Goal: Task Accomplishment & Management: Manage account settings

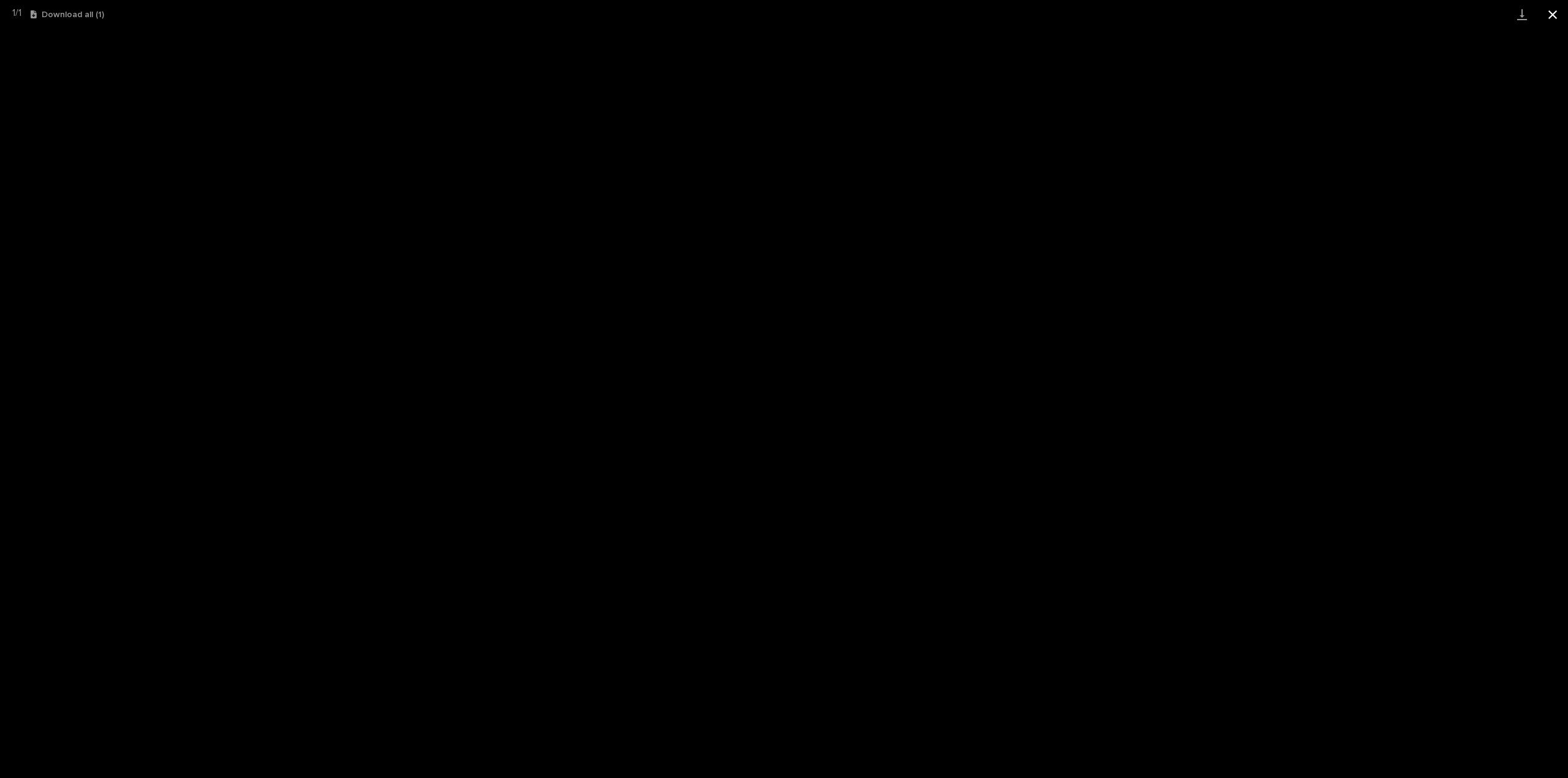
click at [1553, 15] on button "Close gallery" at bounding box center [1552, 14] width 31 height 29
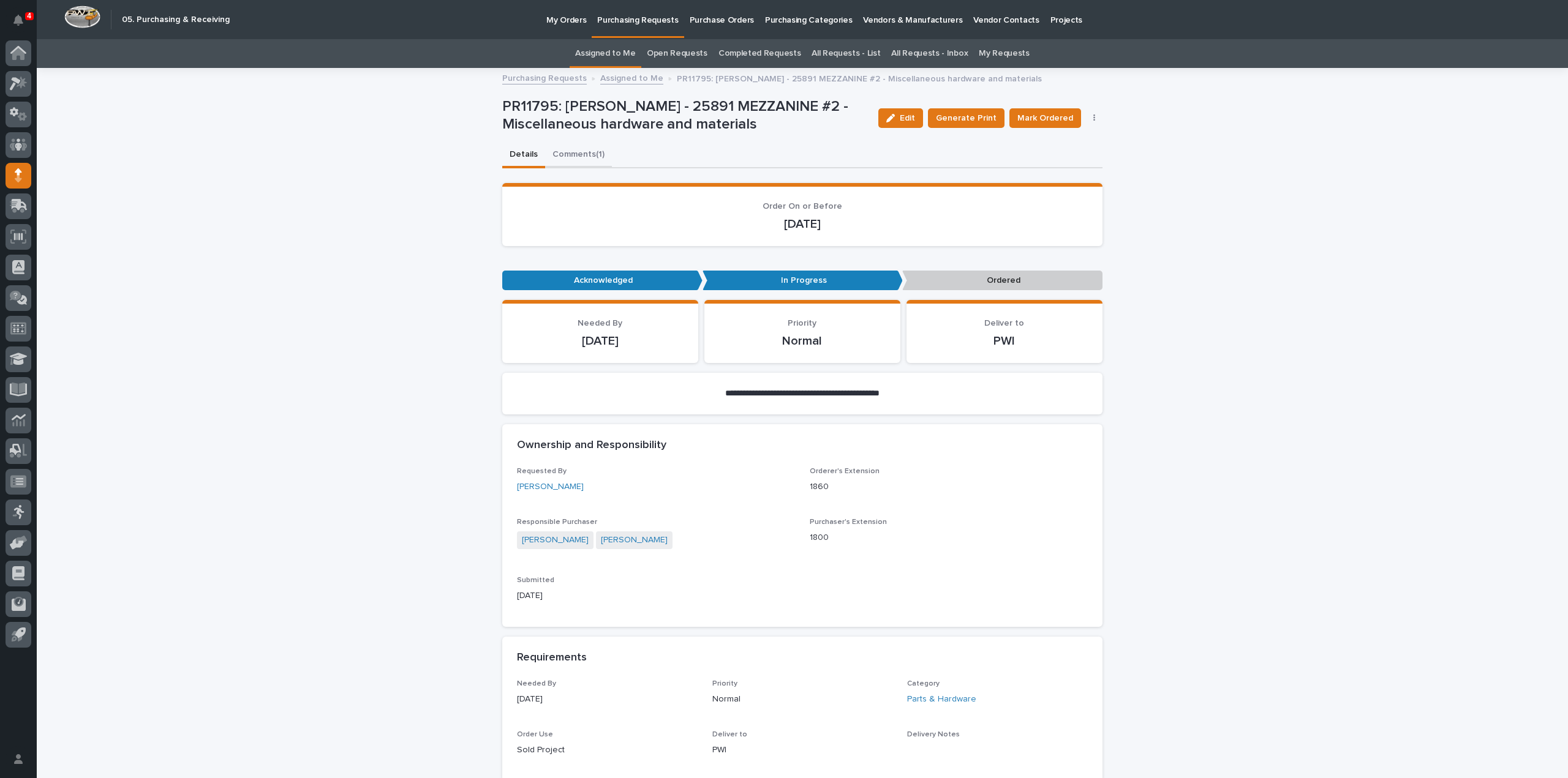
click at [570, 153] on button "Comments (1)" at bounding box center [578, 155] width 67 height 25
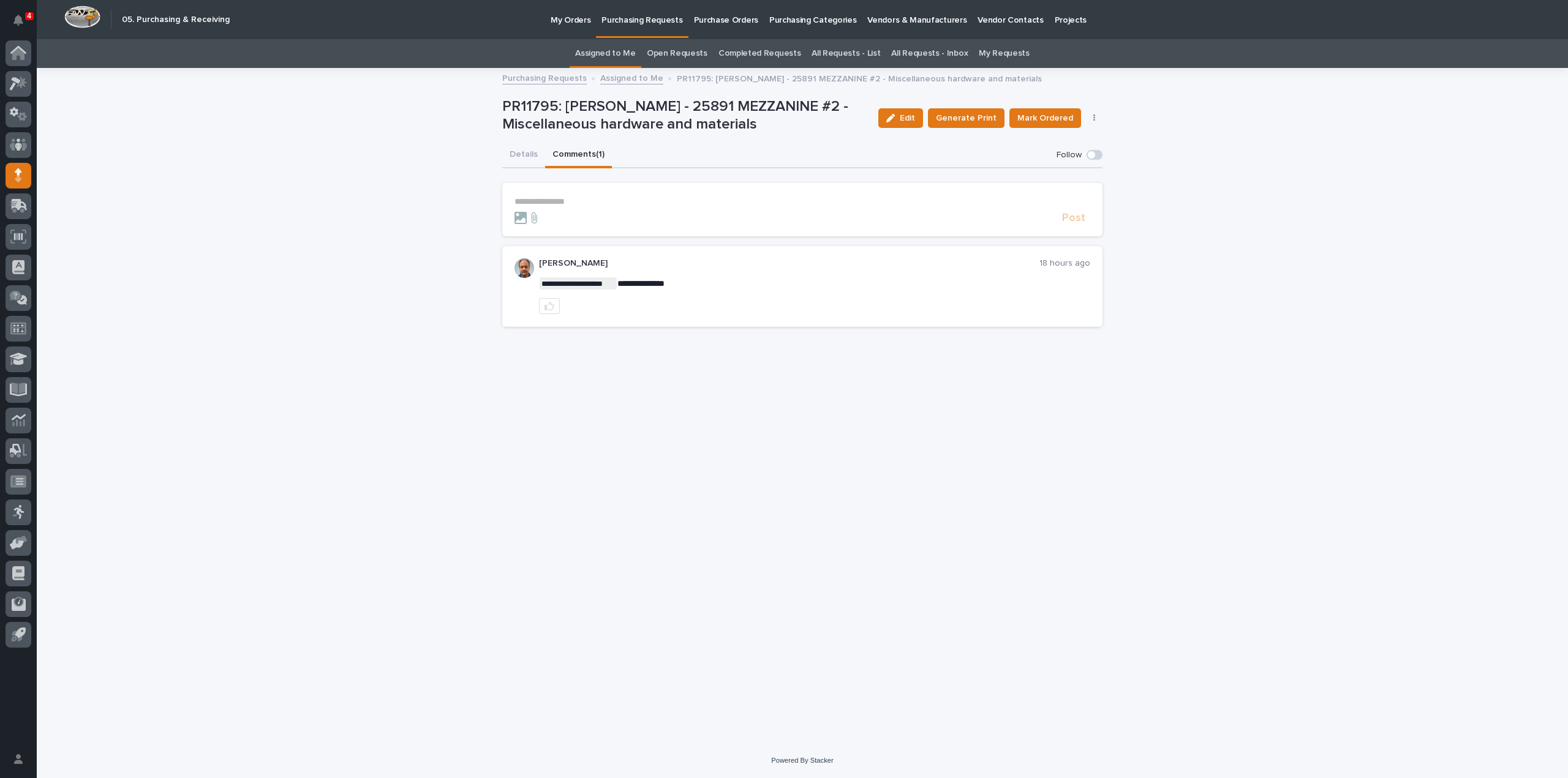
click at [621, 53] on link "Assigned to Me" at bounding box center [605, 54] width 61 height 29
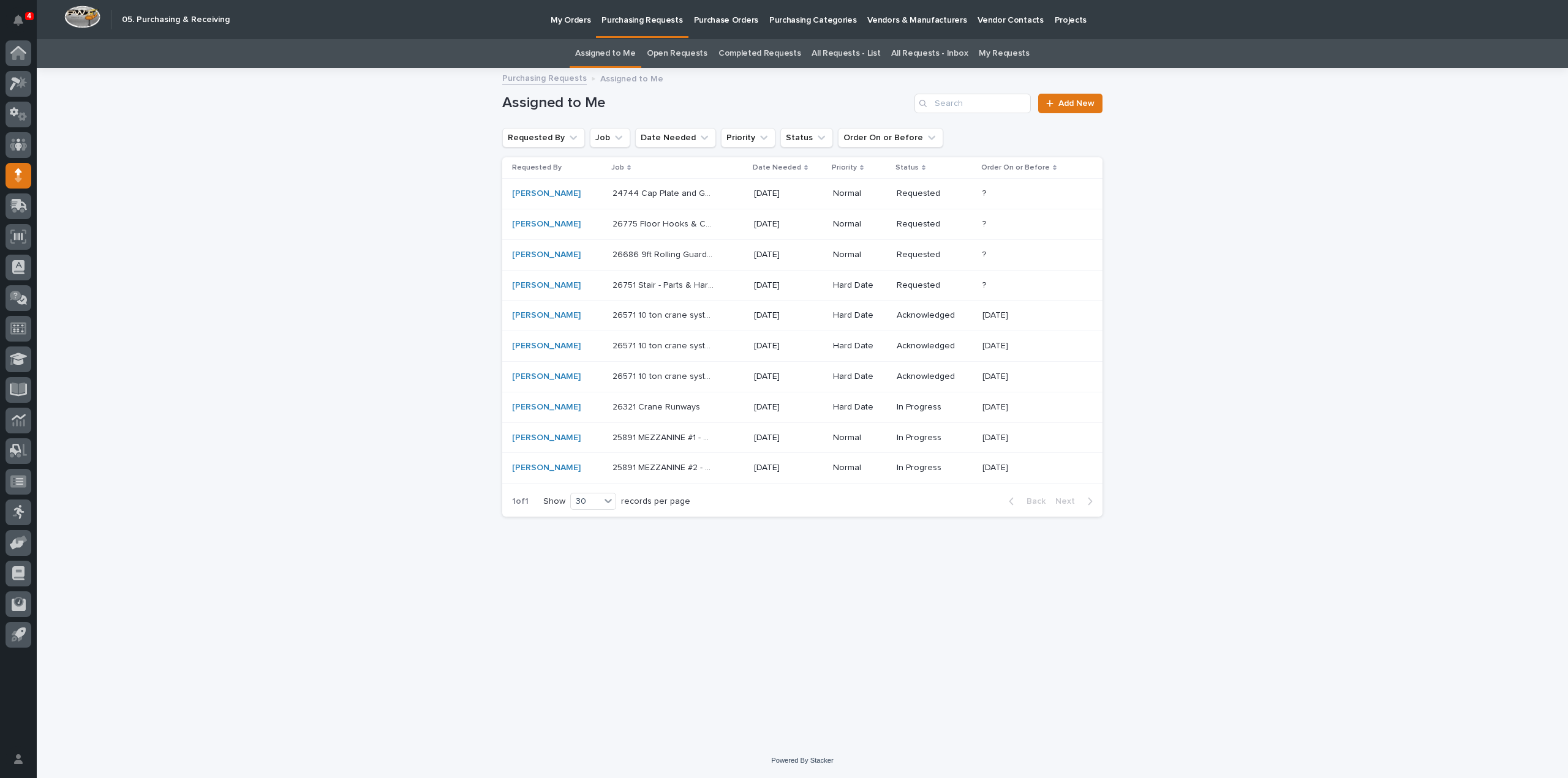
click at [643, 463] on p "25891 MEZZANINE #2 - Miscellaneous hardware and materials" at bounding box center [664, 467] width 104 height 13
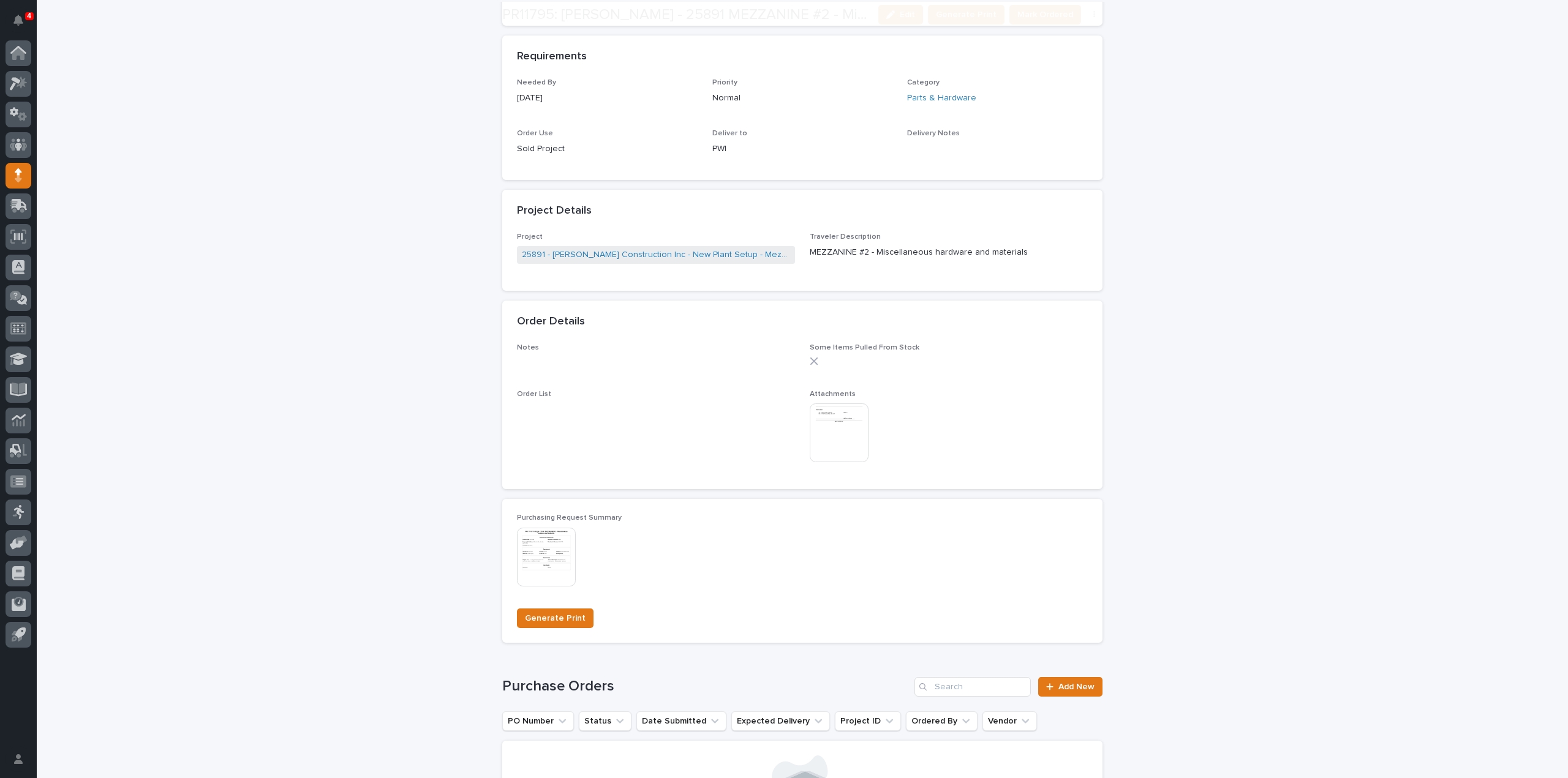
scroll to position [652, 0]
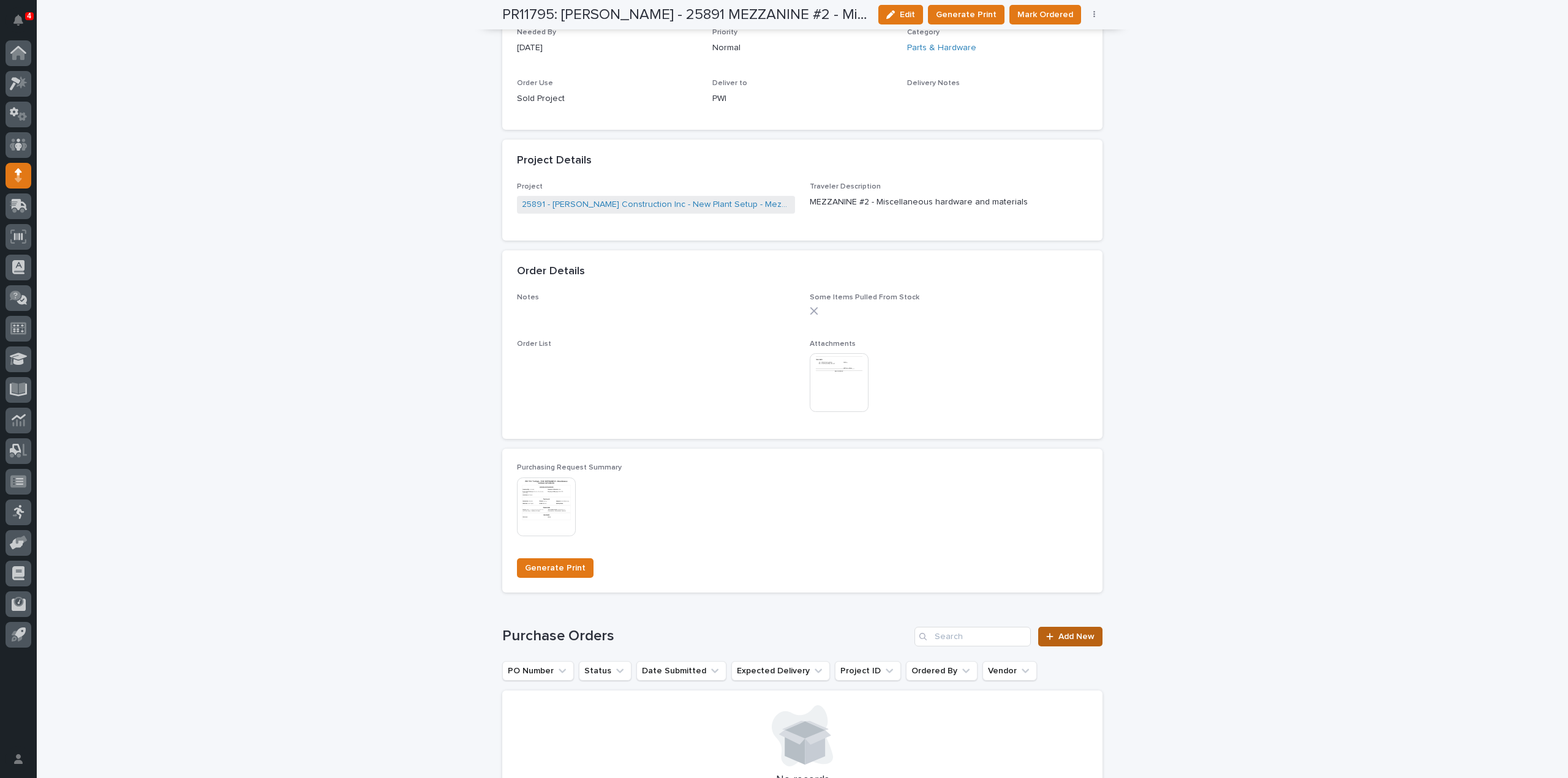
click at [1077, 635] on span "Add New" at bounding box center [1076, 637] width 36 height 9
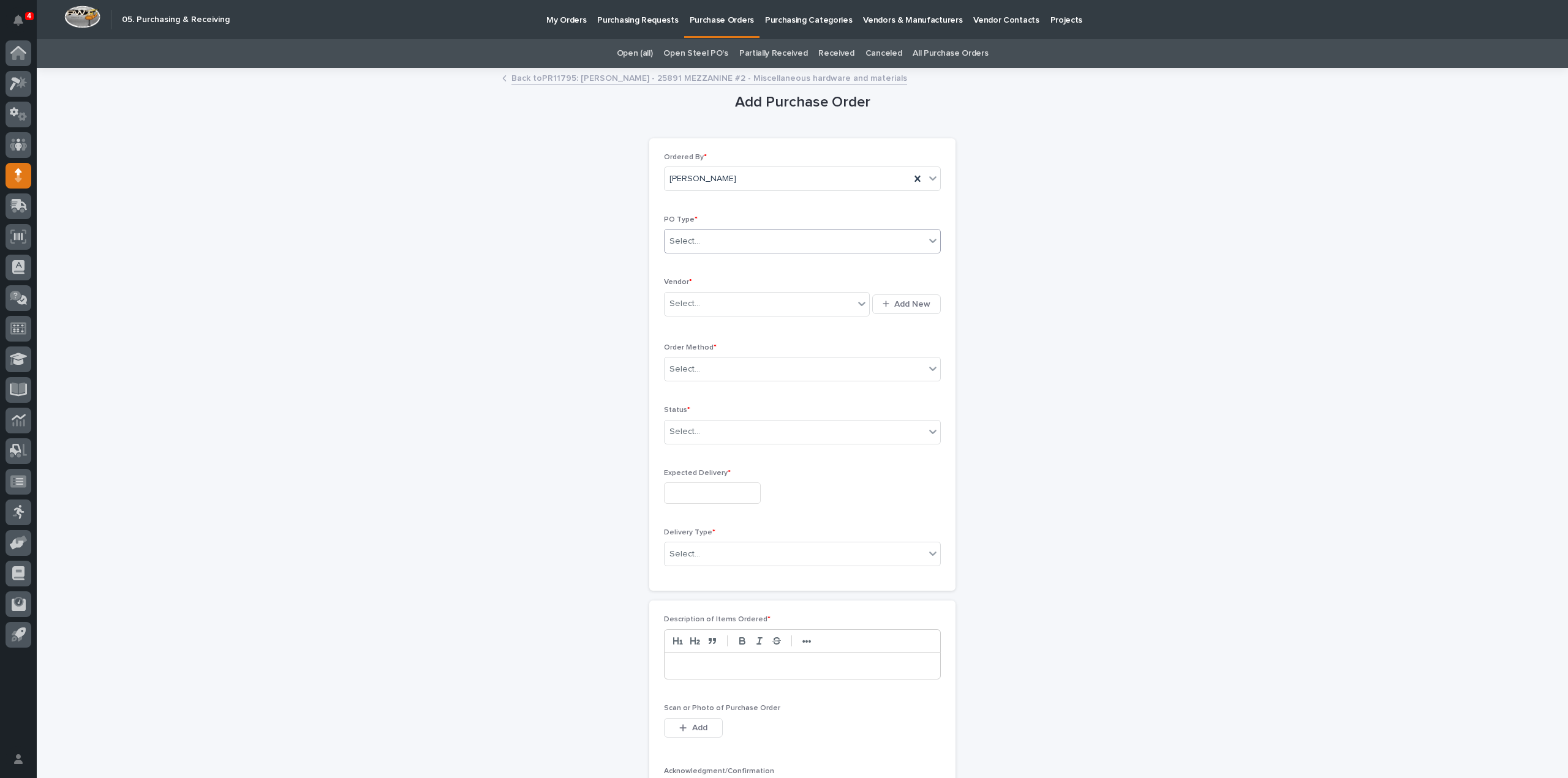
click at [689, 237] on div "Select..." at bounding box center [684, 241] width 31 height 13
click at [694, 282] on div "Paper" at bounding box center [798, 285] width 276 height 21
click at [683, 367] on div "Select..." at bounding box center [684, 369] width 31 height 13
click at [678, 412] on div "Email" at bounding box center [798, 412] width 276 height 21
click at [684, 437] on div "Select..." at bounding box center [794, 432] width 261 height 20
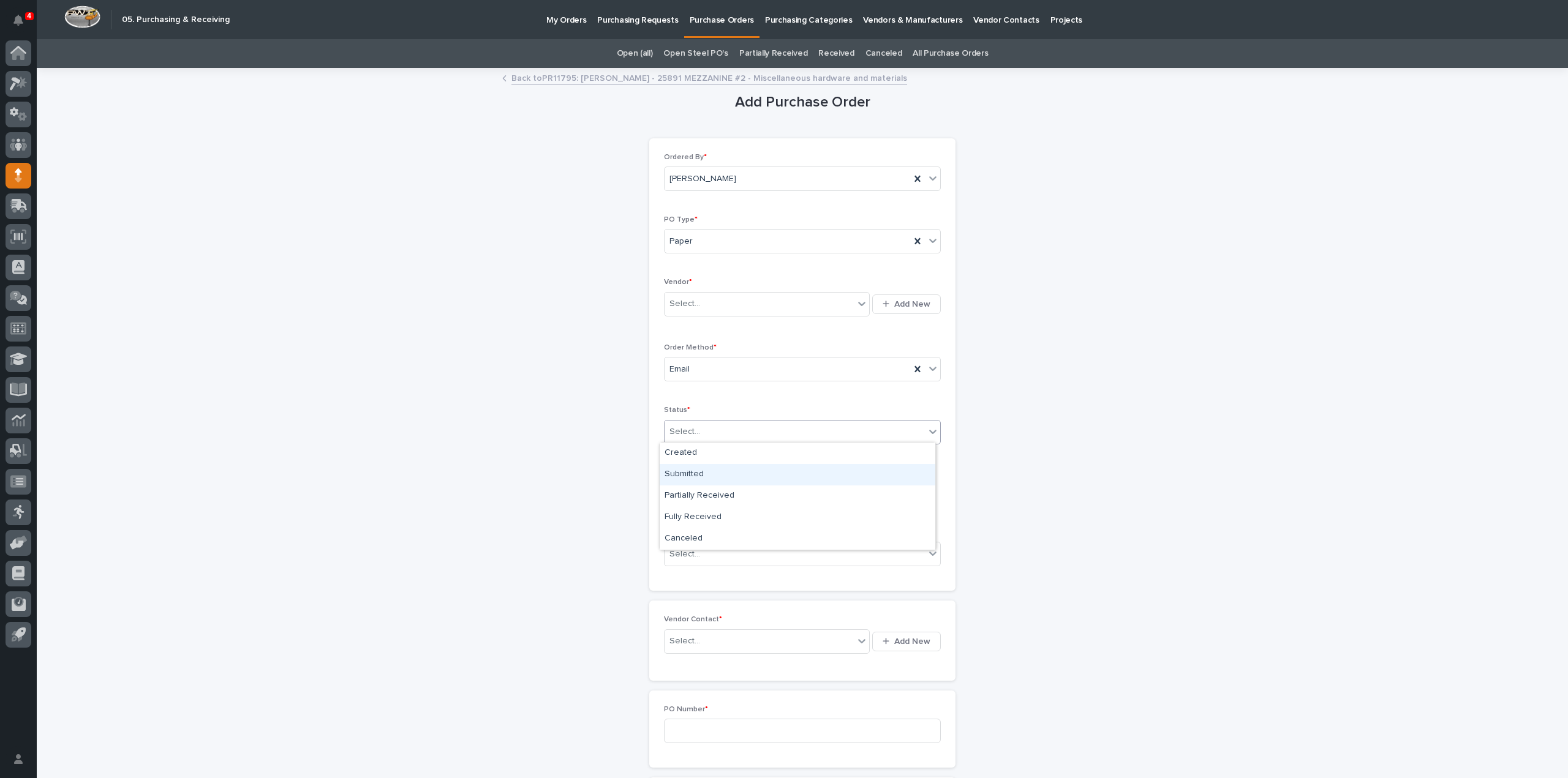
click at [706, 477] on div "Submitted" at bounding box center [798, 475] width 276 height 21
click at [703, 489] on input "text" at bounding box center [712, 493] width 97 height 21
click at [743, 410] on div "22" at bounding box center [743, 410] width 17 height 17
type input "**********"
click at [680, 558] on div "Select..." at bounding box center [794, 553] width 261 height 20
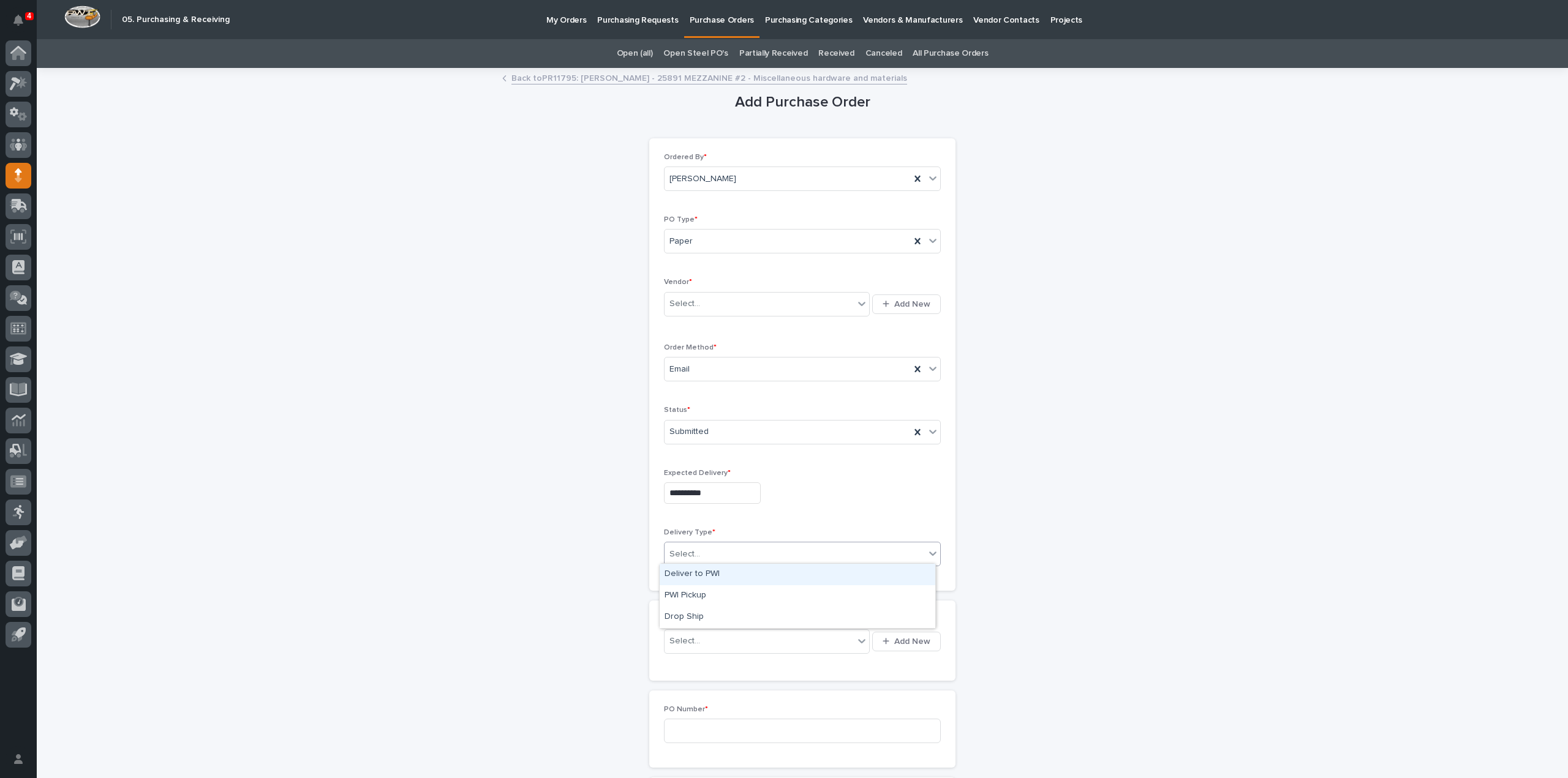
click at [681, 574] on div "Deliver to PWI" at bounding box center [798, 575] width 276 height 21
click at [691, 641] on div "Select..." at bounding box center [684, 641] width 31 height 13
type input "*****"
click at [686, 661] on div "EPCO Sales - Keith Schrock" at bounding box center [763, 661] width 206 height 21
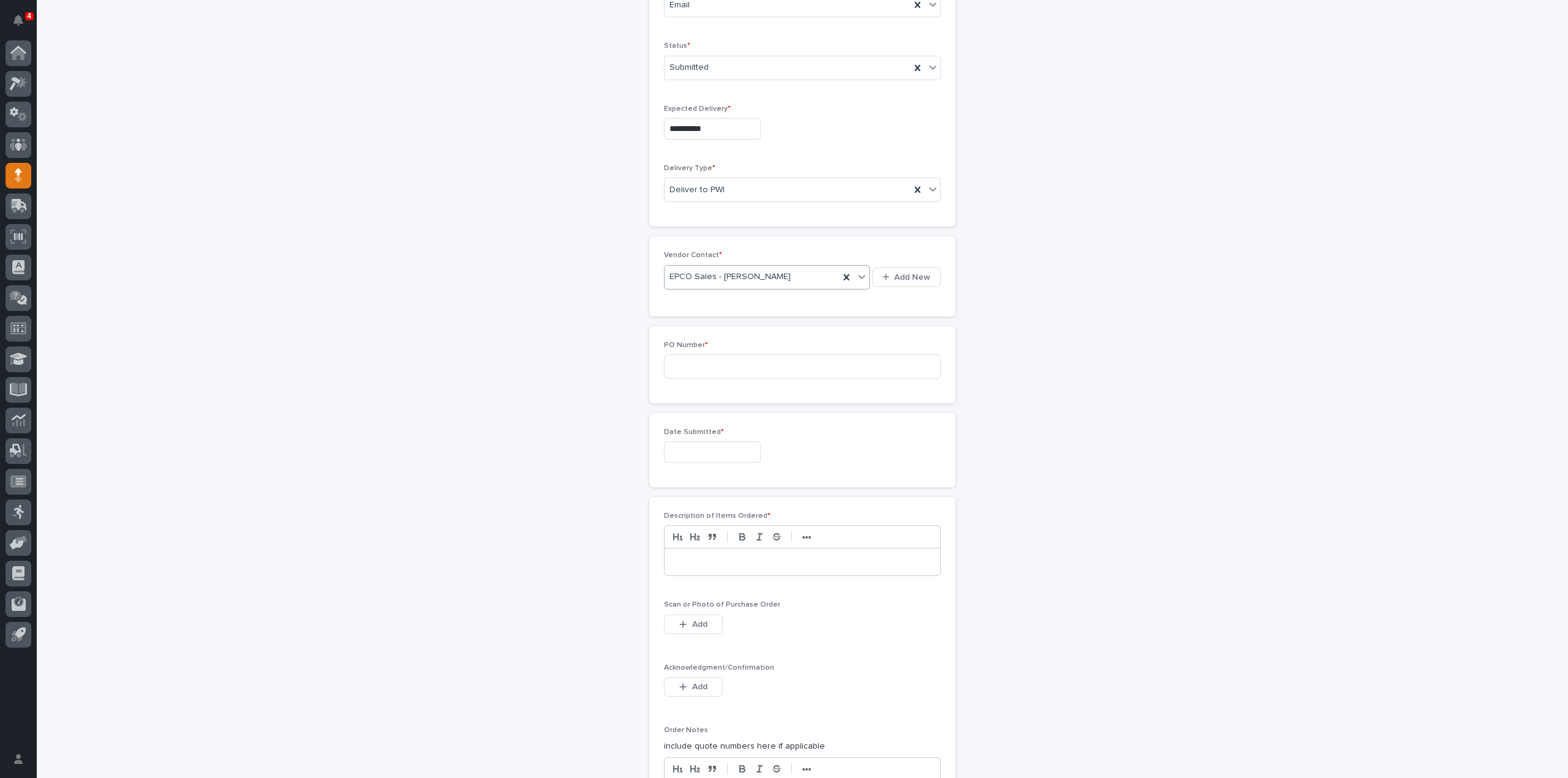
scroll to position [368, 0]
click at [752, 354] on input at bounding box center [802, 364] width 276 height 25
type input "3066RB"
click at [698, 449] on input "text" at bounding box center [712, 449] width 97 height 21
click at [744, 347] on div "15" at bounding box center [743, 346] width 17 height 17
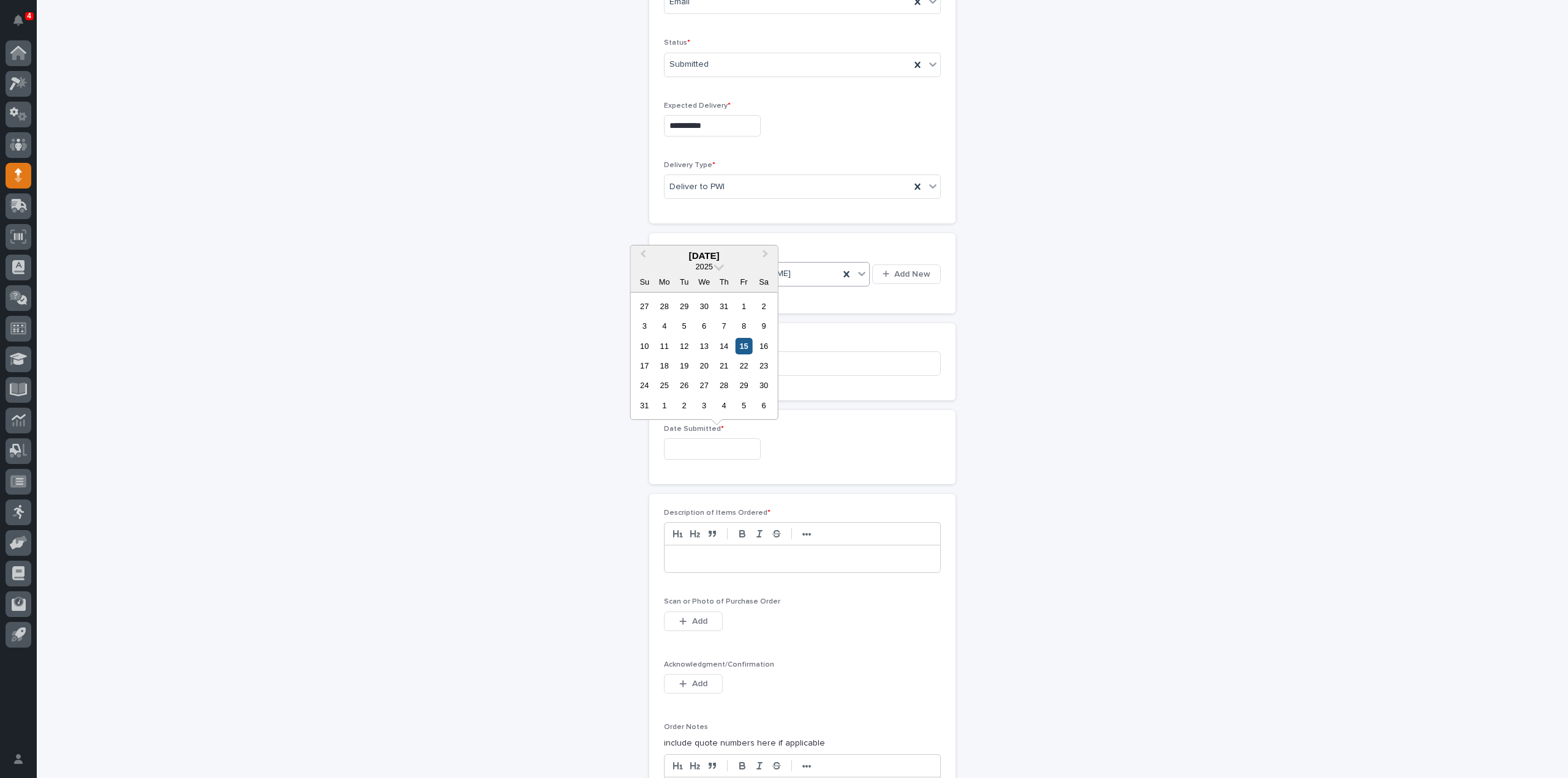
type input "**********"
click at [699, 562] on div at bounding box center [802, 559] width 276 height 27
click at [698, 621] on button "Add" at bounding box center [693, 621] width 59 height 19
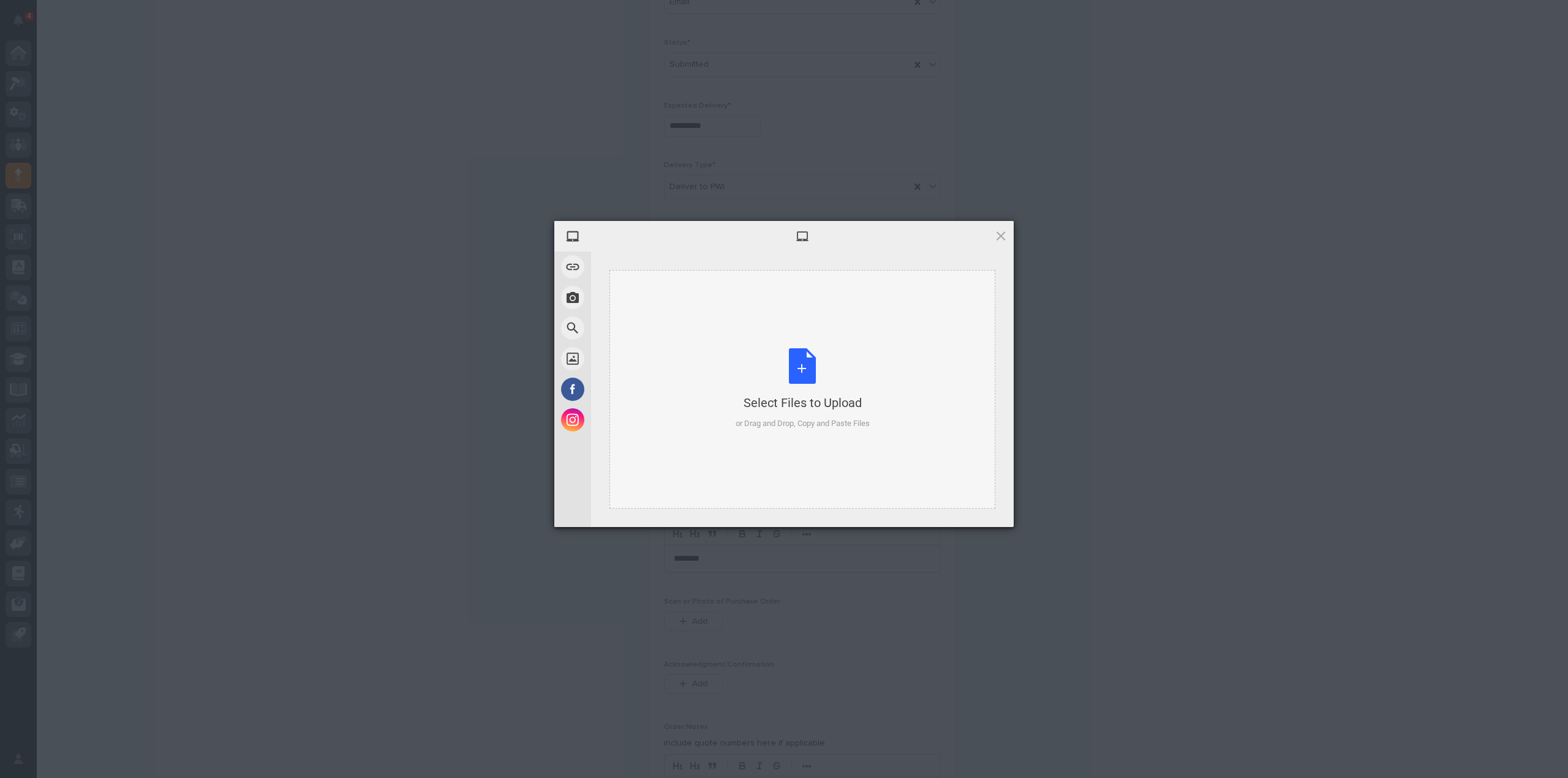
click at [813, 368] on div "Select Files to Upload or Drag and Drop, Copy and Paste Files" at bounding box center [802, 389] width 134 height 82
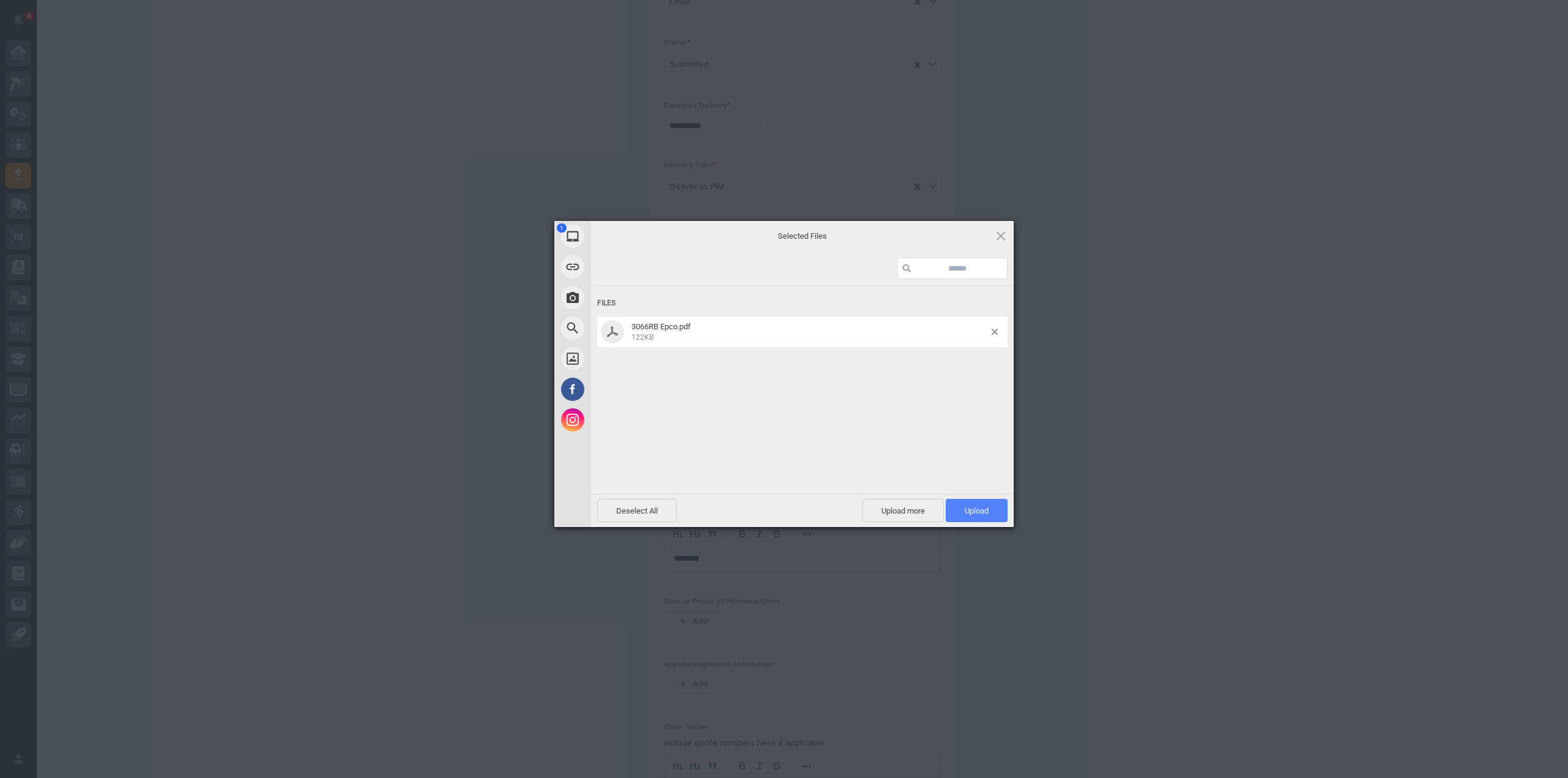
click at [959, 509] on span "Upload 1" at bounding box center [977, 510] width 61 height 24
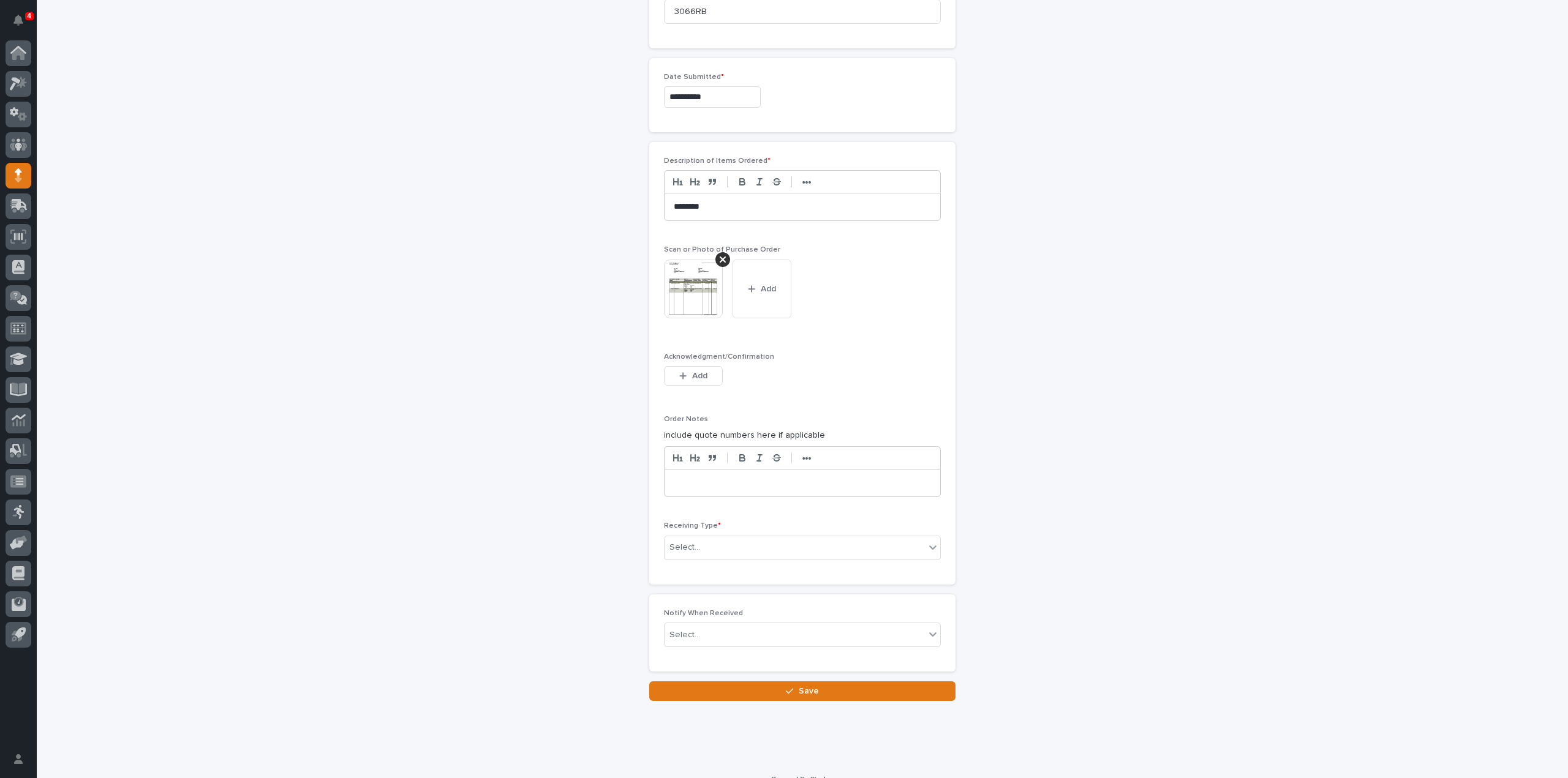
scroll to position [732, 0]
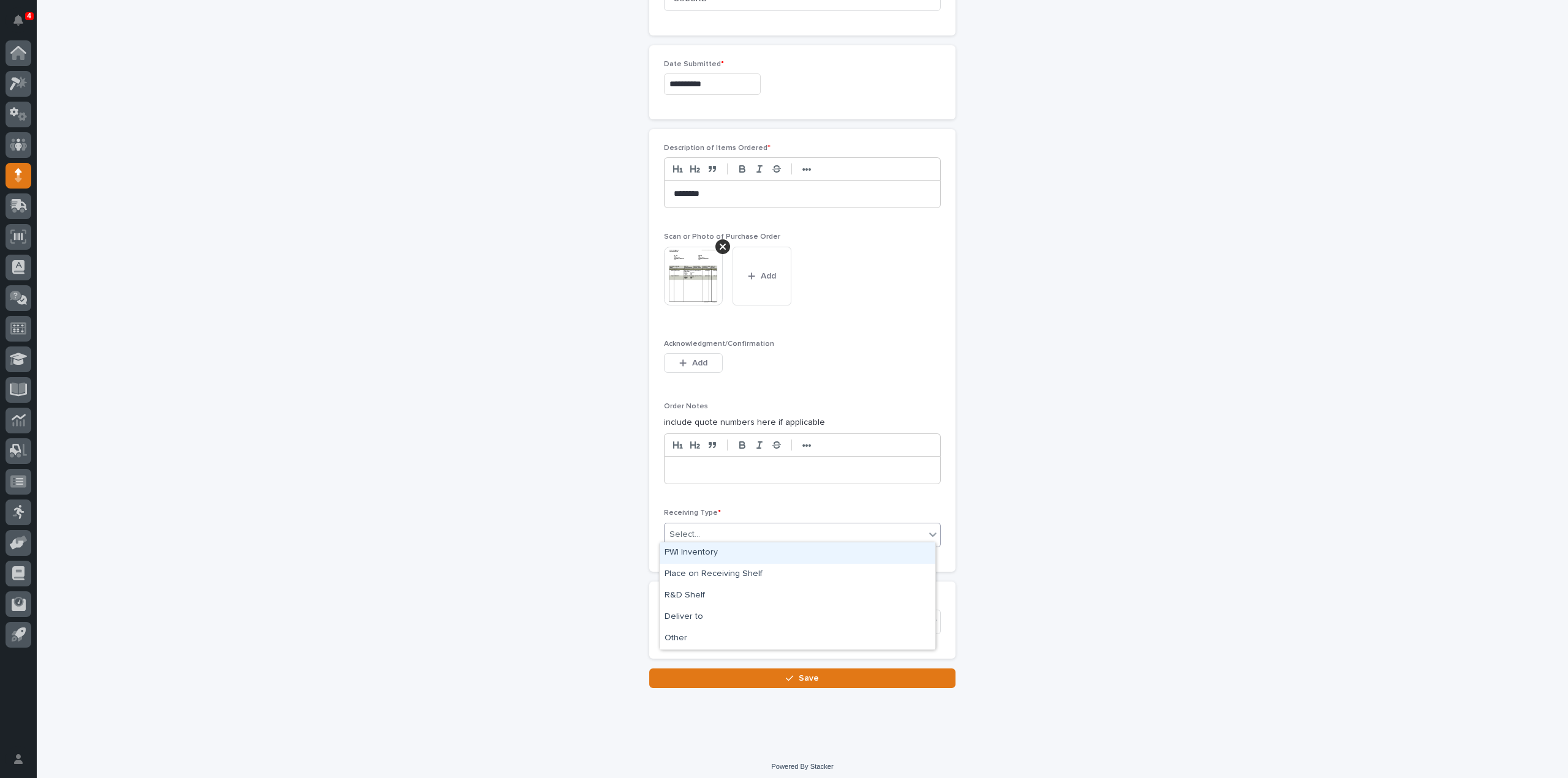
click at [720, 525] on div "Select..." at bounding box center [794, 534] width 261 height 20
click at [703, 617] on div "Deliver to" at bounding box center [798, 617] width 276 height 21
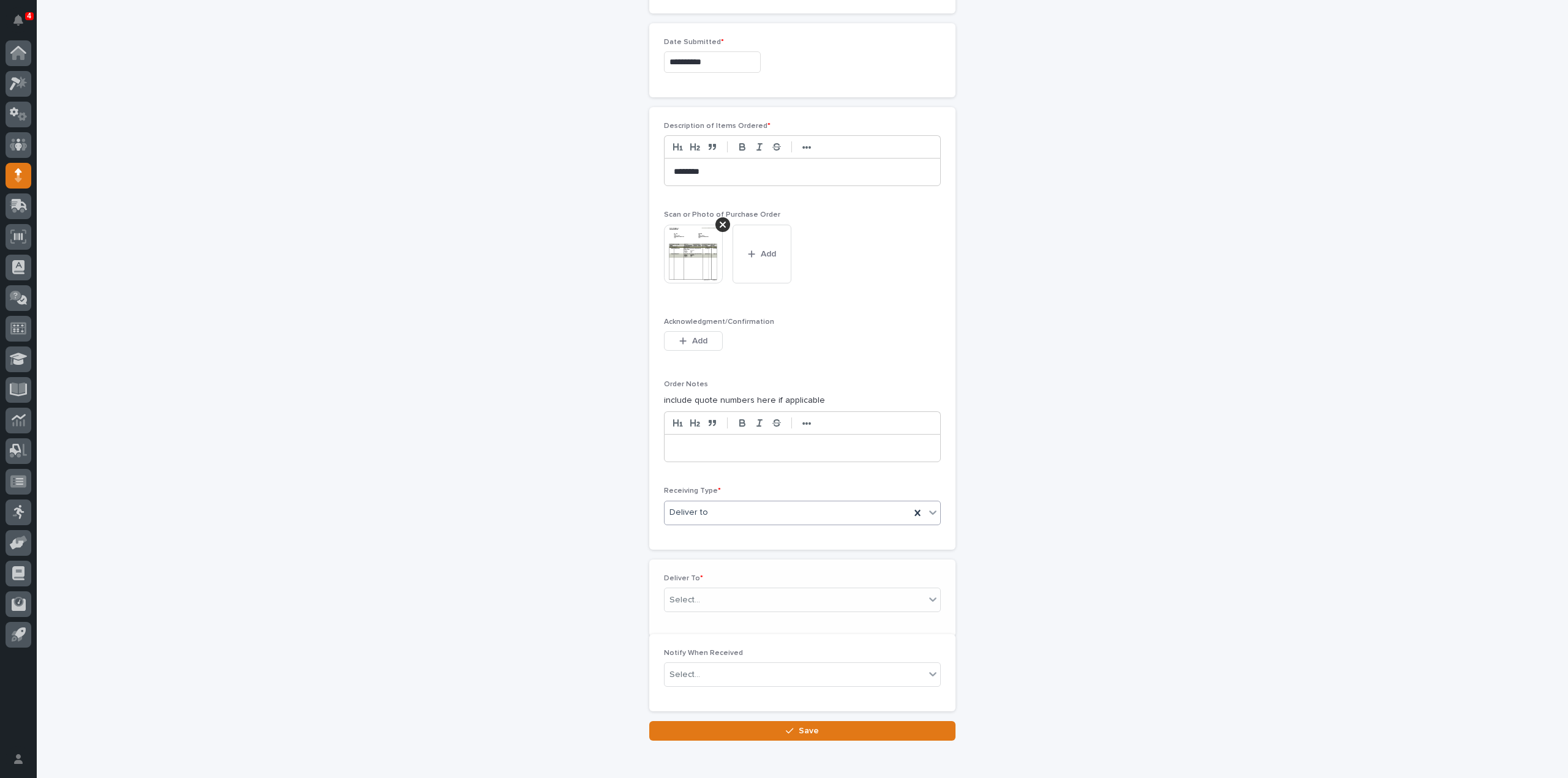
scroll to position [775, 0]
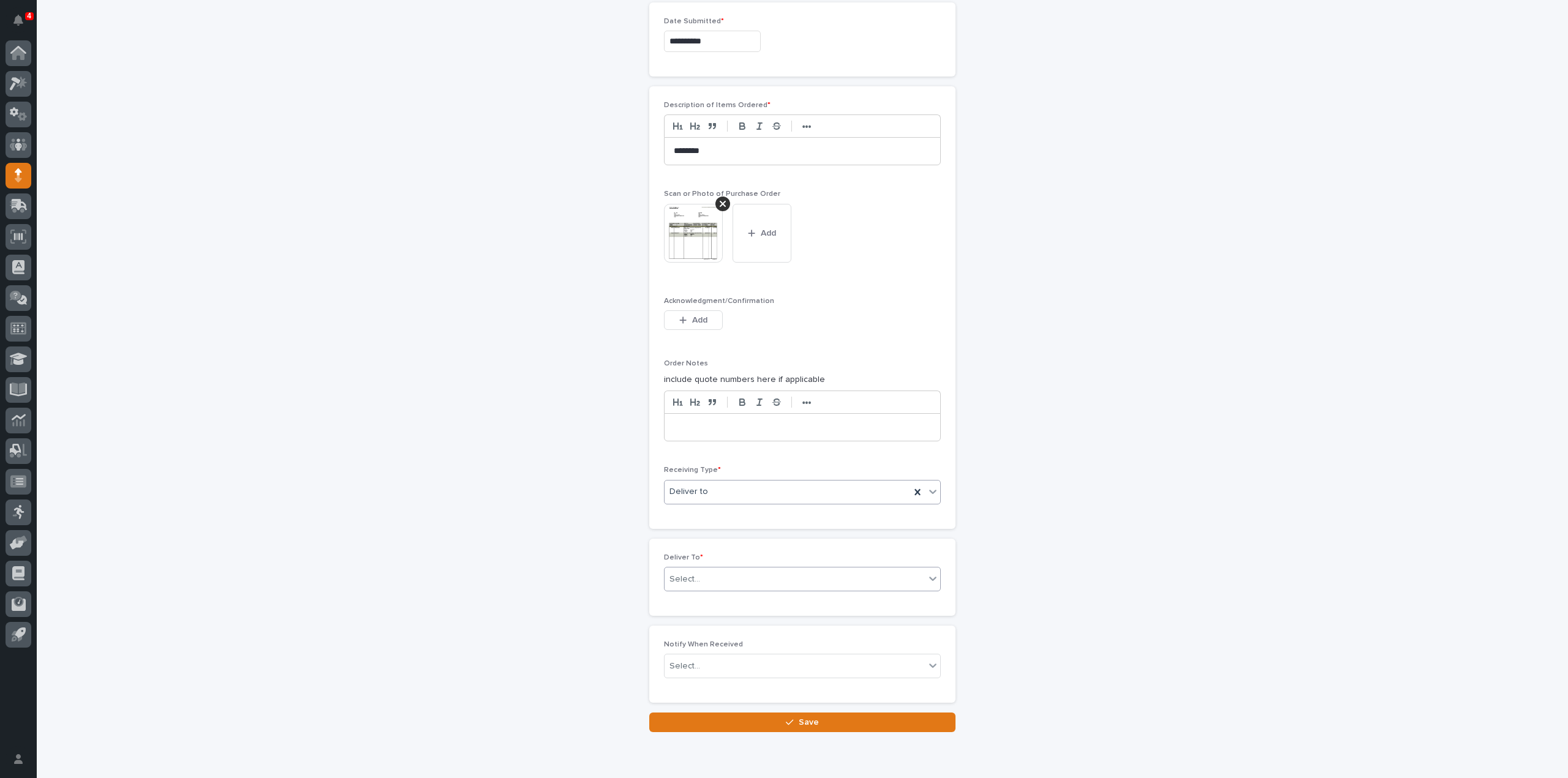
click at [697, 576] on div "Select..." at bounding box center [794, 579] width 261 height 20
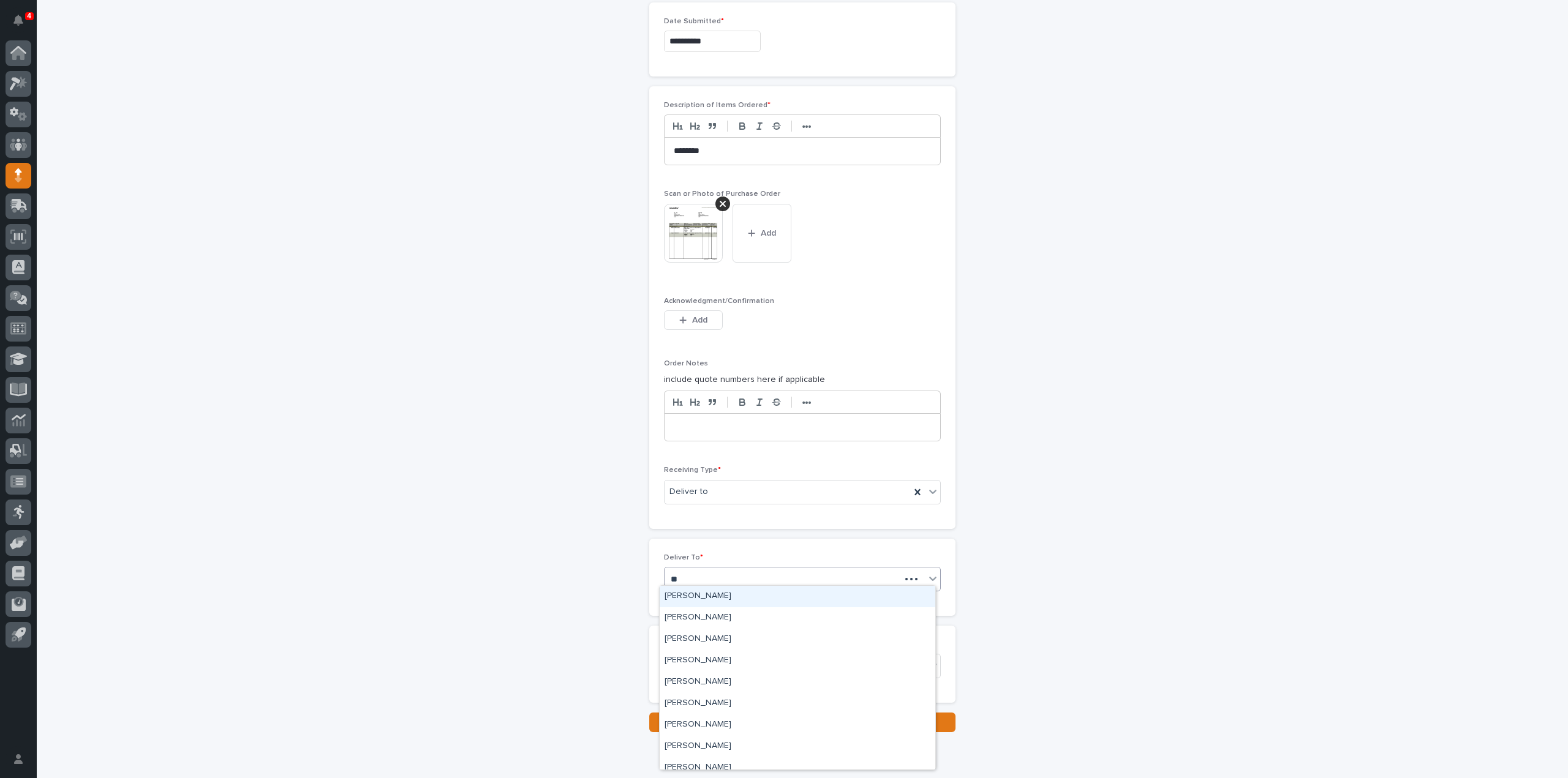
type input "***"
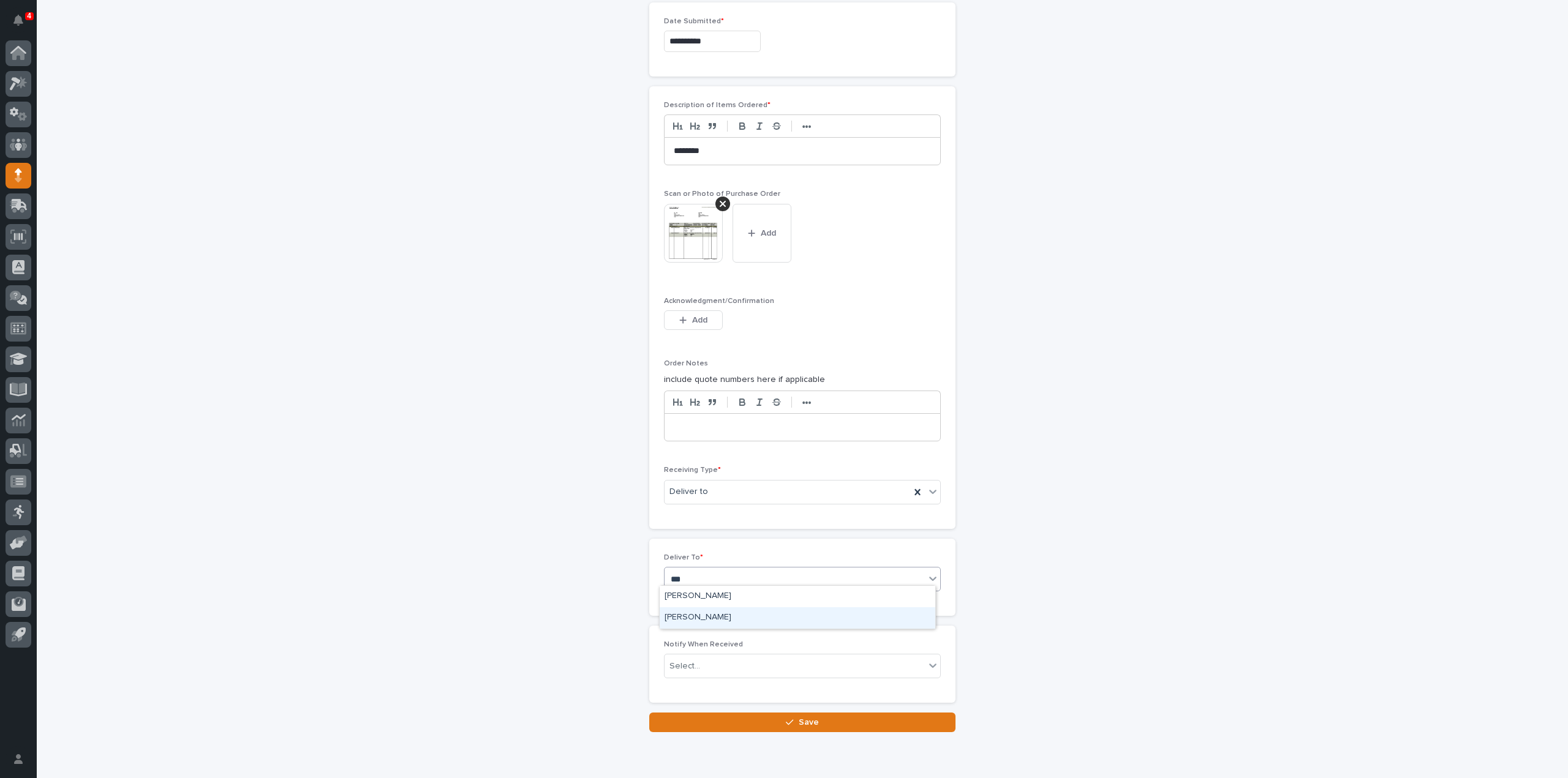
click at [687, 615] on div "Reinhart Burkholder" at bounding box center [798, 617] width 276 height 21
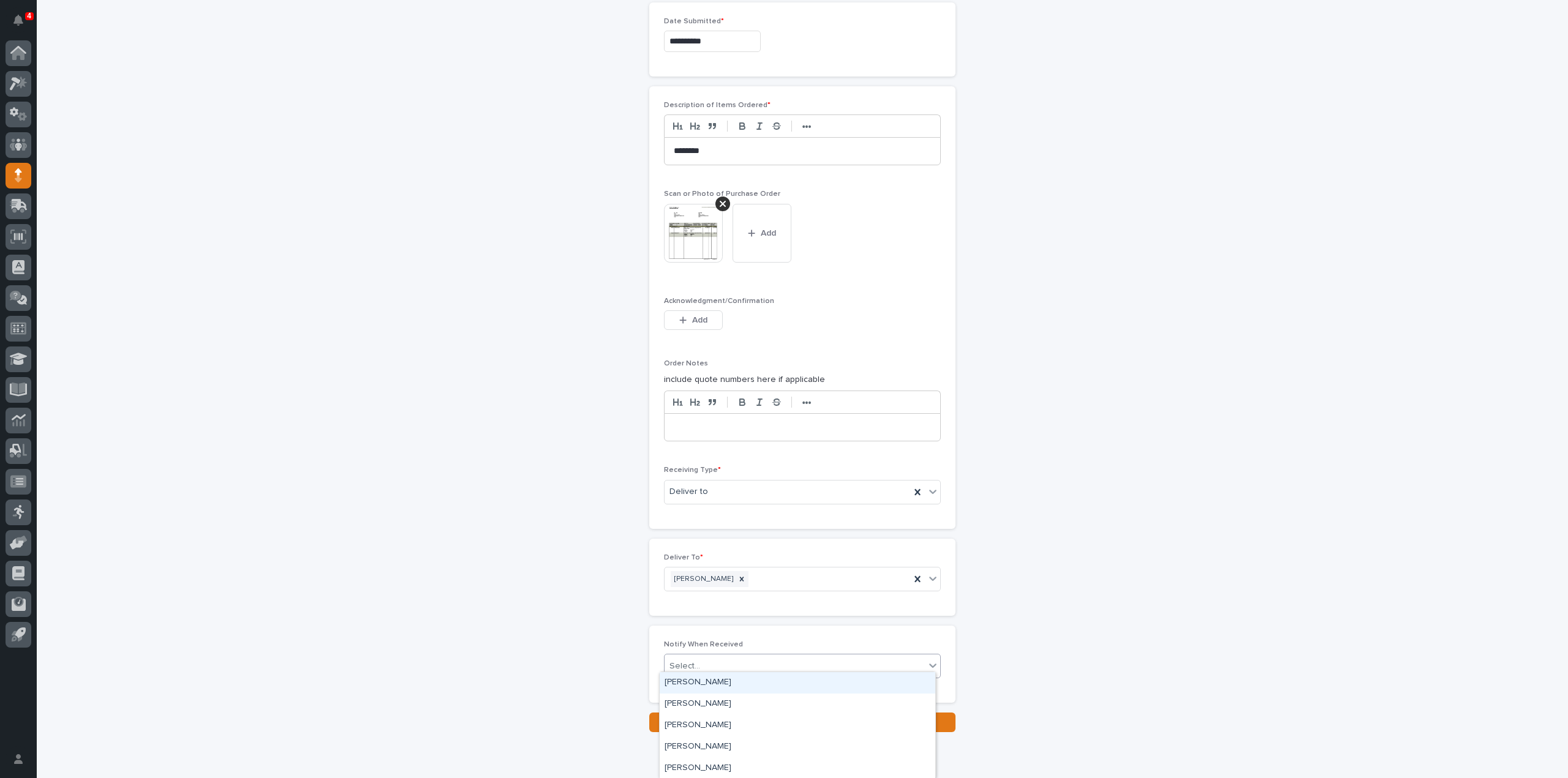
click at [683, 660] on div "Select..." at bounding box center [684, 666] width 31 height 13
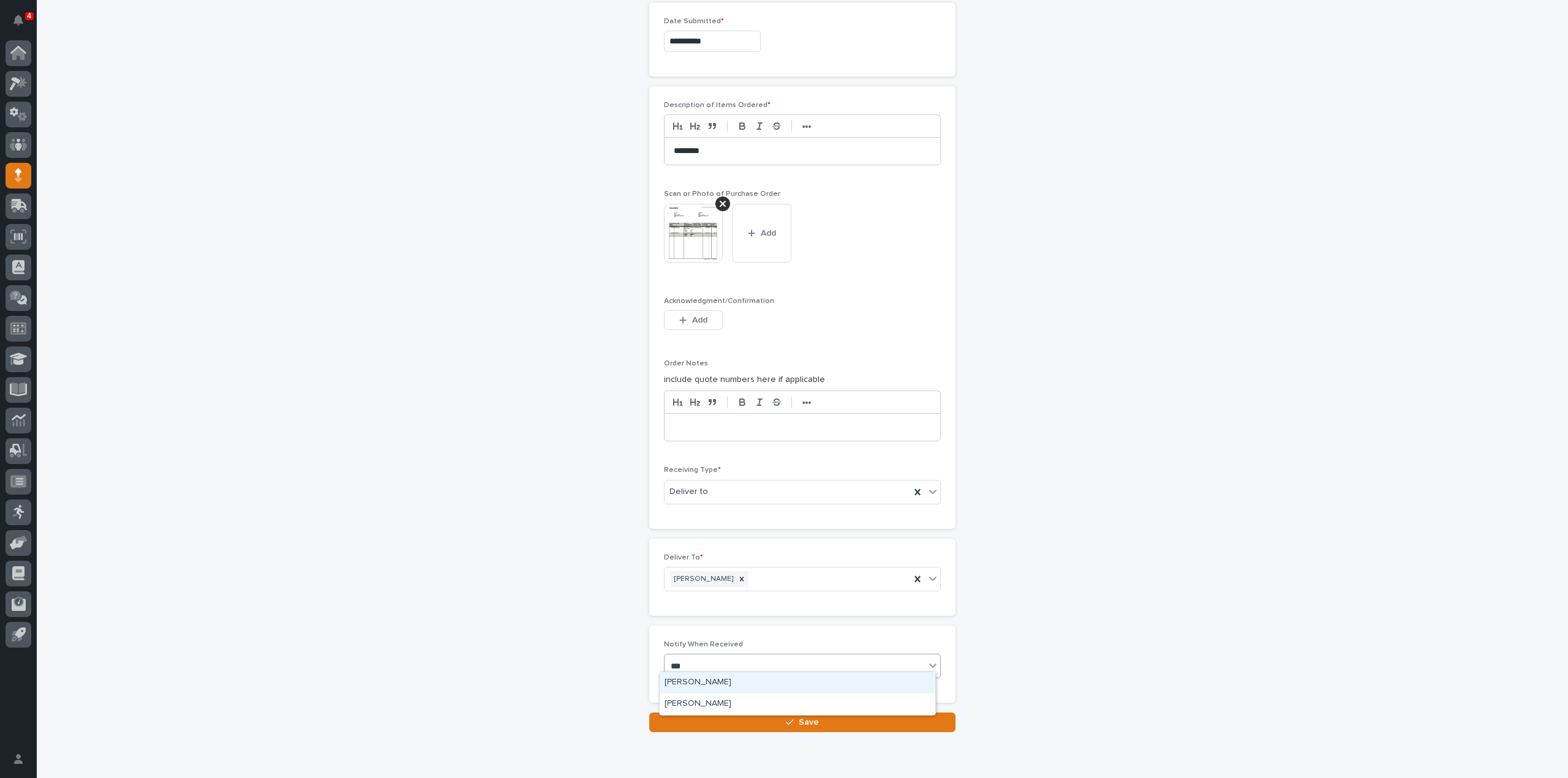
type input "****"
click at [680, 680] on div "Reinhart Burkholder" at bounding box center [798, 682] width 276 height 21
click at [696, 719] on button "Save" at bounding box center [802, 722] width 306 height 19
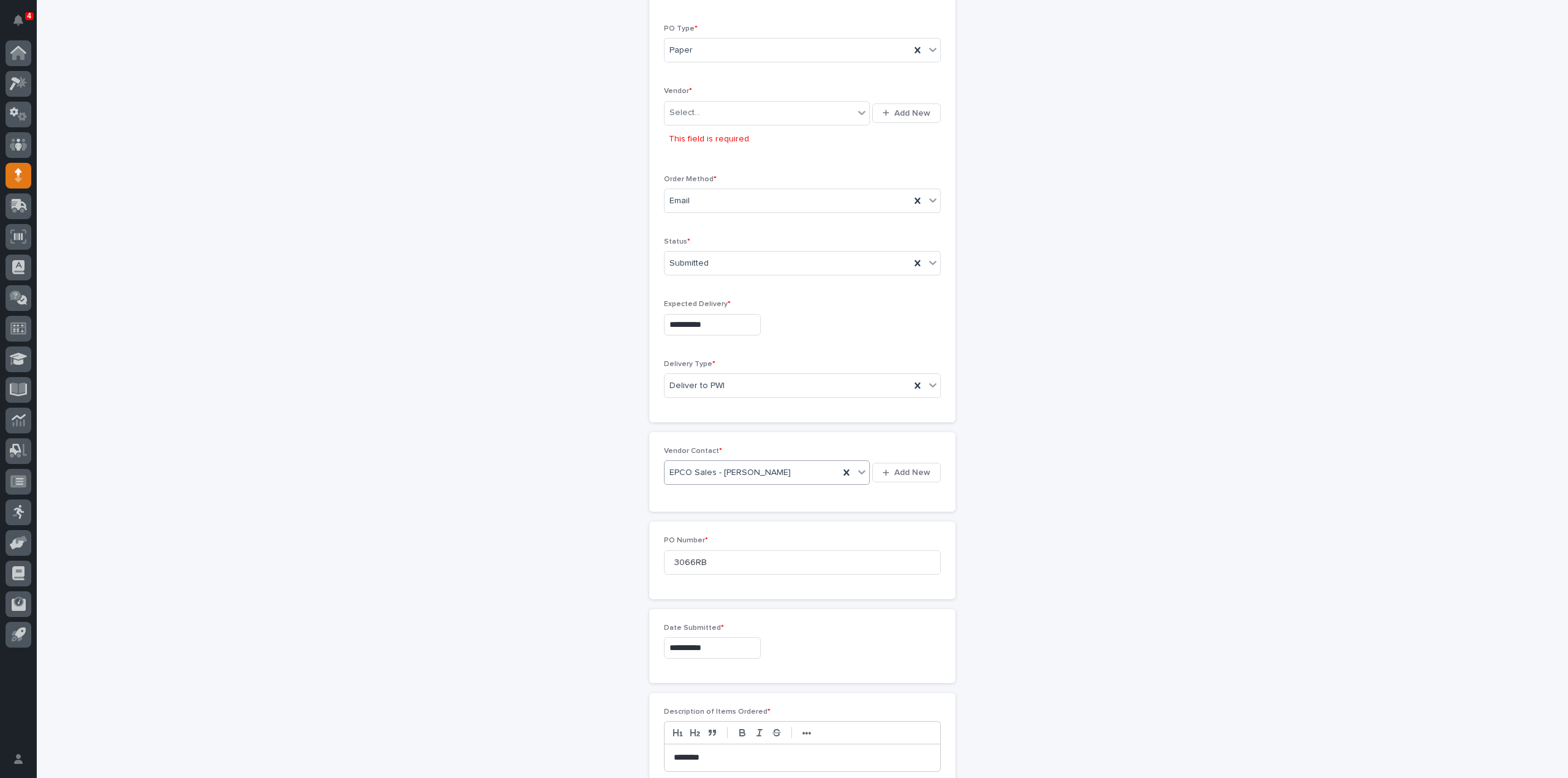
scroll to position [163, 0]
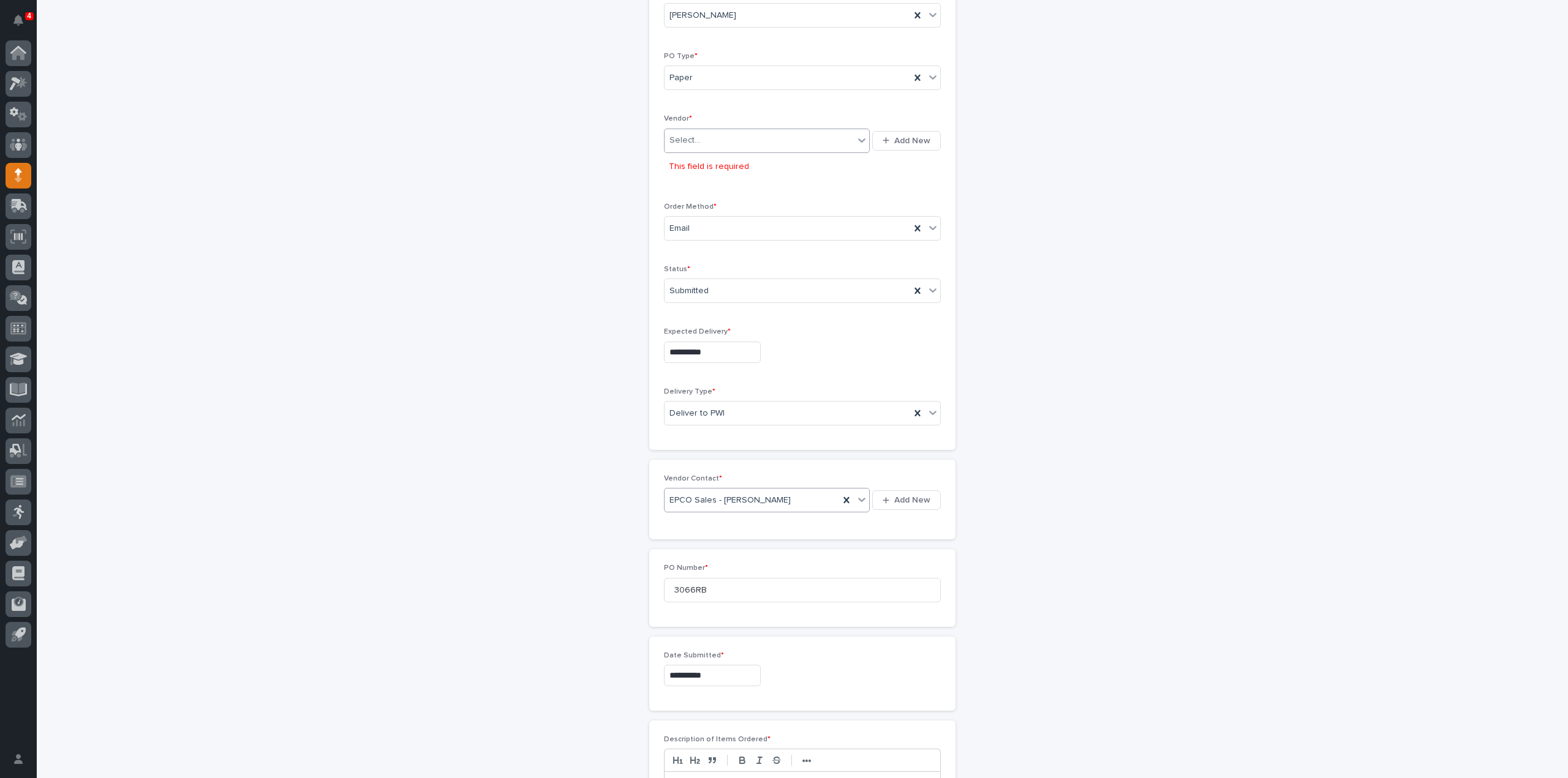
click at [743, 139] on div "Select..." at bounding box center [759, 140] width 190 height 20
type input "****"
click at [742, 171] on div "EPCO Sales" at bounding box center [763, 162] width 206 height 21
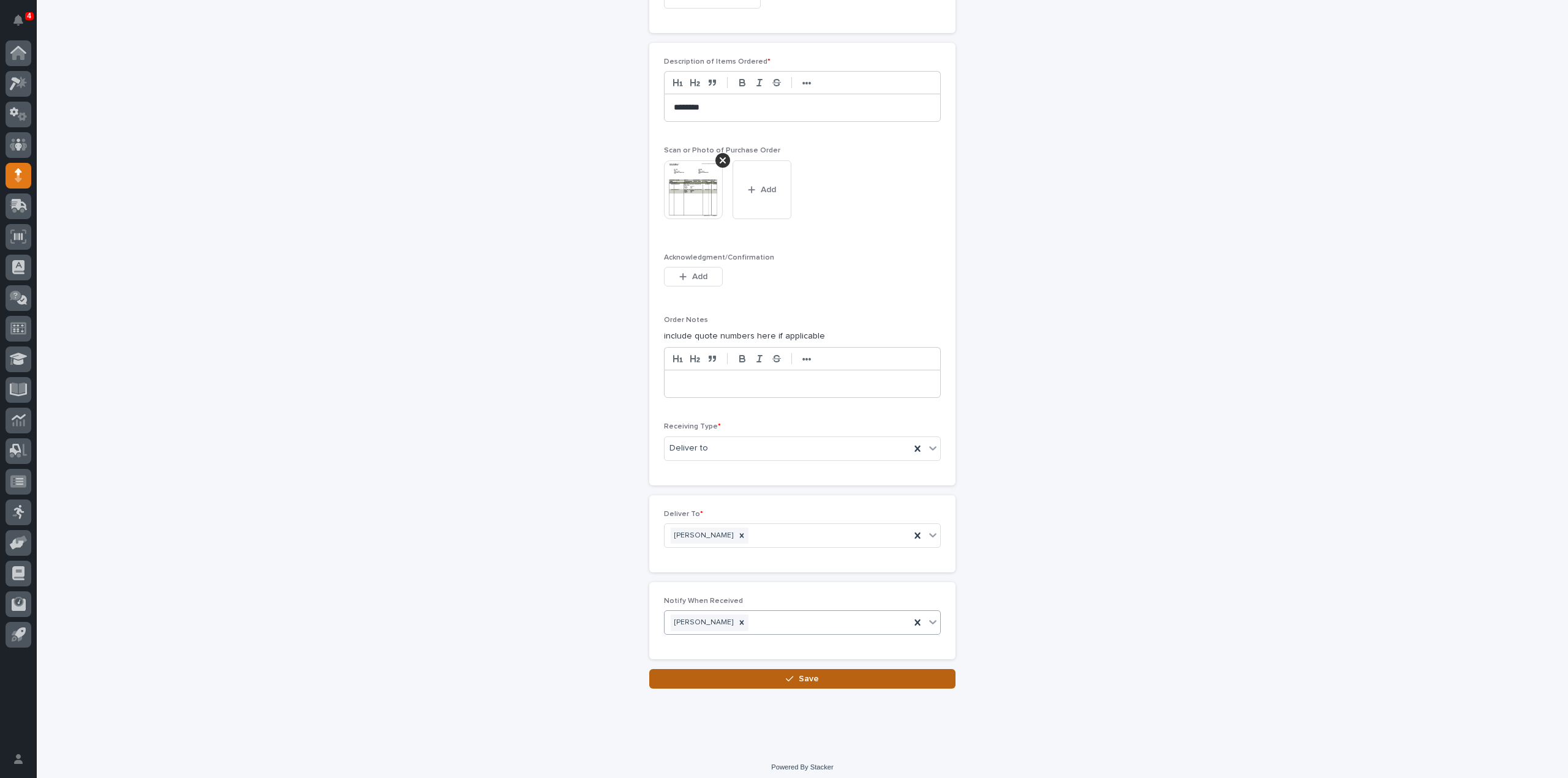
click at [827, 680] on button "Save" at bounding box center [802, 679] width 306 height 19
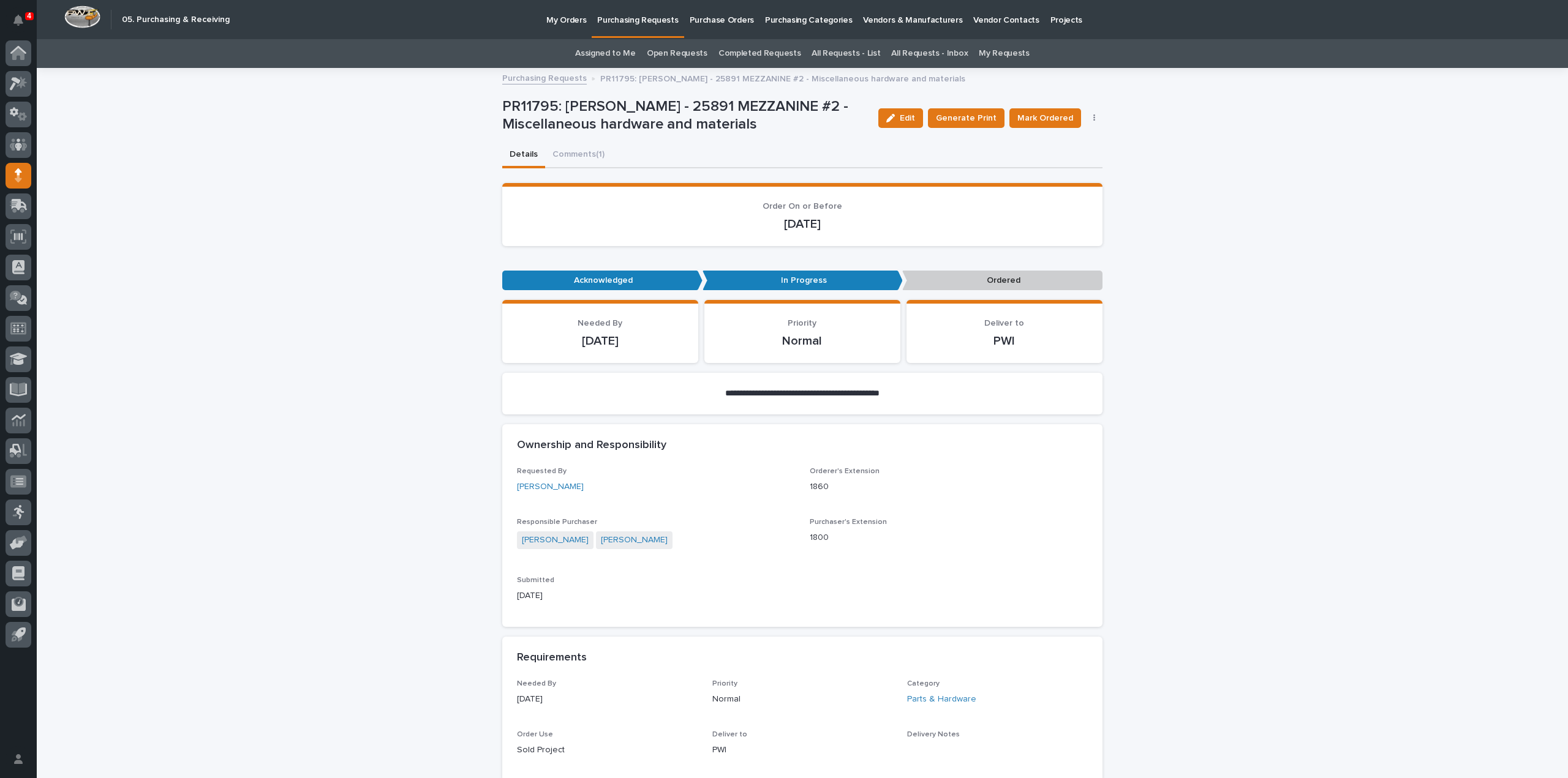
click at [621, 53] on link "Assigned to Me" at bounding box center [605, 54] width 61 height 29
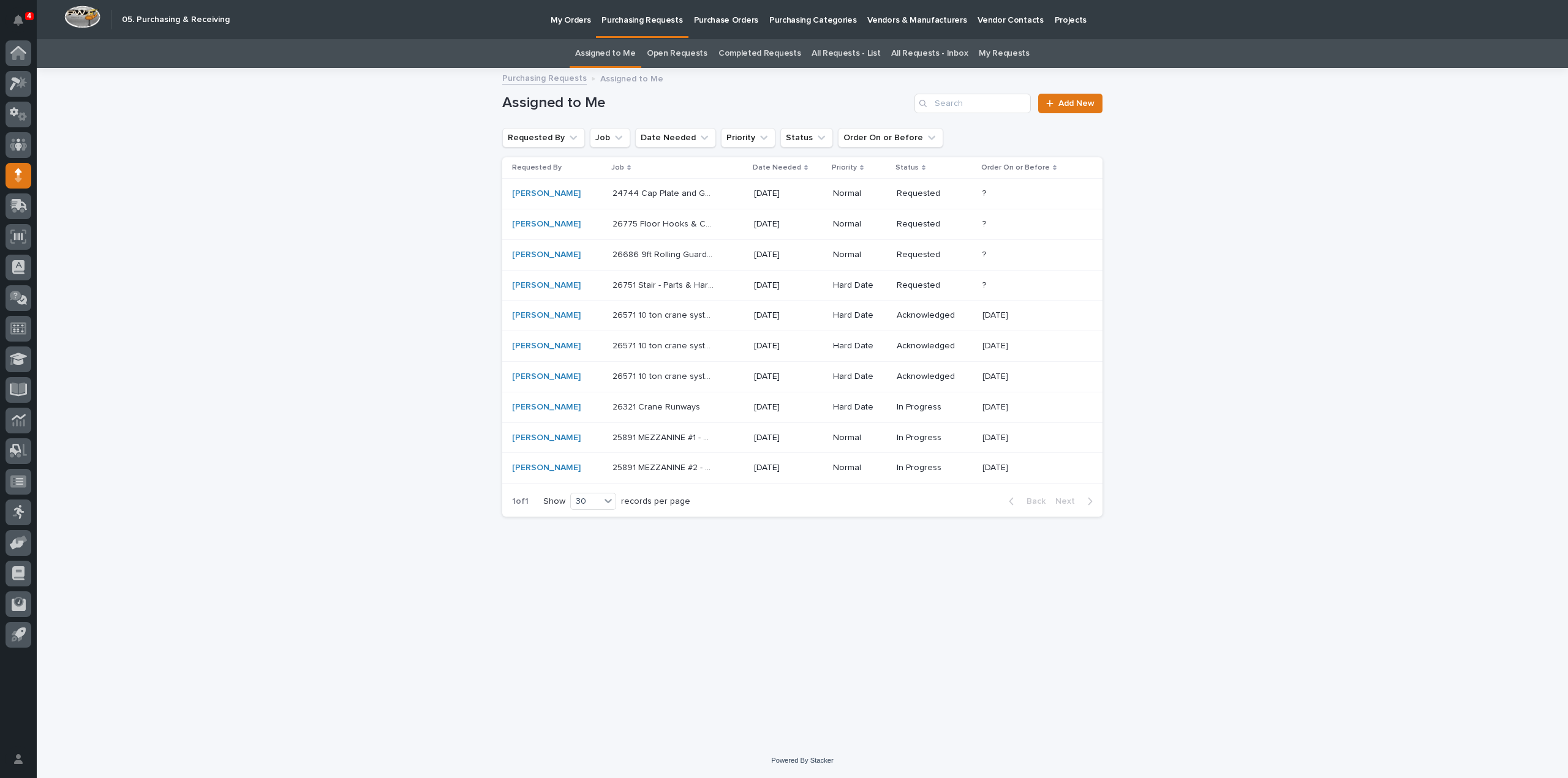
click at [637, 439] on p "25891 MEZZANINE #1 - Miscellaneous hardware and materials" at bounding box center [664, 437] width 104 height 13
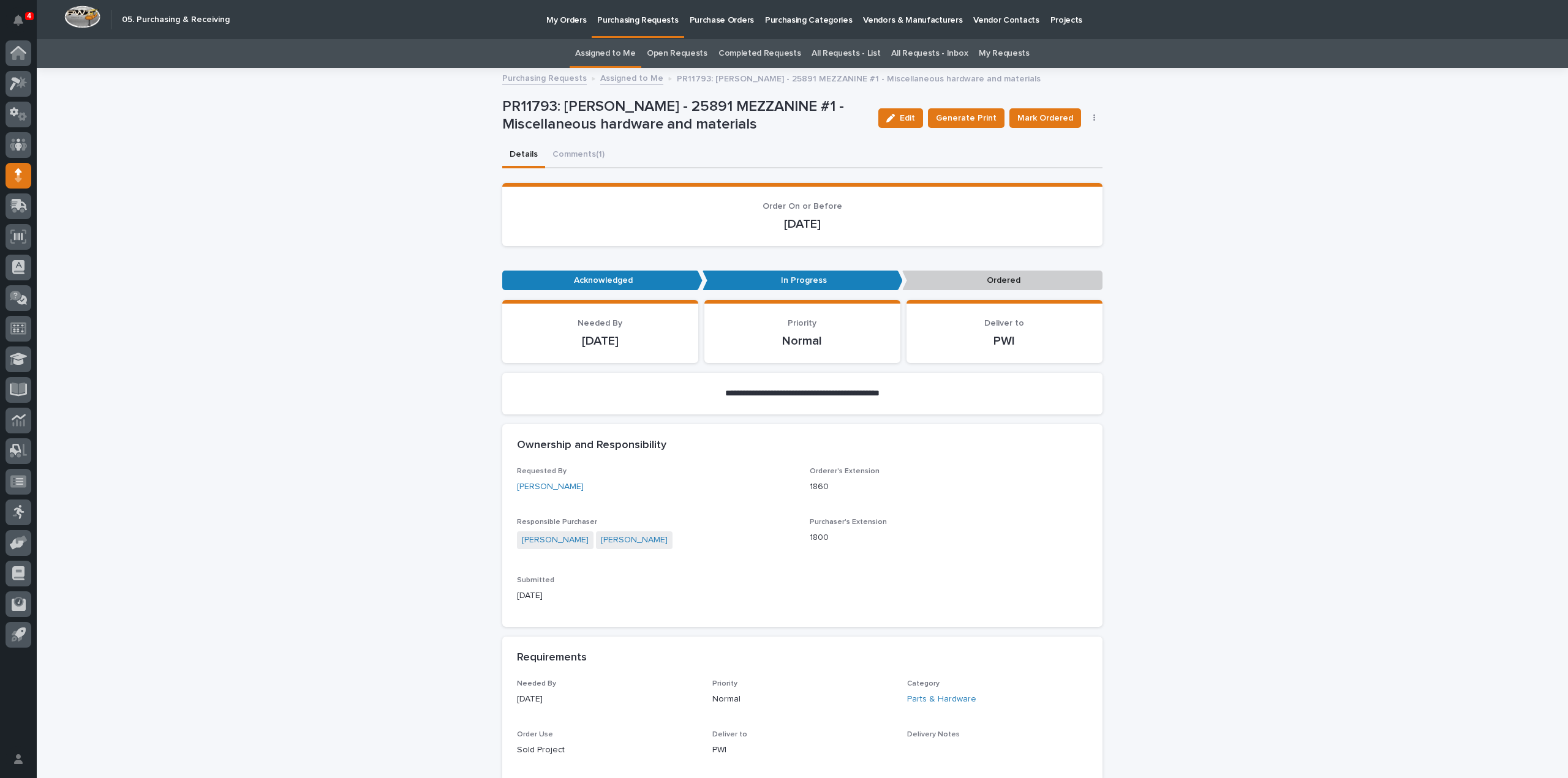
click at [1093, 118] on icon "button" at bounding box center [1094, 118] width 3 height 9
click at [1070, 161] on span "Edit Linked PO's" at bounding box center [1054, 162] width 62 height 12
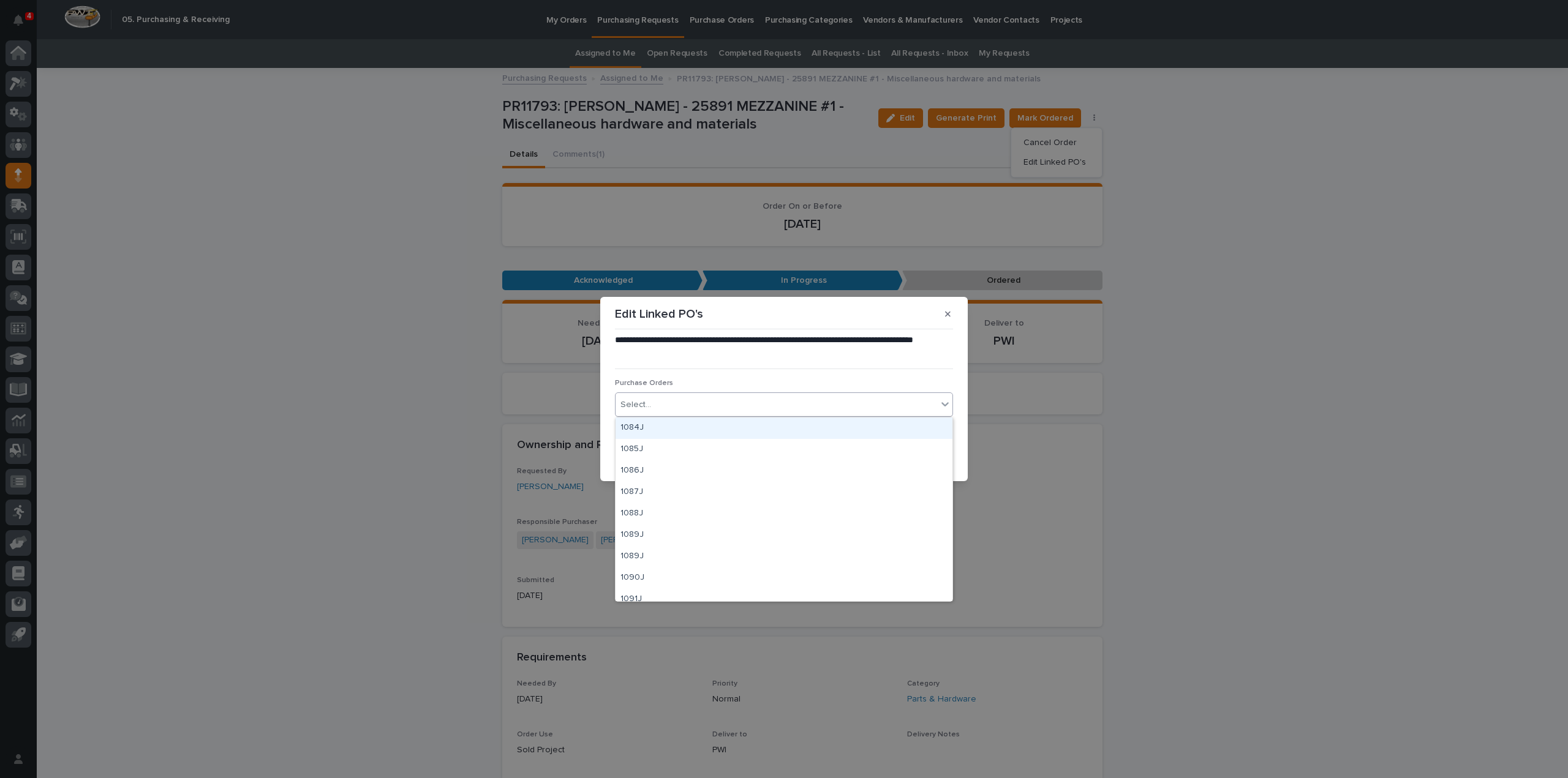
click at [698, 404] on div "Select..." at bounding box center [776, 404] width 321 height 20
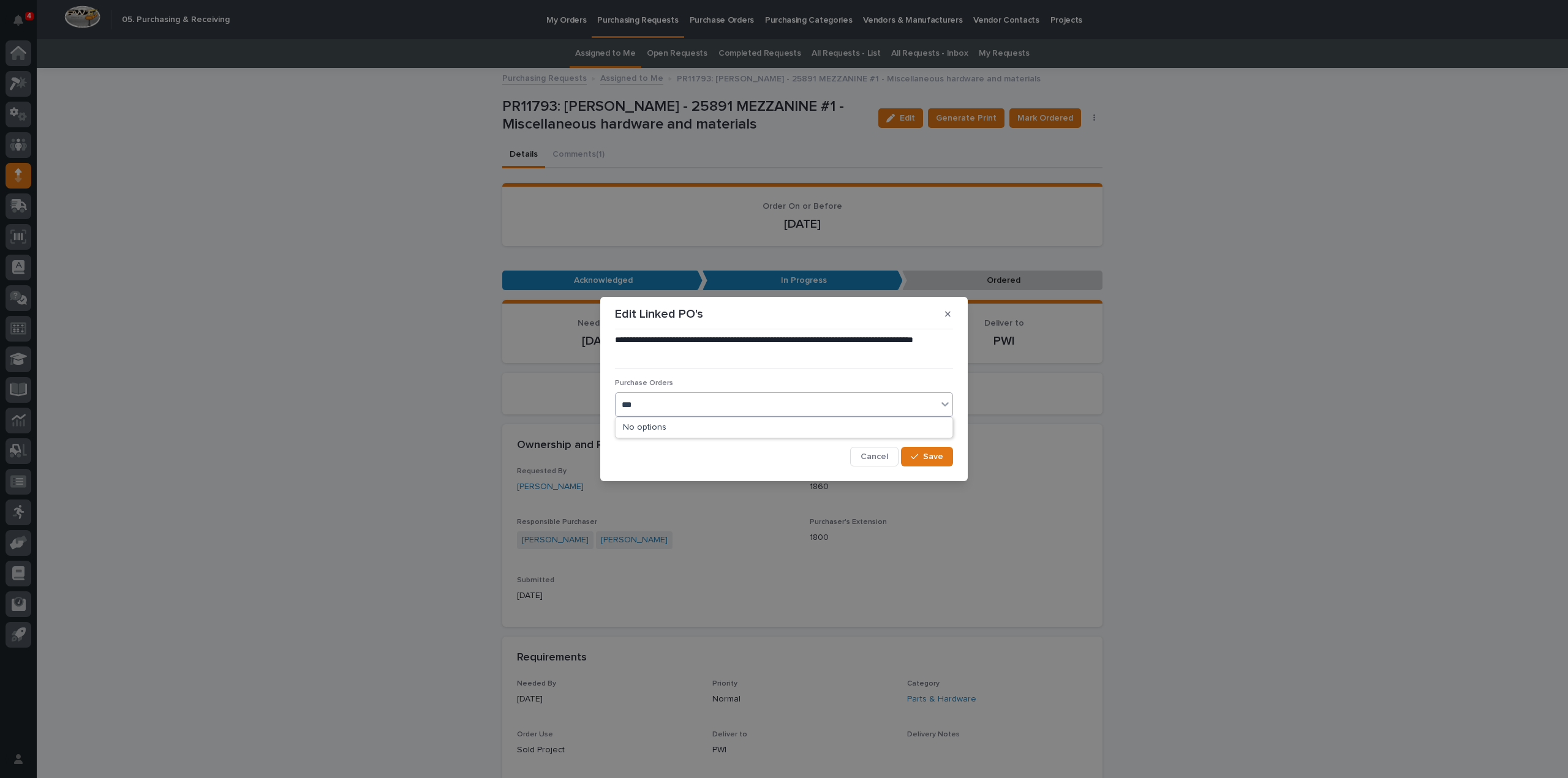
type input "****"
click at [688, 431] on div "3066RB" at bounding box center [784, 428] width 337 height 21
click at [923, 459] on div "button" at bounding box center [917, 457] width 12 height 9
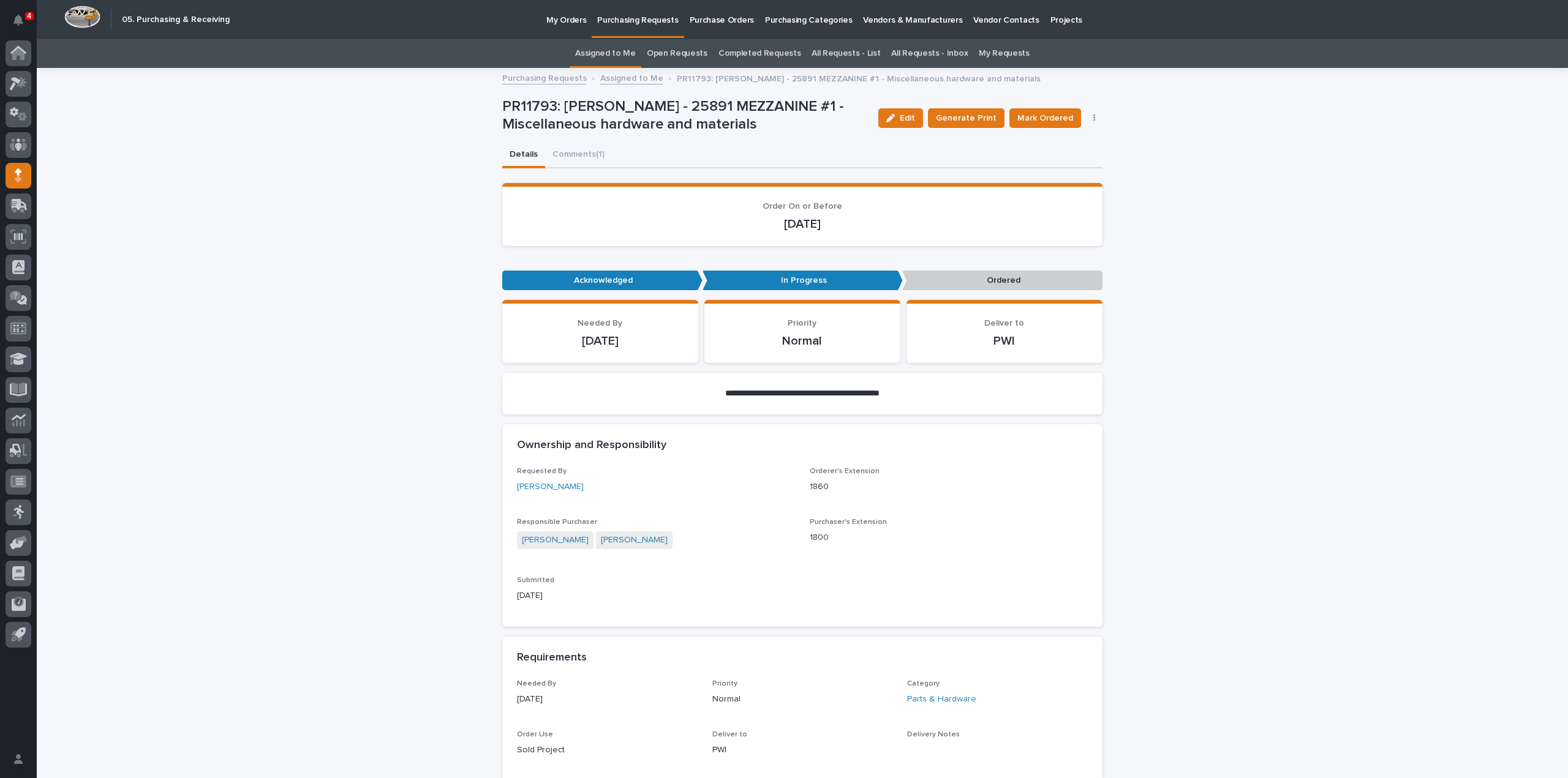
click at [635, 54] on link "Assigned to Me" at bounding box center [605, 54] width 61 height 29
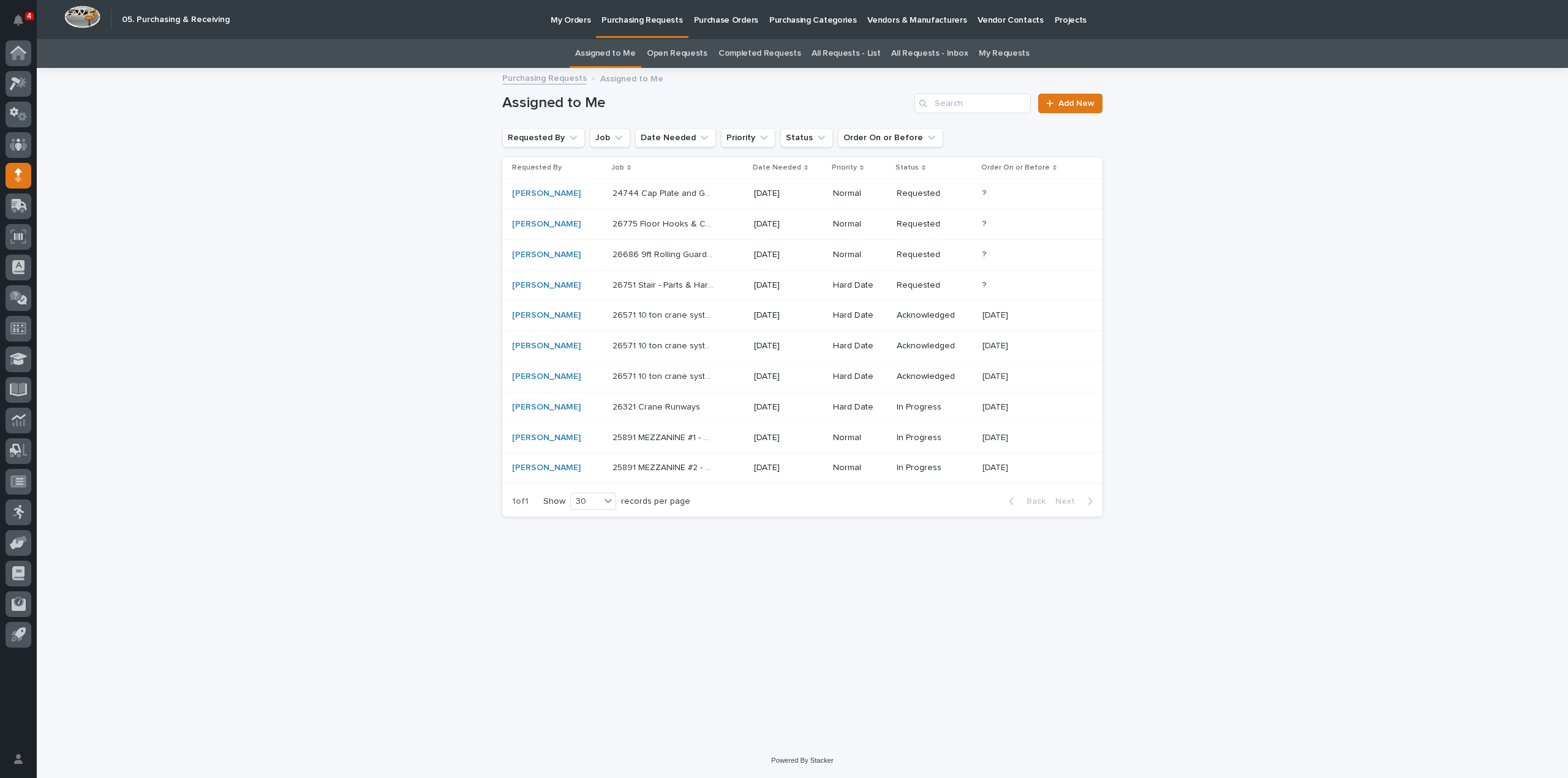
click at [646, 466] on p "25891 MEZZANINE #2 - Miscellaneous hardware and materials" at bounding box center [664, 467] width 104 height 13
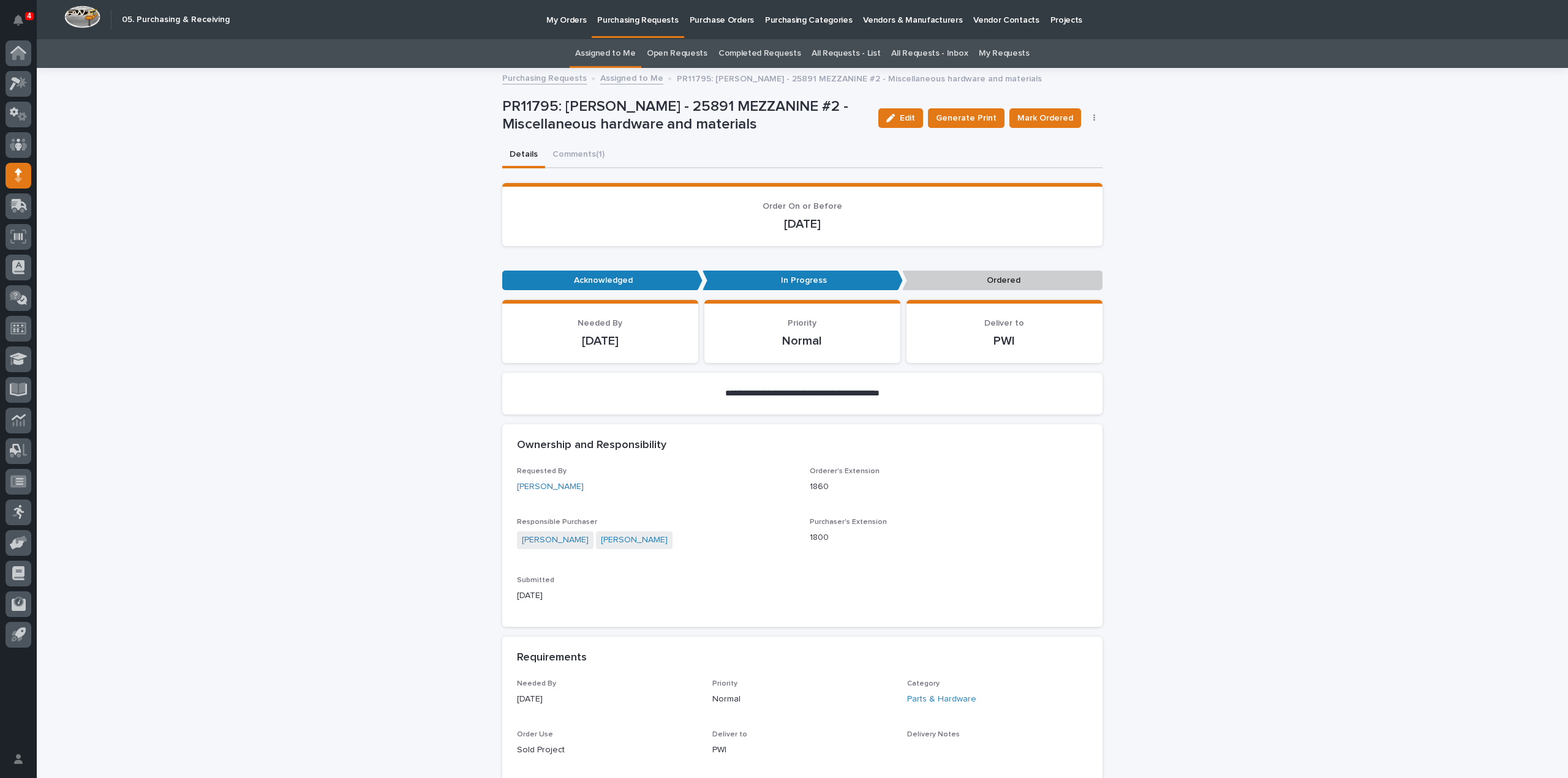
click at [612, 51] on link "Assigned to Me" at bounding box center [605, 54] width 61 height 29
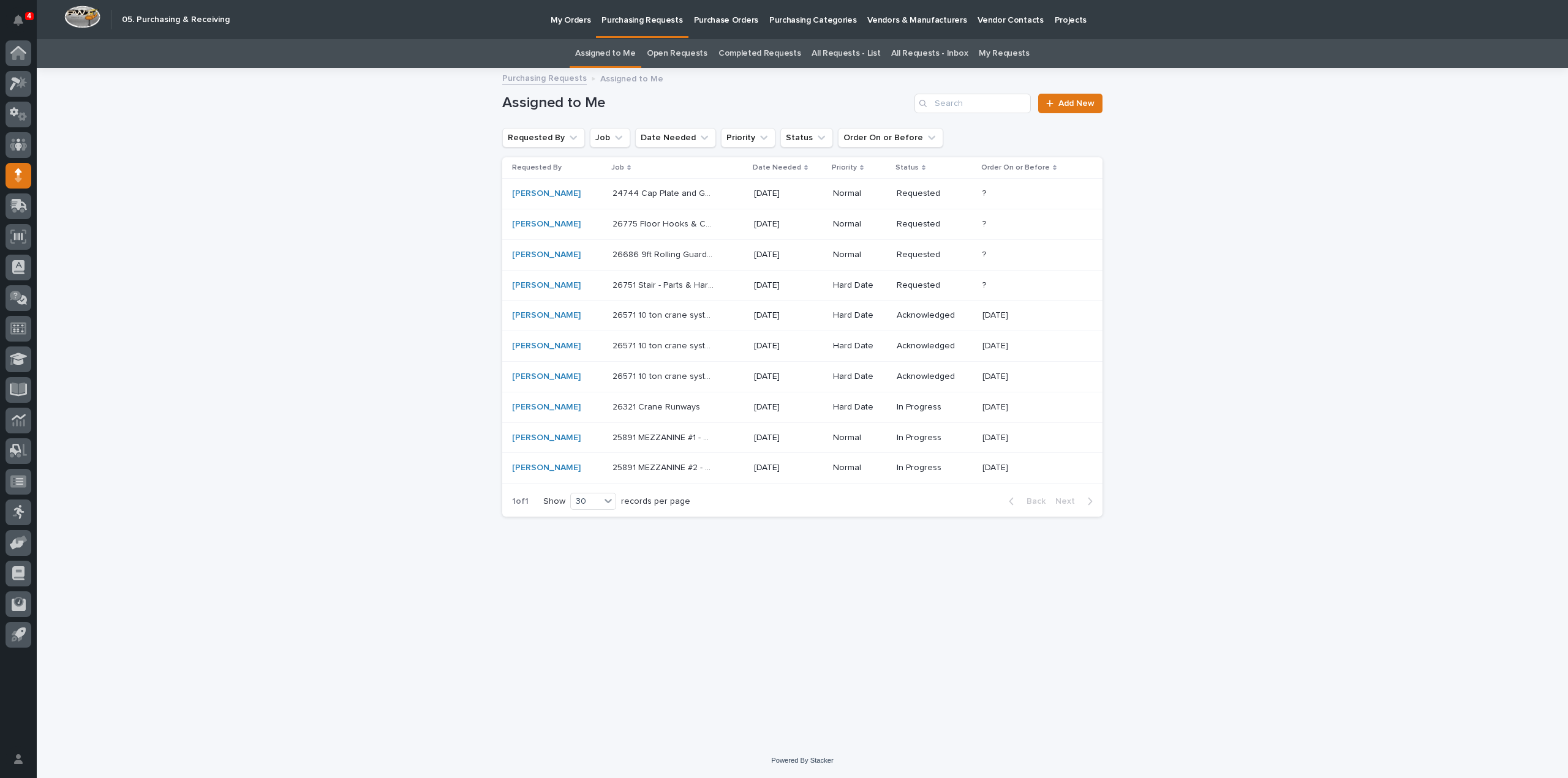
click at [583, 415] on div "Sam Whitehead" at bounding box center [556, 407] width 90 height 20
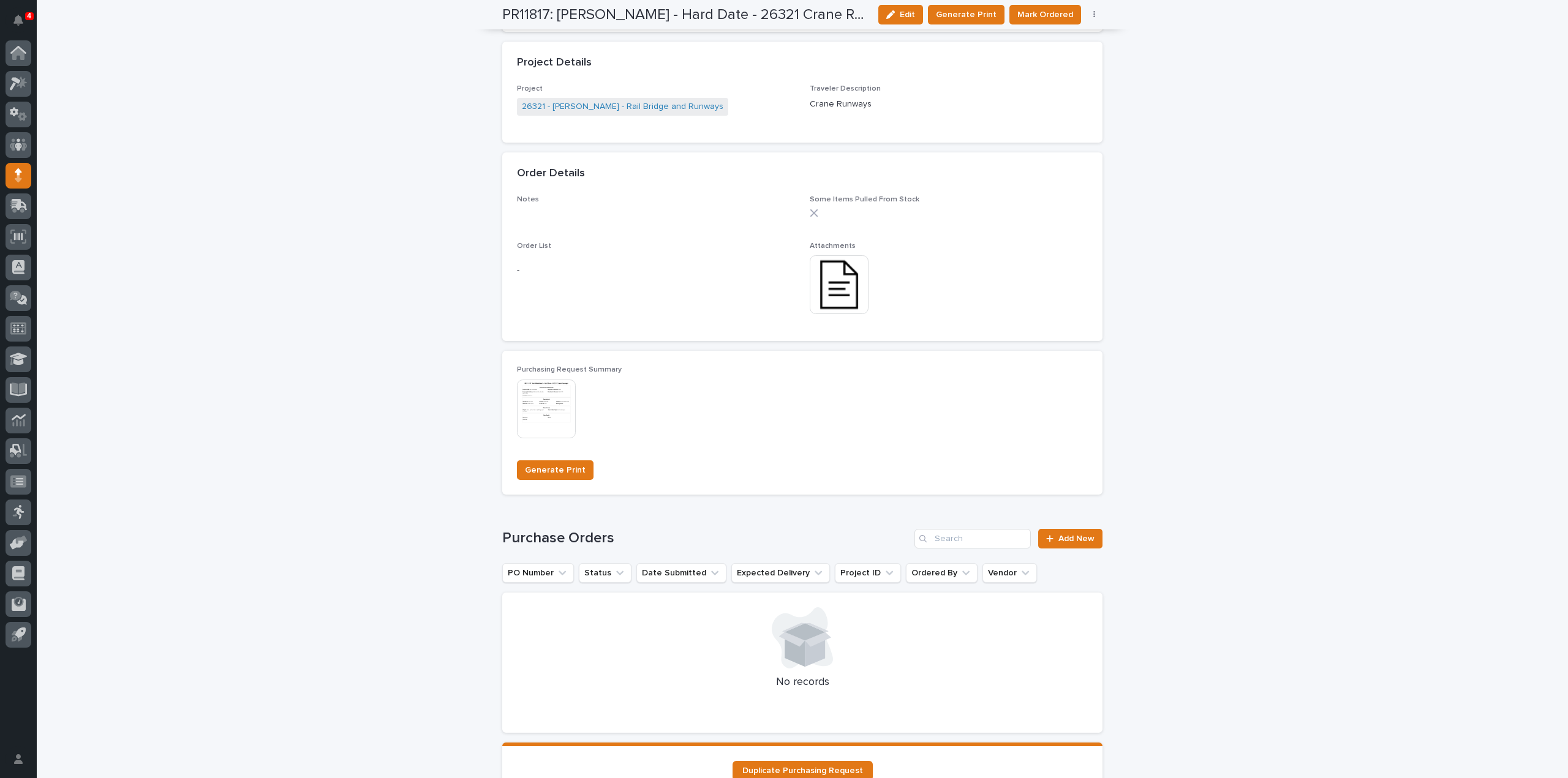
scroll to position [857, 0]
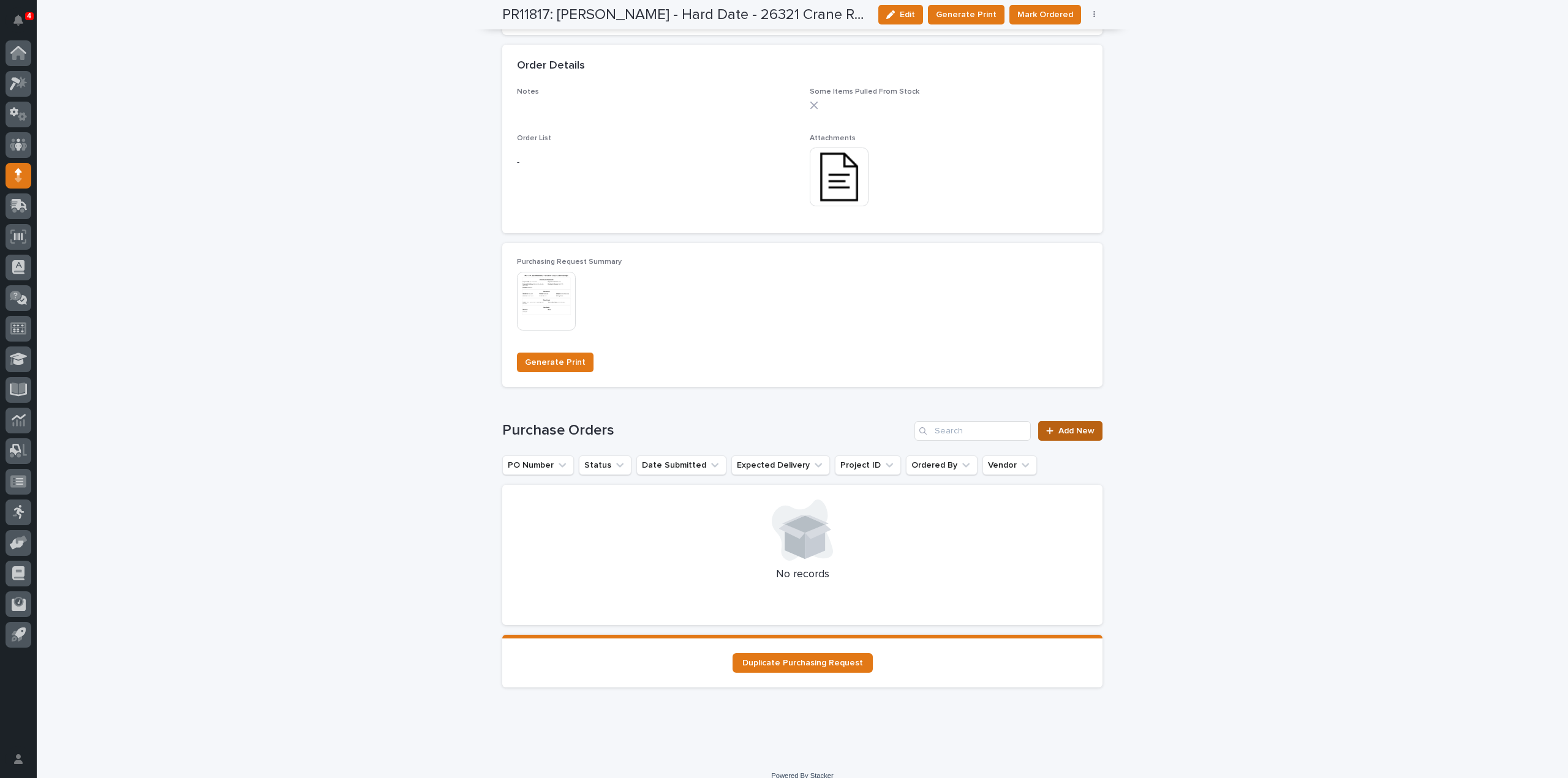
click at [1084, 433] on span "Add New" at bounding box center [1076, 431] width 36 height 9
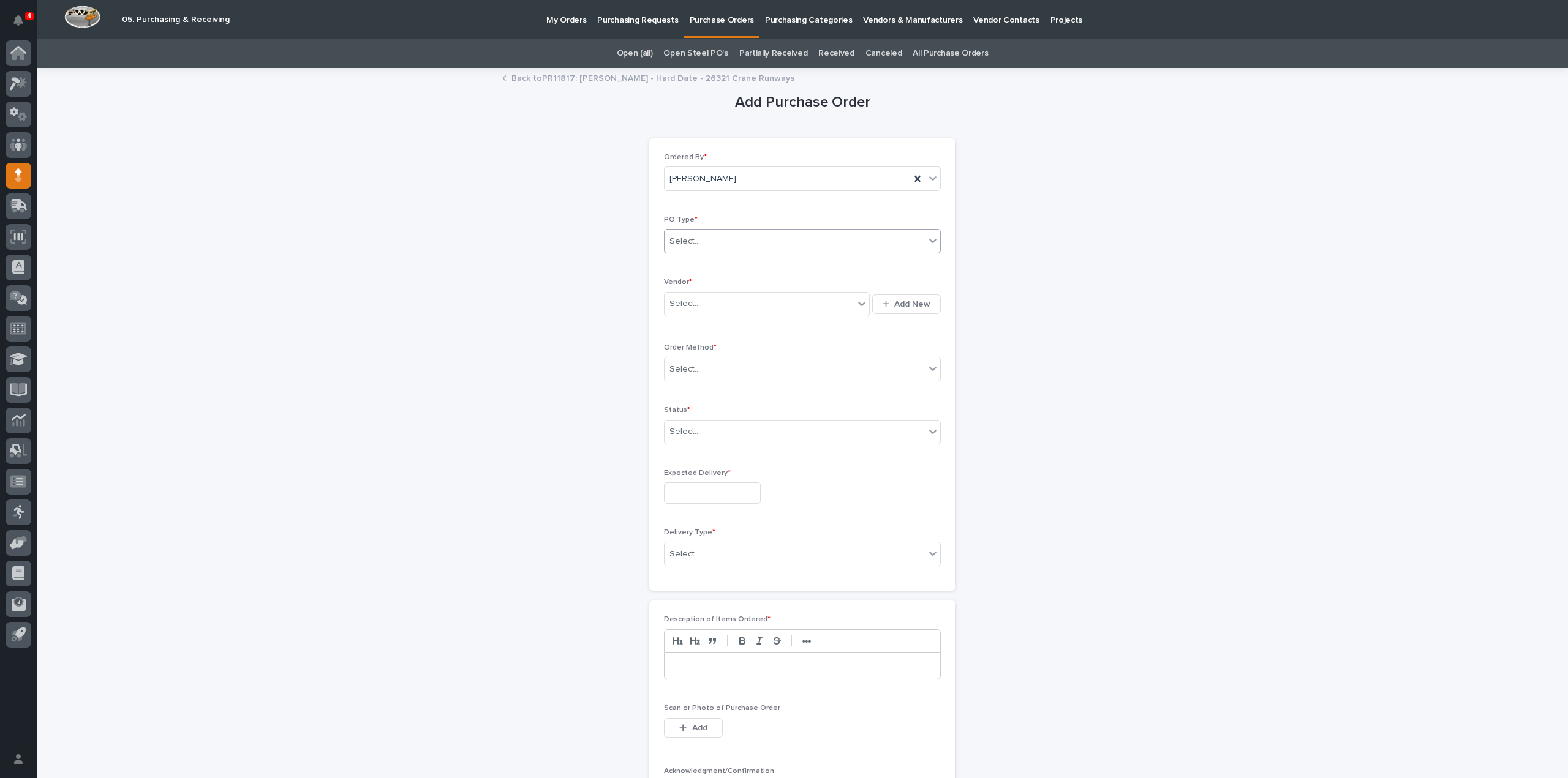
click at [715, 244] on div "Select..." at bounding box center [794, 241] width 261 height 20
click at [709, 288] on div "Paper" at bounding box center [798, 285] width 276 height 21
click at [706, 302] on div "Select..." at bounding box center [759, 303] width 190 height 20
type input "*****"
drag, startPoint x: 709, startPoint y: 332, endPoint x: 712, endPoint y: 370, distance: 38.1
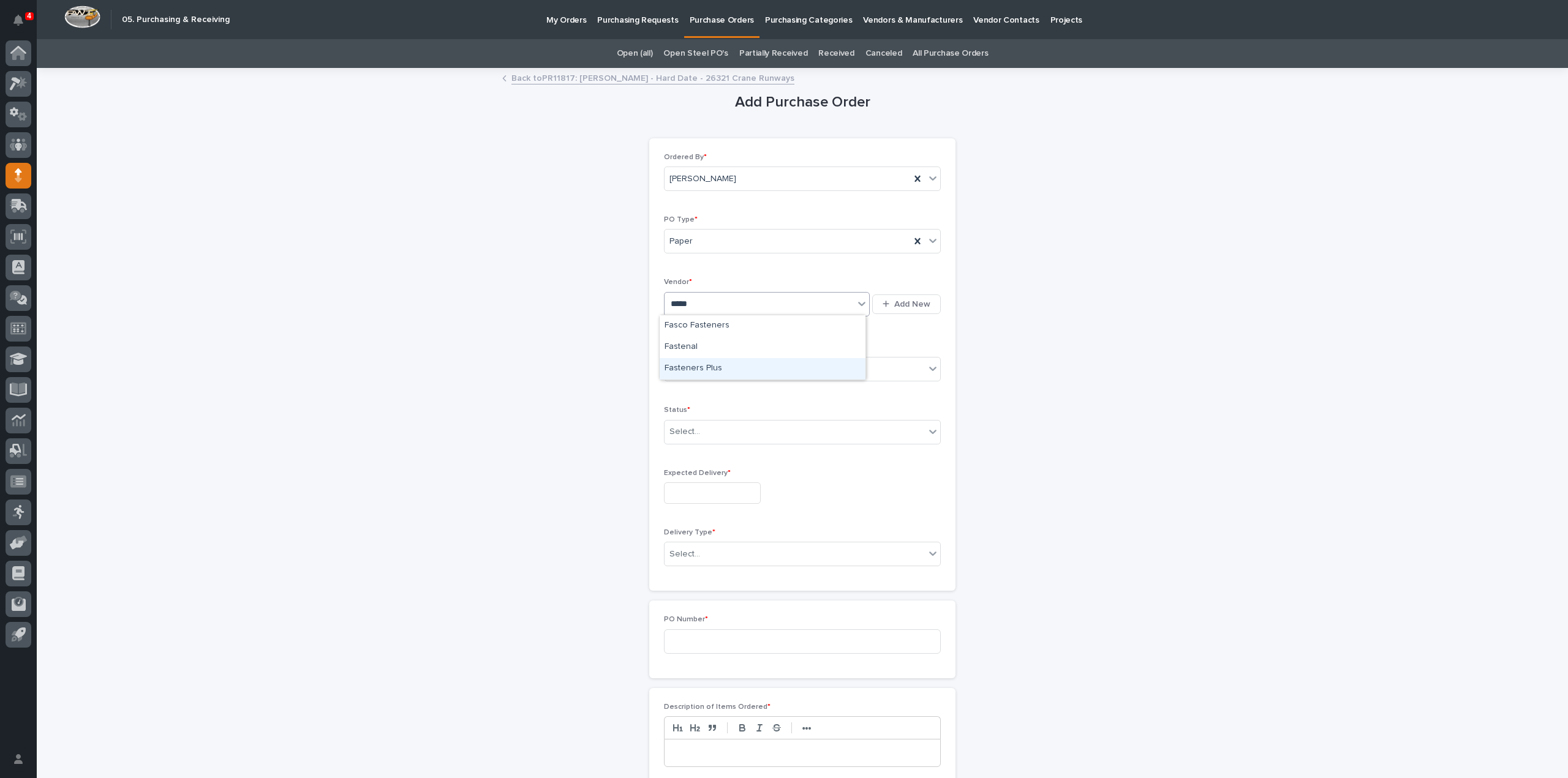
click at [712, 370] on div "Fasteners Plus" at bounding box center [763, 368] width 206 height 21
click at [701, 375] on div "Select..." at bounding box center [794, 369] width 261 height 20
click at [705, 396] on div "Online Order" at bounding box center [798, 390] width 276 height 21
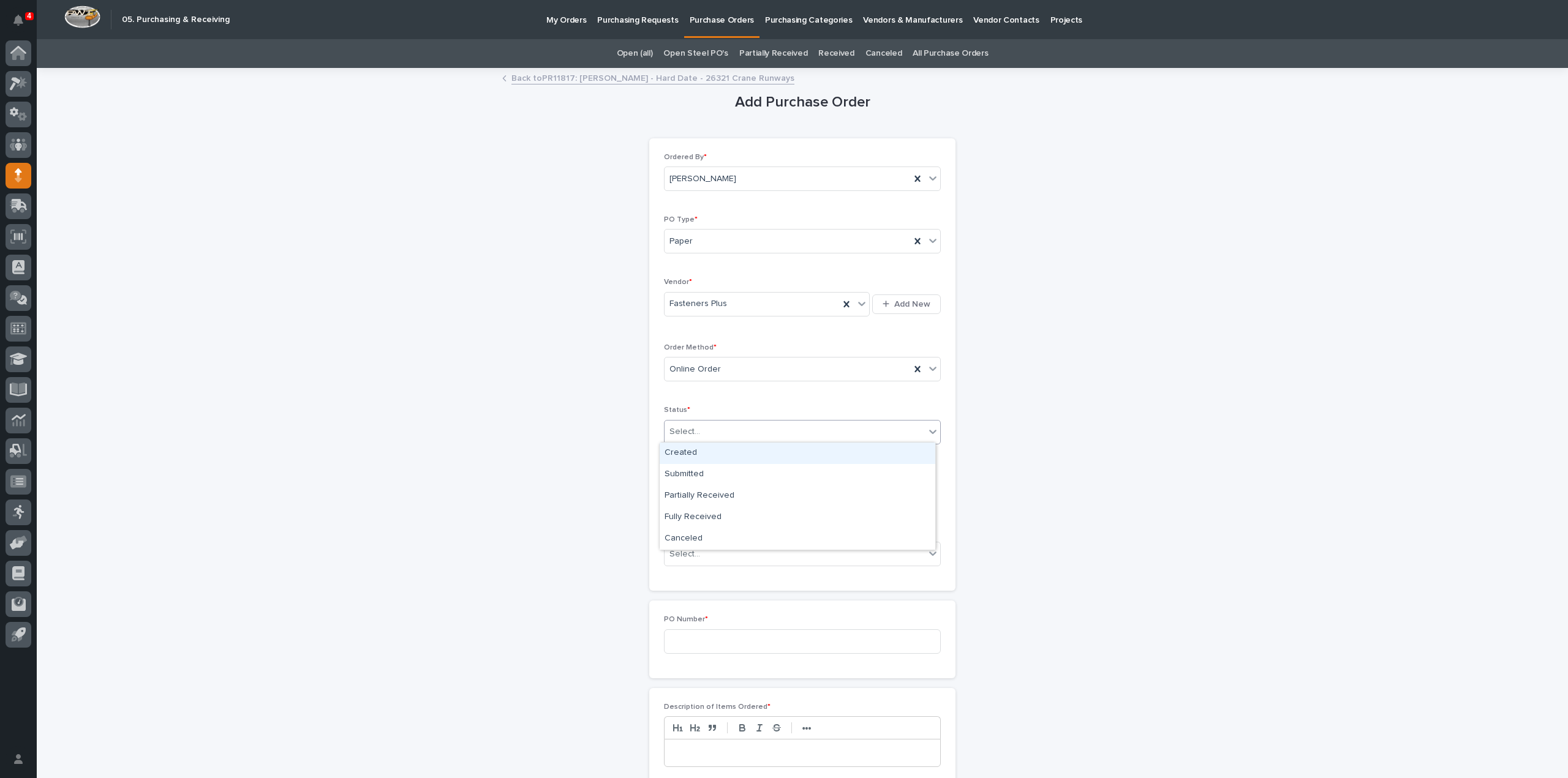
click at [706, 432] on div "Select..." at bounding box center [794, 432] width 261 height 20
click at [707, 475] on div "Submitted" at bounding box center [798, 475] width 276 height 21
click at [711, 495] on input "text" at bounding box center [712, 493] width 97 height 21
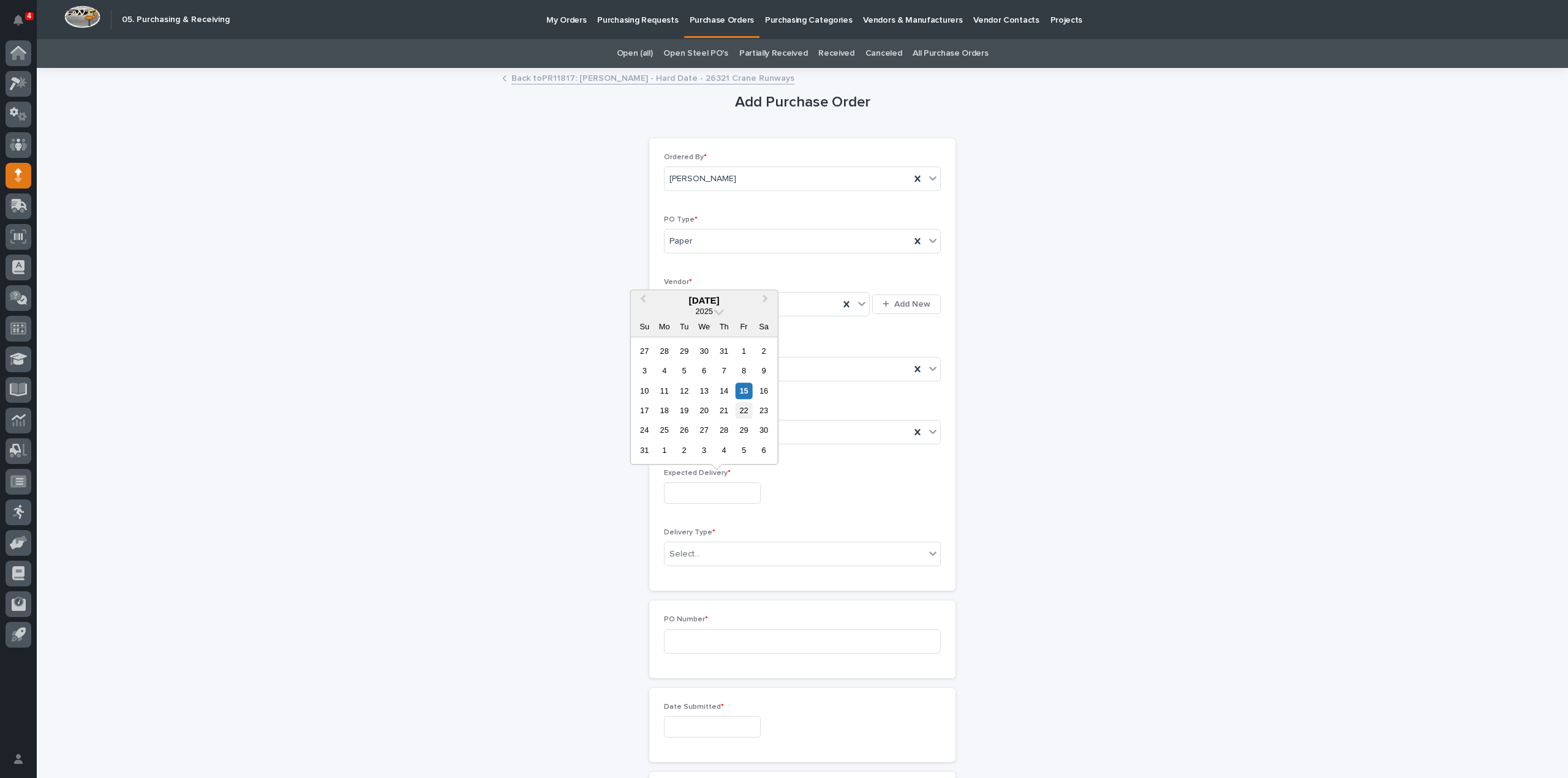
click at [745, 416] on div "22" at bounding box center [743, 410] width 17 height 17
type input "**********"
click at [692, 557] on div "Select..." at bounding box center [684, 554] width 31 height 13
click at [670, 580] on div "Deliver to PWI" at bounding box center [798, 575] width 276 height 21
click at [686, 638] on input at bounding box center [802, 641] width 276 height 25
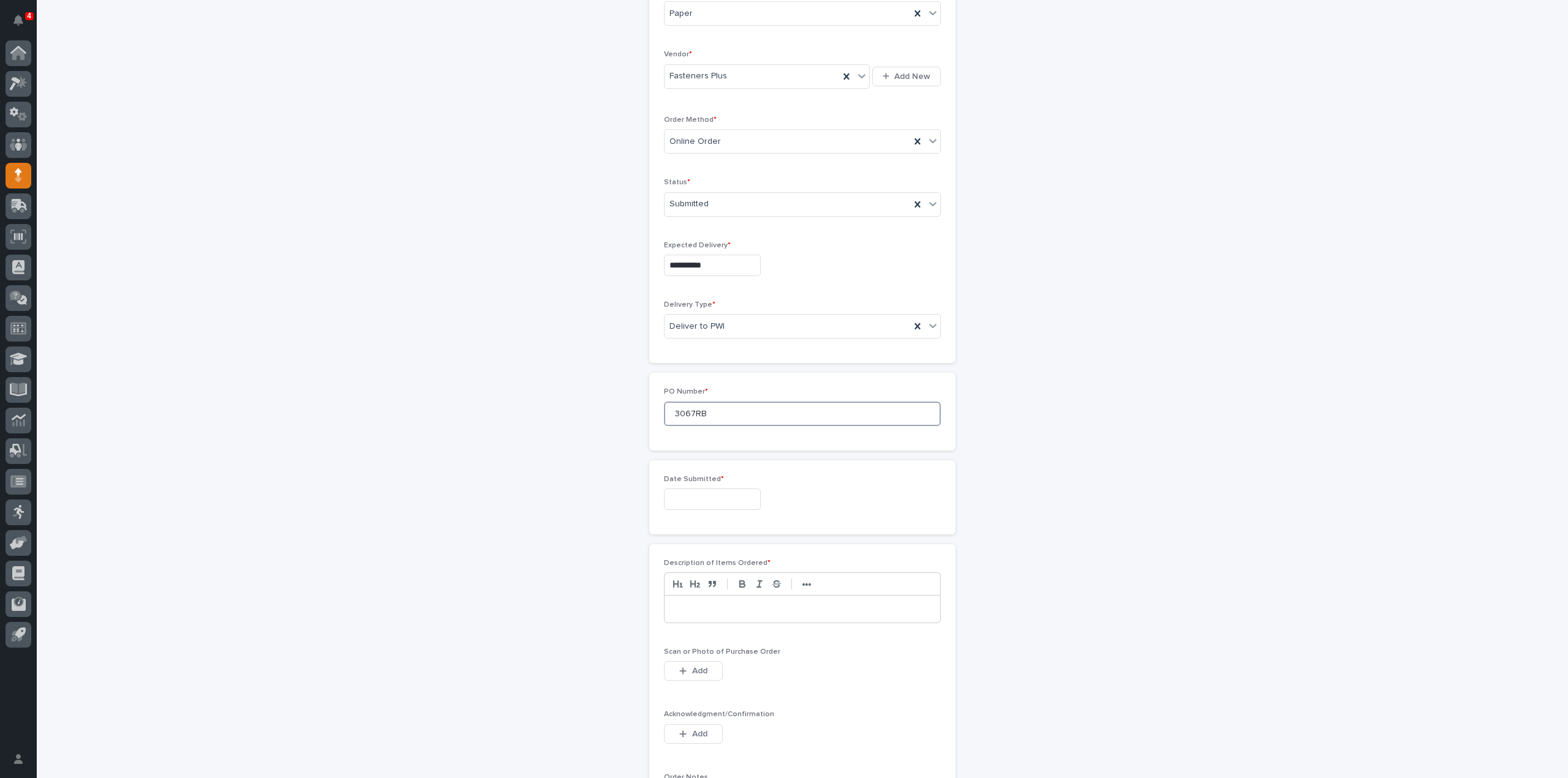
scroll to position [245, 0]
type input "3067RB"
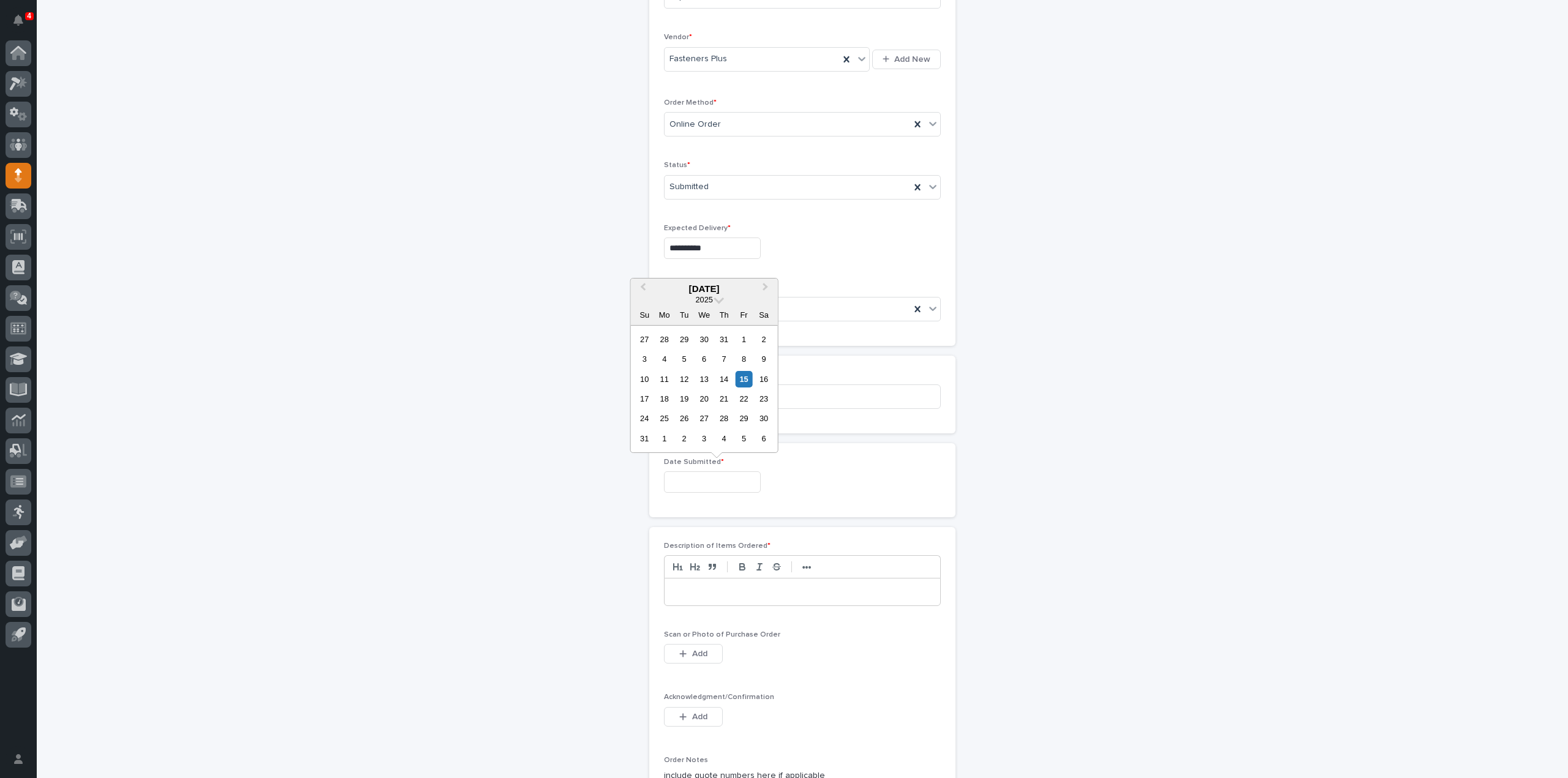
click at [694, 485] on input "text" at bounding box center [712, 482] width 97 height 21
click at [743, 382] on div "15" at bounding box center [743, 379] width 17 height 17
type input "**********"
click at [698, 595] on div at bounding box center [802, 592] width 276 height 27
click at [694, 656] on button "Add" at bounding box center [693, 653] width 59 height 19
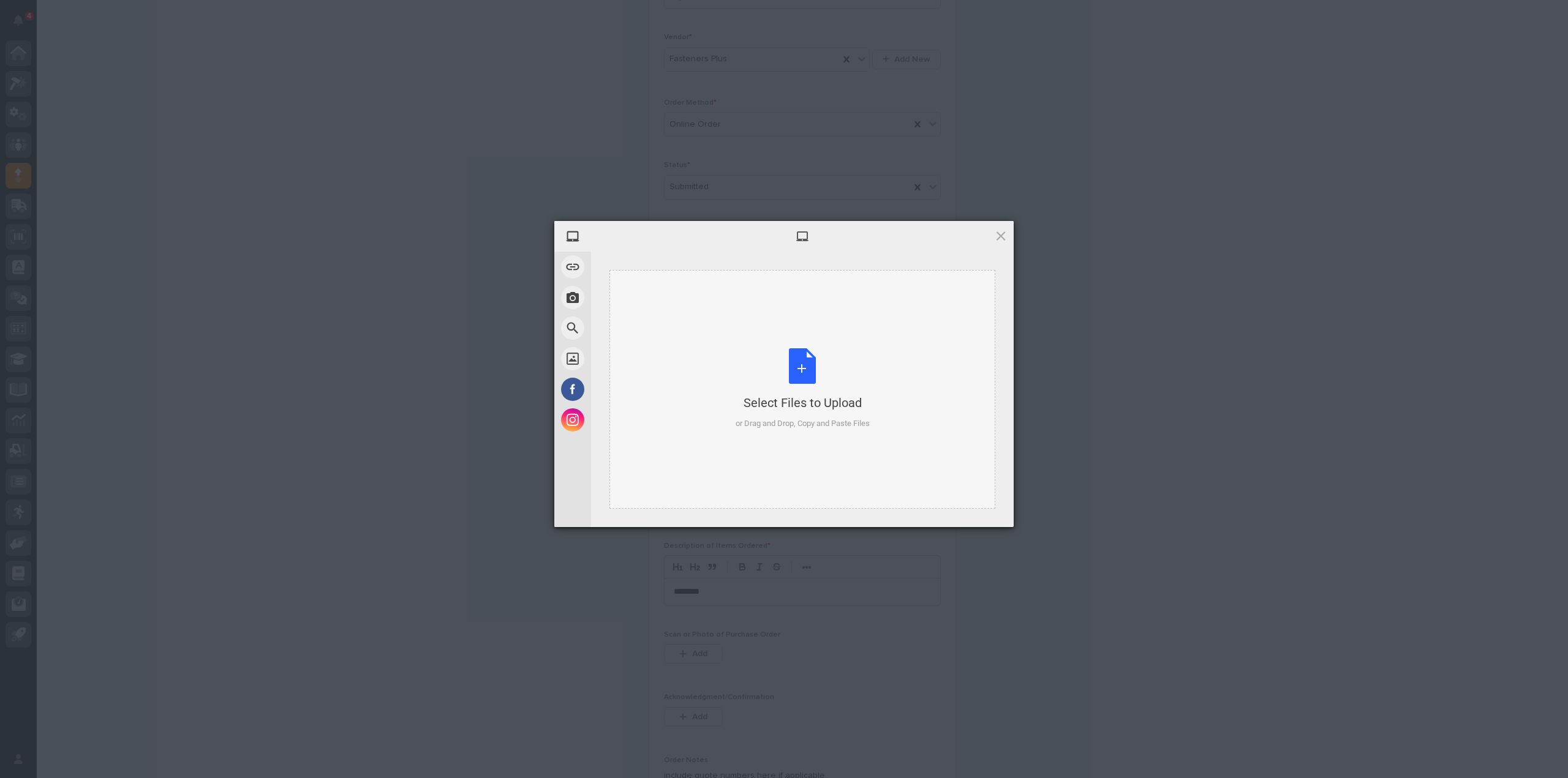
click at [792, 376] on div "Select Files to Upload or Drag and Drop, Copy and Paste Files" at bounding box center [802, 389] width 134 height 82
click at [962, 507] on span "Upload 1" at bounding box center [977, 510] width 61 height 24
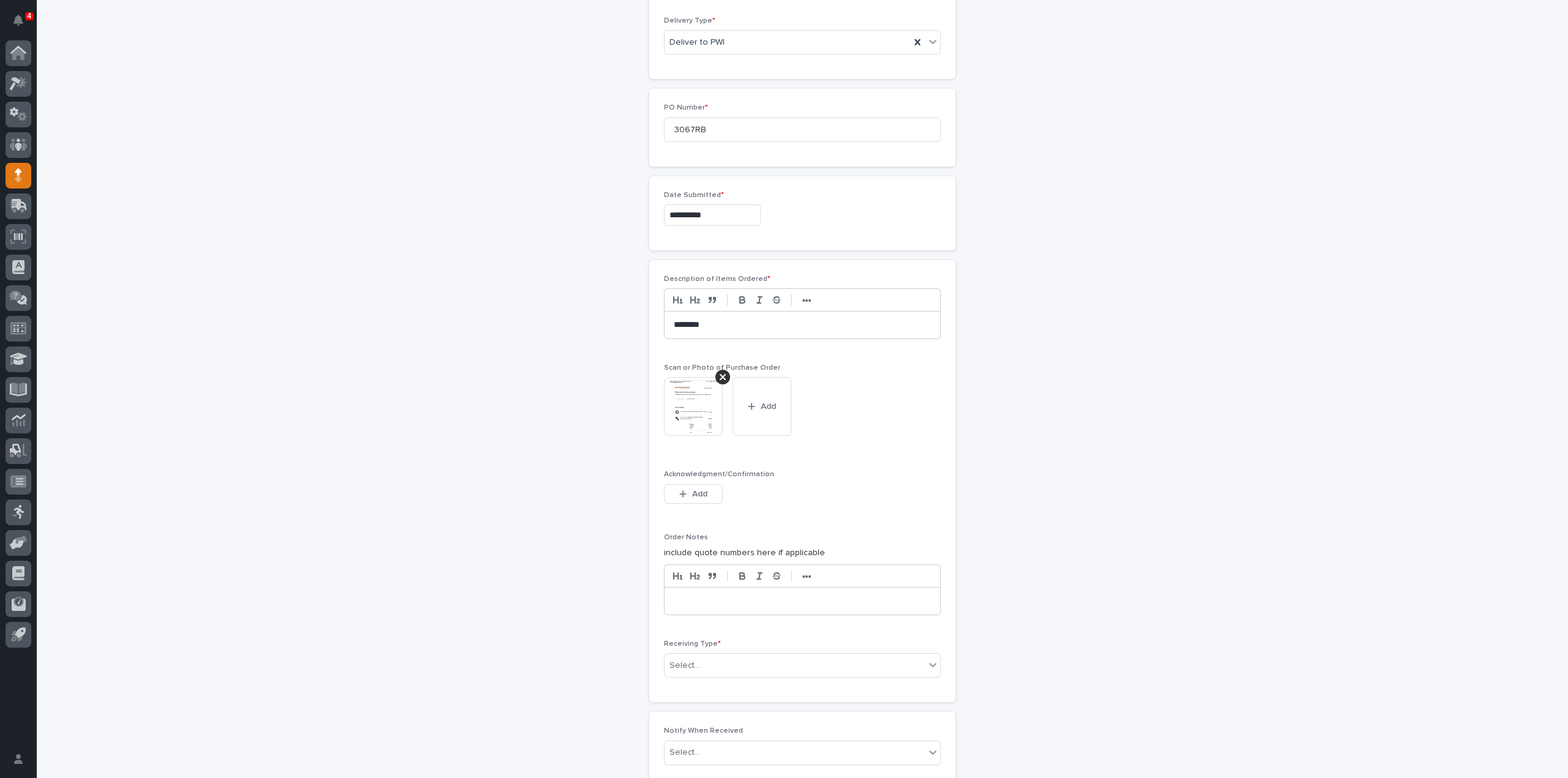
scroll to position [634, 0]
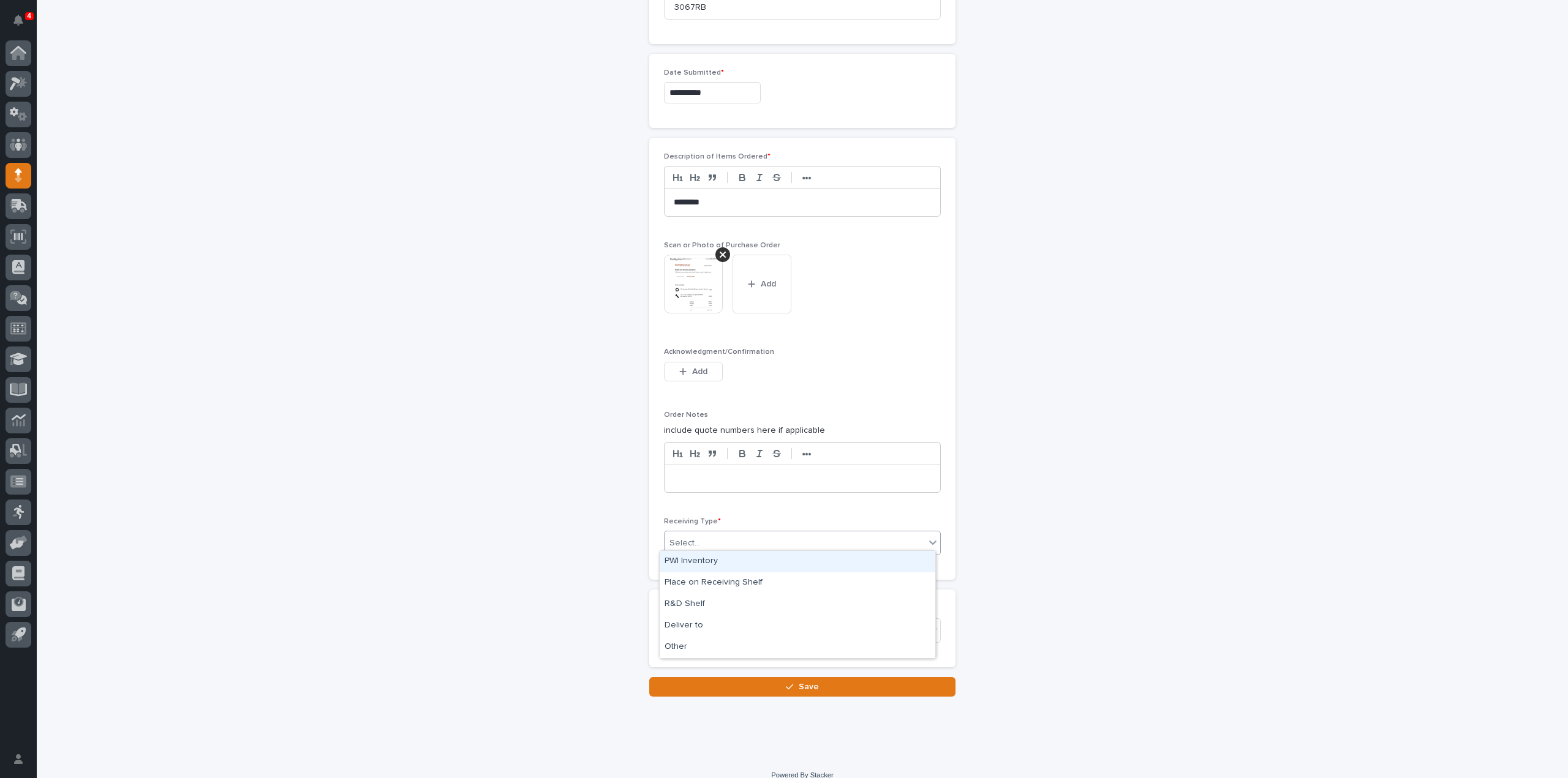
click at [697, 534] on div "Select..." at bounding box center [794, 543] width 261 height 20
click at [694, 627] on div "Deliver to" at bounding box center [798, 625] width 276 height 21
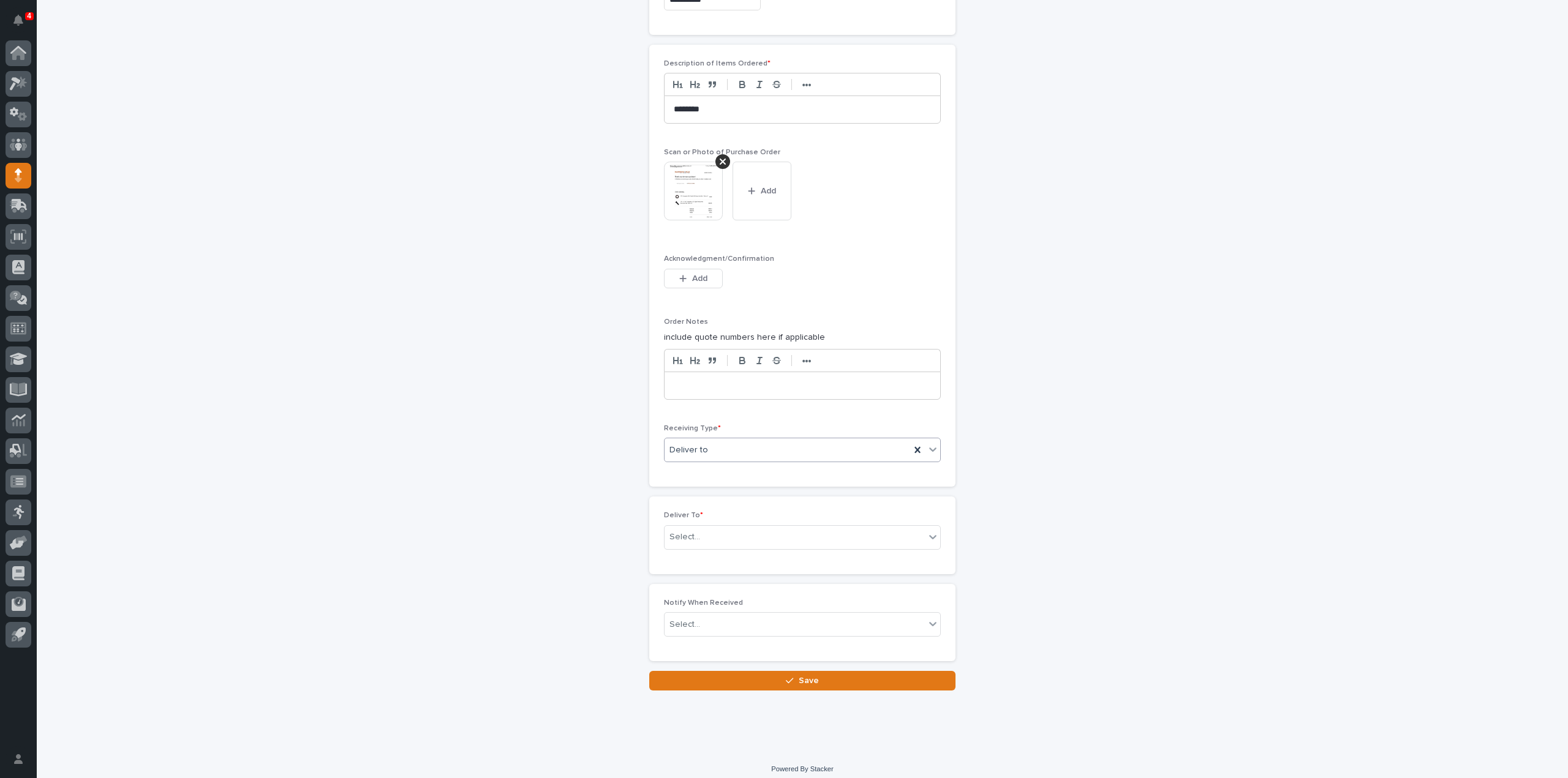
scroll to position [730, 0]
click at [688, 530] on div "Select..." at bounding box center [684, 534] width 31 height 13
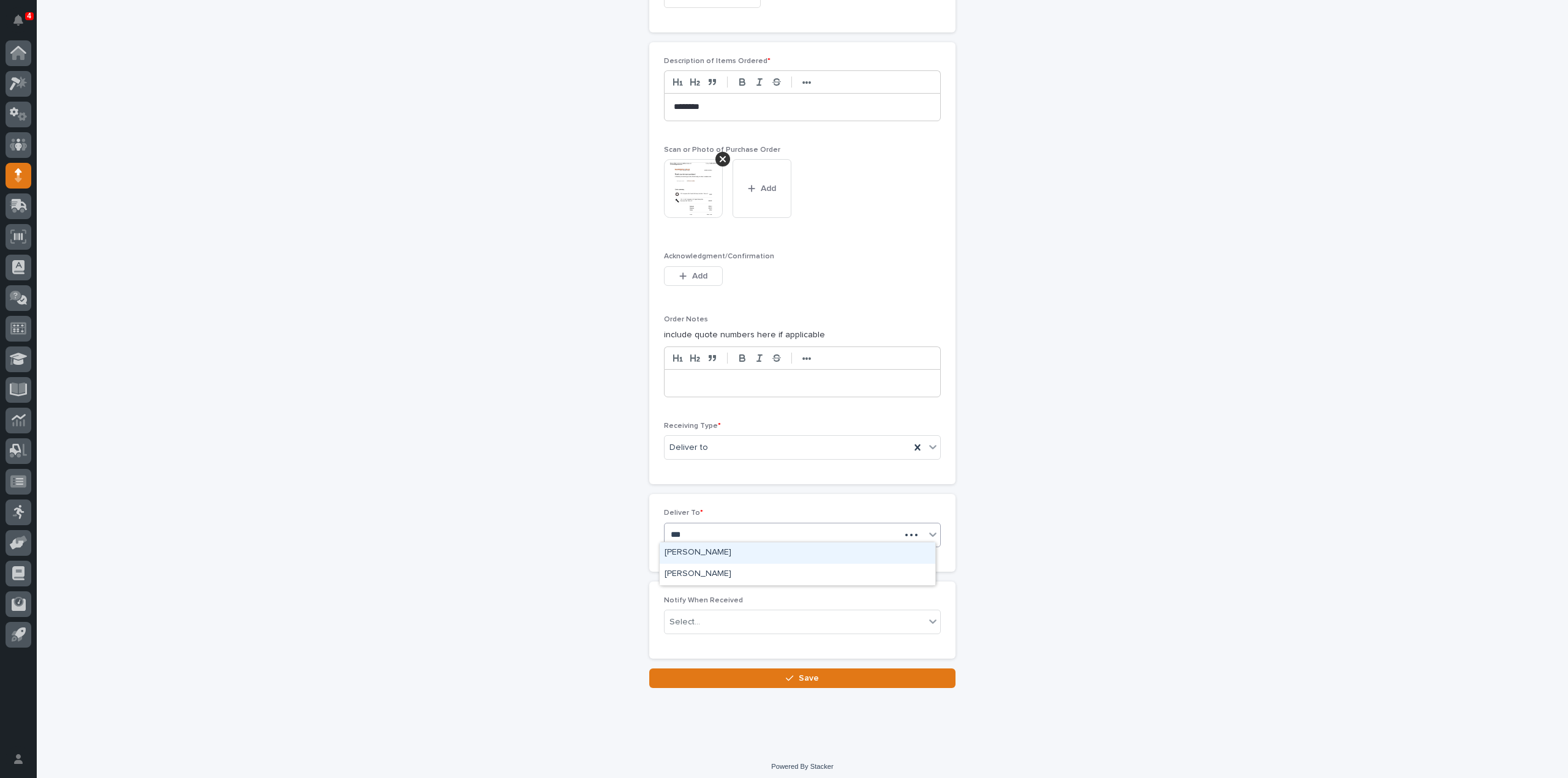
type input "****"
click at [692, 557] on div "Reinhart Burkholder" at bounding box center [798, 553] width 276 height 21
click at [694, 617] on div "Select..." at bounding box center [794, 622] width 261 height 20
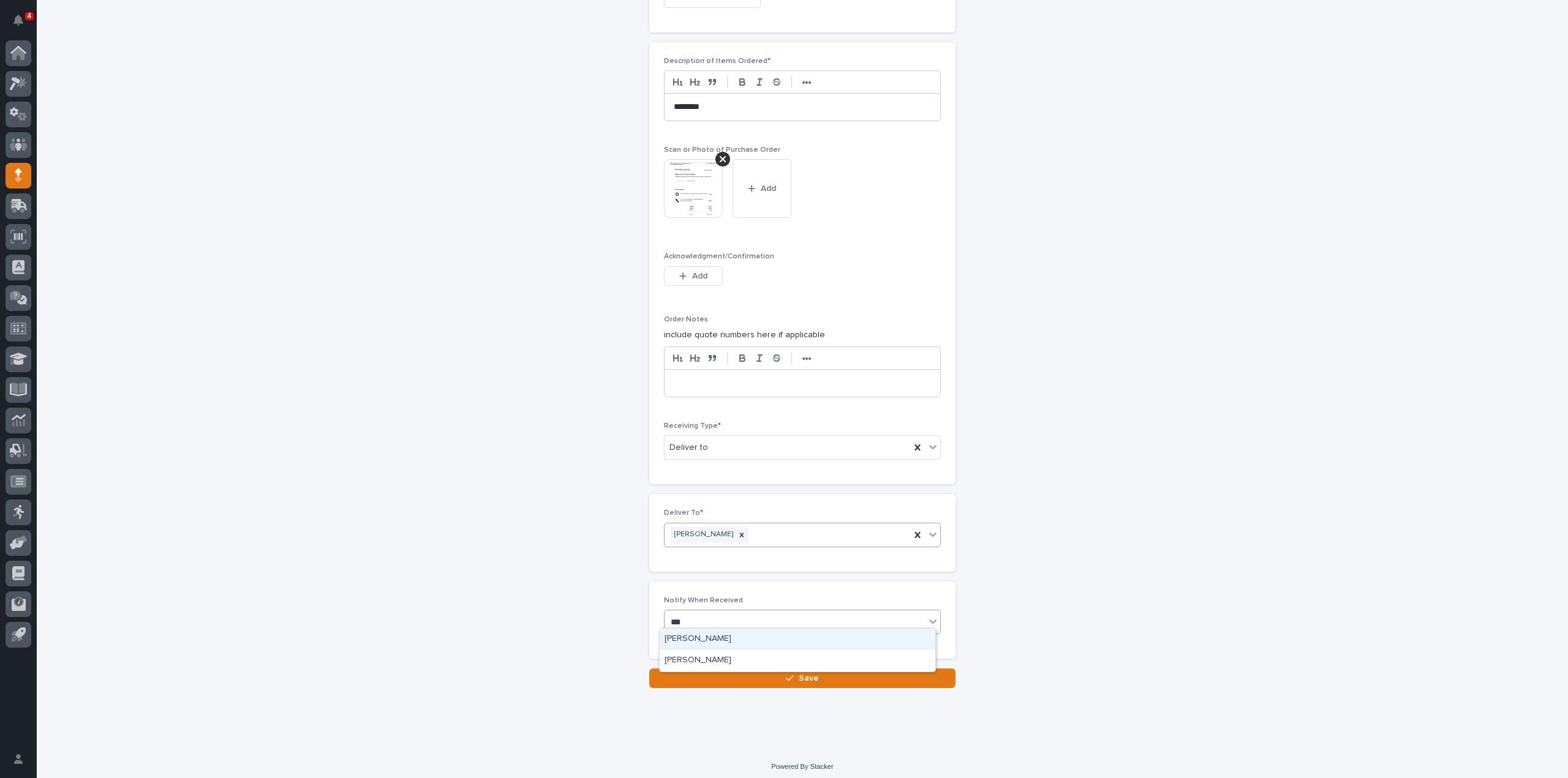
type input "****"
click at [696, 644] on div "Reinhart Burkholder" at bounding box center [798, 639] width 276 height 21
click at [699, 670] on button "Save" at bounding box center [802, 678] width 306 height 19
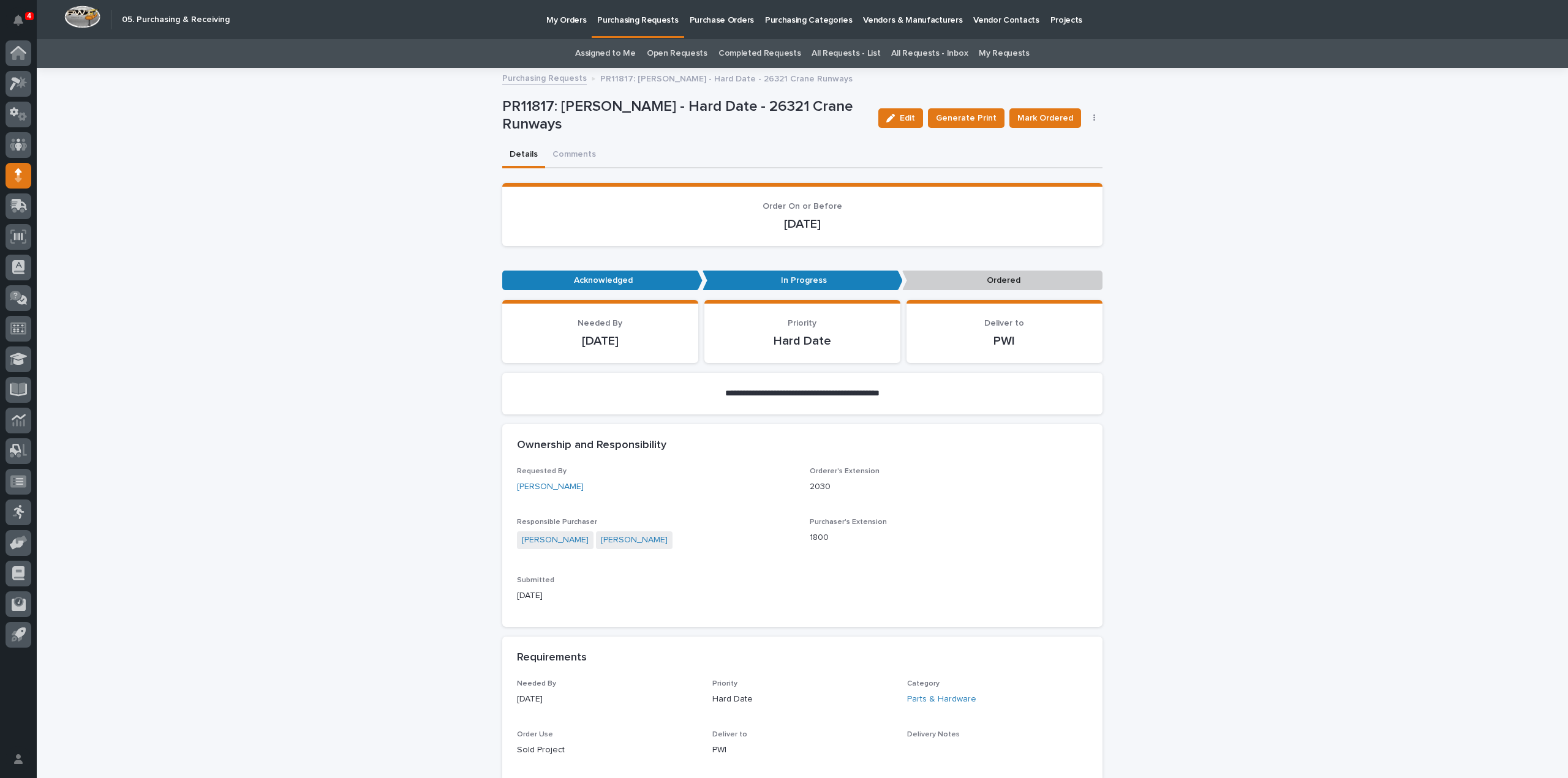
click at [626, 49] on link "Assigned to Me" at bounding box center [605, 54] width 61 height 29
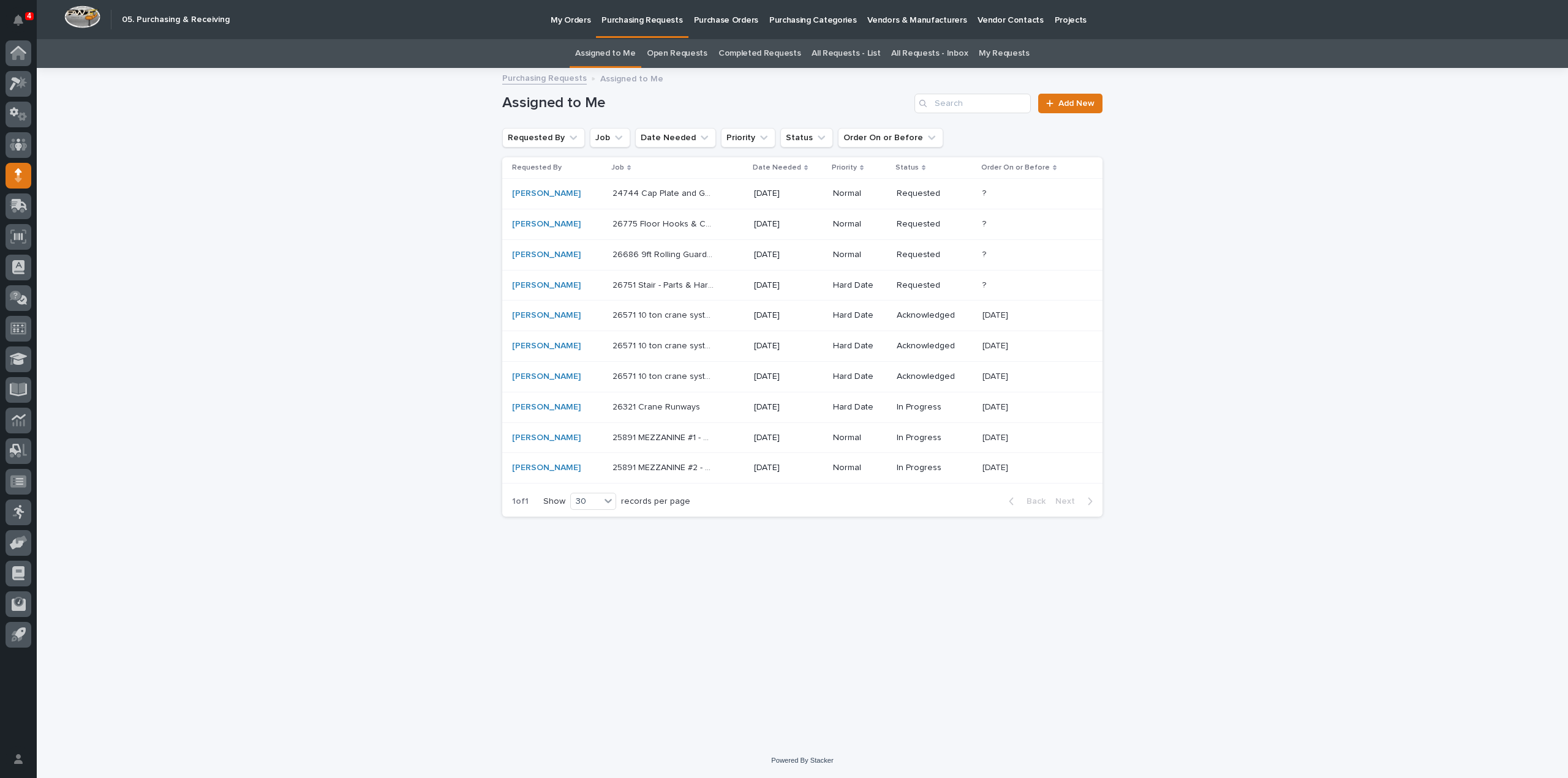
click at [662, 471] on div "25891 MEZZANINE #2 - Miscellaneous hardware and materials 25891 MEZZANINE #2 - …" at bounding box center [678, 468] width 132 height 20
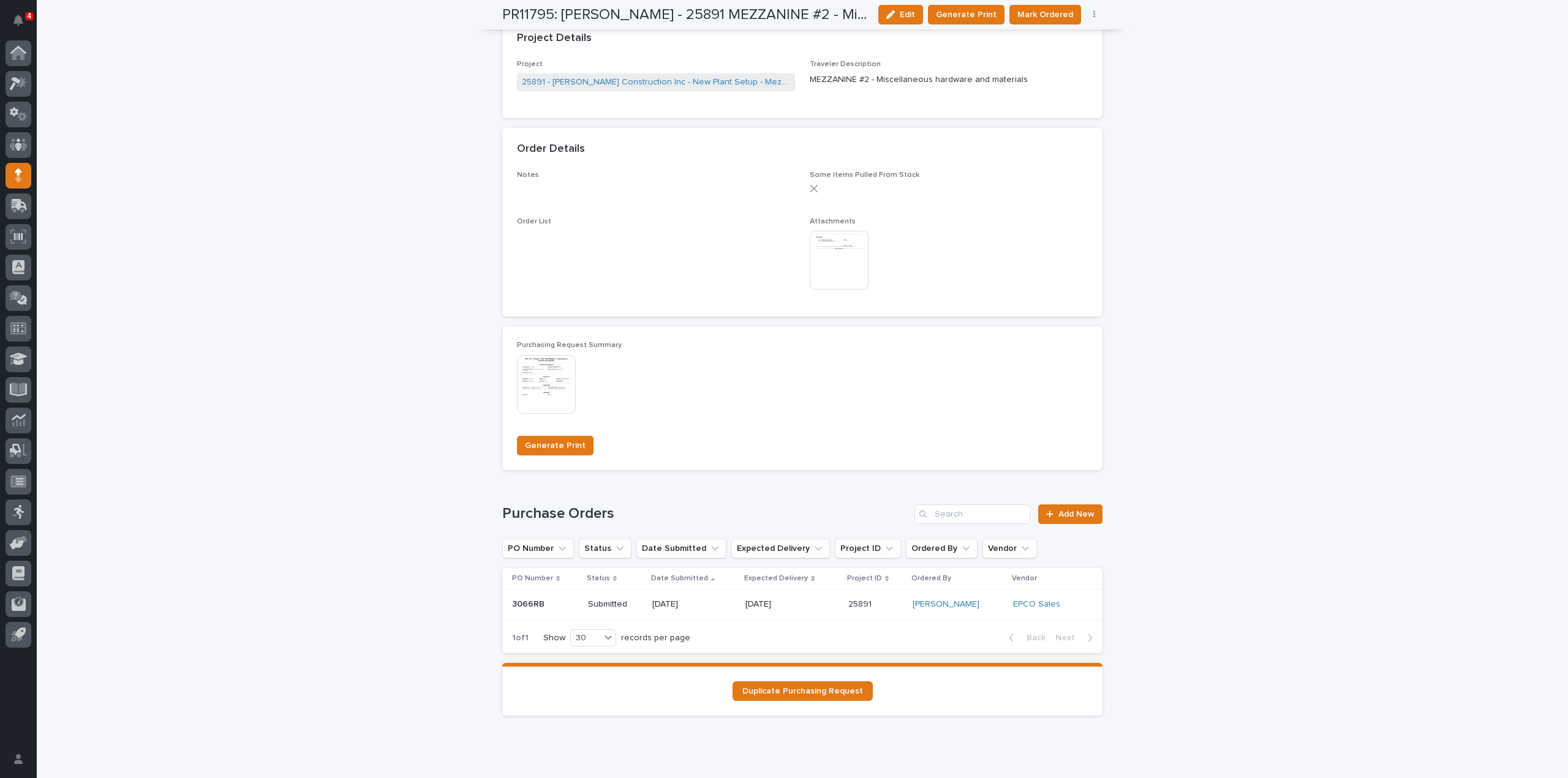
scroll to position [39, 0]
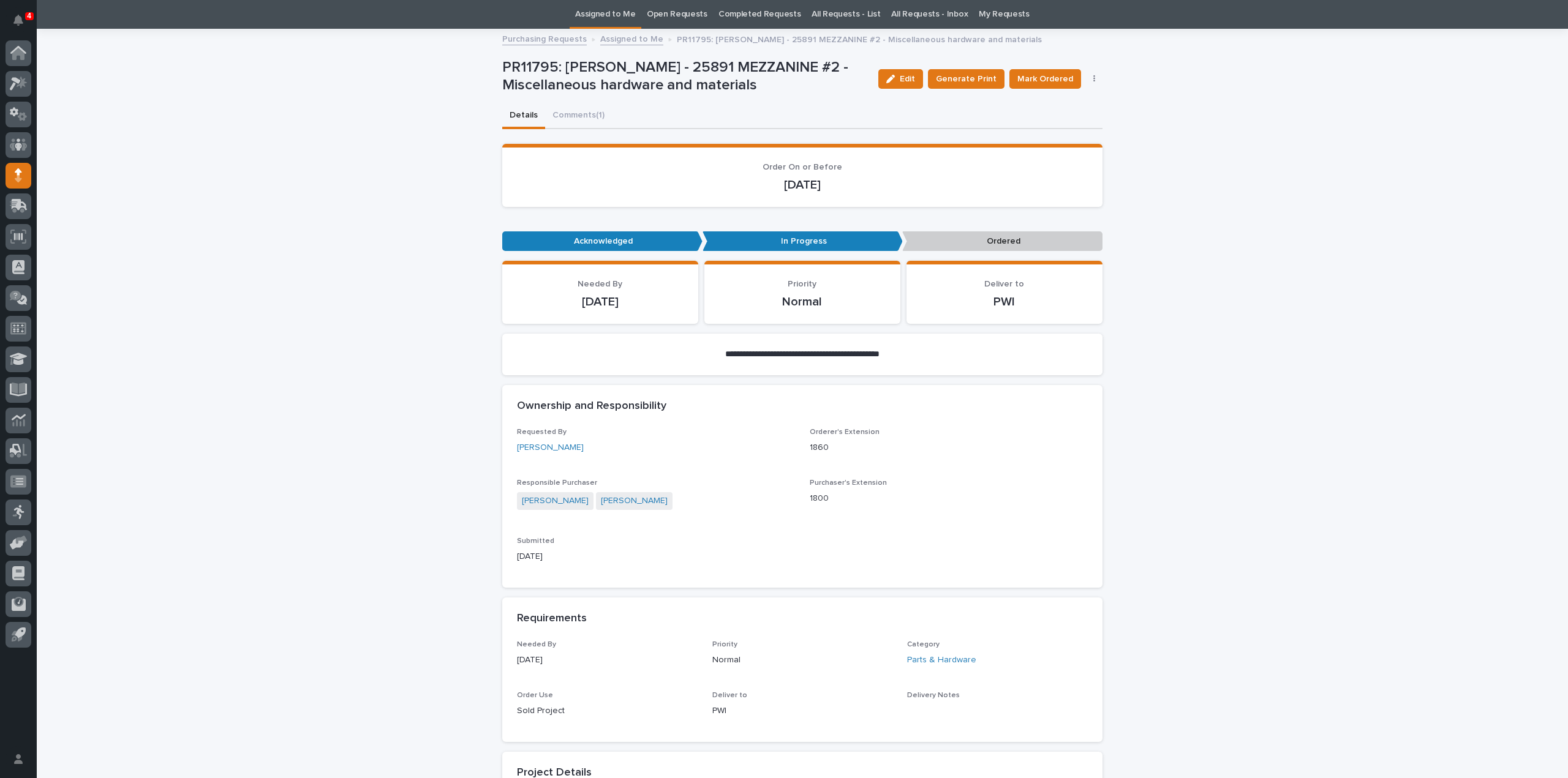
click at [587, 11] on link "Assigned to Me" at bounding box center [605, 14] width 61 height 29
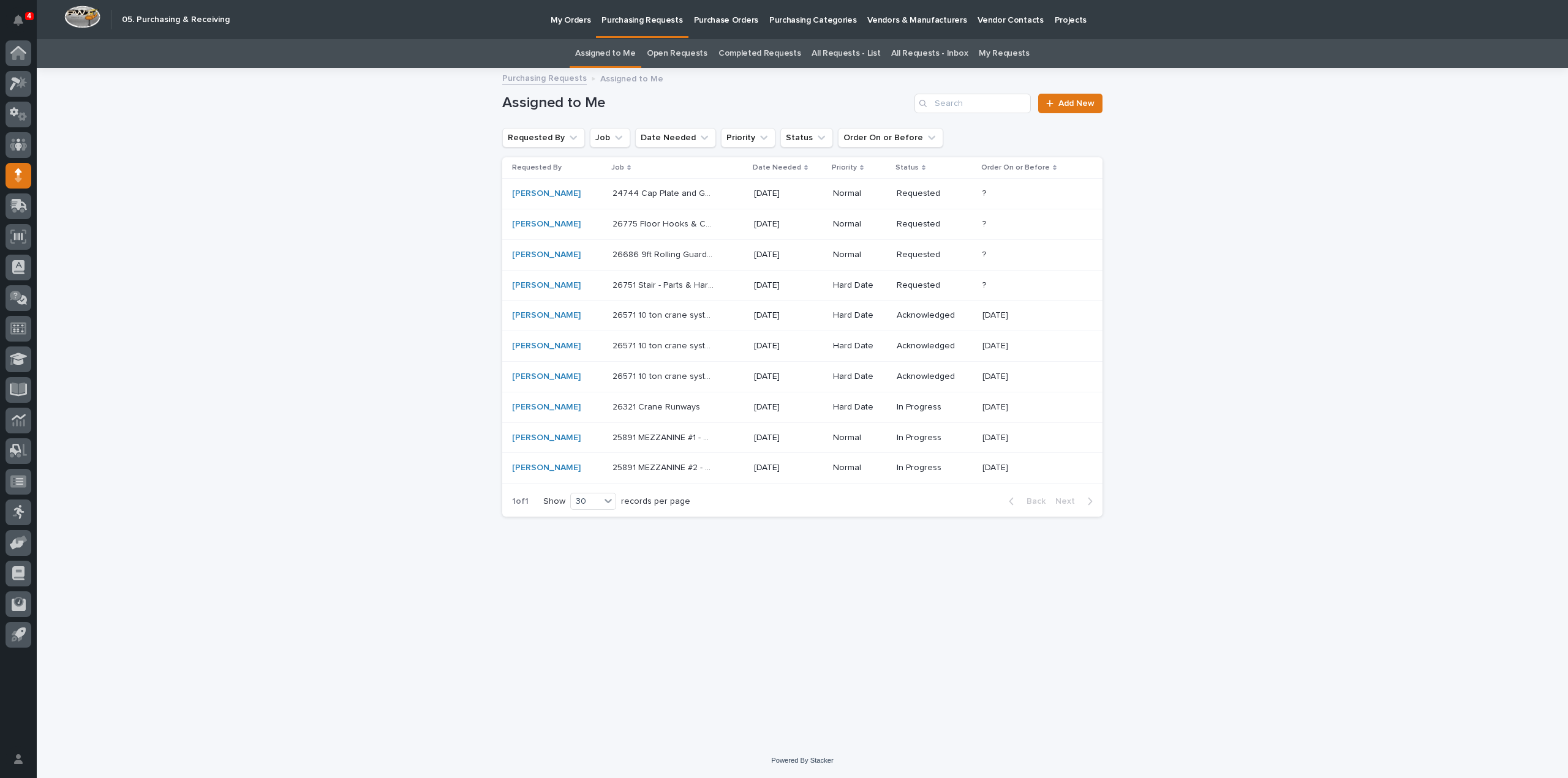
click at [665, 432] on p "25891 MEZZANINE #1 - Miscellaneous hardware and materials" at bounding box center [664, 437] width 104 height 13
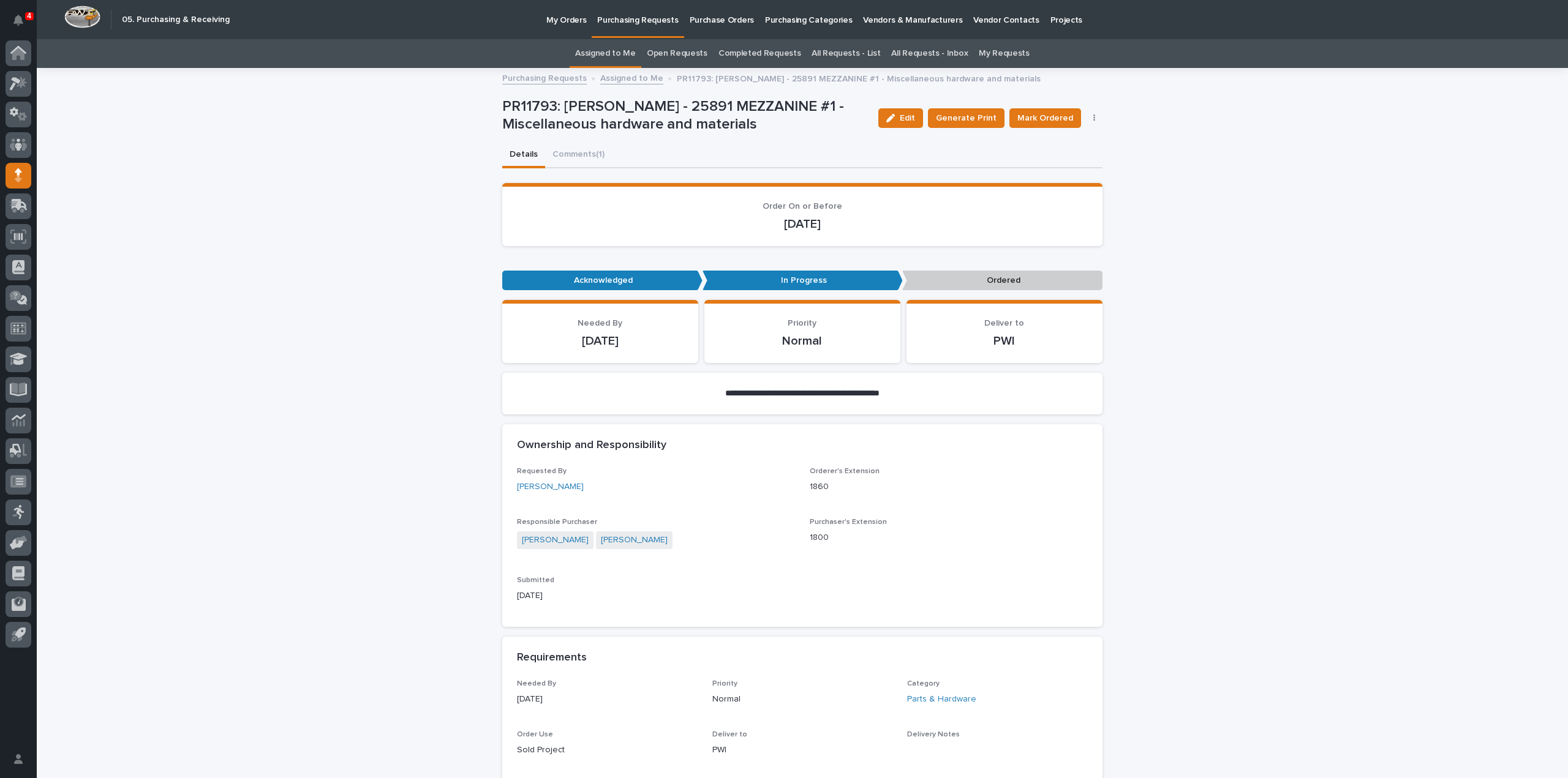
click at [626, 55] on link "Assigned to Me" at bounding box center [605, 54] width 61 height 29
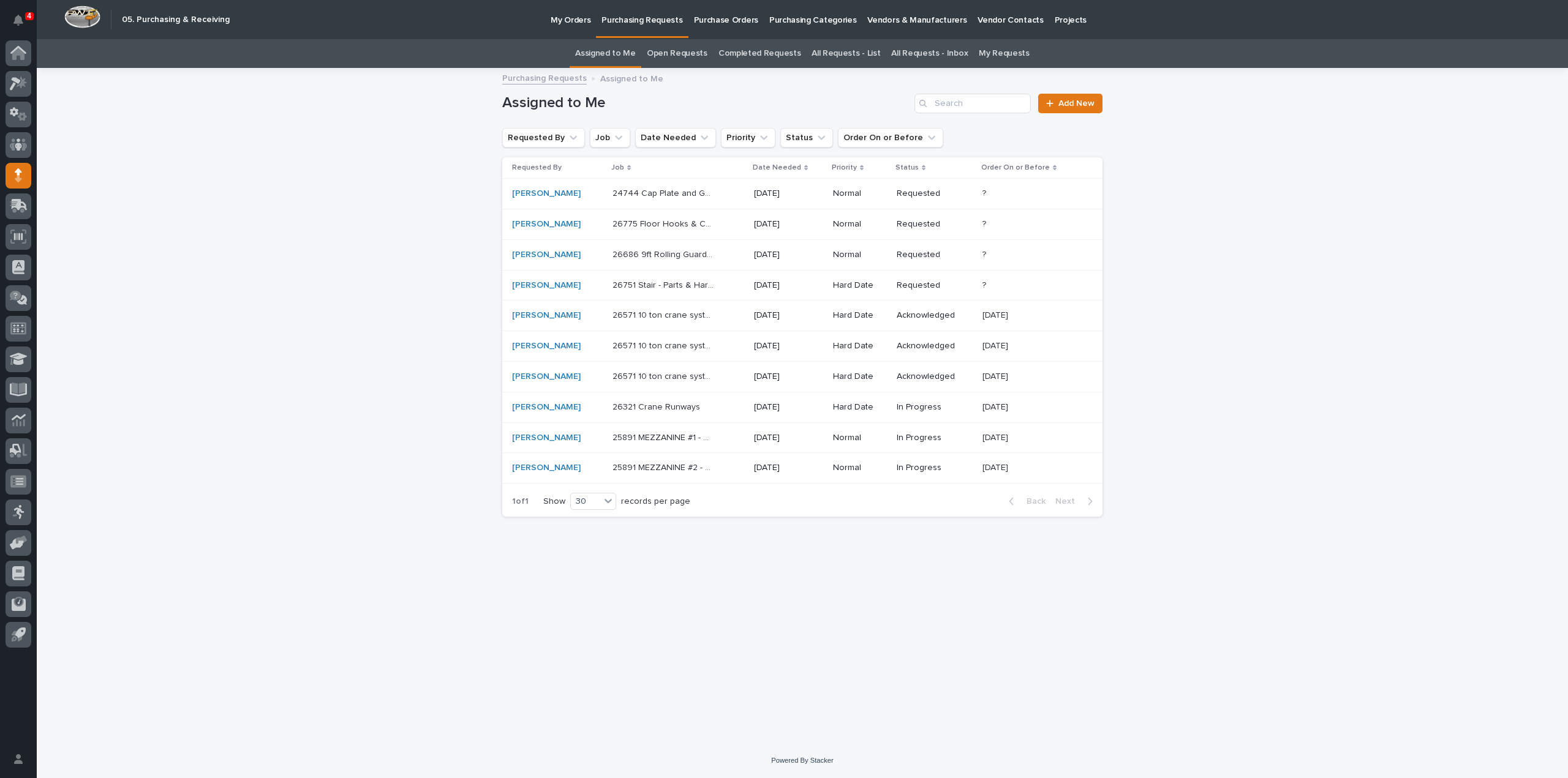
click at [654, 406] on p "26321 Crane Runways" at bounding box center [657, 406] width 90 height 13
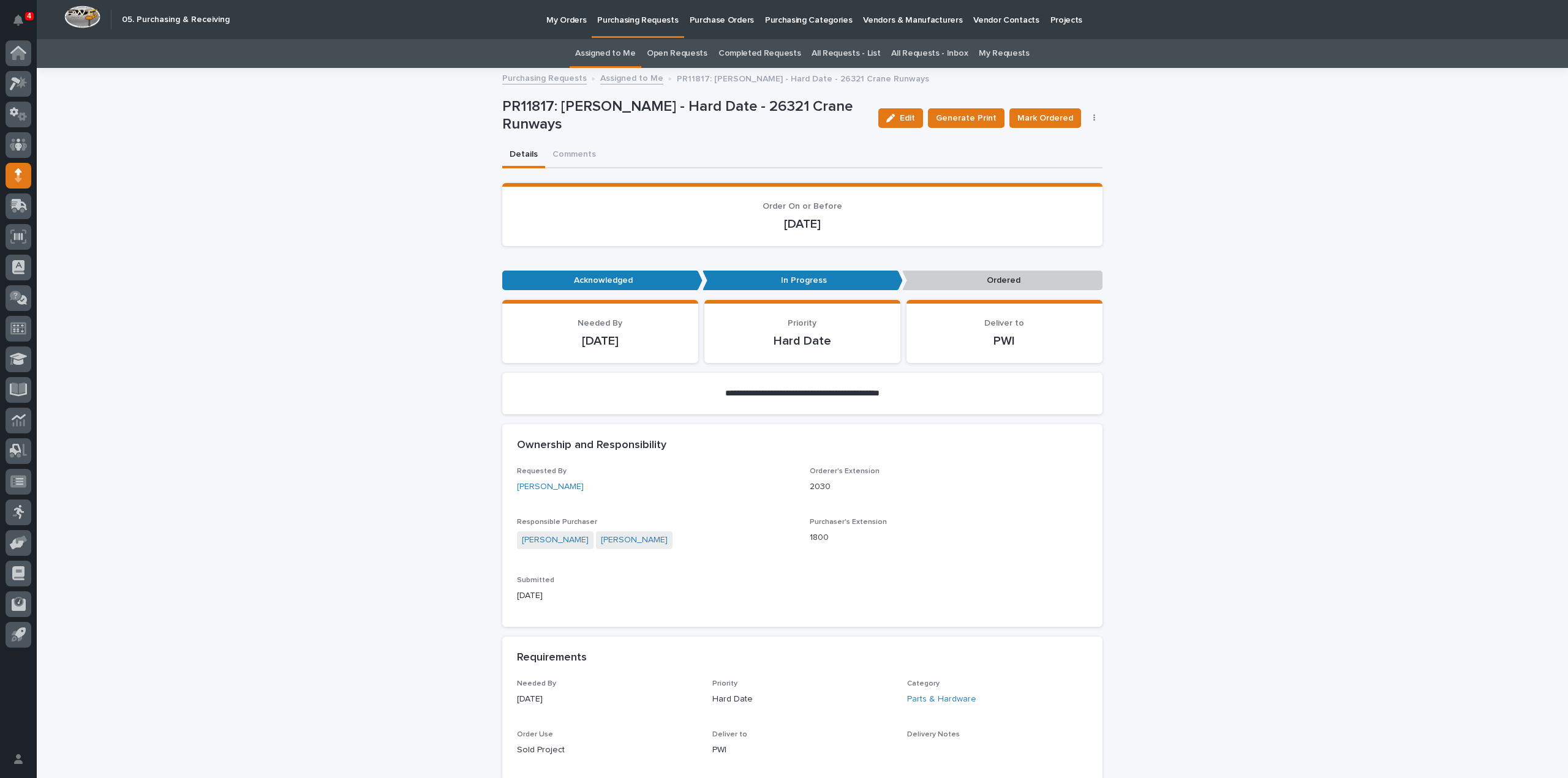
click at [595, 56] on link "Assigned to Me" at bounding box center [605, 54] width 61 height 29
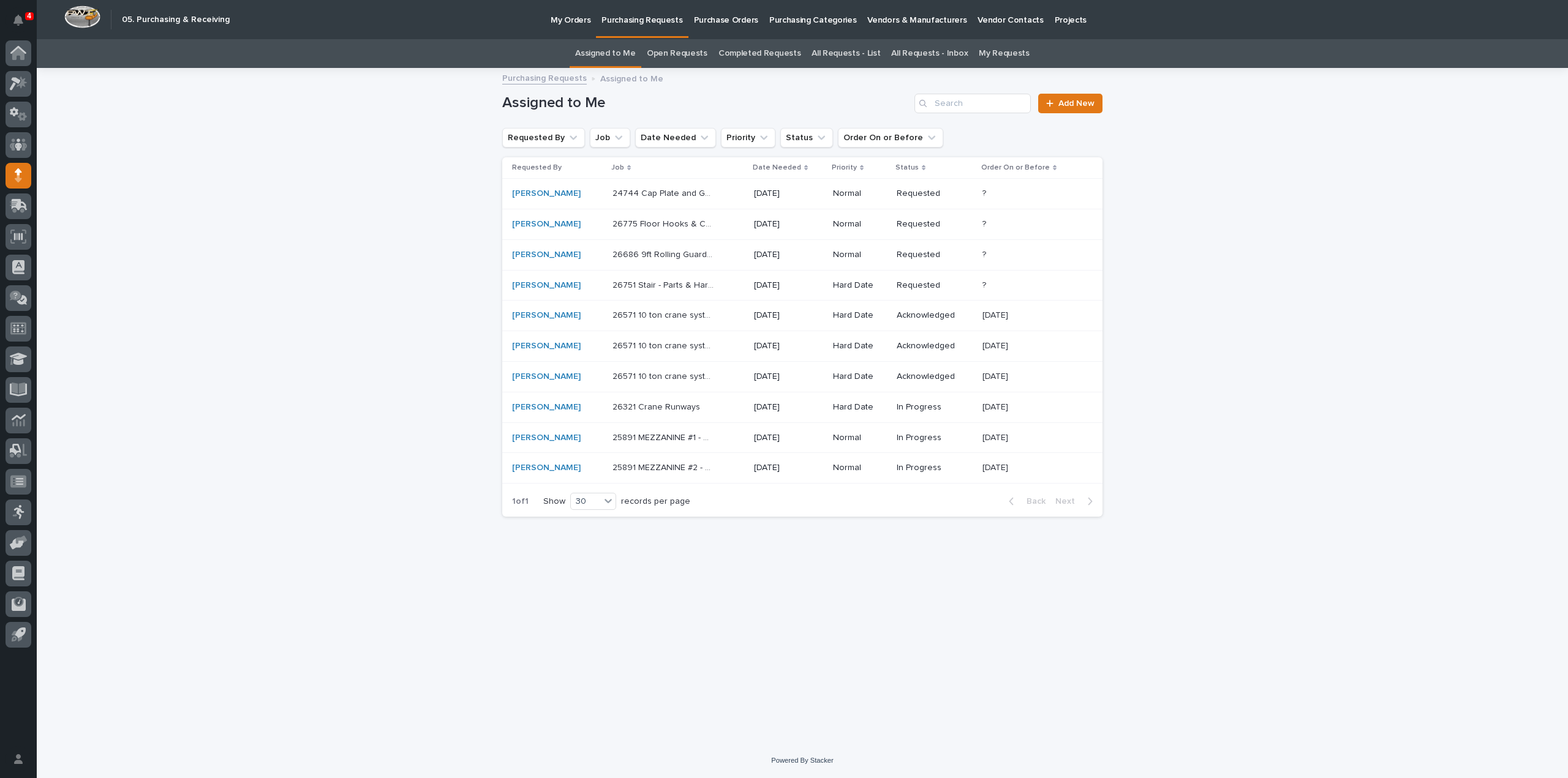
click at [668, 287] on p "26751 Stair - Parts & Hardware" at bounding box center [664, 284] width 104 height 13
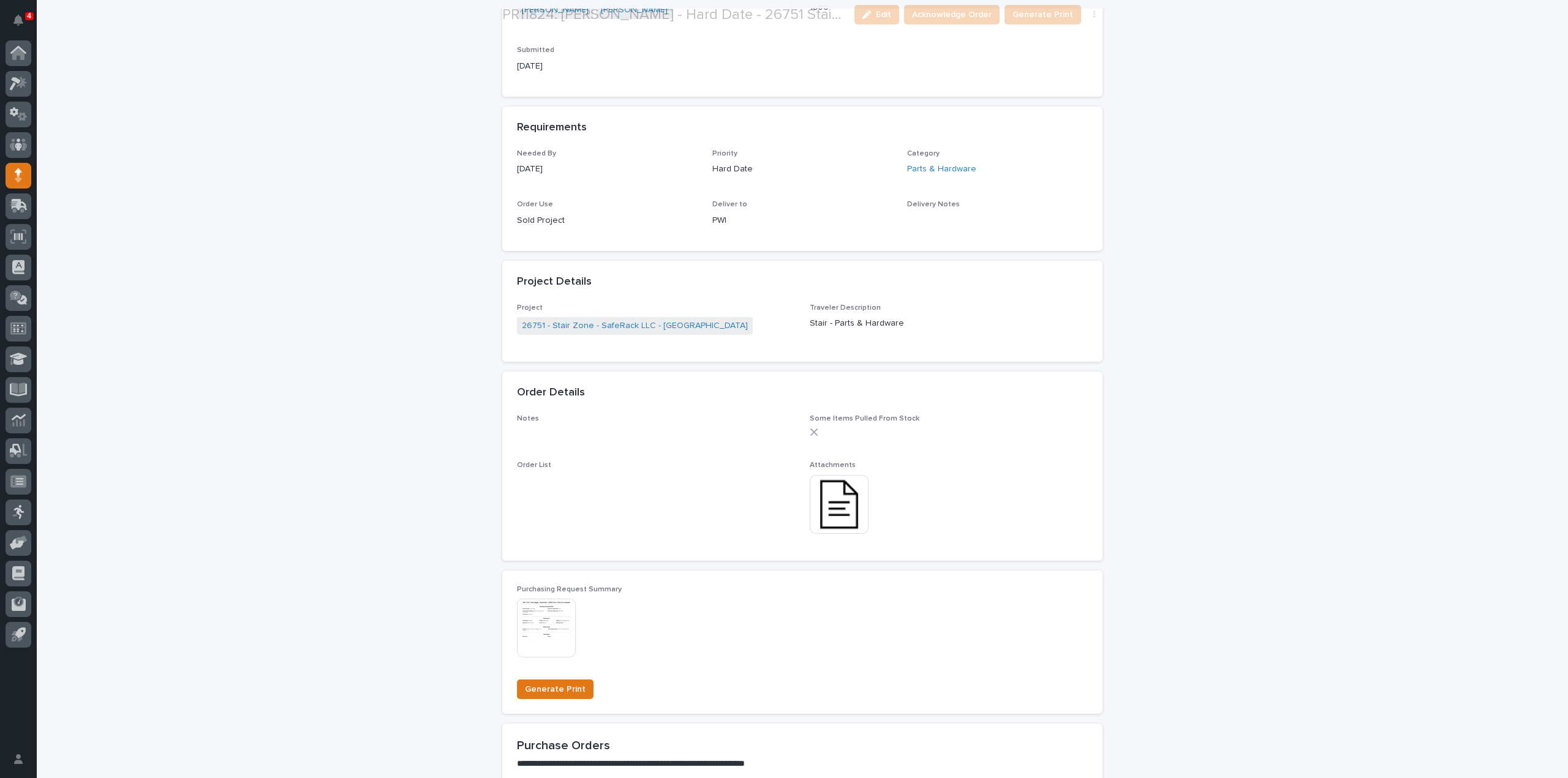
scroll to position [489, 0]
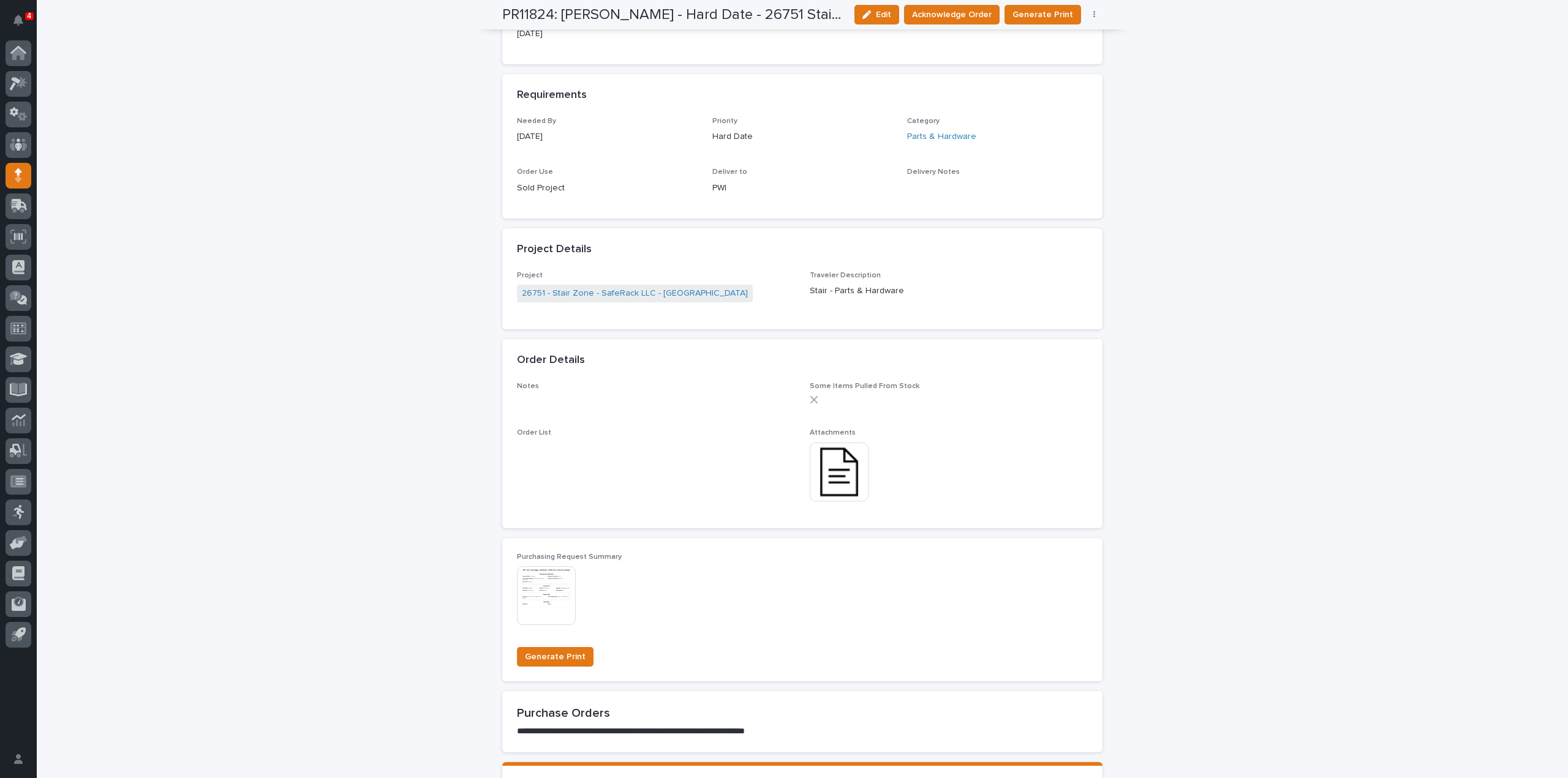
click at [850, 480] on img at bounding box center [839, 472] width 59 height 59
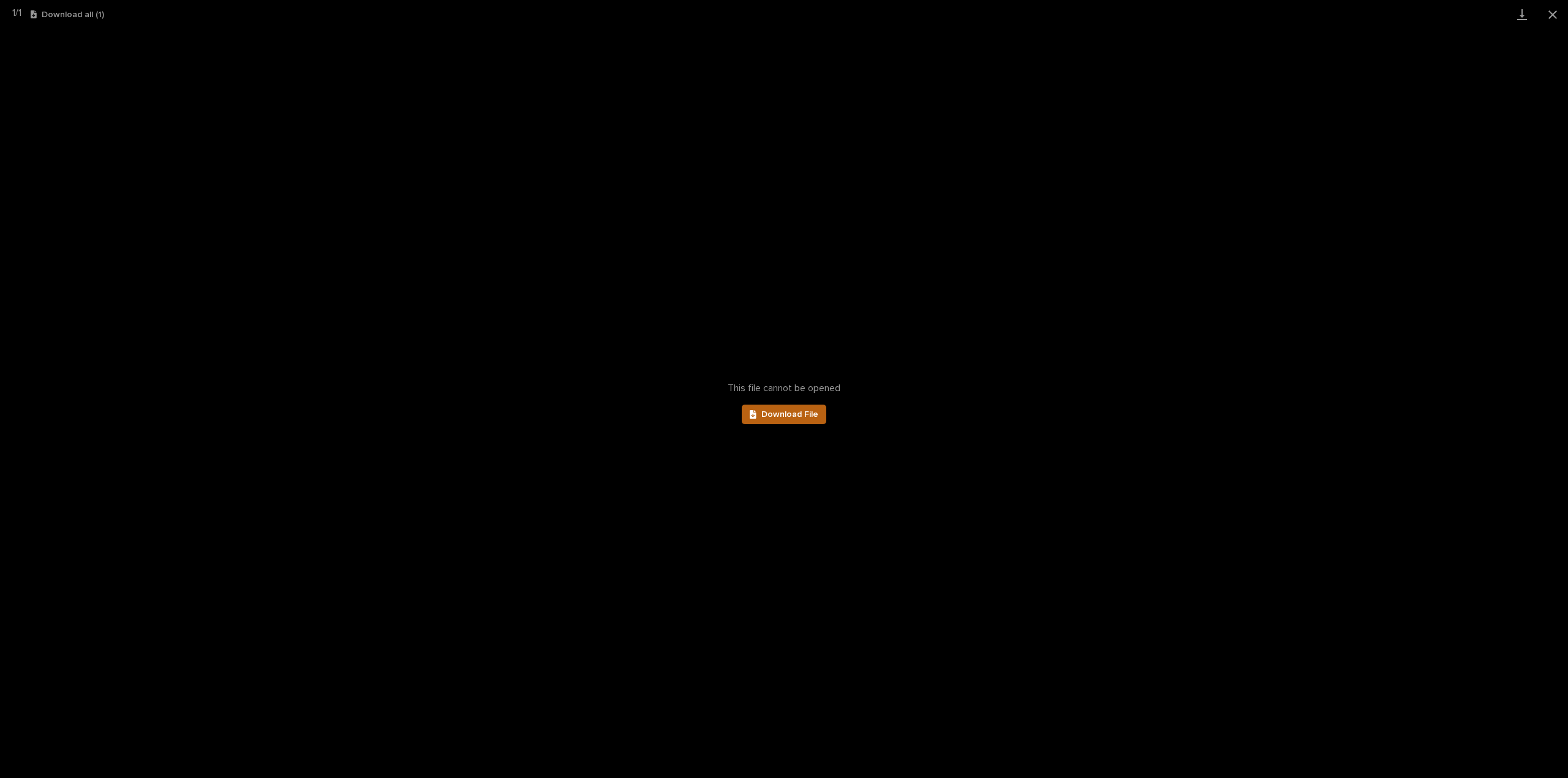
click at [798, 419] on link "Download File" at bounding box center [784, 414] width 84 height 19
click at [1548, 14] on button "Close gallery" at bounding box center [1552, 14] width 31 height 29
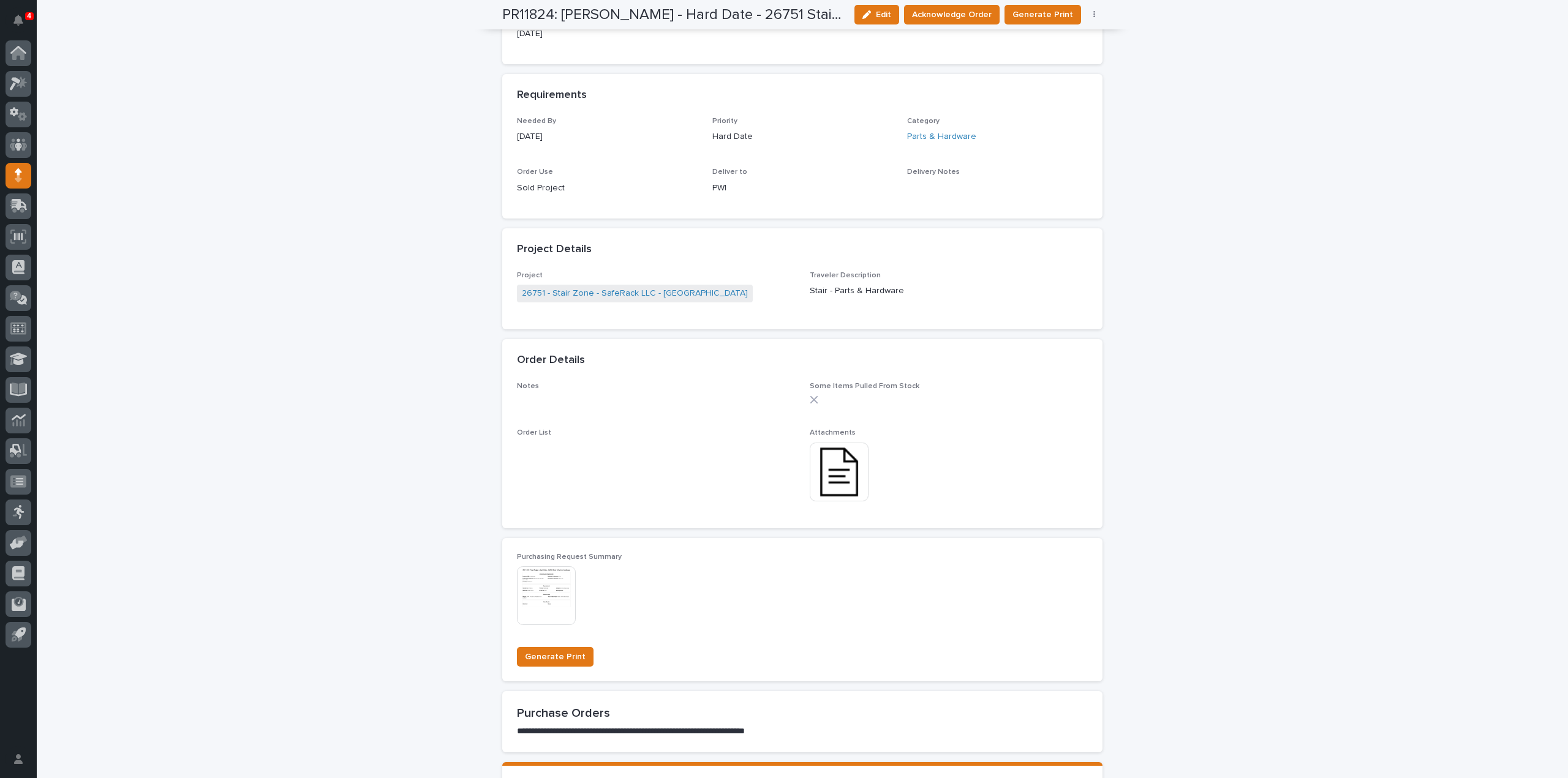
scroll to position [0, 0]
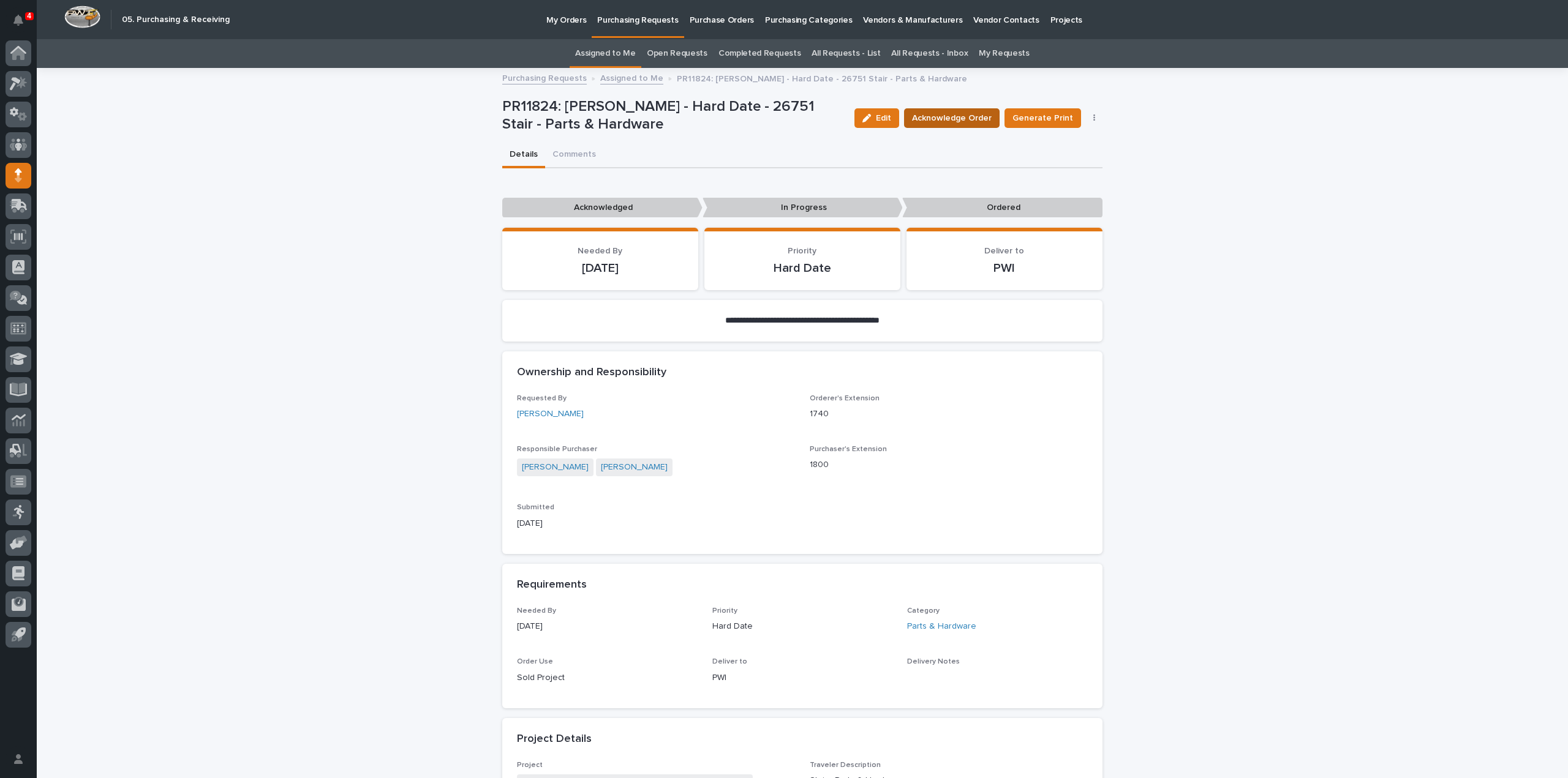
click at [934, 118] on span "Acknowledge Order" at bounding box center [951, 118] width 80 height 12
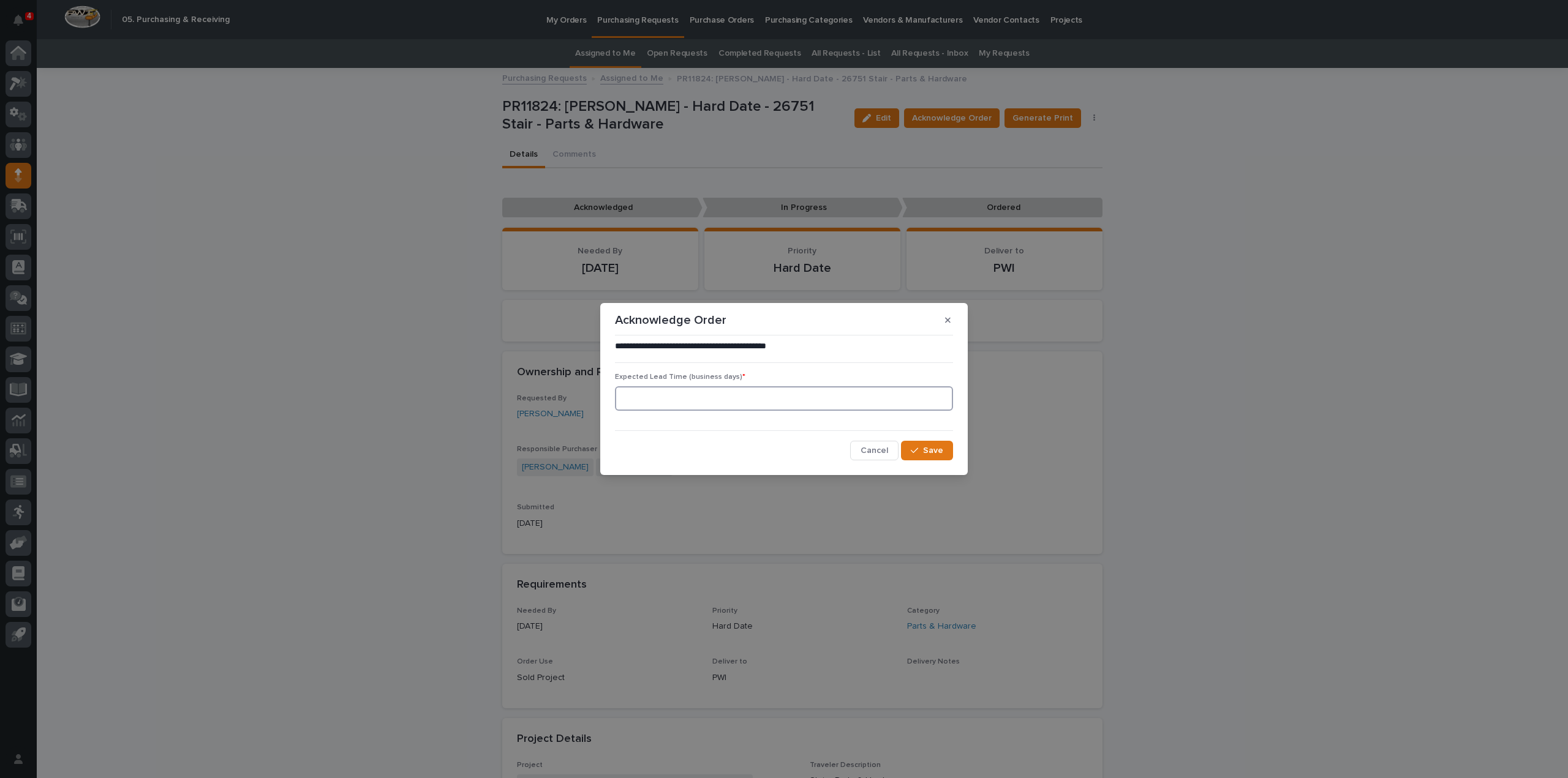
click at [742, 402] on input at bounding box center [784, 398] width 338 height 25
type input "0"
click at [932, 454] on span "Save" at bounding box center [933, 451] width 20 height 9
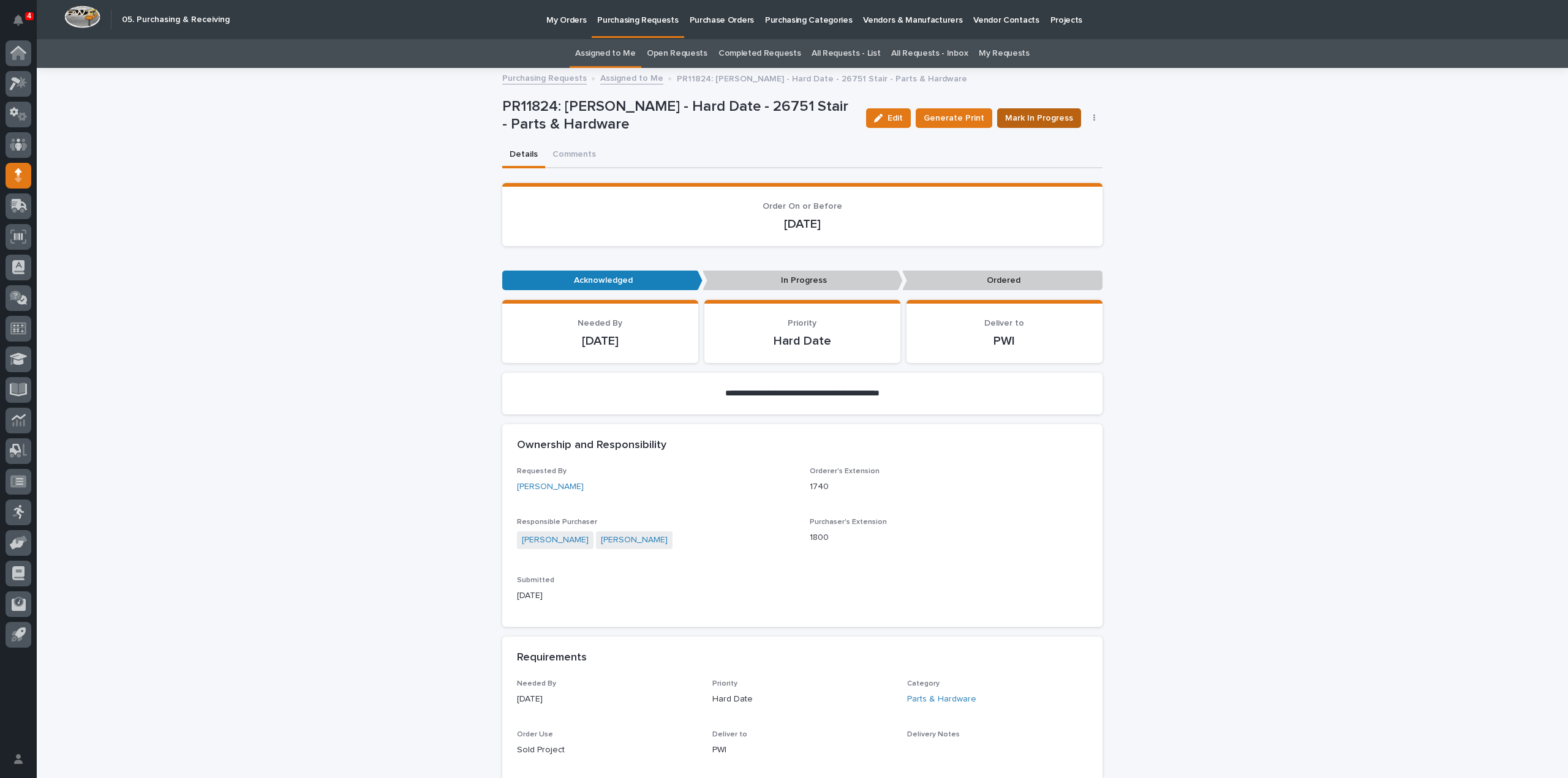
click at [1030, 115] on span "Mark In Progress" at bounding box center [1038, 118] width 68 height 12
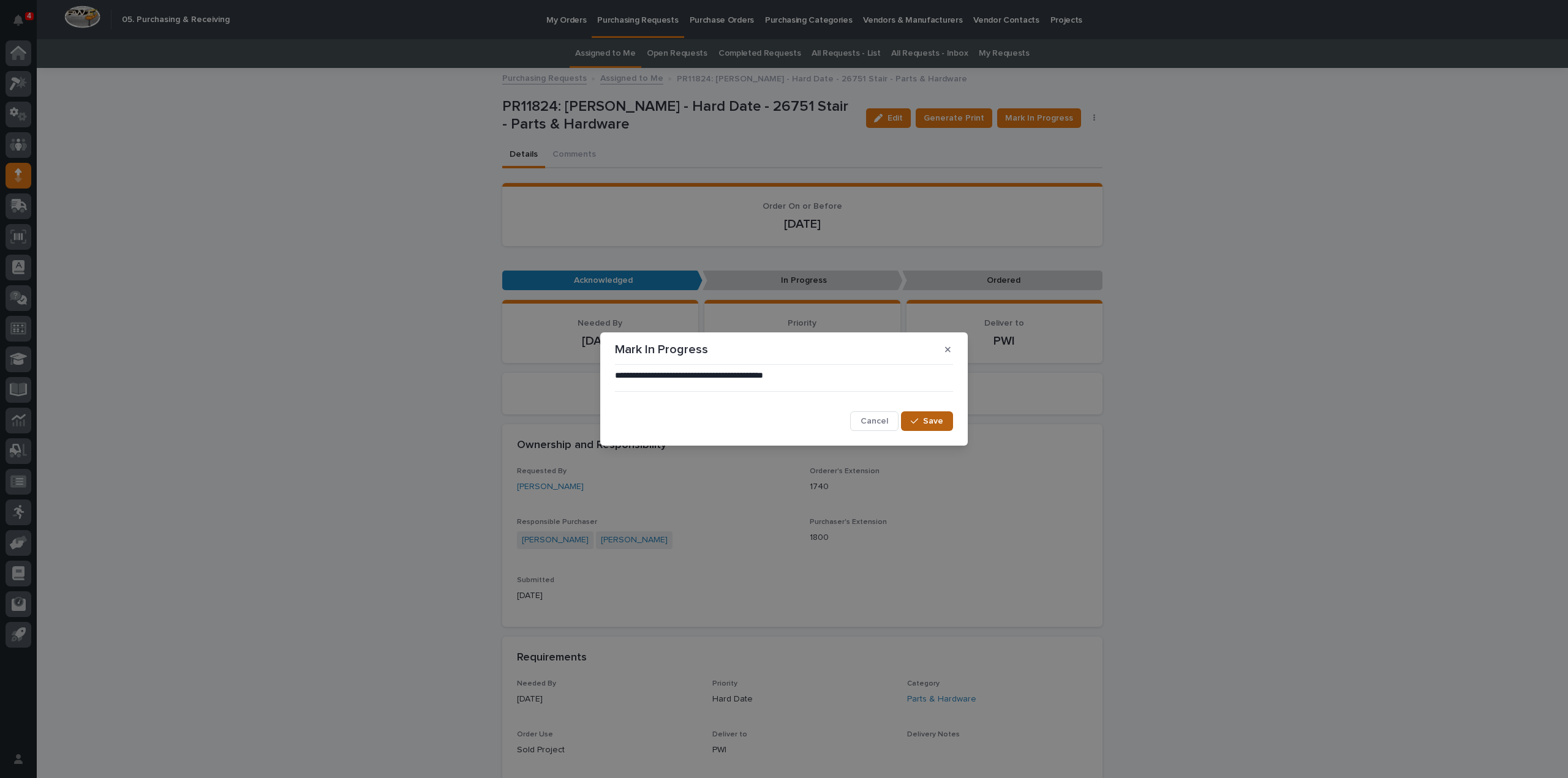
click at [920, 420] on div "button" at bounding box center [917, 421] width 12 height 9
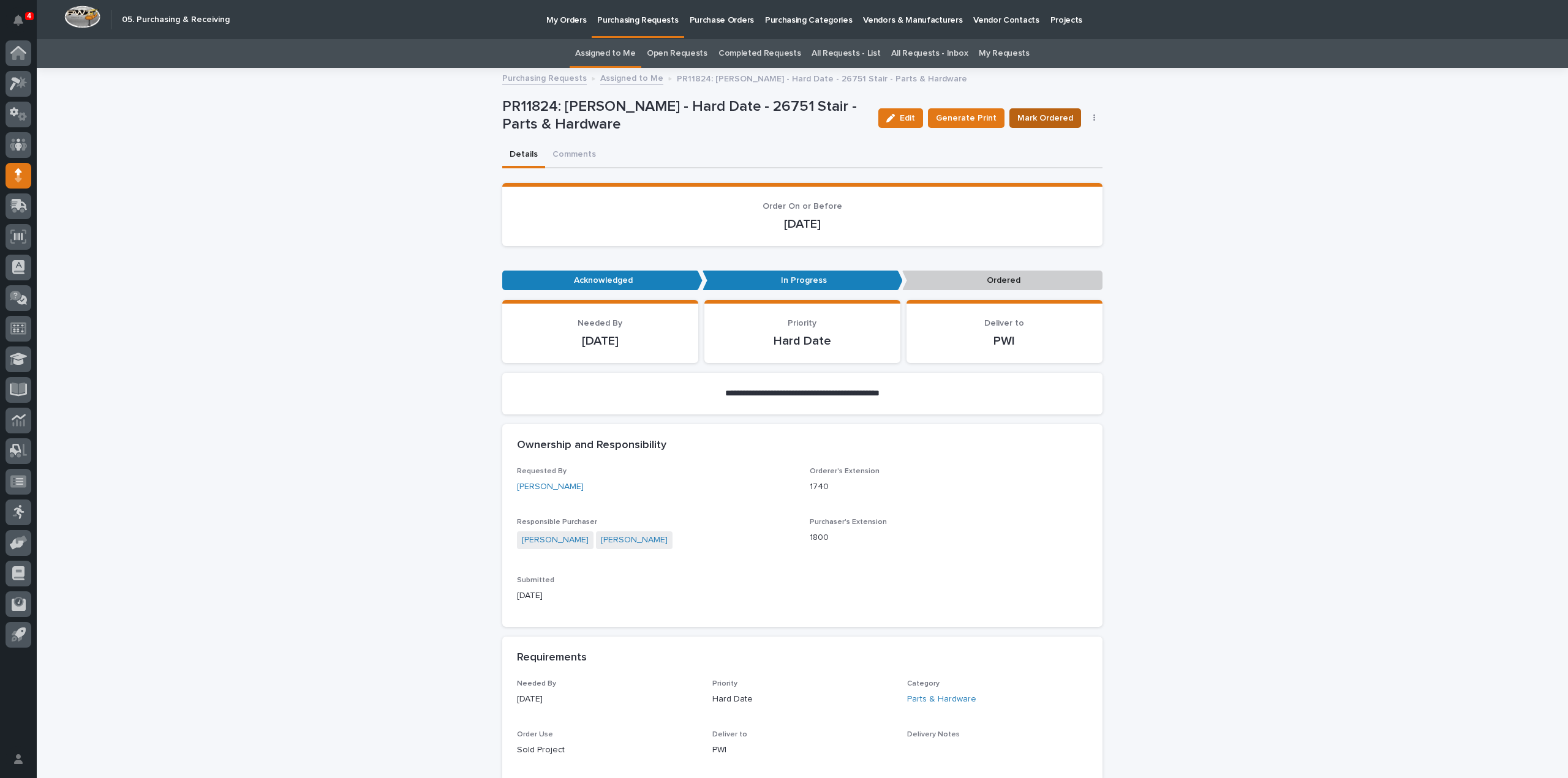
click at [1036, 118] on span "Mark Ordered" at bounding box center [1045, 118] width 56 height 12
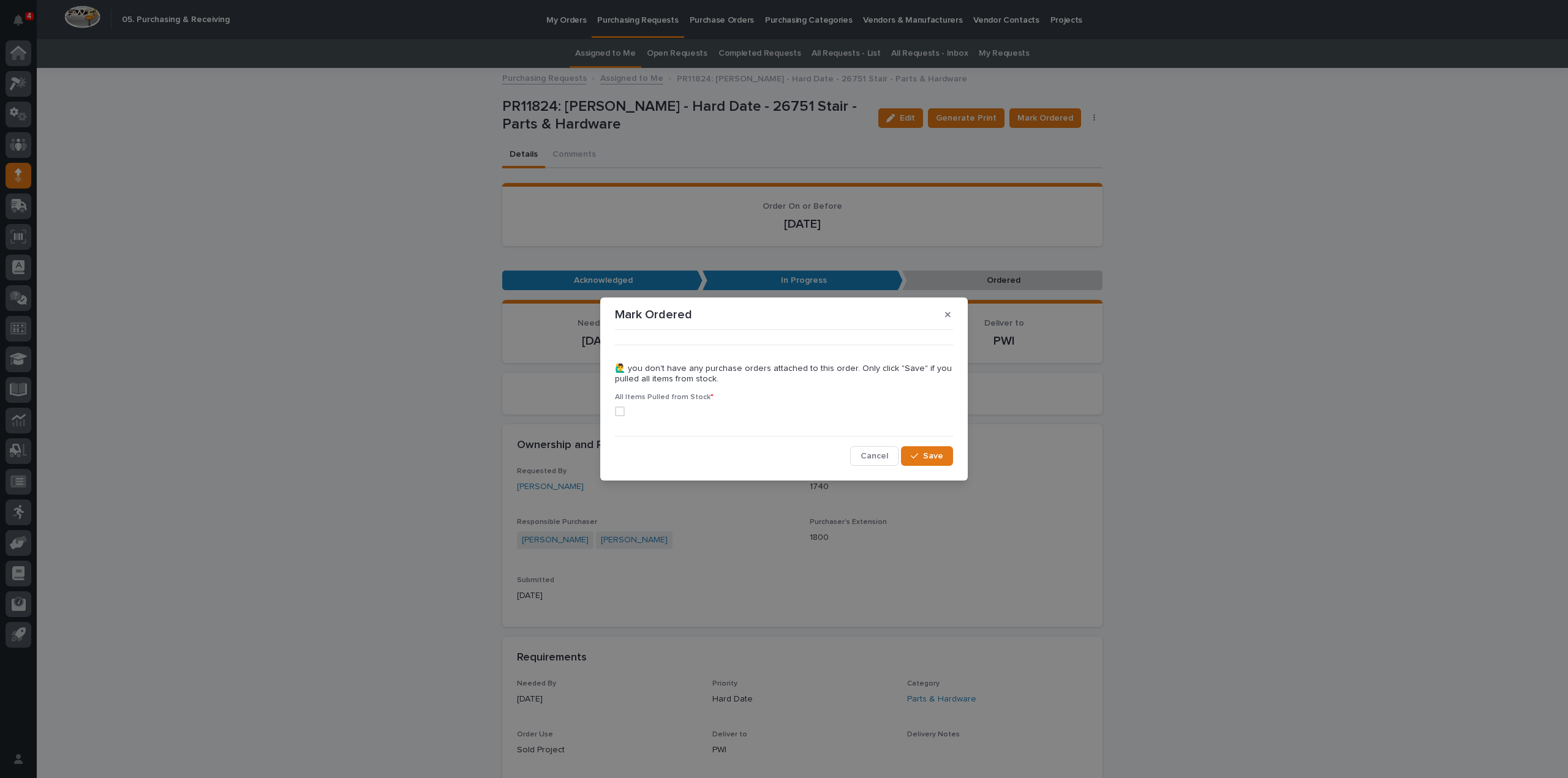
click at [621, 410] on span at bounding box center [619, 410] width 10 height 10
click at [934, 460] on span "Save" at bounding box center [933, 456] width 20 height 9
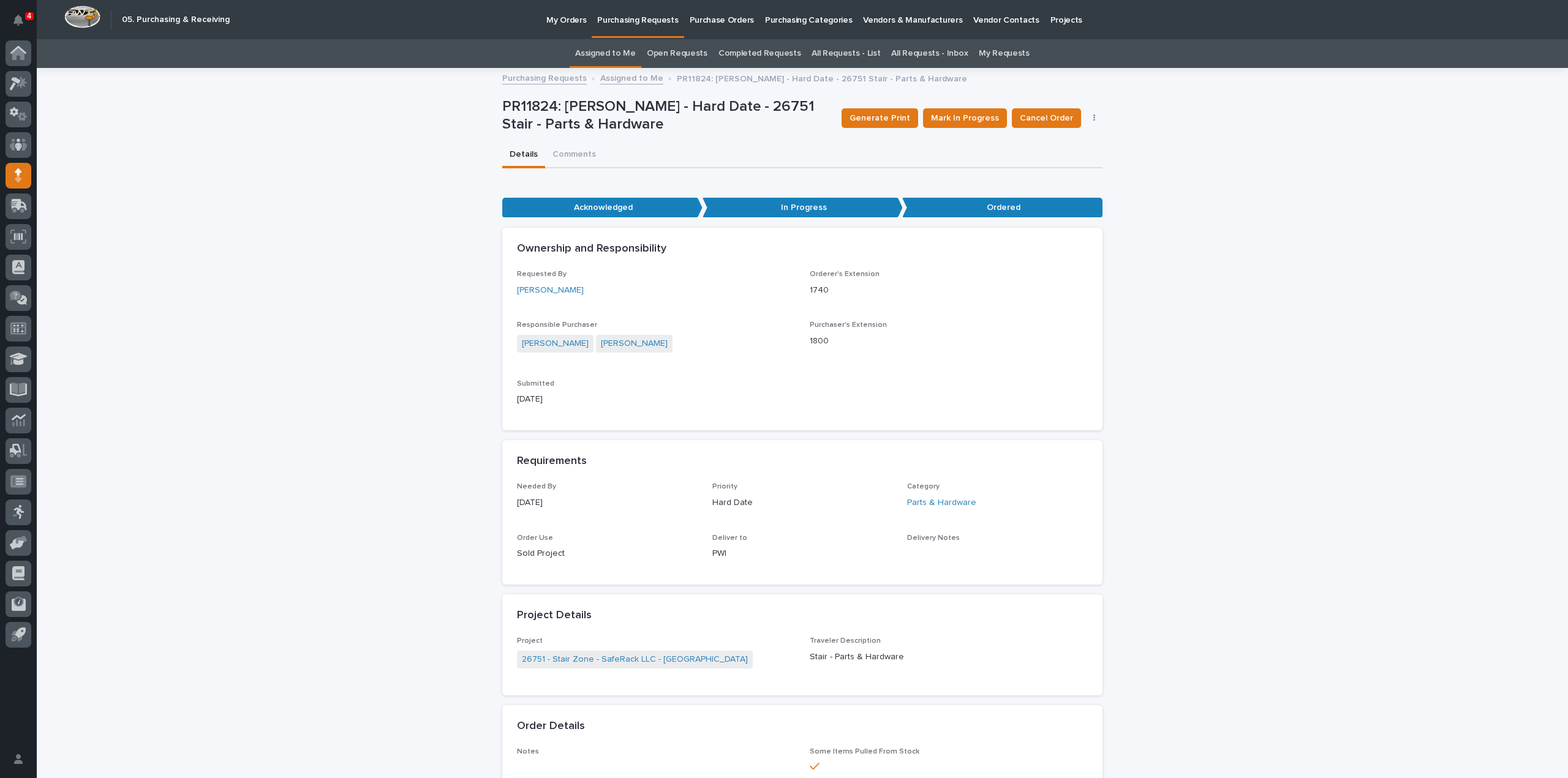
click at [602, 52] on link "Assigned to Me" at bounding box center [605, 54] width 61 height 29
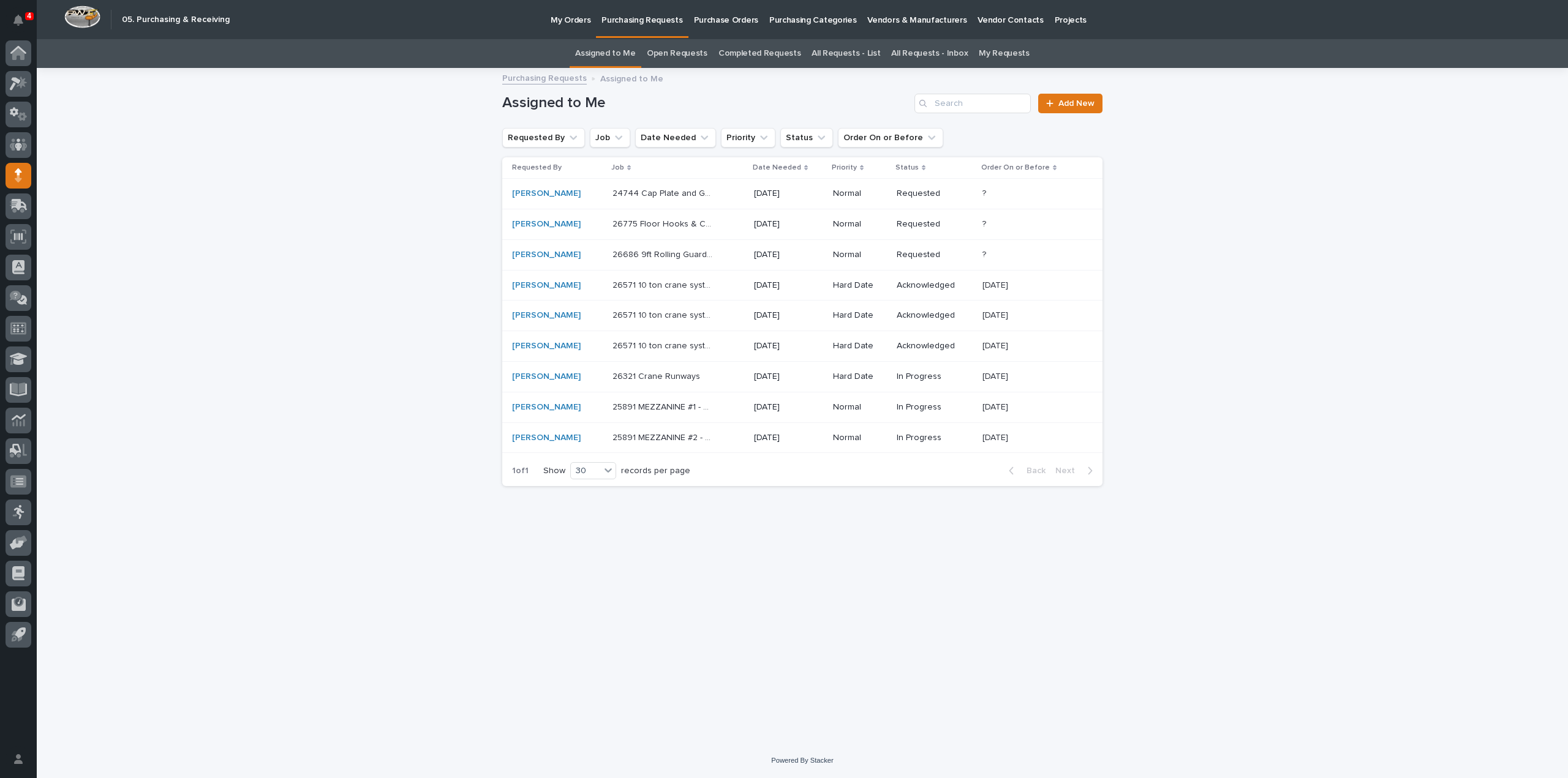
click at [647, 256] on p "26686 9ft Rolling Guardrail Front Cap Station - Parts & HW" at bounding box center [664, 253] width 104 height 13
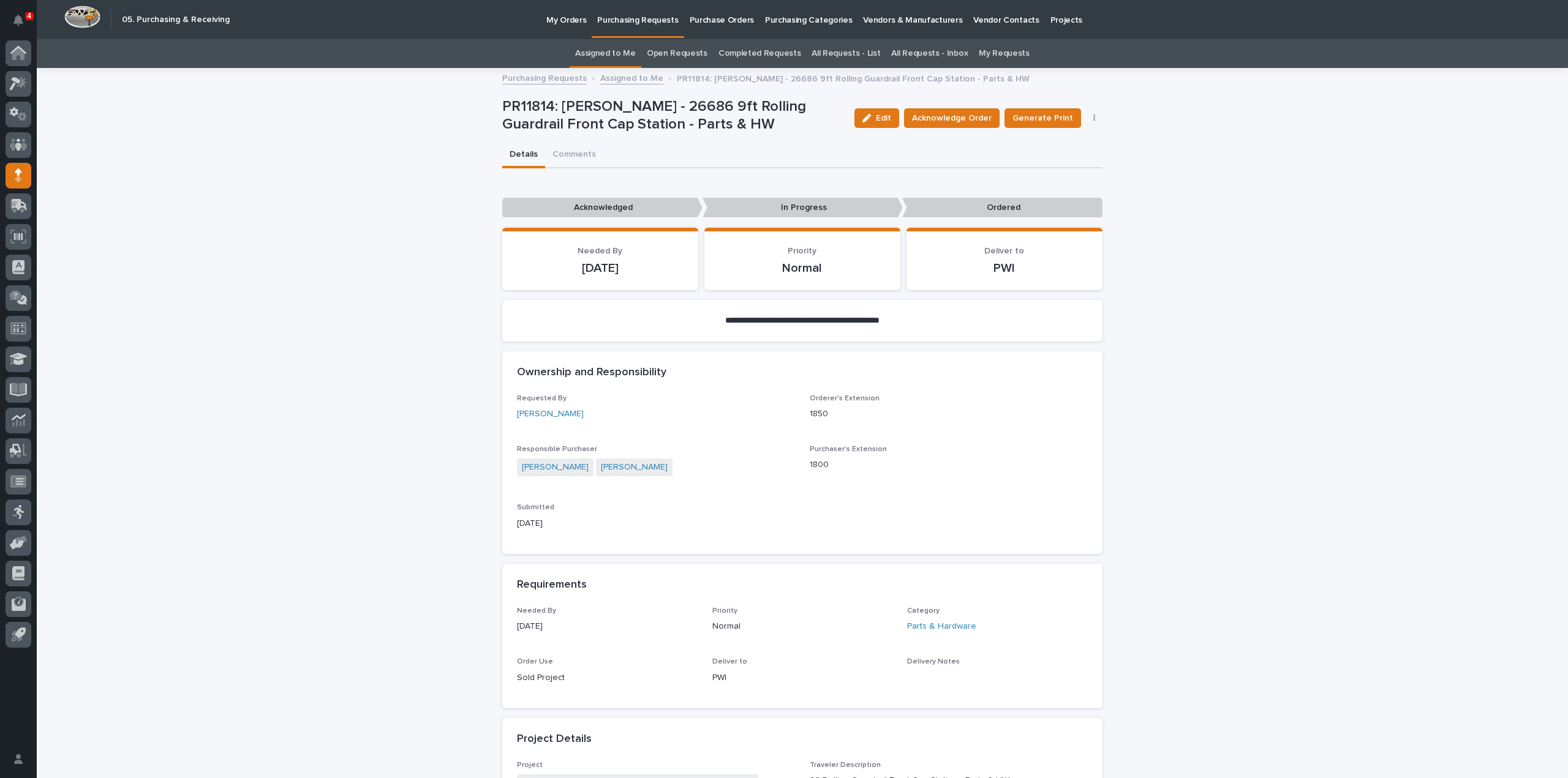
scroll to position [368, 0]
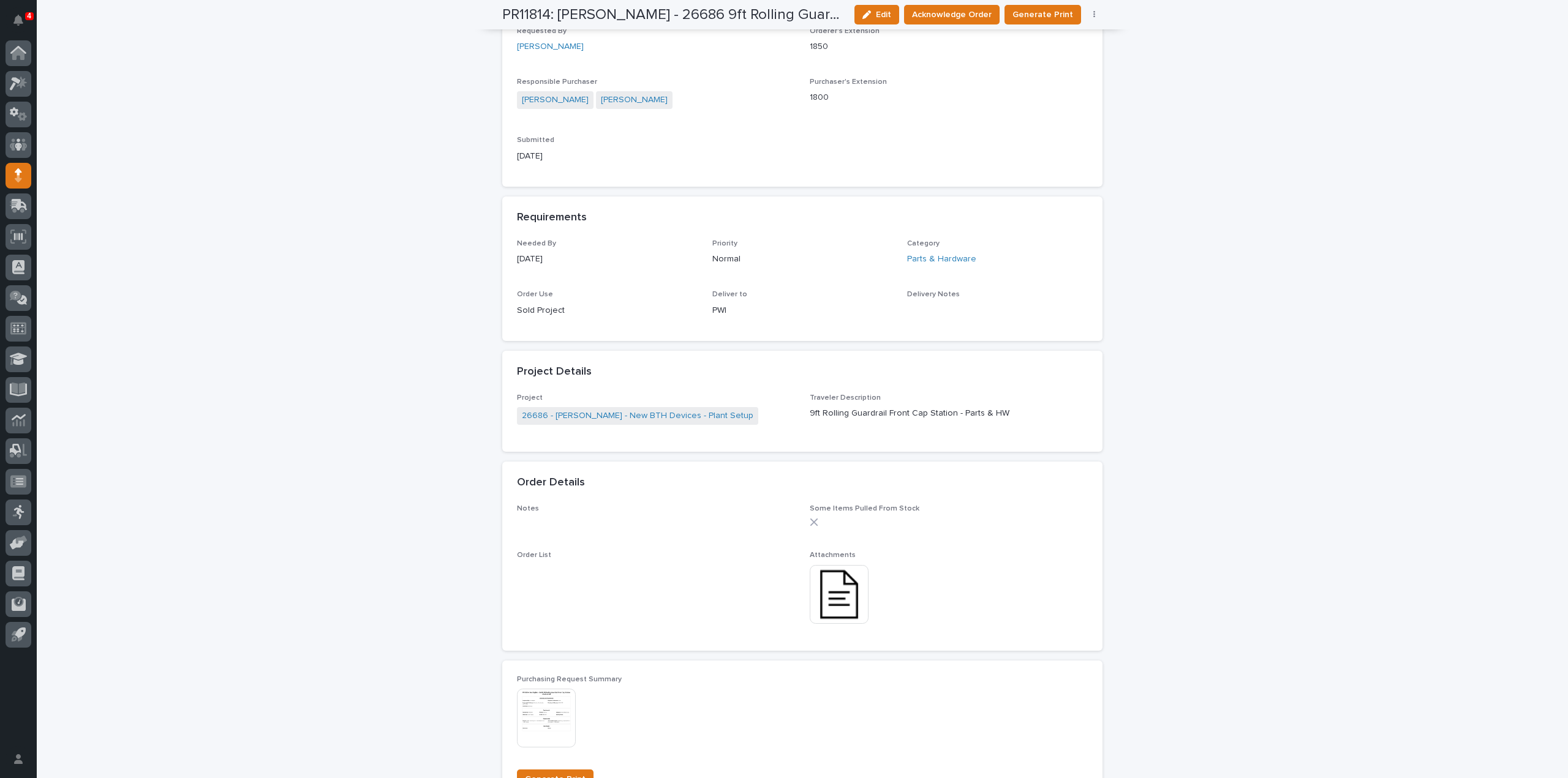
click at [831, 613] on img at bounding box center [839, 594] width 59 height 59
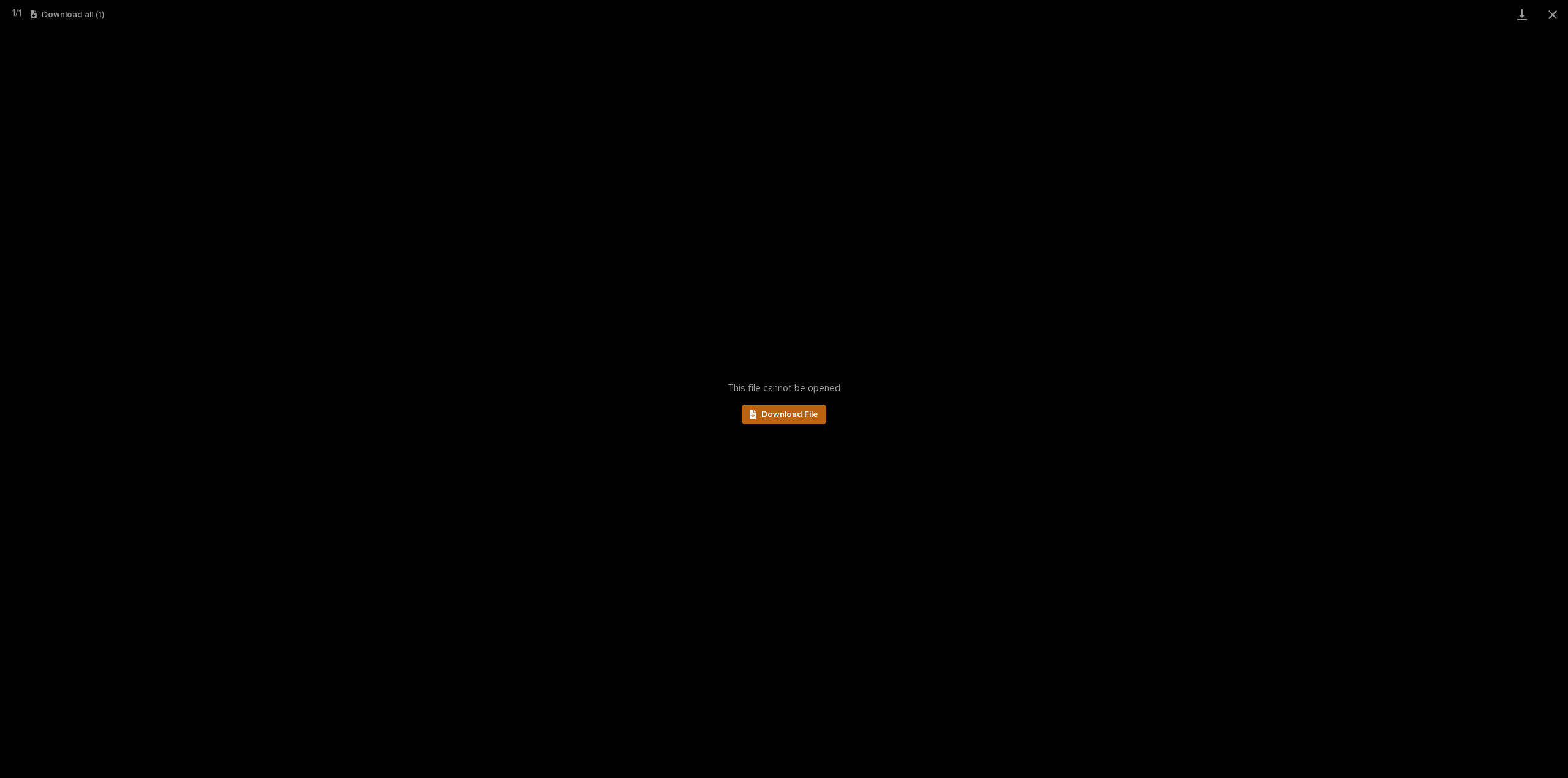
click at [811, 418] on span "Download File" at bounding box center [790, 415] width 57 height 9
click at [1557, 15] on button "Close gallery" at bounding box center [1552, 14] width 31 height 29
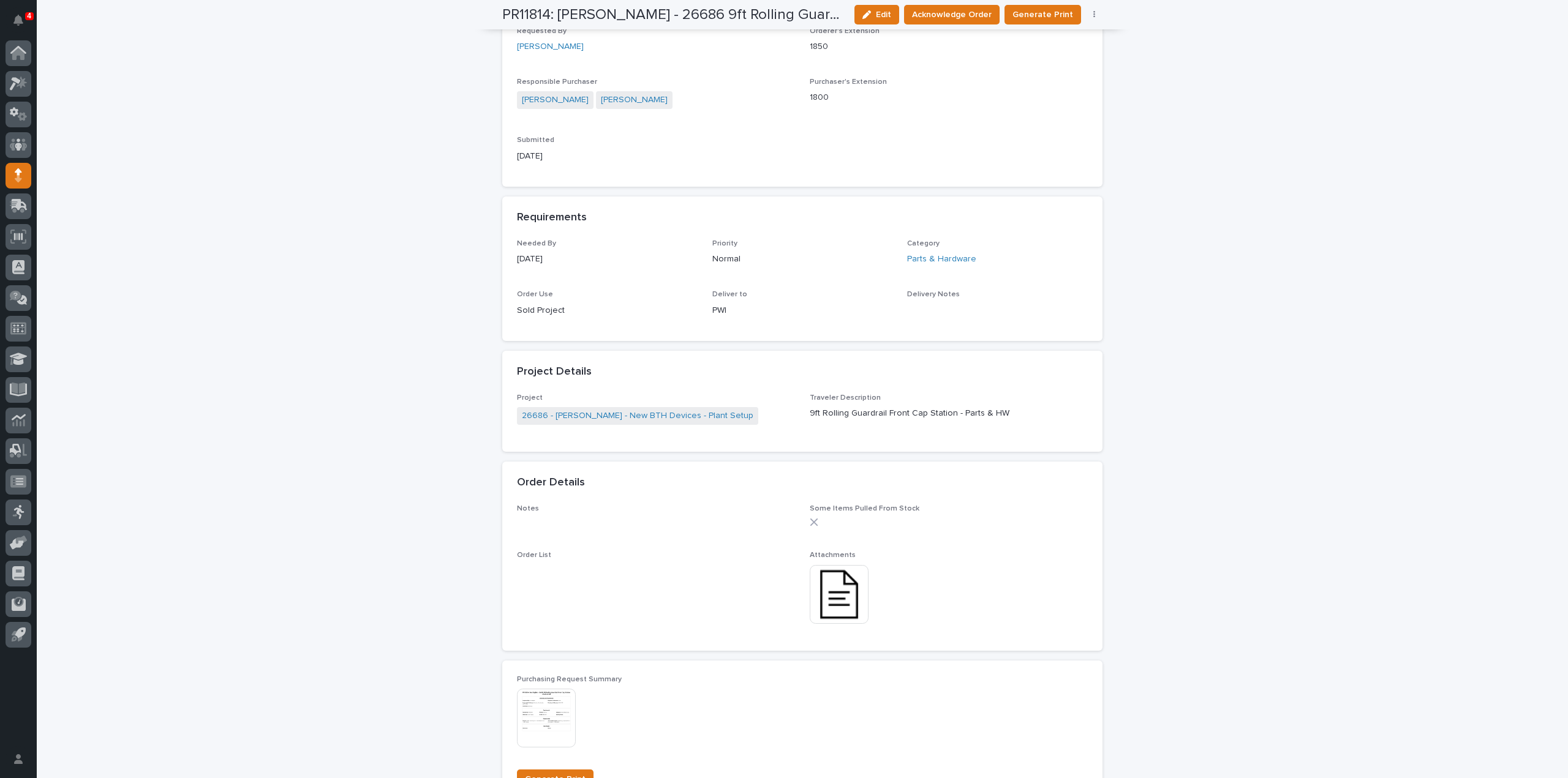
scroll to position [0, 0]
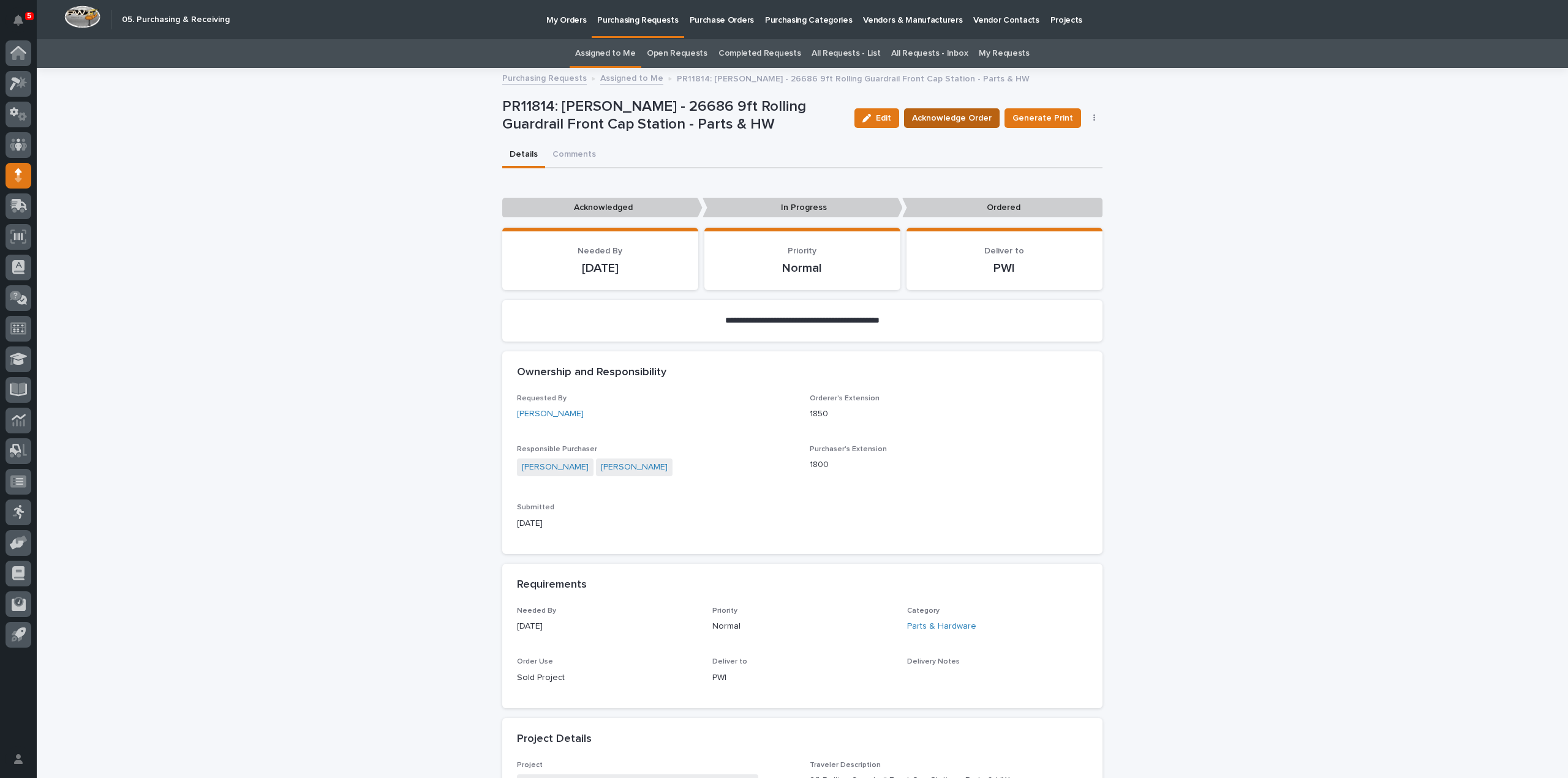
click at [928, 120] on span "Acknowledge Order" at bounding box center [951, 118] width 80 height 12
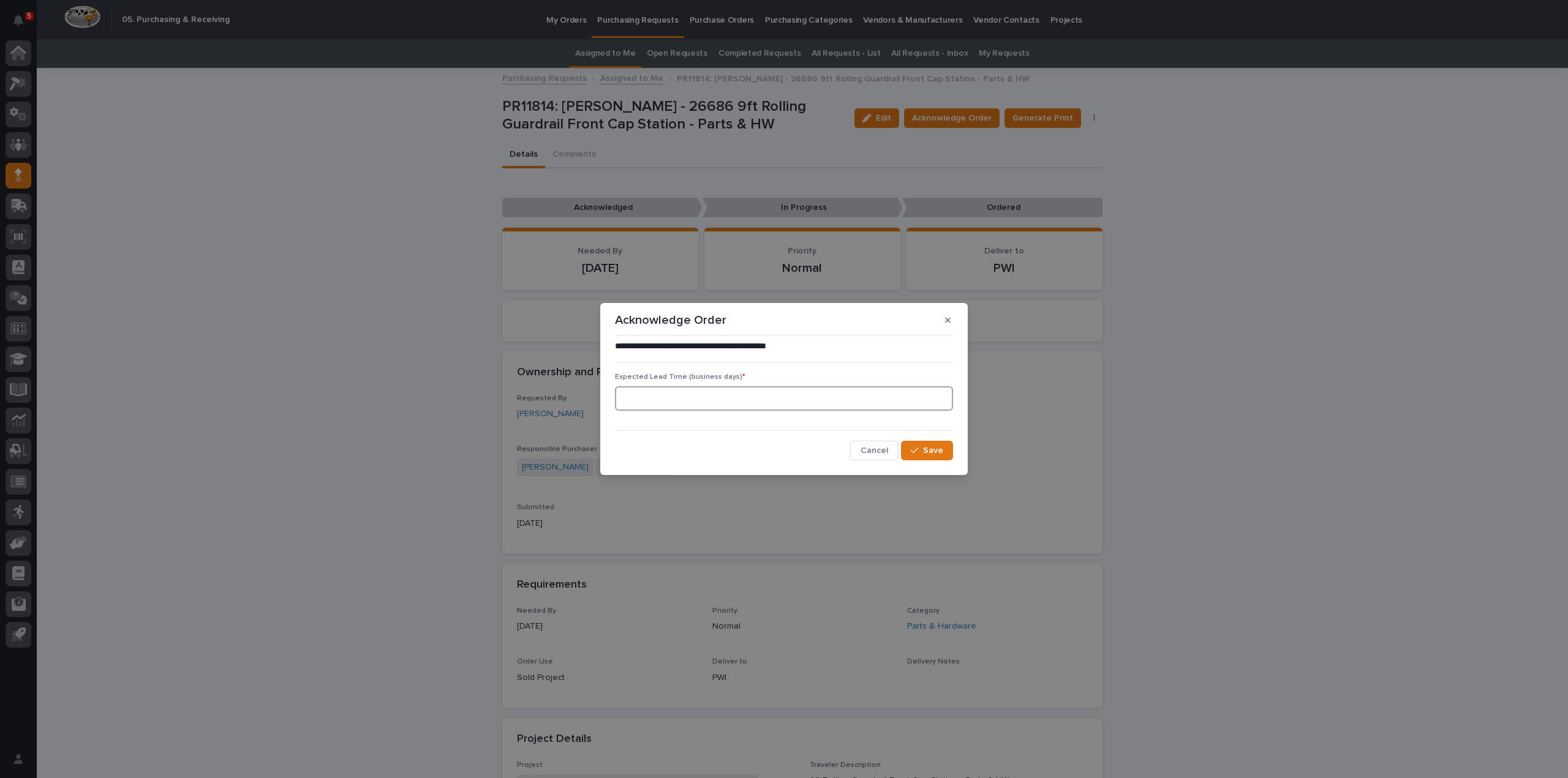
click at [763, 394] on input at bounding box center [784, 398] width 338 height 25
type input "0"
click at [923, 450] on div "button" at bounding box center [917, 451] width 12 height 9
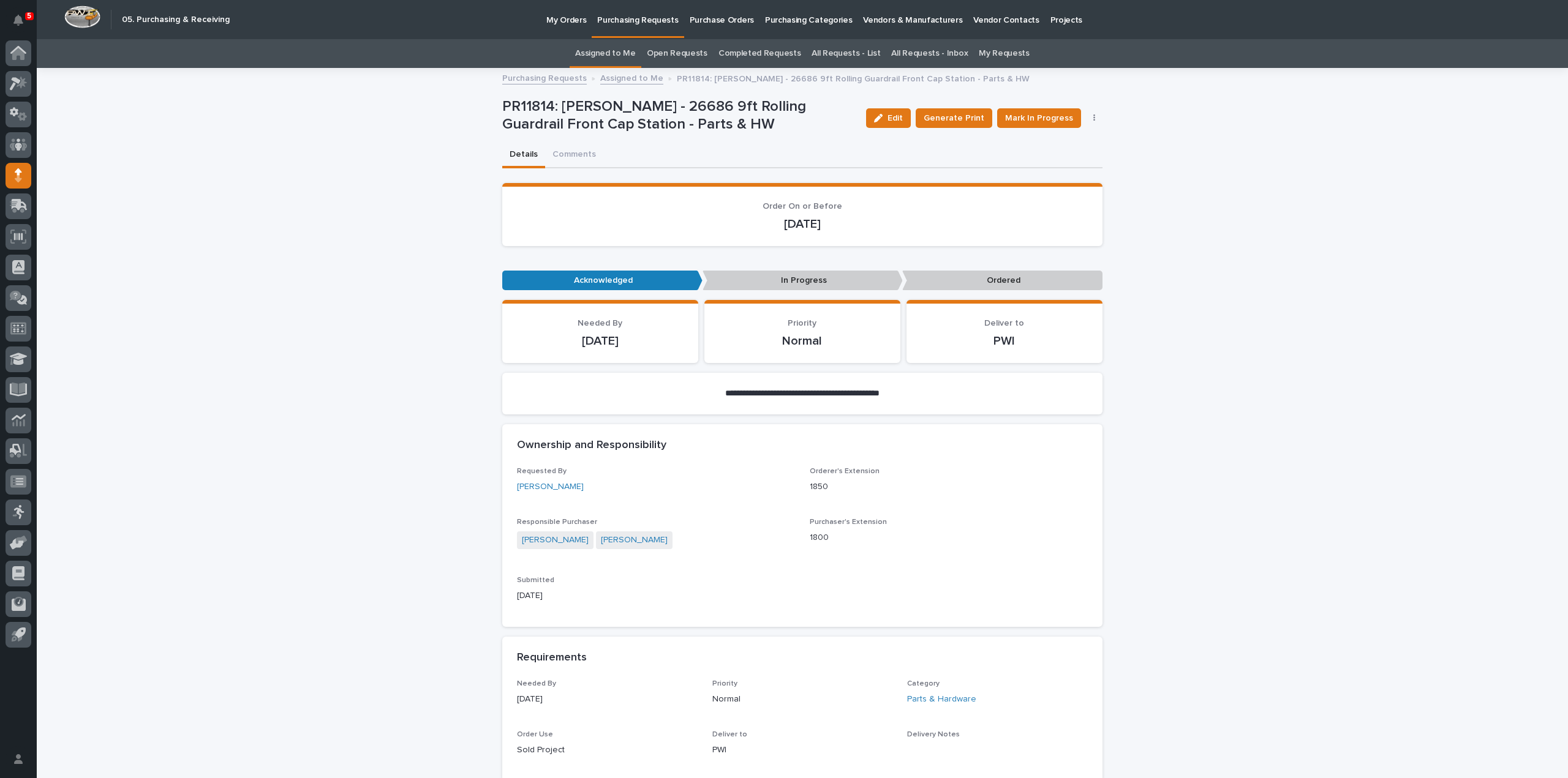
click at [573, 156] on button "Comments" at bounding box center [574, 155] width 58 height 25
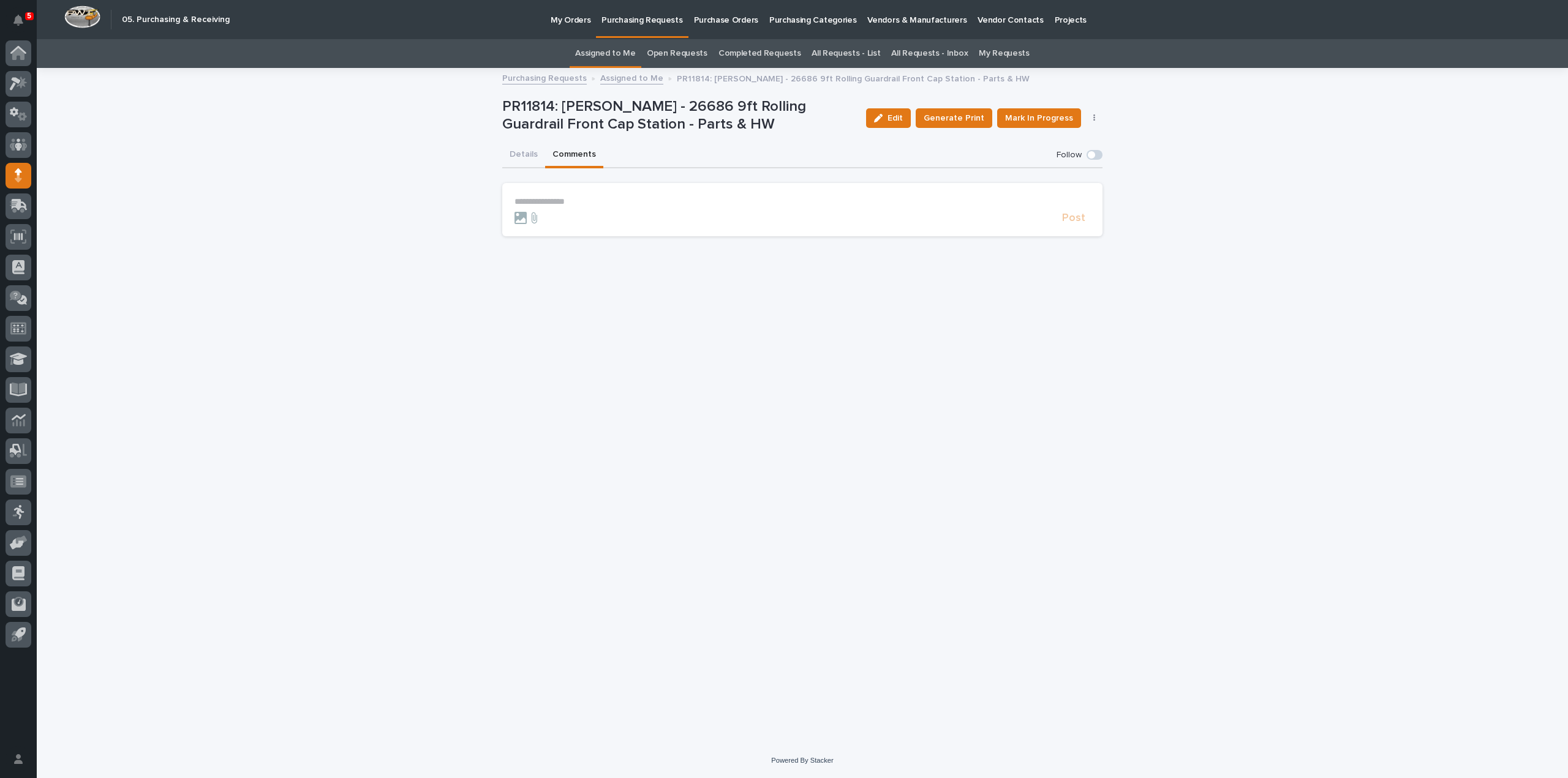
click at [561, 200] on p "**********" at bounding box center [802, 202] width 576 height 11
click at [556, 230] on span "Arlyn Miller" at bounding box center [552, 228] width 68 height 9
click at [573, 202] on p "**********" at bounding box center [802, 203] width 576 height 12
click at [523, 159] on button "Details" at bounding box center [523, 155] width 43 height 25
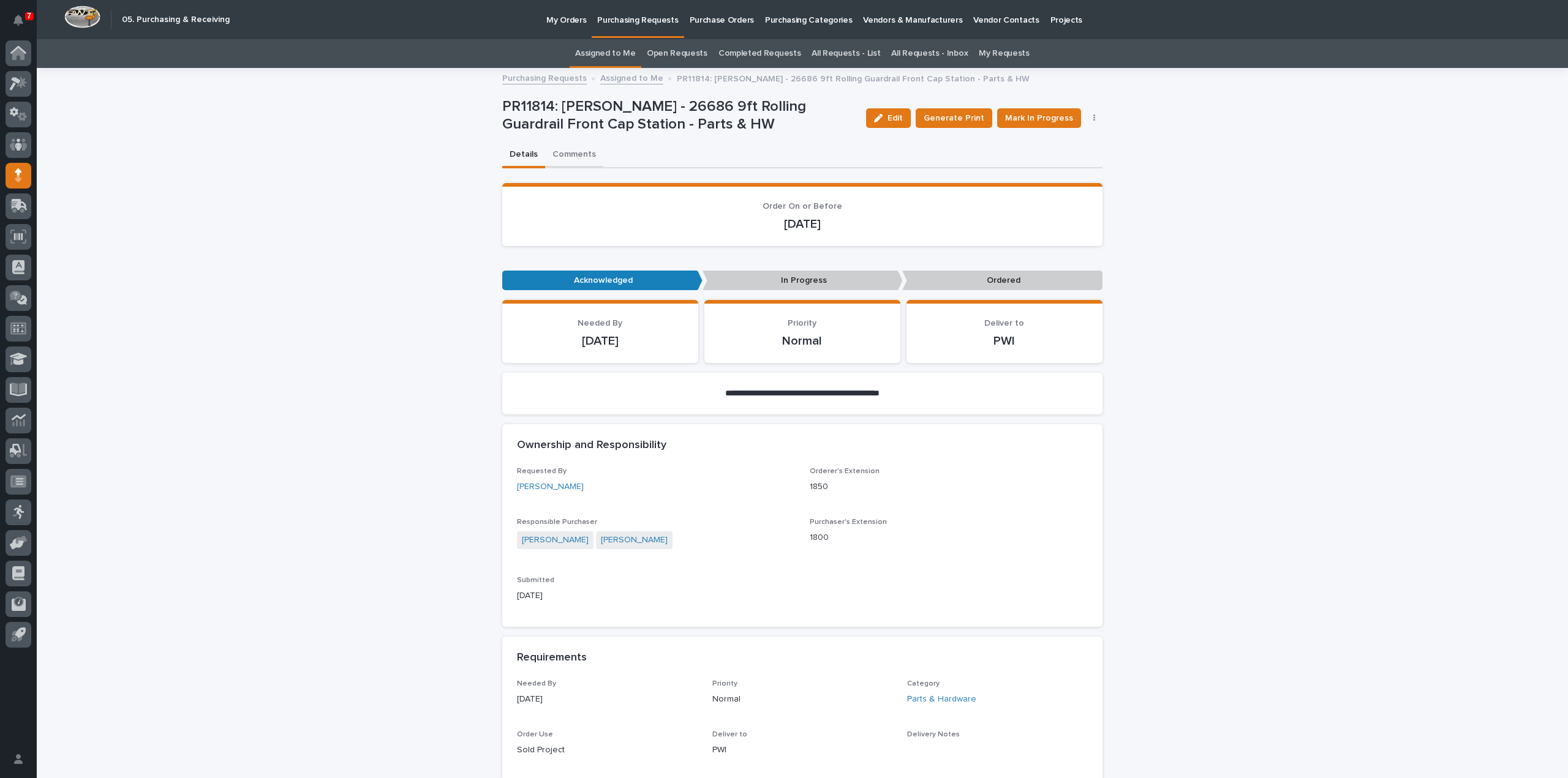
click at [575, 153] on button "Comments" at bounding box center [574, 155] width 58 height 25
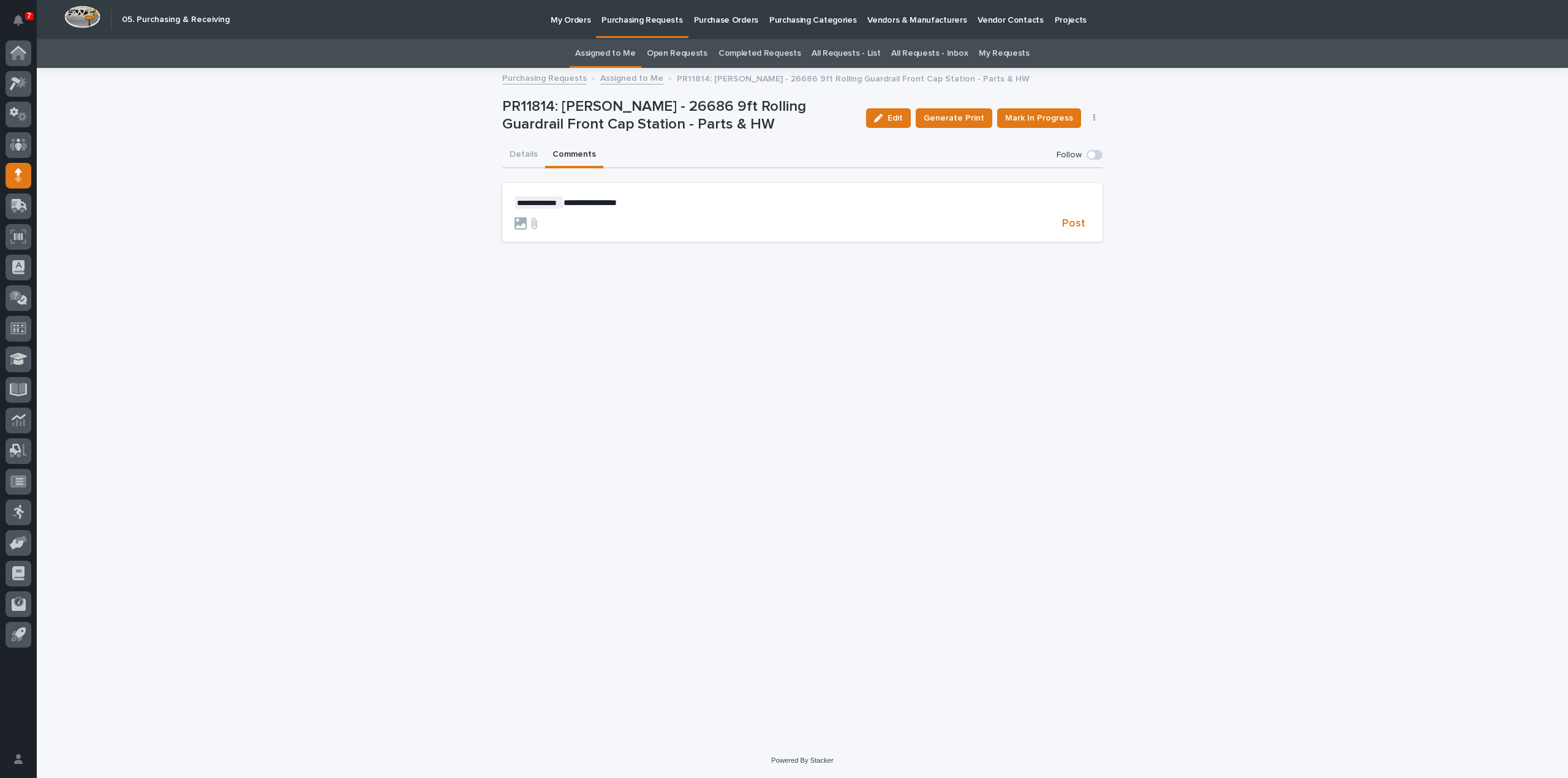
click at [652, 204] on p "**********" at bounding box center [802, 203] width 576 height 12
click at [670, 203] on span "**********" at bounding box center [641, 203] width 154 height 9
click at [633, 203] on span "**********" at bounding box center [648, 203] width 169 height 9
click at [803, 208] on p "**********" at bounding box center [802, 203] width 576 height 12
click at [1073, 221] on span "Post" at bounding box center [1073, 223] width 24 height 11
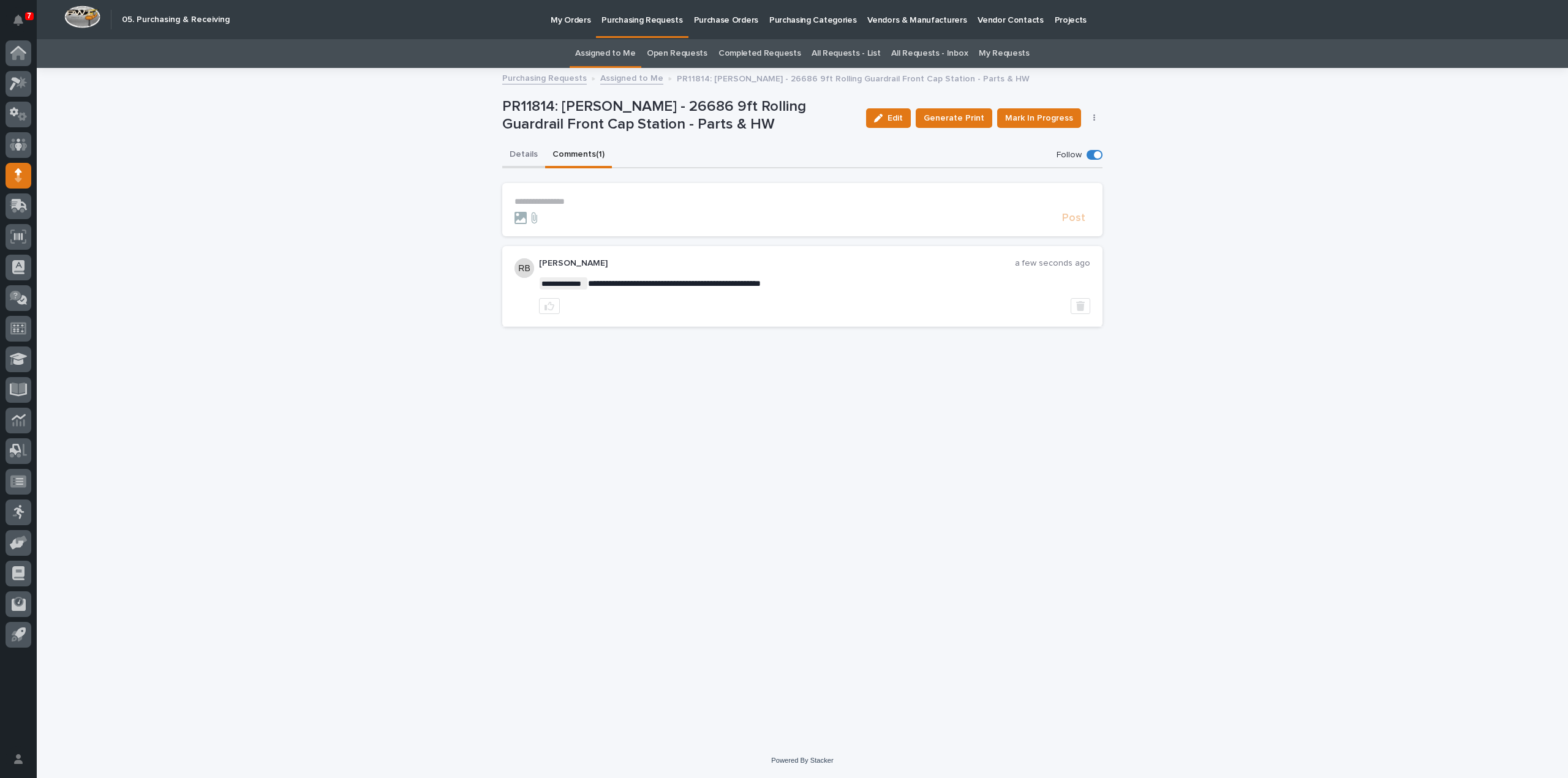
click at [519, 151] on button "Details" at bounding box center [523, 155] width 43 height 25
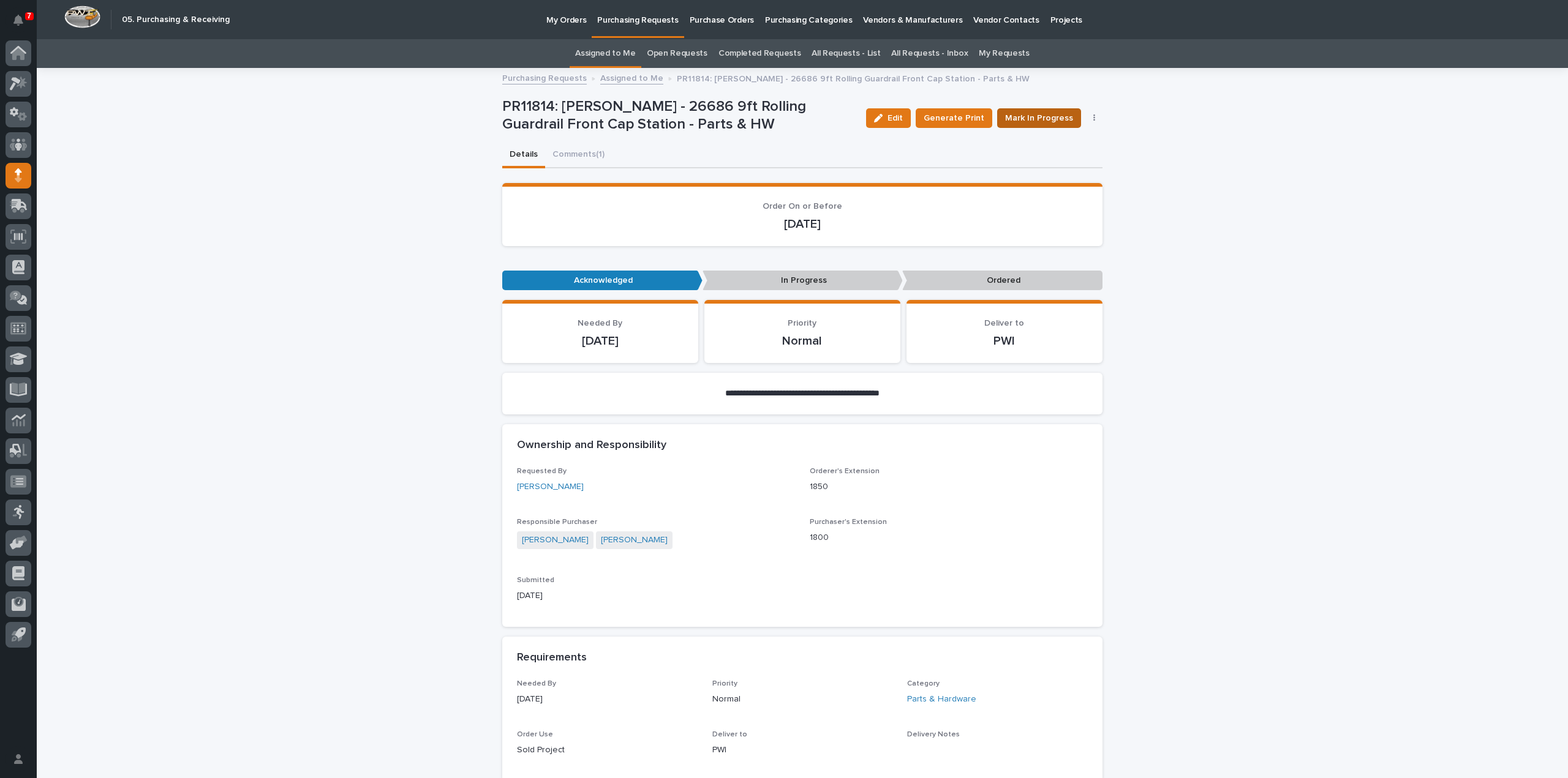
click at [1020, 120] on span "Mark In Progress" at bounding box center [1038, 118] width 68 height 12
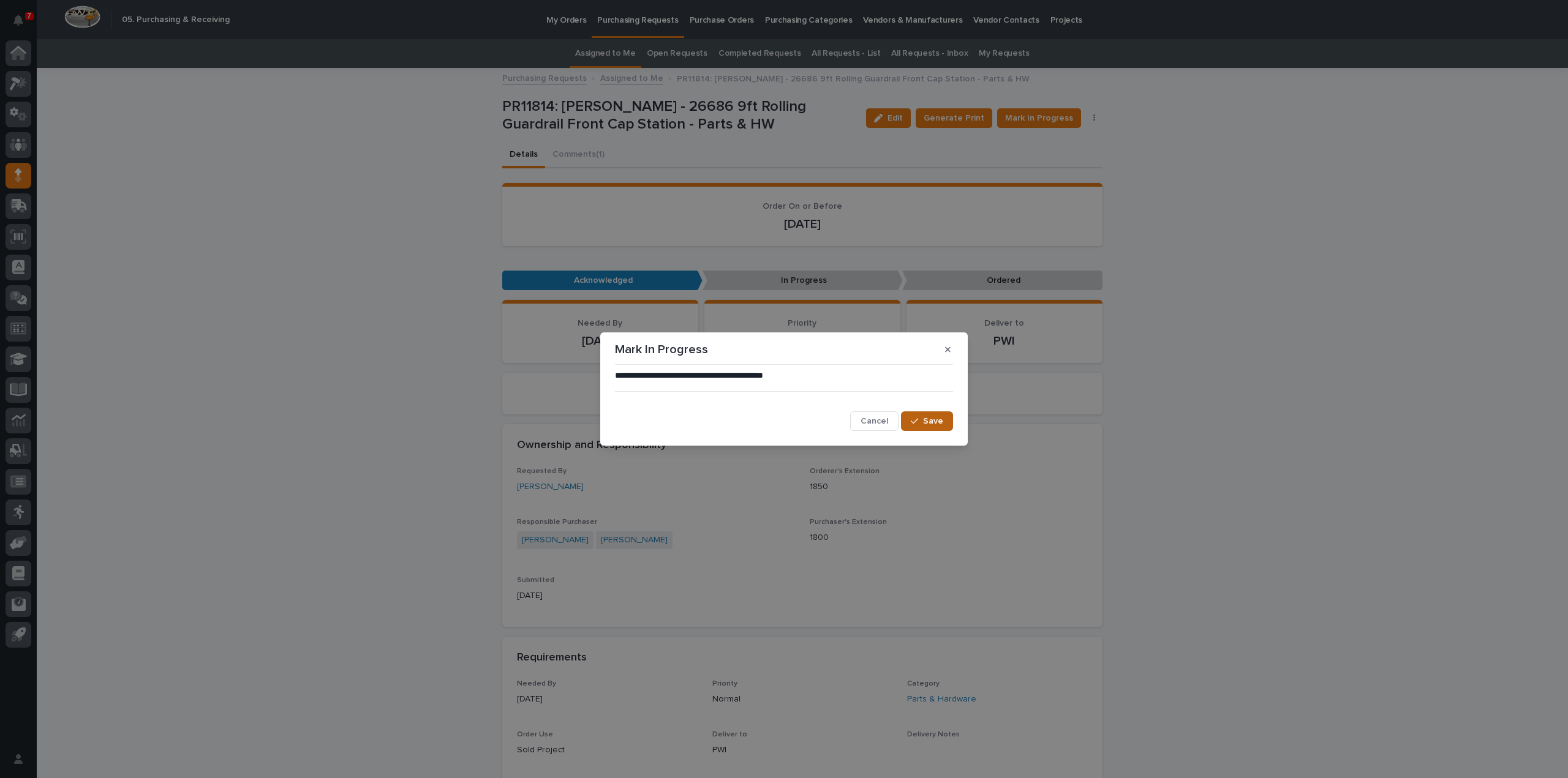
click at [920, 423] on div "button" at bounding box center [917, 421] width 12 height 9
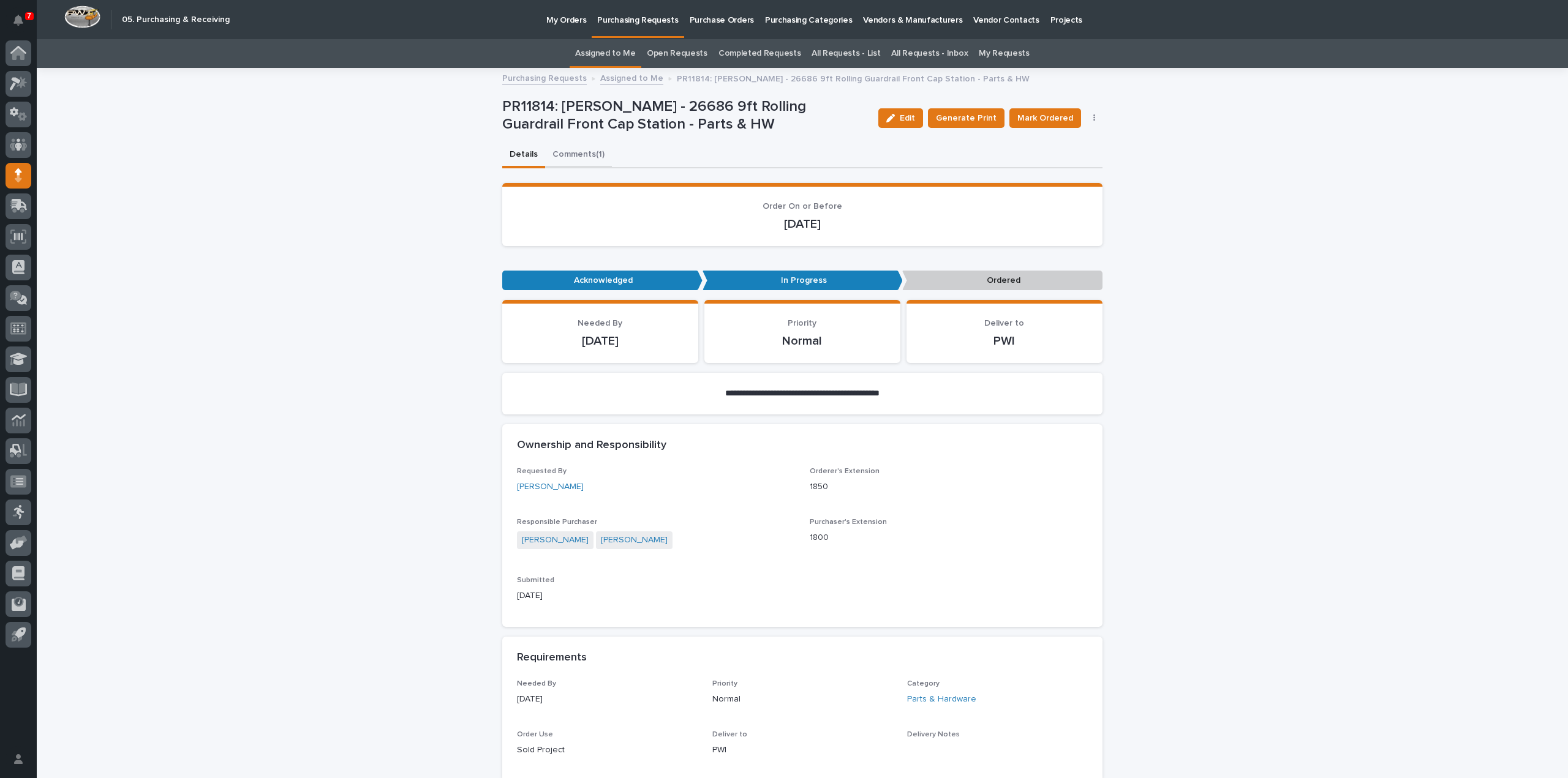
click at [576, 155] on button "Comments (1)" at bounding box center [578, 155] width 67 height 25
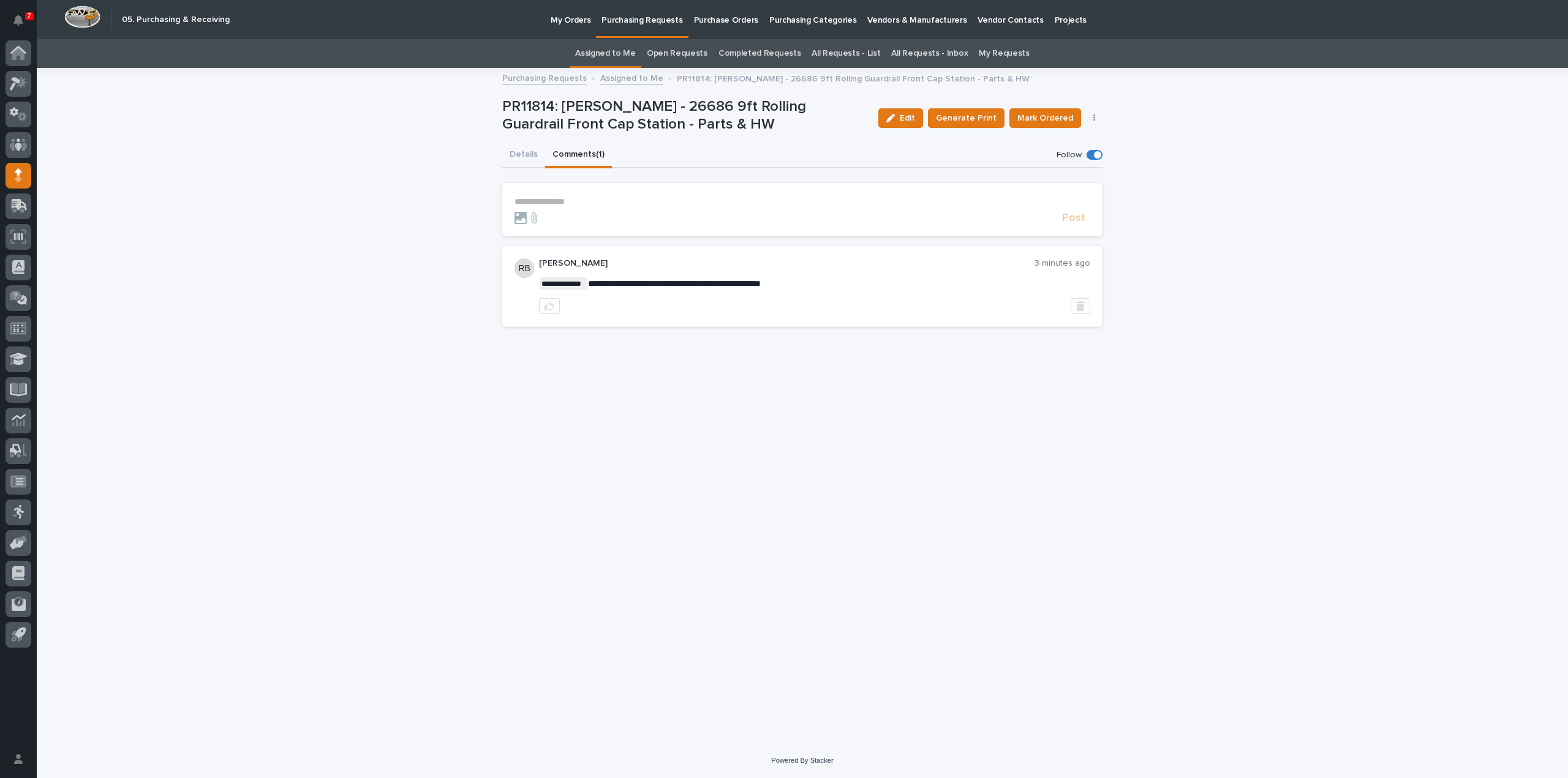
click at [511, 157] on button "Details" at bounding box center [523, 155] width 43 height 25
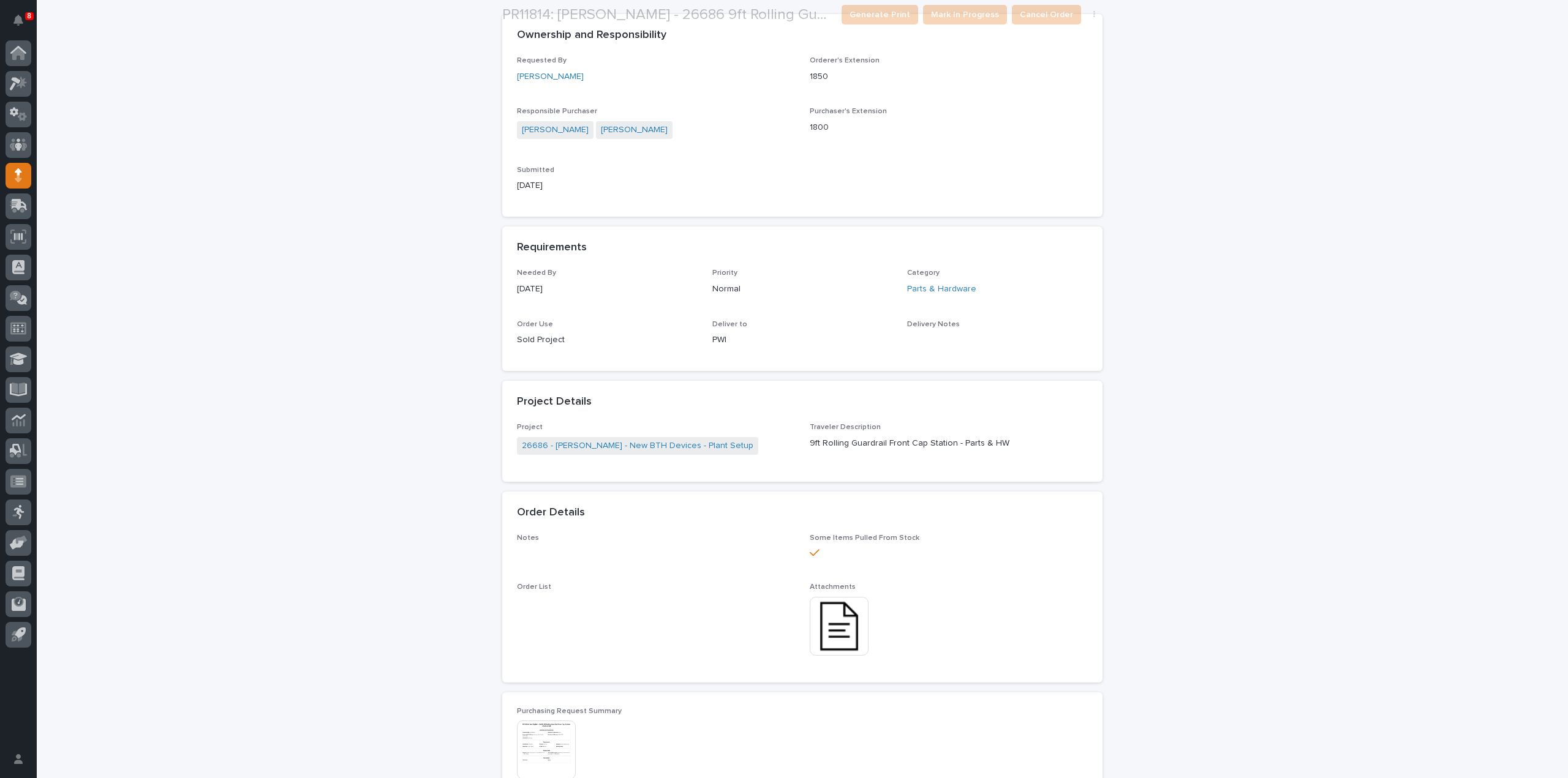
scroll to position [489, 0]
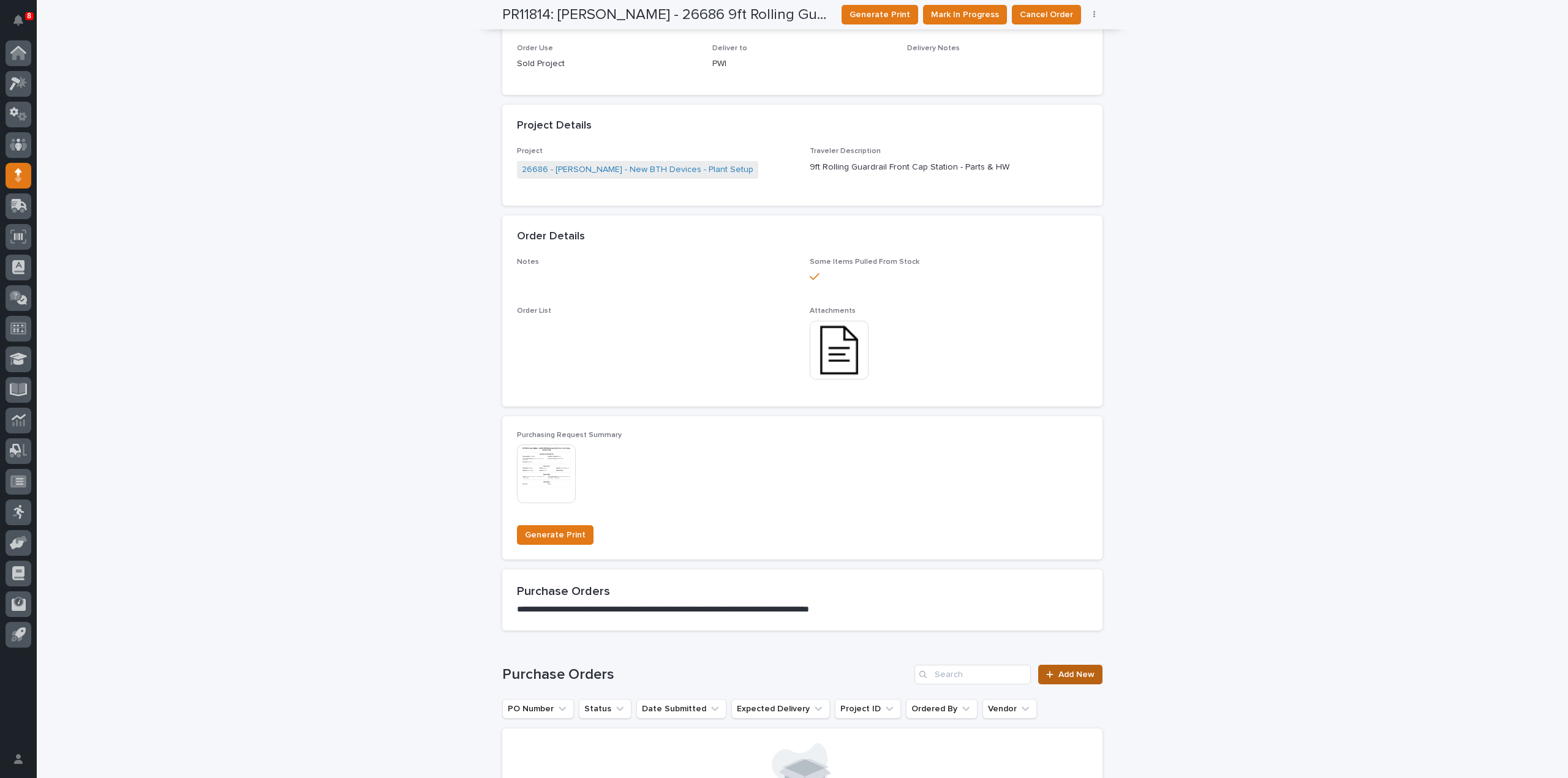
click at [1061, 672] on span "Add New" at bounding box center [1076, 675] width 36 height 9
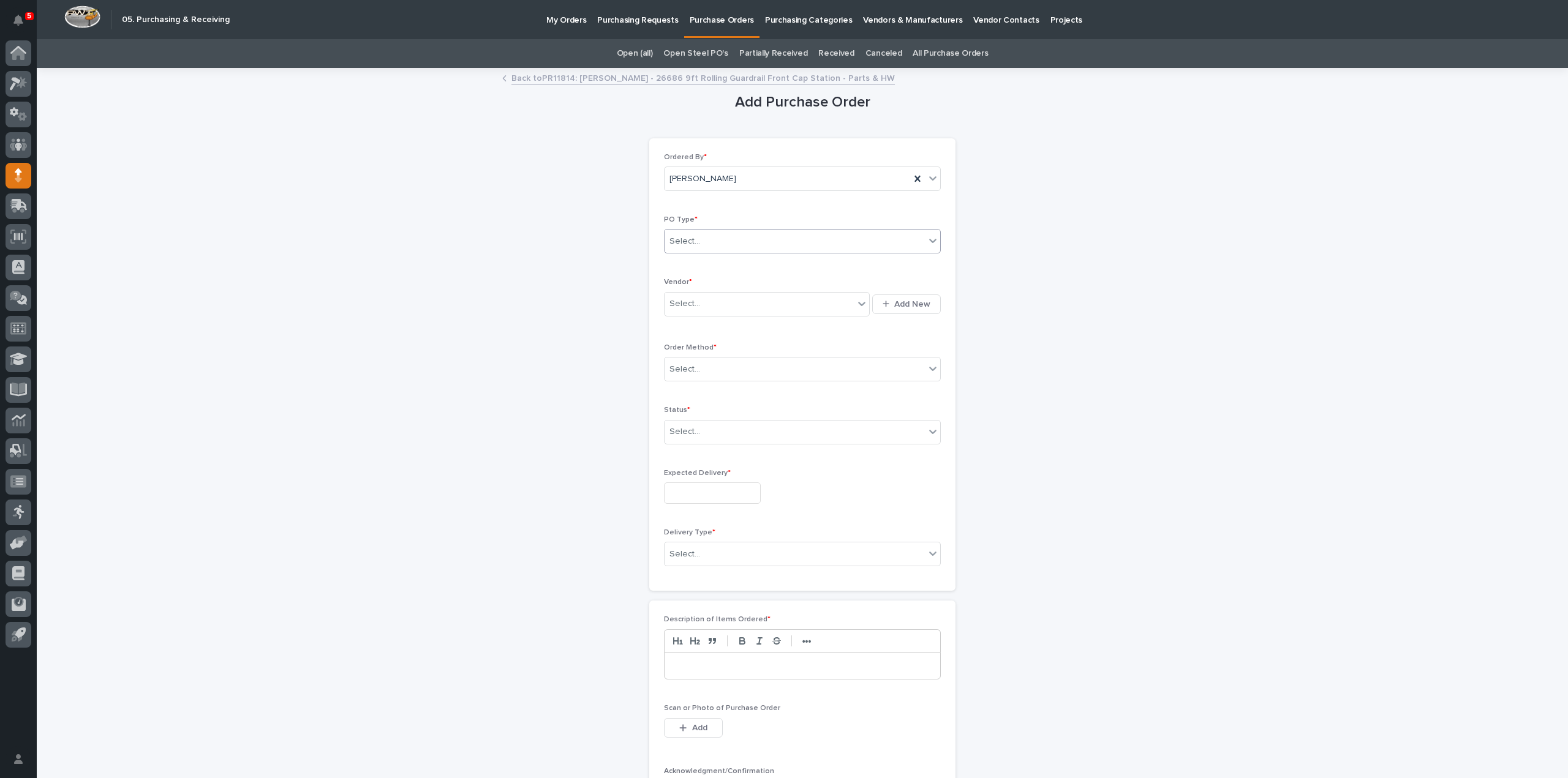
click at [712, 242] on div "Select..." at bounding box center [794, 241] width 261 height 20
click at [931, 238] on icon at bounding box center [933, 240] width 12 height 12
click at [916, 245] on div "Select..." at bounding box center [794, 241] width 261 height 20
click at [800, 283] on div "Paper" at bounding box center [798, 285] width 276 height 21
click at [776, 313] on div "Select..." at bounding box center [767, 304] width 206 height 25
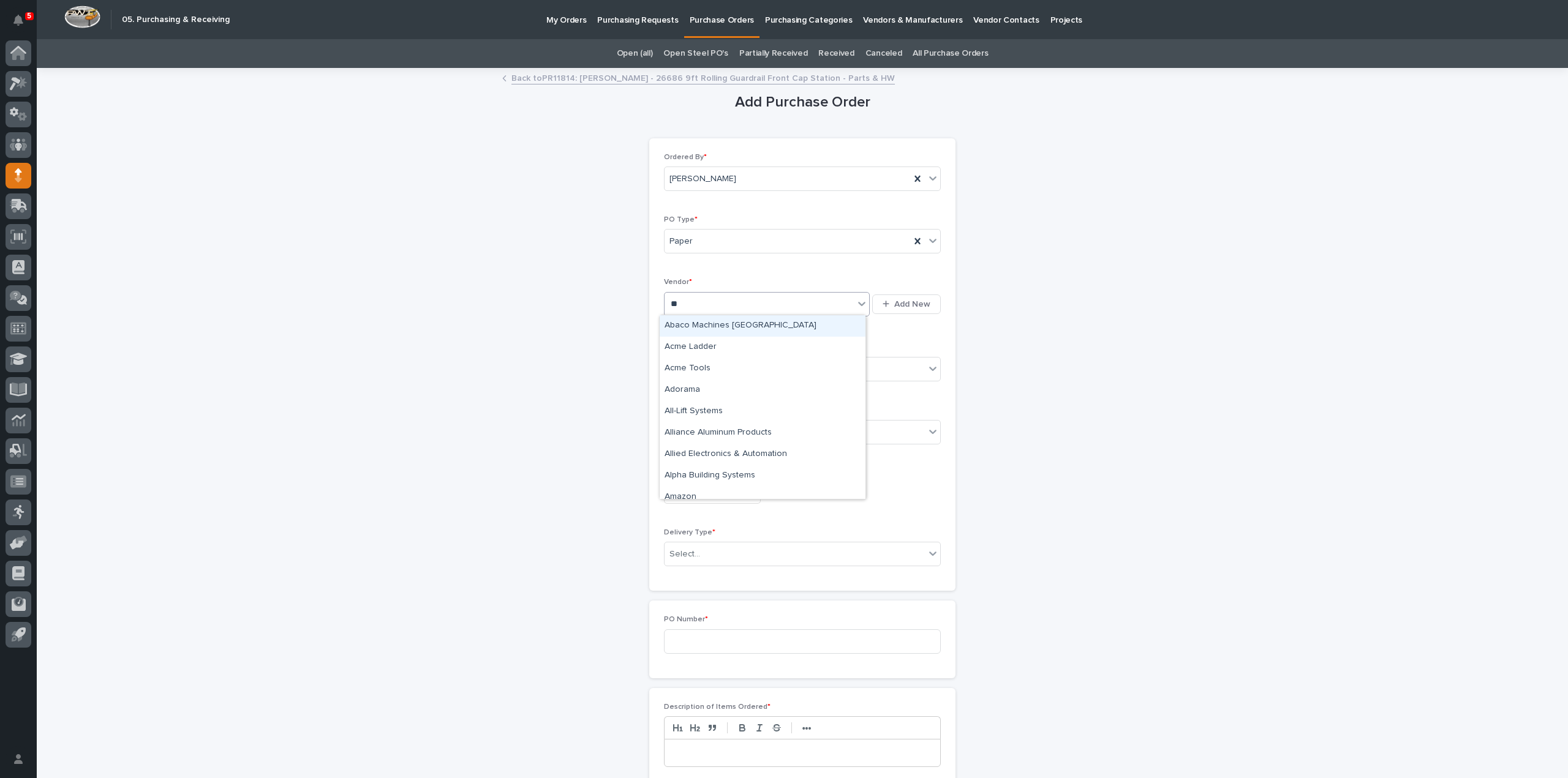
type input "***"
click at [733, 324] on div "McMaster-Carr" at bounding box center [763, 325] width 206 height 21
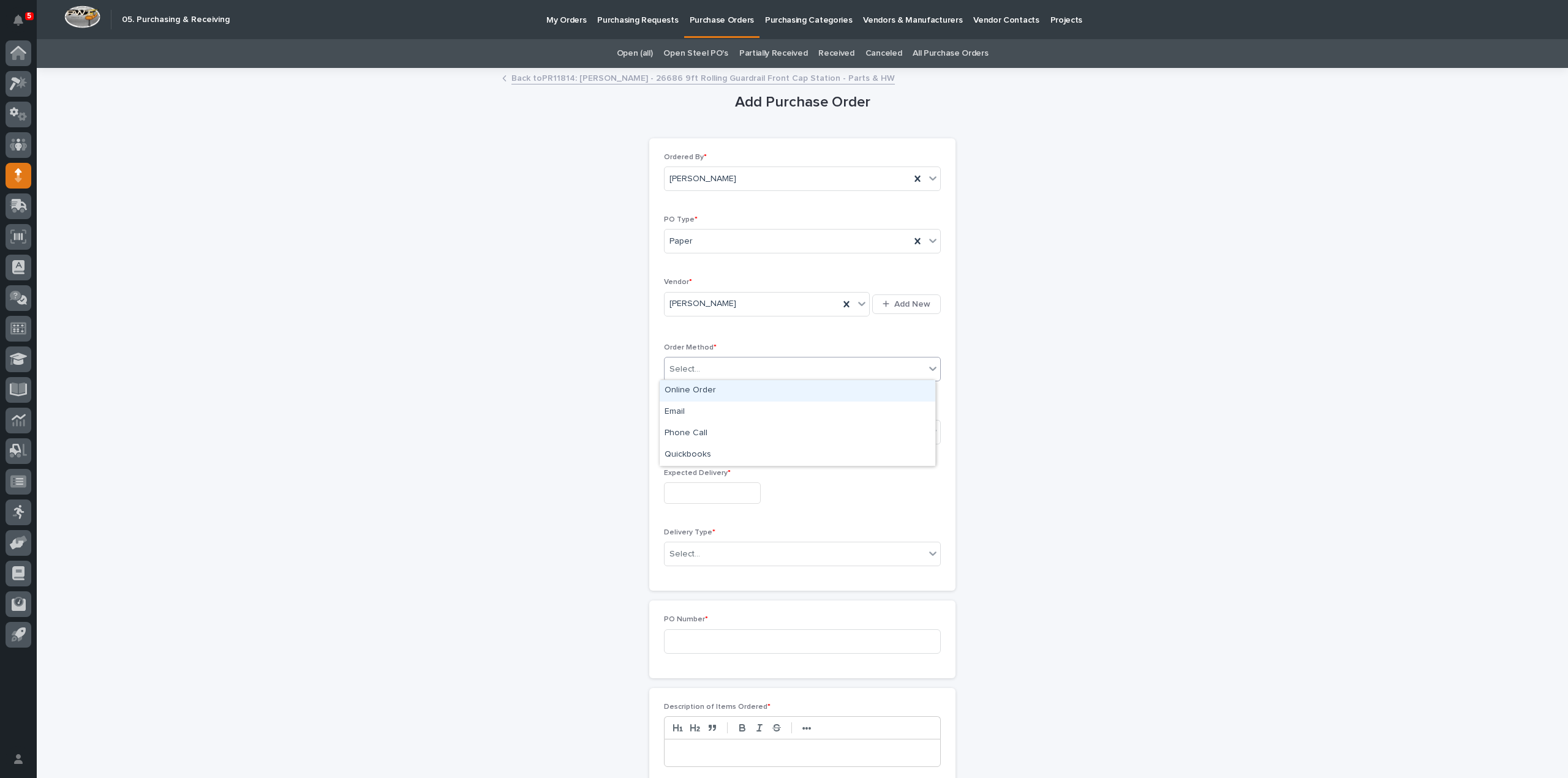
click at [709, 364] on div "Select..." at bounding box center [794, 369] width 261 height 20
click at [697, 389] on div "Online Order" at bounding box center [798, 390] width 276 height 21
click at [684, 431] on div "Select..." at bounding box center [684, 432] width 31 height 13
click at [684, 471] on div "Submitted" at bounding box center [798, 475] width 276 height 21
click at [683, 491] on input "text" at bounding box center [712, 493] width 97 height 21
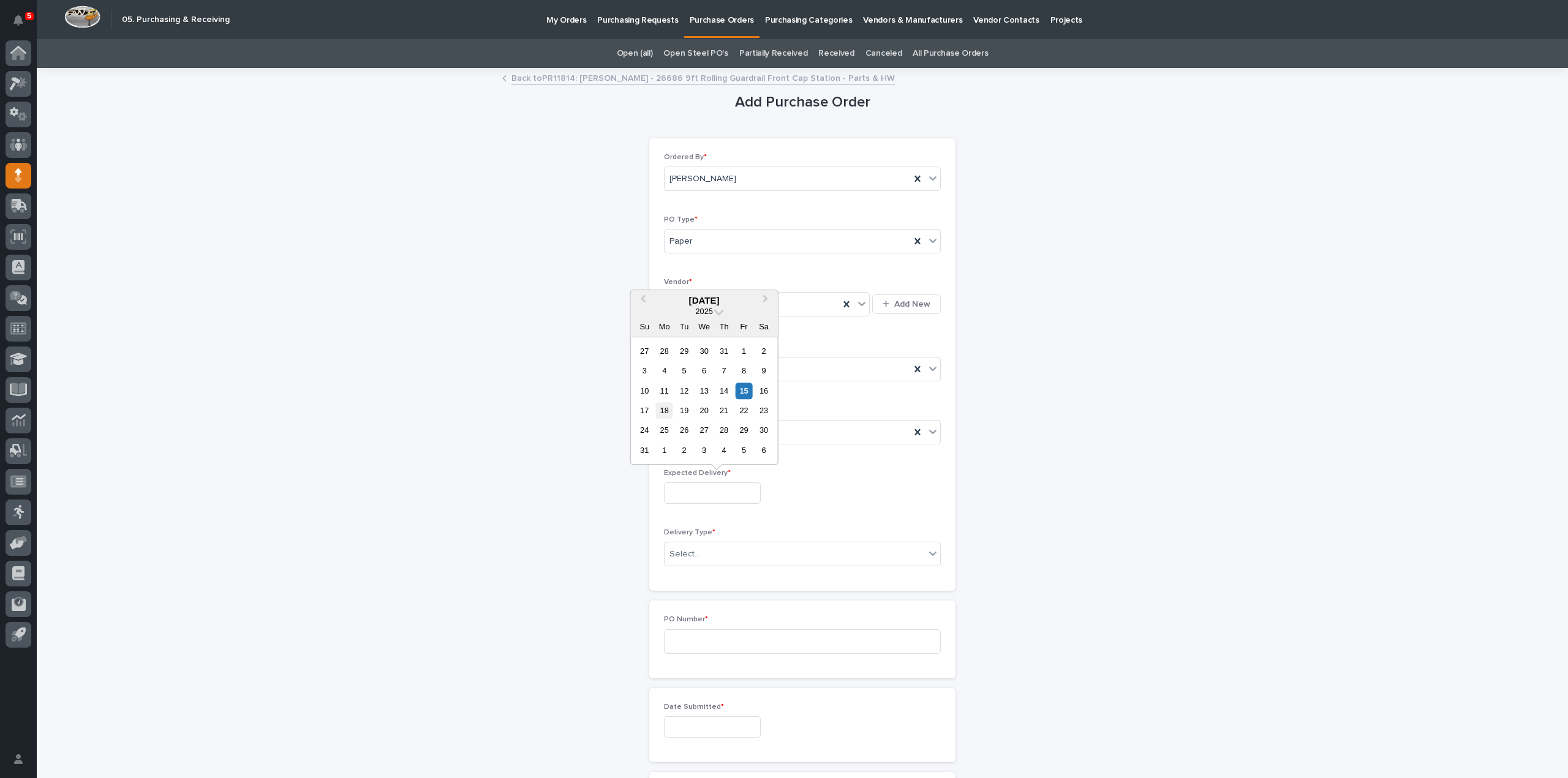
click at [668, 410] on div "18" at bounding box center [664, 410] width 17 height 17
type input "**********"
click at [679, 553] on div "Select..." at bounding box center [684, 554] width 31 height 13
click at [692, 573] on div "Deliver to PWI" at bounding box center [798, 575] width 276 height 21
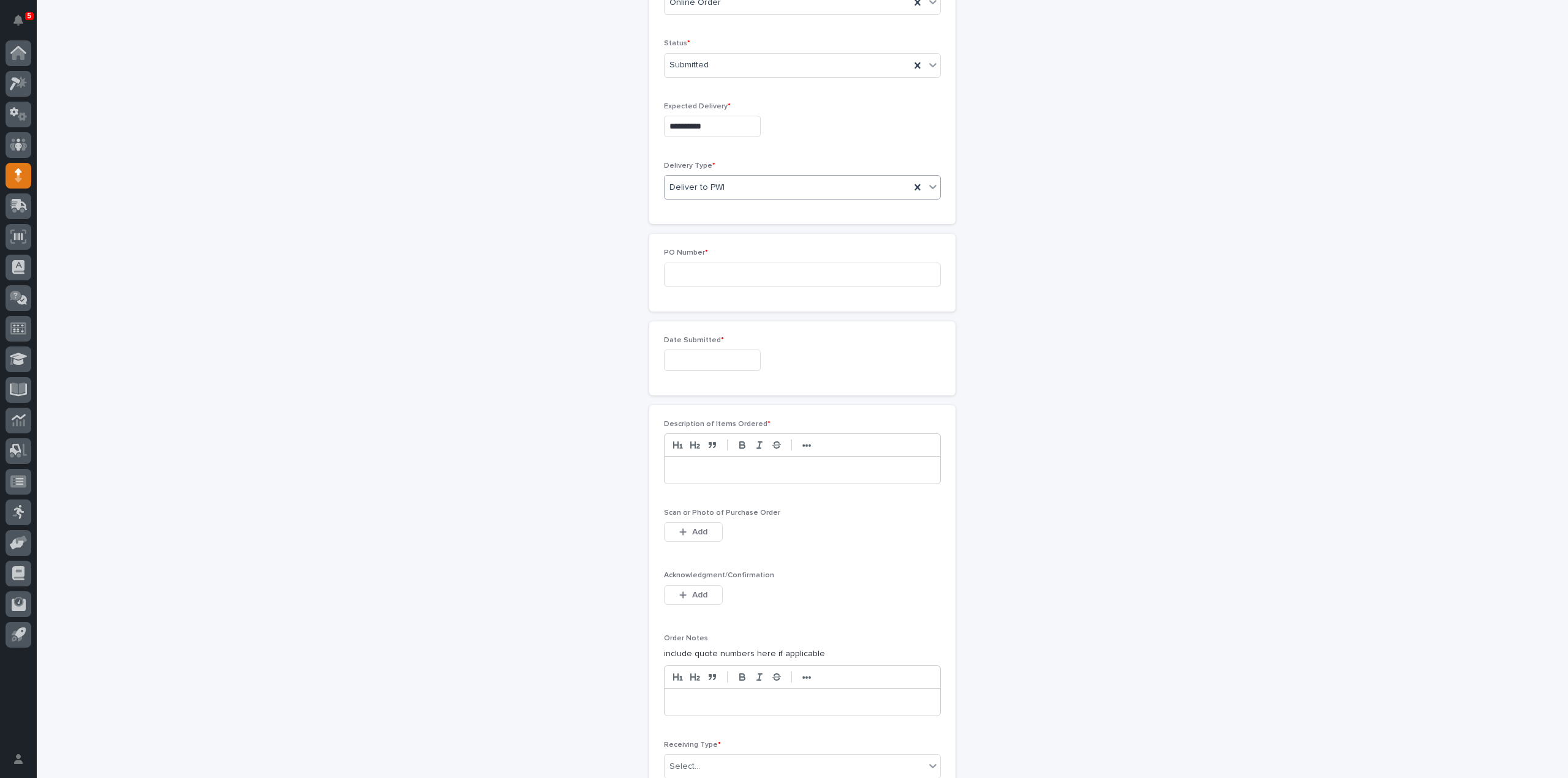
scroll to position [368, 0]
click at [689, 276] on input at bounding box center [802, 275] width 276 height 25
type input "3068RB"
click at [703, 359] on input "text" at bounding box center [712, 360] width 97 height 21
click at [745, 259] on div "15" at bounding box center [743, 256] width 17 height 17
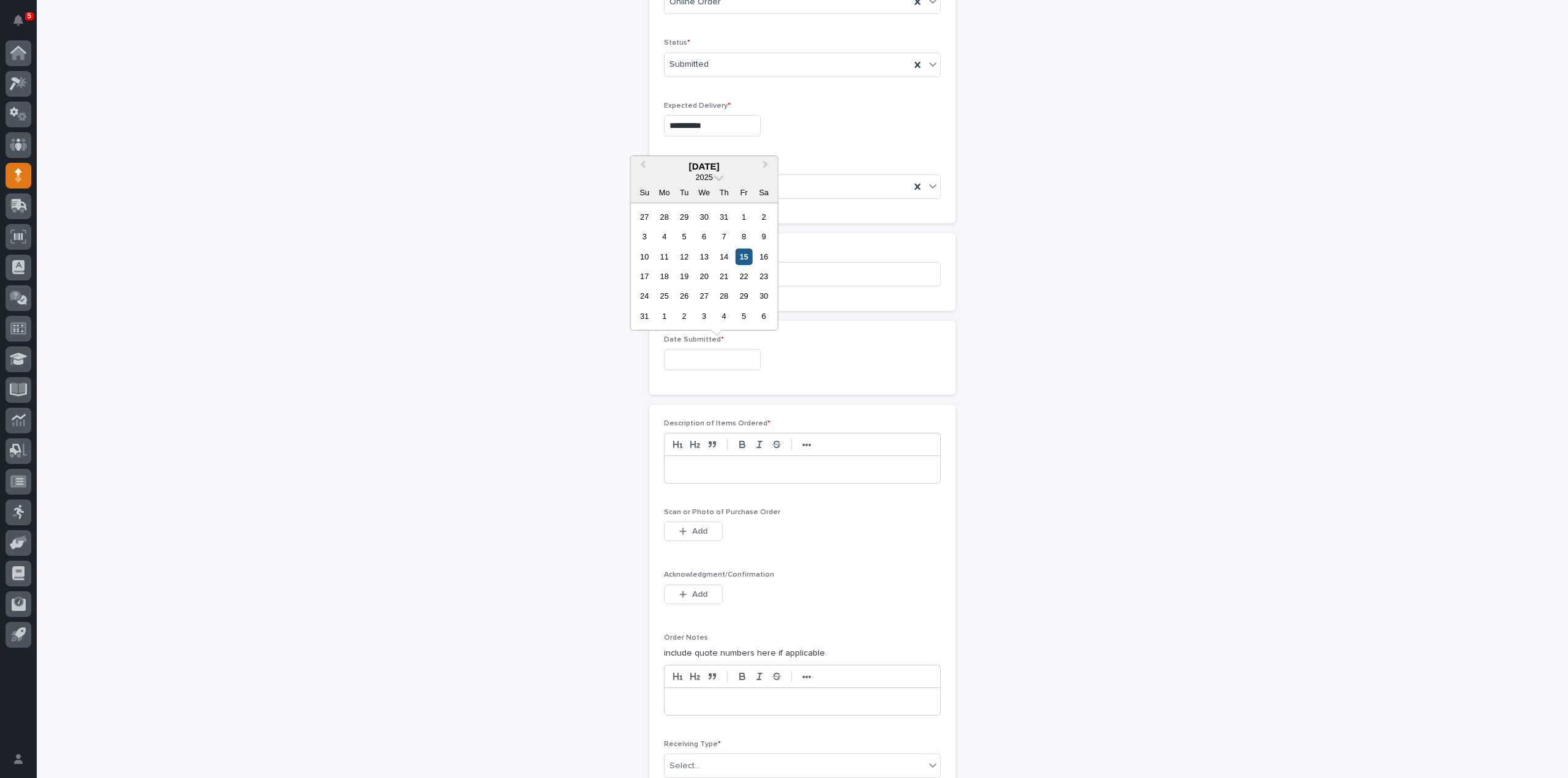
type input "**********"
click at [692, 469] on p at bounding box center [802, 469] width 257 height 12
click at [705, 530] on button "Add" at bounding box center [693, 532] width 59 height 19
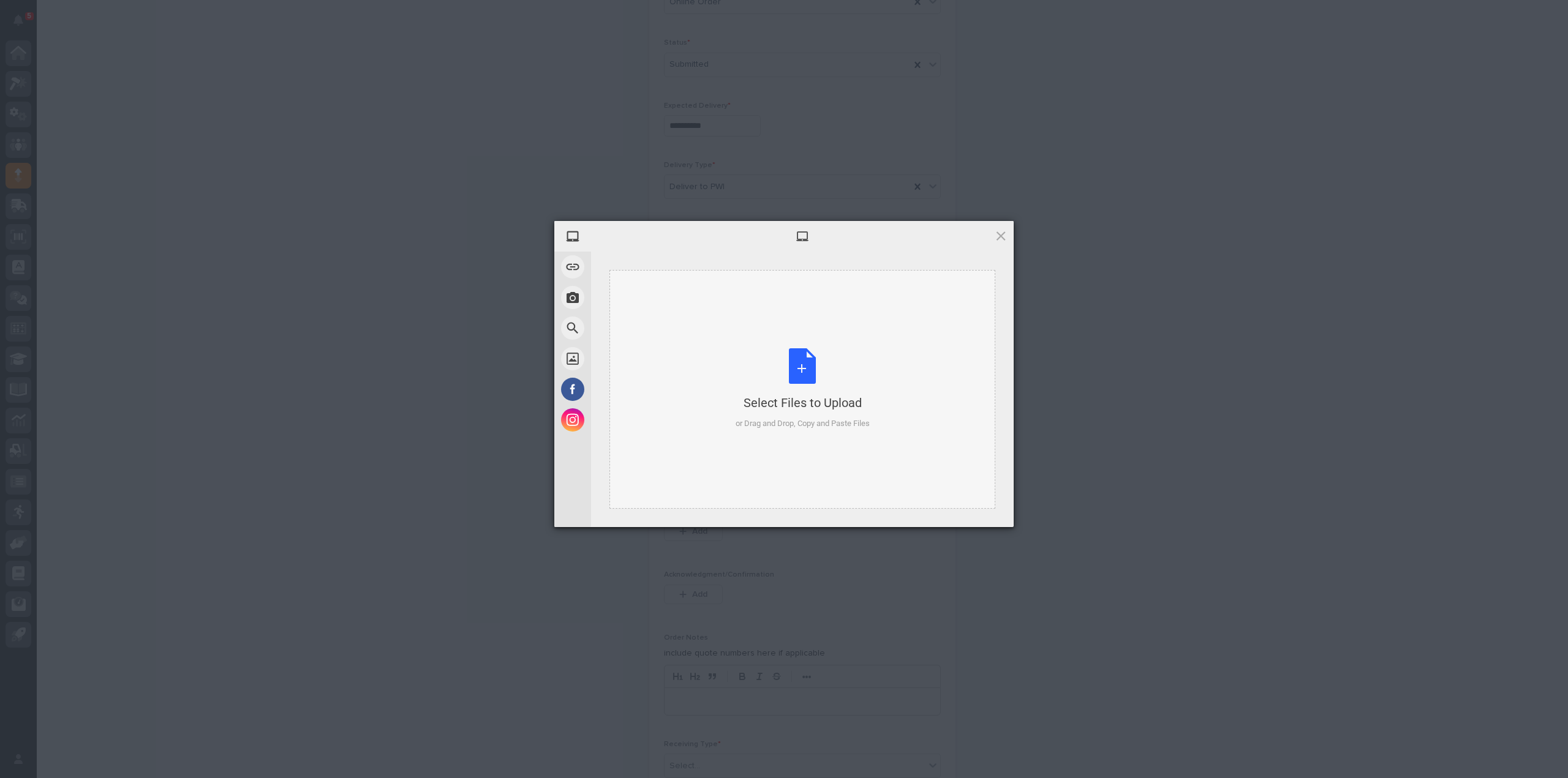
click at [770, 370] on div "Select Files to Upload or Drag and Drop, Copy and Paste Files" at bounding box center [802, 389] width 134 height 82
click at [972, 508] on span "Upload 1" at bounding box center [976, 510] width 24 height 9
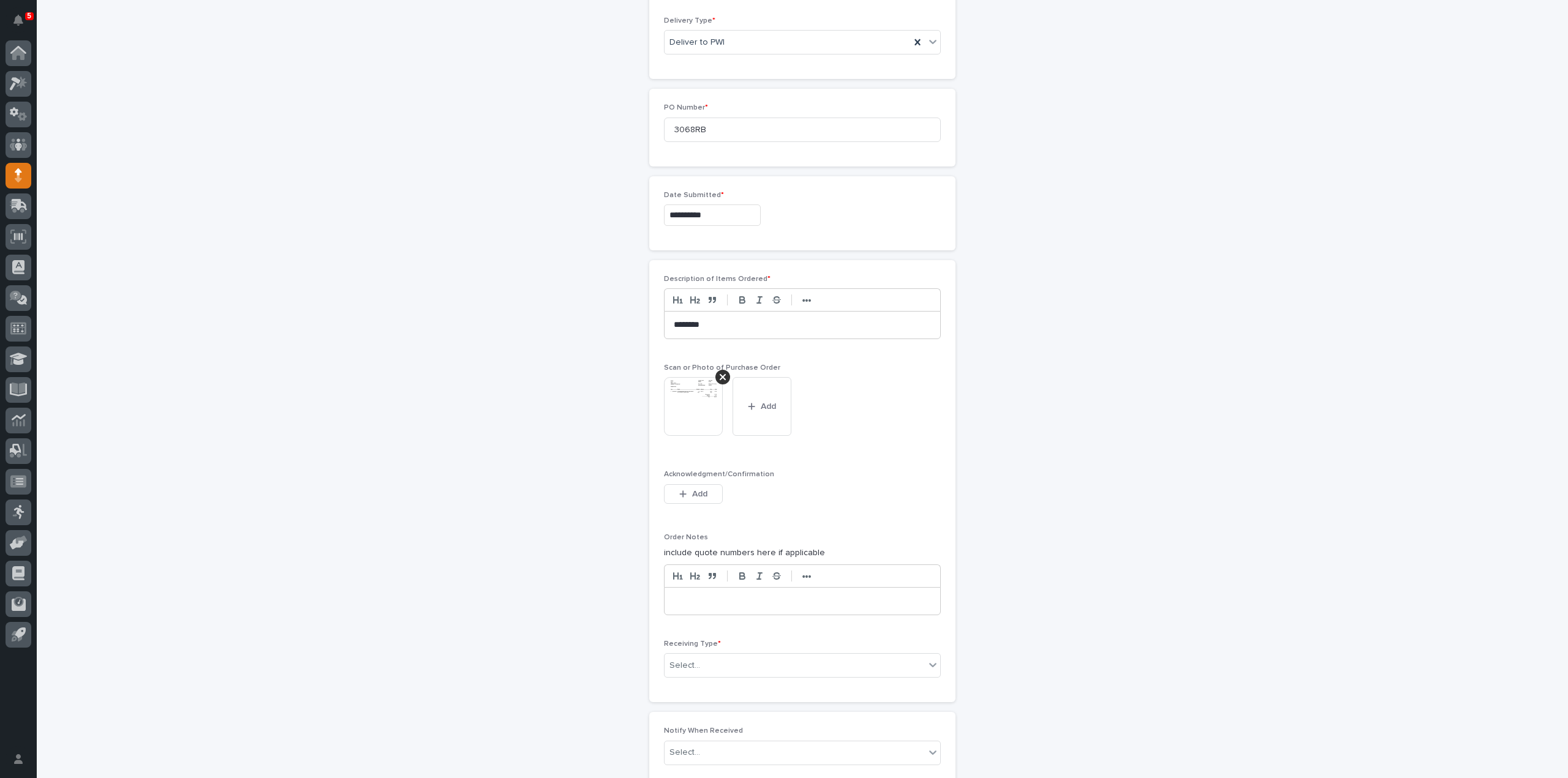
scroll to position [634, 0]
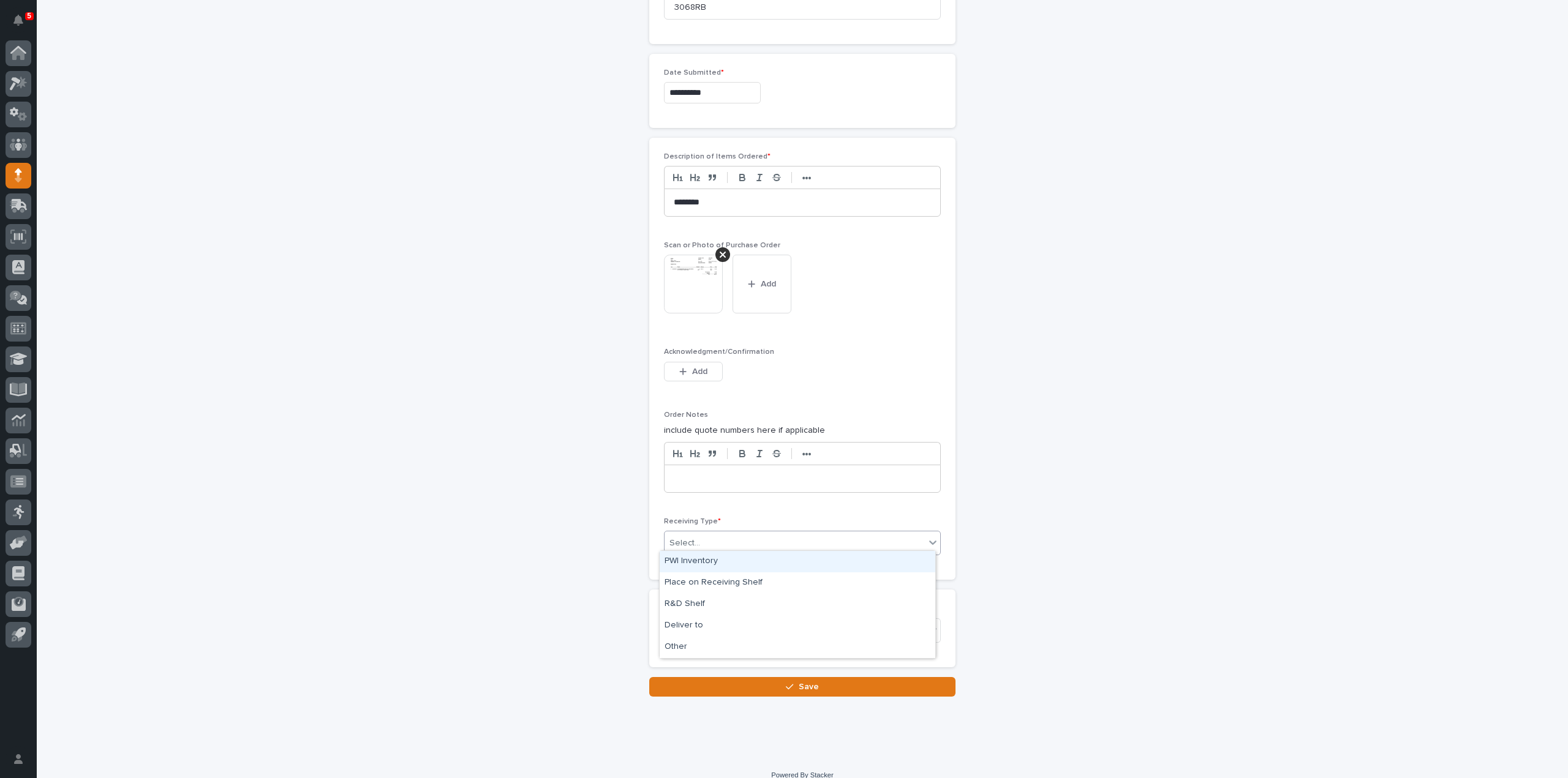
click at [692, 538] on div "Select..." at bounding box center [684, 543] width 31 height 13
click at [691, 624] on div "Deliver to" at bounding box center [798, 625] width 276 height 21
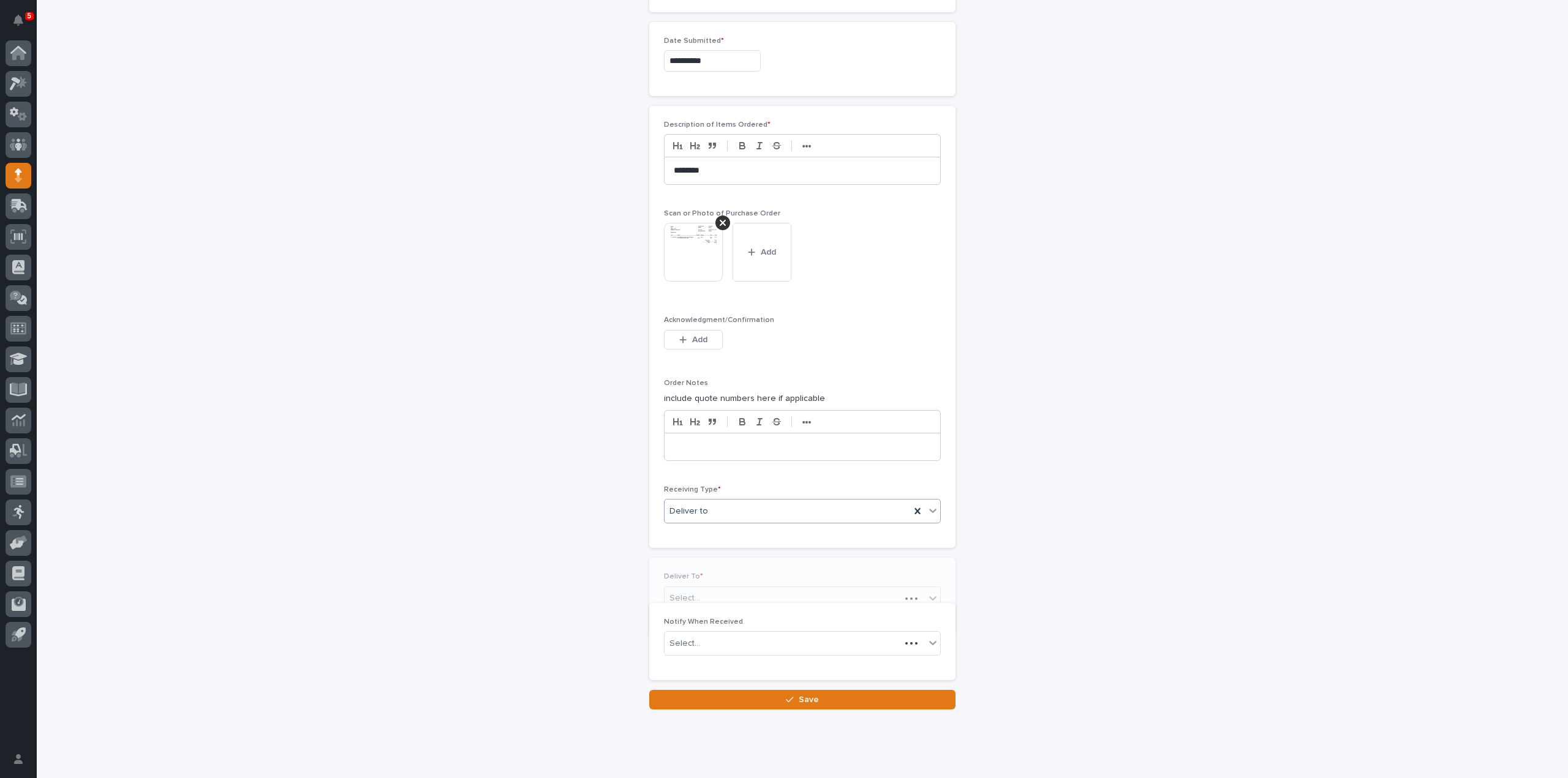
scroll to position [678, 0]
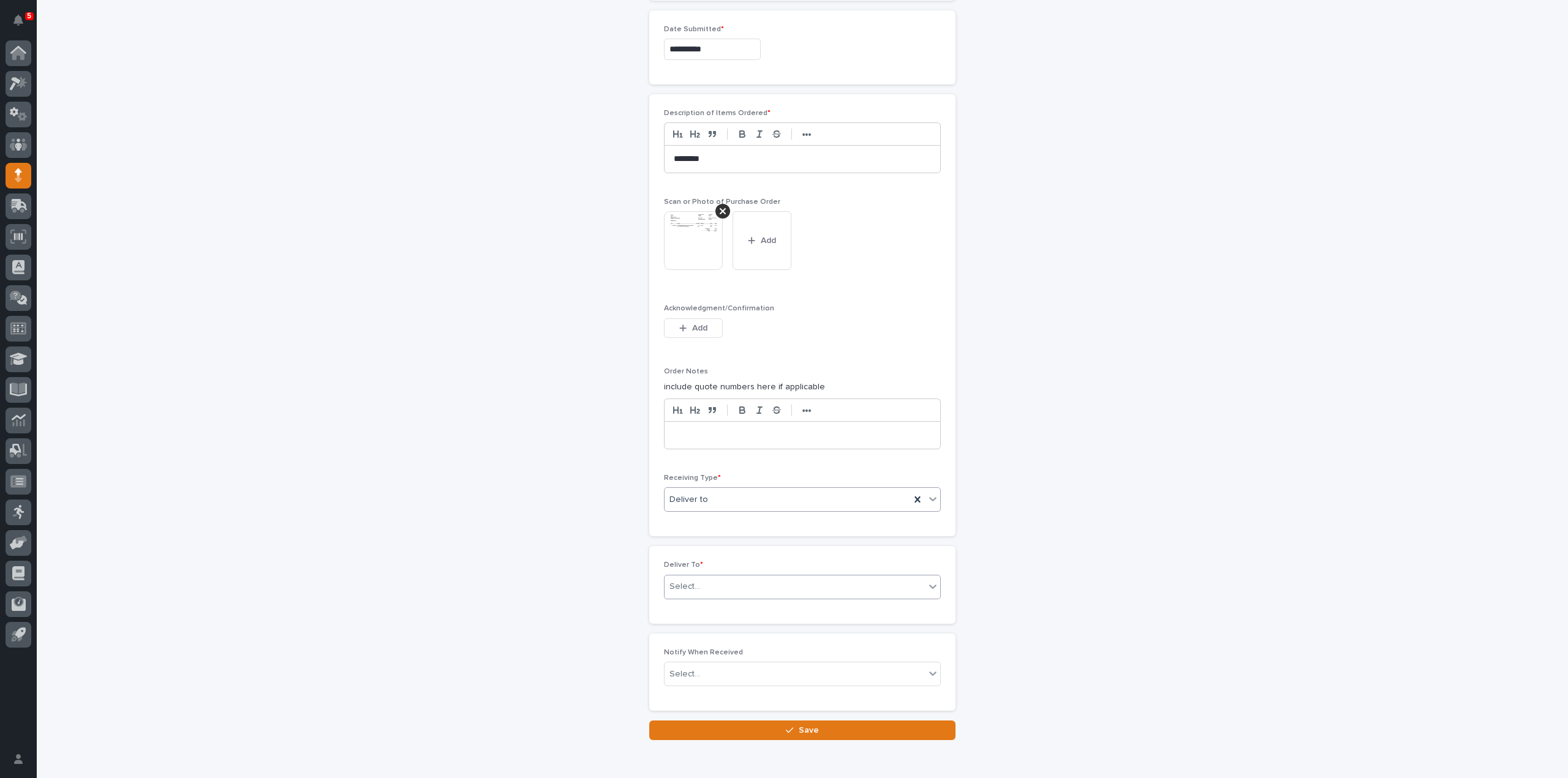
click at [698, 582] on div "Select..." at bounding box center [794, 586] width 261 height 20
type input "****"
click at [719, 601] on div "Reinhart Burkholder" at bounding box center [798, 604] width 276 height 21
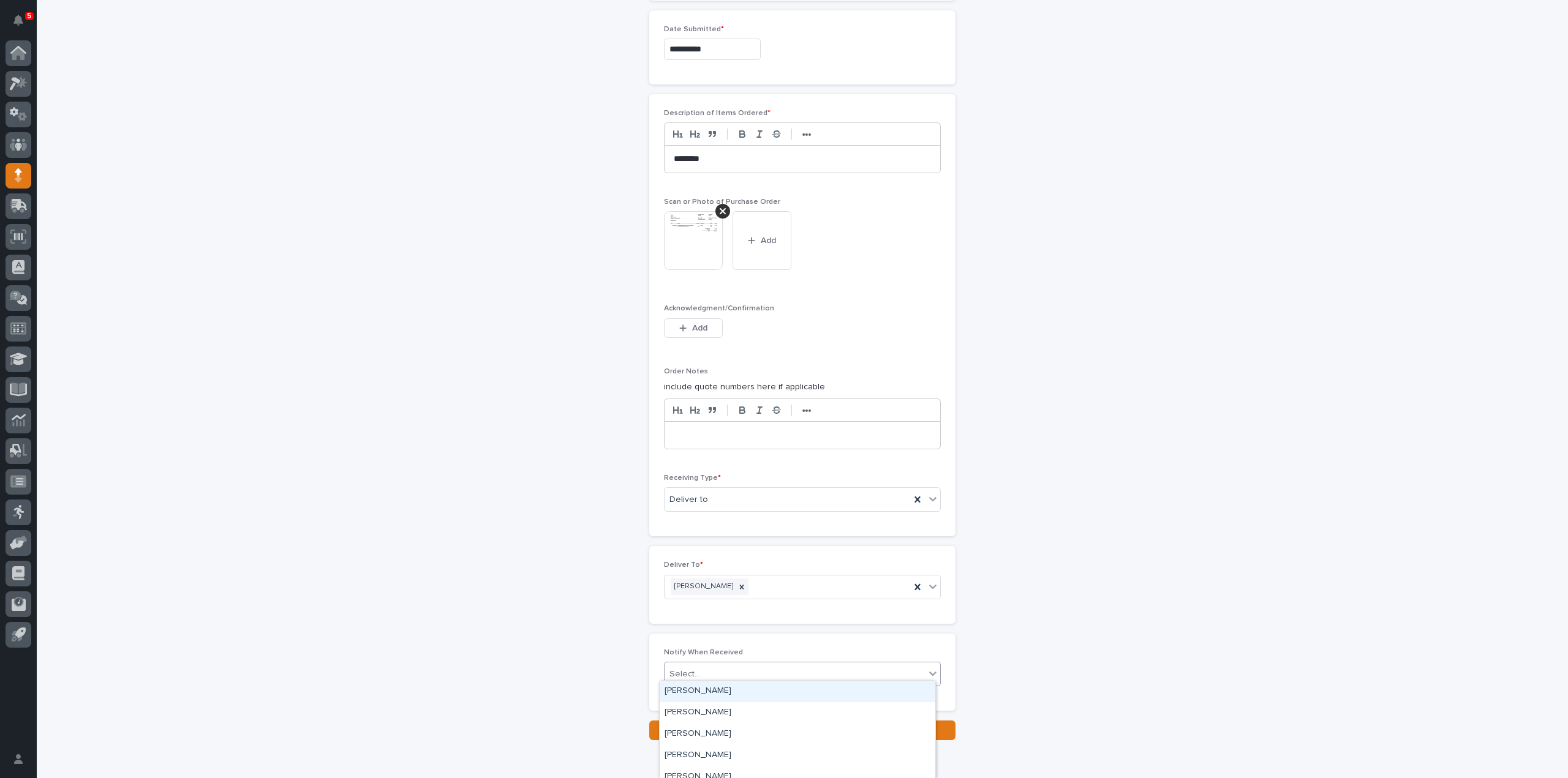
click at [702, 670] on div "Select..." at bounding box center [794, 674] width 261 height 20
type input "****"
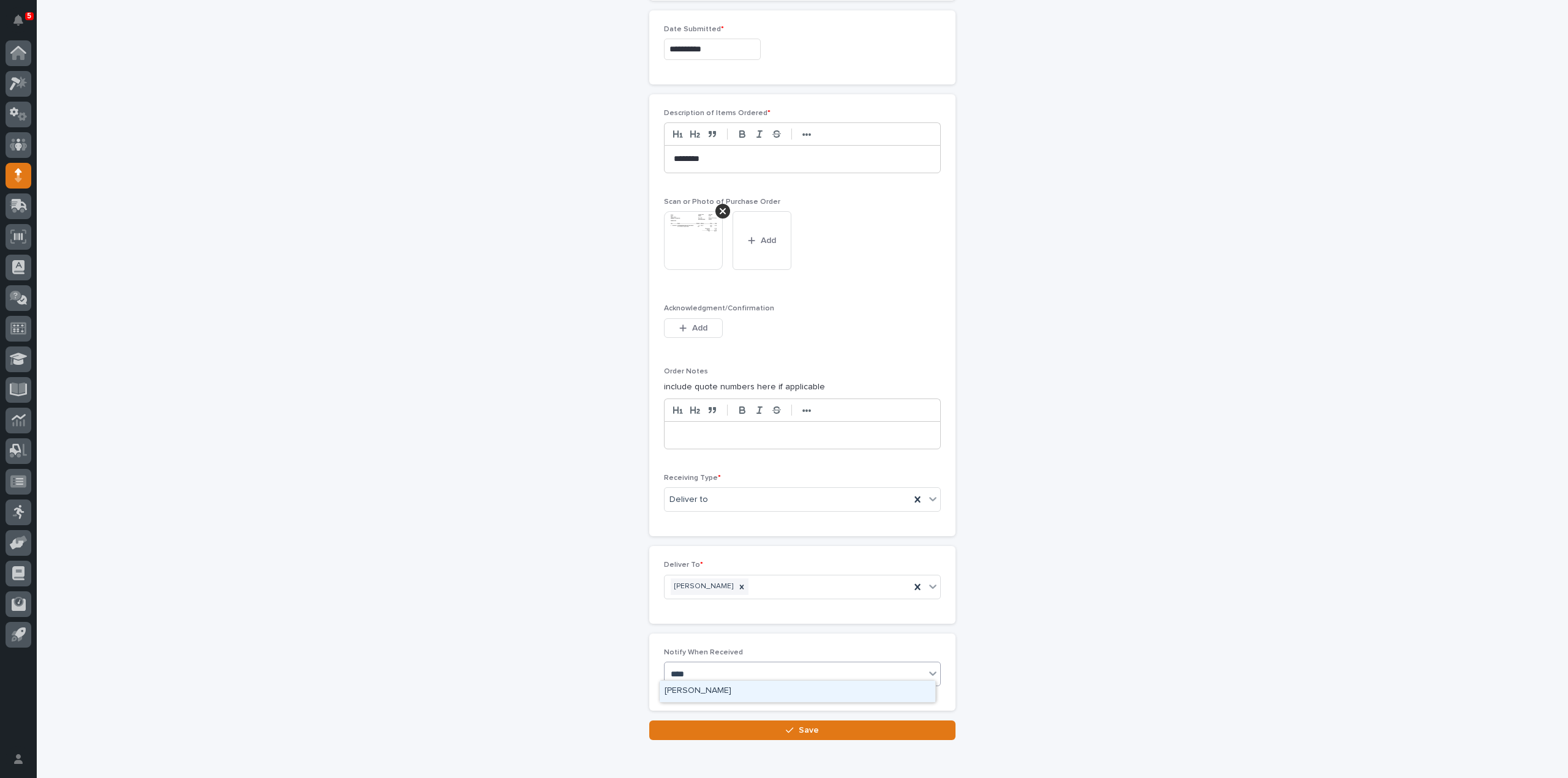
click at [691, 694] on div "Reinhart Burkholder" at bounding box center [798, 691] width 276 height 21
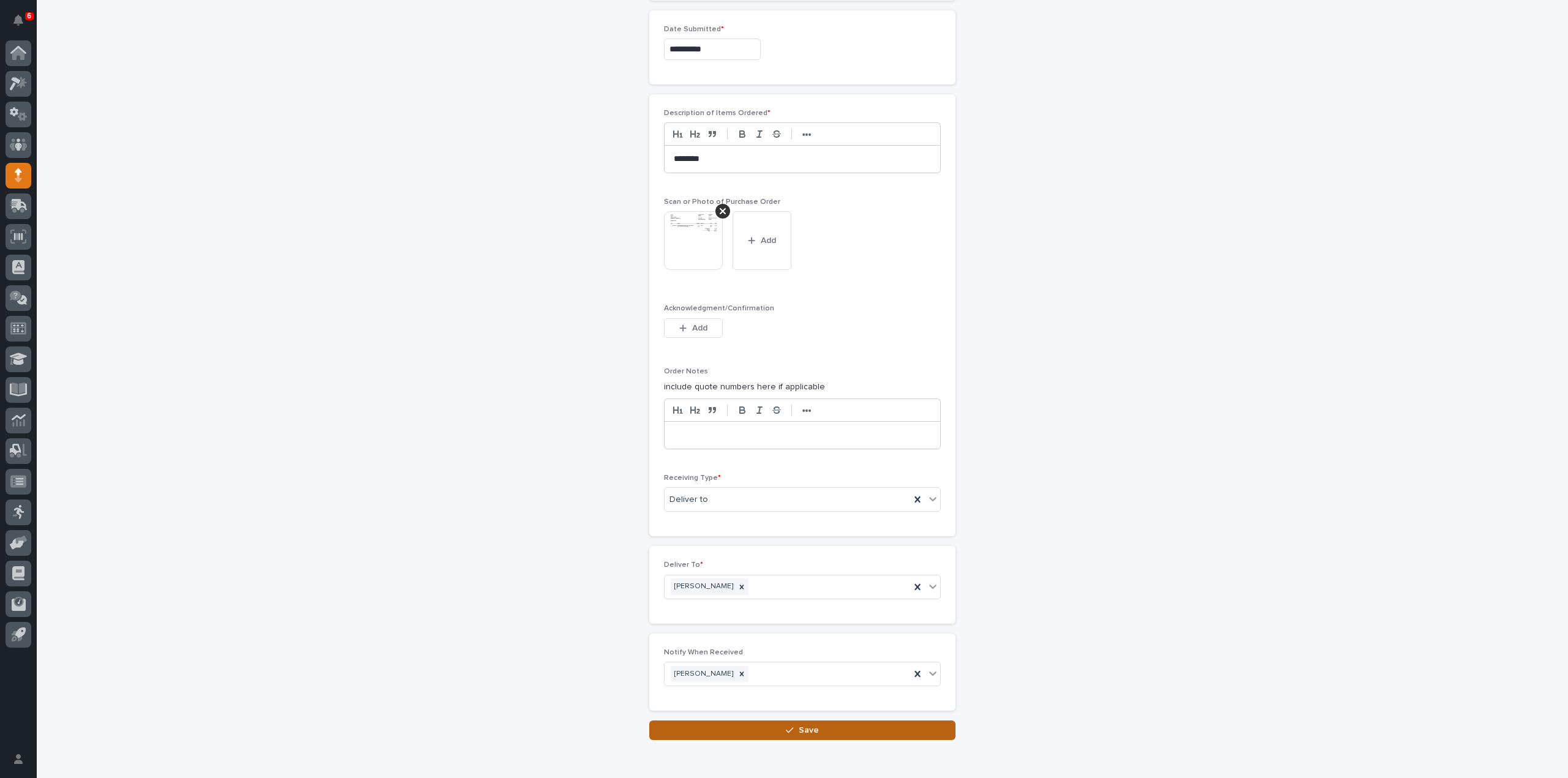
click at [705, 729] on button "Save" at bounding box center [802, 730] width 306 height 19
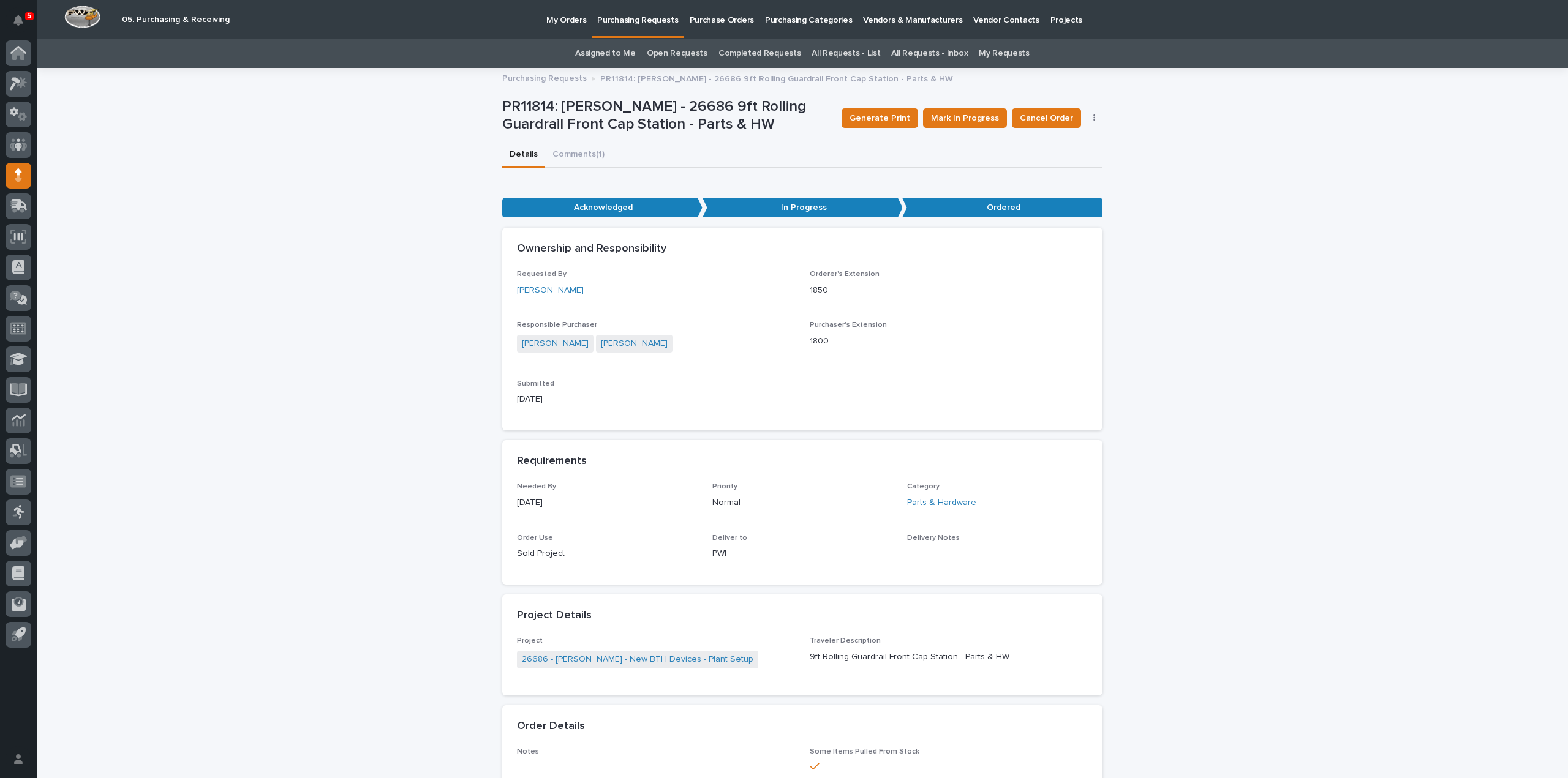
click at [624, 51] on link "Assigned to Me" at bounding box center [605, 54] width 61 height 29
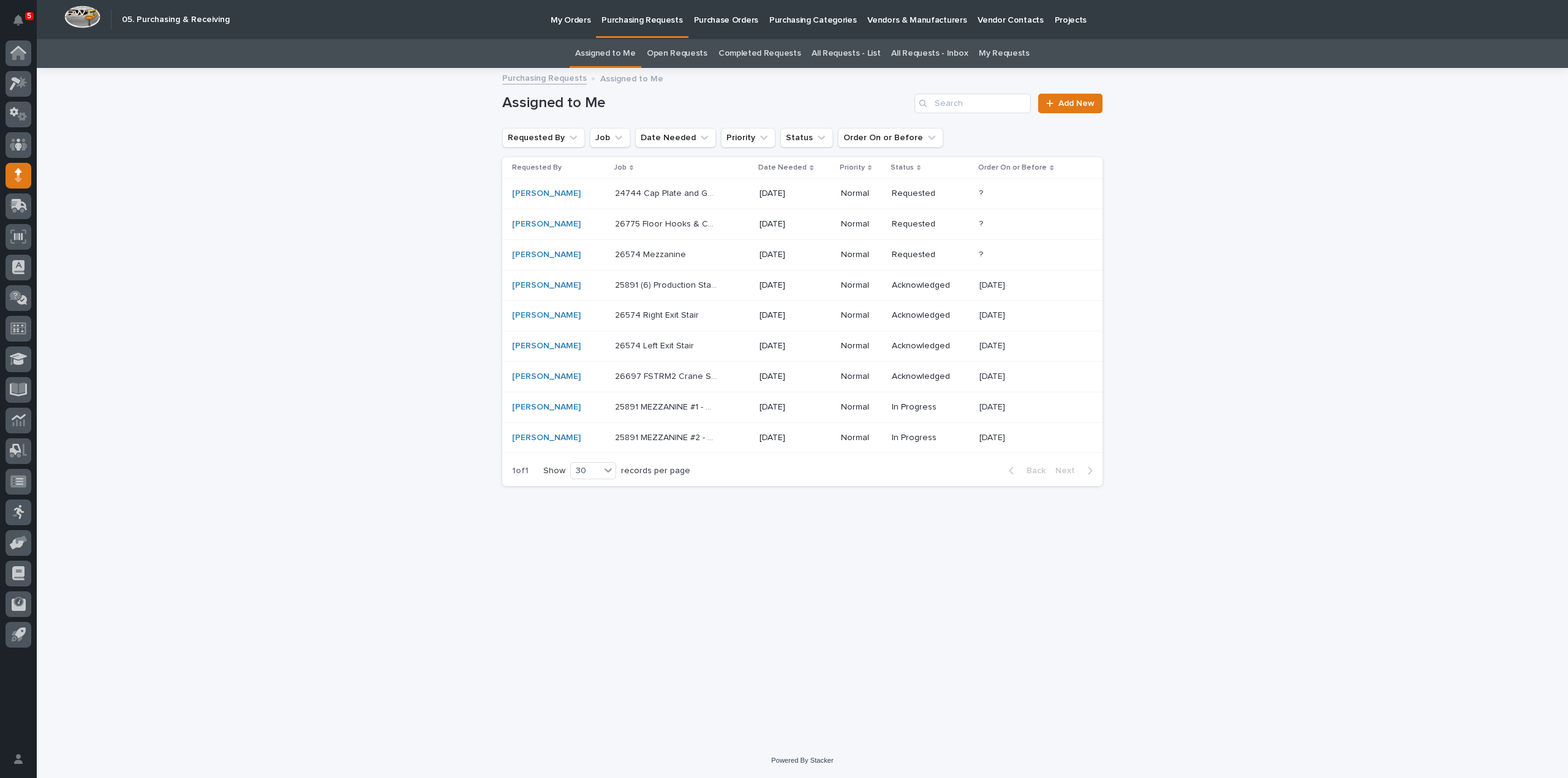
click at [642, 224] on p "26775 Floor Hooks & Chain - Parts & HW" at bounding box center [667, 223] width 104 height 13
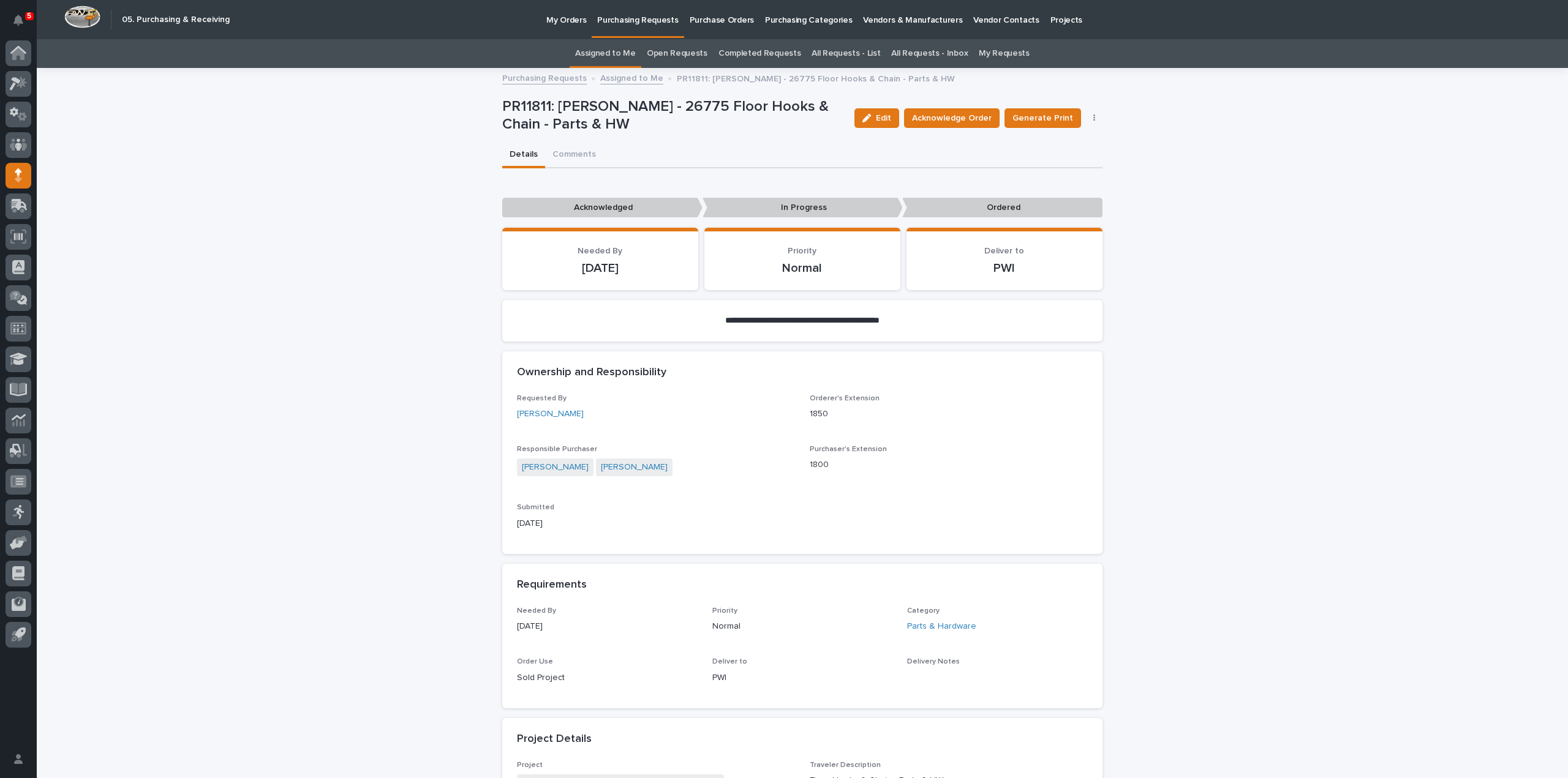
scroll to position [245, 0]
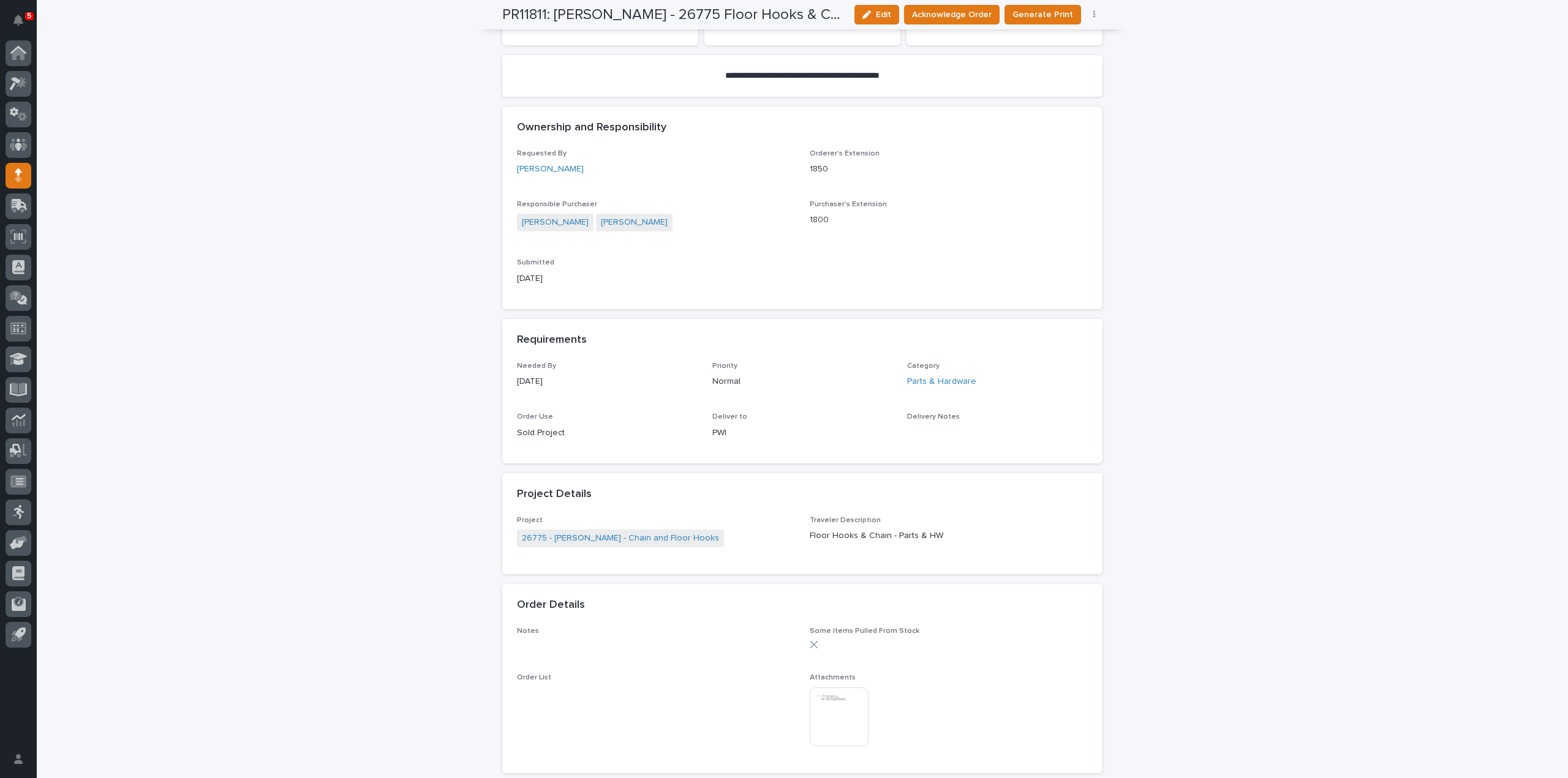
click at [820, 708] on img at bounding box center [839, 717] width 59 height 59
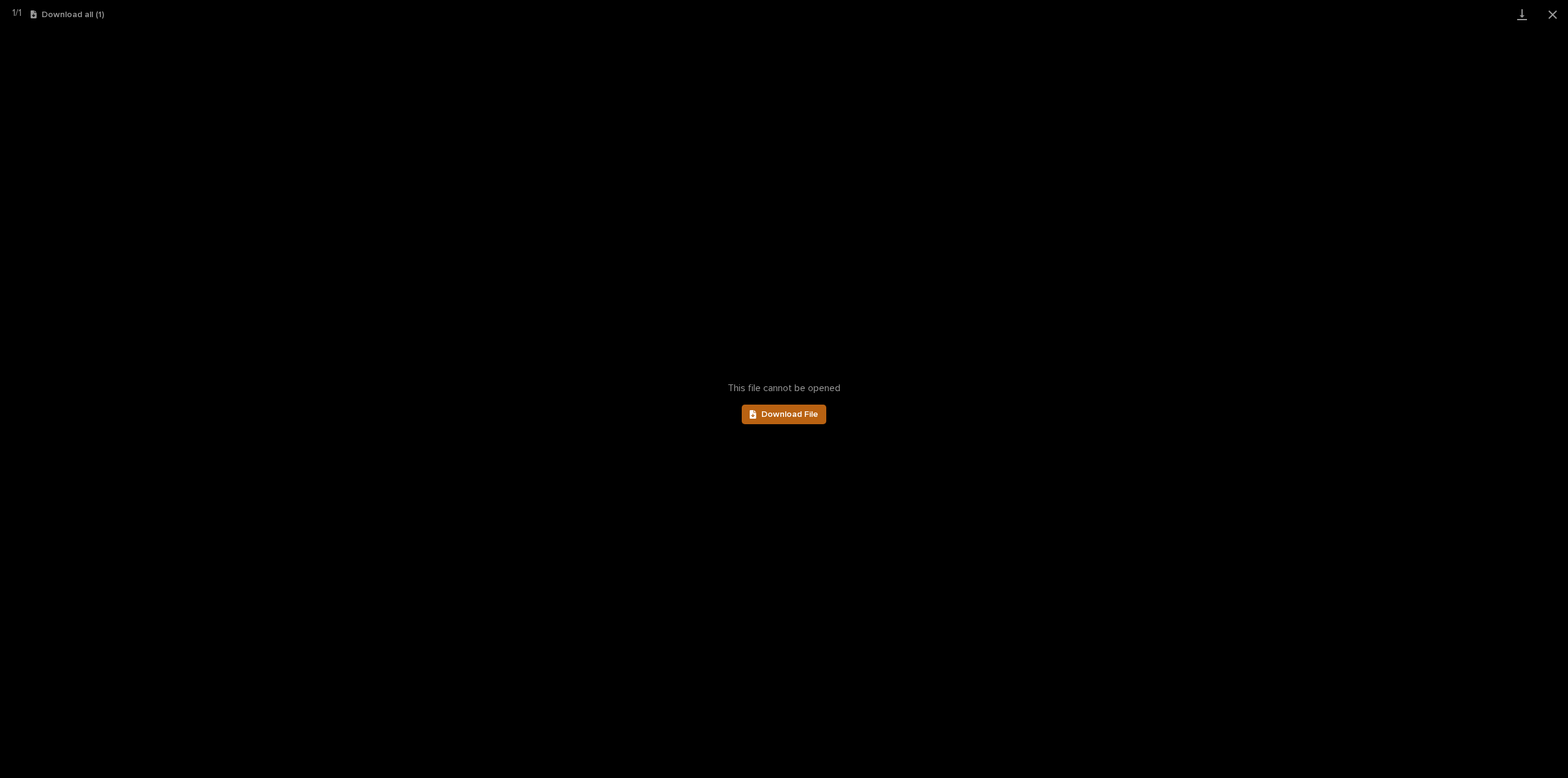
click at [794, 409] on link "Download File" at bounding box center [784, 414] width 84 height 19
drag, startPoint x: 1552, startPoint y: 13, endPoint x: 1547, endPoint y: 18, distance: 7.1
click at [1552, 13] on button "Close gallery" at bounding box center [1552, 14] width 31 height 29
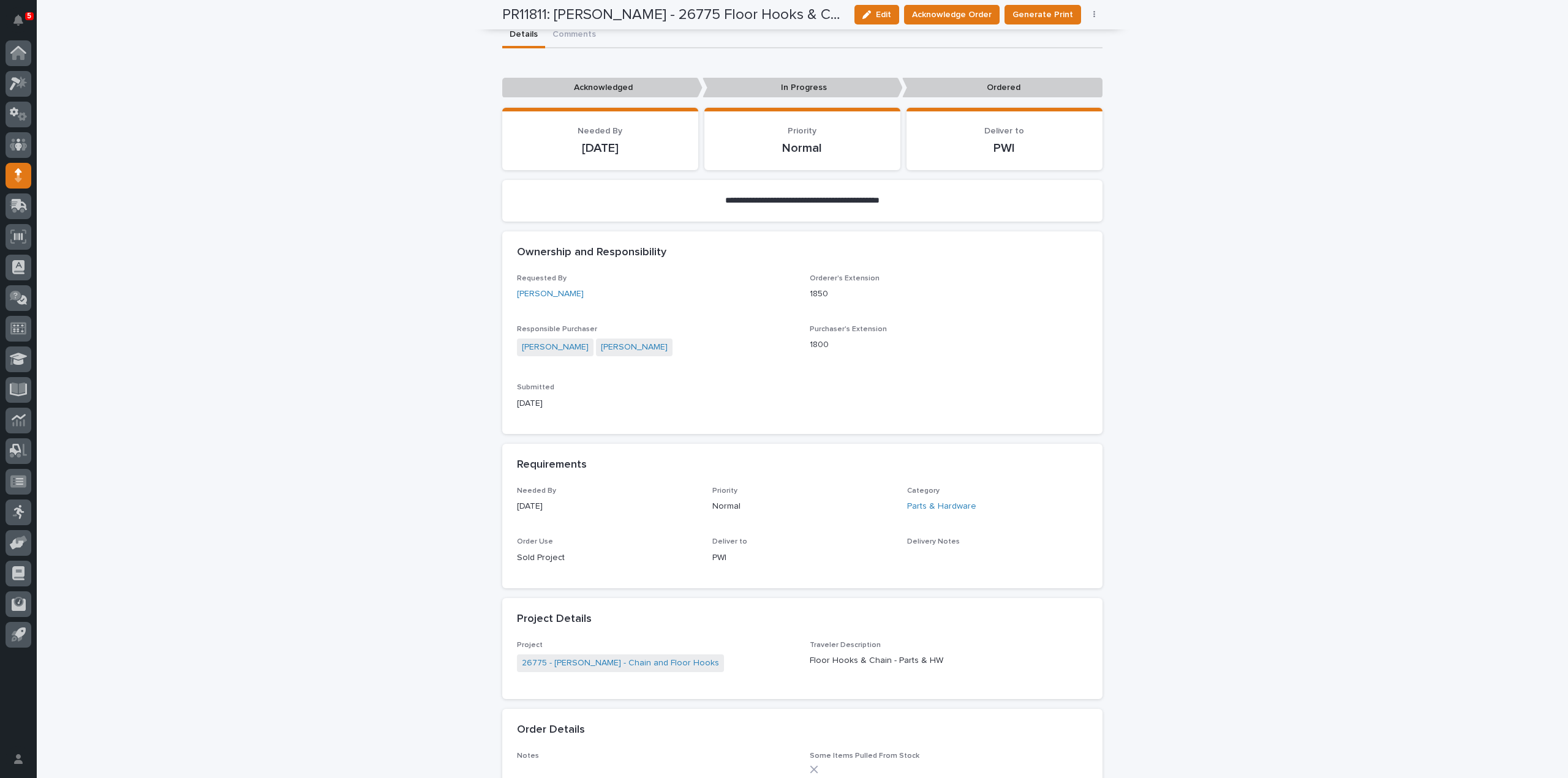
scroll to position [0, 0]
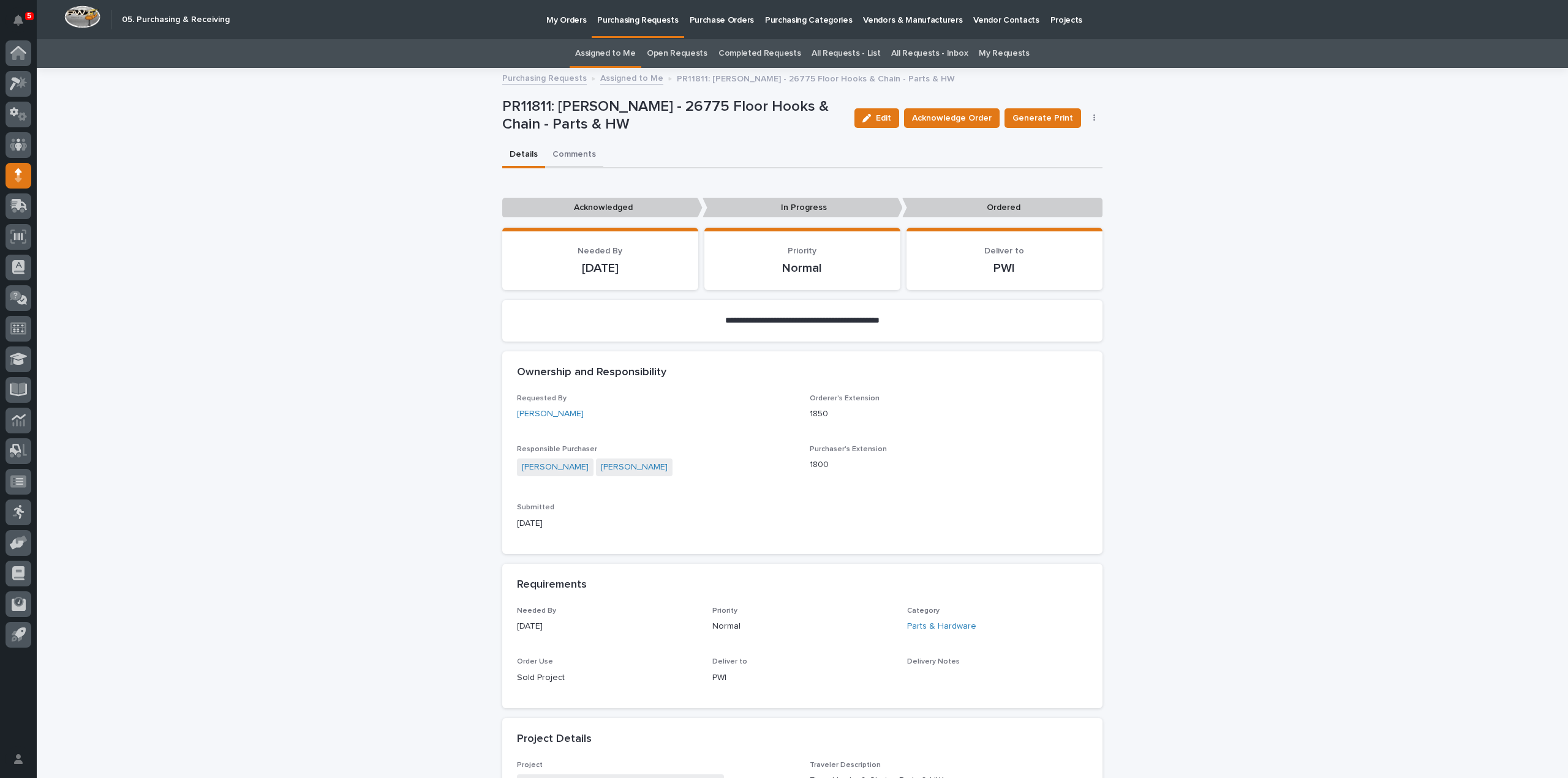
click at [582, 157] on button "Comments" at bounding box center [574, 155] width 58 height 25
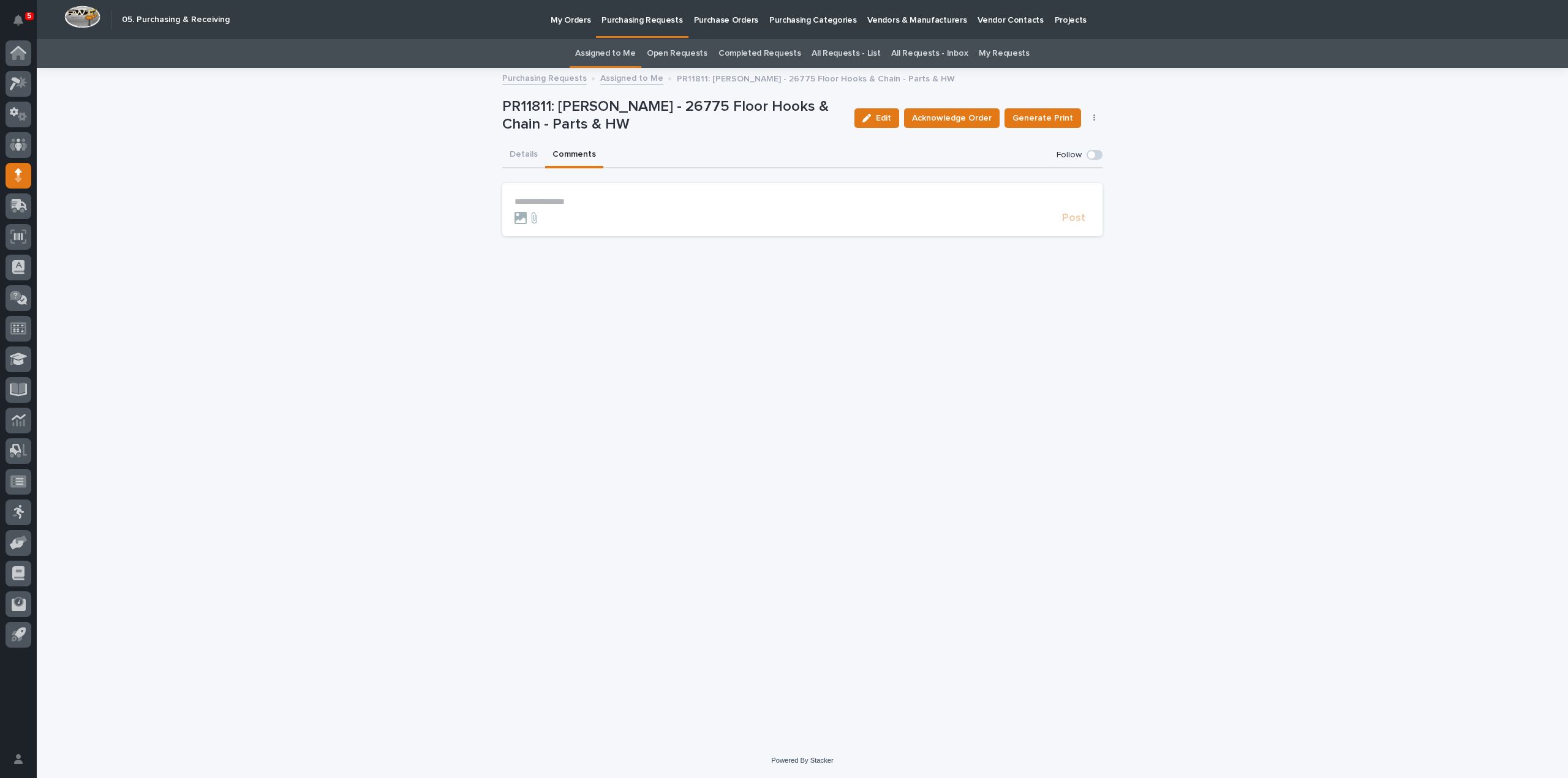
click at [569, 202] on p "**********" at bounding box center [802, 202] width 576 height 11
click at [556, 226] on span "Arlyn Miller" at bounding box center [552, 228] width 68 height 9
click at [569, 210] on form "**********" at bounding box center [802, 213] width 576 height 33
click at [572, 206] on p "**********" at bounding box center [802, 203] width 576 height 12
click at [1084, 225] on span "Post" at bounding box center [1073, 223] width 24 height 11
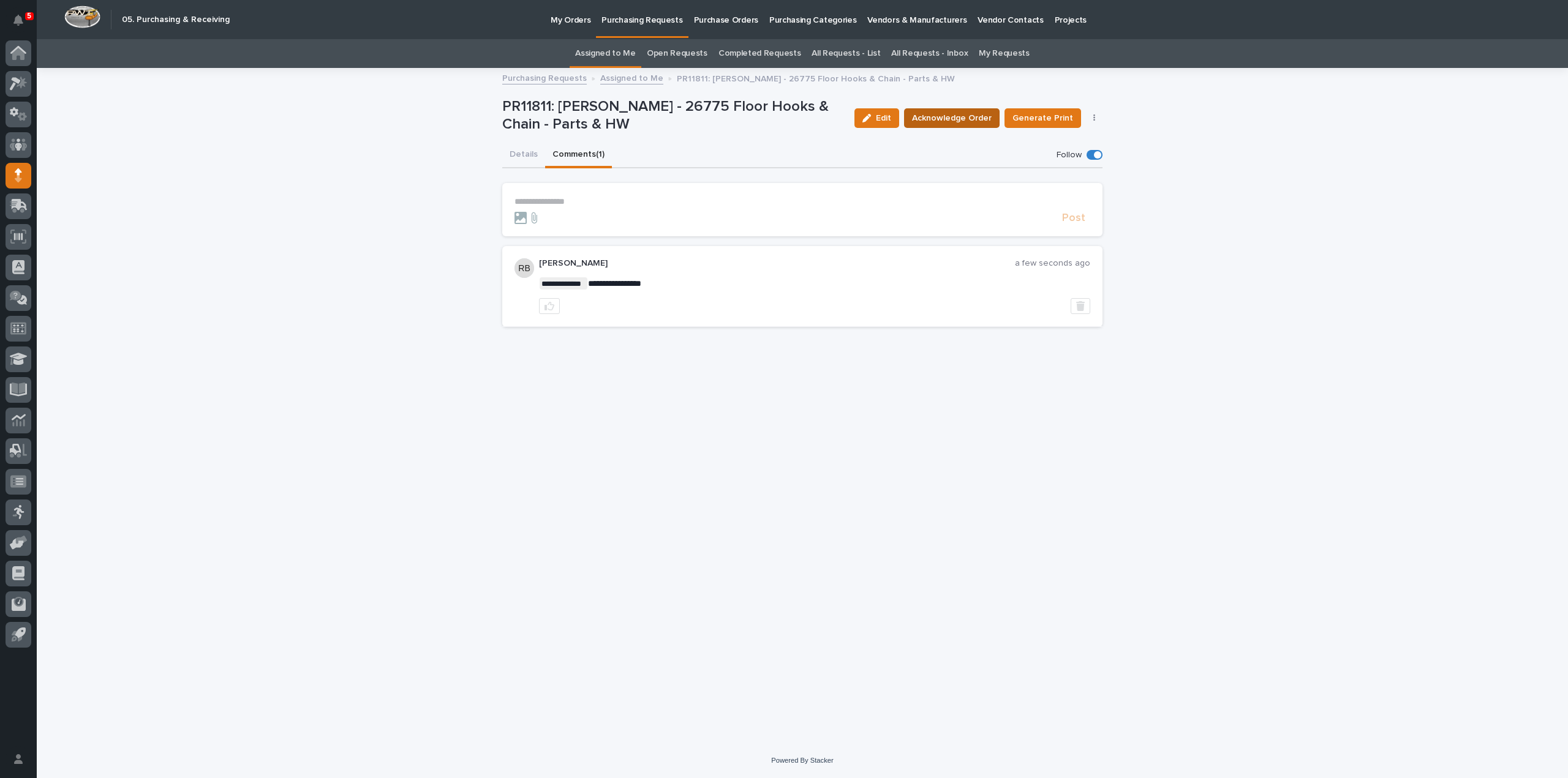
click at [934, 116] on span "Acknowledge Order" at bounding box center [951, 118] width 80 height 12
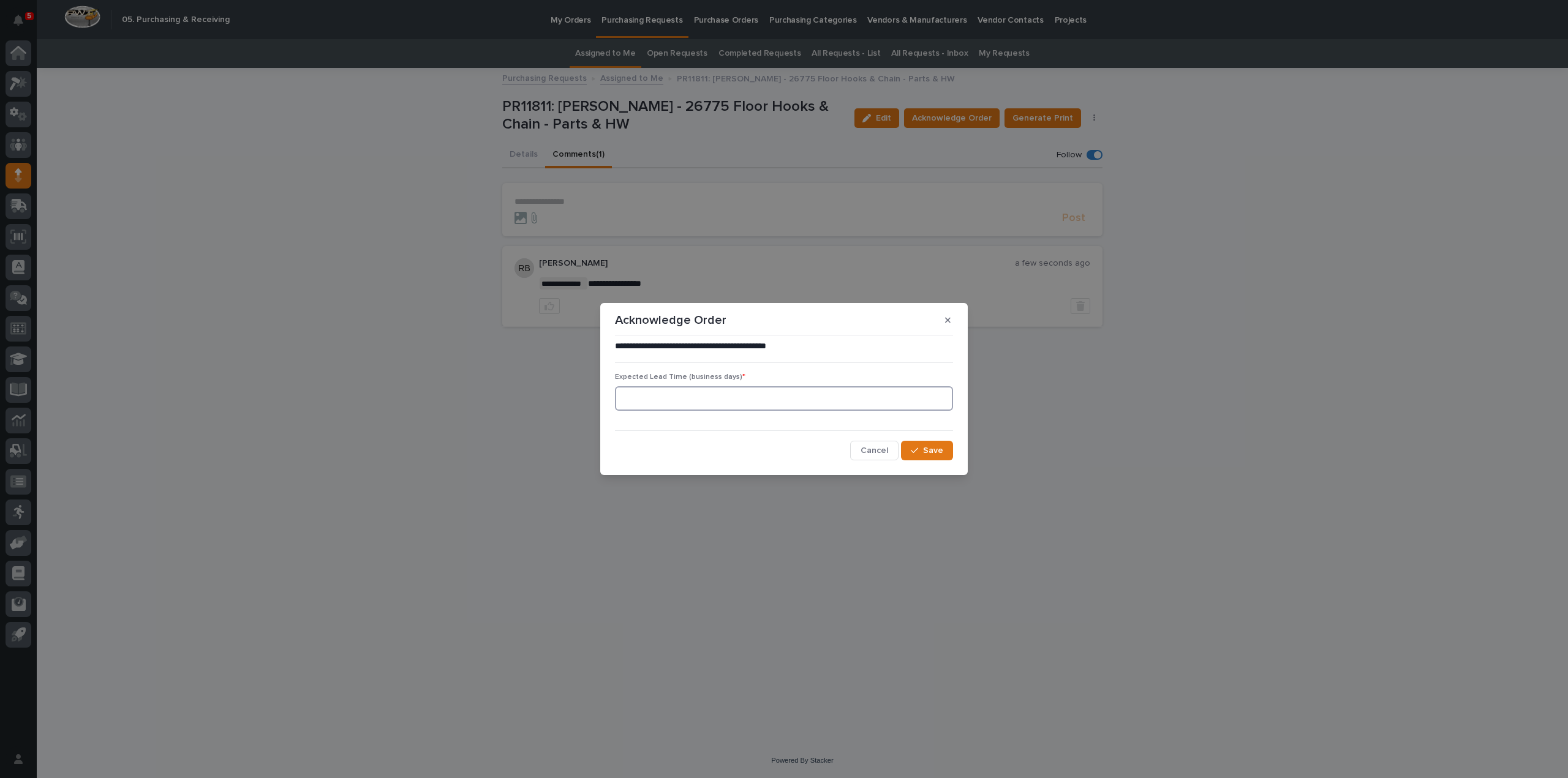
click at [733, 403] on input at bounding box center [784, 398] width 338 height 25
type input "0"
click at [937, 453] on span "Save" at bounding box center [933, 451] width 20 height 9
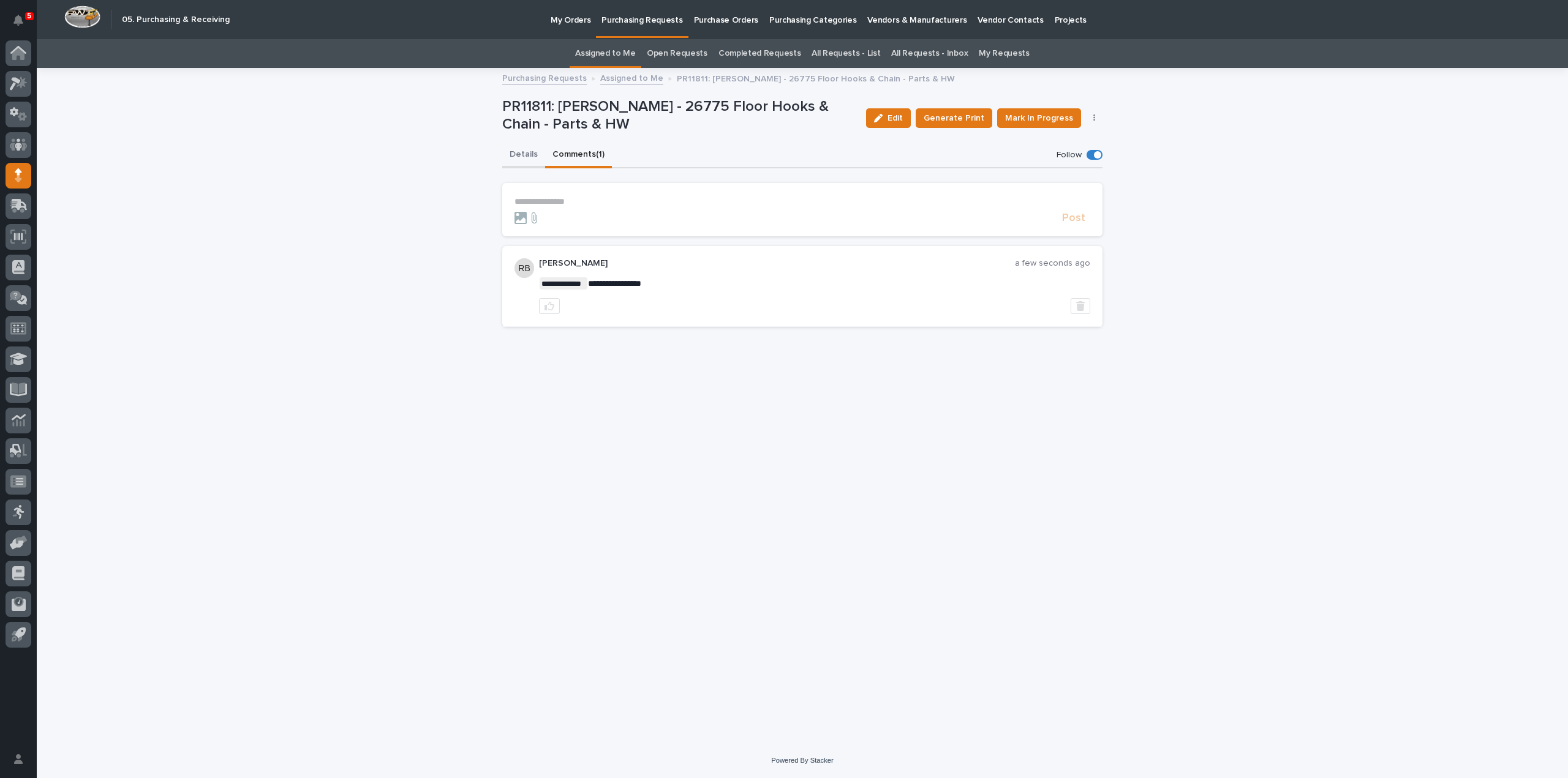
click at [529, 155] on button "Details" at bounding box center [523, 155] width 43 height 25
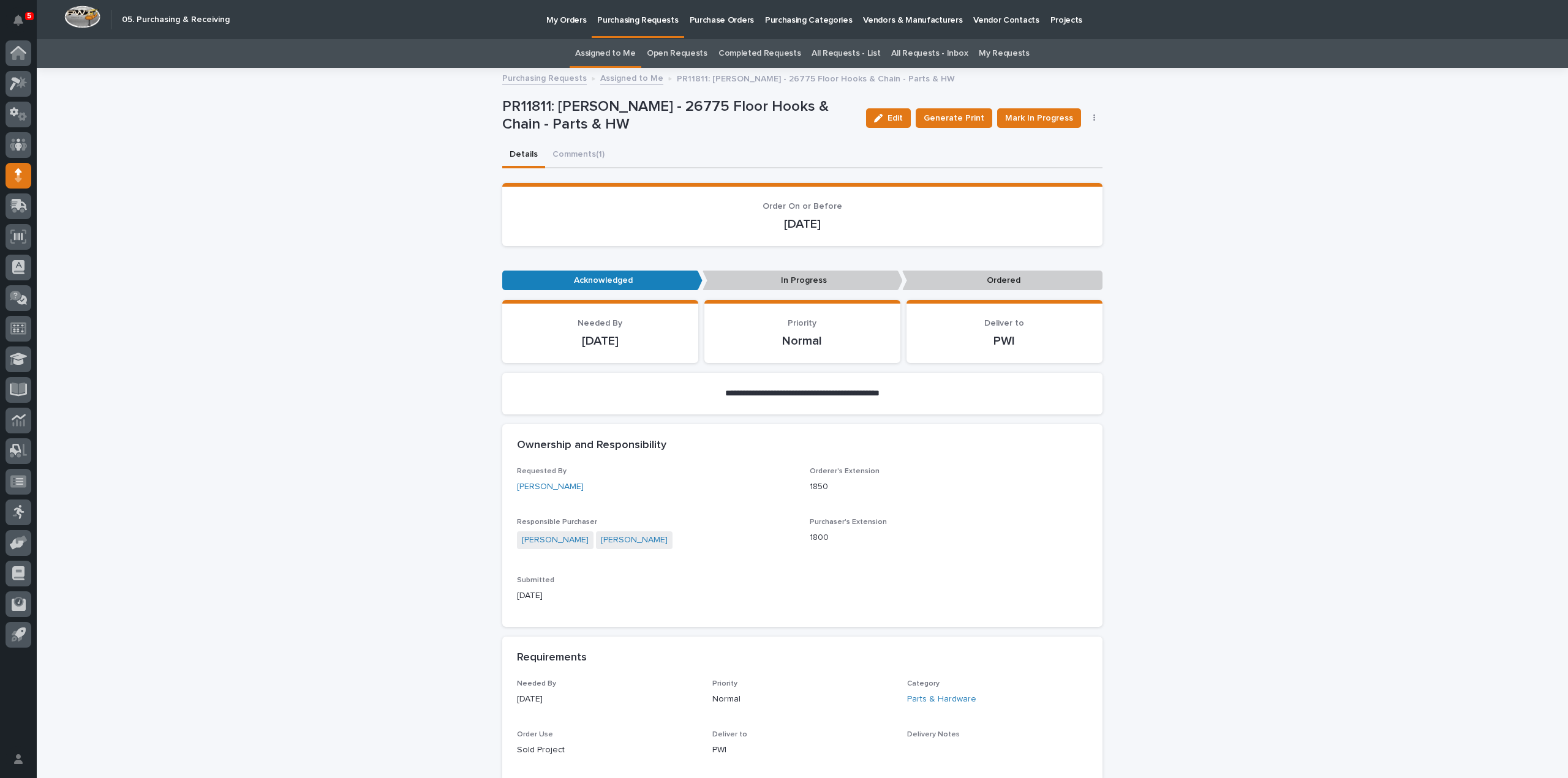
click at [618, 54] on link "Assigned to Me" at bounding box center [605, 54] width 61 height 29
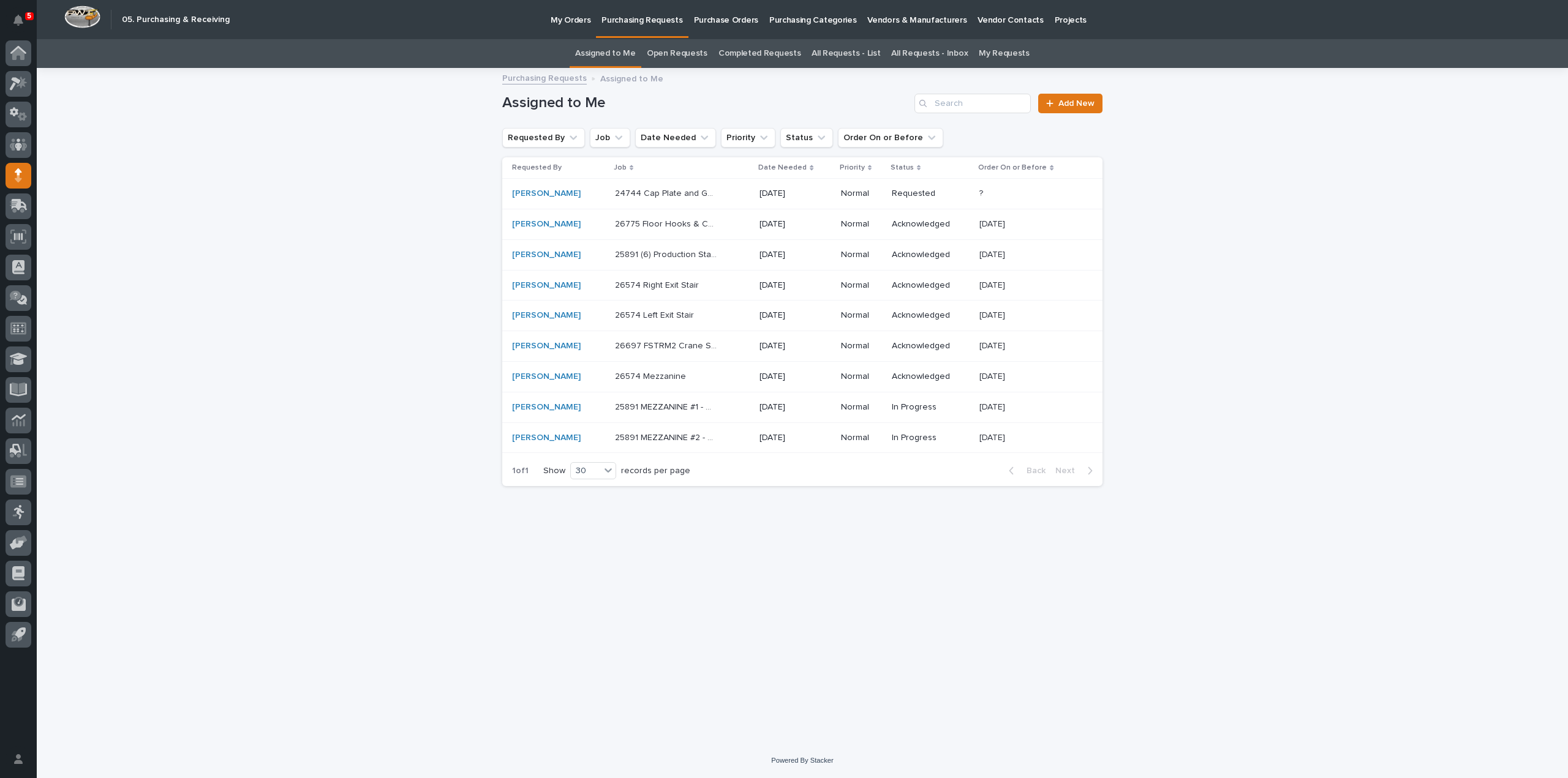
click at [638, 191] on p "24744 Cap Plate and Gate Cover - Parts & HW" at bounding box center [667, 192] width 104 height 13
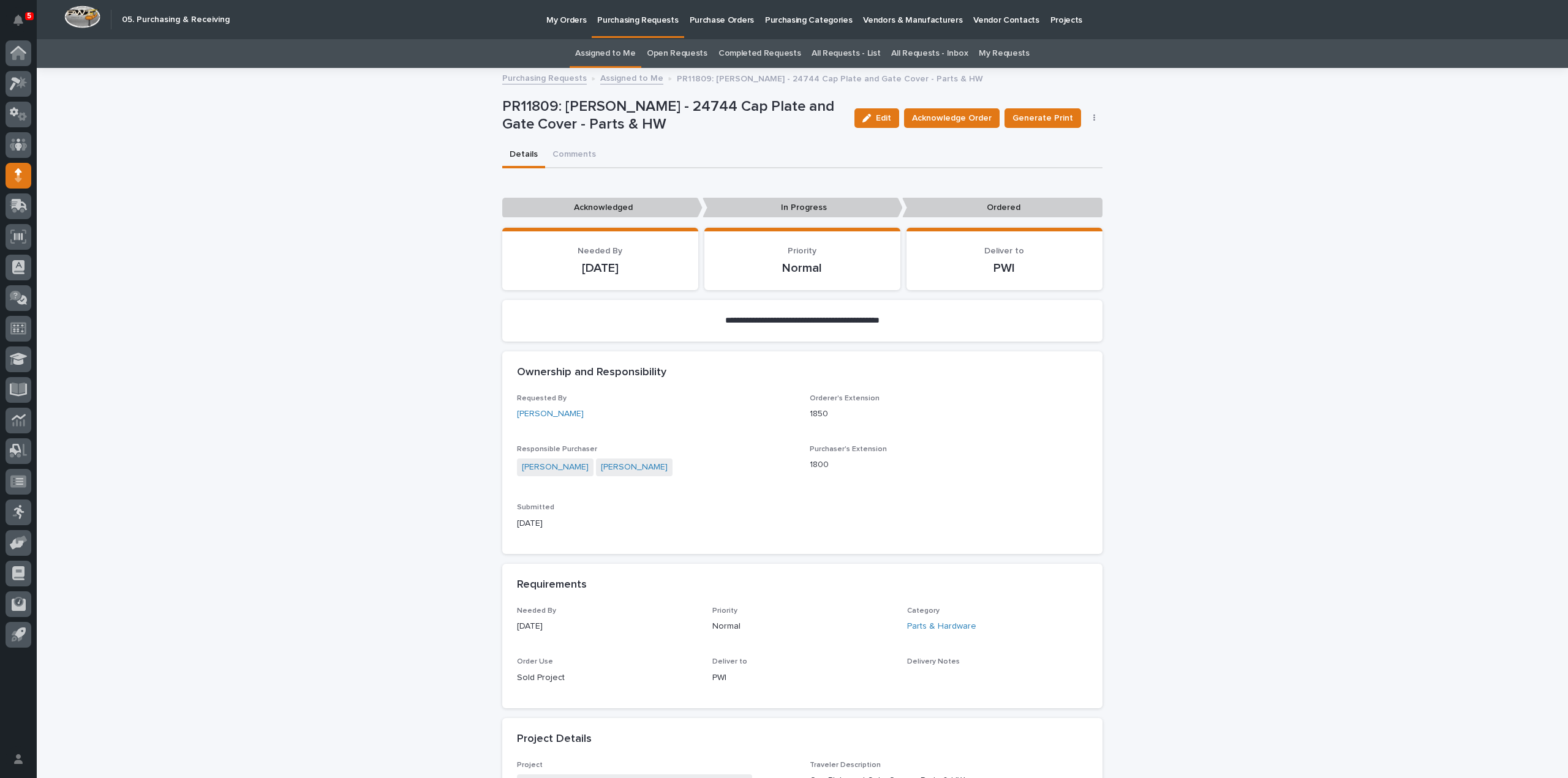
scroll to position [368, 0]
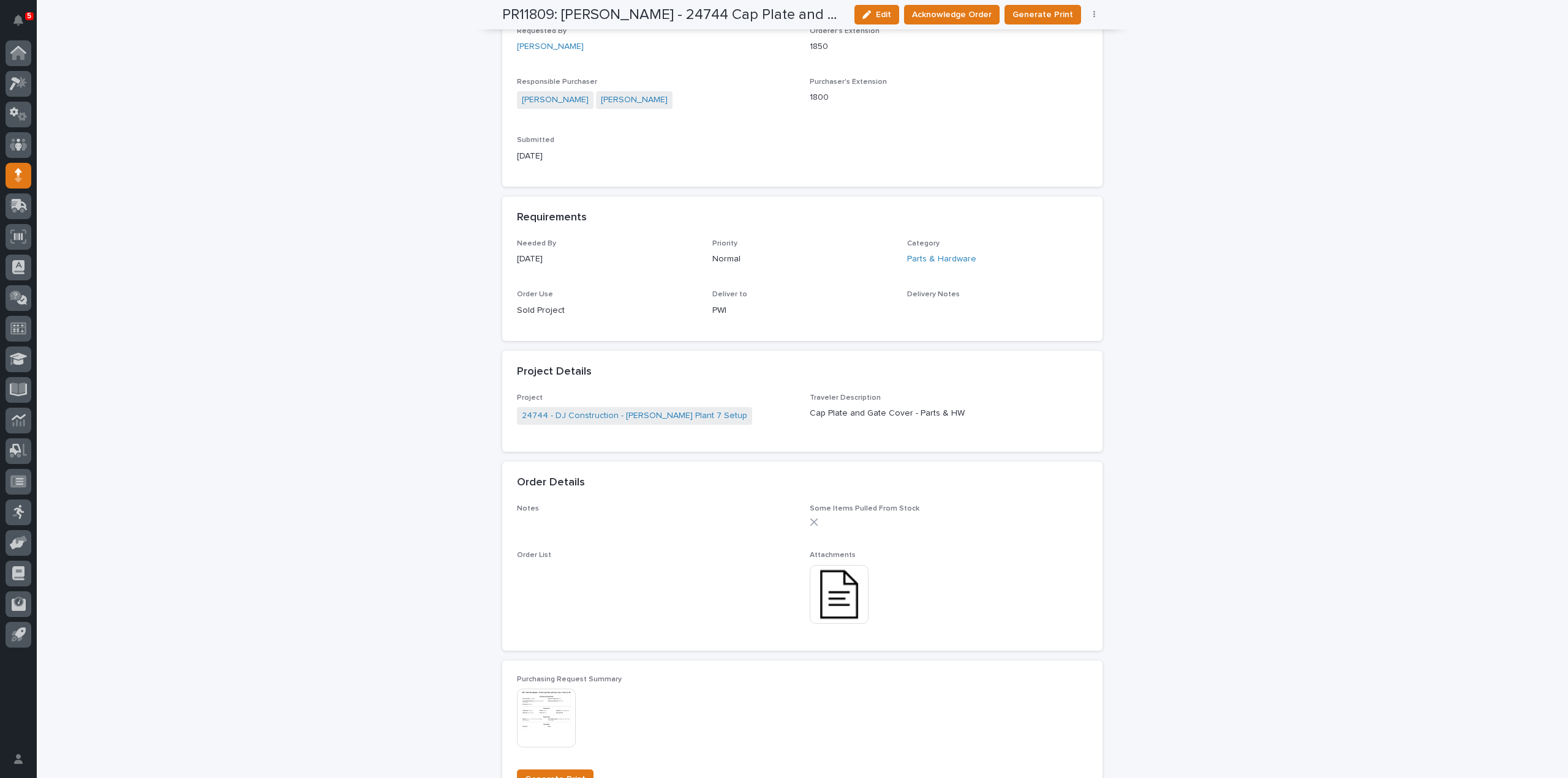
click at [847, 602] on img at bounding box center [839, 594] width 59 height 59
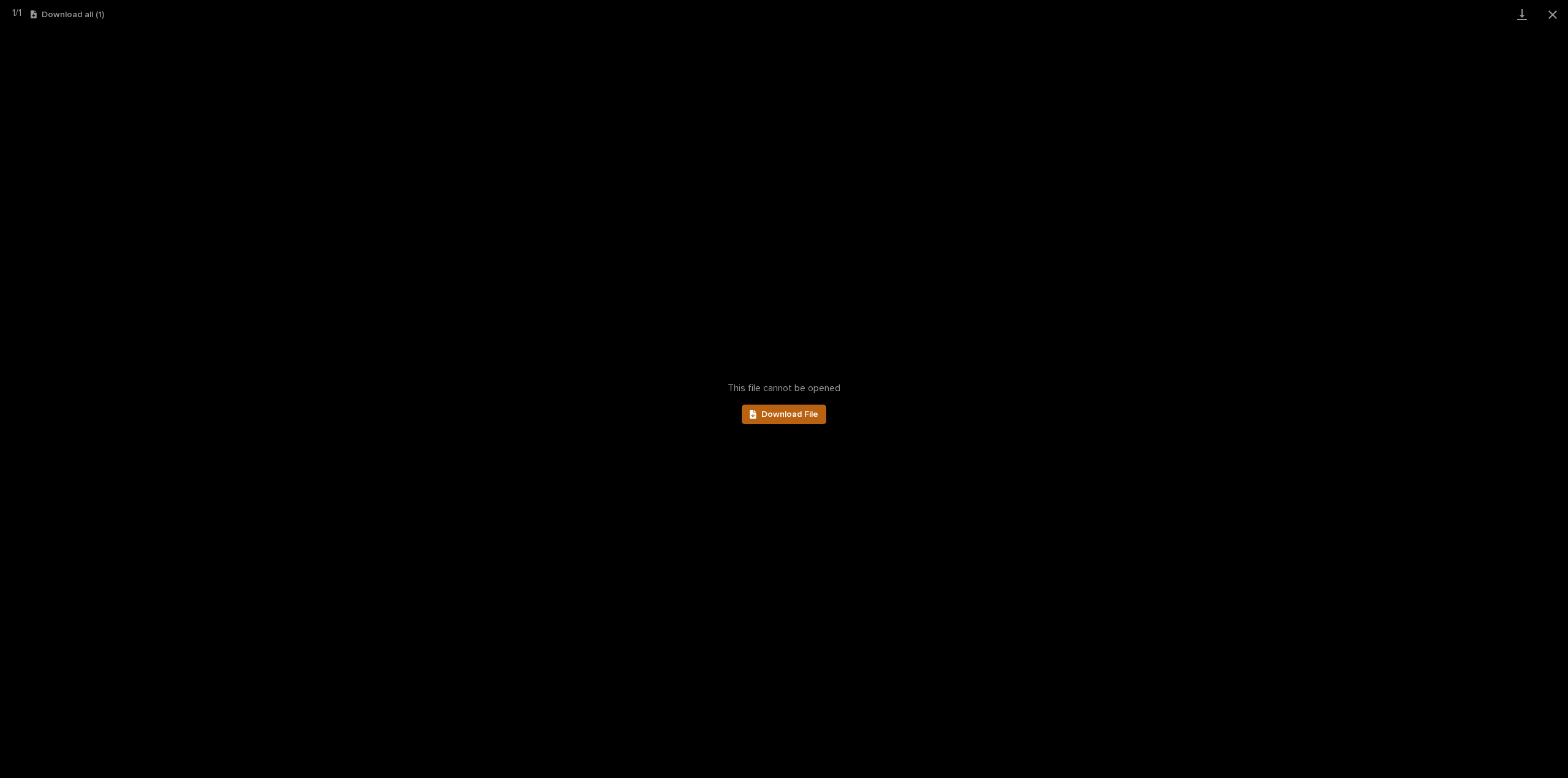
click at [824, 417] on link "Download File" at bounding box center [784, 414] width 84 height 19
click at [1557, 17] on button "Close gallery" at bounding box center [1552, 14] width 31 height 29
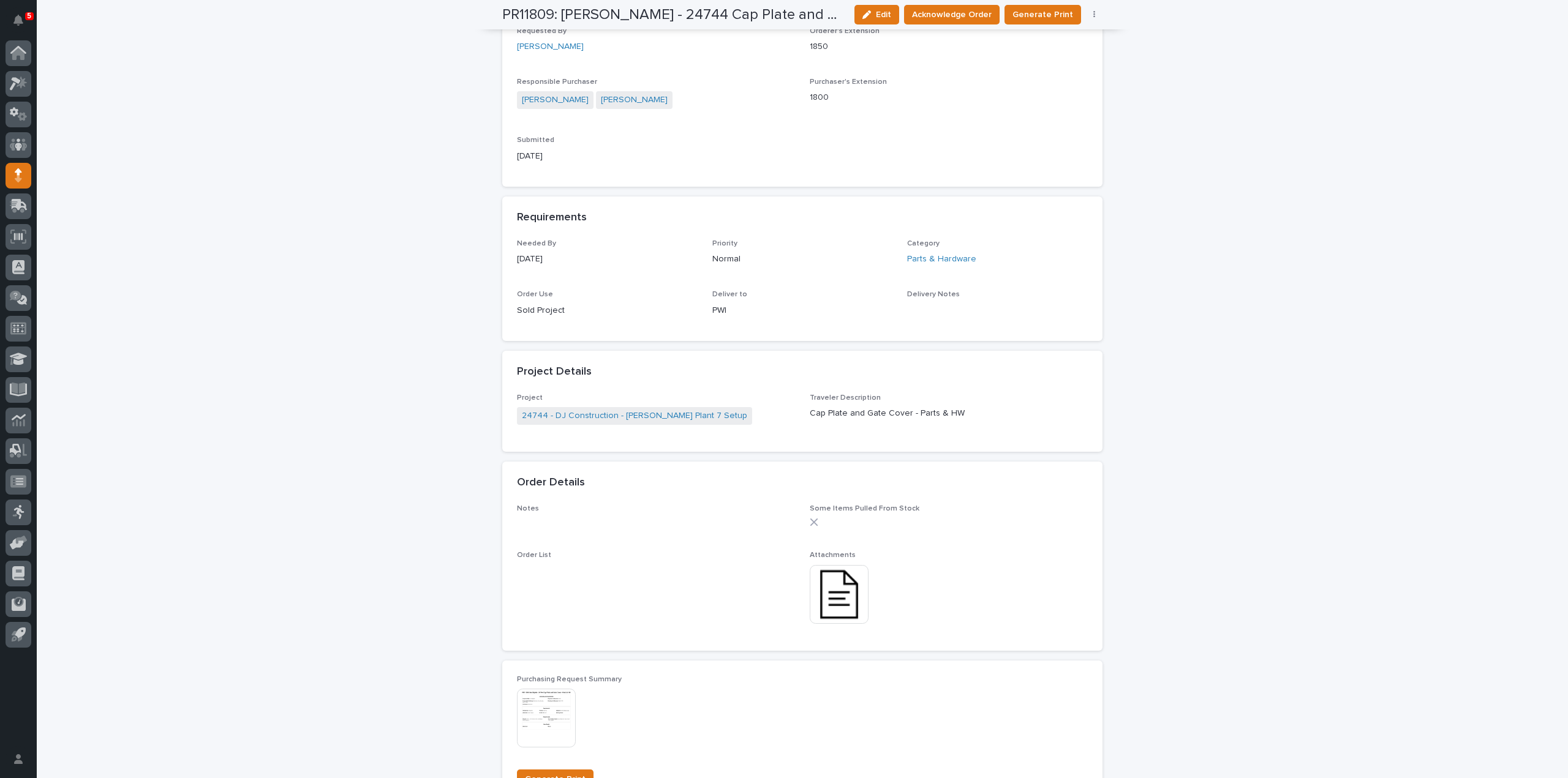
click at [824, 604] on img at bounding box center [839, 594] width 59 height 59
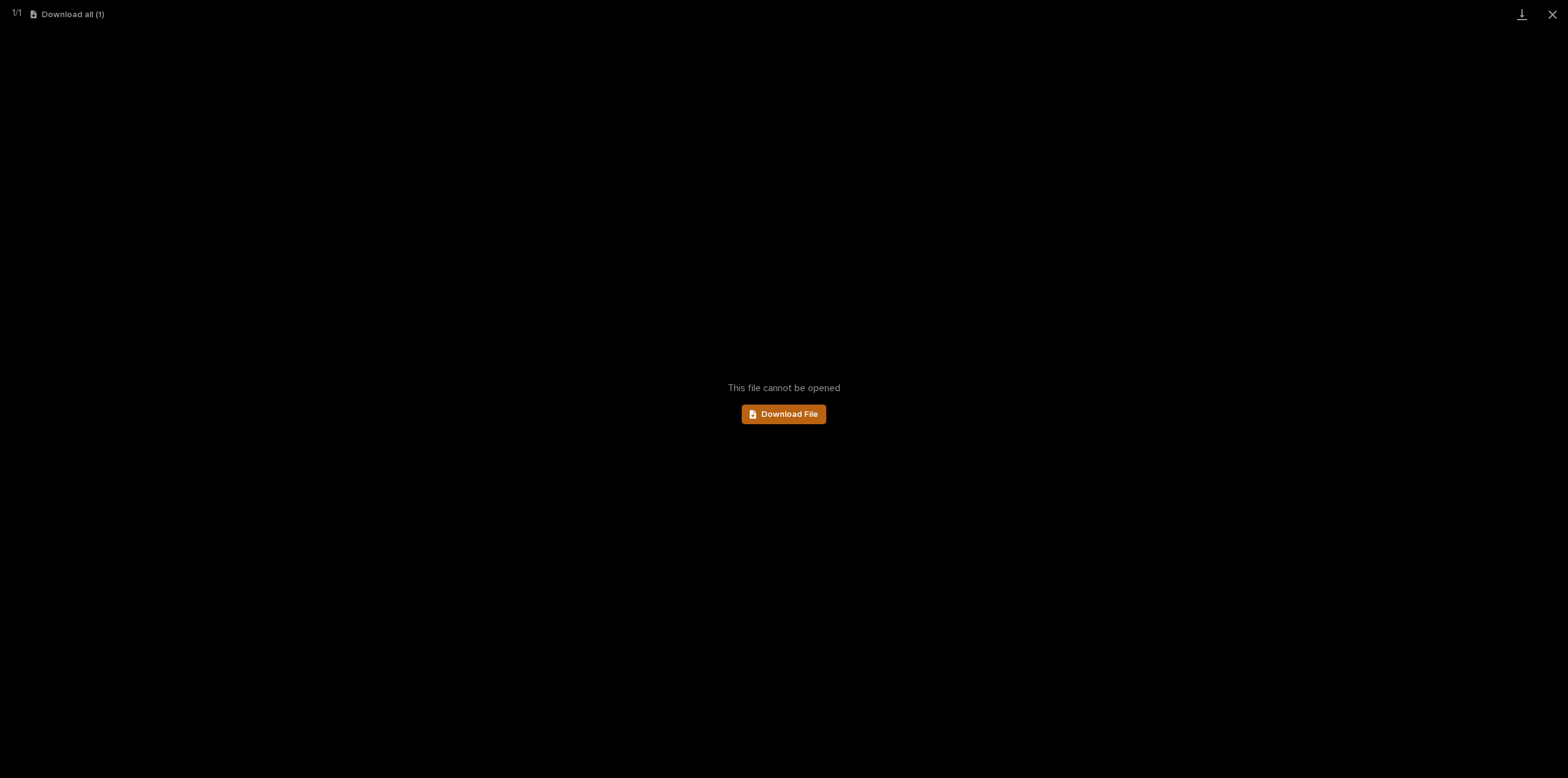
click at [764, 409] on link "Download File" at bounding box center [784, 414] width 84 height 19
click at [1548, 11] on button "Close gallery" at bounding box center [1552, 14] width 31 height 29
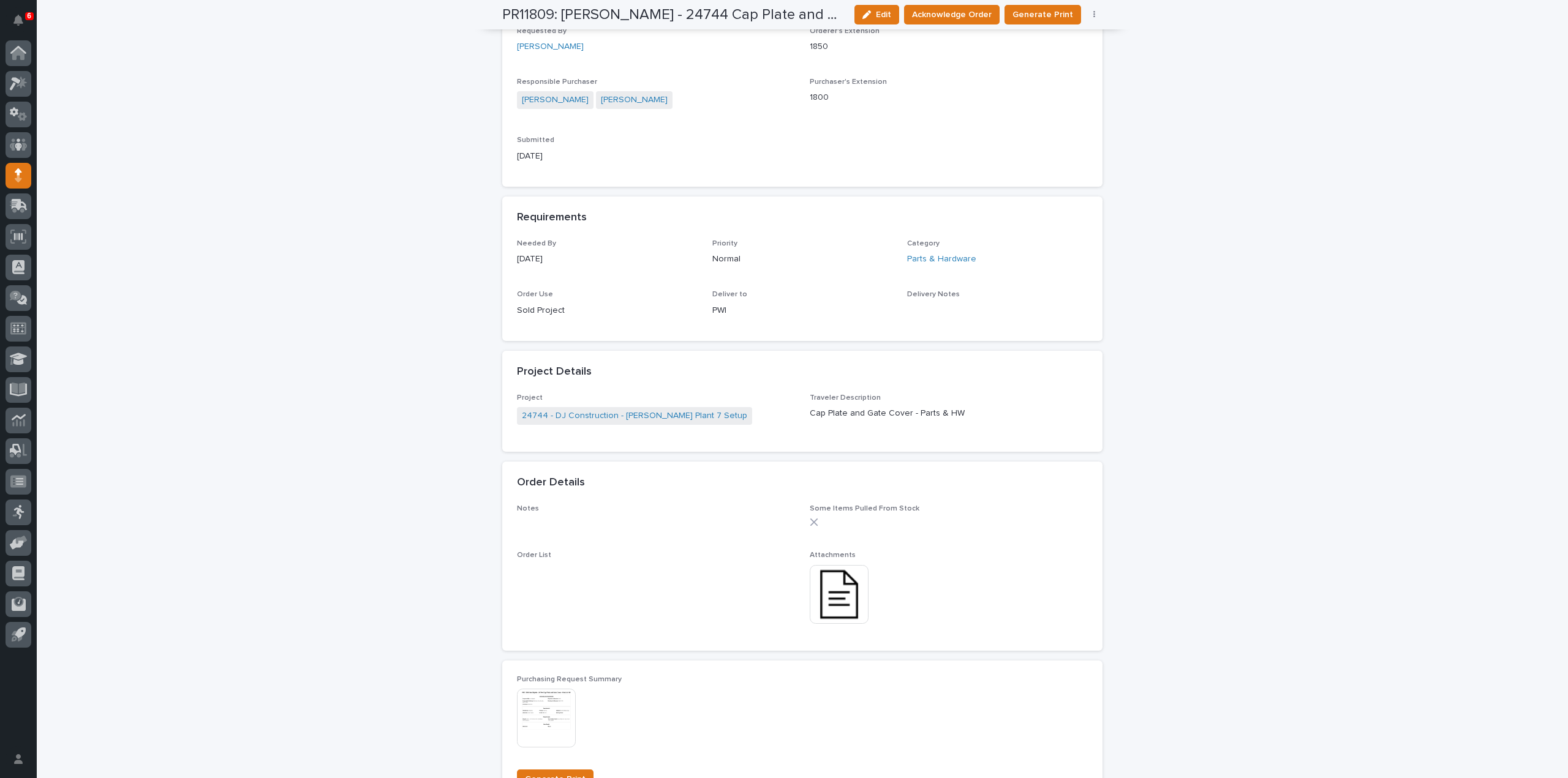
scroll to position [0, 0]
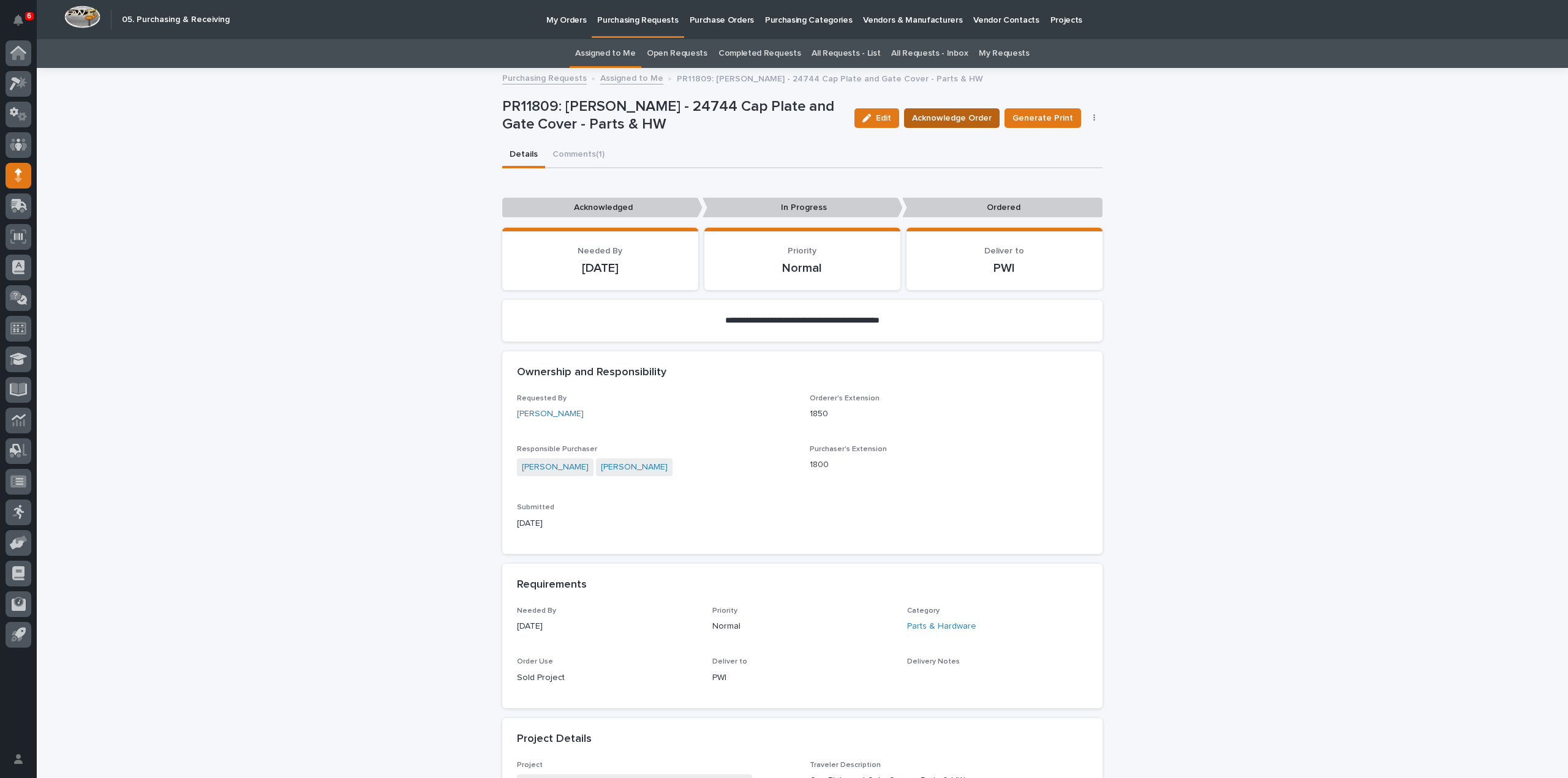
click at [935, 118] on span "Acknowledge Order" at bounding box center [951, 118] width 80 height 12
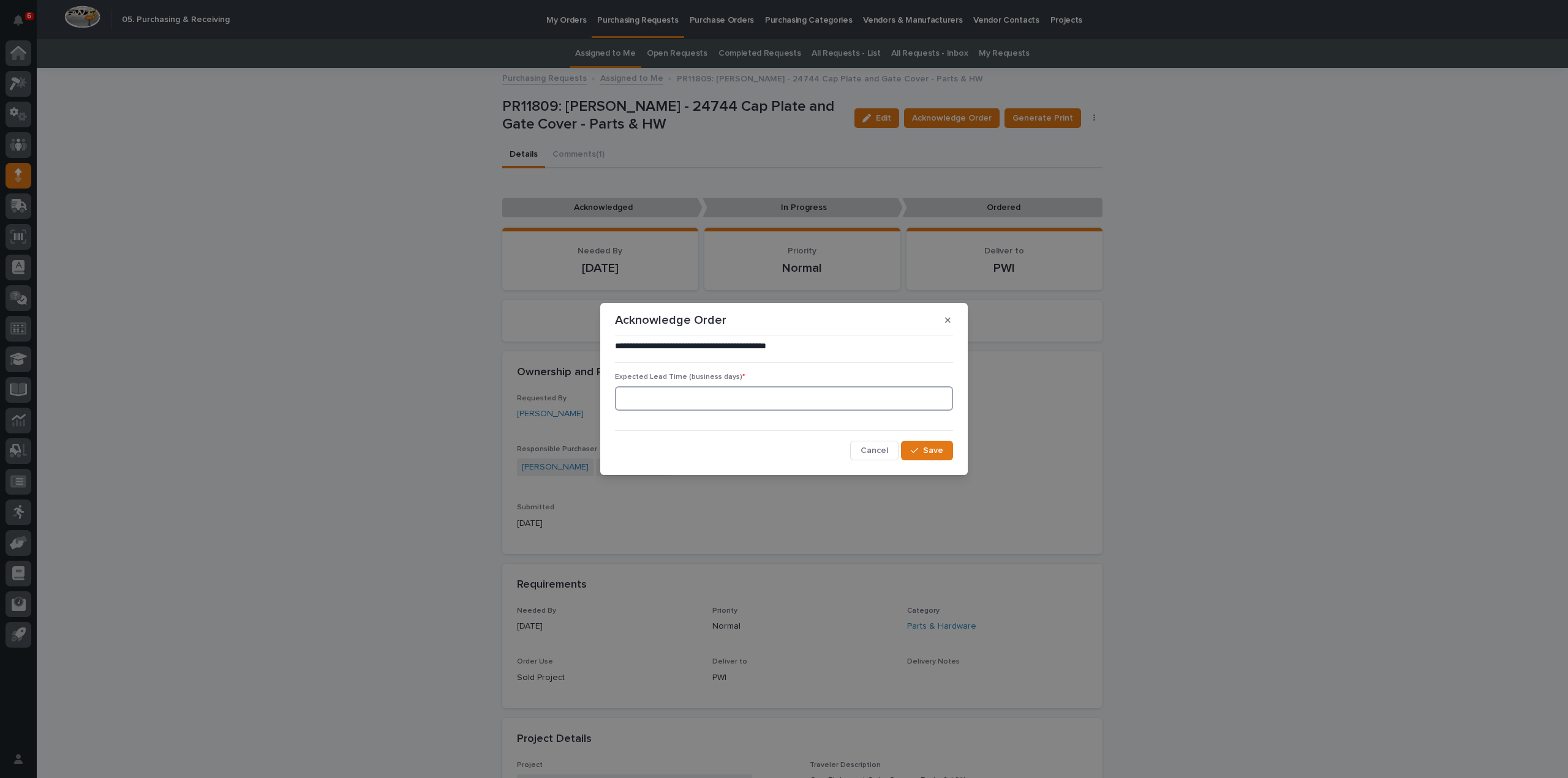
click at [675, 407] on input at bounding box center [784, 398] width 338 height 25
type input "0"
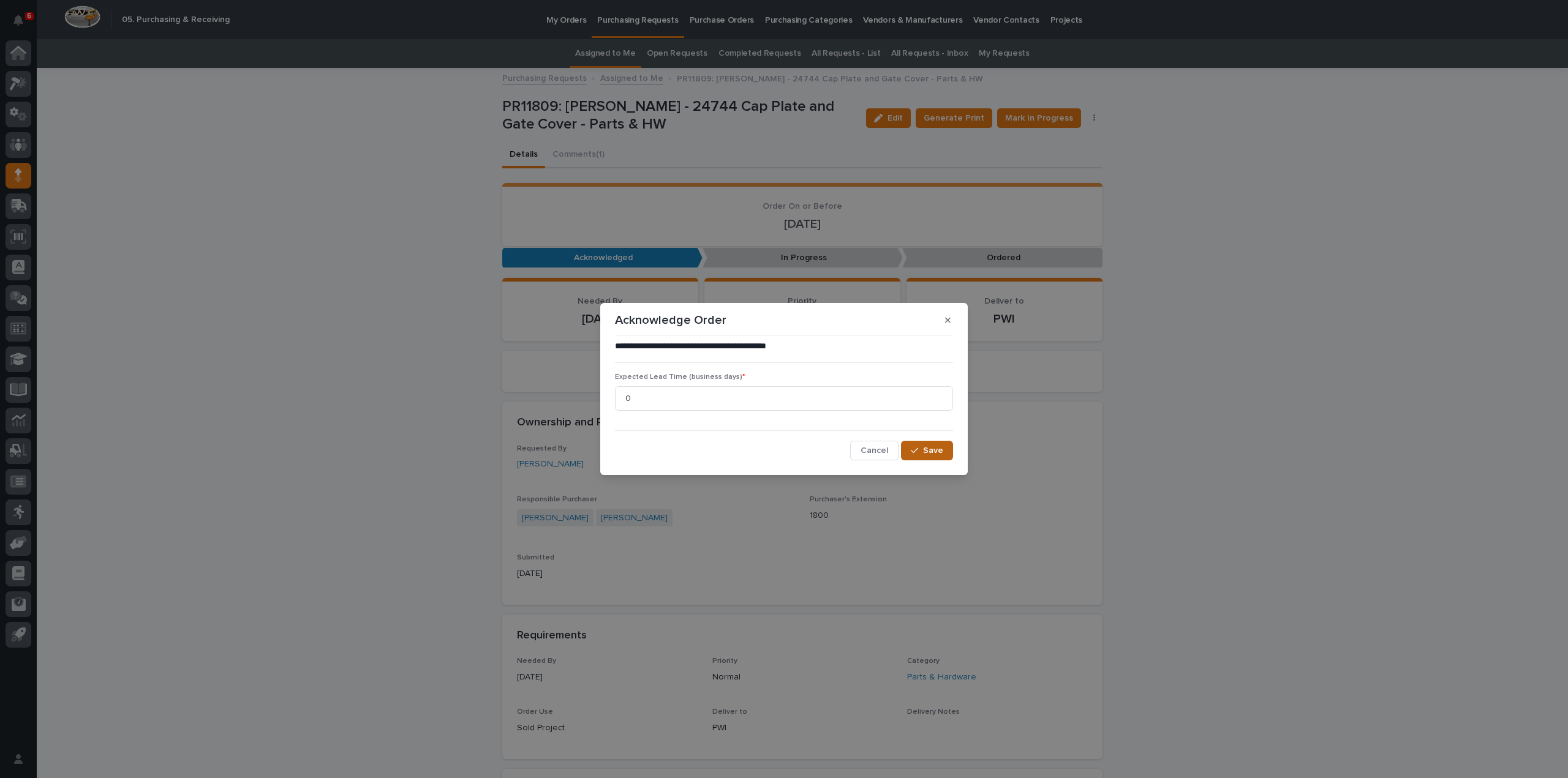
click at [917, 451] on icon "button" at bounding box center [914, 451] width 7 height 9
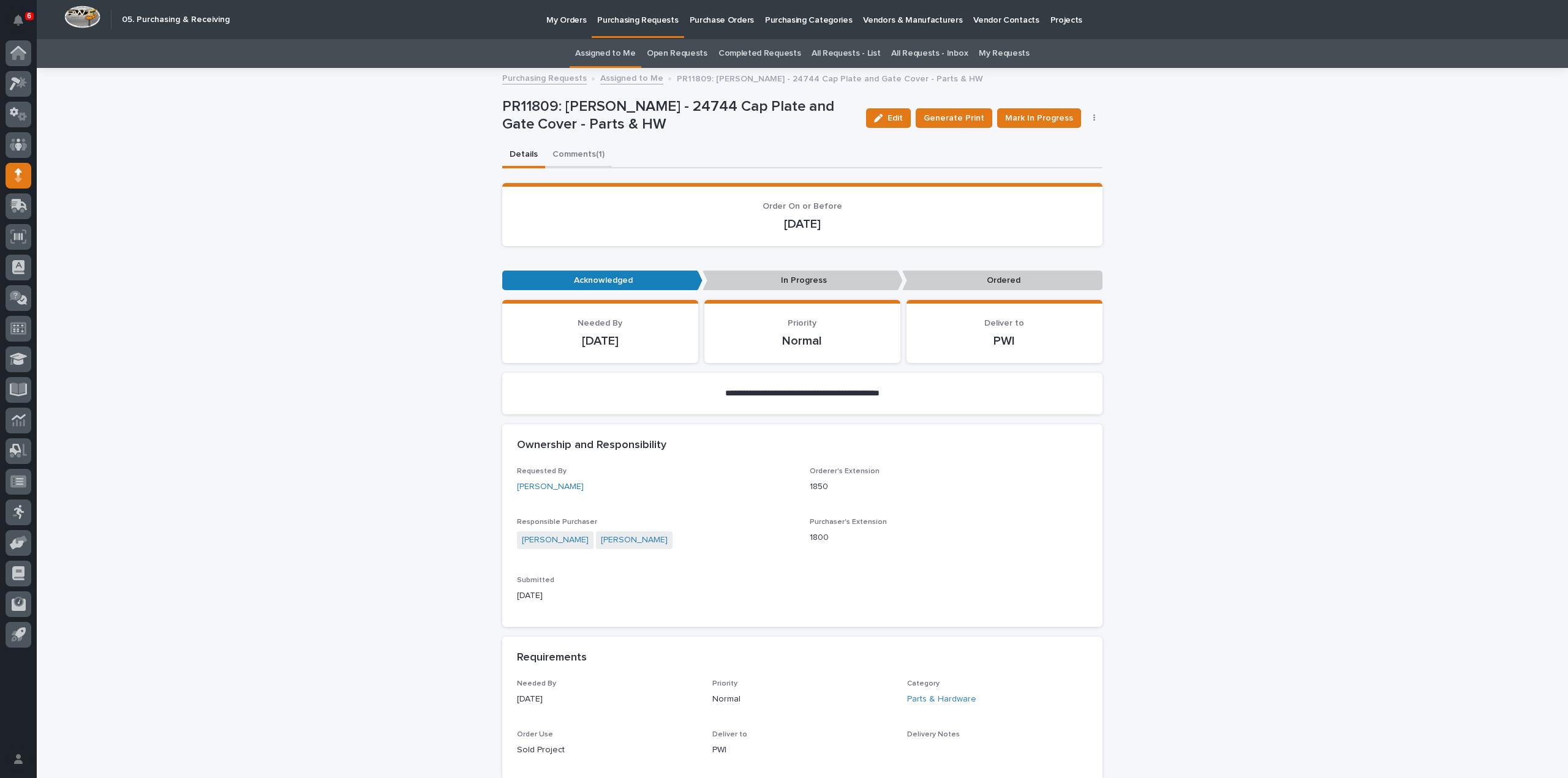
click at [561, 155] on button "Comments (1)" at bounding box center [578, 155] width 67 height 25
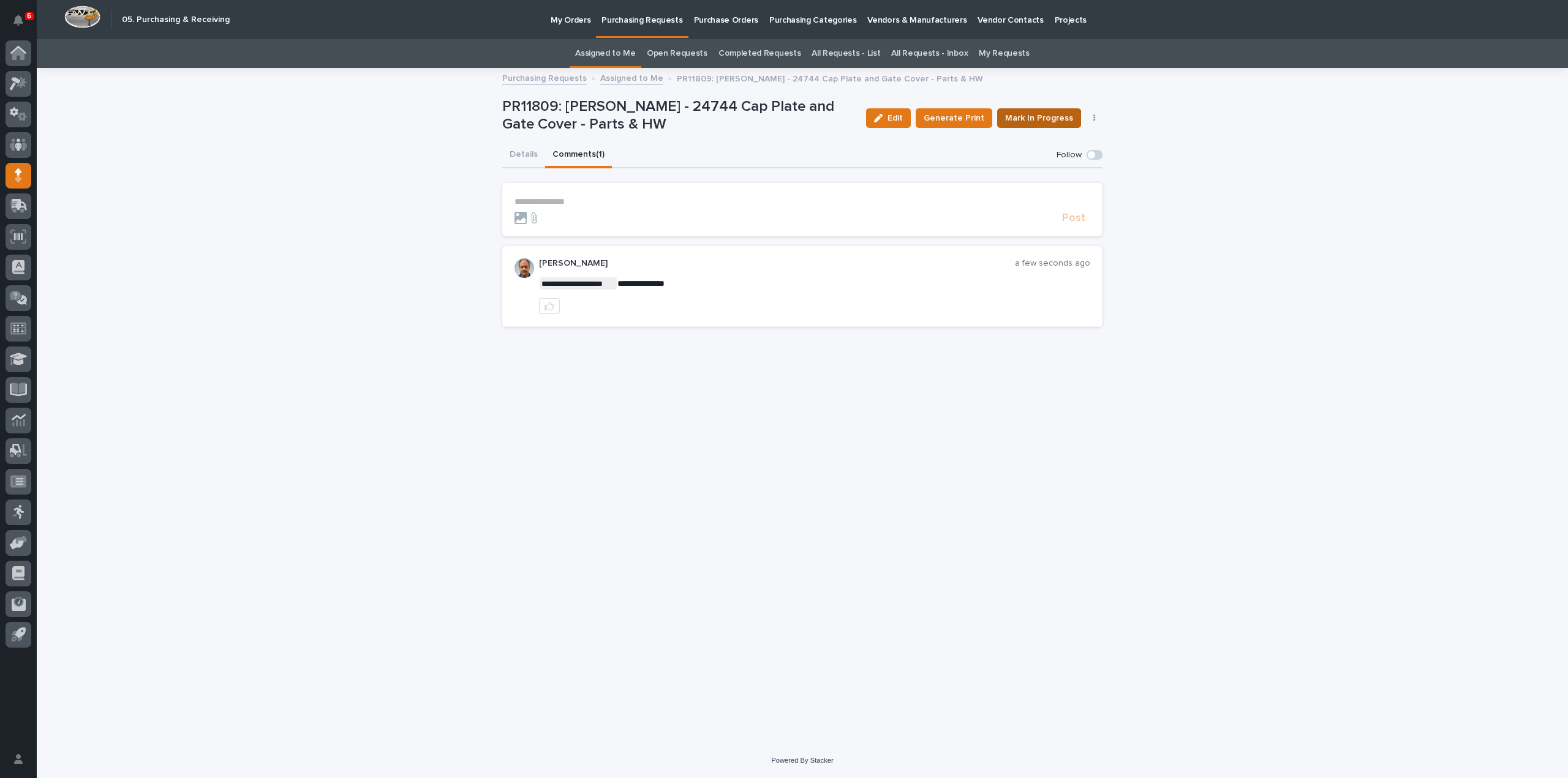
click at [1045, 123] on span "Mark In Progress" at bounding box center [1038, 118] width 68 height 12
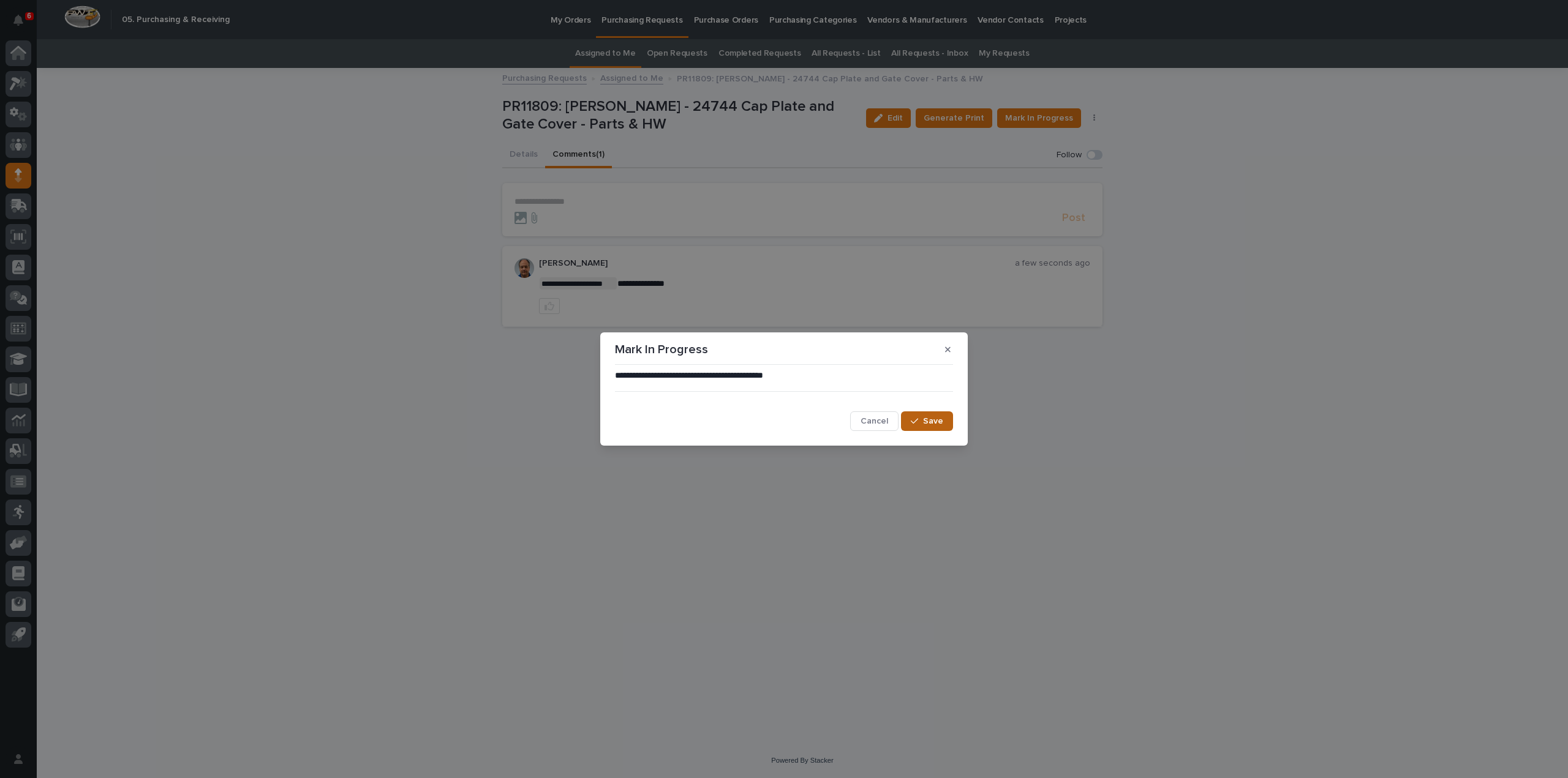
click at [940, 424] on span "Save" at bounding box center [933, 421] width 20 height 9
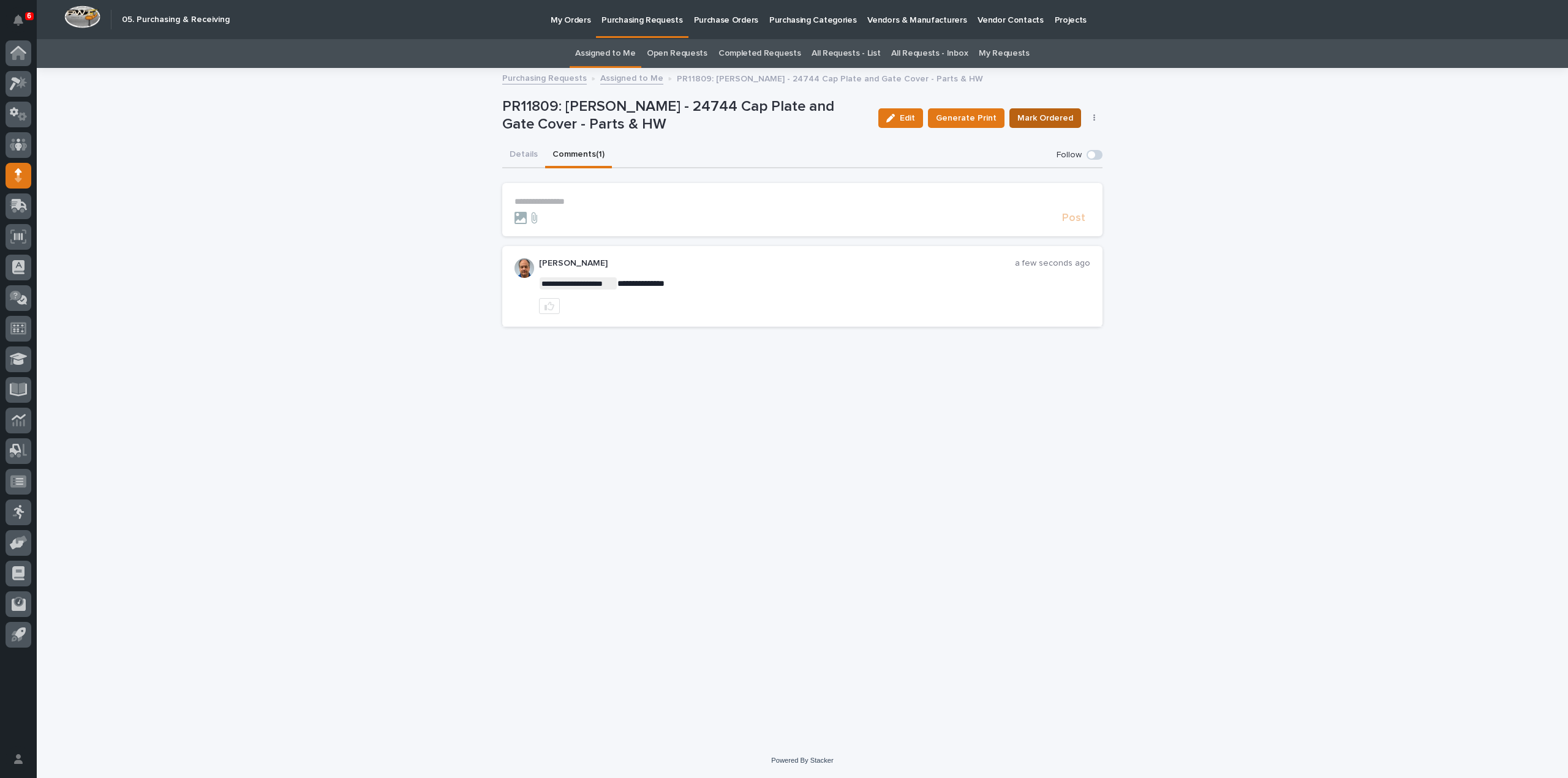
click at [1034, 118] on span "Mark Ordered" at bounding box center [1045, 118] width 56 height 12
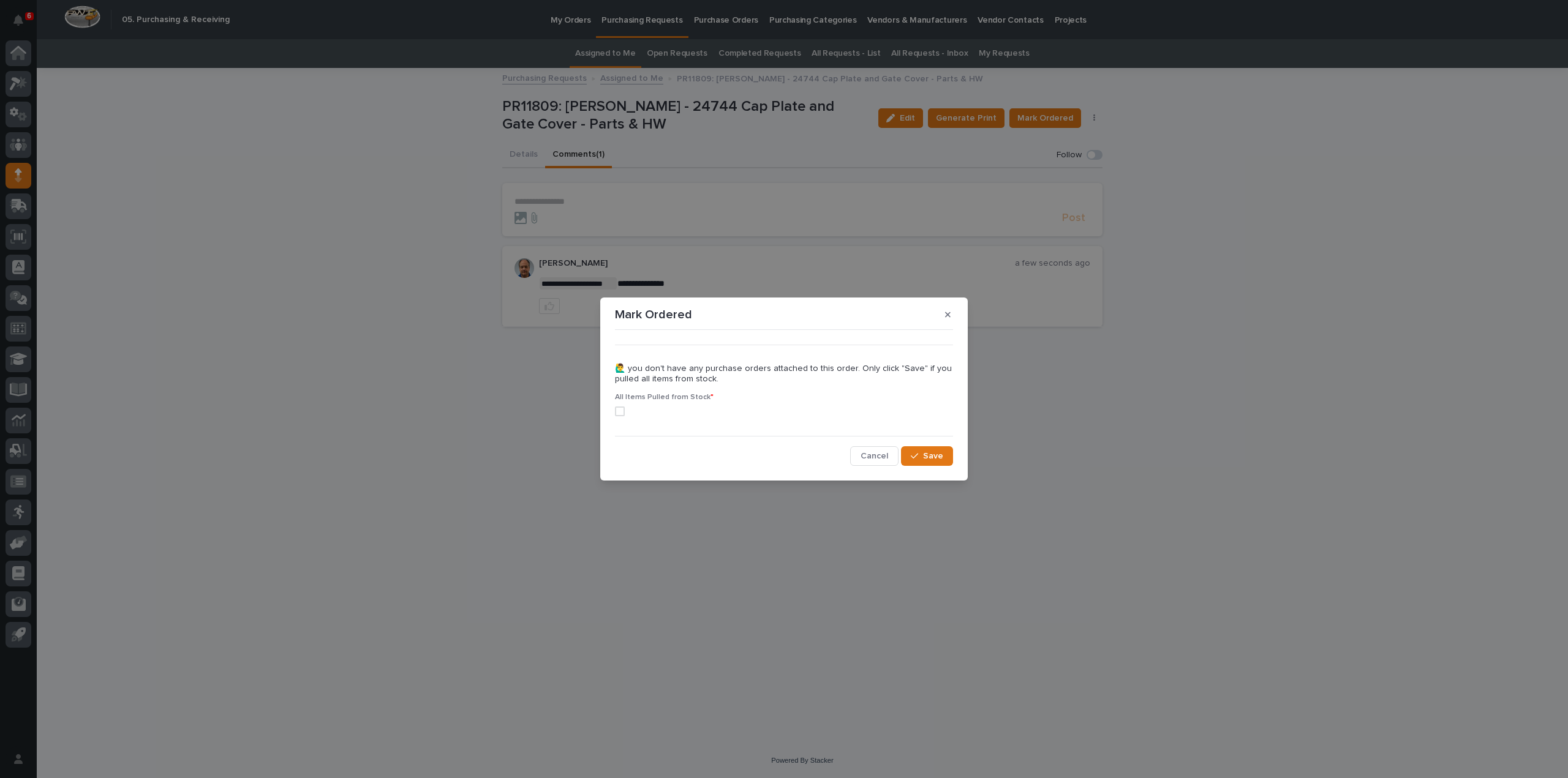
click at [619, 410] on span at bounding box center [619, 410] width 10 height 10
click at [924, 460] on button "Save" at bounding box center [927, 456] width 52 height 19
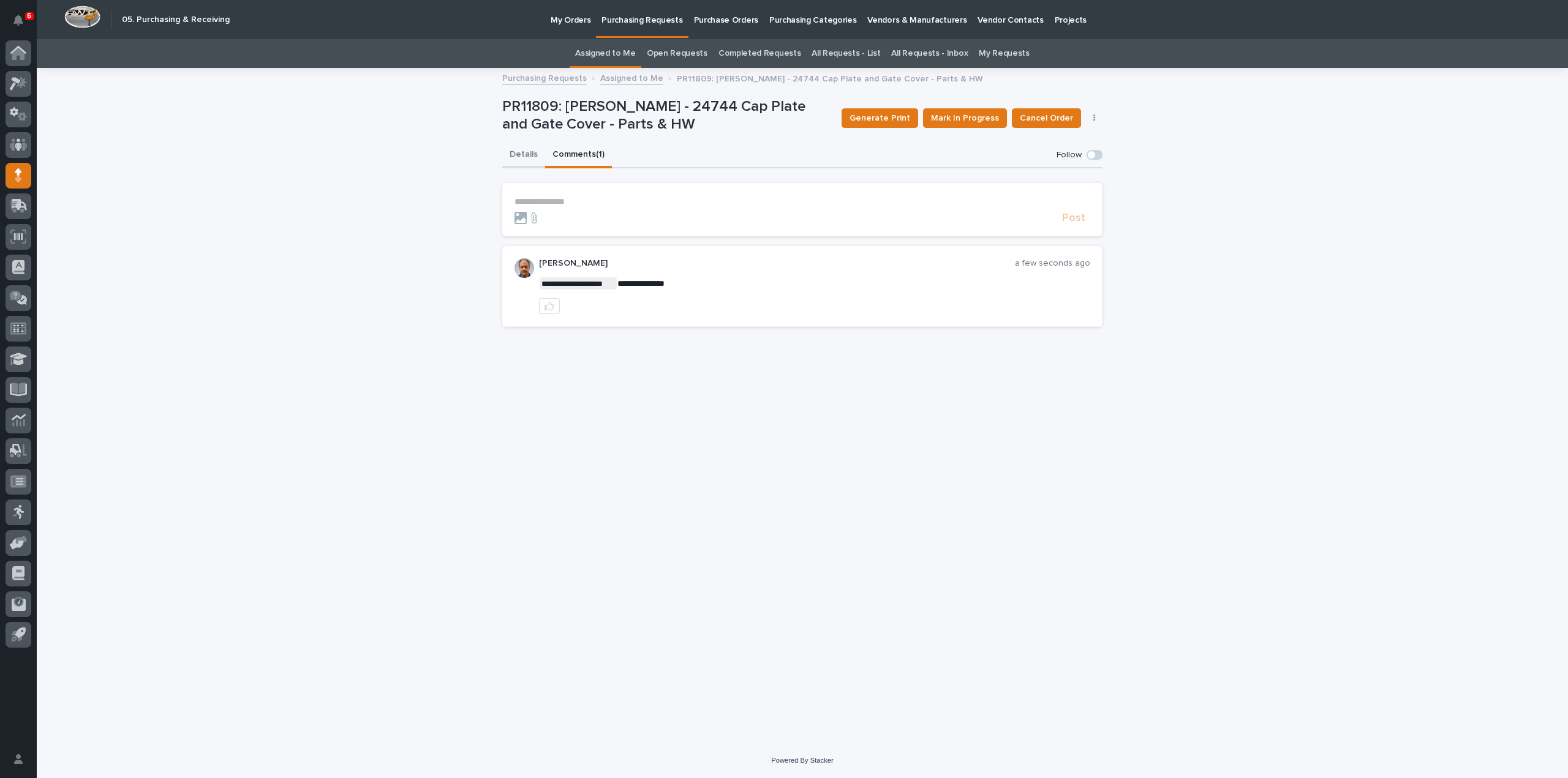
click at [520, 150] on button "Details" at bounding box center [523, 155] width 43 height 25
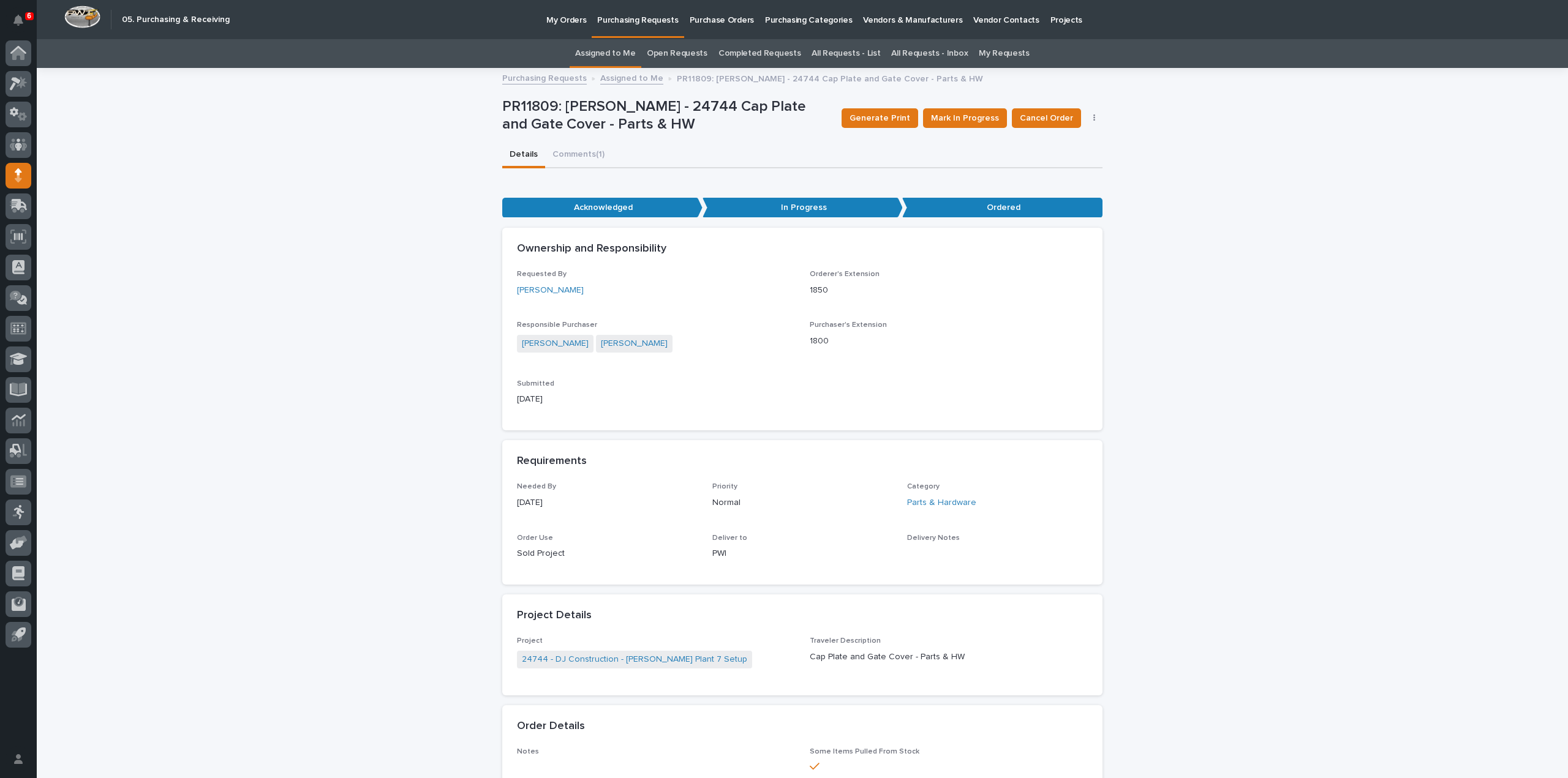
click at [592, 51] on link "Assigned to Me" at bounding box center [605, 54] width 61 height 29
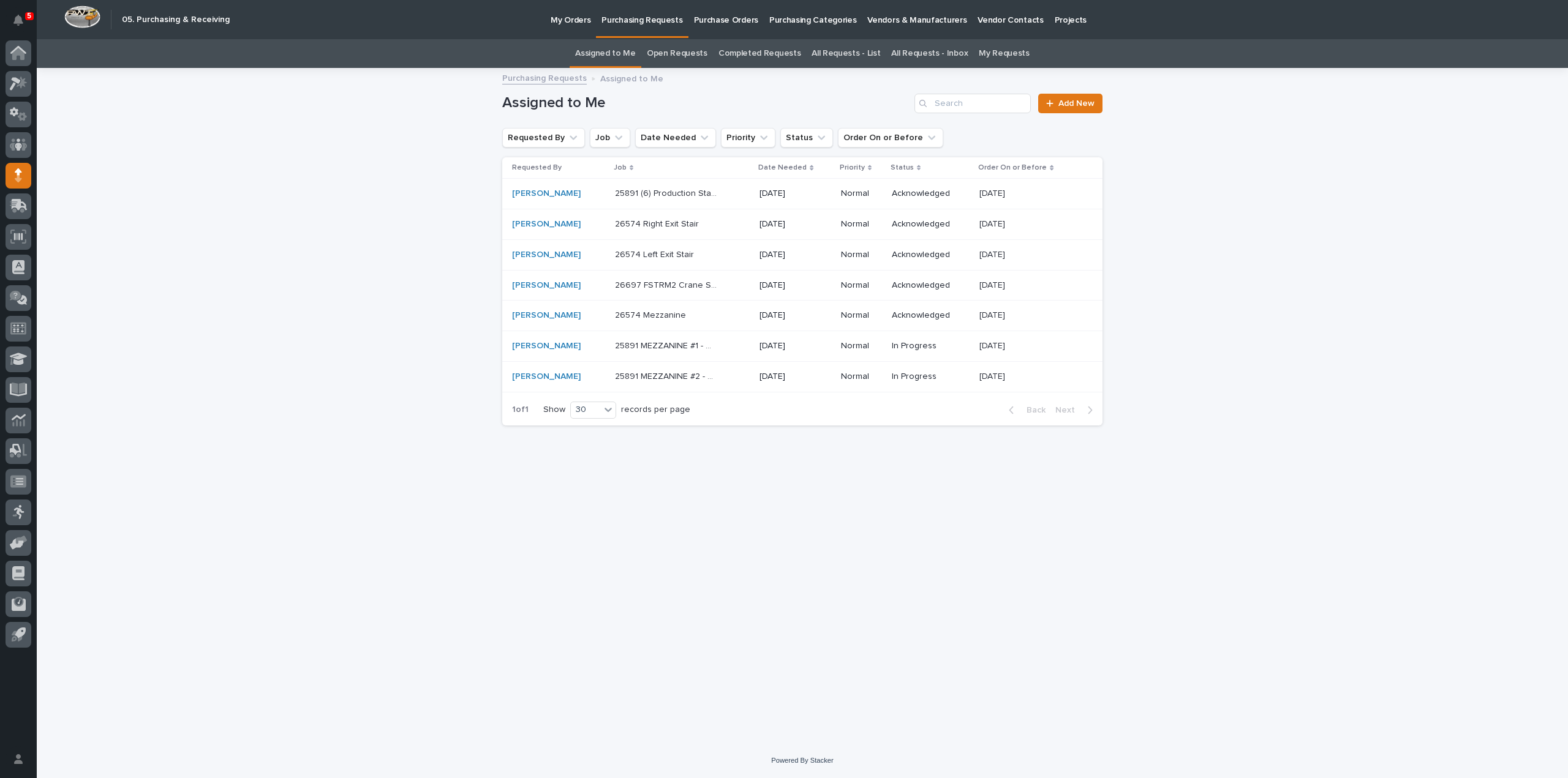
click at [640, 196] on p "25891 (6) Production Stairs" at bounding box center [667, 192] width 104 height 13
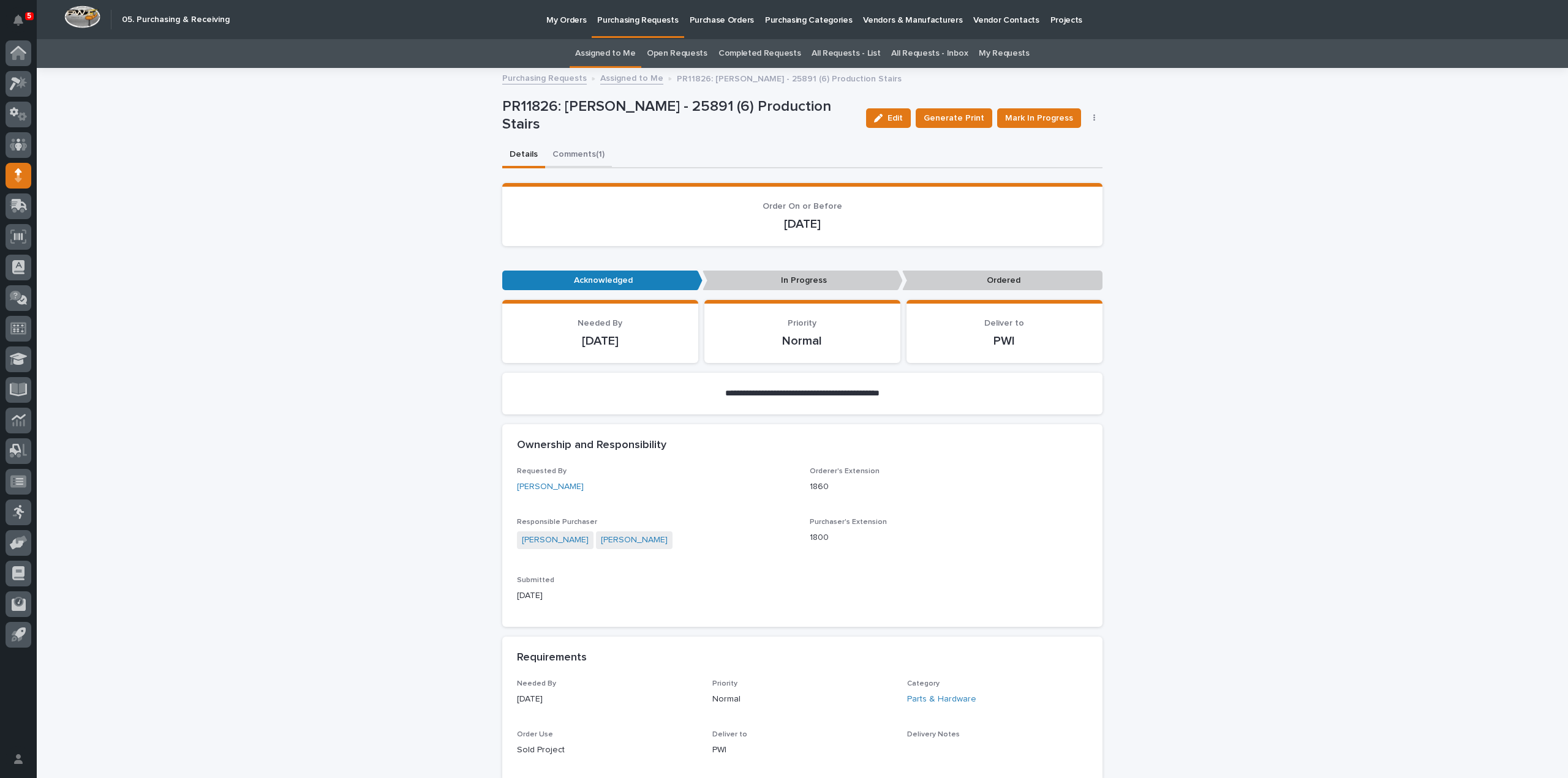
click at [573, 156] on button "Comments (1)" at bounding box center [578, 155] width 67 height 25
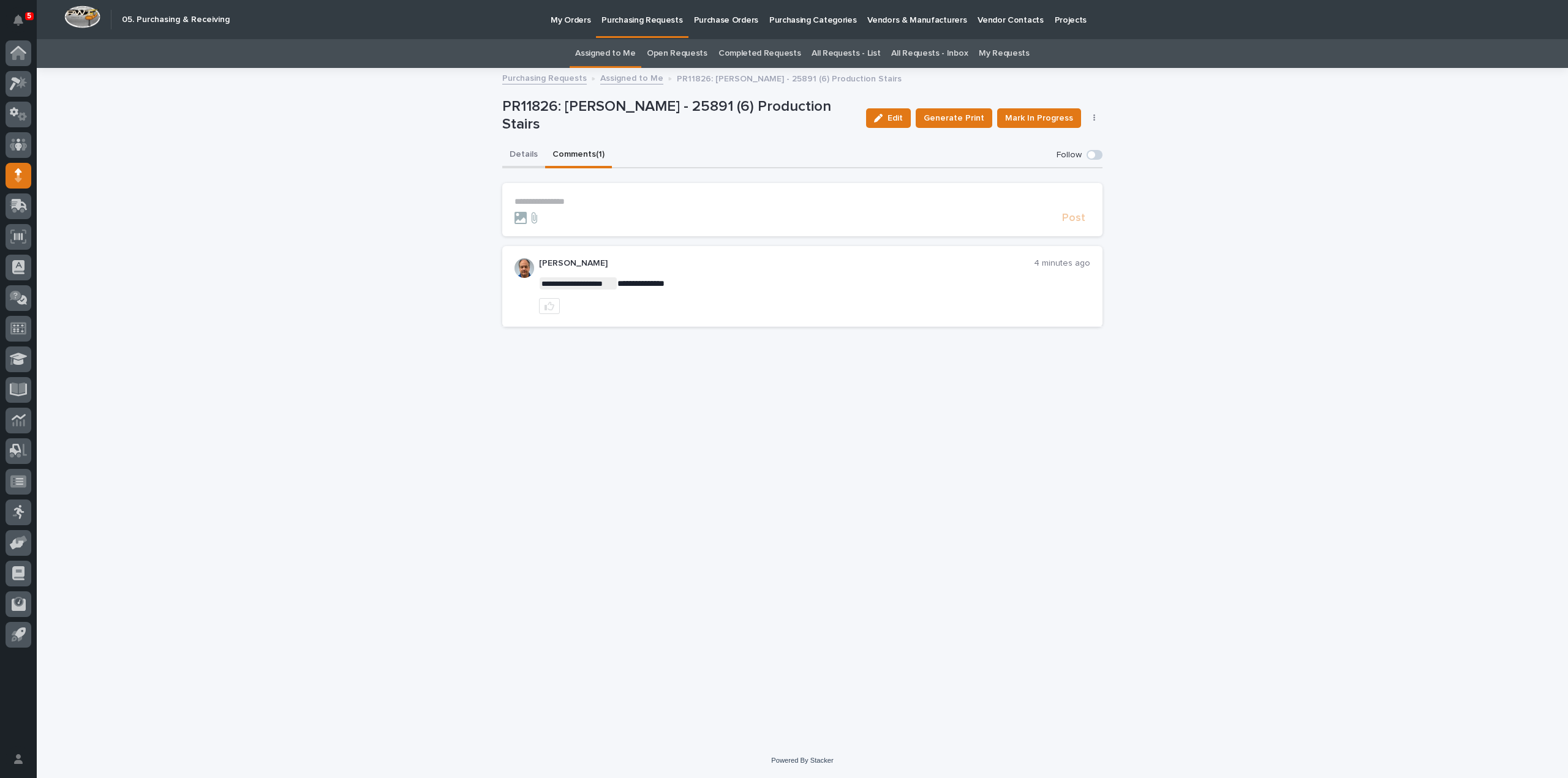
click at [522, 159] on button "Details" at bounding box center [523, 155] width 43 height 25
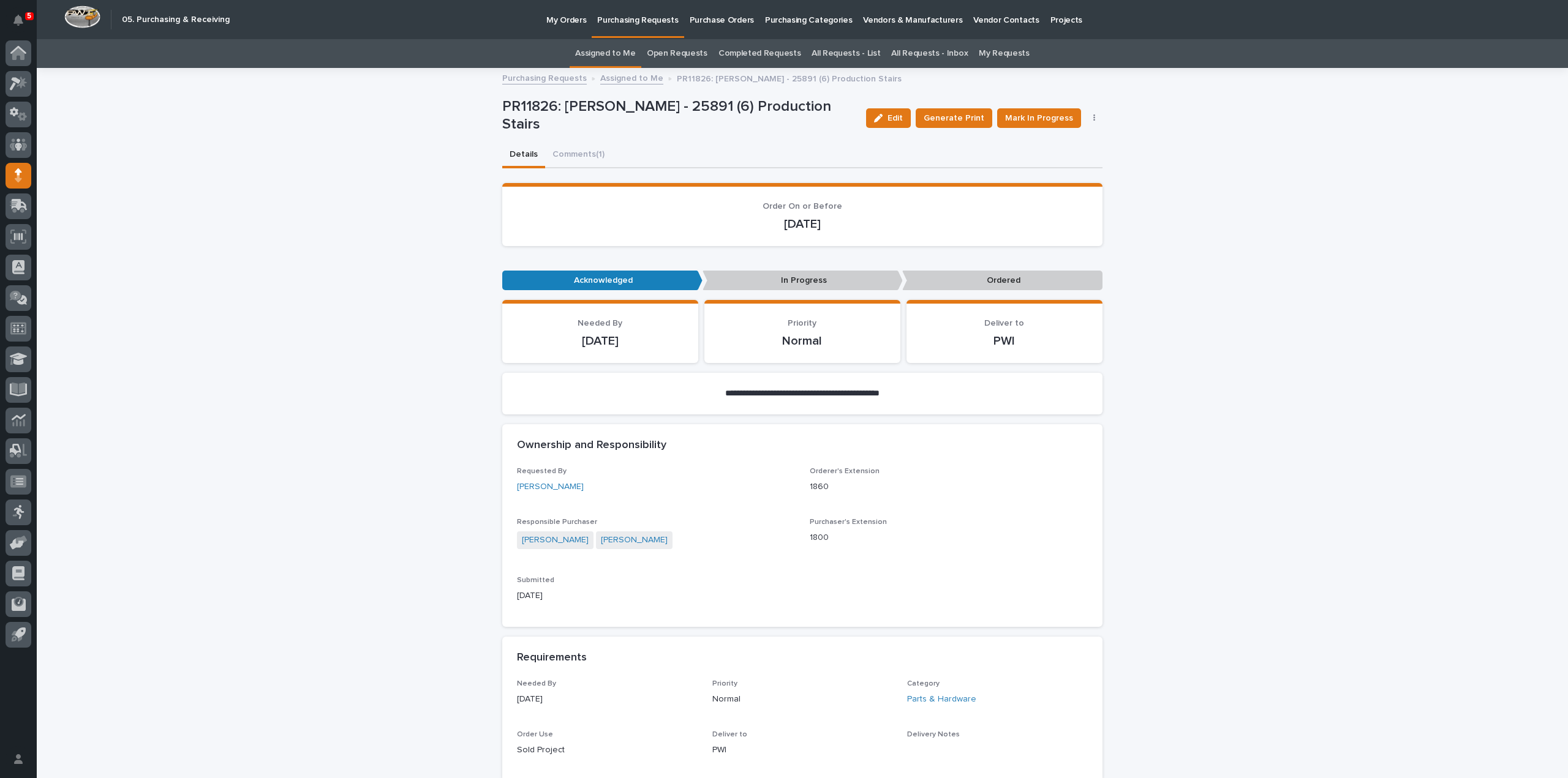
scroll to position [612, 0]
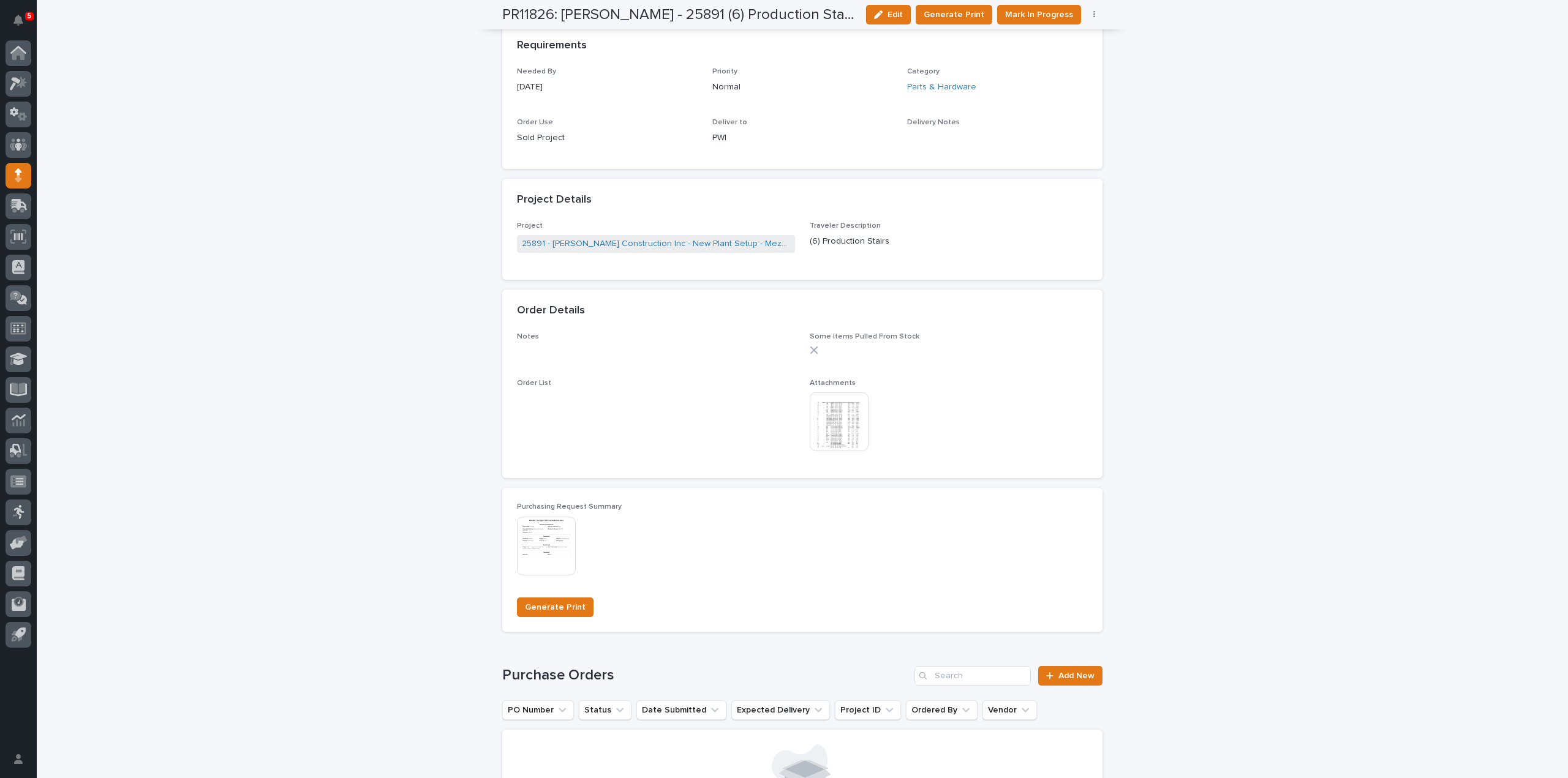
click at [845, 416] on img at bounding box center [839, 421] width 59 height 59
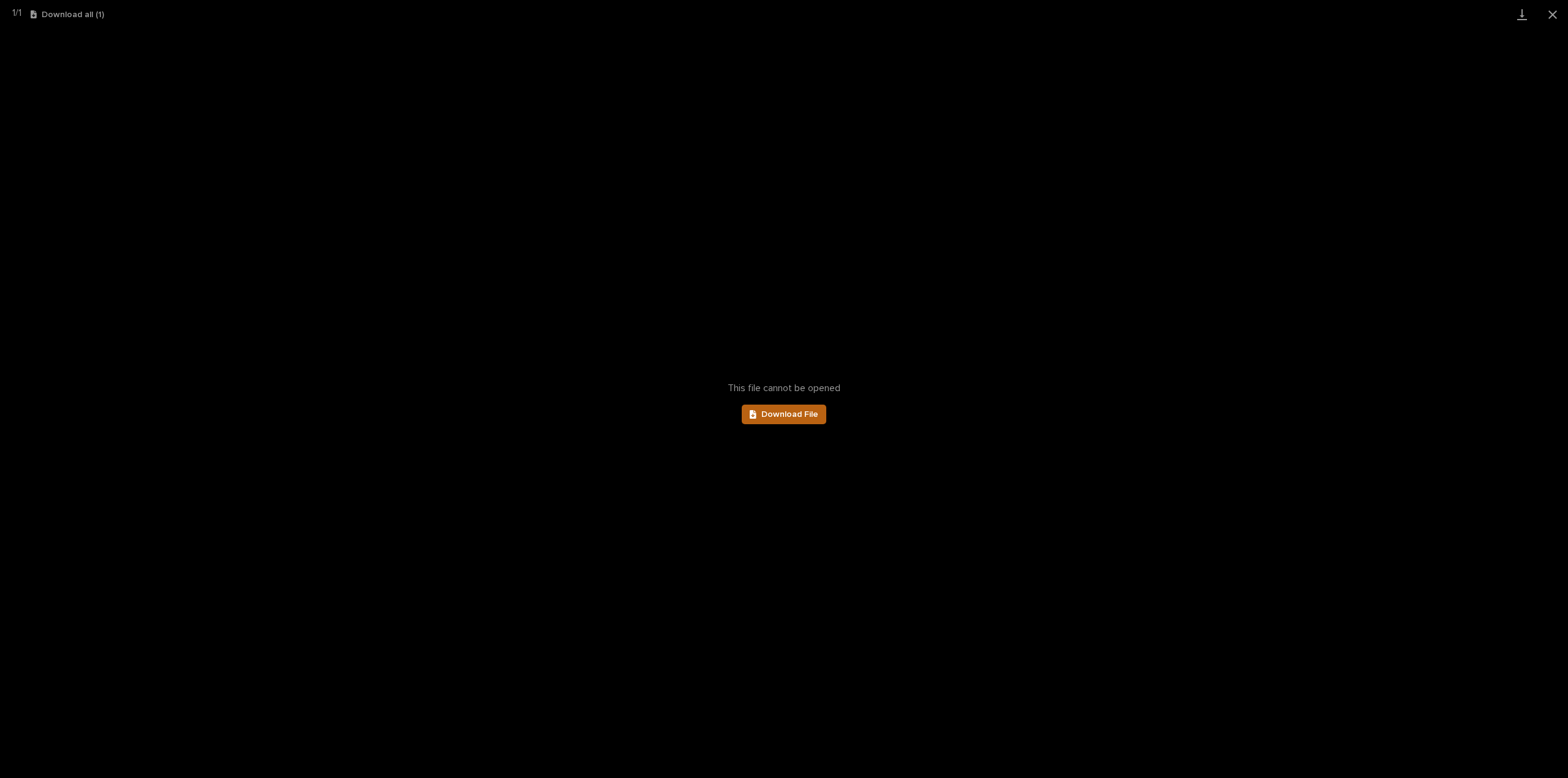
click at [798, 417] on span "Download File" at bounding box center [790, 415] width 57 height 9
click at [1550, 15] on button "Close gallery" at bounding box center [1552, 14] width 31 height 29
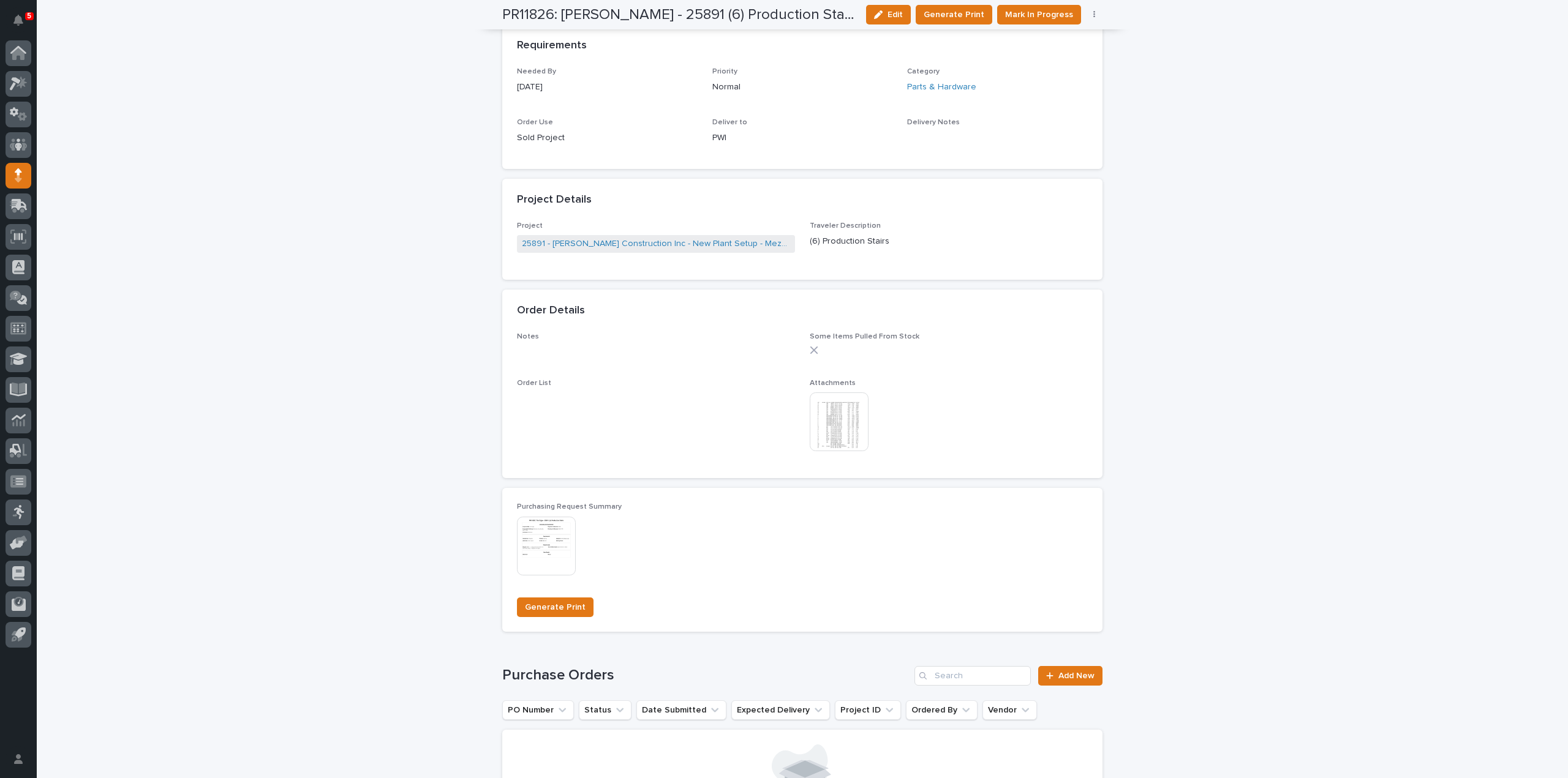
scroll to position [0, 0]
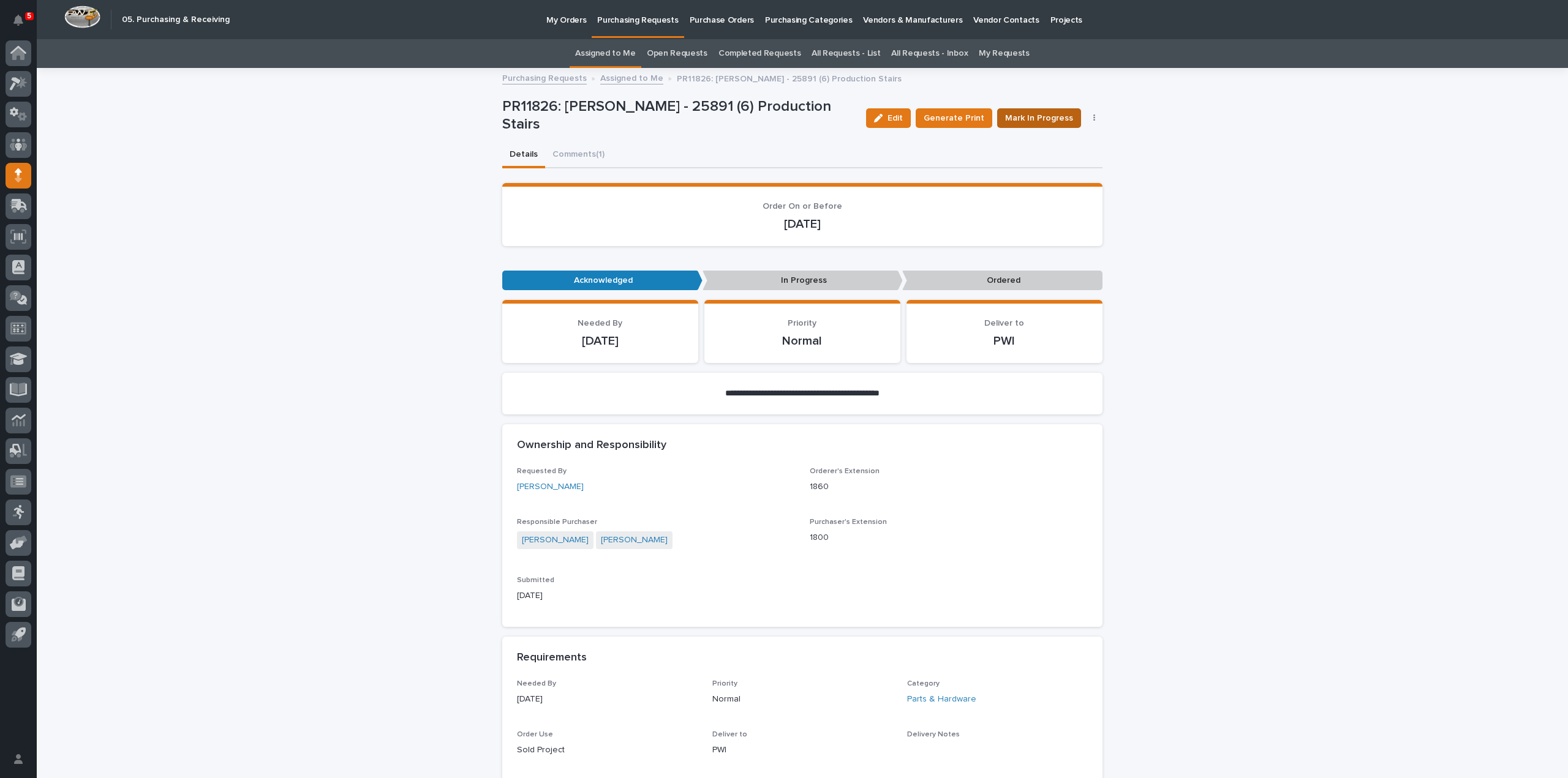
click at [1059, 120] on span "Mark In Progress" at bounding box center [1038, 118] width 68 height 12
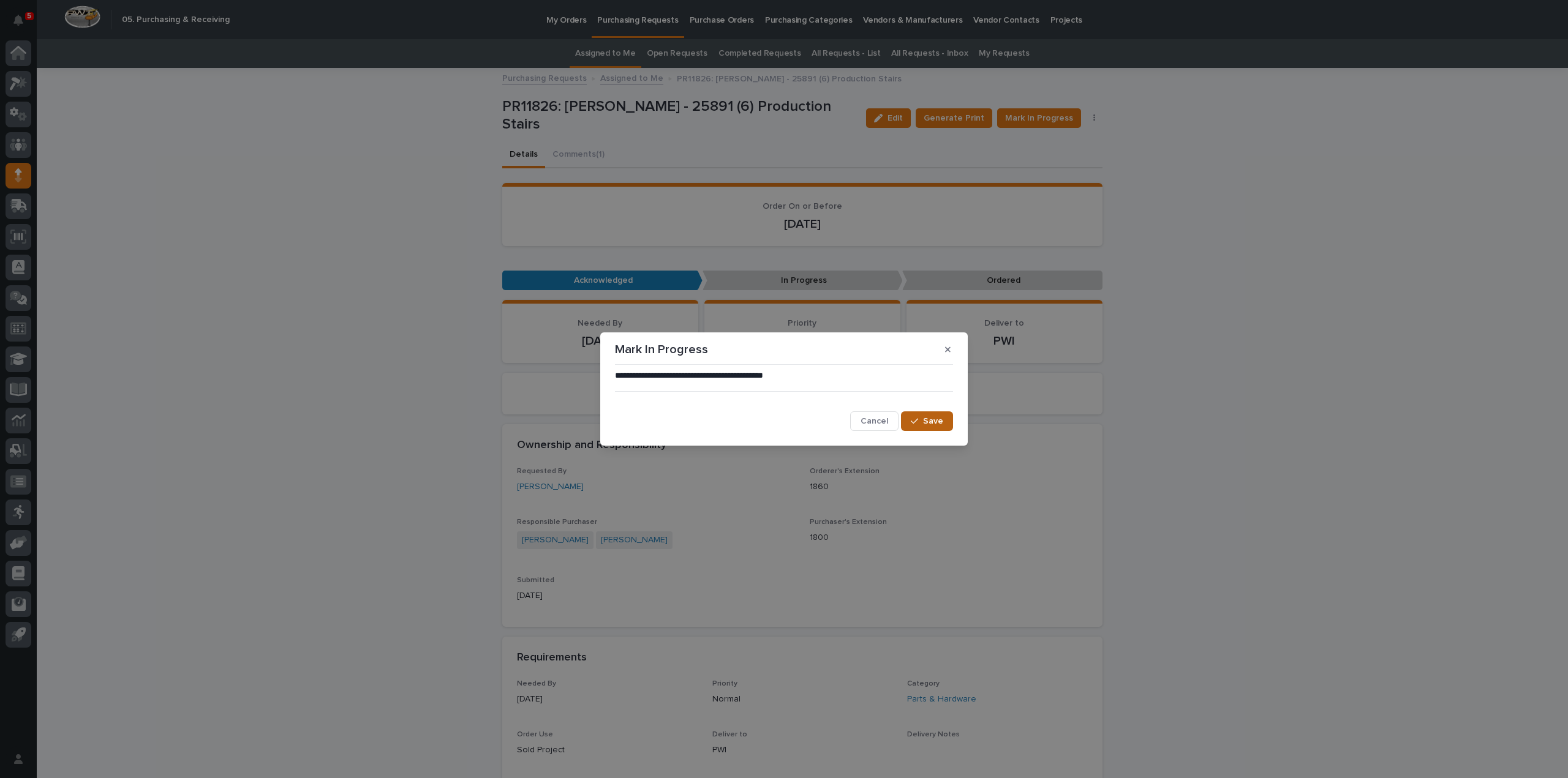
click at [929, 425] on span "Save" at bounding box center [933, 421] width 20 height 9
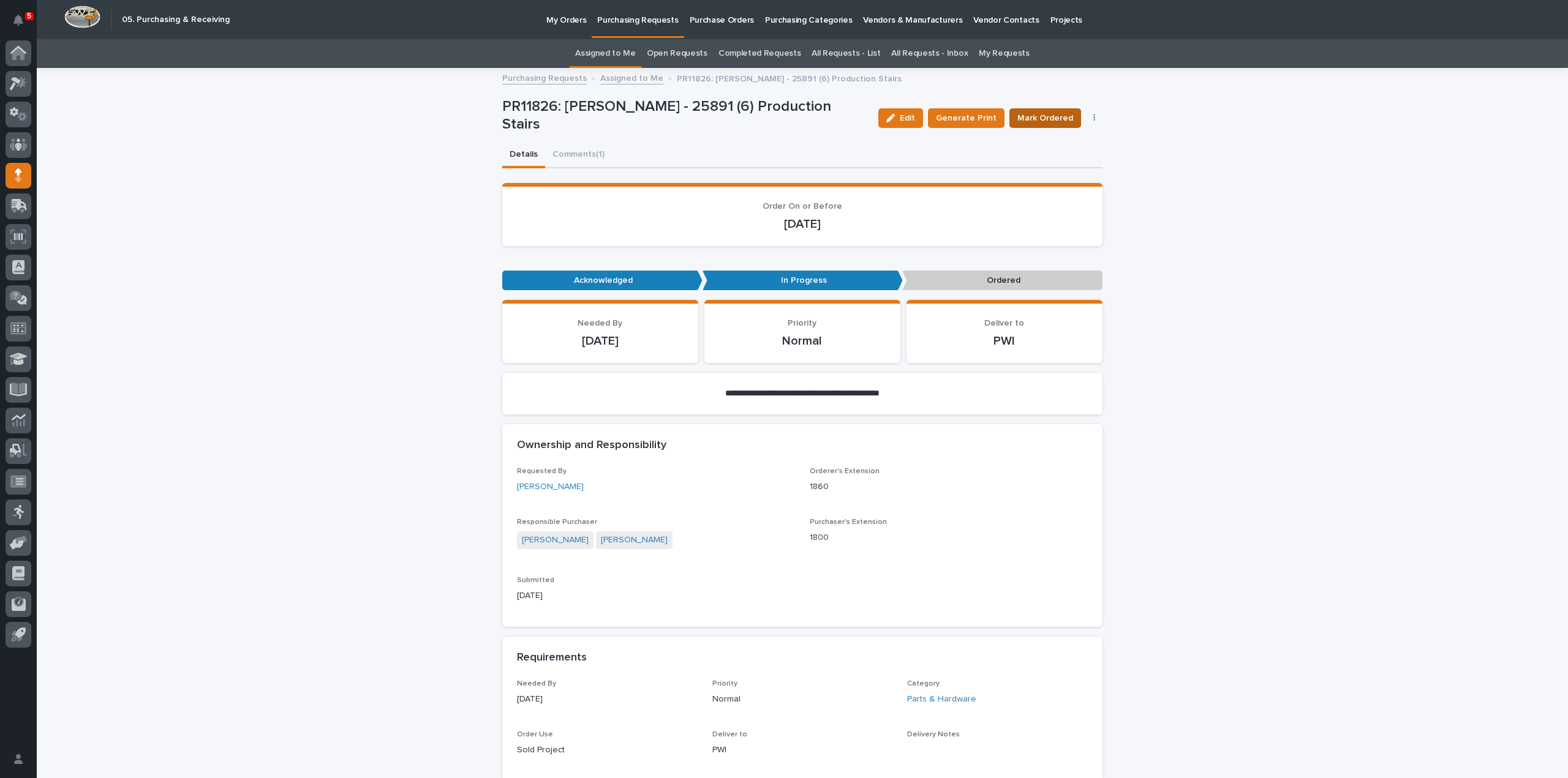
click at [1028, 112] on span "Mark Ordered" at bounding box center [1045, 118] width 56 height 12
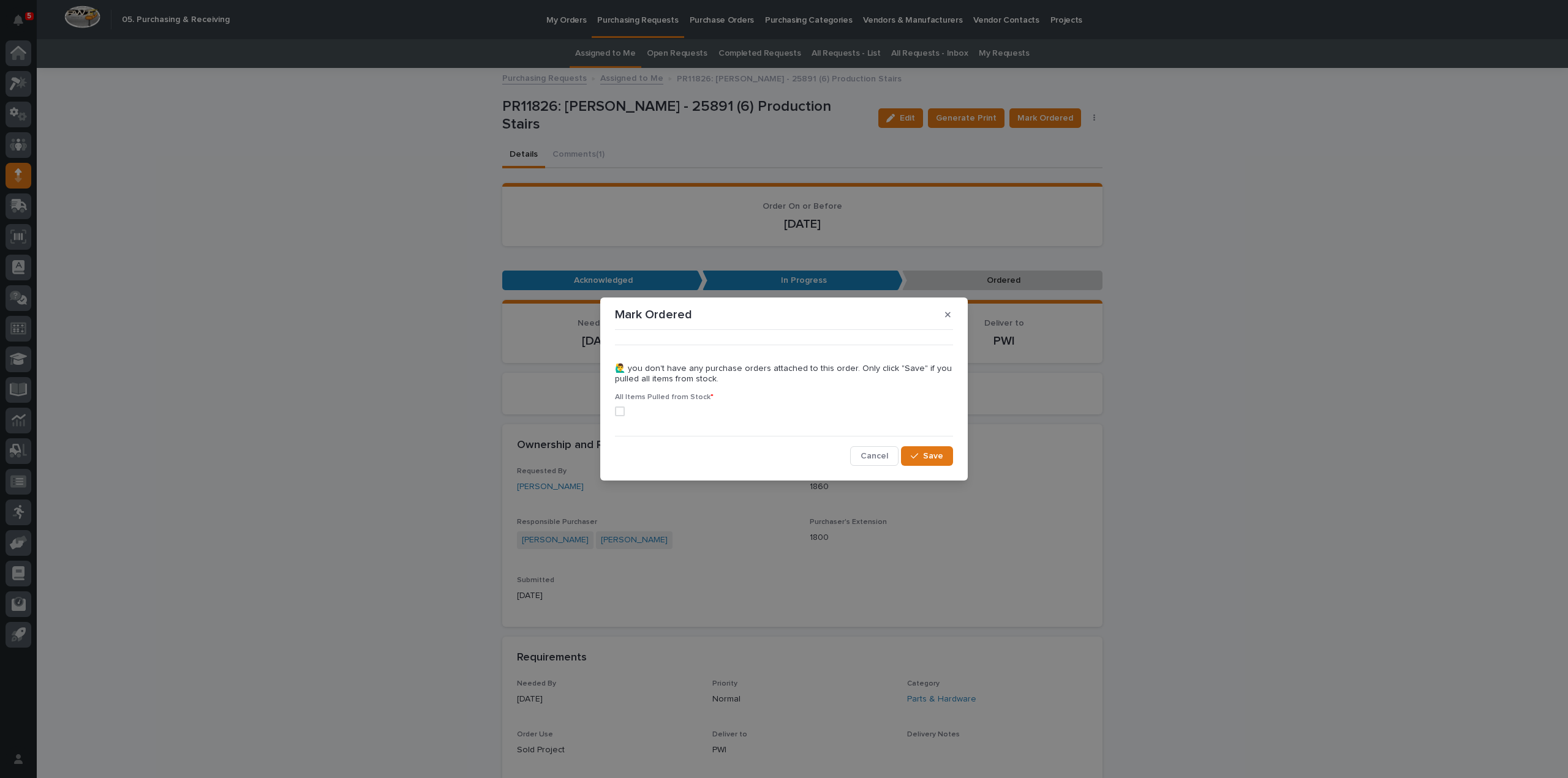
click at [622, 415] on span at bounding box center [619, 410] width 10 height 10
click at [944, 464] on button "Save" at bounding box center [927, 456] width 52 height 19
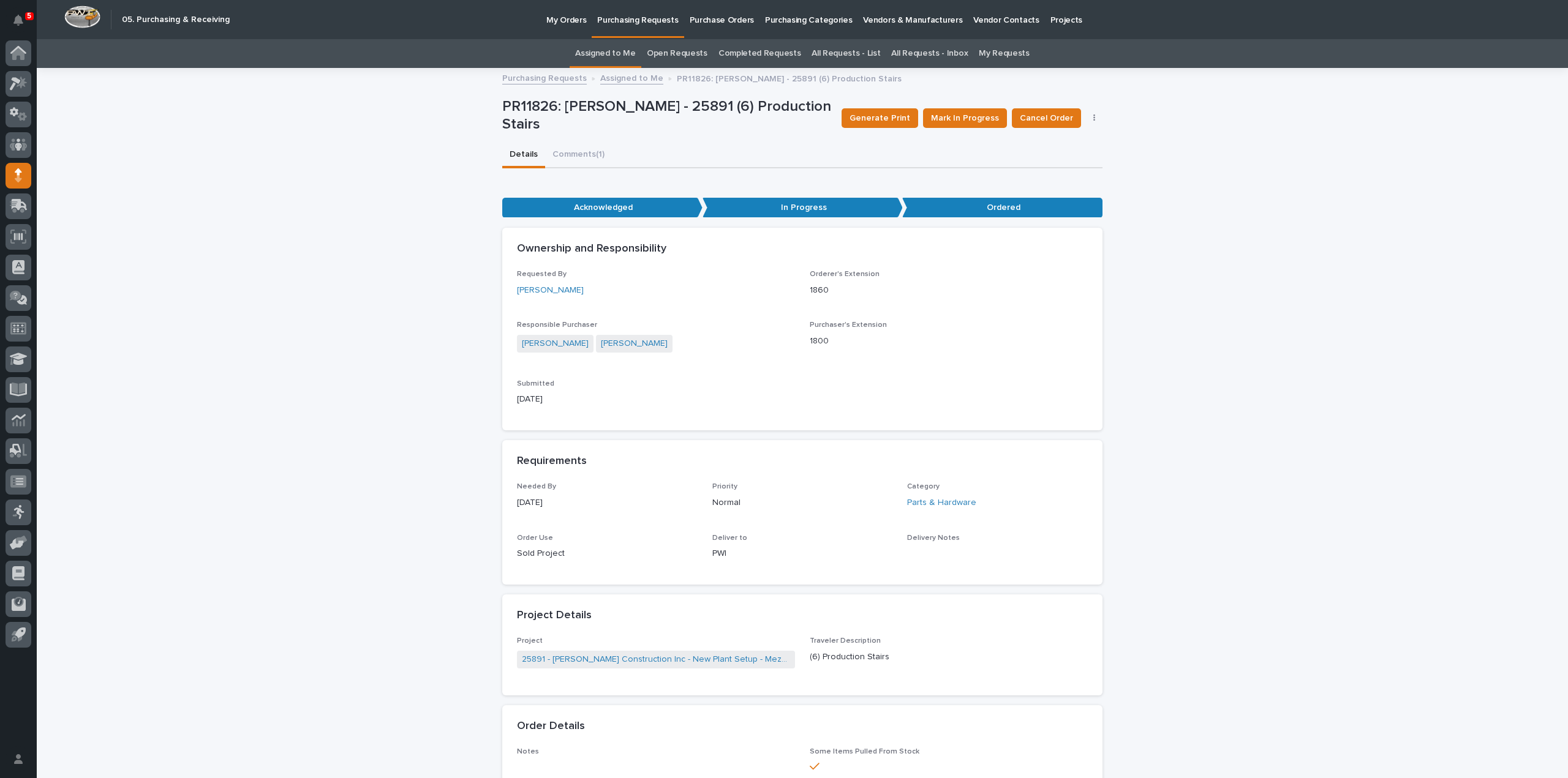
click at [624, 53] on link "Assigned to Me" at bounding box center [605, 54] width 61 height 29
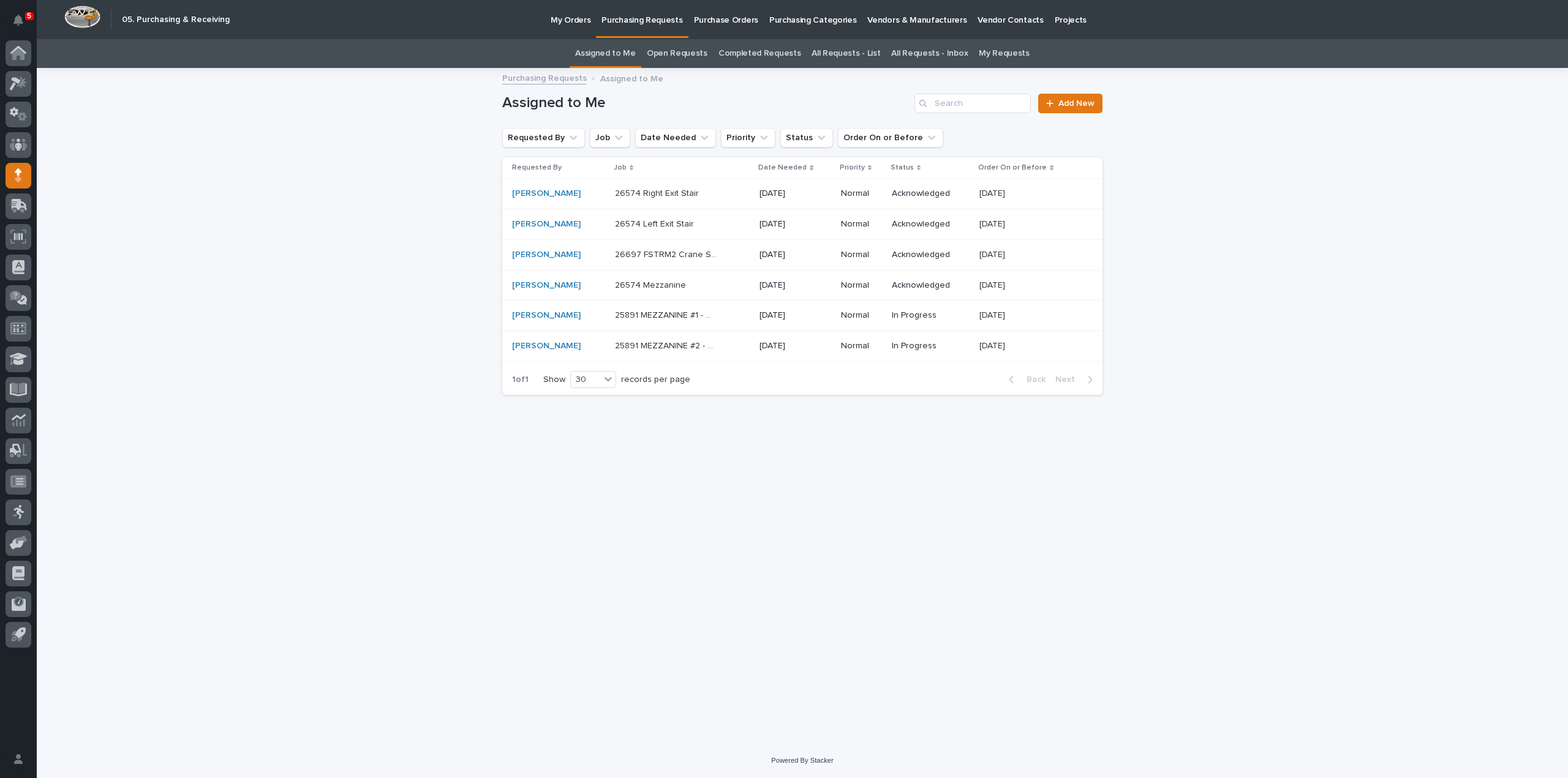
click at [672, 194] on p "26574 Right Exit Stair" at bounding box center [658, 192] width 86 height 13
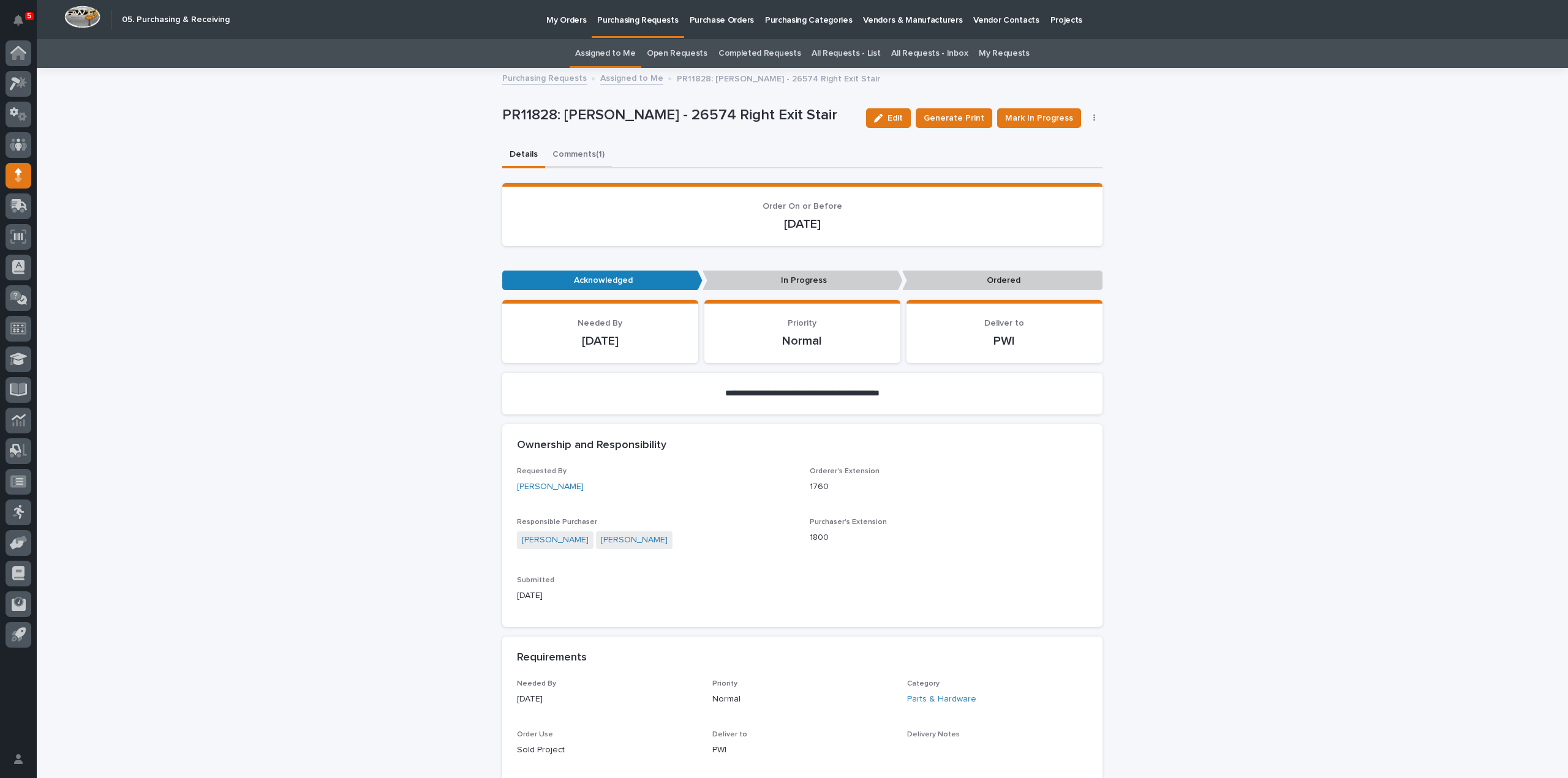
click at [569, 154] on button "Comments (1)" at bounding box center [578, 155] width 67 height 25
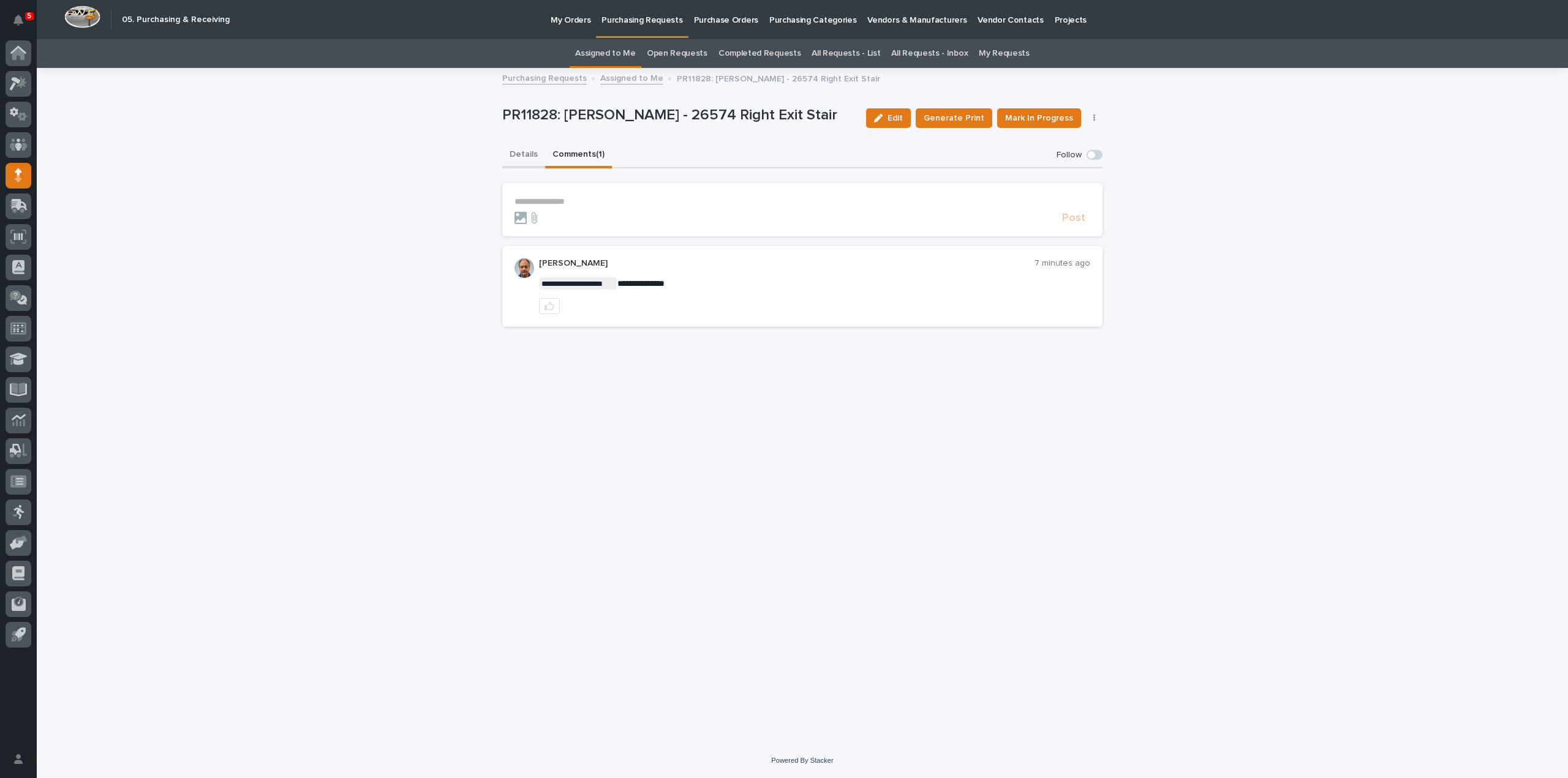
click at [526, 153] on button "Details" at bounding box center [523, 155] width 43 height 25
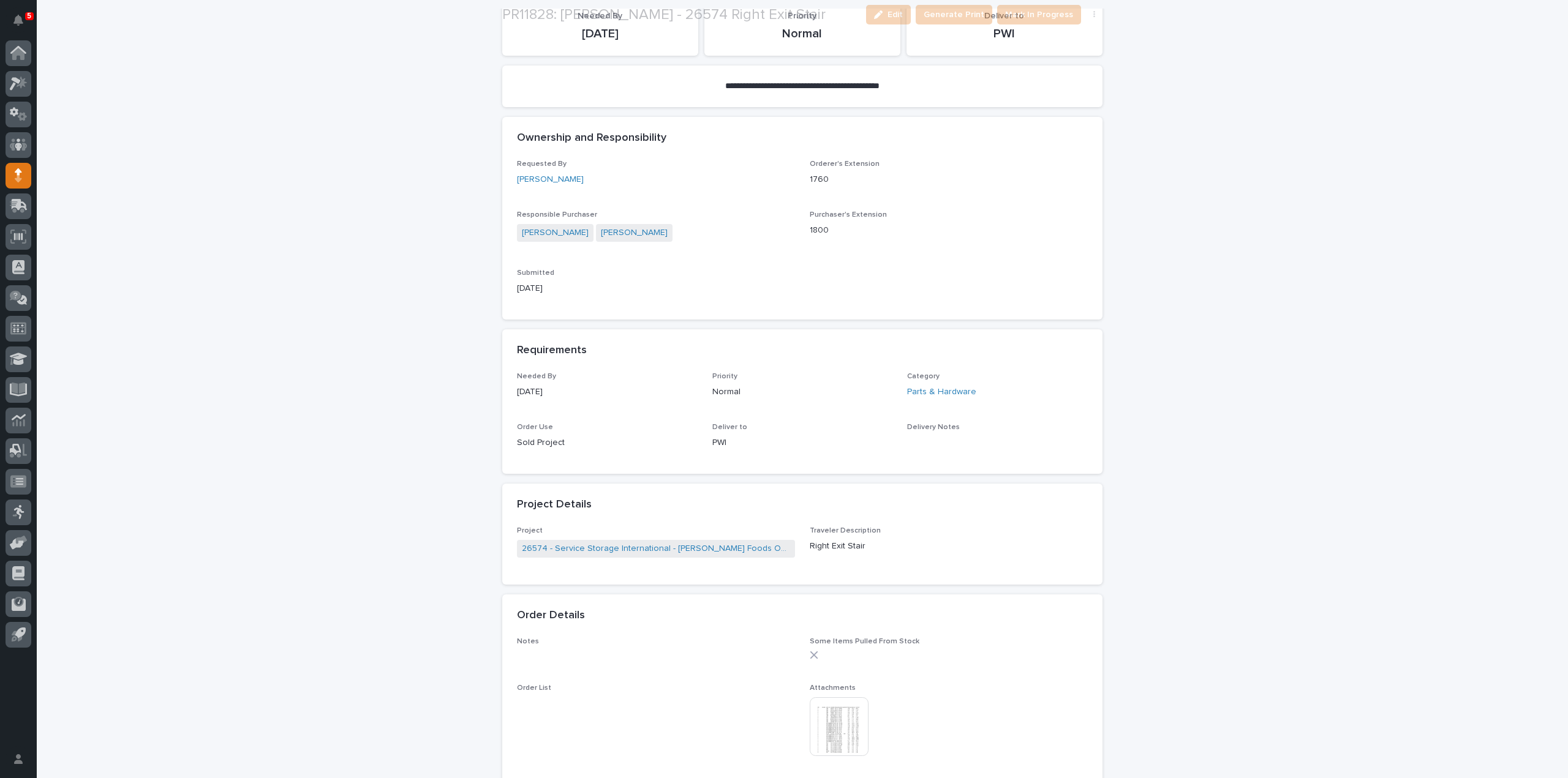
scroll to position [489, 0]
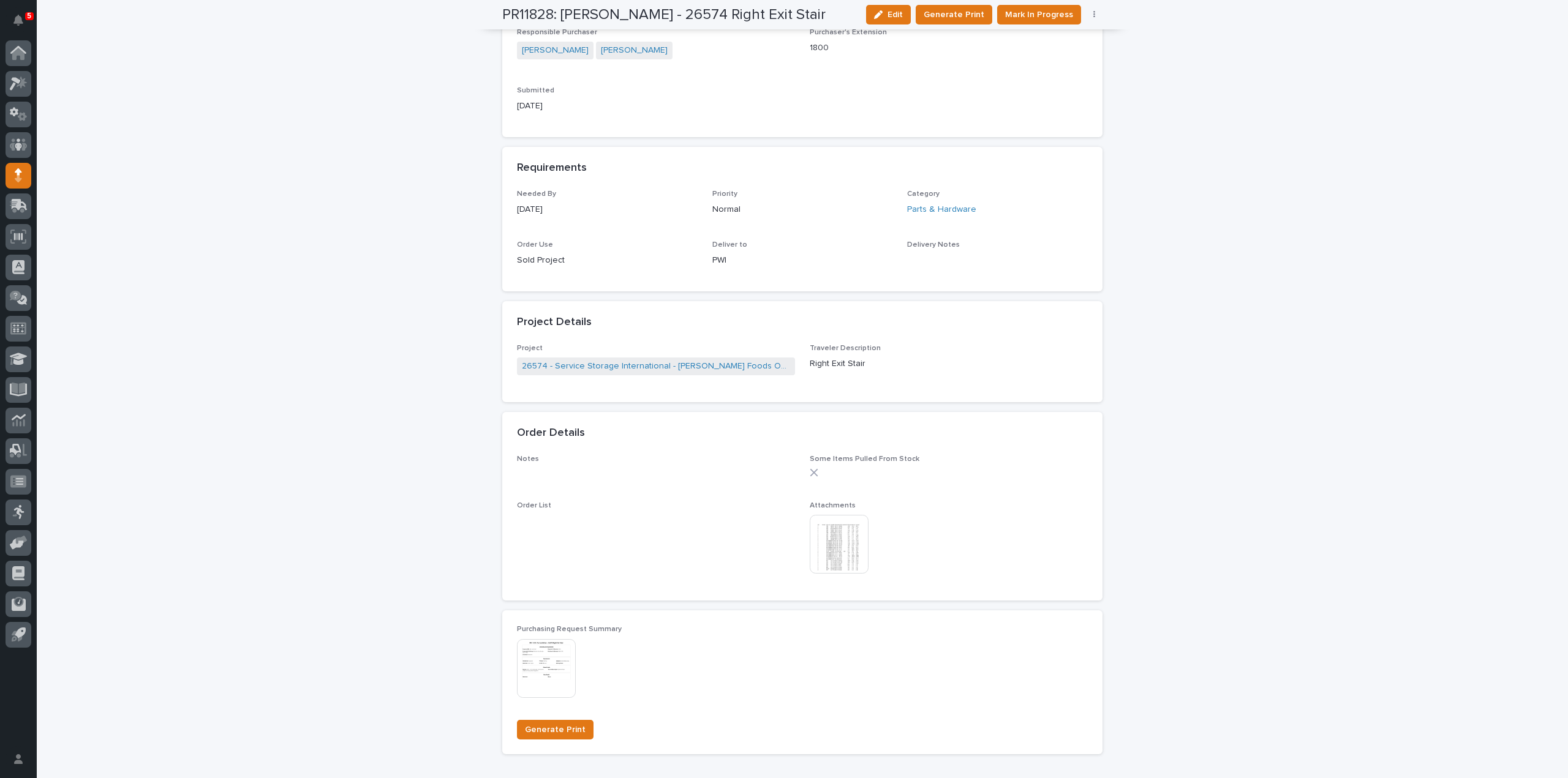
click at [828, 562] on img at bounding box center [839, 544] width 59 height 59
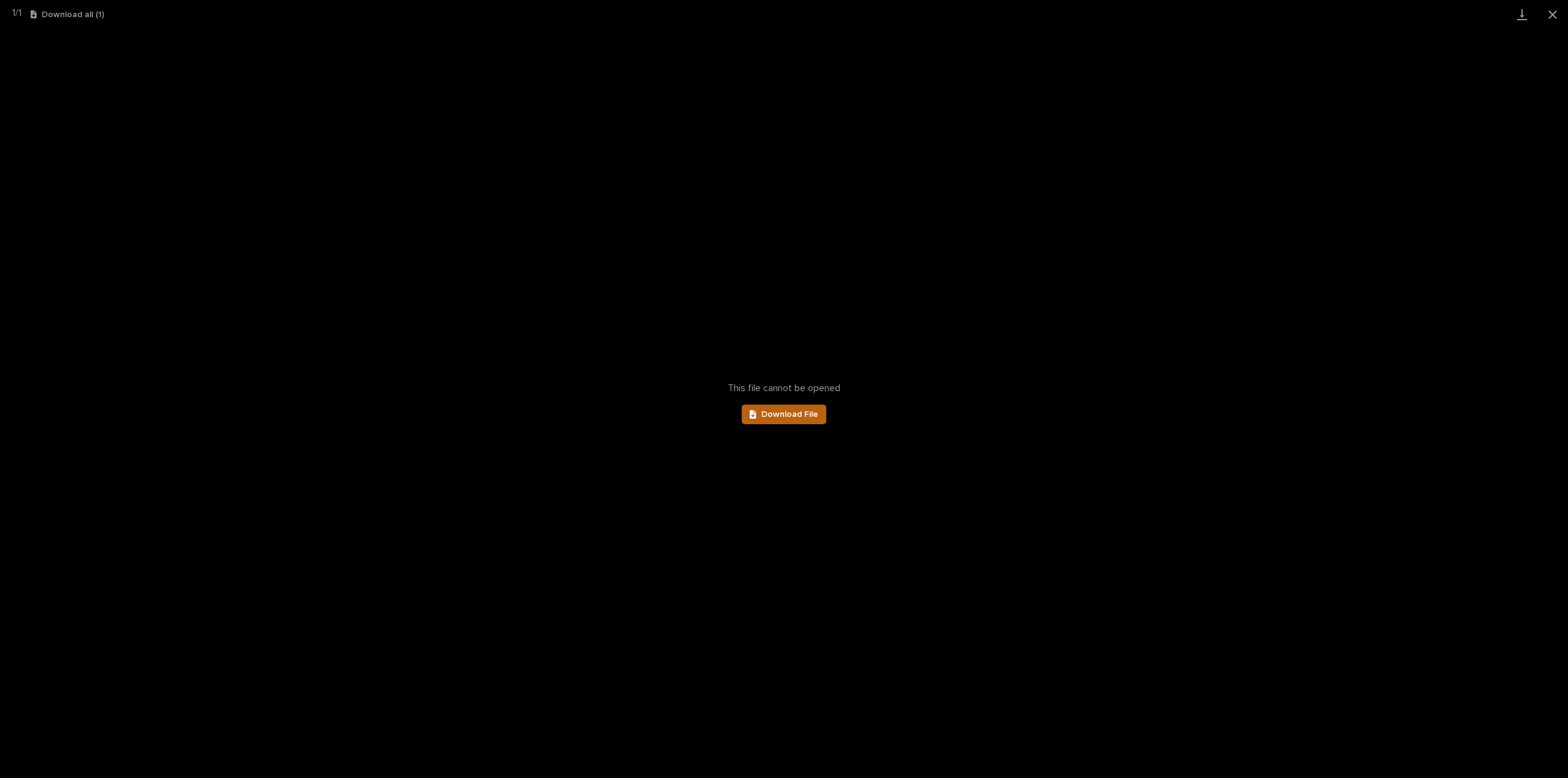
click at [804, 418] on link "Download File" at bounding box center [784, 414] width 84 height 19
click at [1550, 14] on button "Close gallery" at bounding box center [1552, 14] width 31 height 29
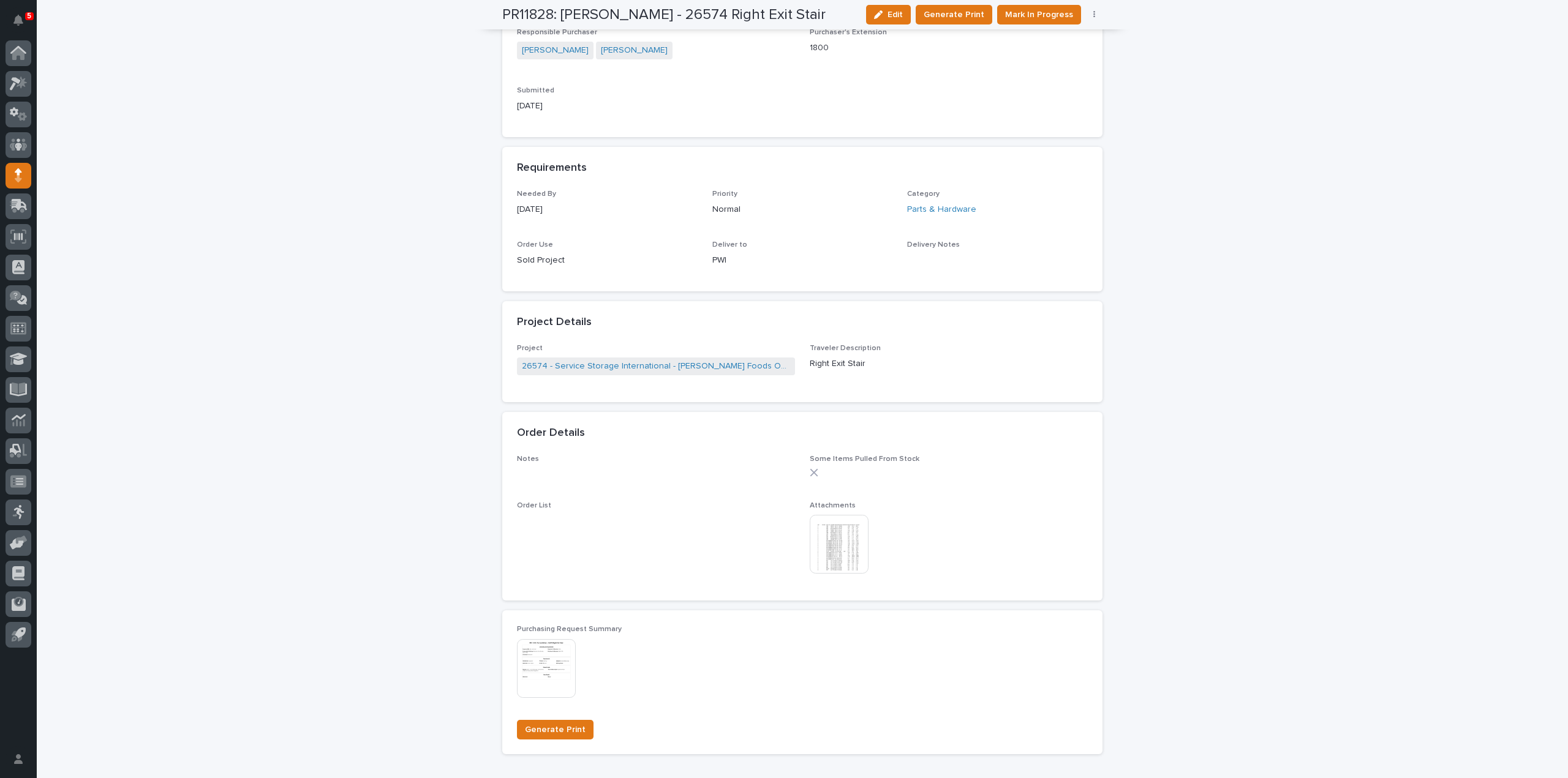
scroll to position [0, 0]
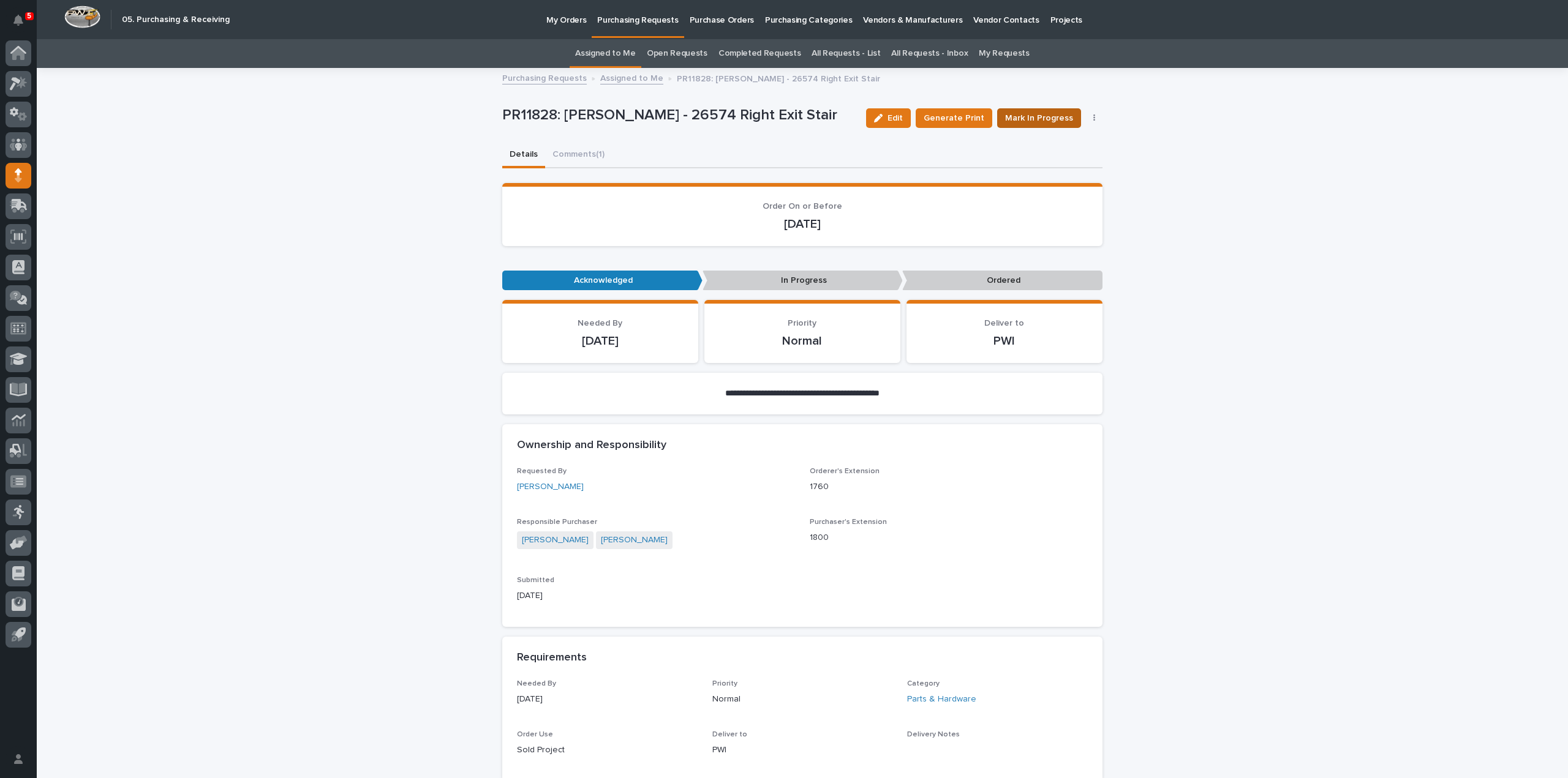
click at [1009, 118] on span "Mark In Progress" at bounding box center [1038, 118] width 68 height 12
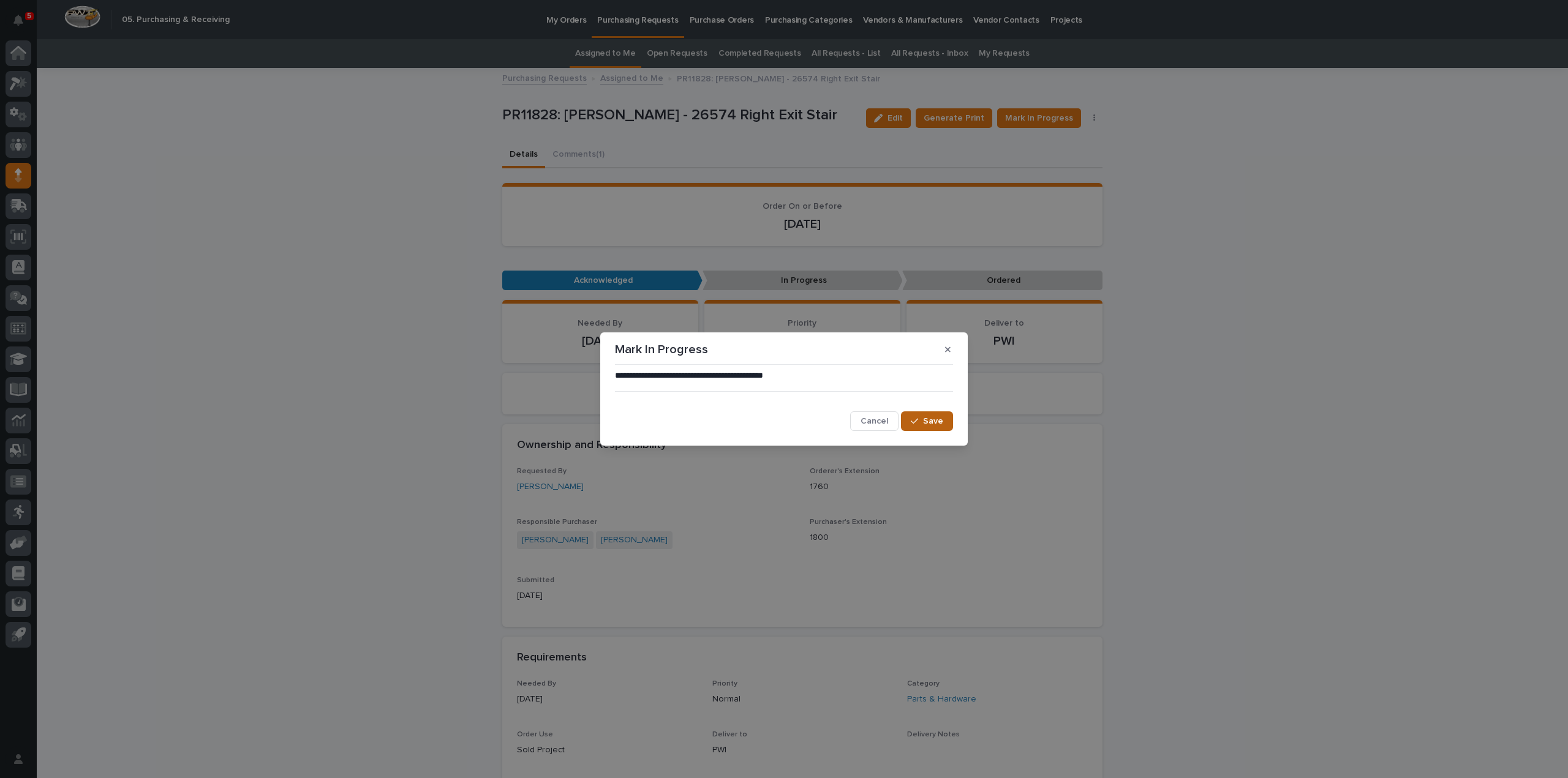
click at [927, 428] on button "Save" at bounding box center [927, 421] width 52 height 19
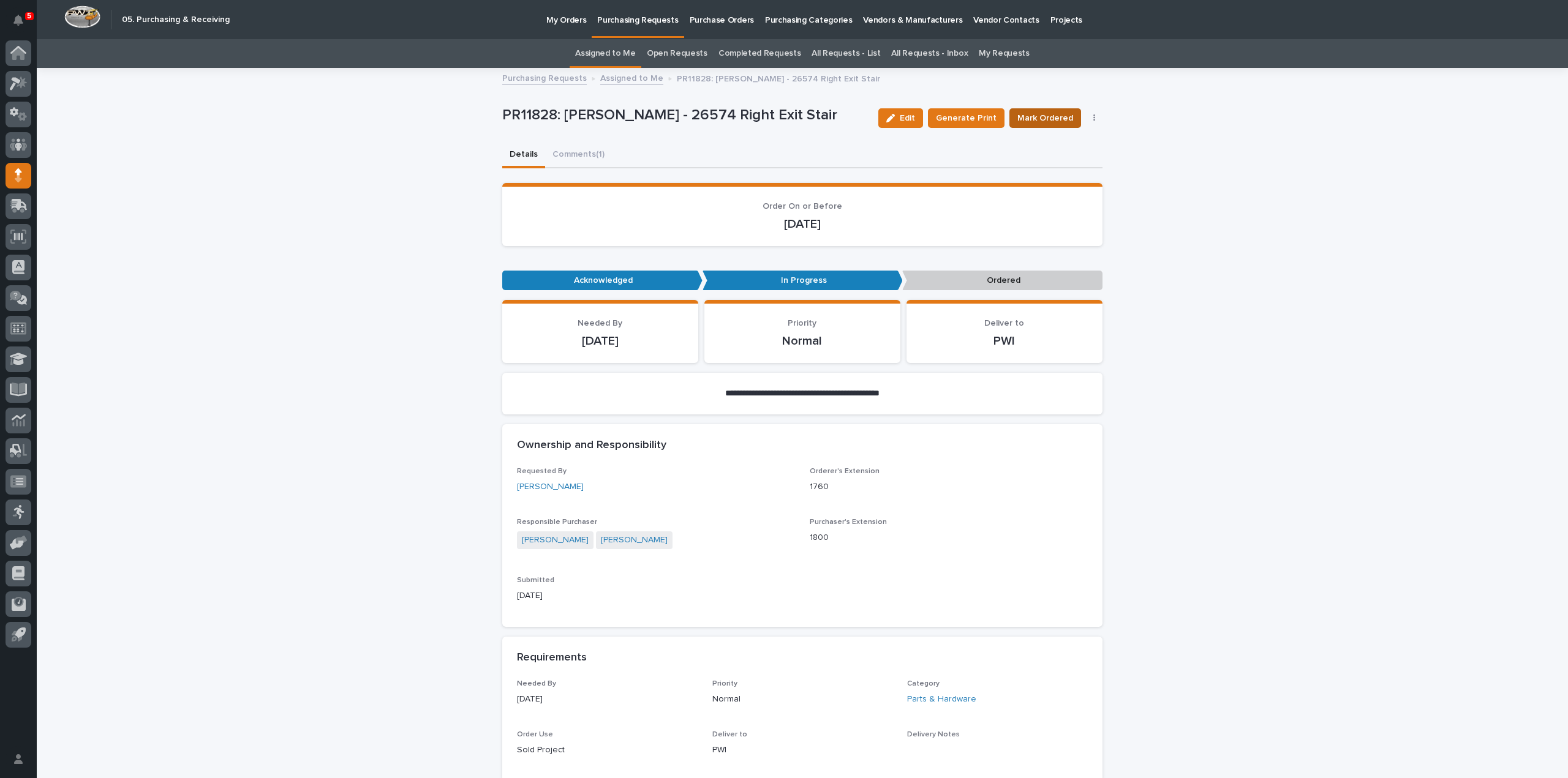
click at [1035, 113] on span "Mark Ordered" at bounding box center [1045, 118] width 56 height 12
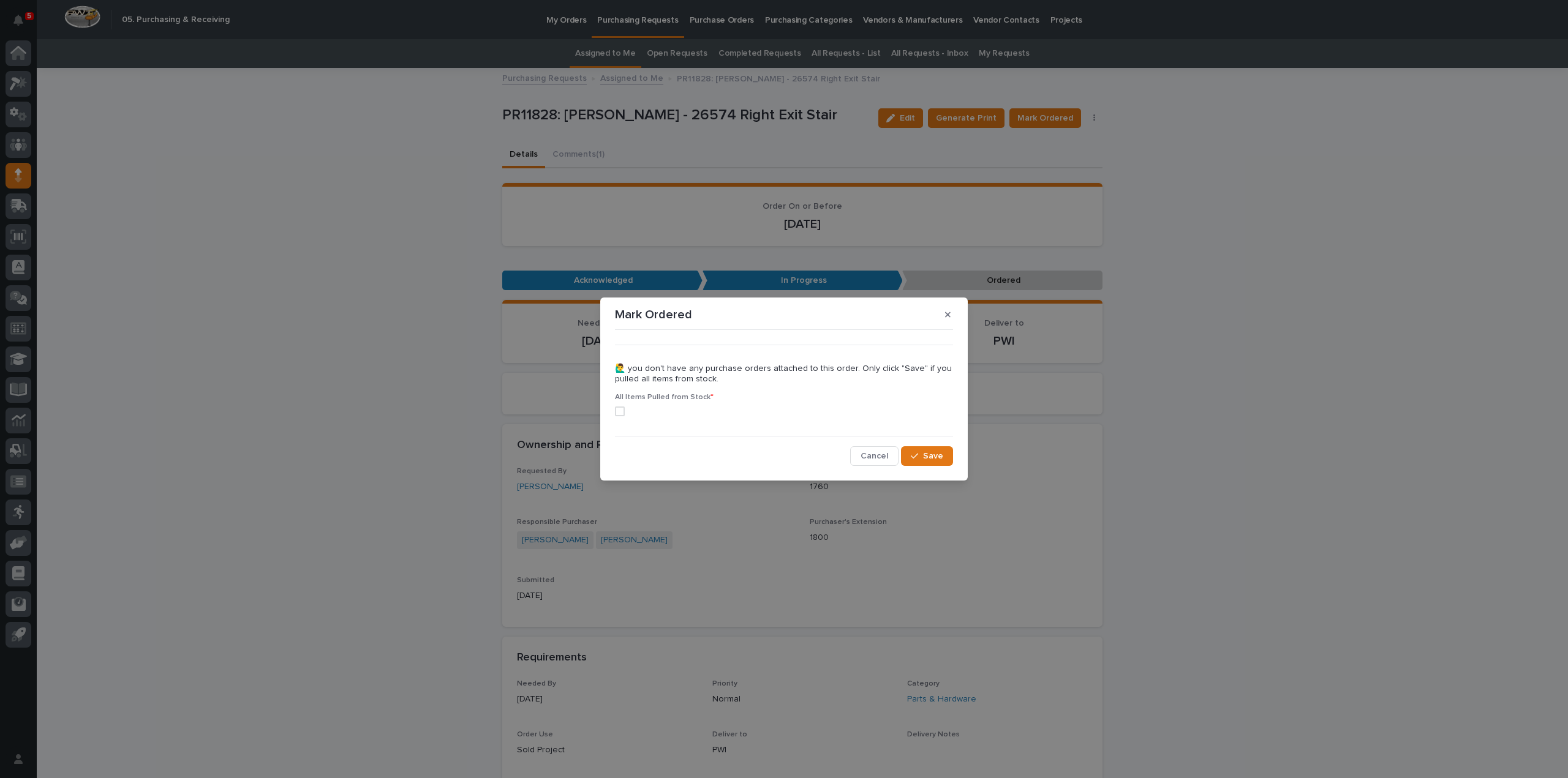
click at [622, 410] on span at bounding box center [619, 410] width 10 height 10
click at [918, 455] on icon "button" at bounding box center [914, 456] width 7 height 9
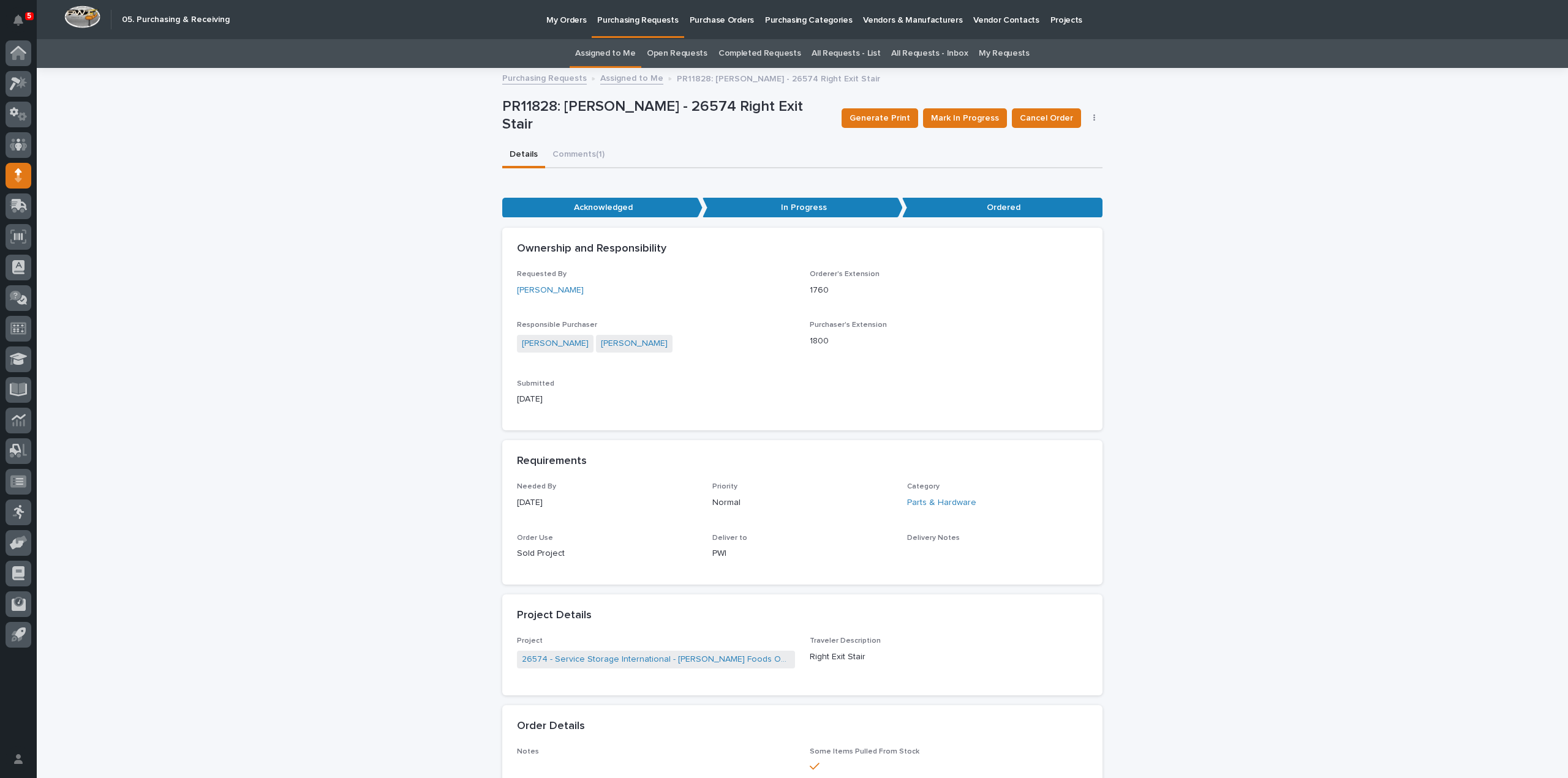
click at [618, 54] on link "Assigned to Me" at bounding box center [605, 54] width 61 height 29
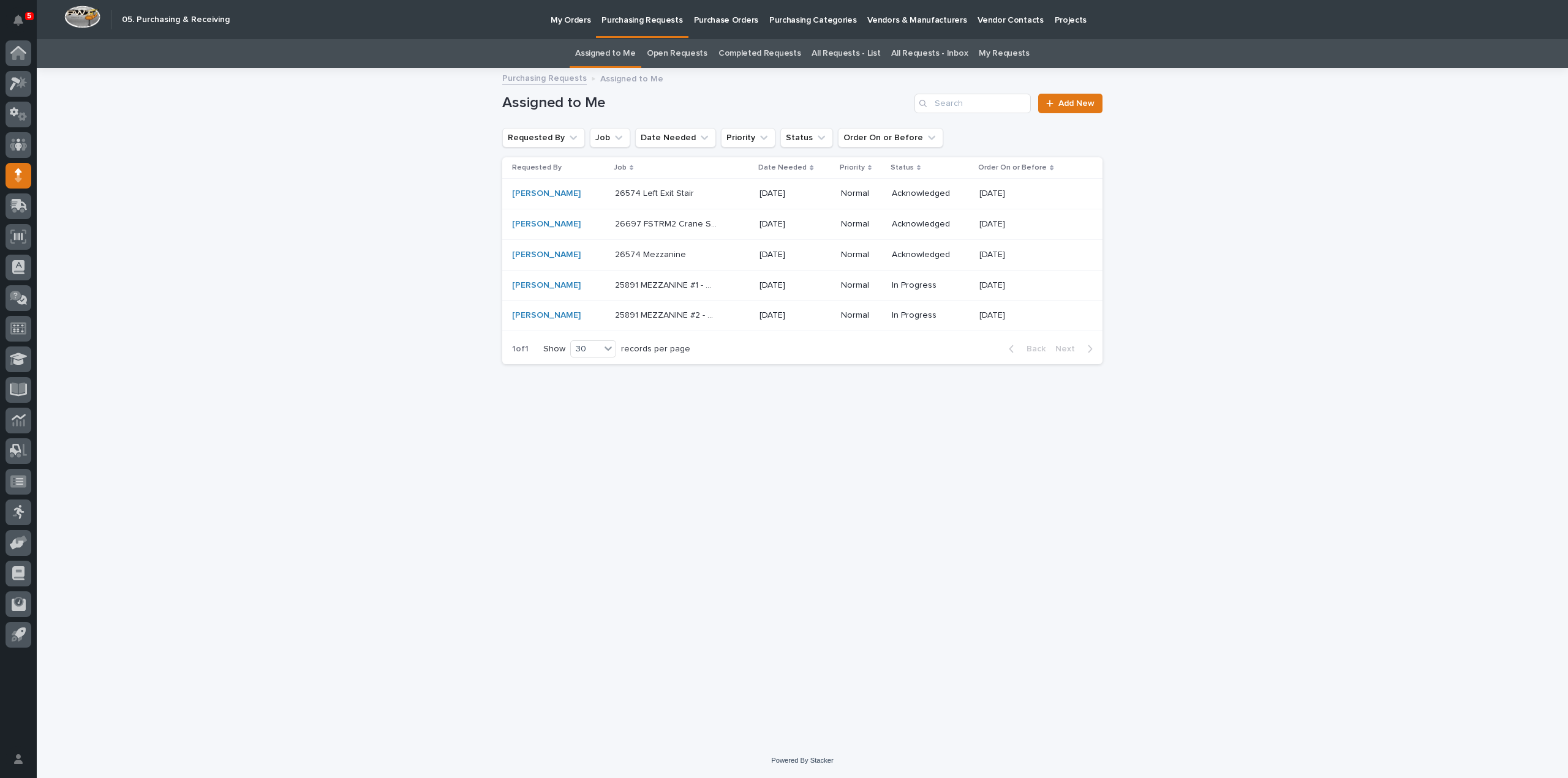
click at [640, 193] on p "26574 Left Exit Stair" at bounding box center [655, 192] width 82 height 13
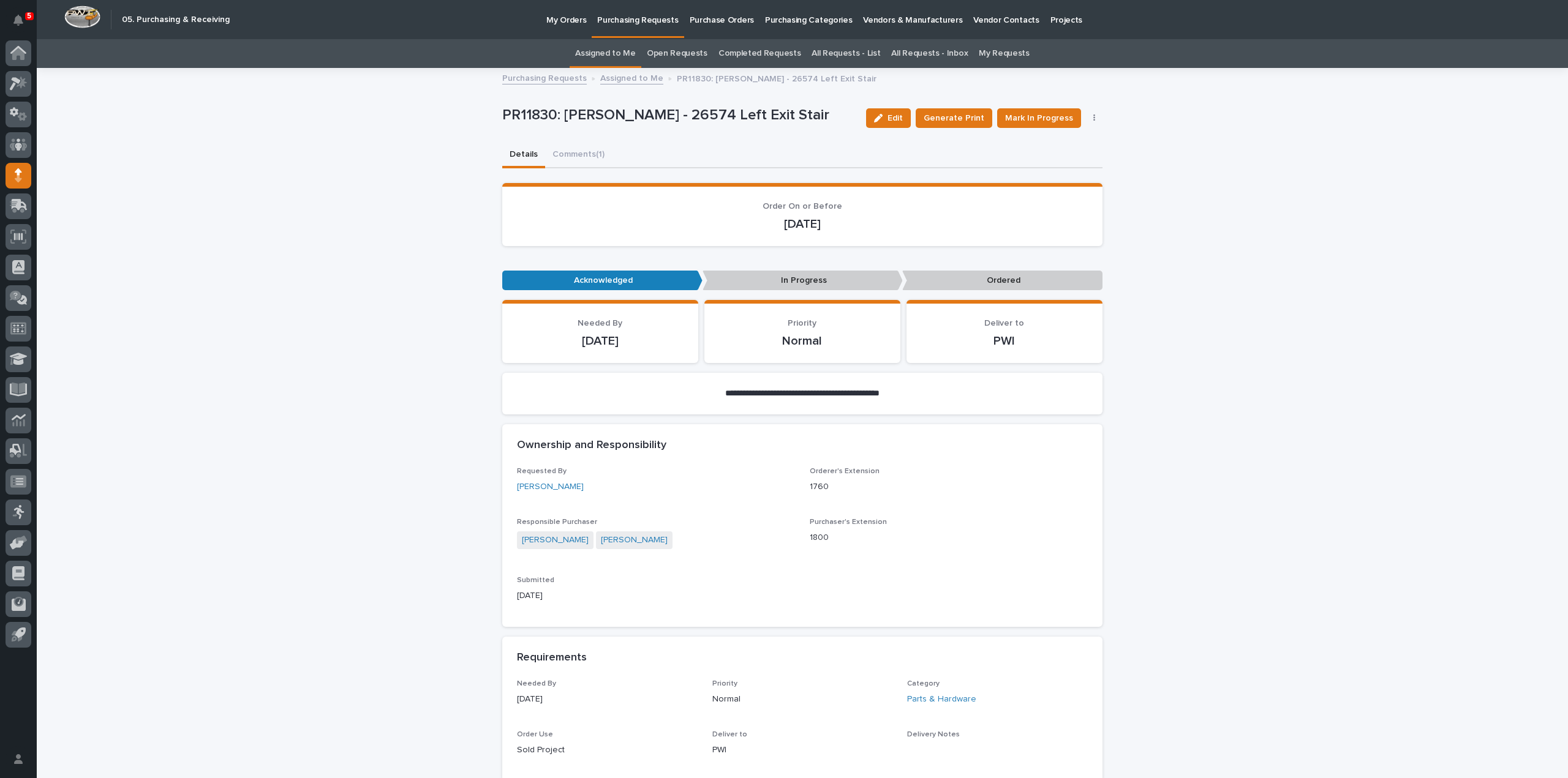
scroll to position [489, 0]
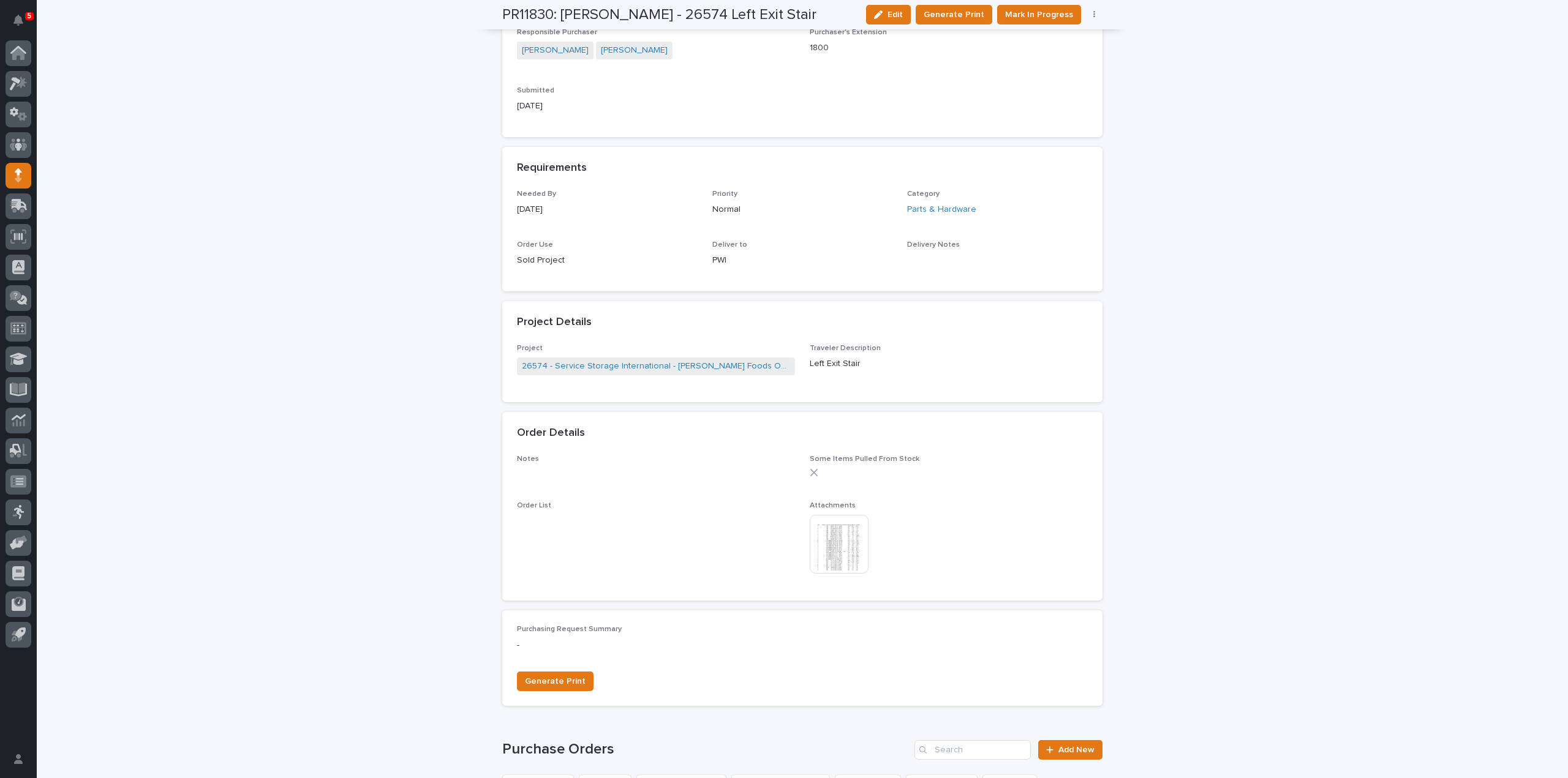
click at [832, 527] on img at bounding box center [839, 544] width 59 height 59
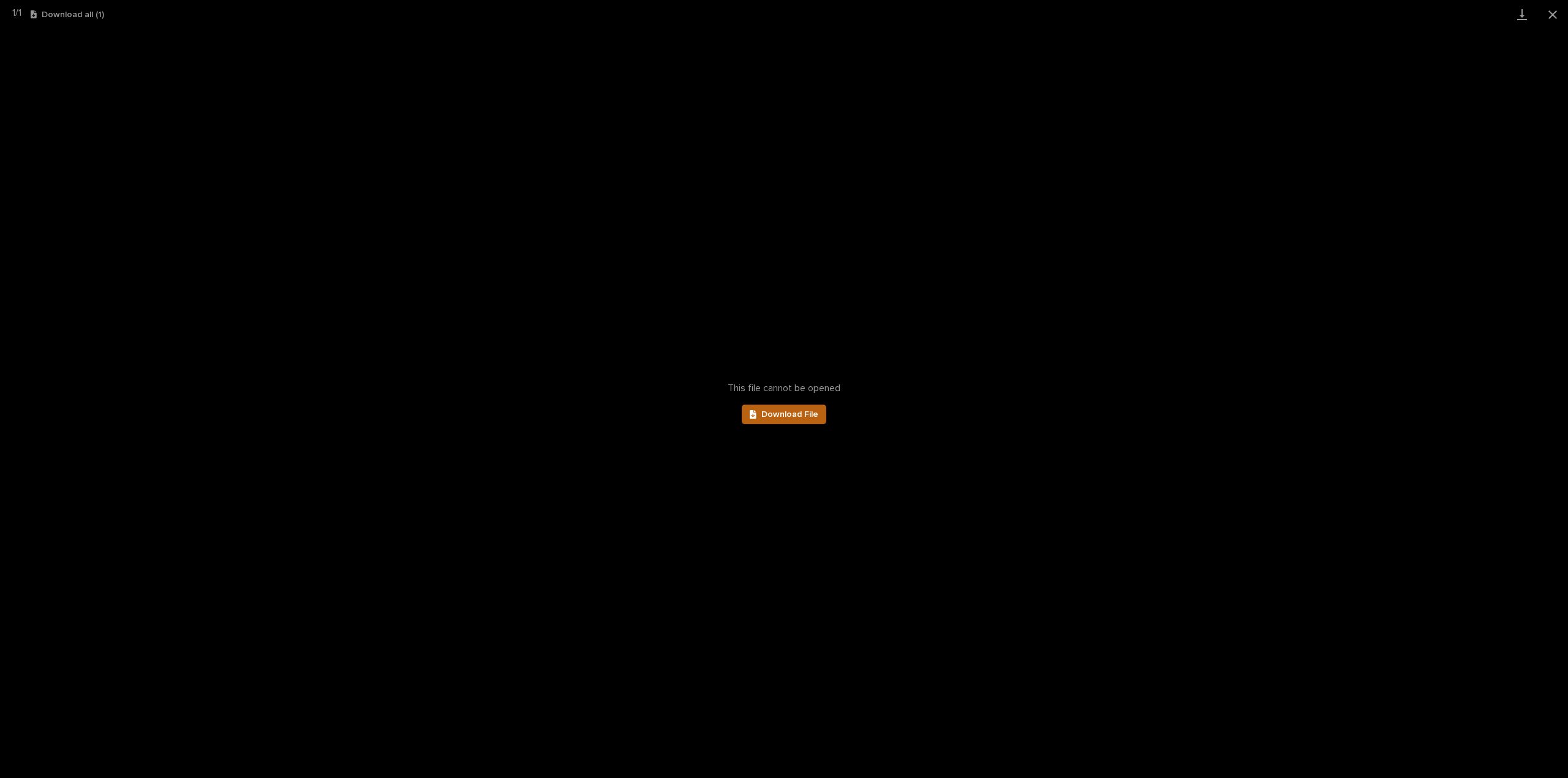
click at [808, 417] on span "Download File" at bounding box center [790, 415] width 57 height 9
click at [1554, 13] on button "Close gallery" at bounding box center [1552, 14] width 31 height 29
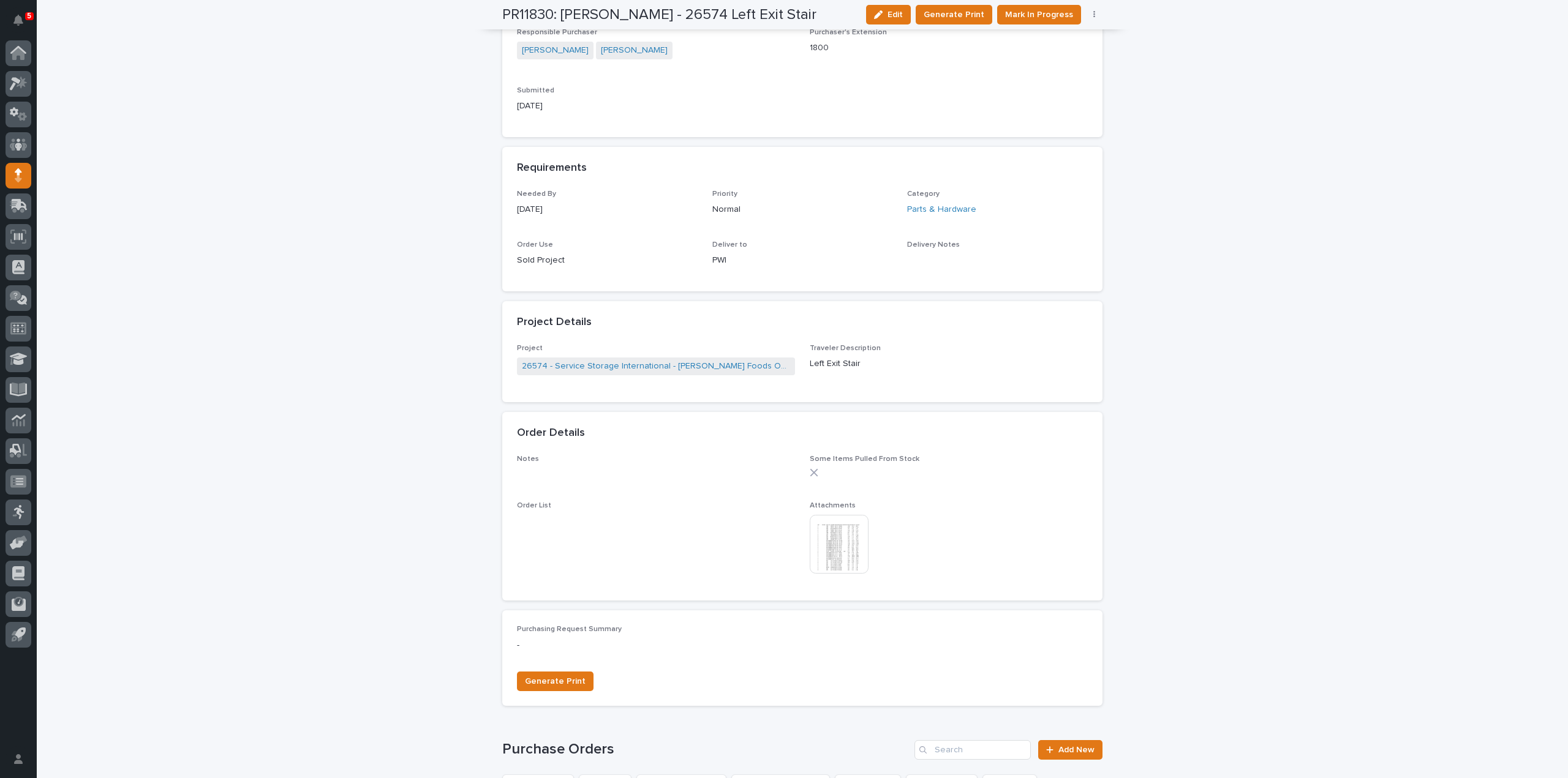
scroll to position [0, 0]
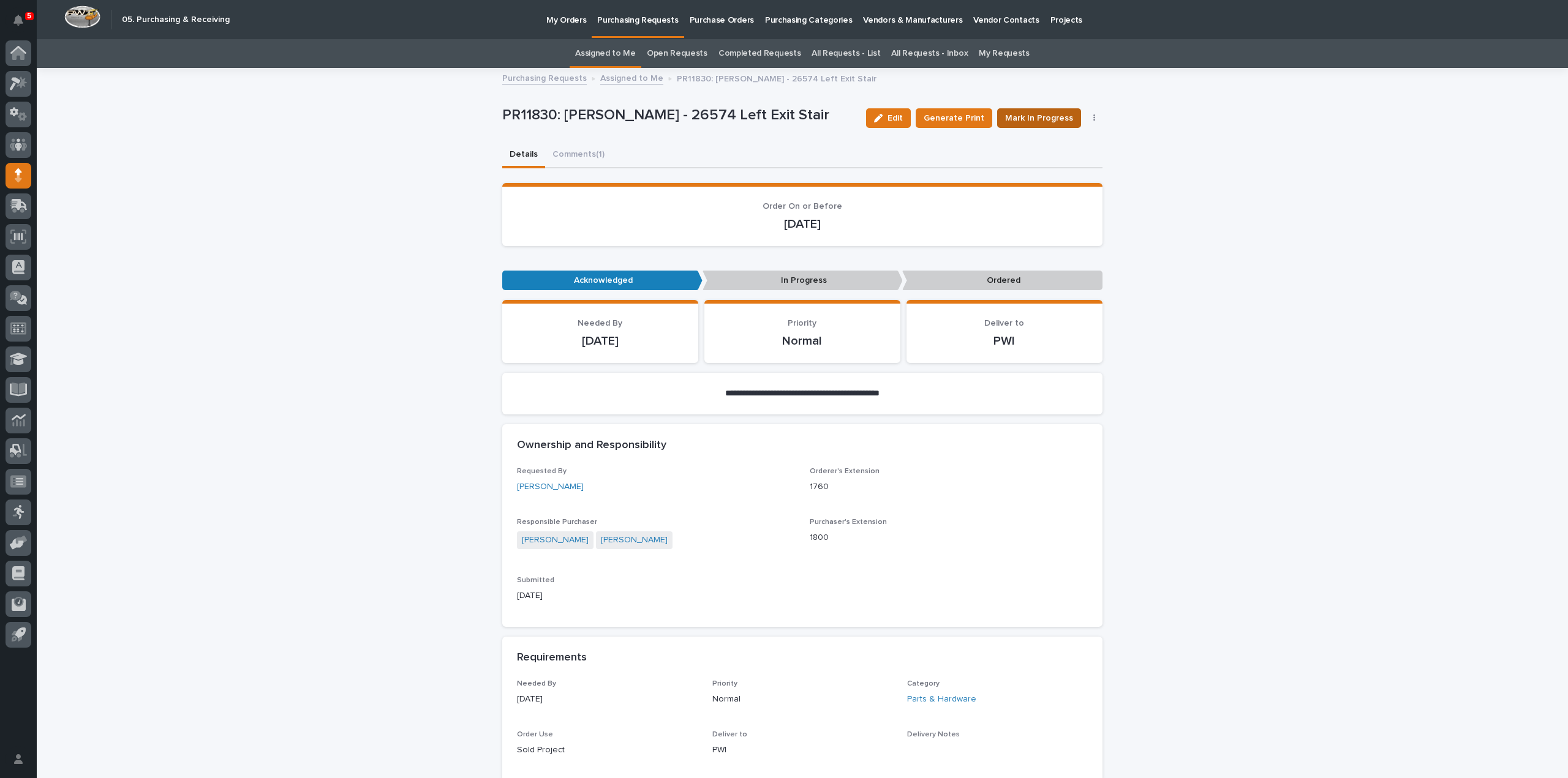
click at [1028, 118] on span "Mark In Progress" at bounding box center [1038, 118] width 68 height 12
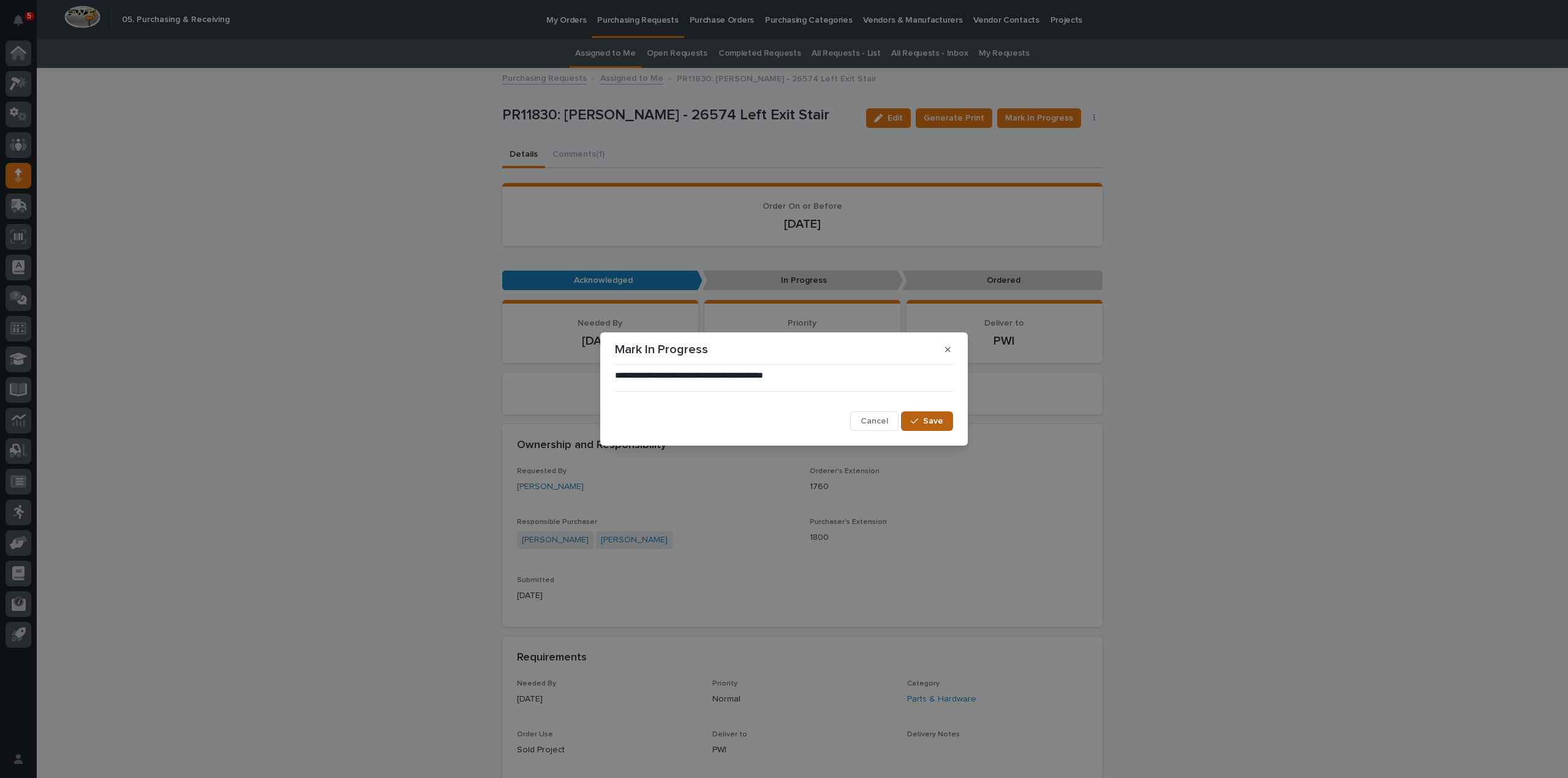
click at [918, 425] on icon "button" at bounding box center [914, 421] width 7 height 9
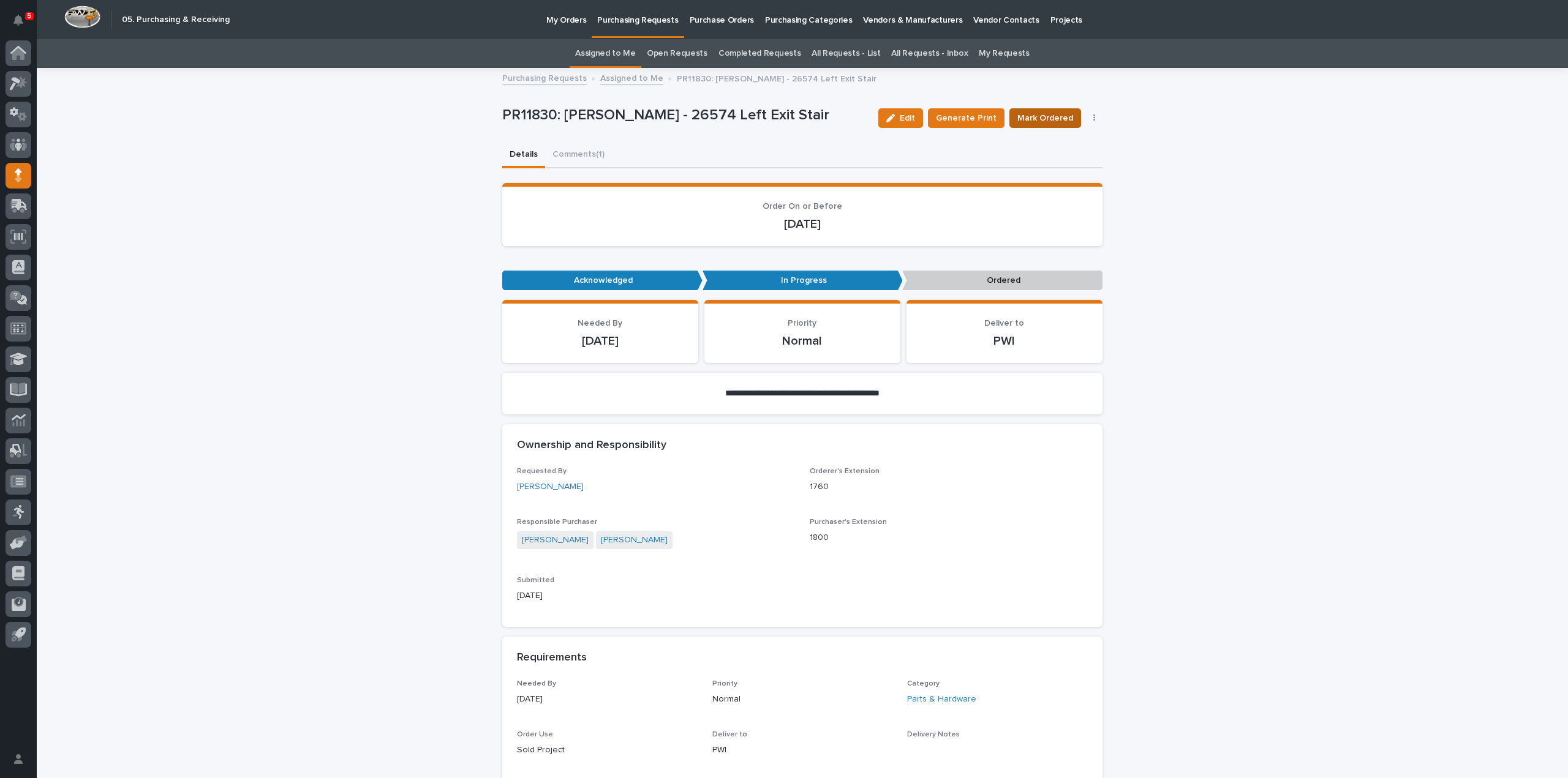
click at [1040, 120] on span "Mark Ordered" at bounding box center [1045, 118] width 56 height 12
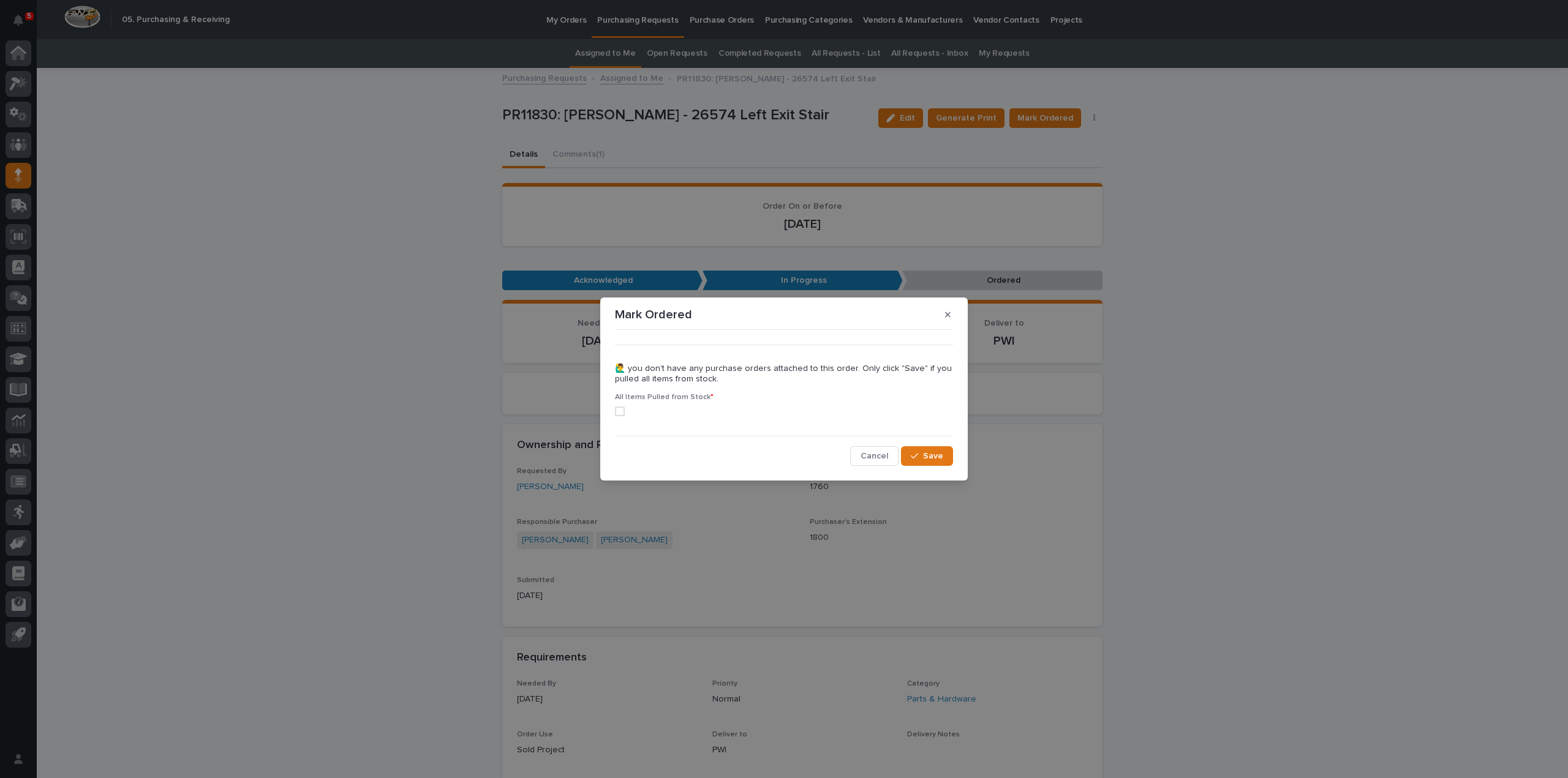
click at [619, 412] on span at bounding box center [619, 410] width 10 height 10
click at [941, 457] on span "Save" at bounding box center [933, 456] width 20 height 9
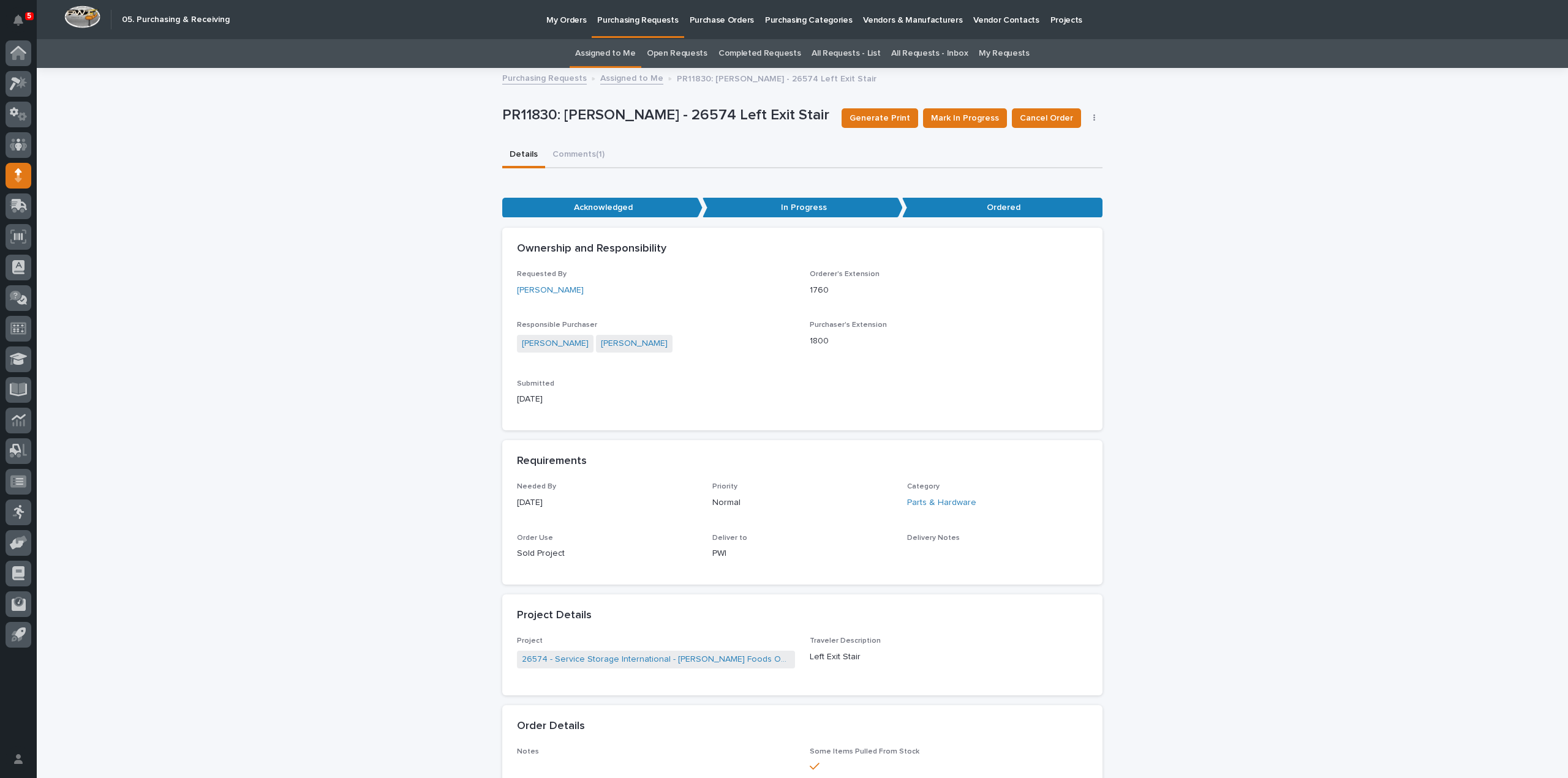
click at [615, 56] on link "Assigned to Me" at bounding box center [605, 54] width 61 height 29
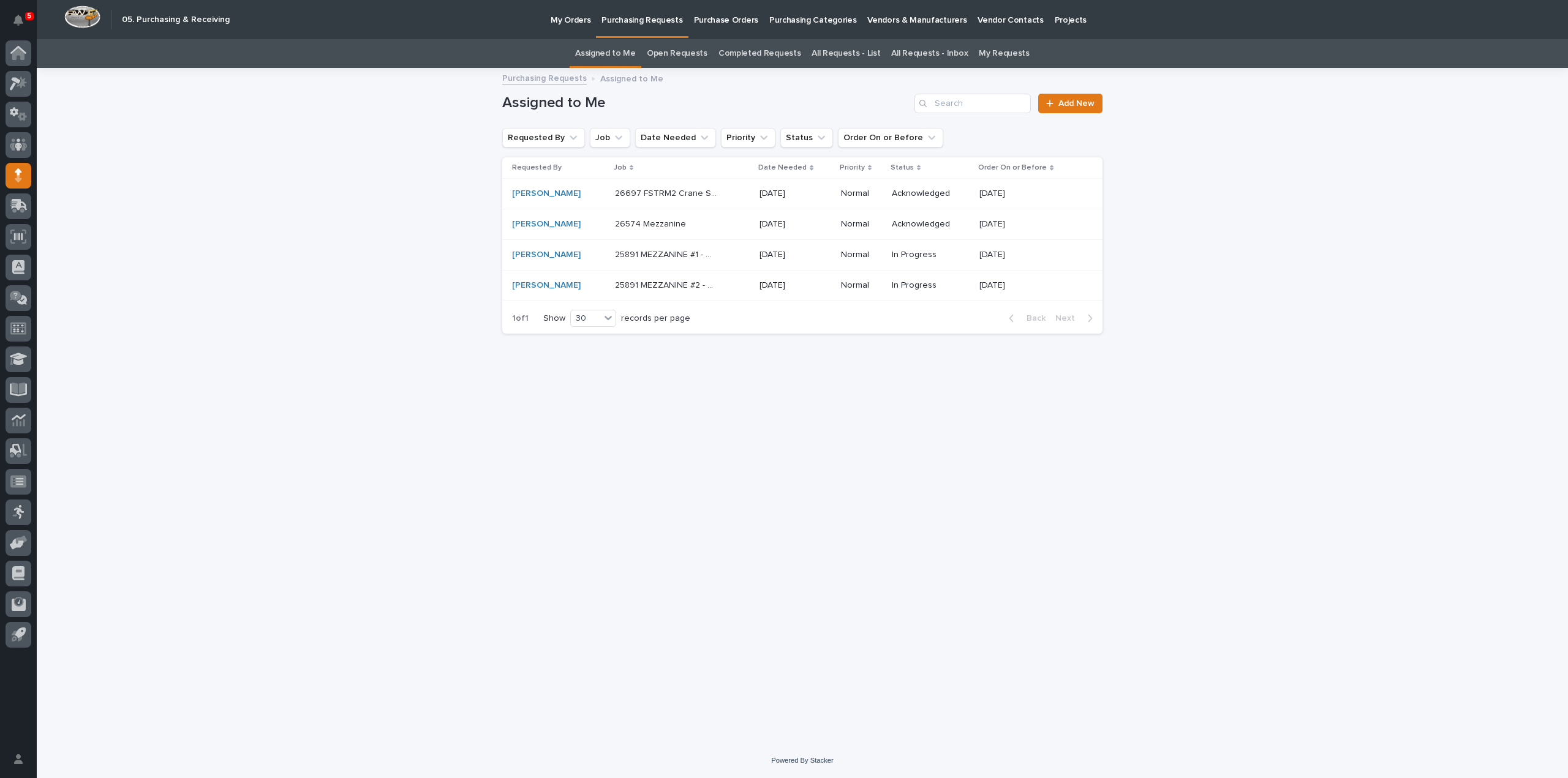
click at [625, 196] on p "26697 FSTRM2 Crane System" at bounding box center [667, 192] width 104 height 13
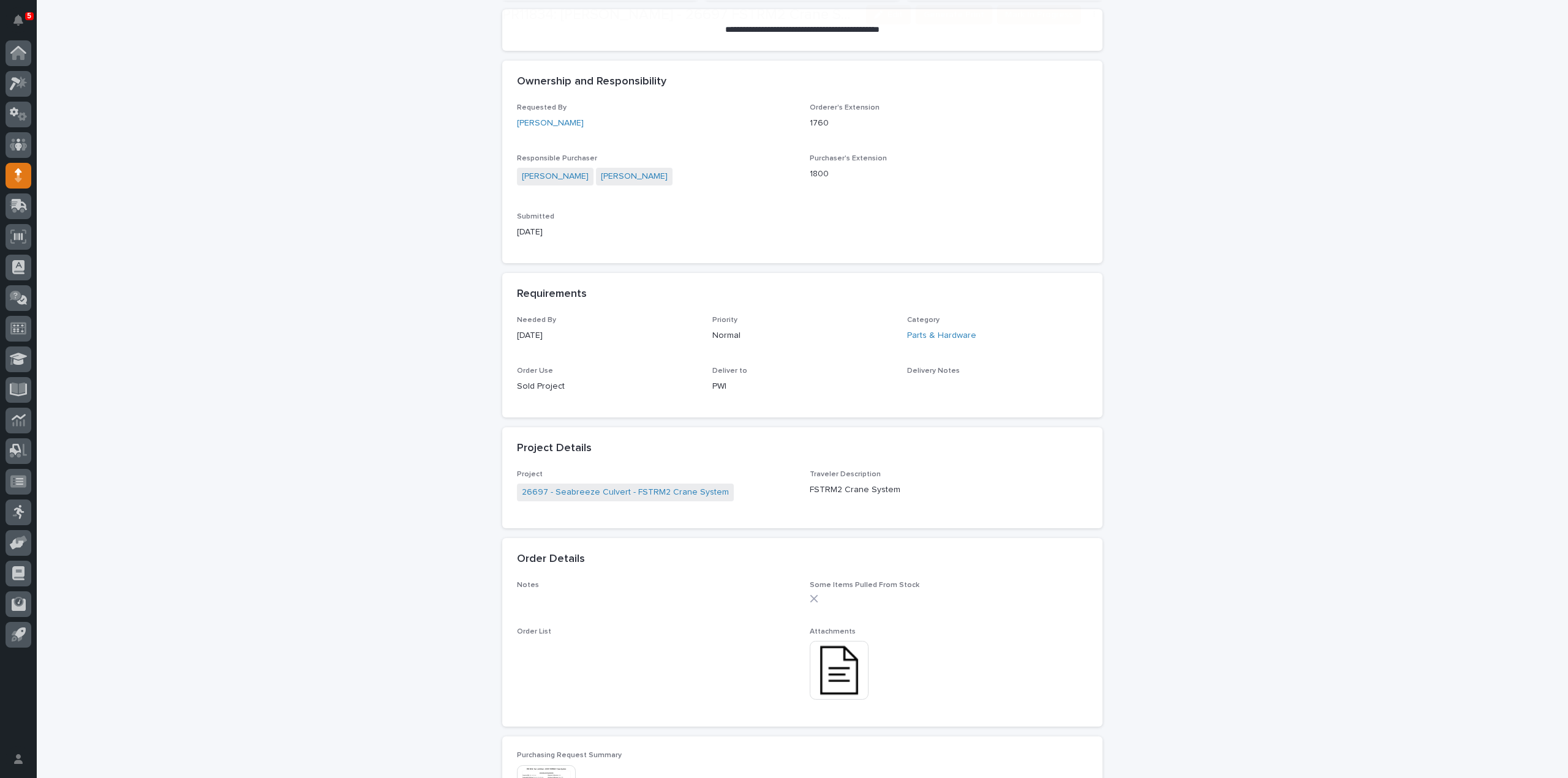
scroll to position [368, 0]
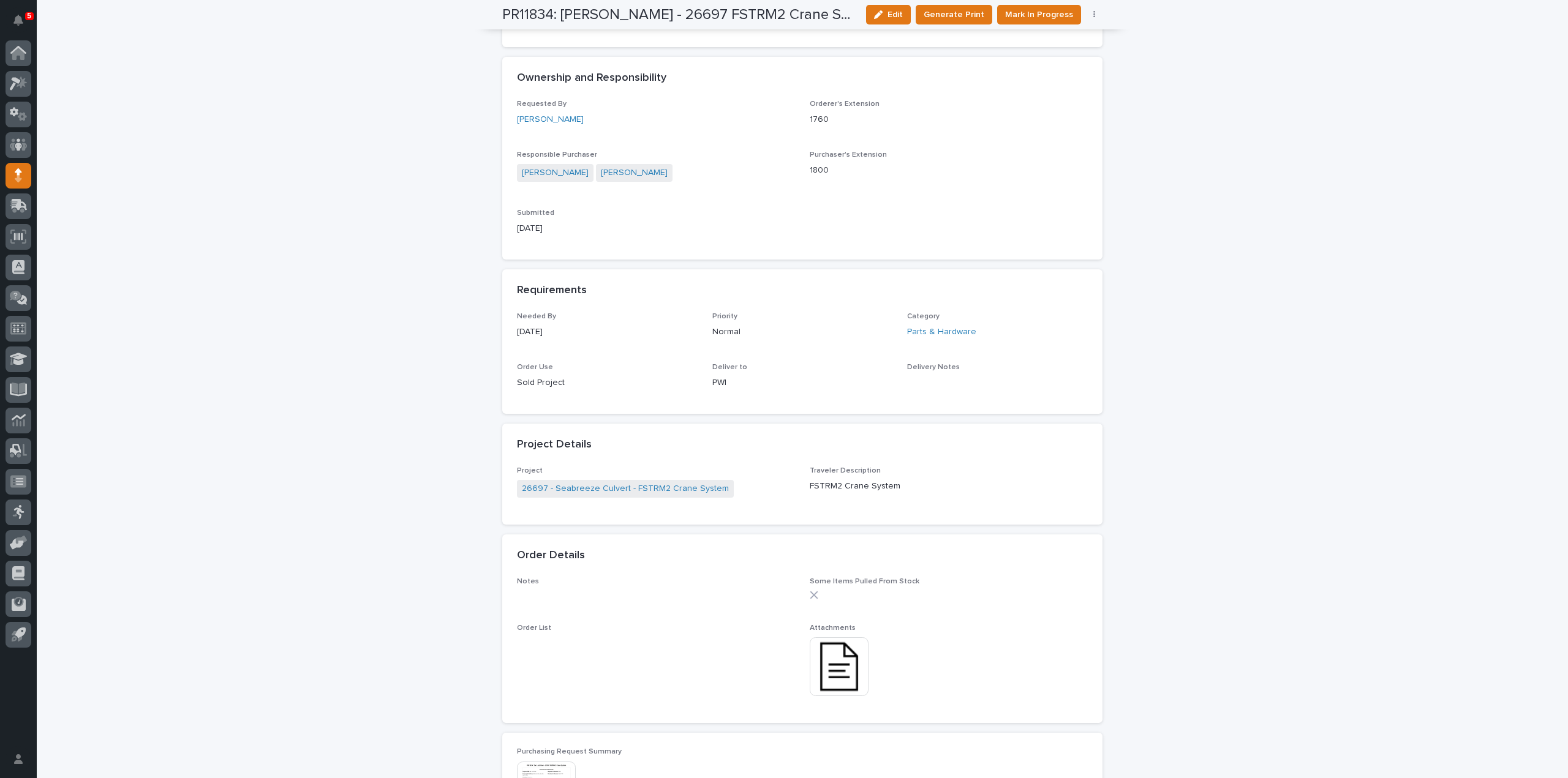
click at [841, 672] on img at bounding box center [839, 667] width 59 height 59
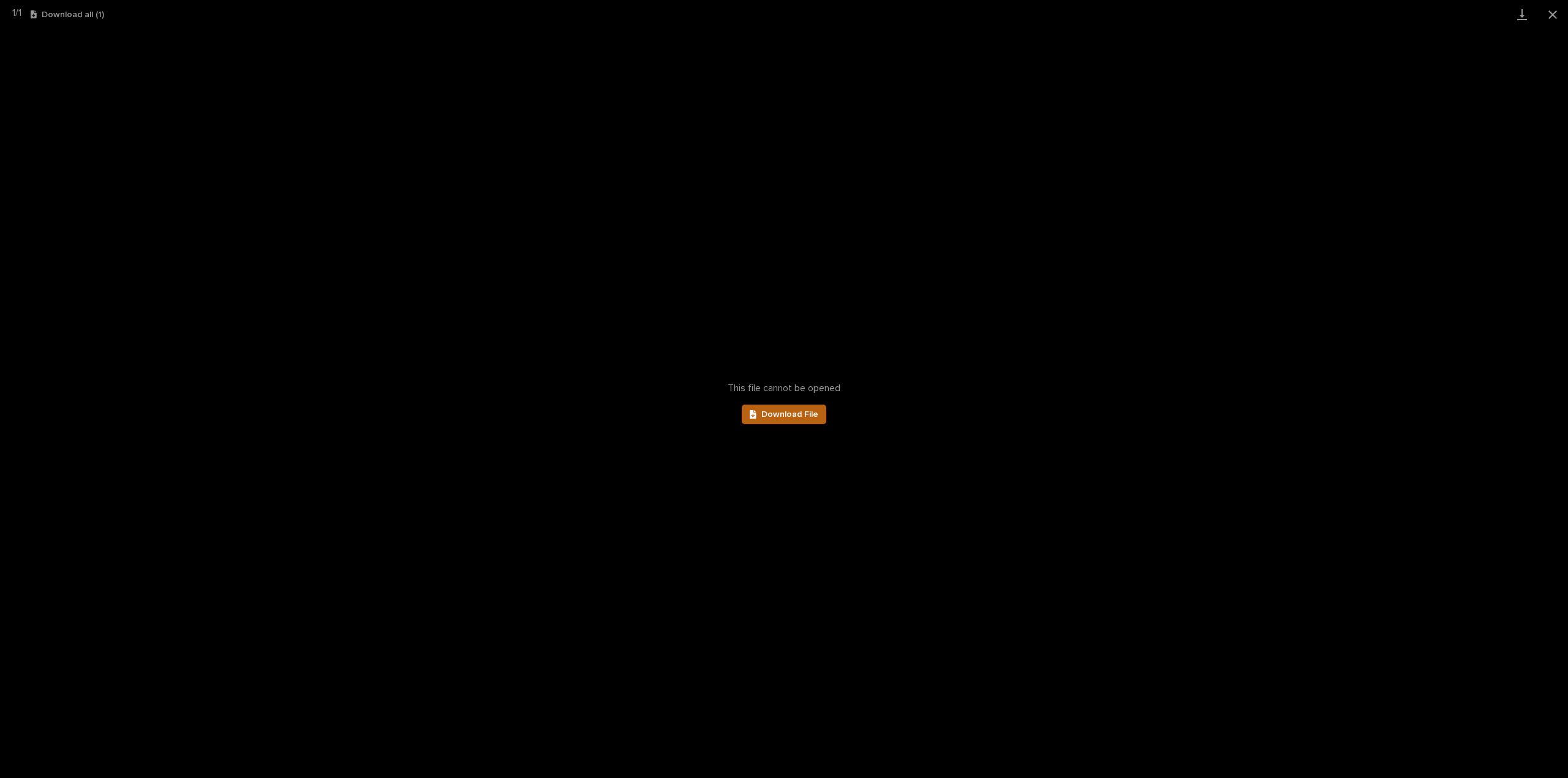
click at [816, 411] on span "Download File" at bounding box center [790, 415] width 57 height 9
click at [1554, 17] on button "Close gallery" at bounding box center [1552, 14] width 31 height 29
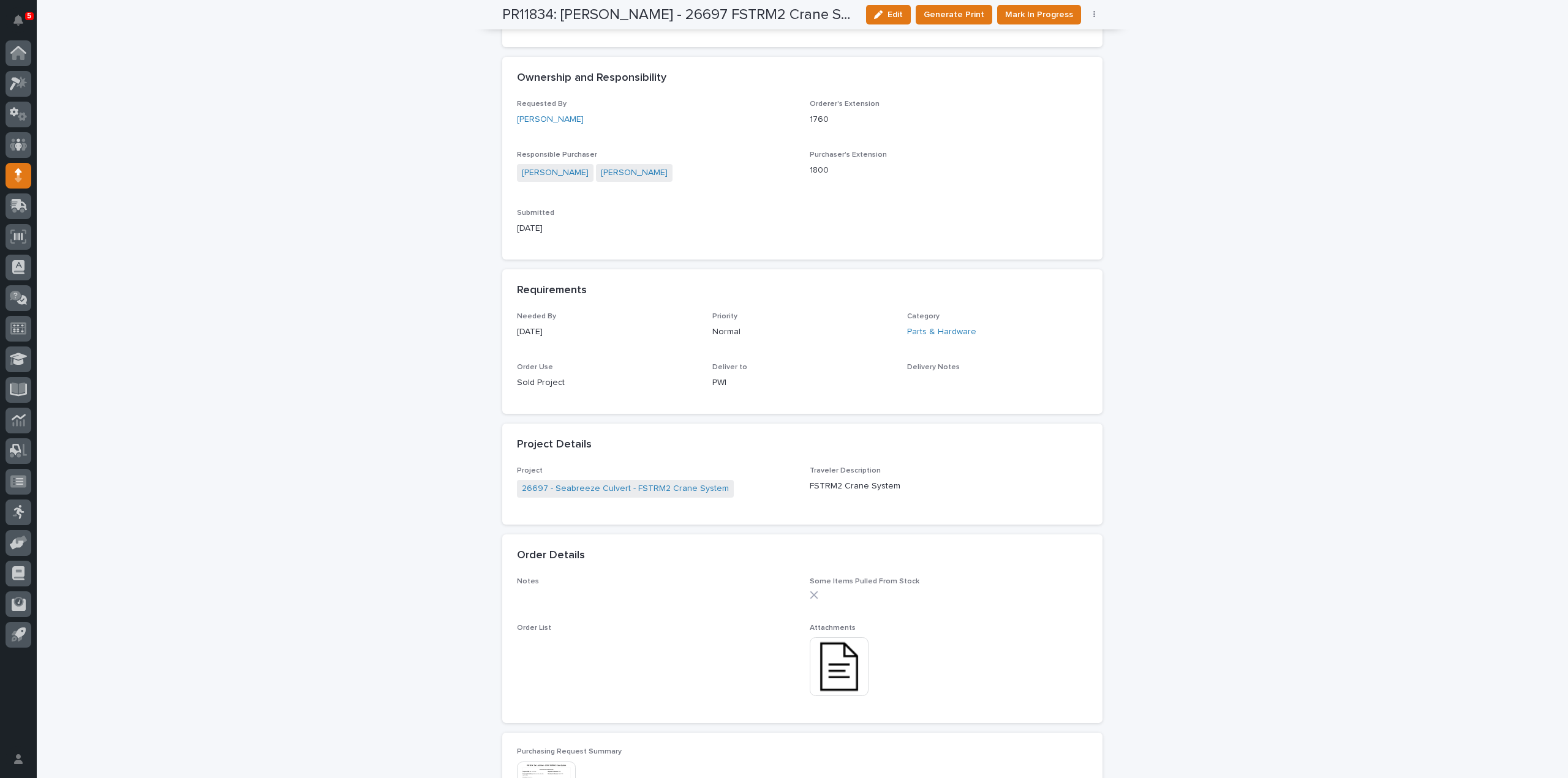
scroll to position [0, 0]
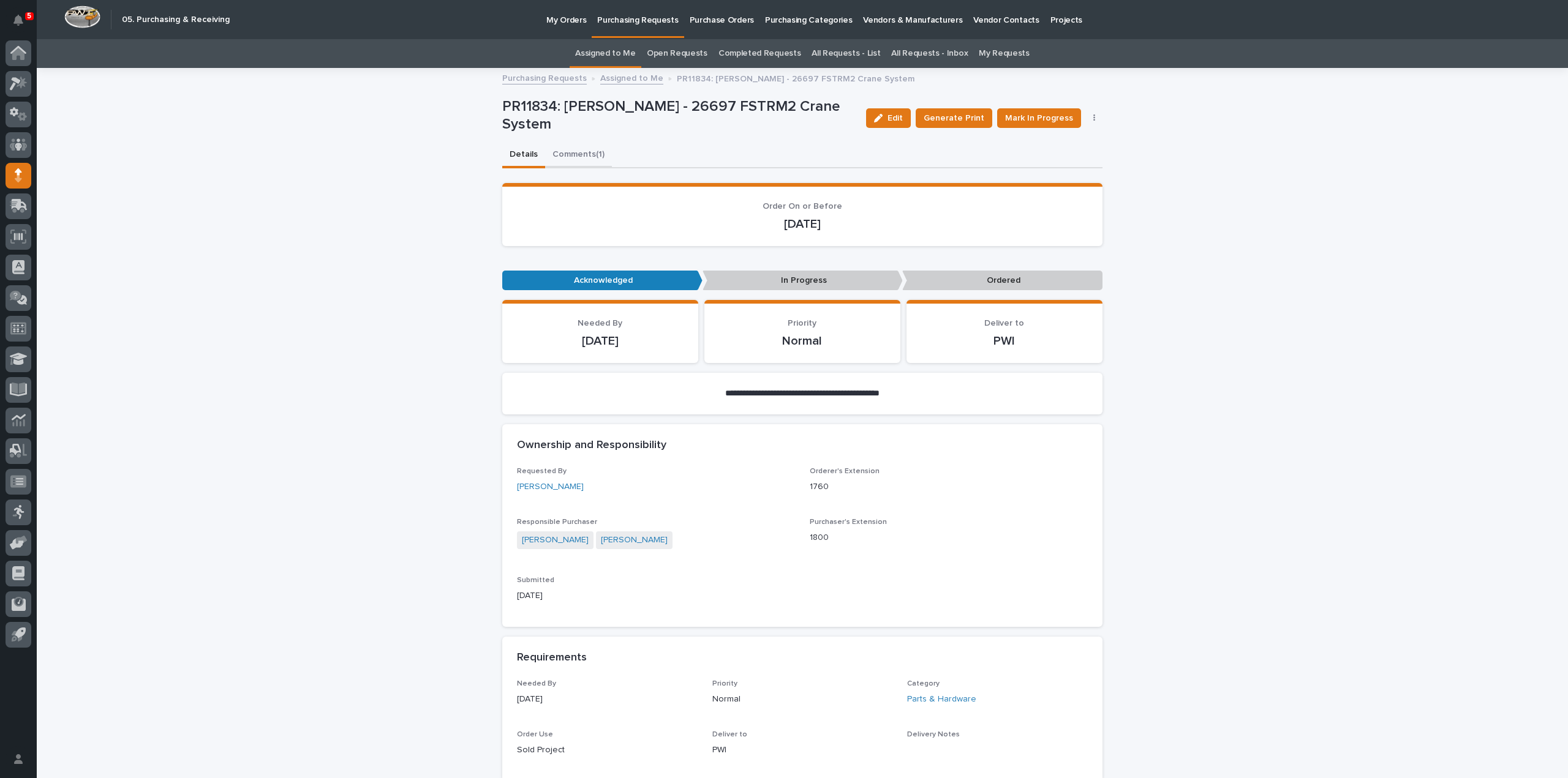
click at [573, 156] on button "Comments (1)" at bounding box center [578, 155] width 67 height 25
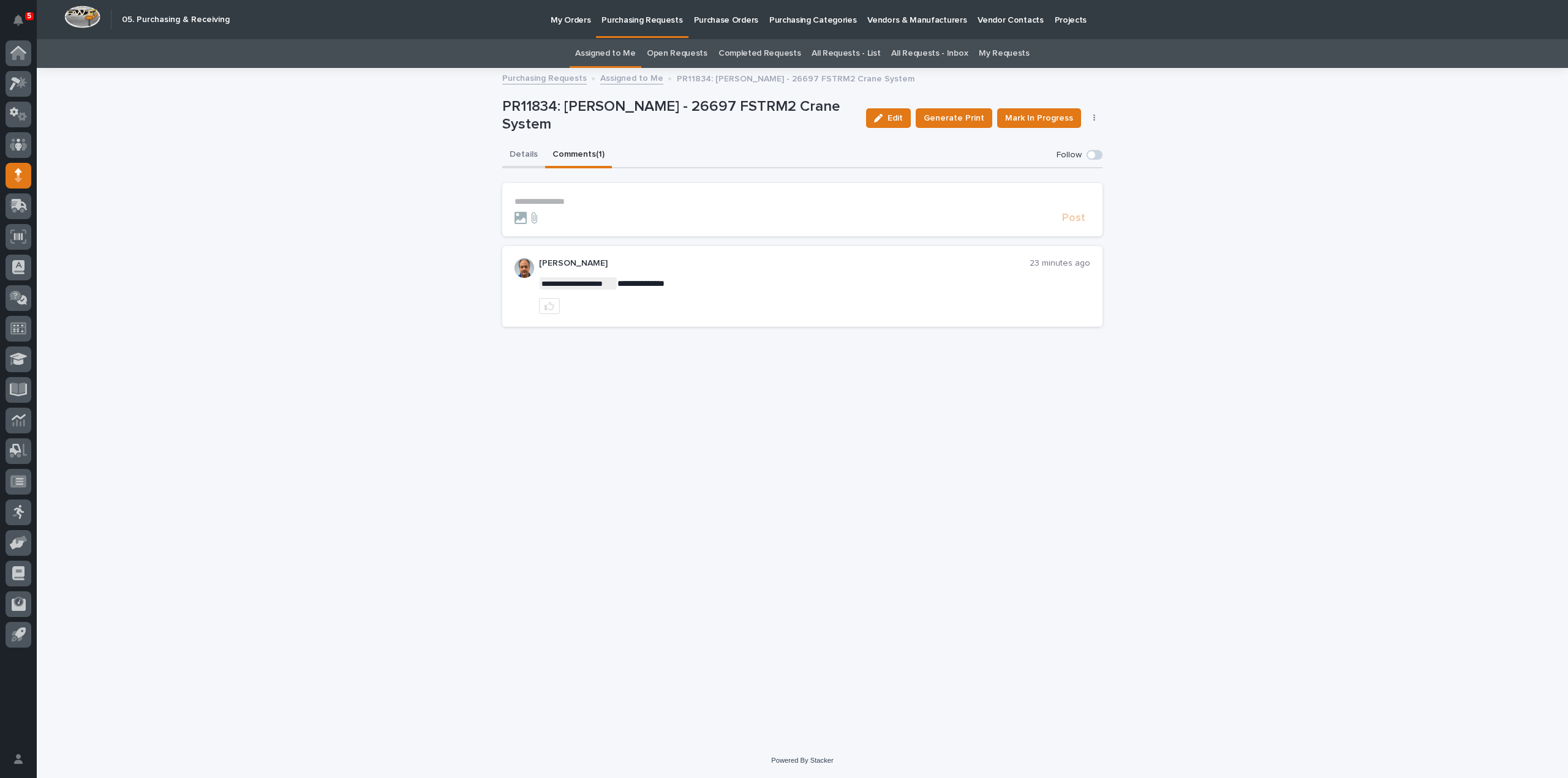
click at [528, 151] on button "Details" at bounding box center [523, 155] width 43 height 25
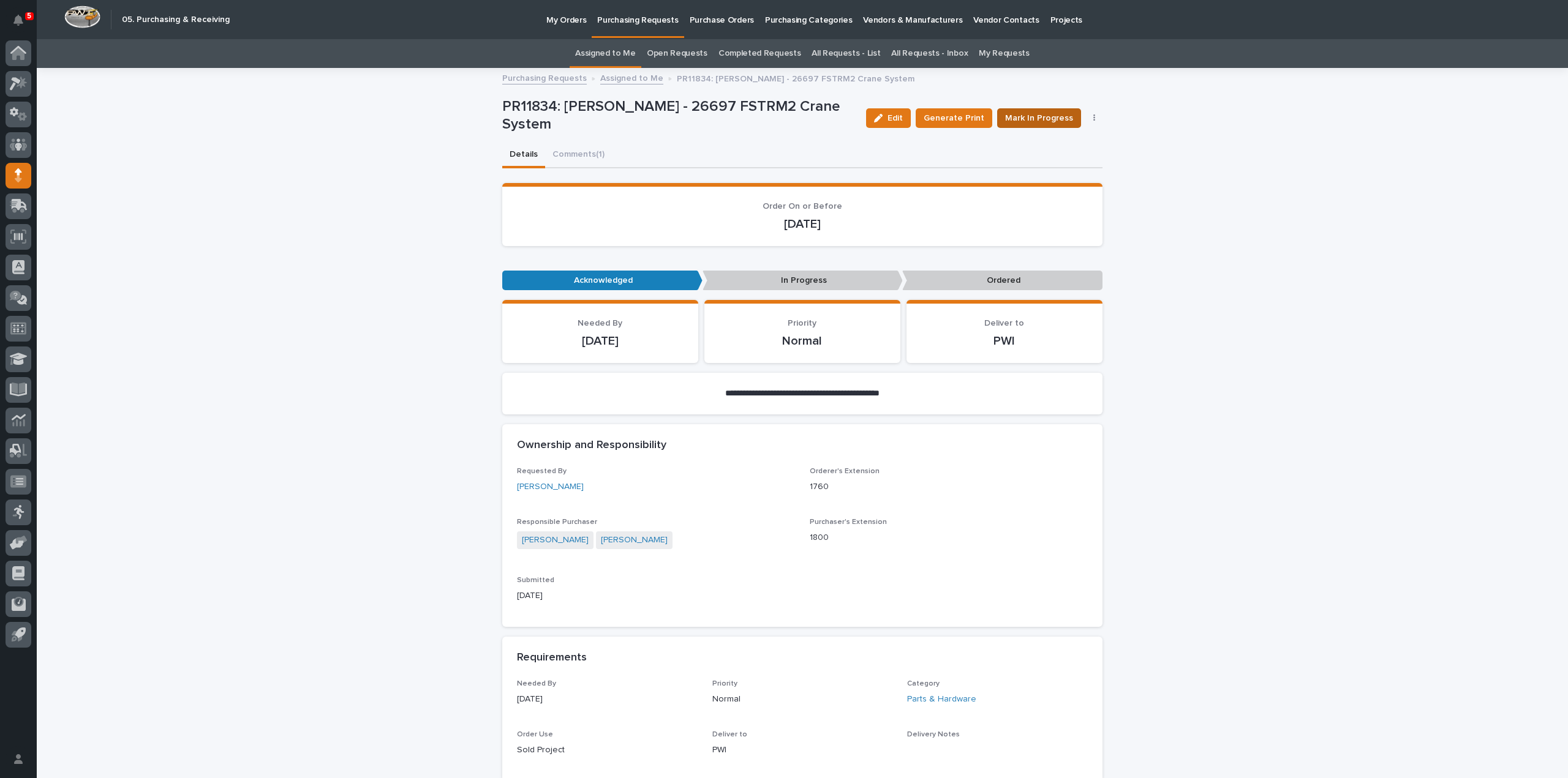
click at [1035, 118] on span "Mark In Progress" at bounding box center [1038, 118] width 68 height 12
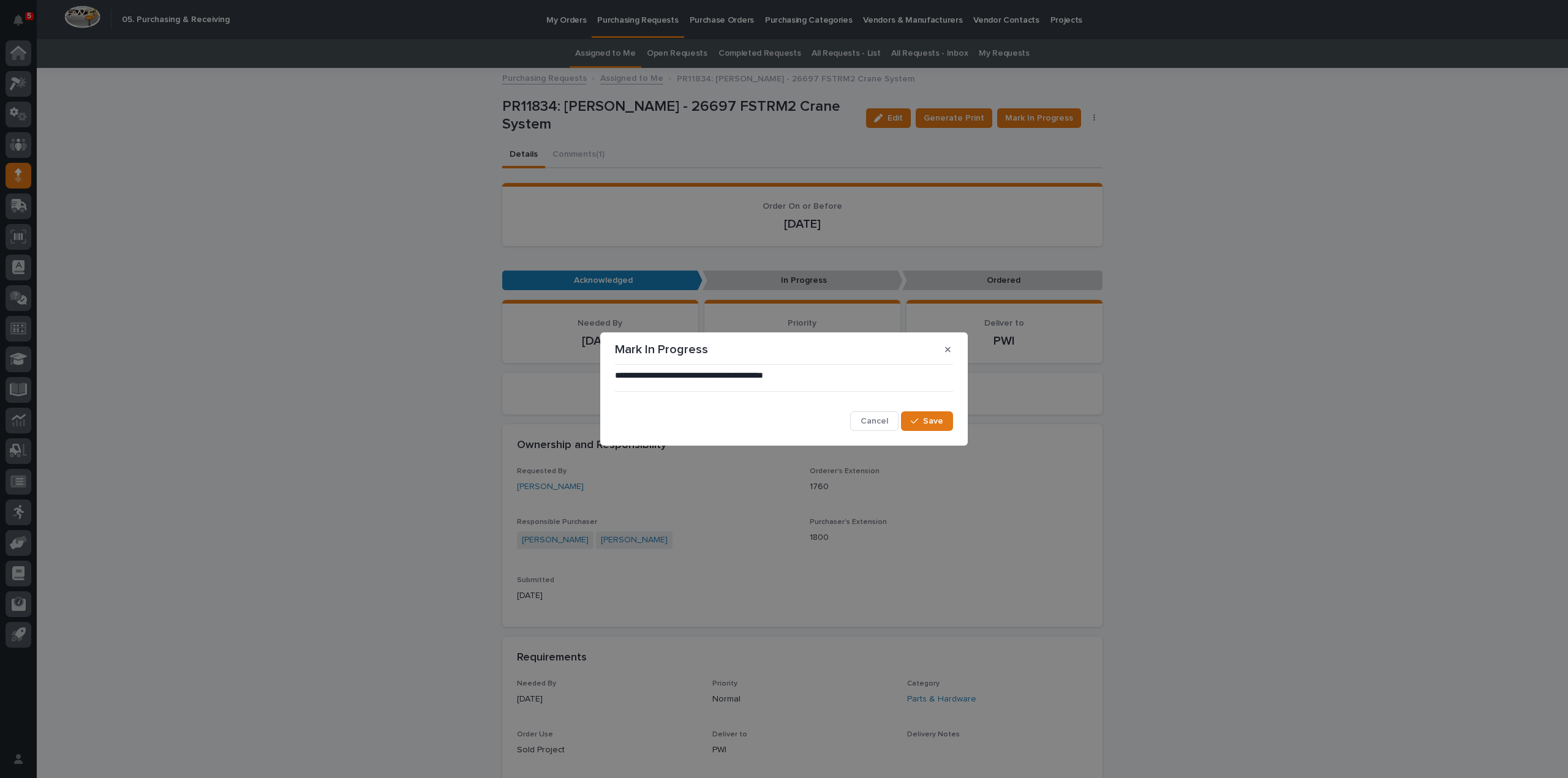
click at [828, 402] on div "**********" at bounding box center [784, 401] width 338 height 61
click at [913, 425] on icon "button" at bounding box center [914, 421] width 7 height 9
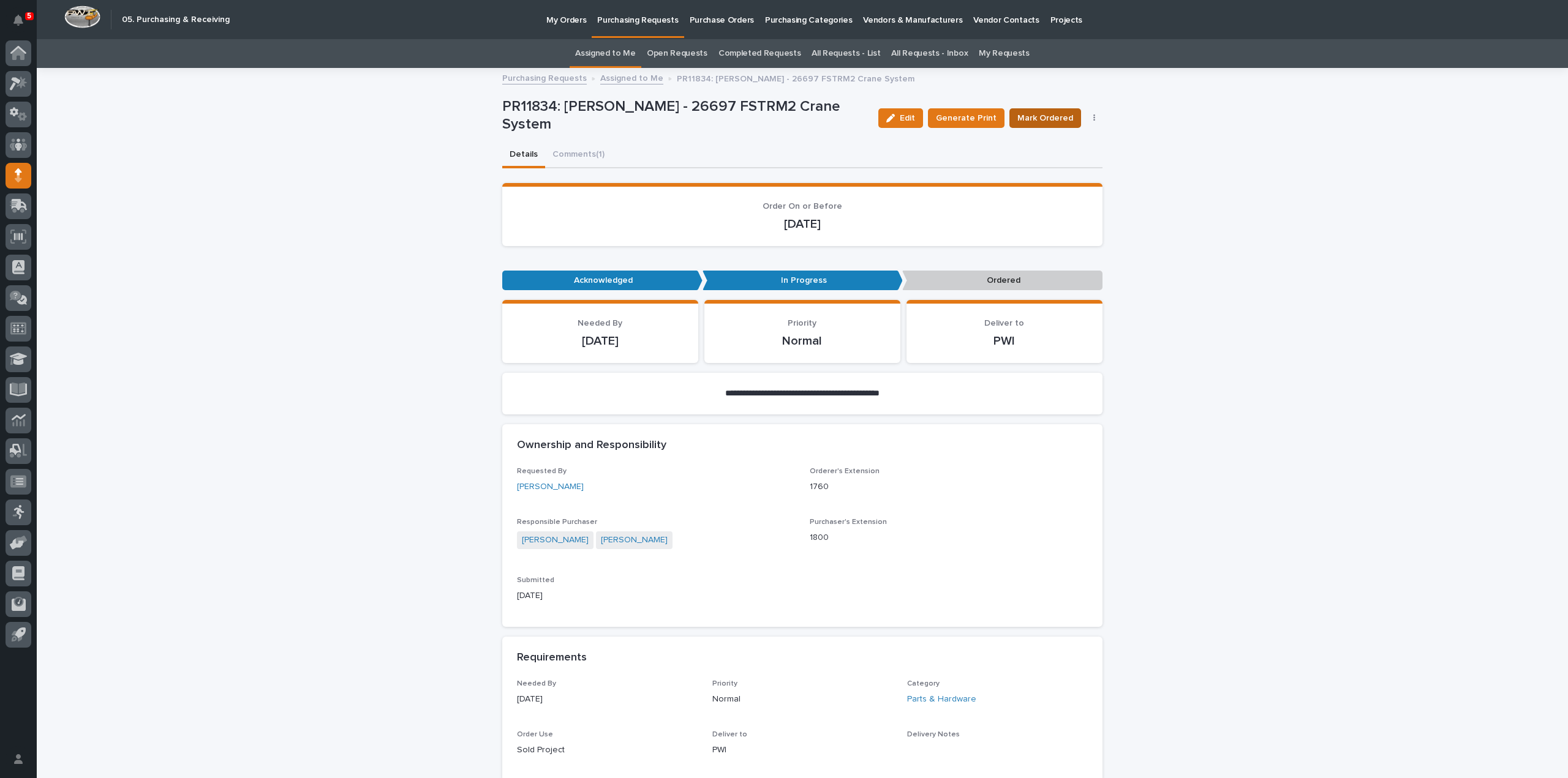
click at [1043, 118] on span "Mark Ordered" at bounding box center [1045, 118] width 56 height 12
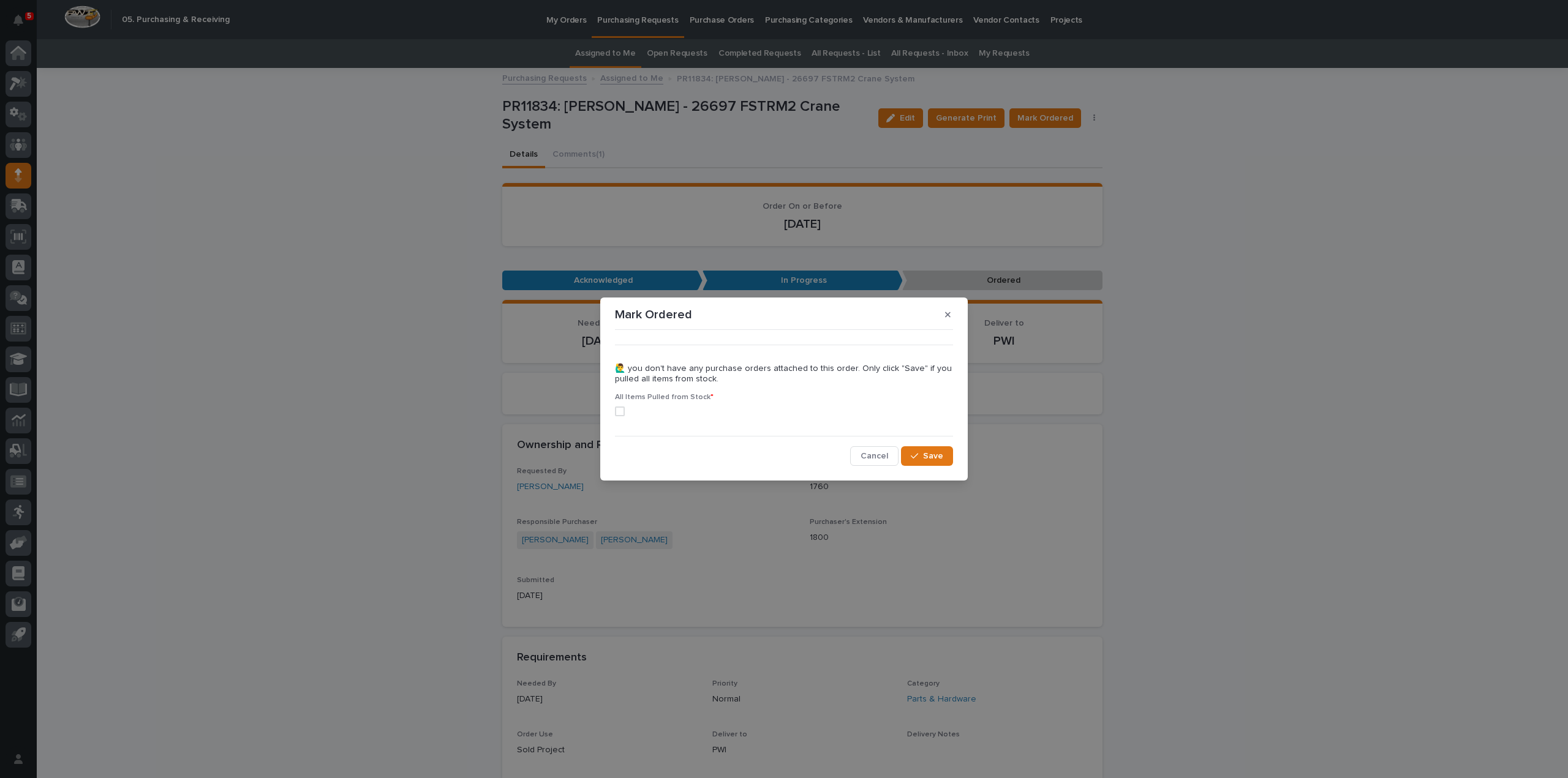
click at [619, 412] on span at bounding box center [619, 410] width 10 height 10
click at [918, 461] on button "Save" at bounding box center [927, 456] width 52 height 19
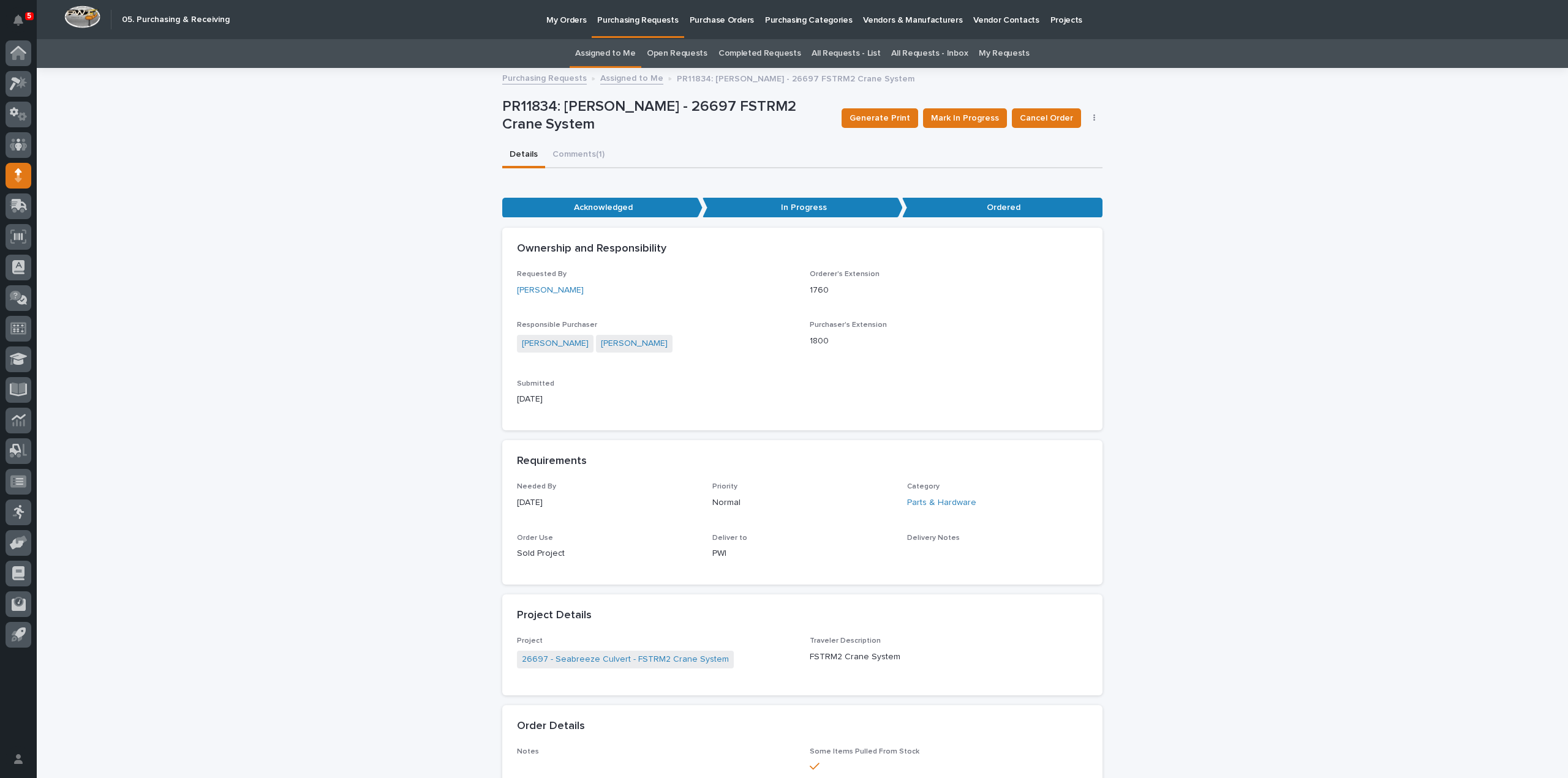
click at [634, 52] on link "Assigned to Me" at bounding box center [605, 54] width 61 height 29
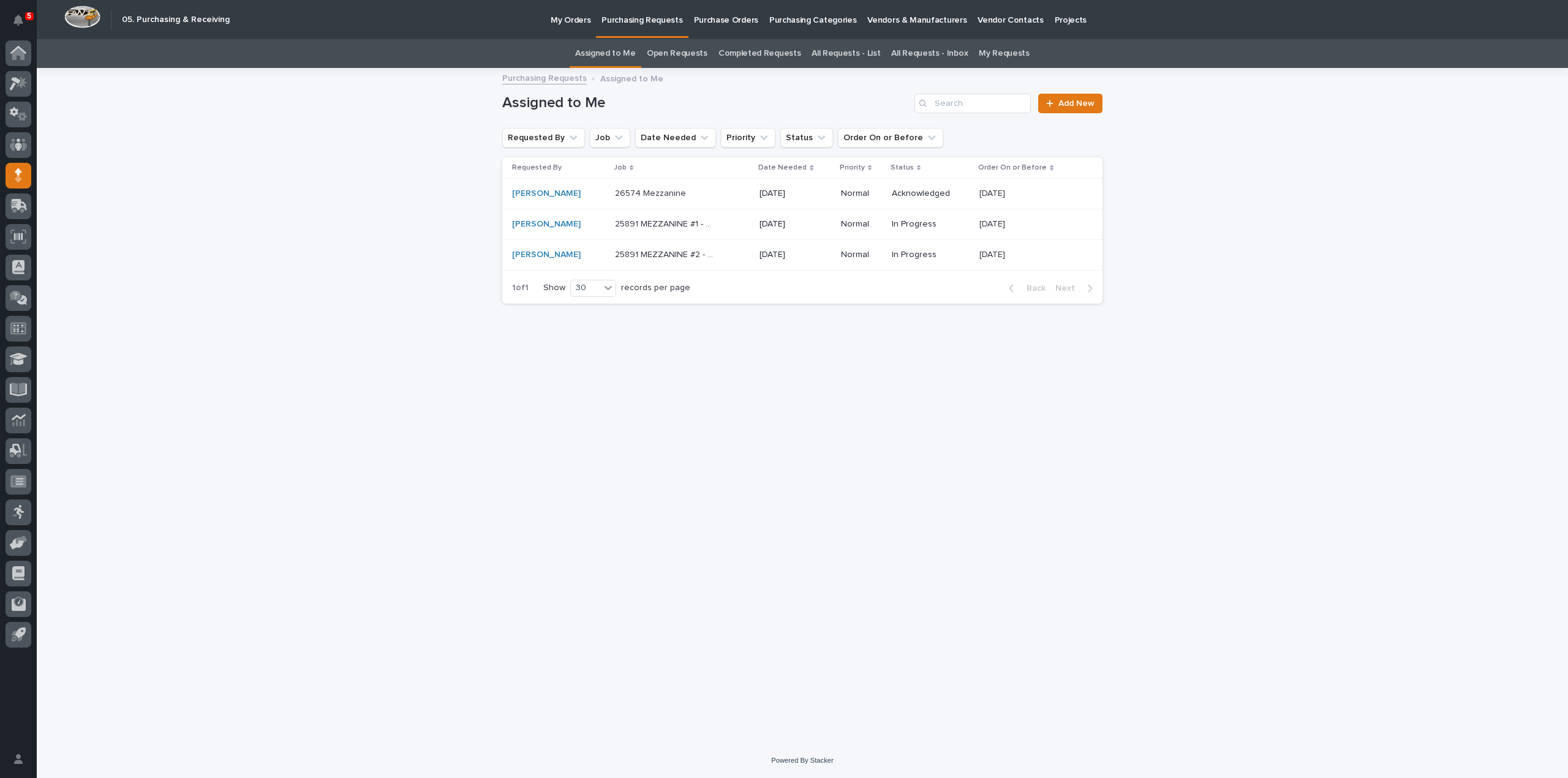
click at [660, 191] on p "26574 Mezzanine" at bounding box center [652, 192] width 74 height 13
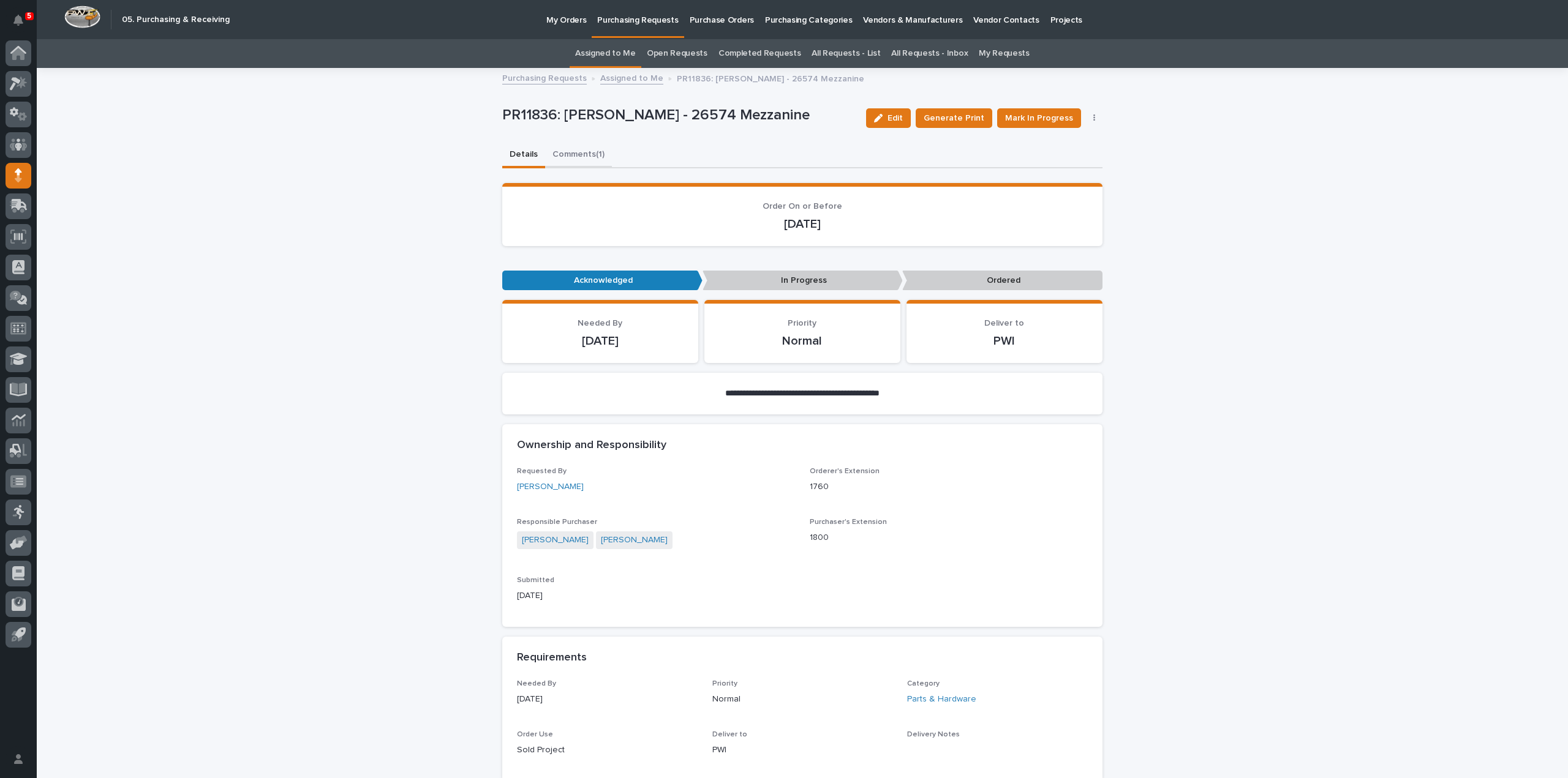
click at [570, 155] on button "Comments (1)" at bounding box center [578, 155] width 67 height 25
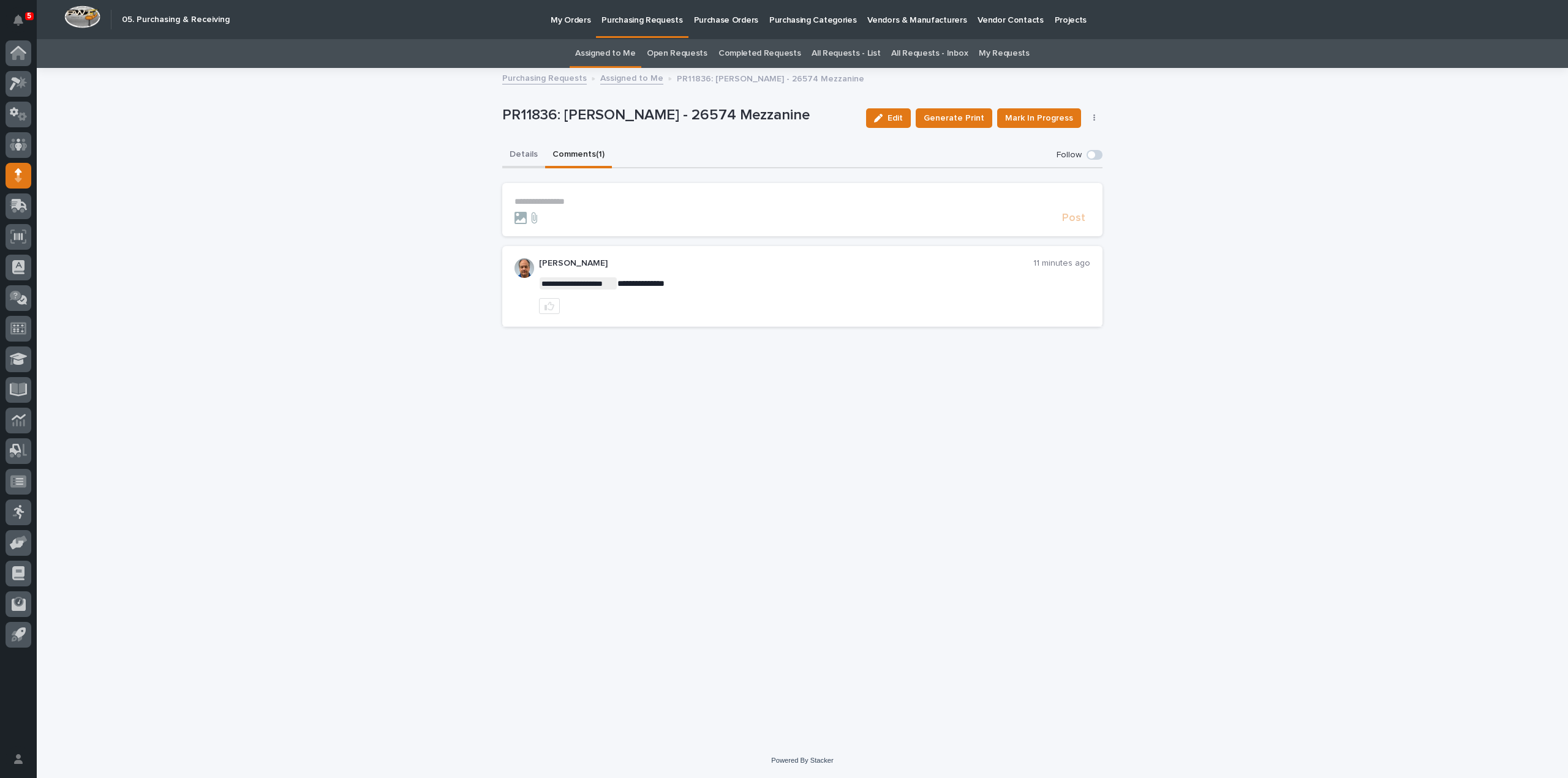
click at [536, 157] on button "Details" at bounding box center [523, 155] width 43 height 25
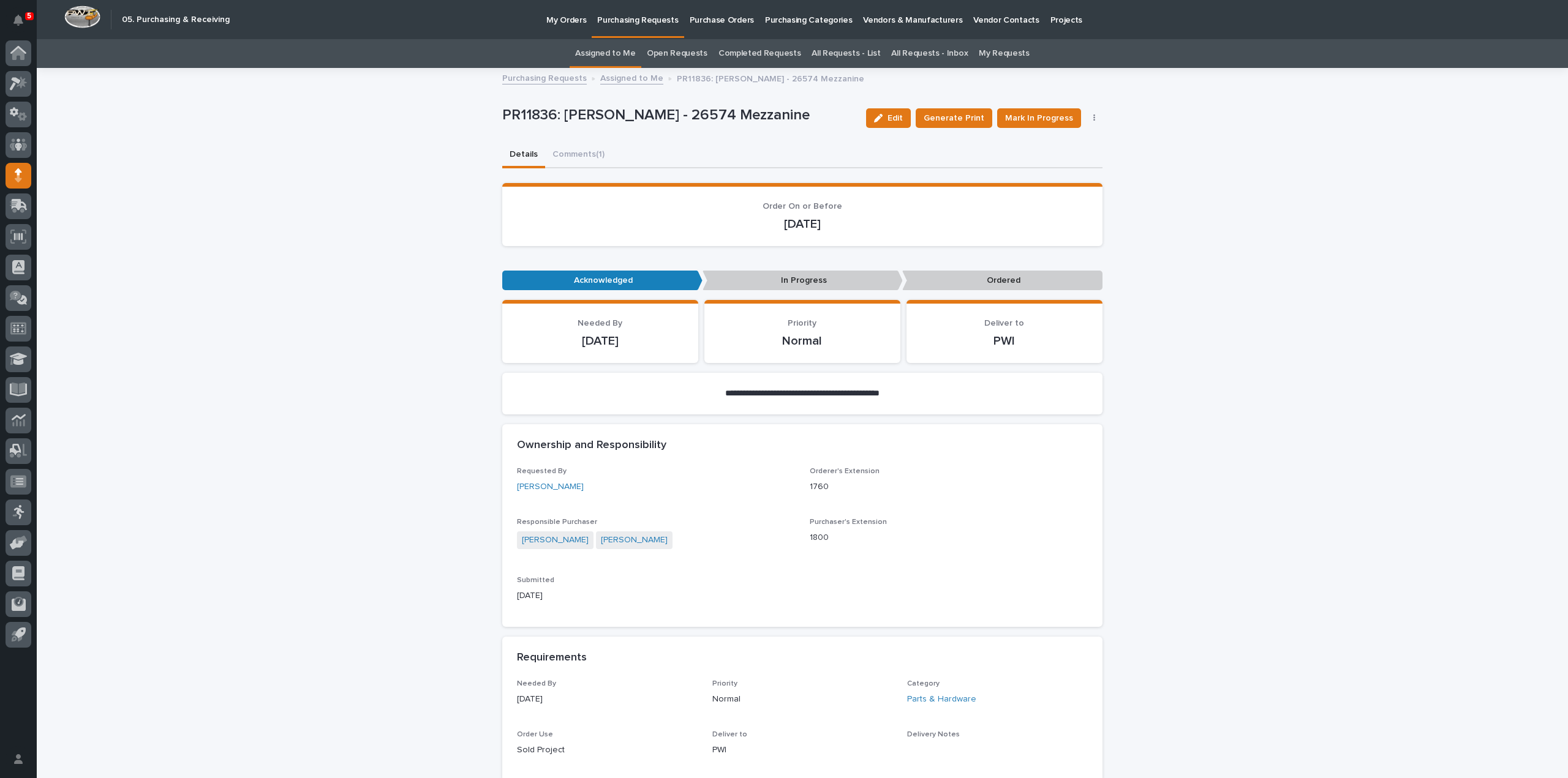
scroll to position [612, 0]
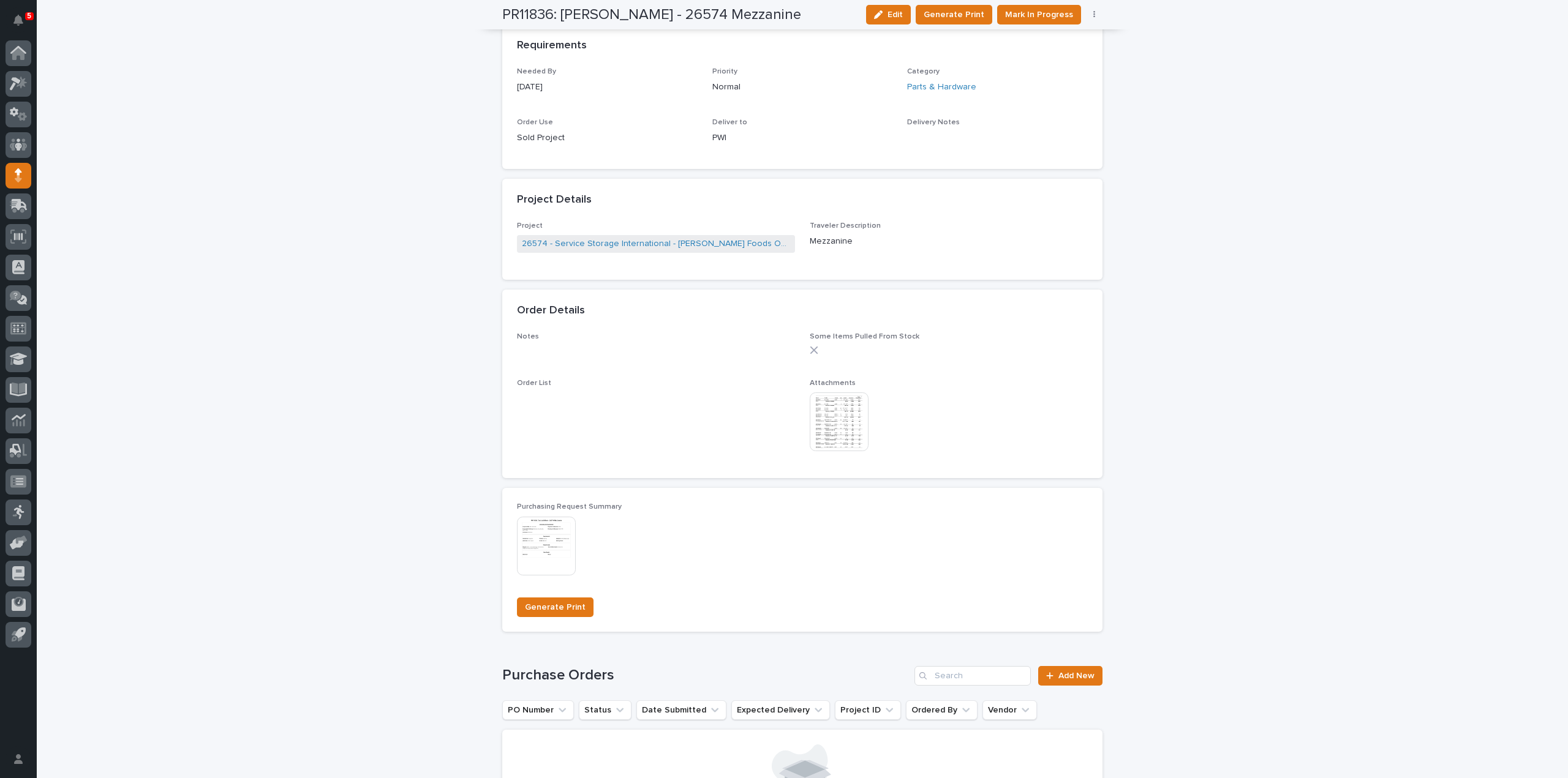
click at [837, 434] on img at bounding box center [839, 421] width 59 height 59
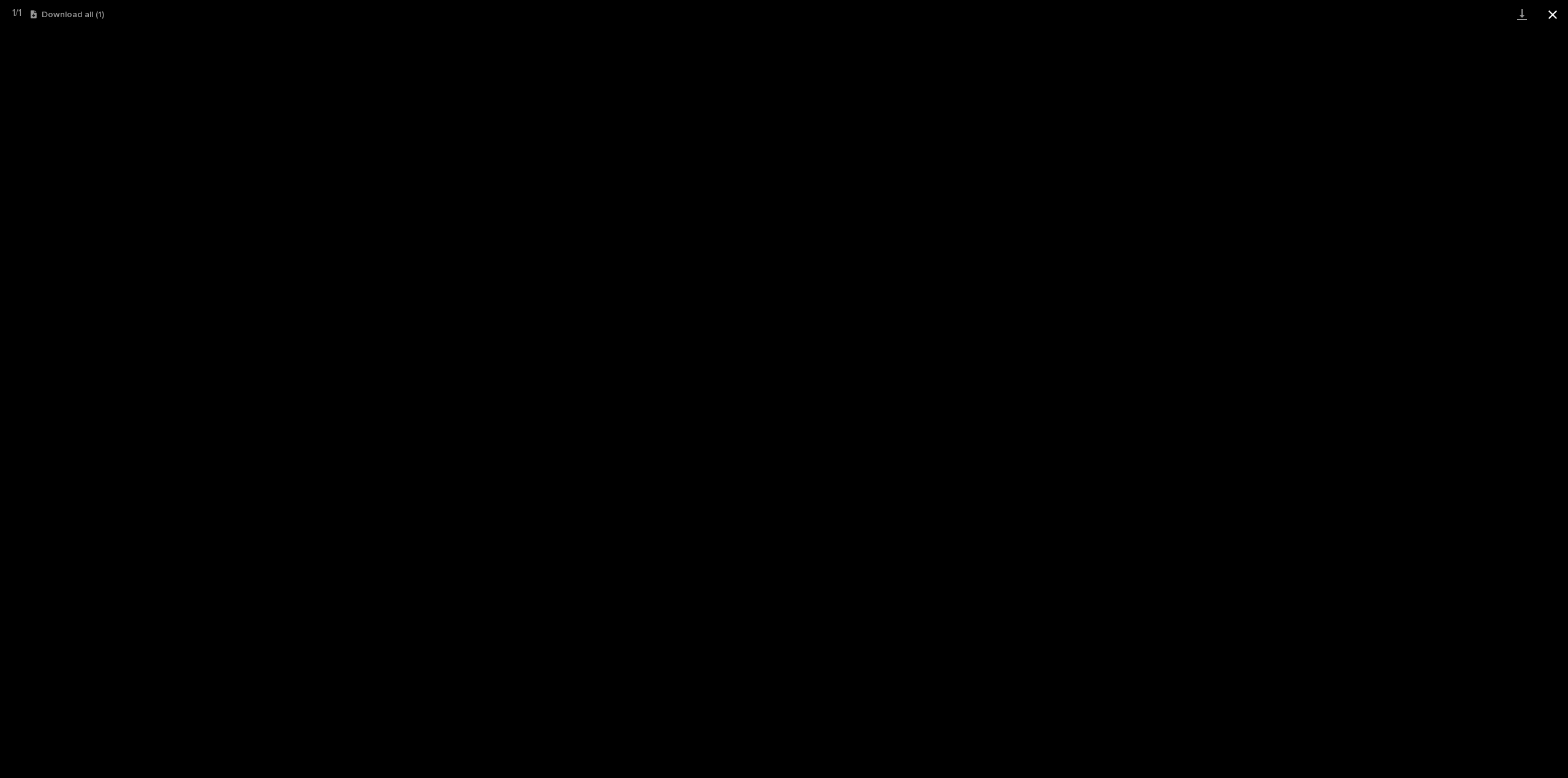
click at [1558, 13] on button "Close gallery" at bounding box center [1552, 14] width 31 height 29
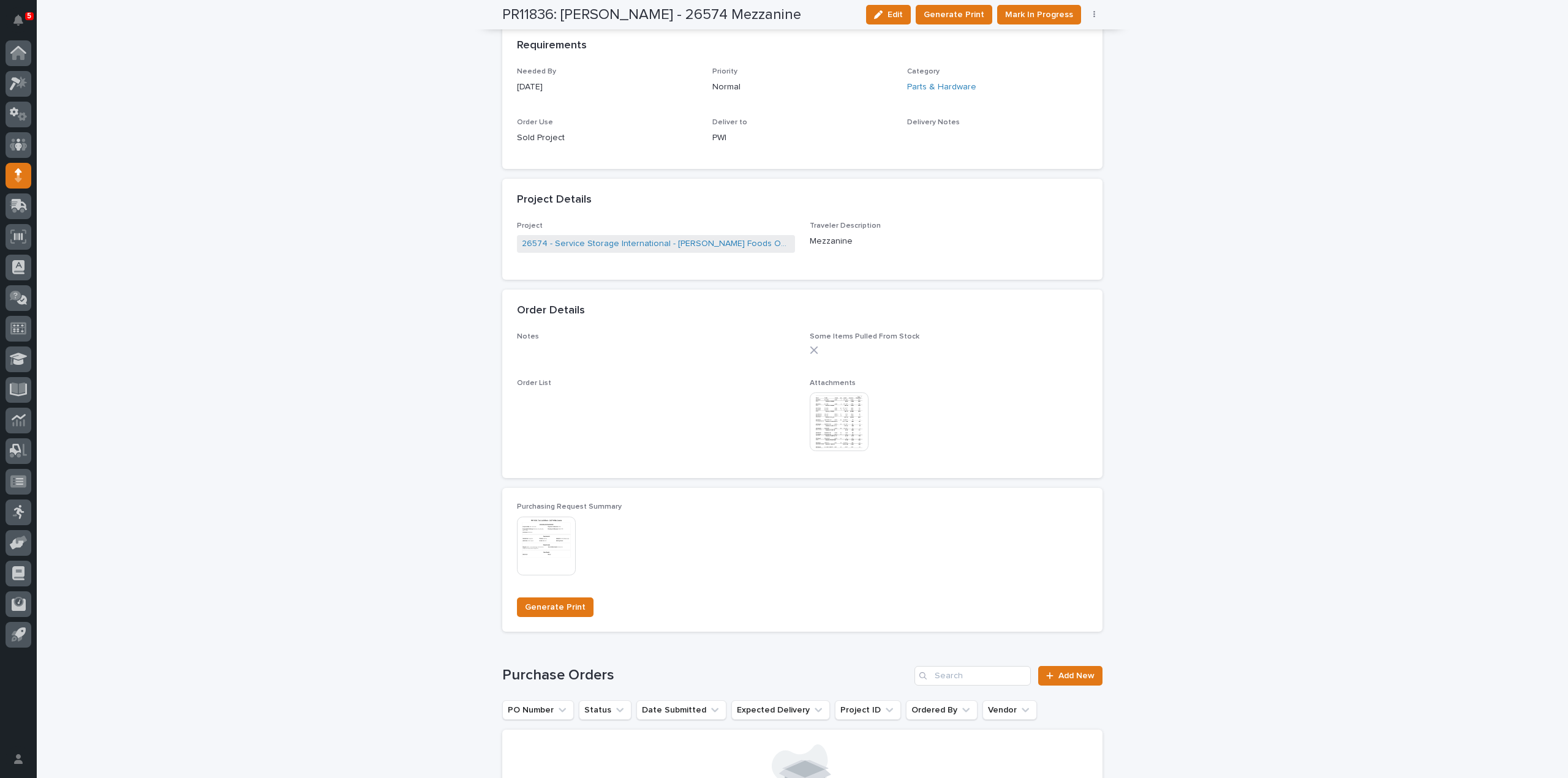
click at [824, 422] on img at bounding box center [839, 421] width 59 height 59
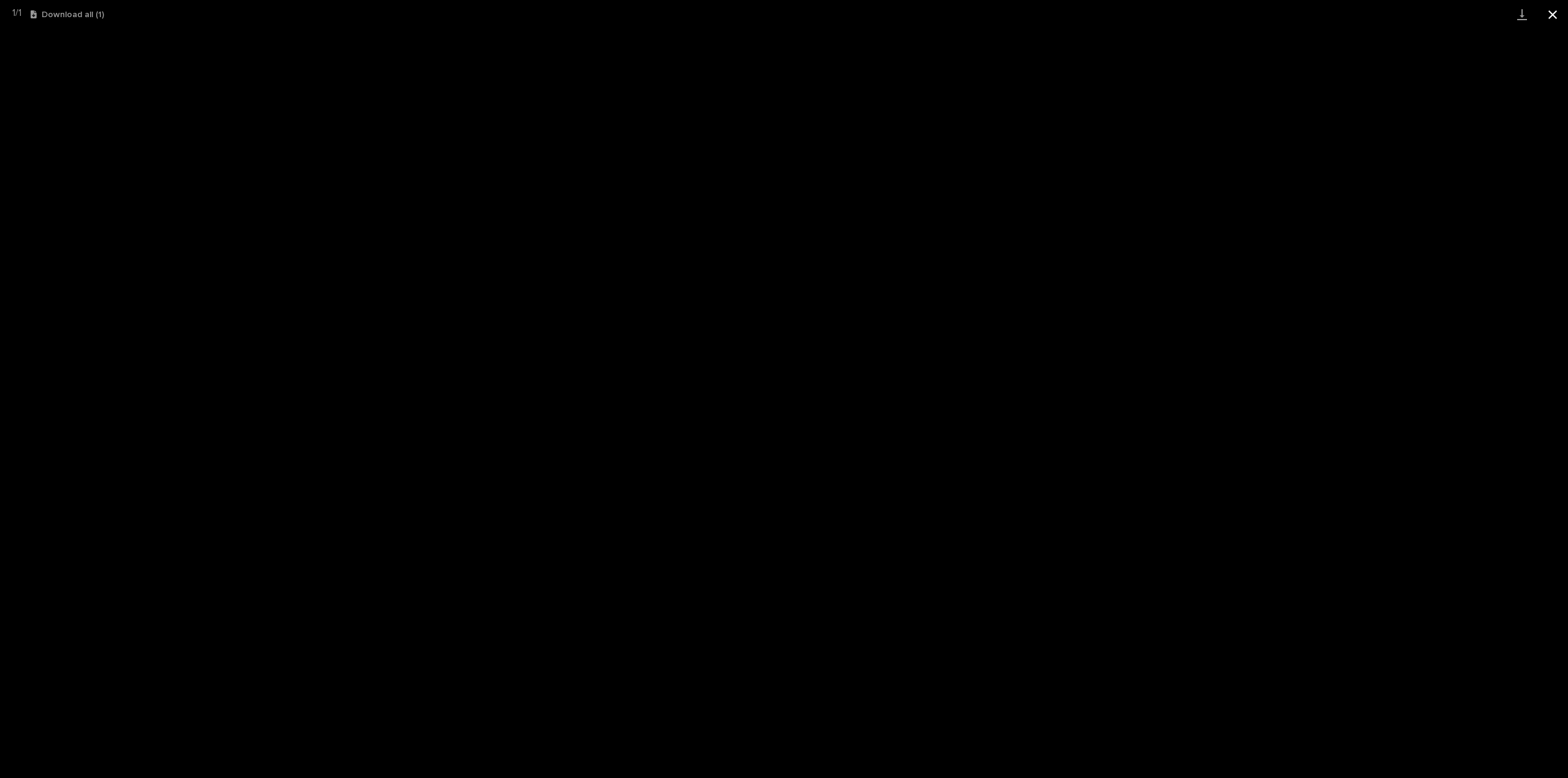
click at [1553, 8] on button "Close gallery" at bounding box center [1552, 14] width 31 height 29
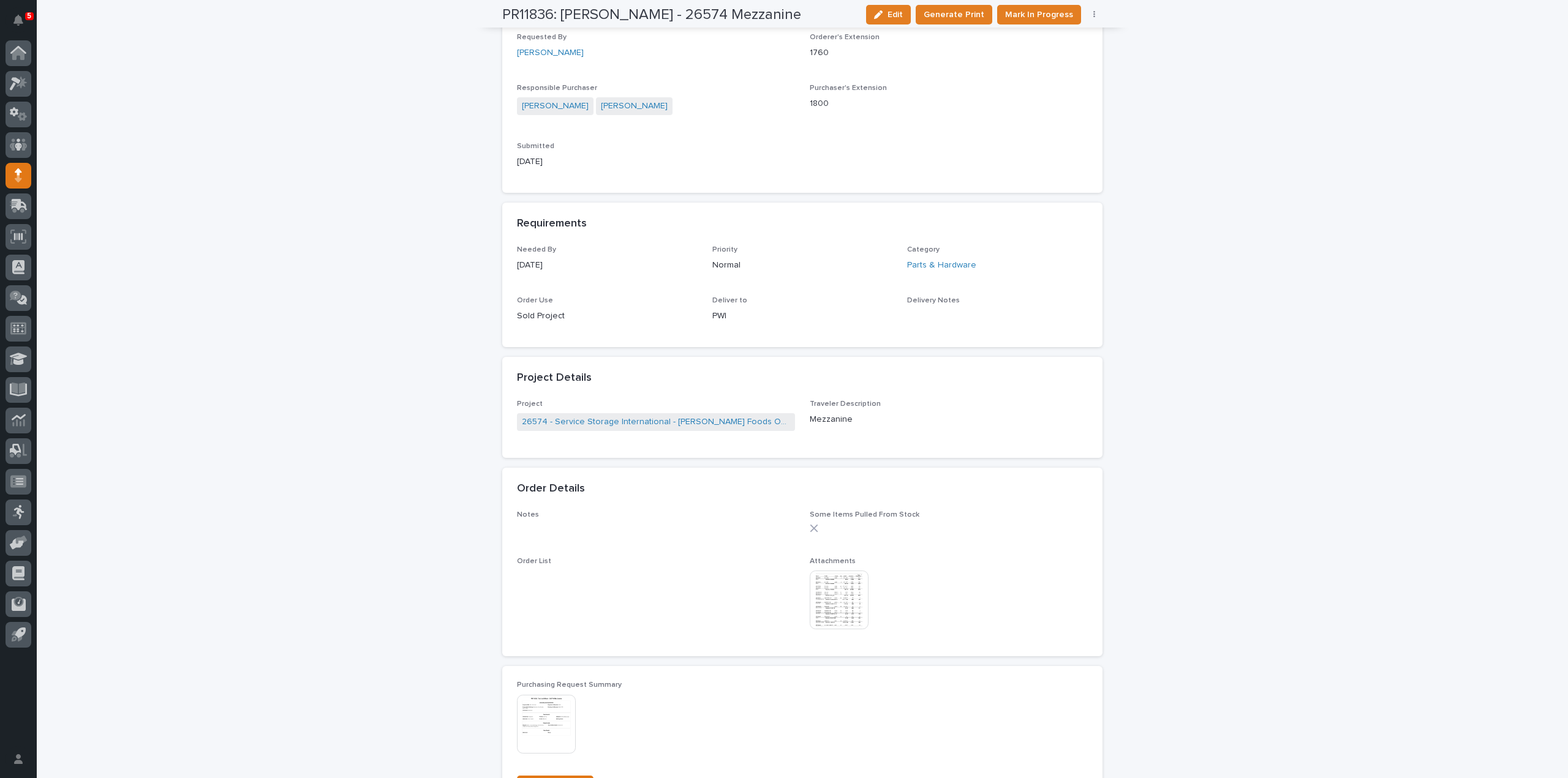
scroll to position [0, 0]
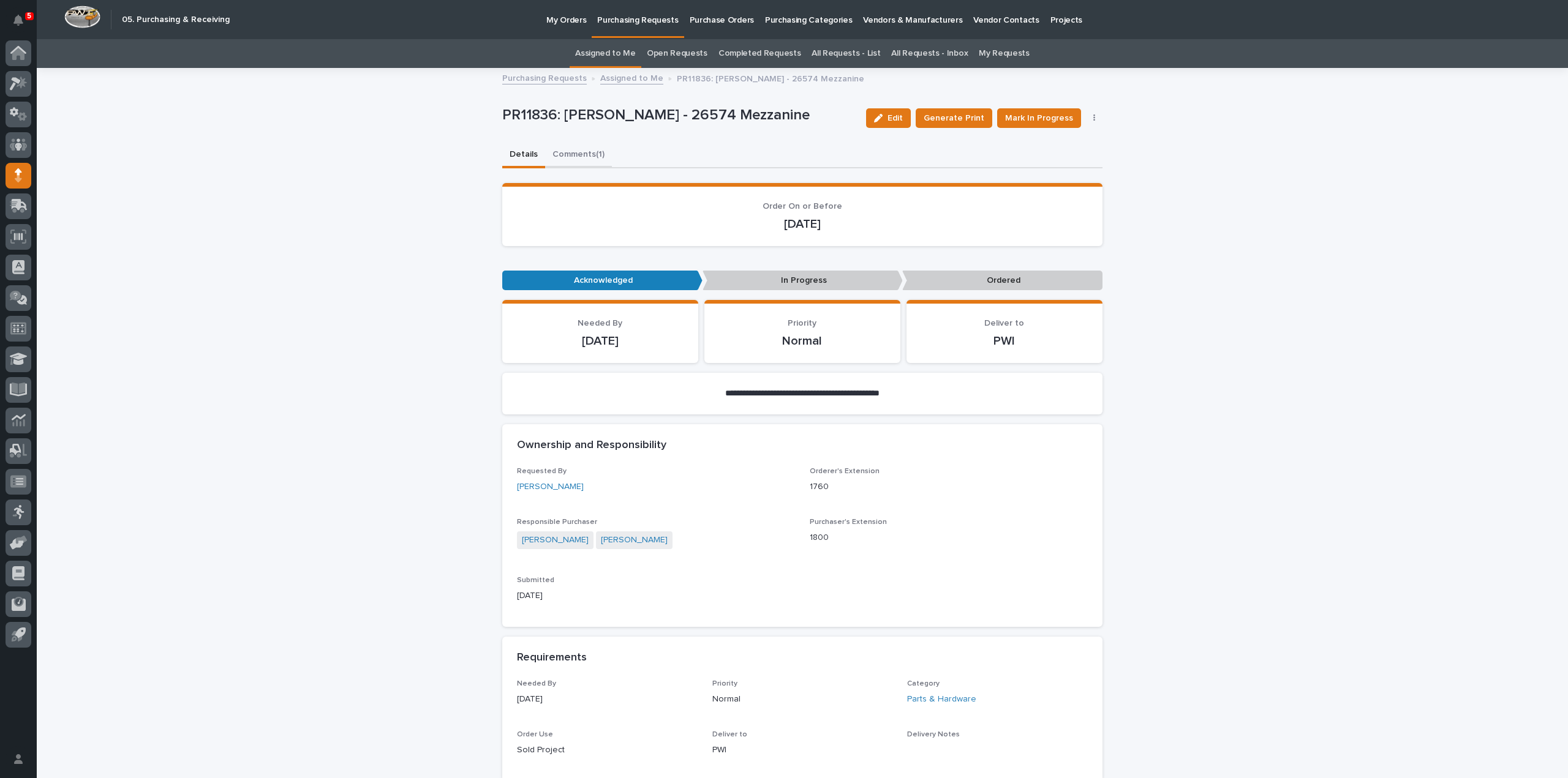
click at [588, 157] on button "Comments (1)" at bounding box center [578, 155] width 67 height 25
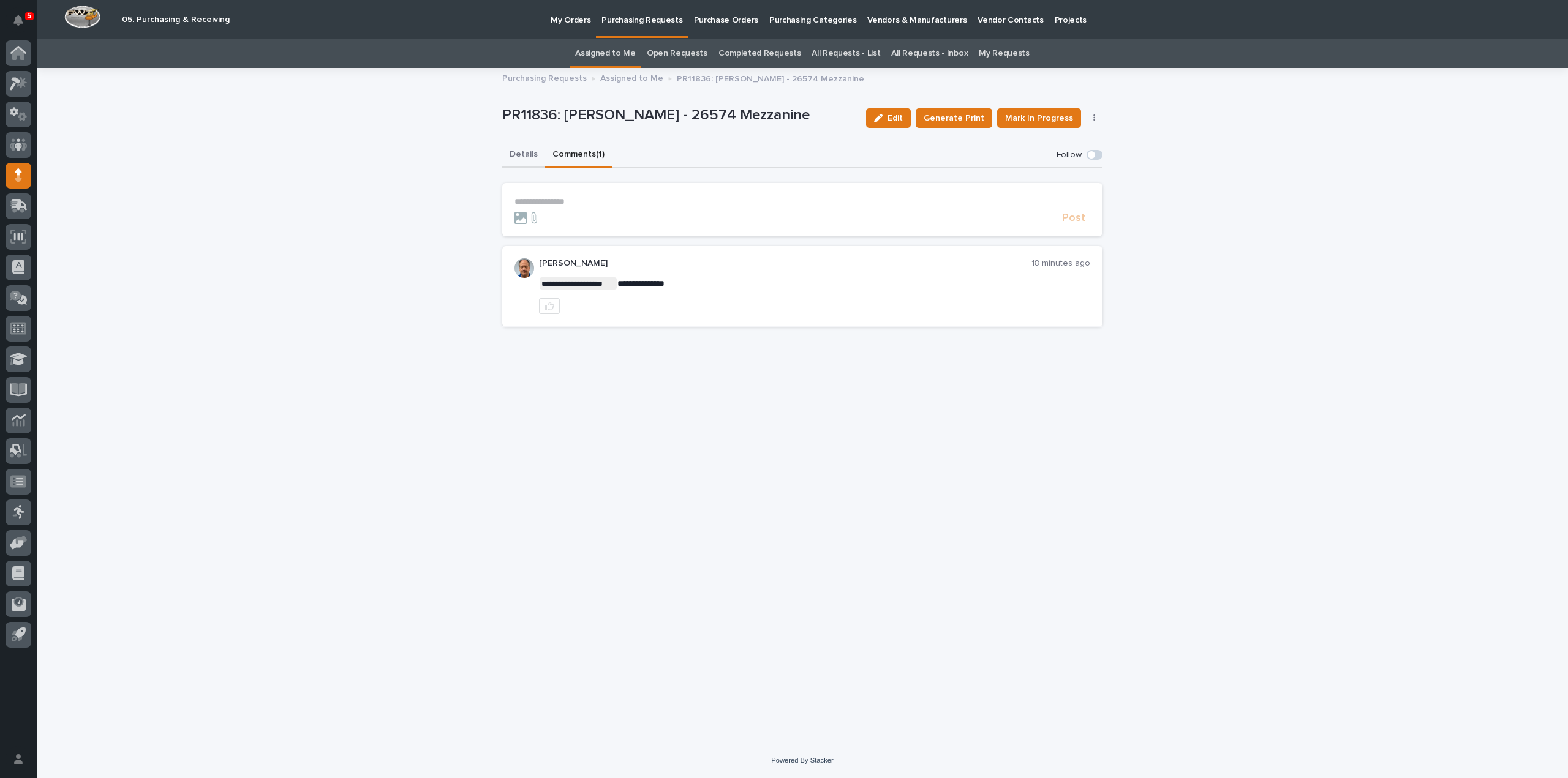
click at [526, 155] on button "Details" at bounding box center [523, 155] width 43 height 25
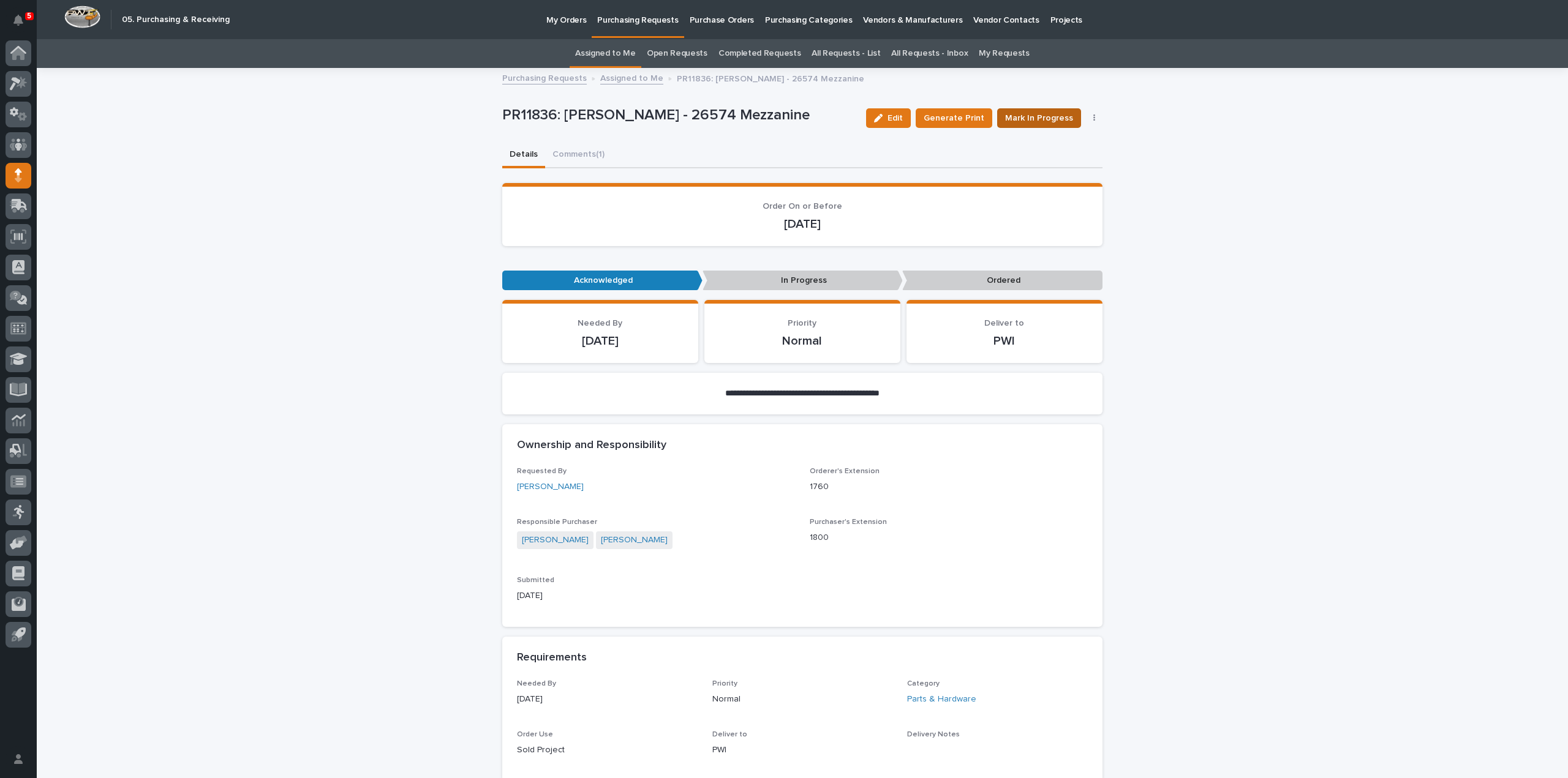
click at [1027, 123] on span "Mark In Progress" at bounding box center [1038, 118] width 68 height 12
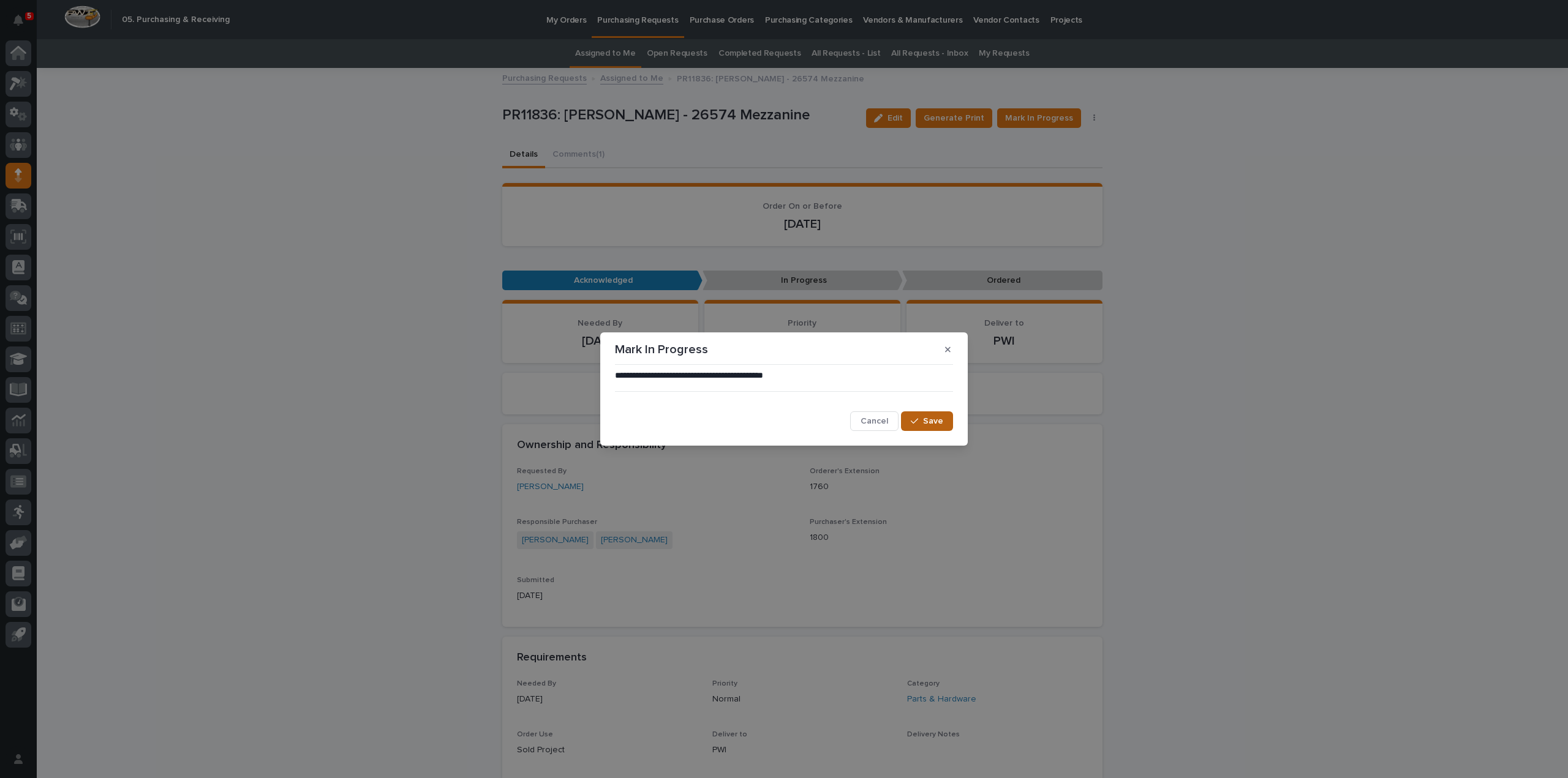
click at [934, 421] on span "Save" at bounding box center [933, 421] width 20 height 9
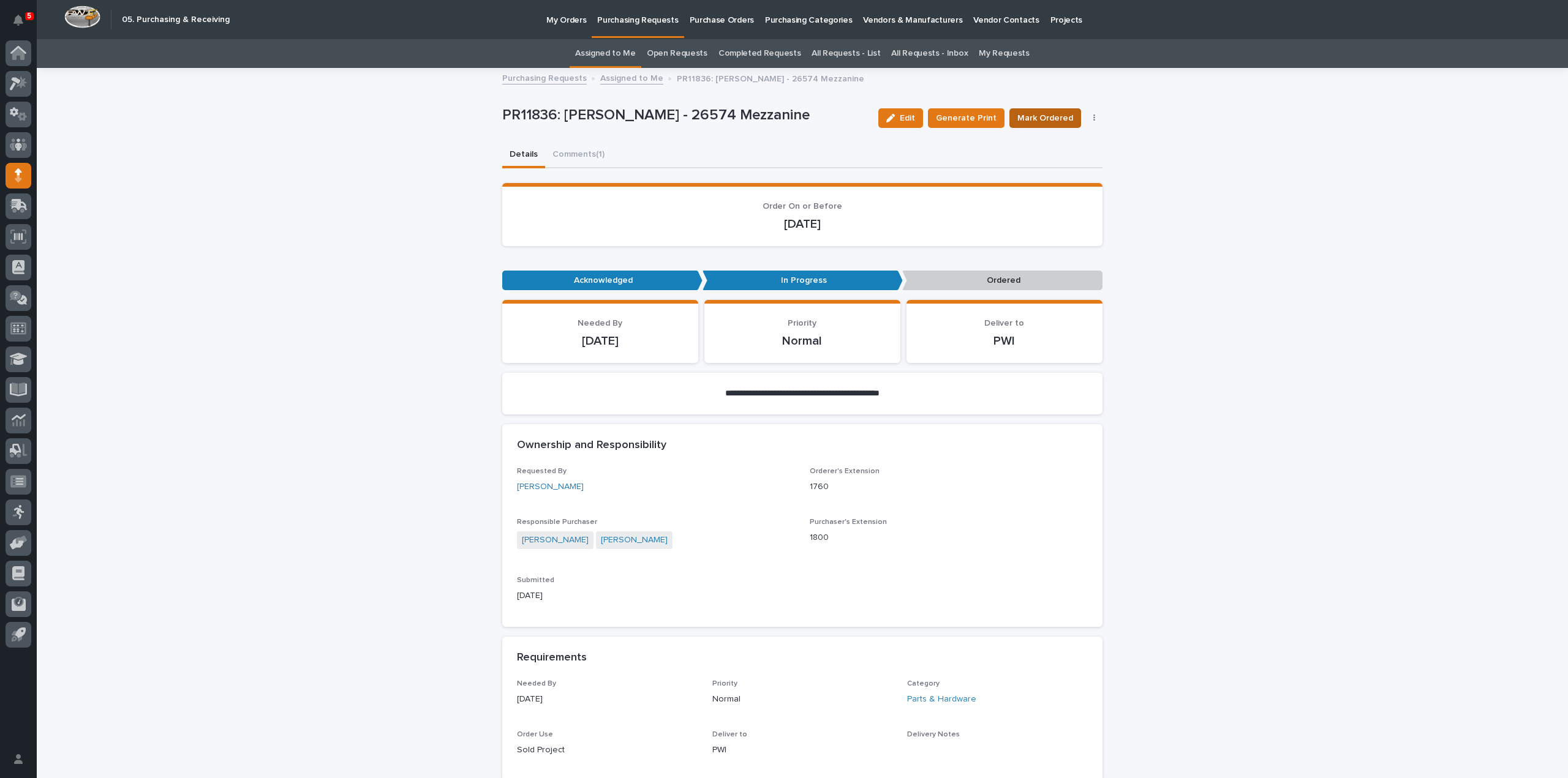
click at [1040, 120] on span "Mark Ordered" at bounding box center [1045, 118] width 56 height 12
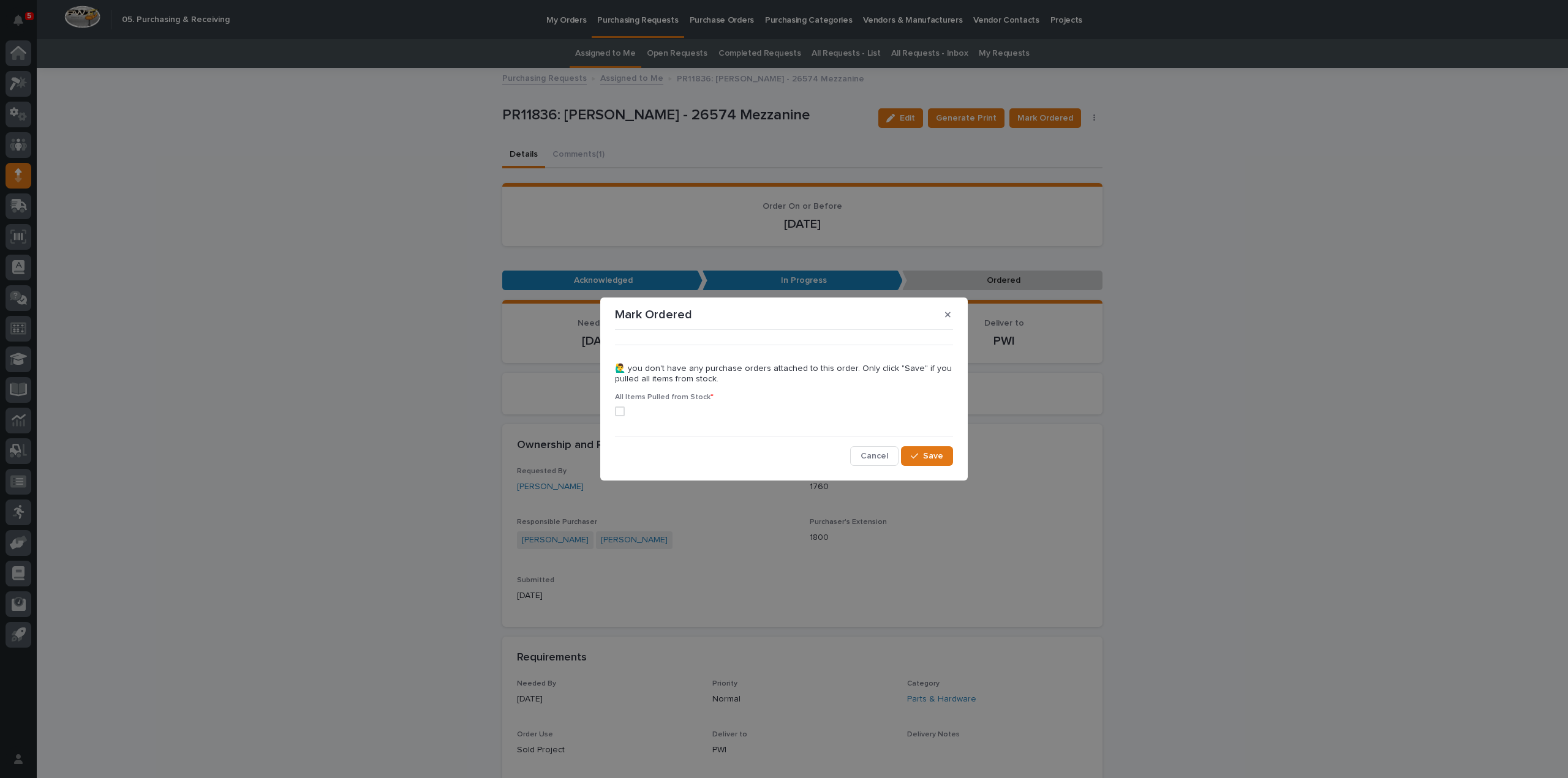
click at [614, 415] on div "••• 🙋‍♂️ you don't have any purchase orders attached to this order. Only click …" at bounding box center [784, 400] width 344 height 137
click at [619, 412] on span at bounding box center [619, 410] width 10 height 10
click at [934, 456] on span "Save" at bounding box center [933, 456] width 20 height 9
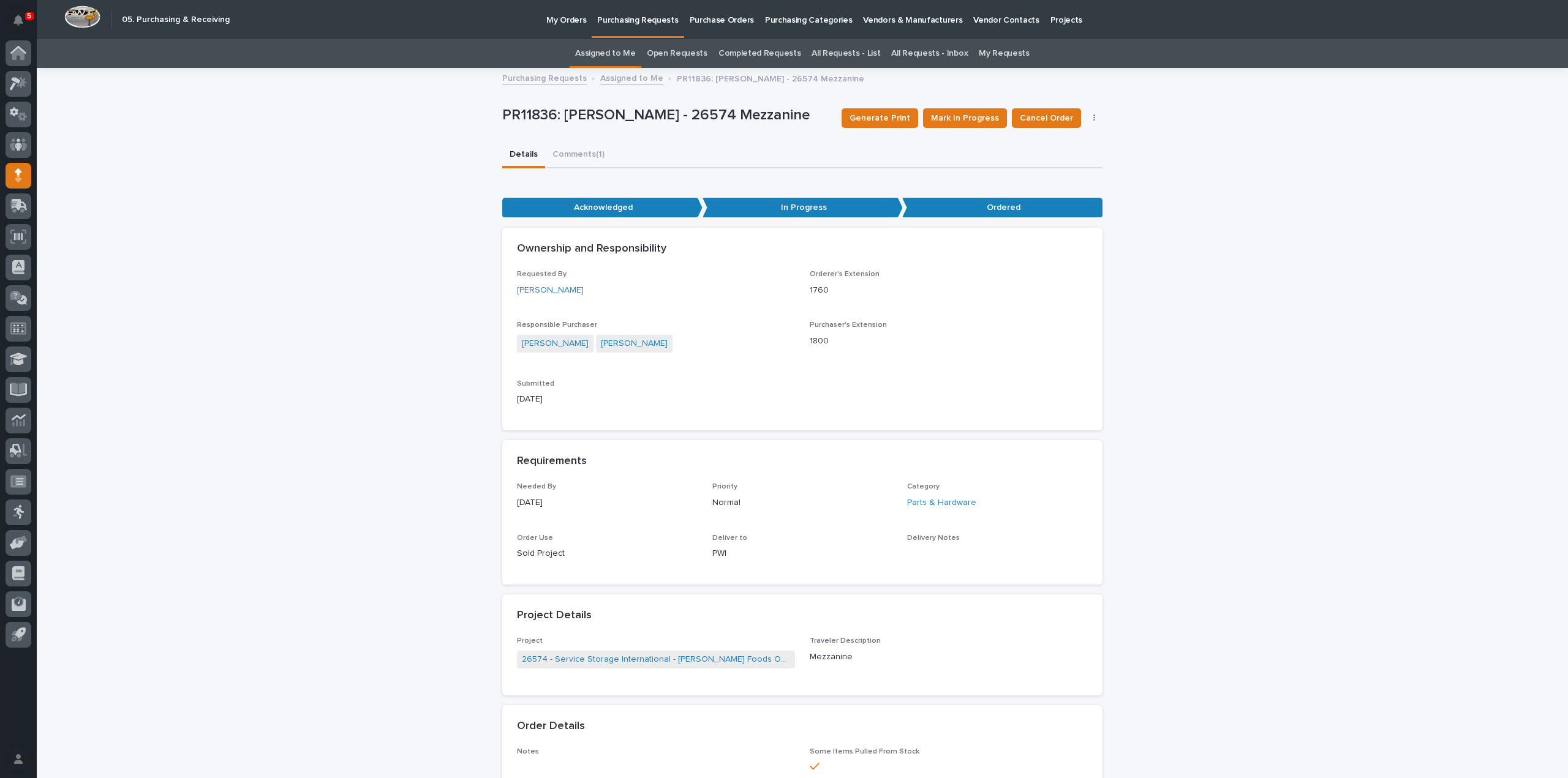
click at [605, 58] on link "Assigned to Me" at bounding box center [605, 54] width 61 height 29
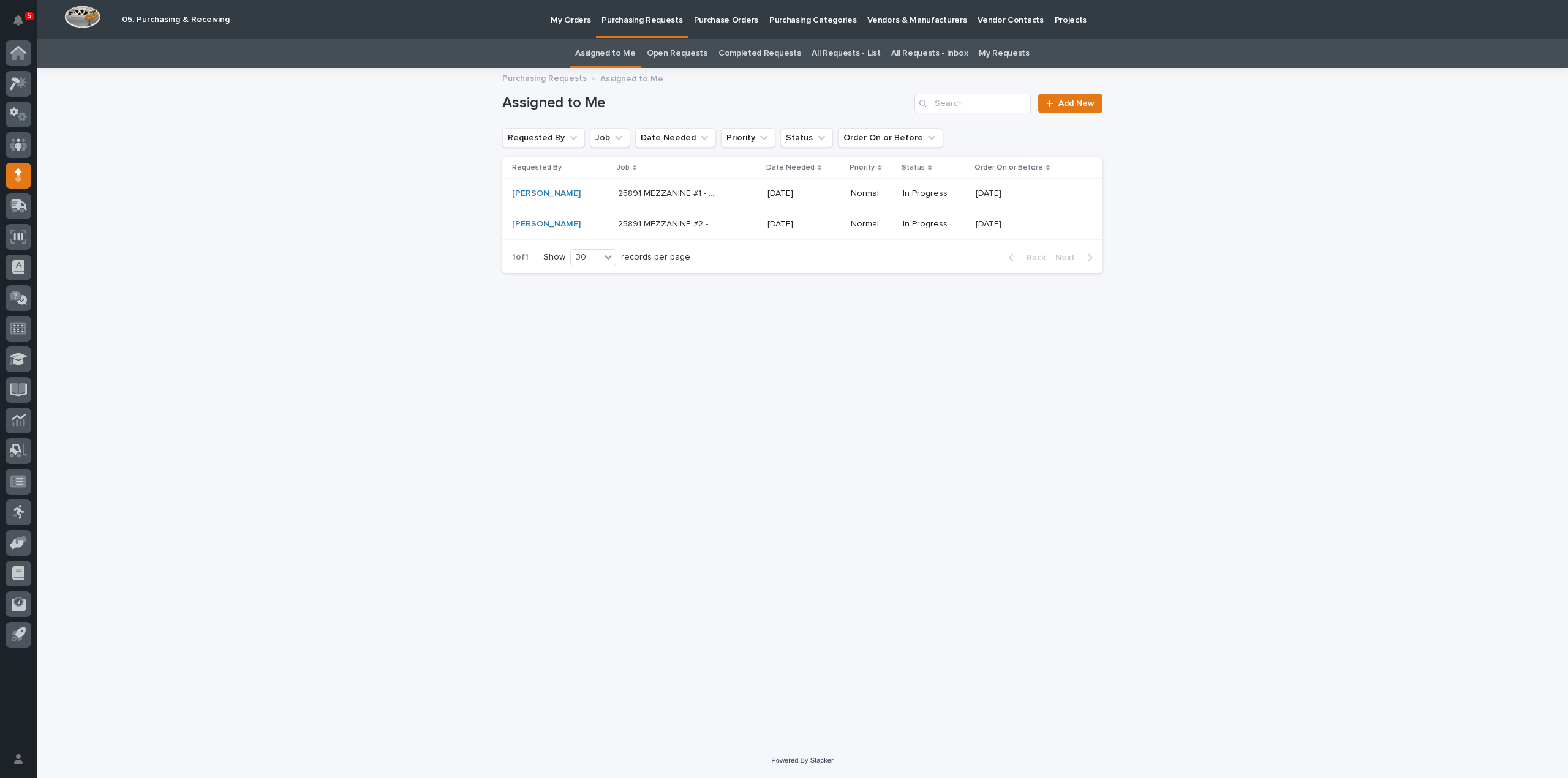
click at [650, 196] on p "25891 MEZZANINE #1 - Miscellaneous hardware and materials" at bounding box center [669, 192] width 104 height 13
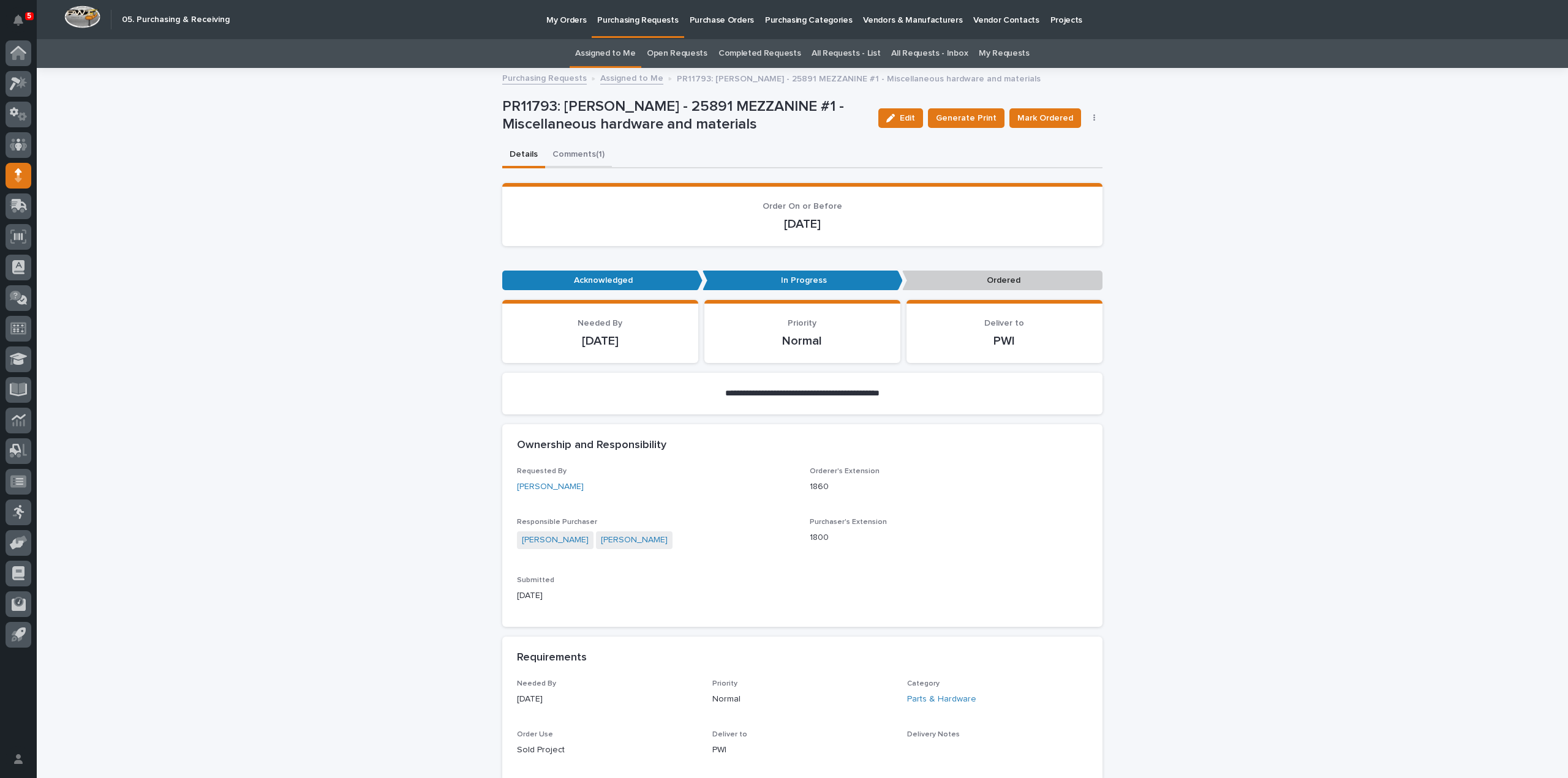
click at [580, 156] on button "Comments (1)" at bounding box center [578, 155] width 67 height 25
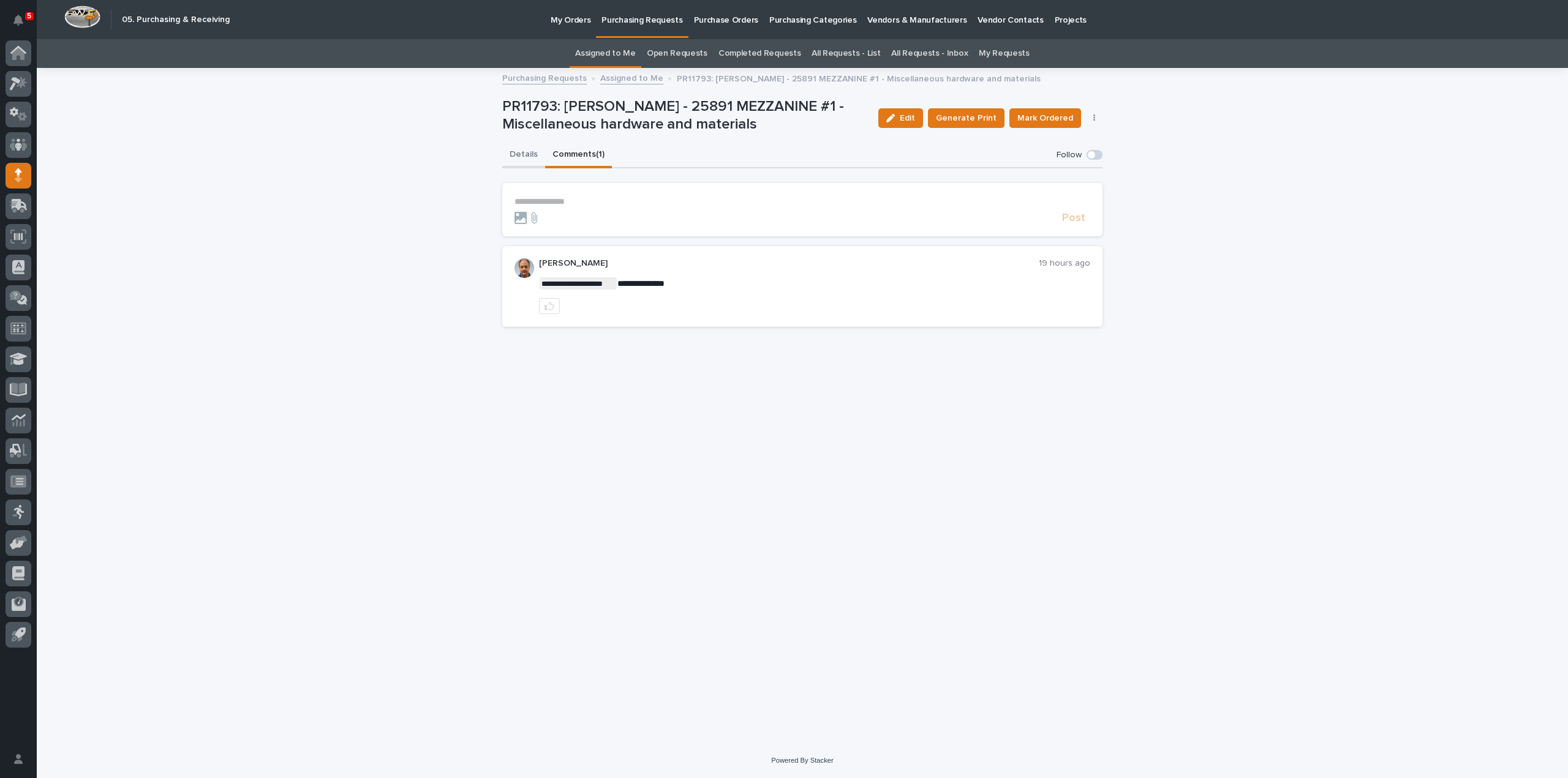
click at [530, 154] on button "Details" at bounding box center [523, 155] width 43 height 25
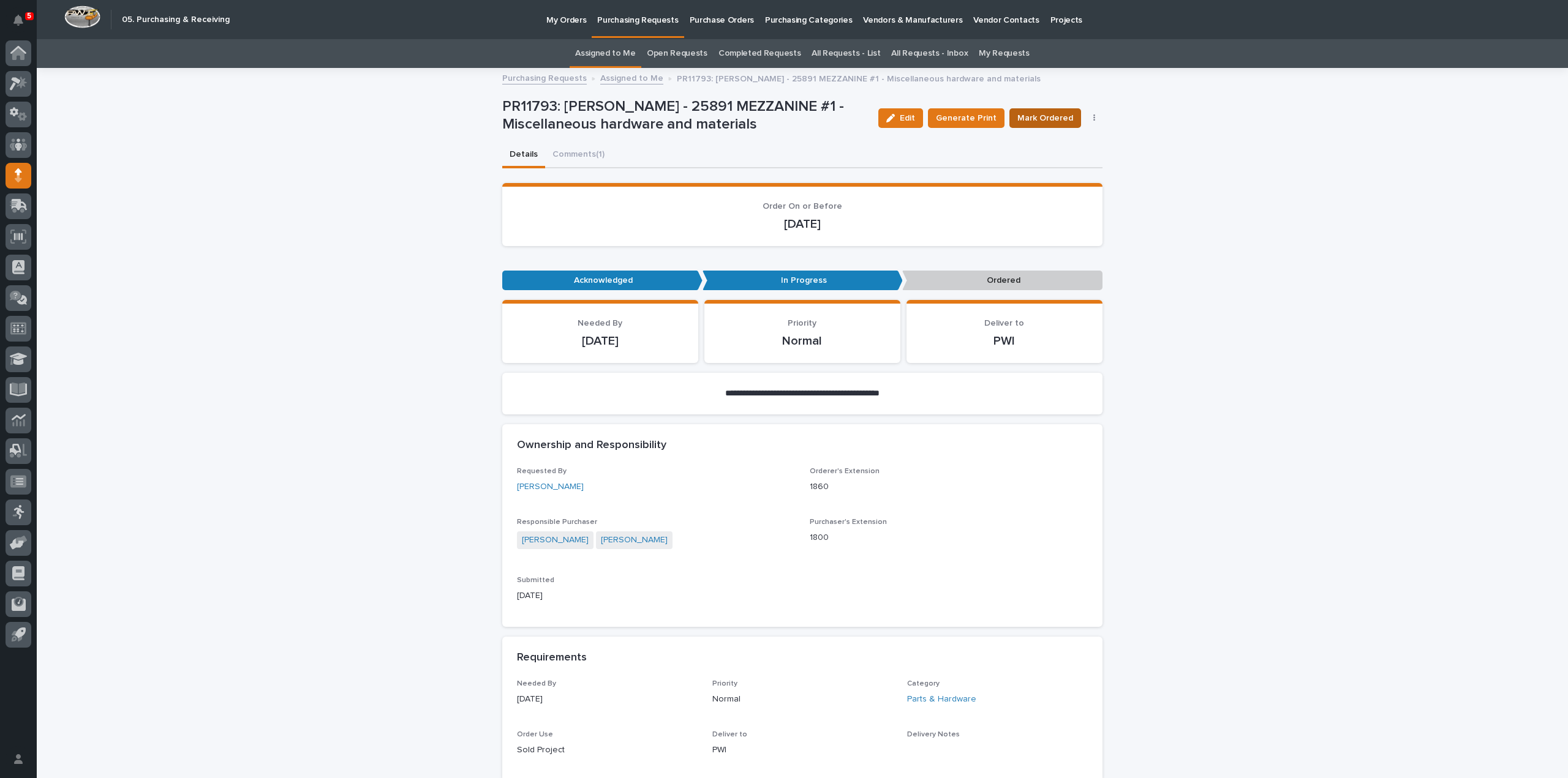
click at [1061, 119] on span "Mark Ordered" at bounding box center [1045, 118] width 56 height 12
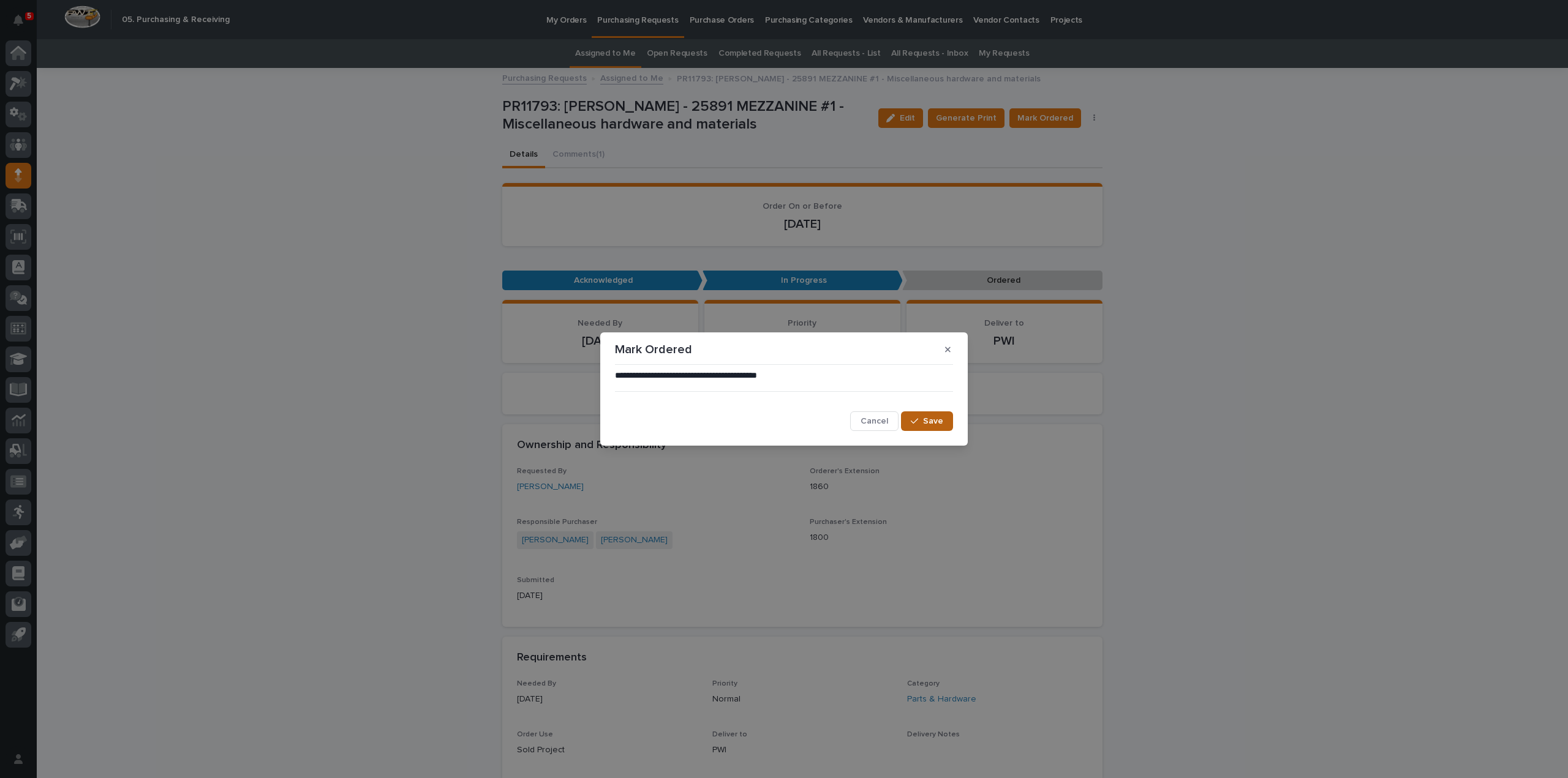
click at [915, 424] on icon "button" at bounding box center [914, 421] width 7 height 9
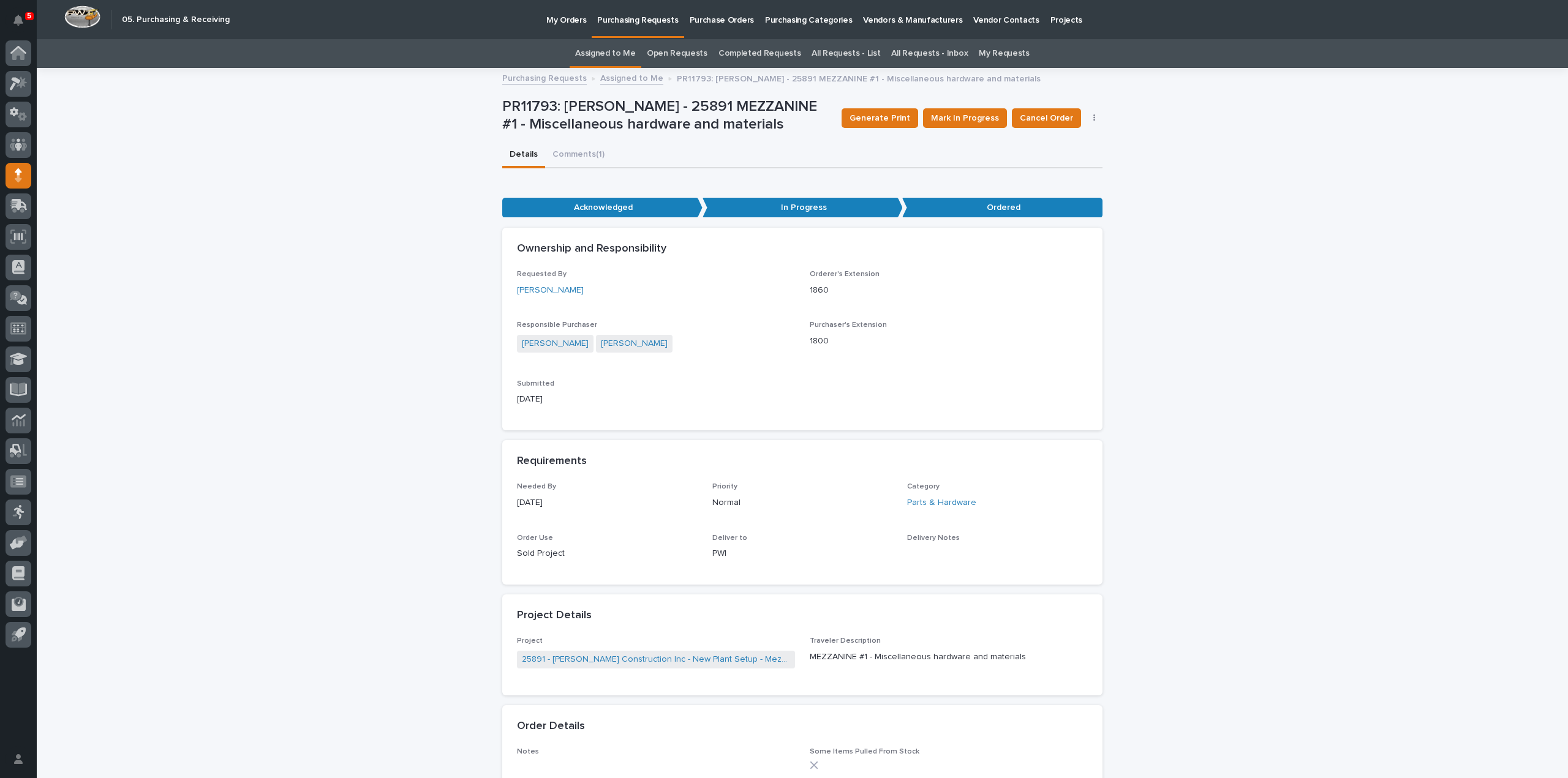
click at [597, 54] on link "Assigned to Me" at bounding box center [605, 54] width 61 height 29
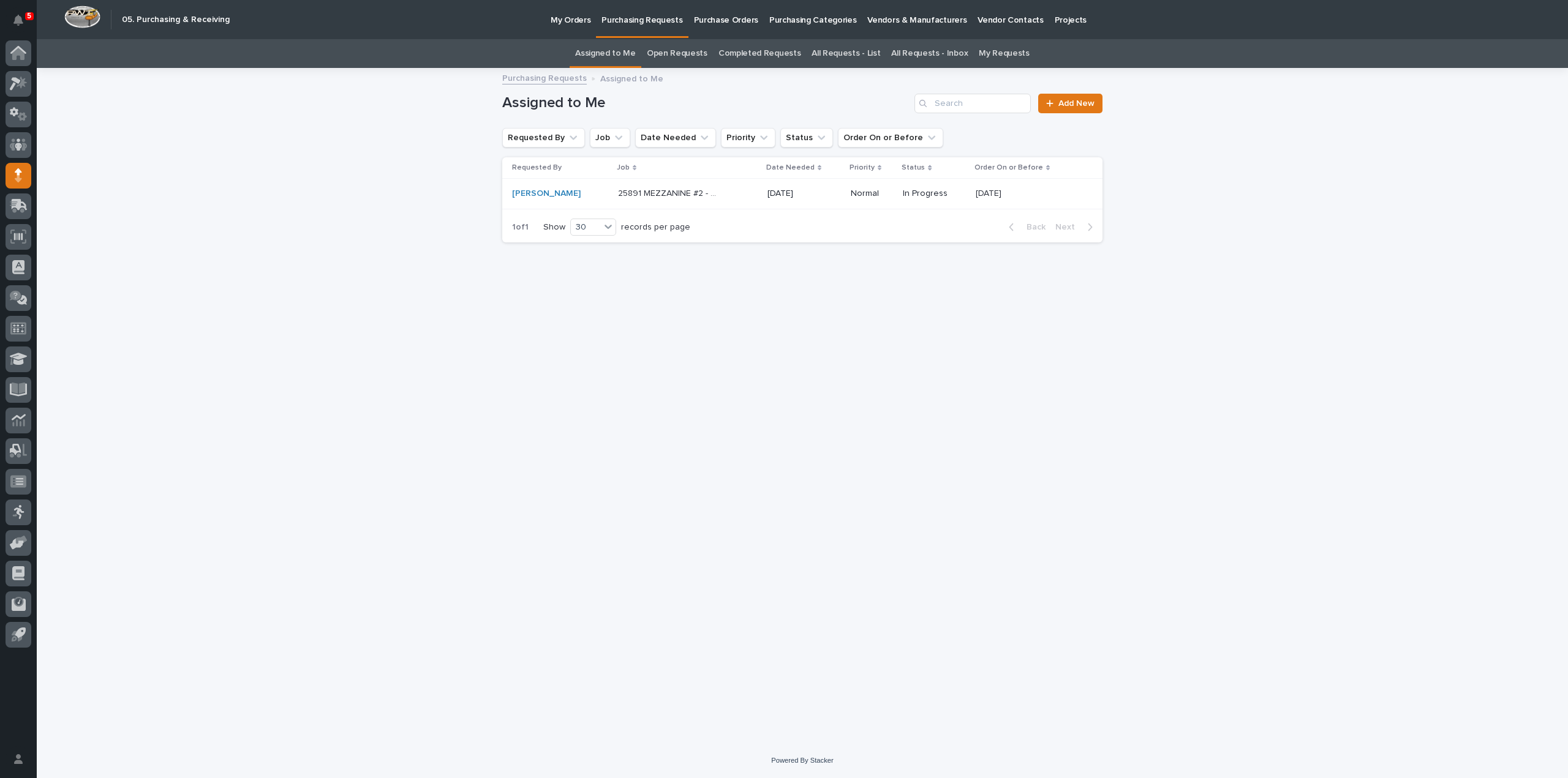
click at [636, 194] on p "25891 MEZZANINE #2 - Miscellaneous hardware and materials" at bounding box center [669, 192] width 104 height 13
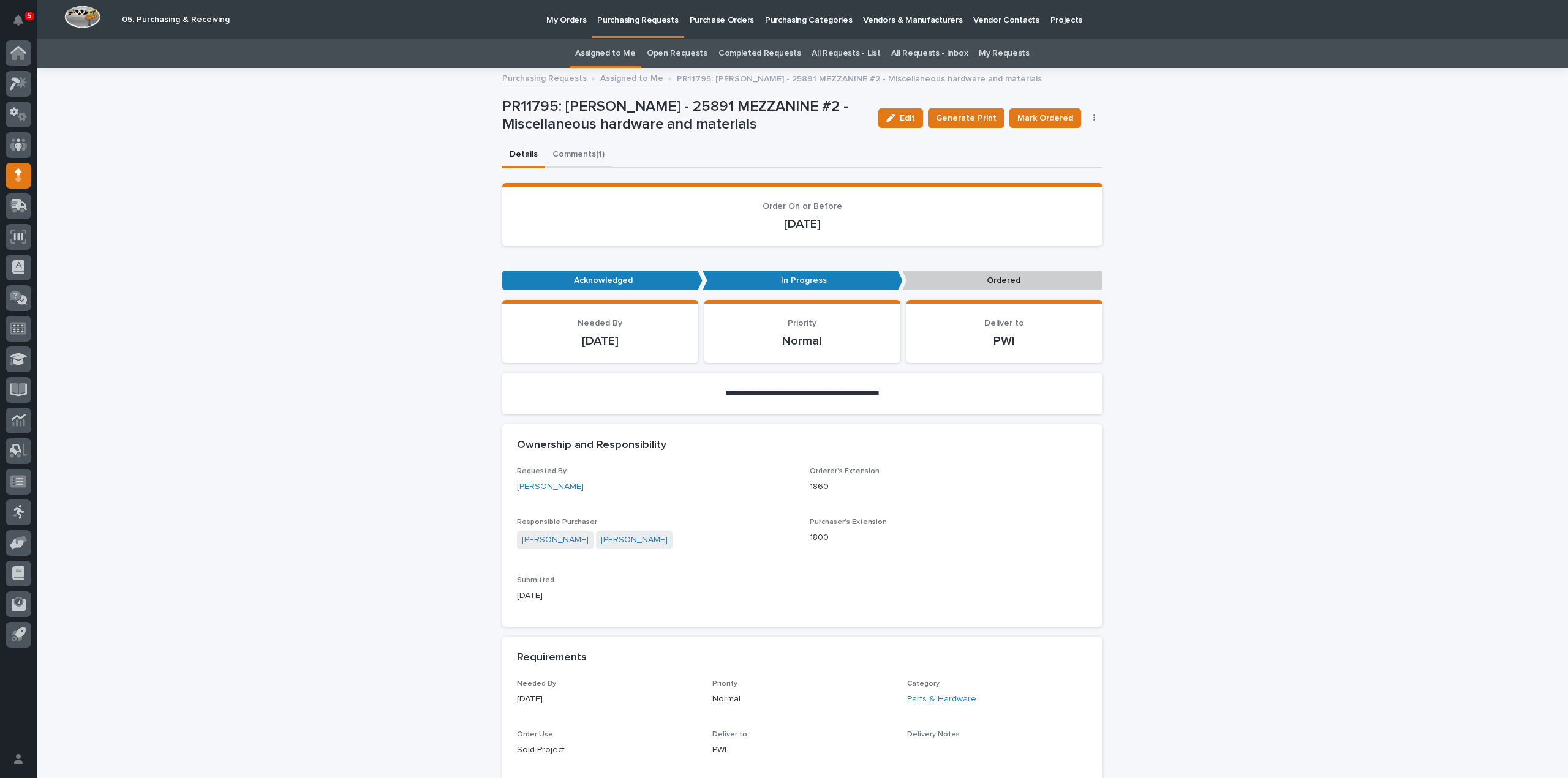
click at [585, 158] on button "Comments (1)" at bounding box center [578, 155] width 67 height 25
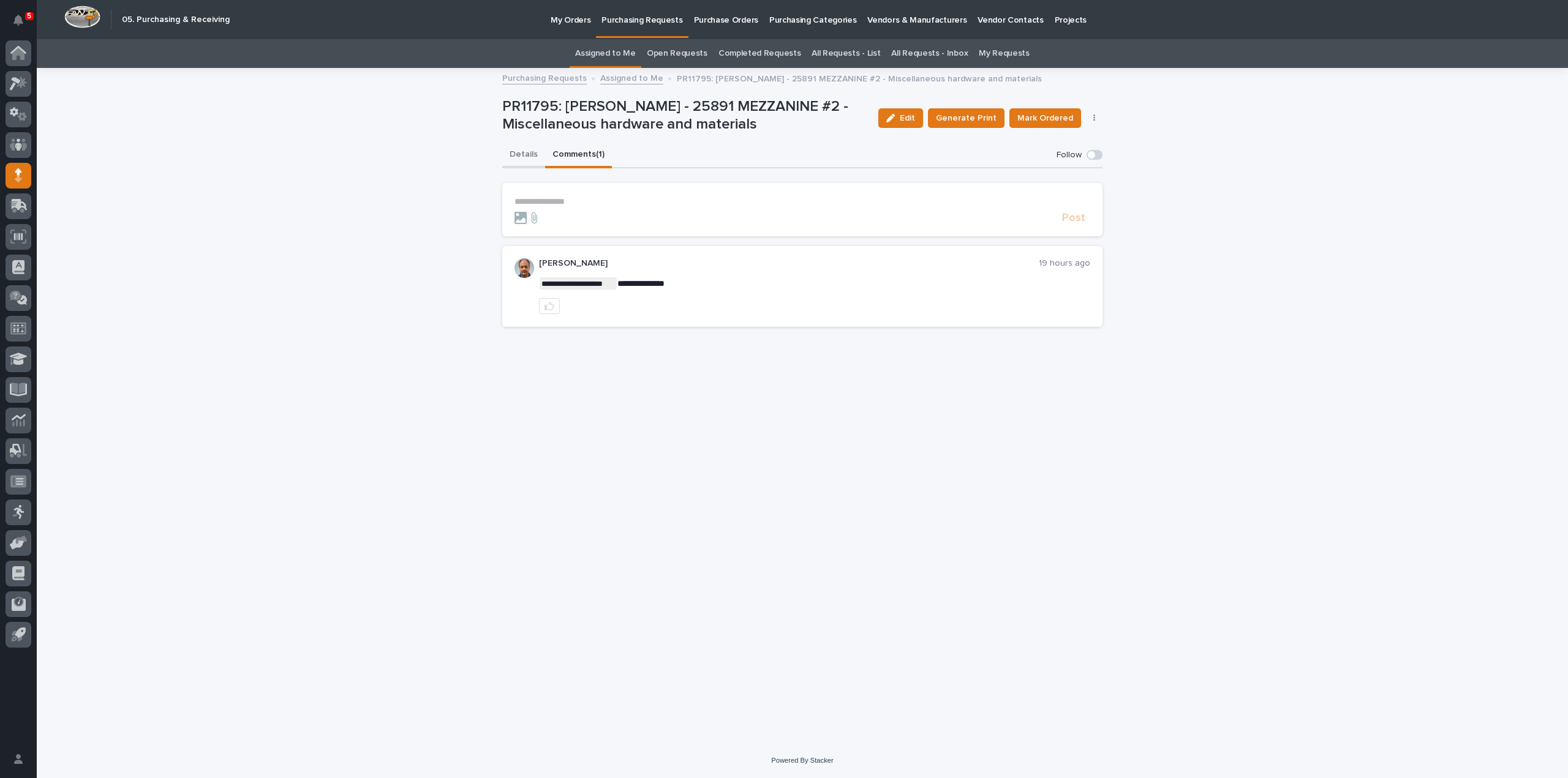
click at [522, 153] on button "Details" at bounding box center [523, 155] width 43 height 25
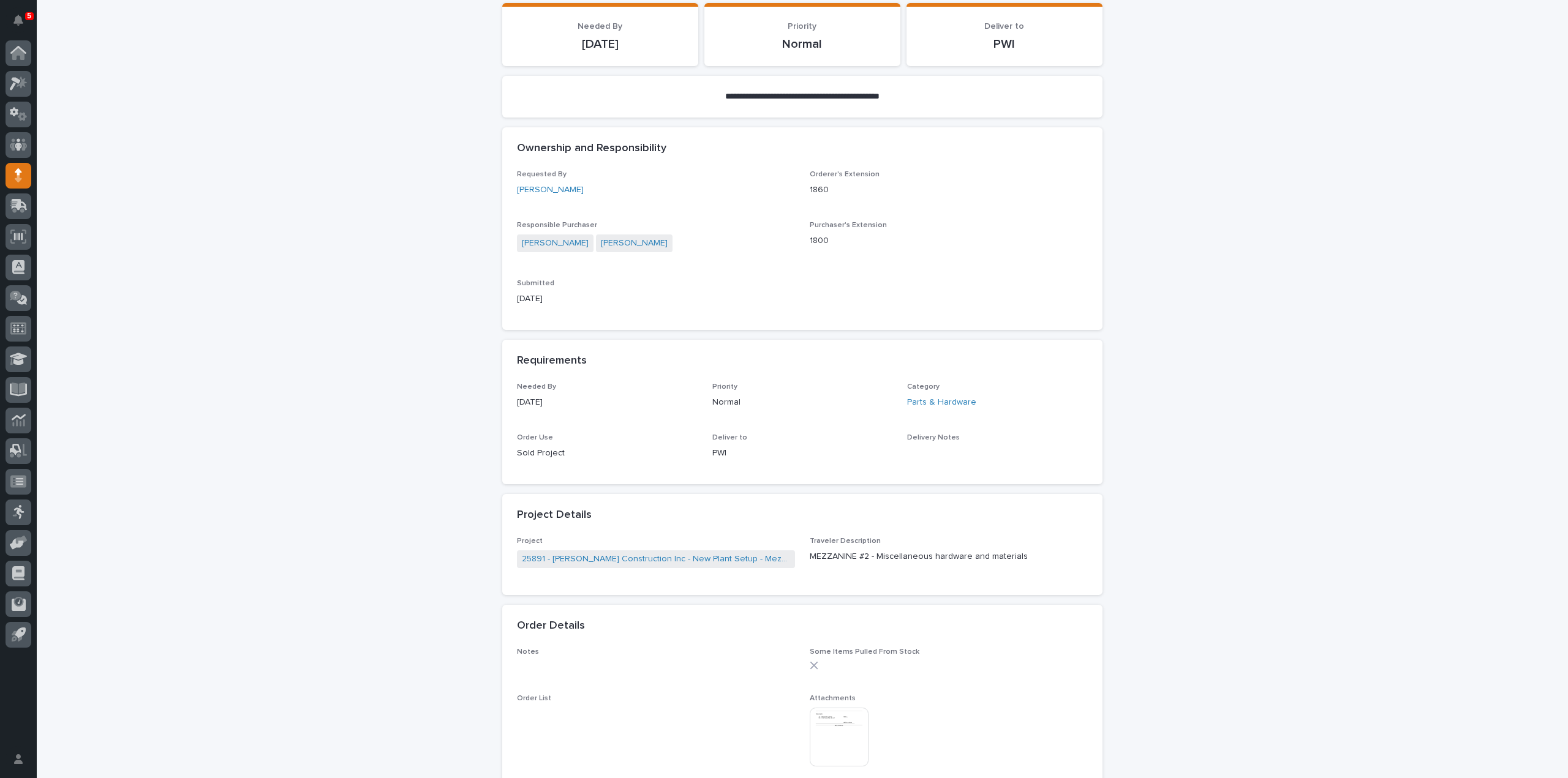
scroll to position [612, 0]
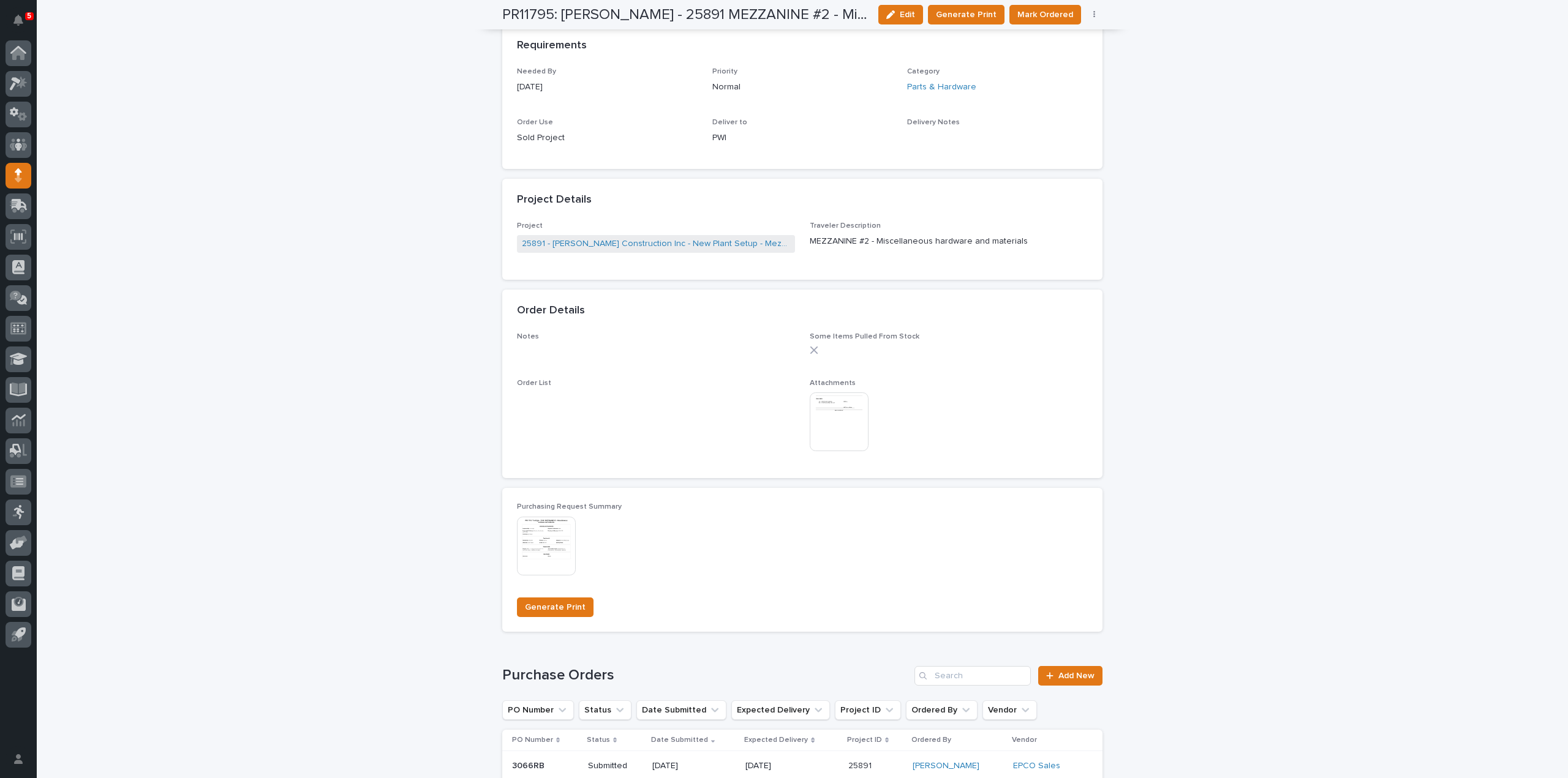
click at [847, 438] on img at bounding box center [839, 421] width 59 height 59
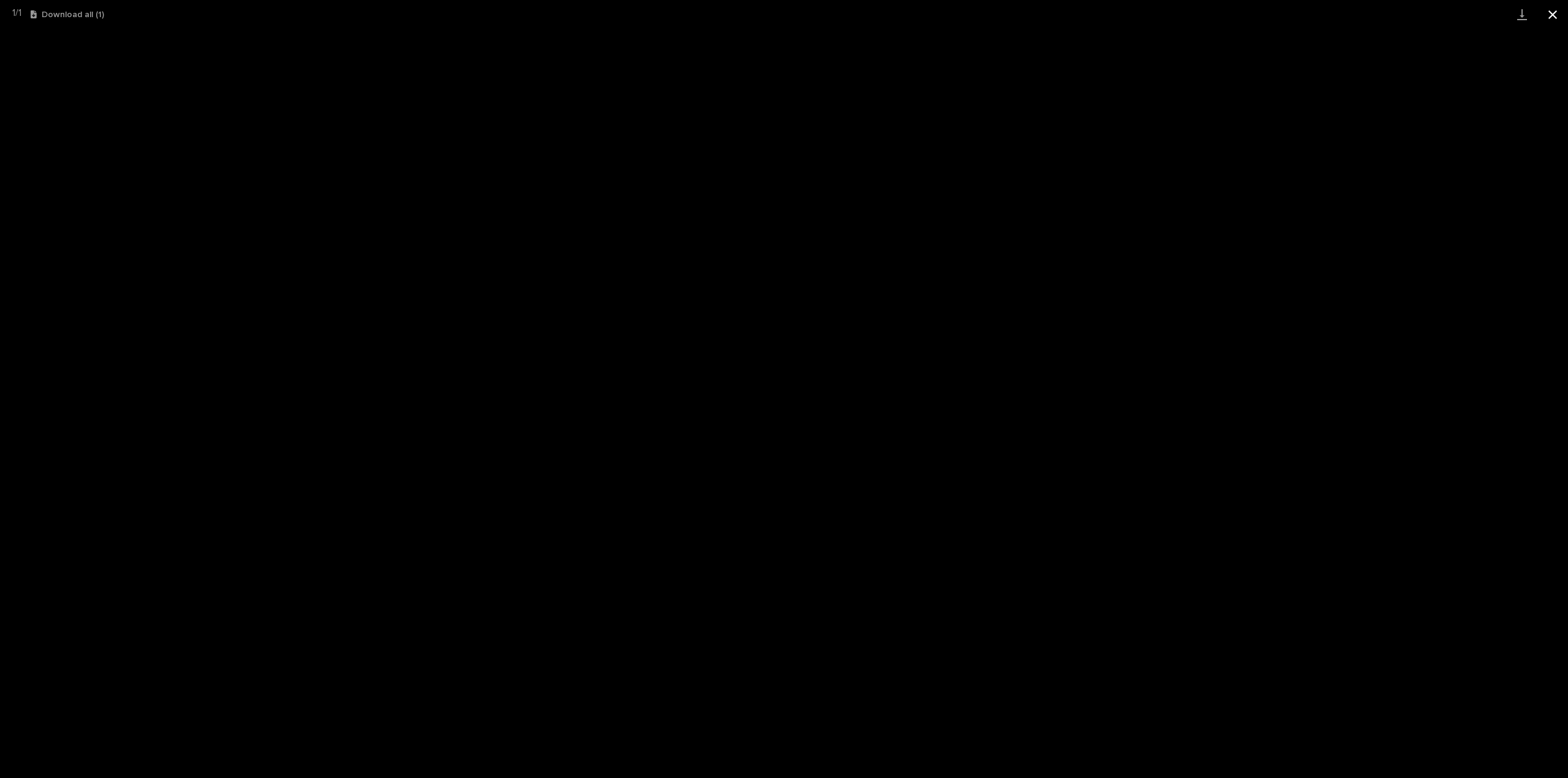
click at [1557, 16] on button "Close gallery" at bounding box center [1552, 14] width 31 height 29
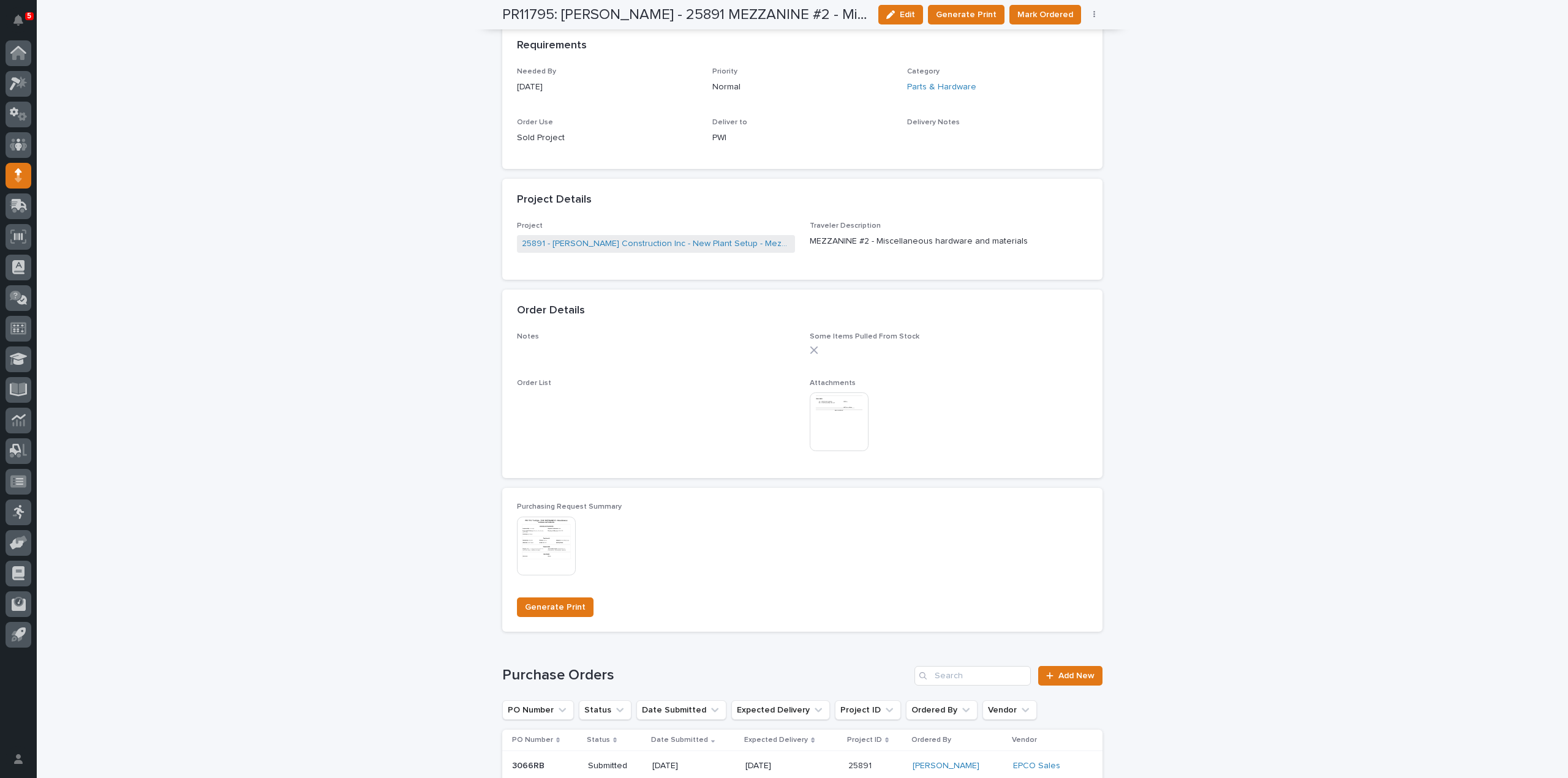
click at [1346, 135] on div "**********" at bounding box center [802, 203] width 1531 height 1491
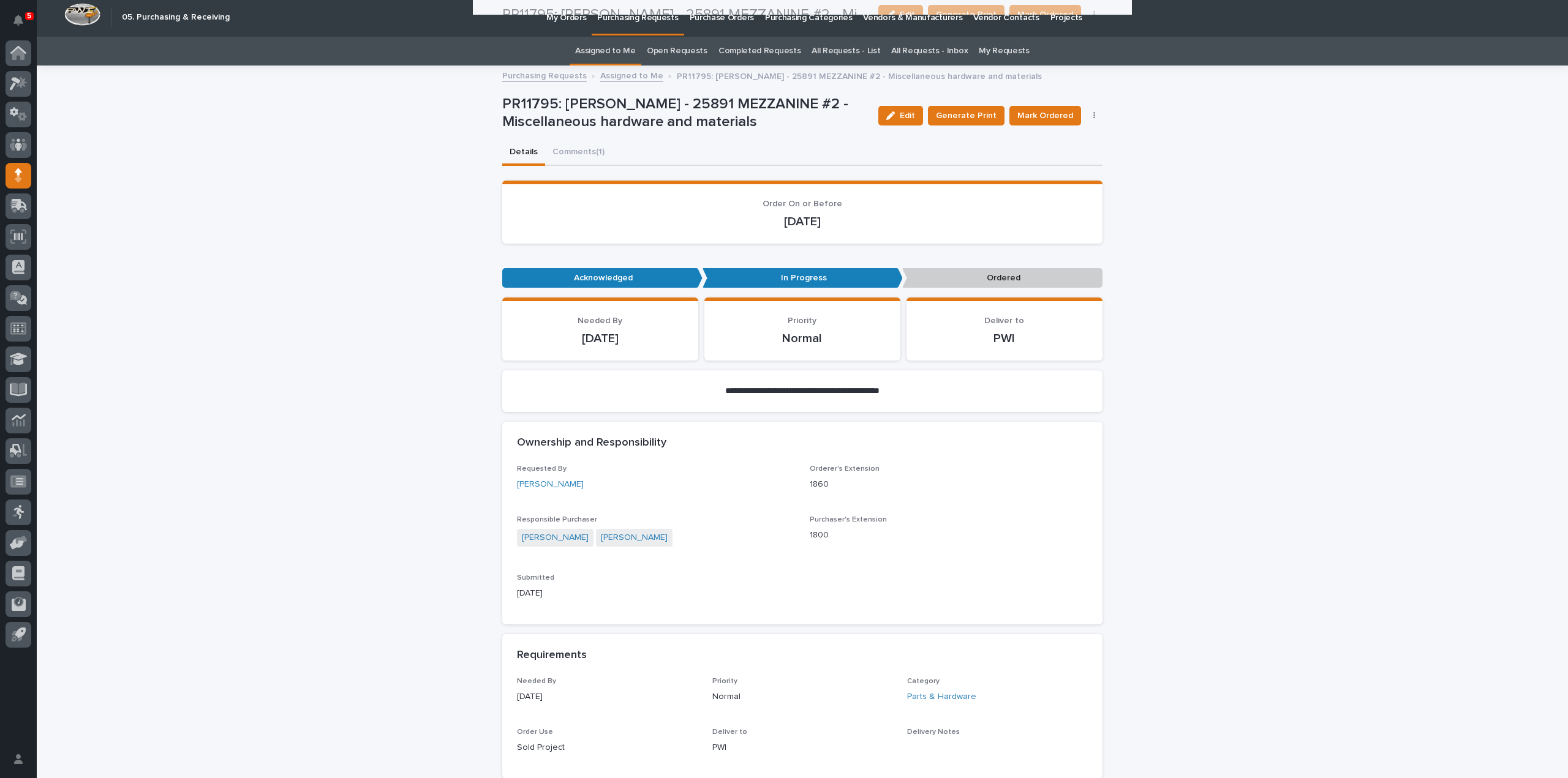
scroll to position [0, 0]
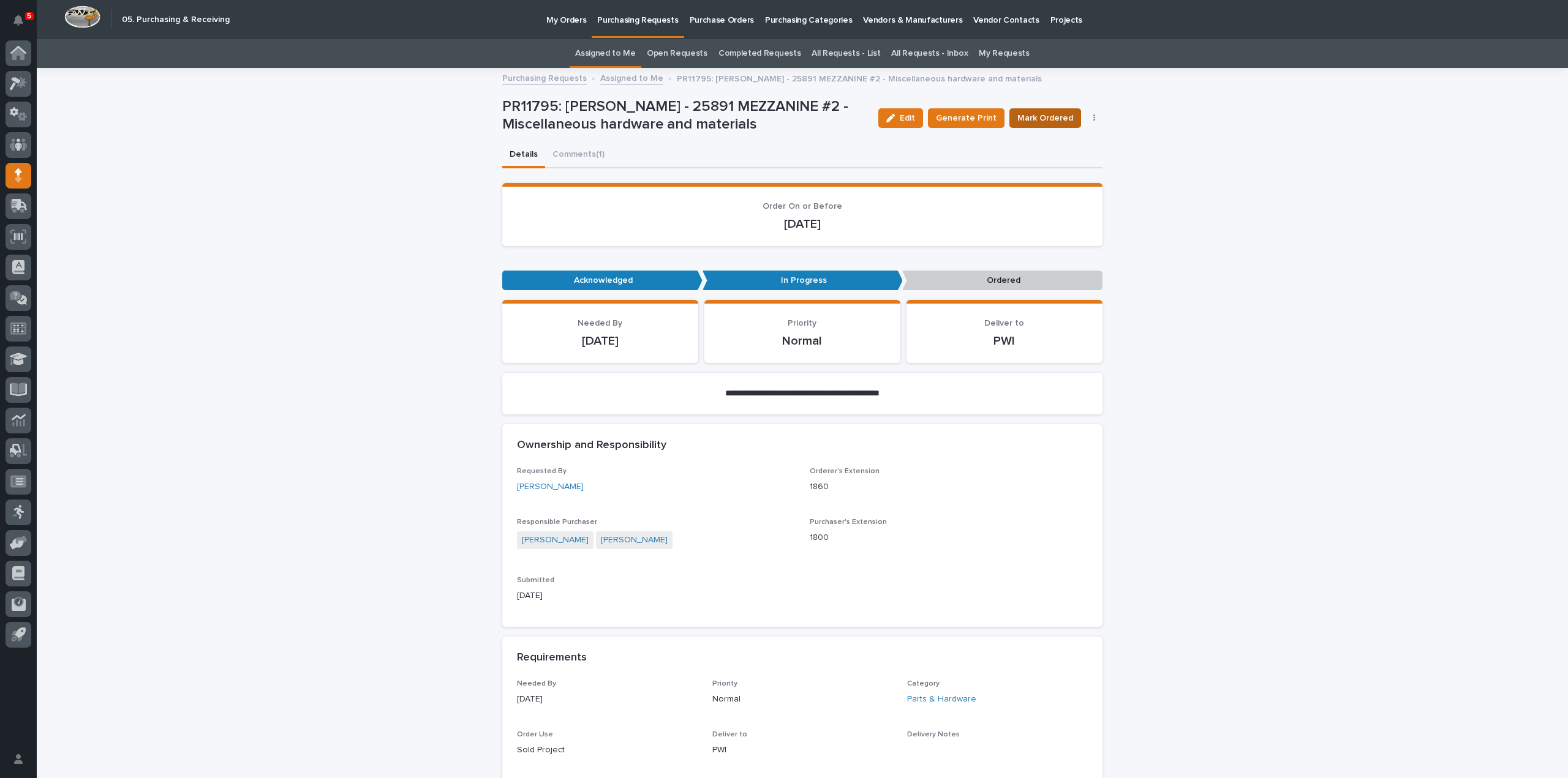
click at [1063, 120] on span "Mark Ordered" at bounding box center [1045, 118] width 56 height 12
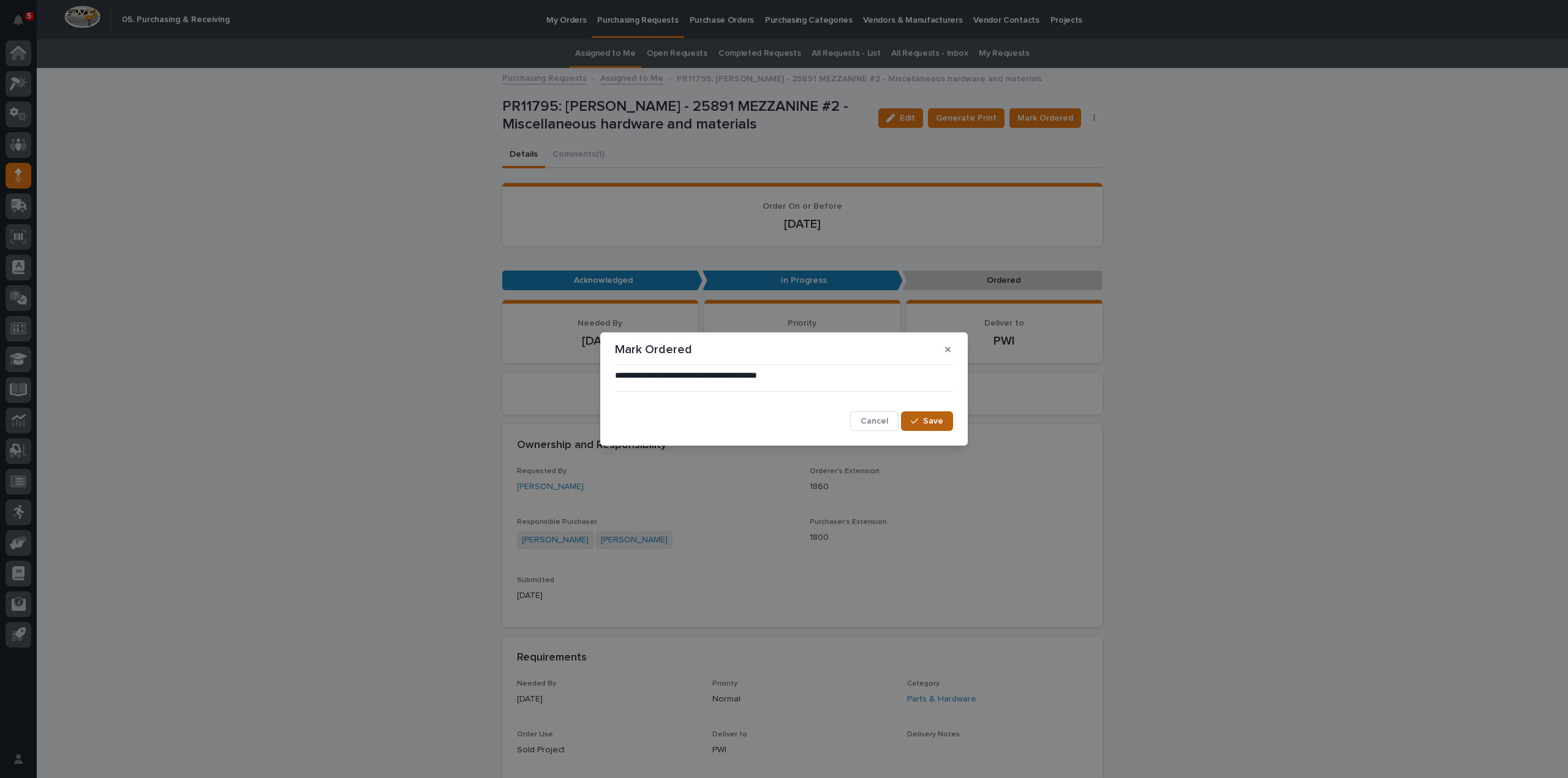
click at [936, 420] on span "Save" at bounding box center [933, 421] width 20 height 9
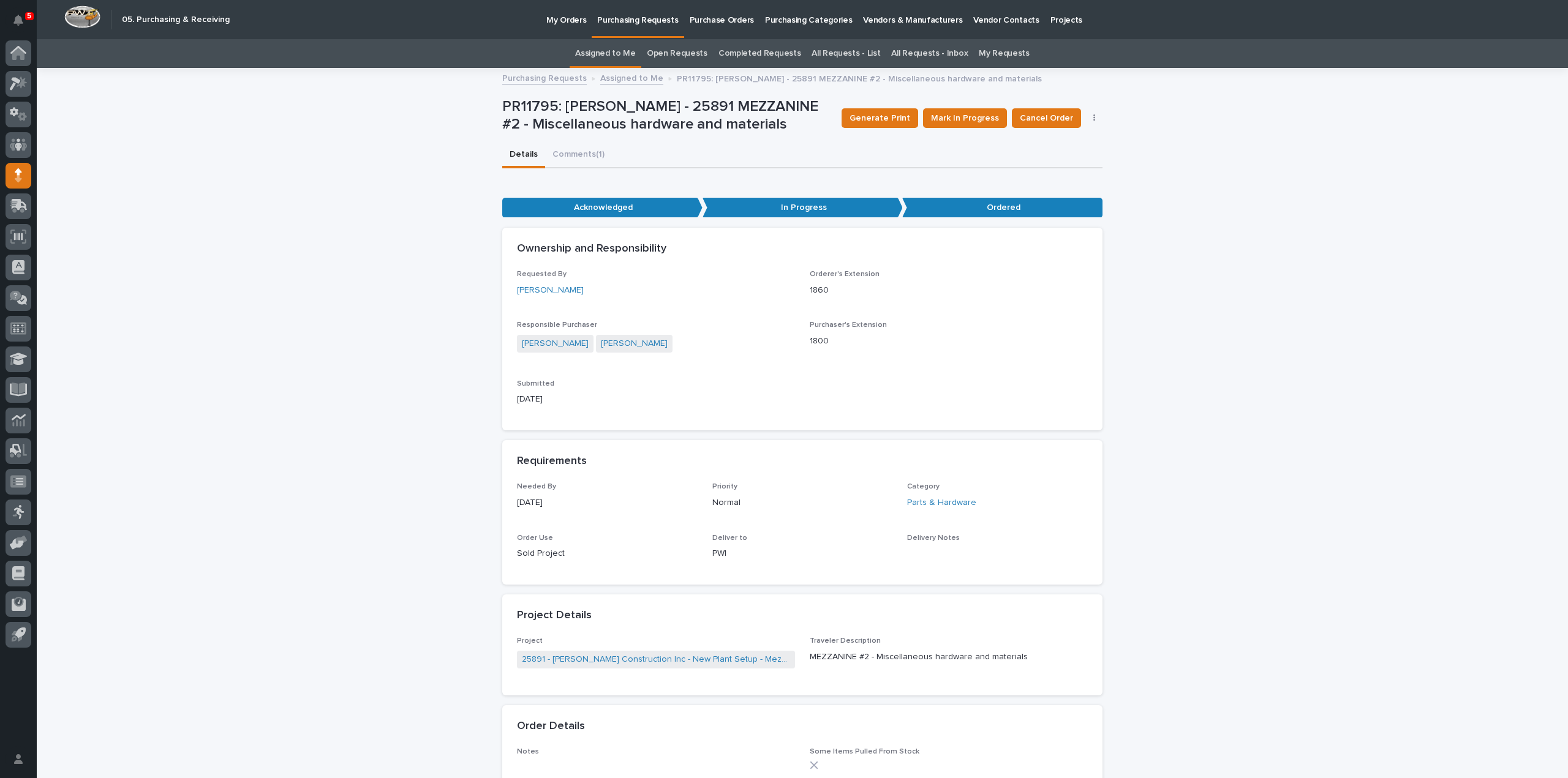
click at [620, 56] on link "Assigned to Me" at bounding box center [605, 54] width 61 height 29
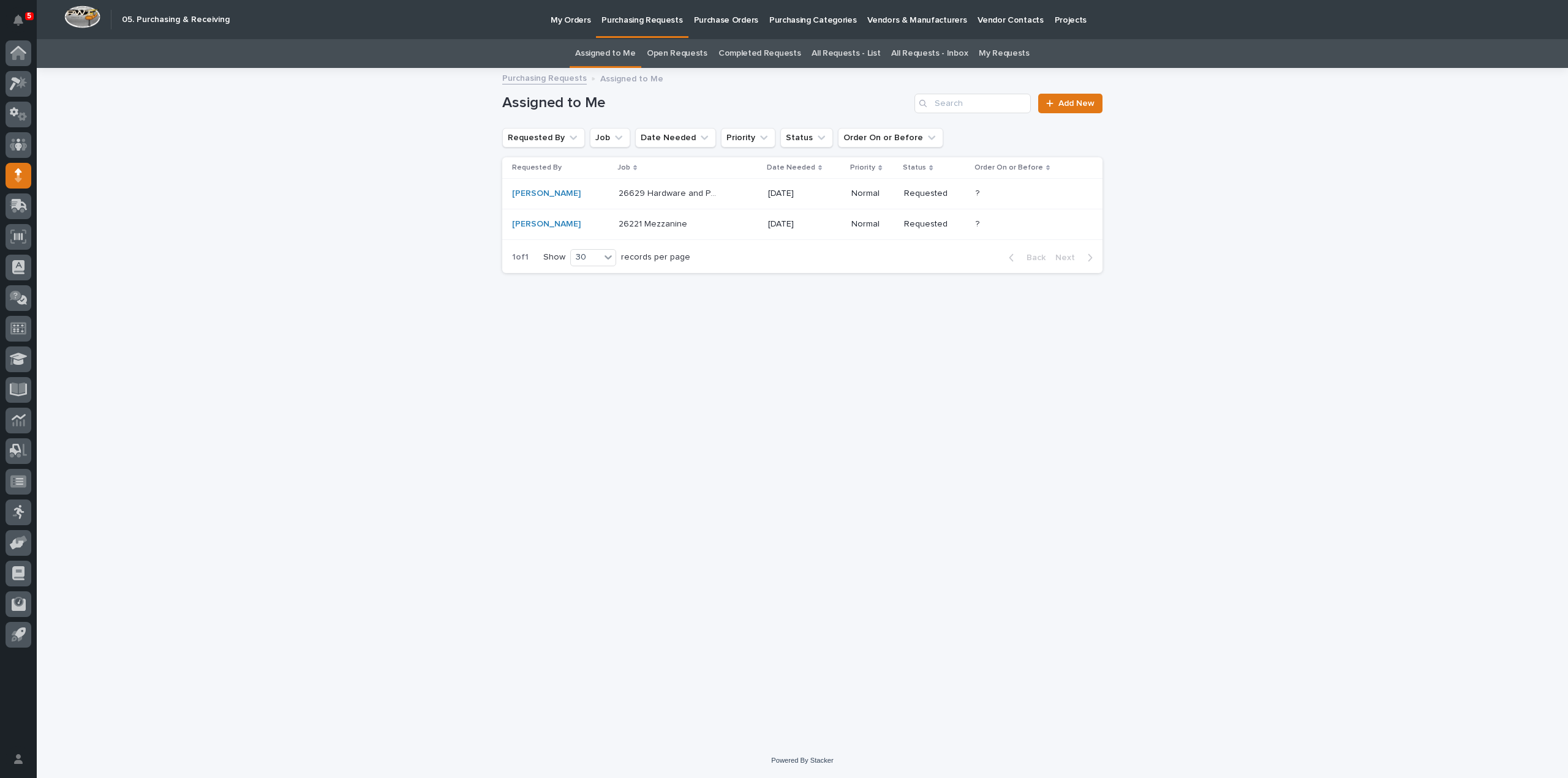
click at [648, 225] on p "26221 Mezzanine" at bounding box center [654, 223] width 71 height 13
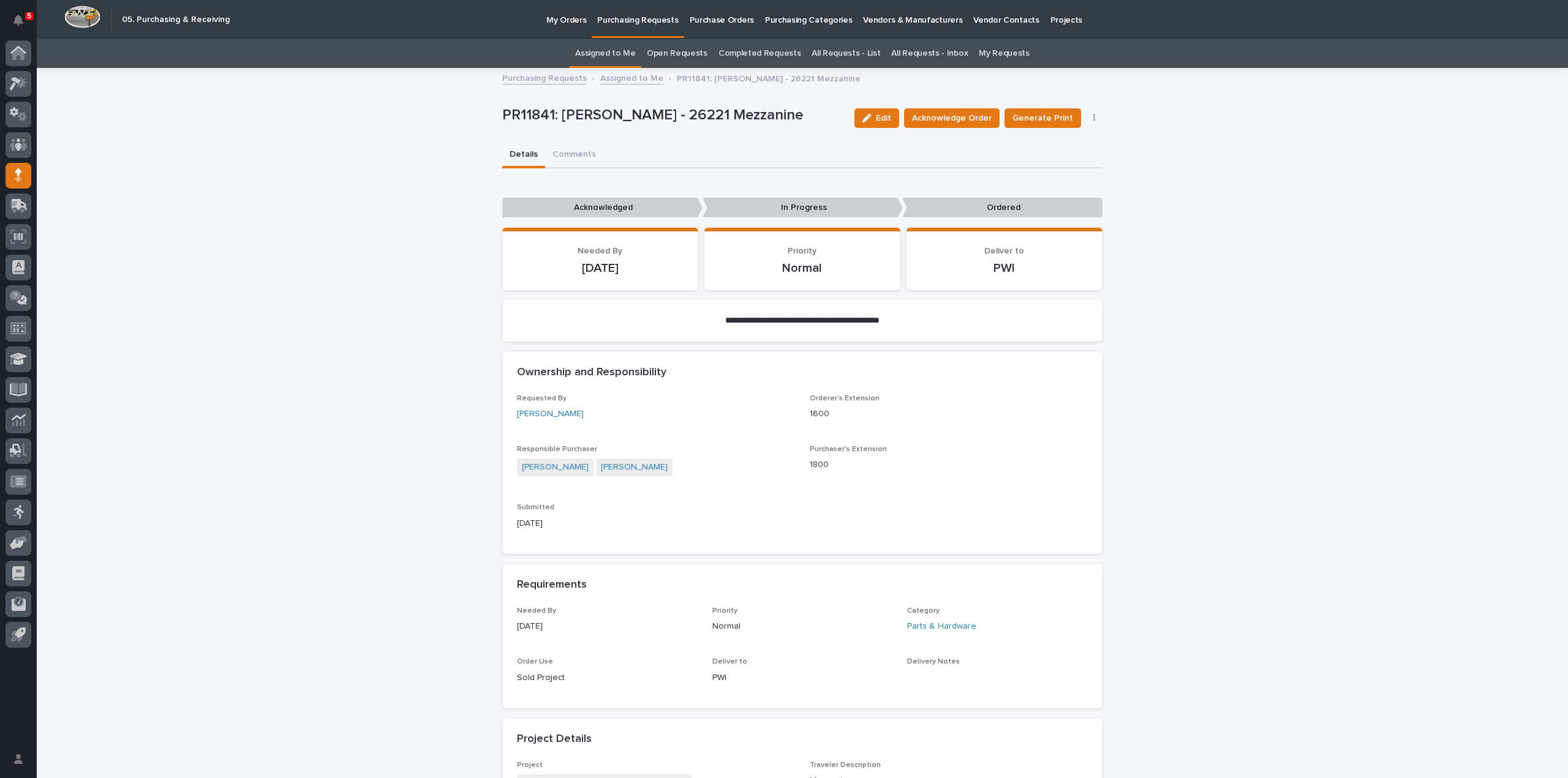
scroll to position [489, 0]
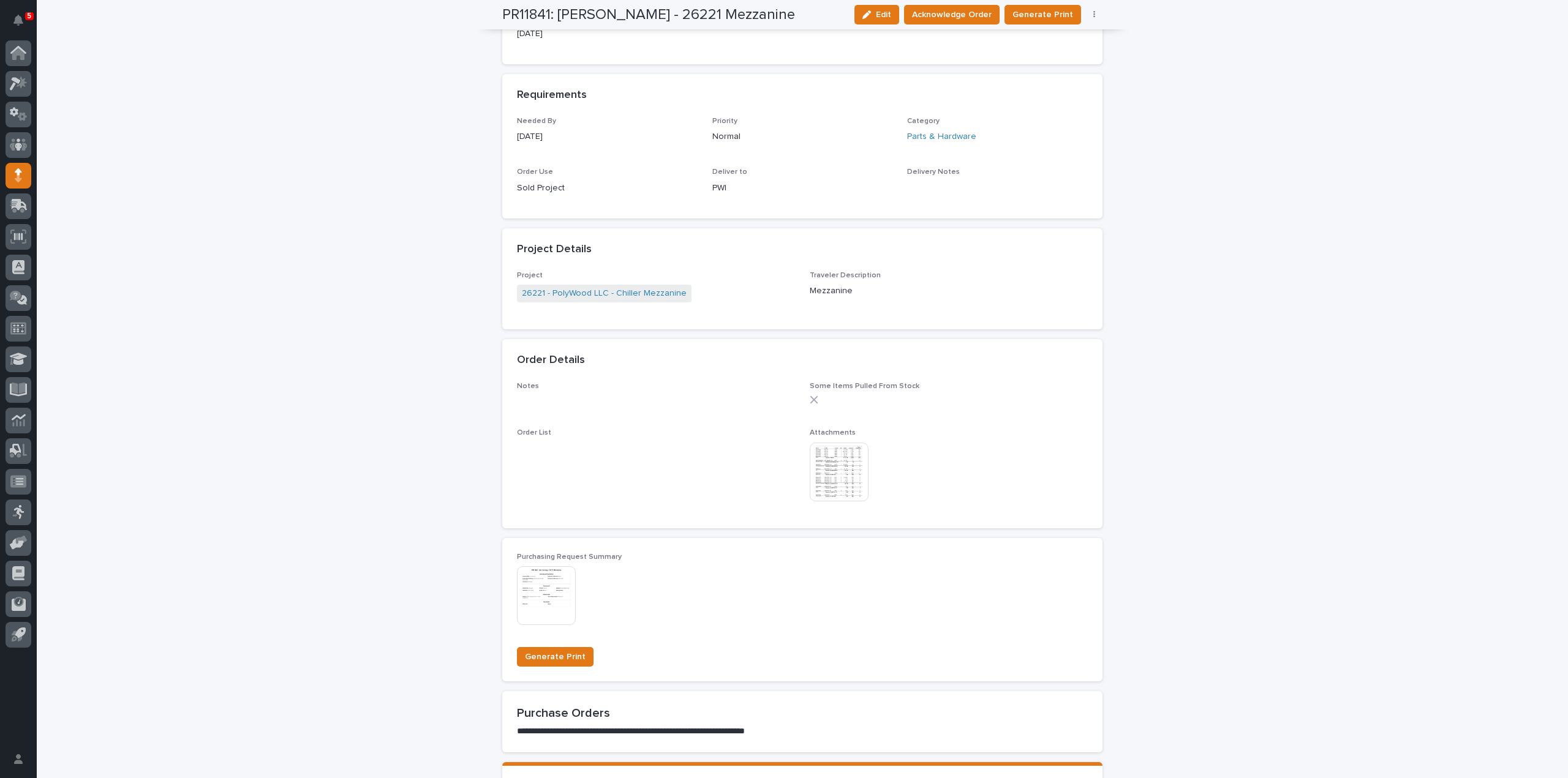
click at [840, 470] on img at bounding box center [839, 472] width 59 height 59
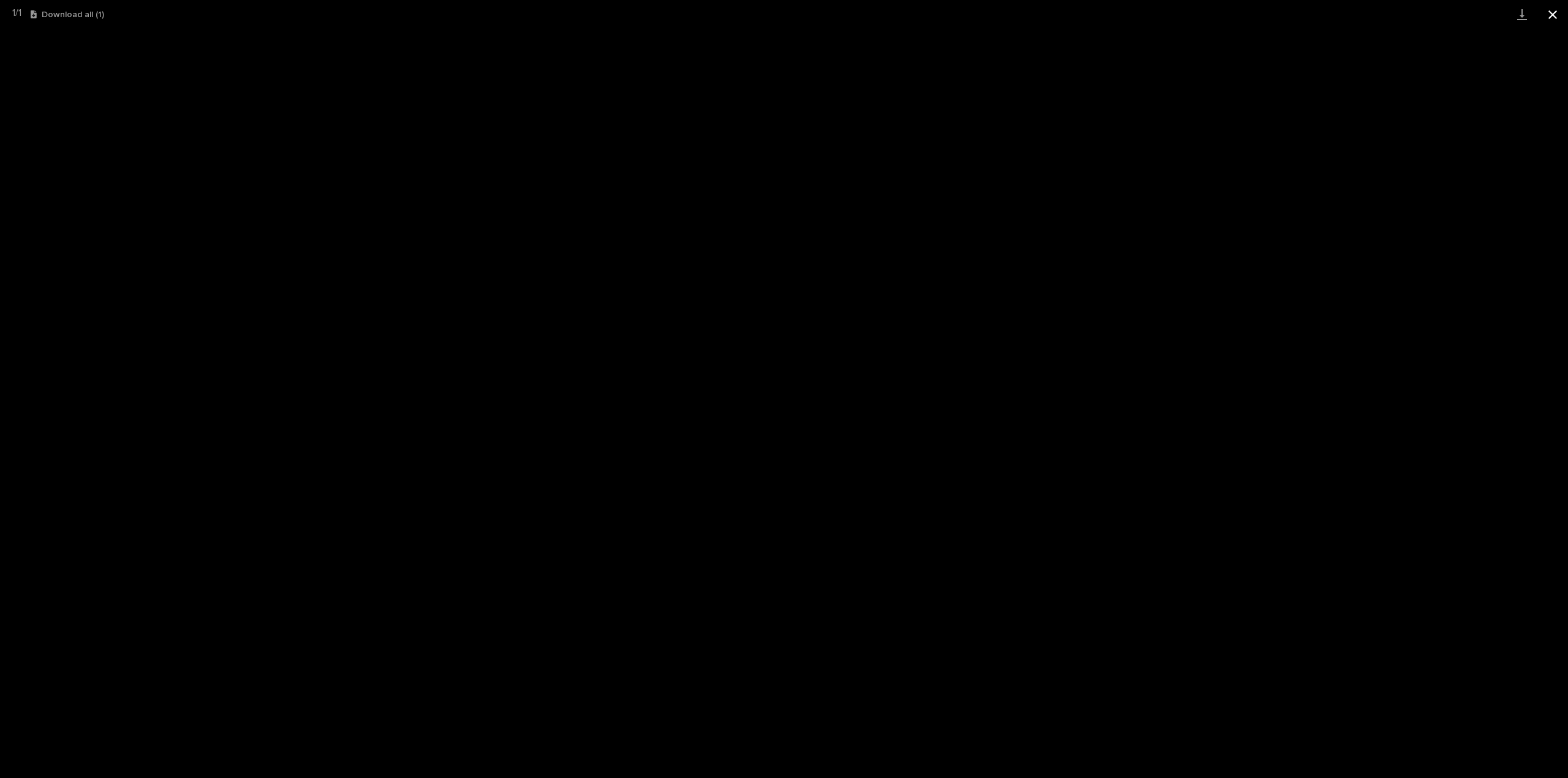
click at [1552, 19] on button "Close gallery" at bounding box center [1552, 14] width 31 height 29
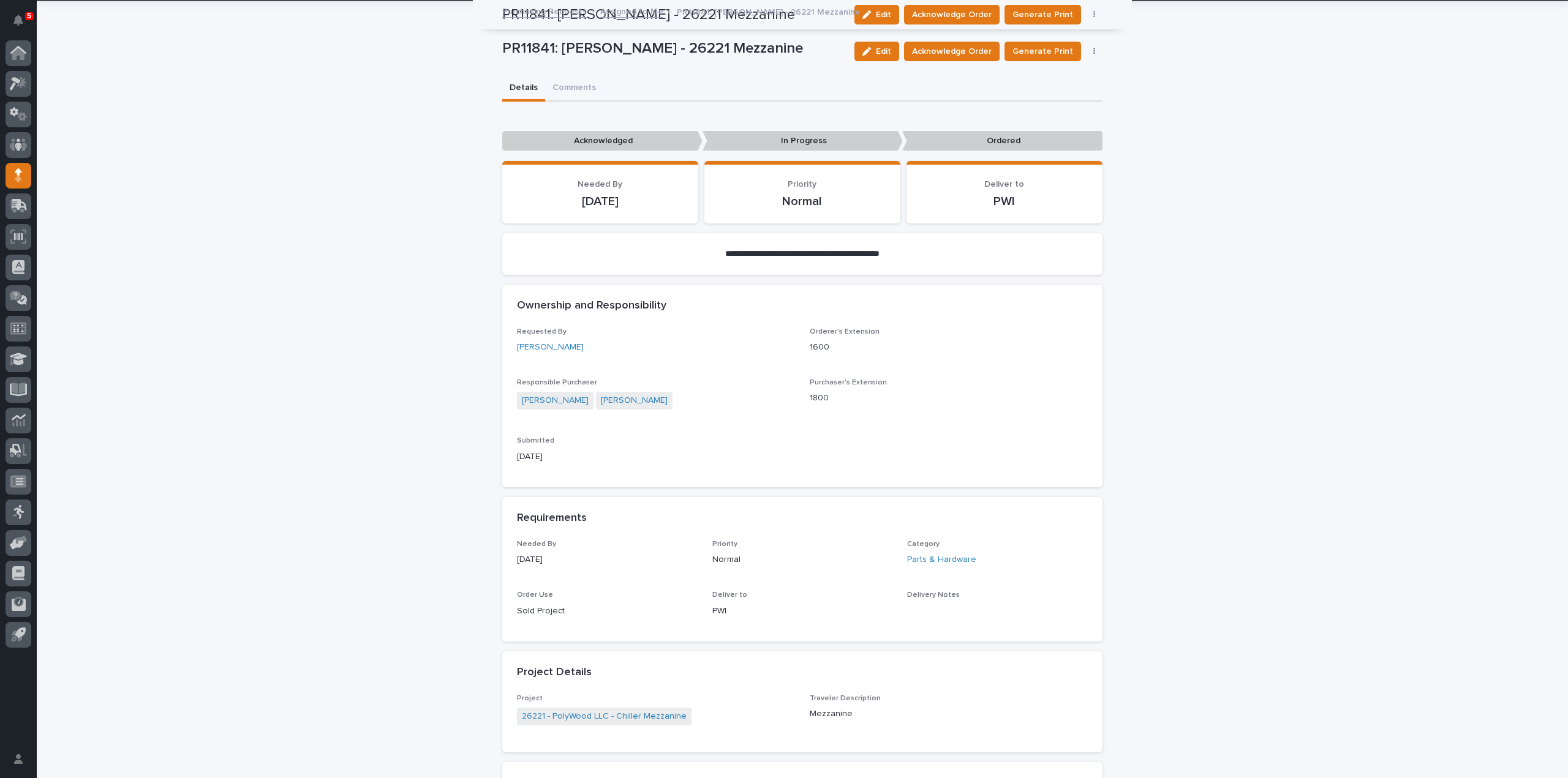
scroll to position [0, 0]
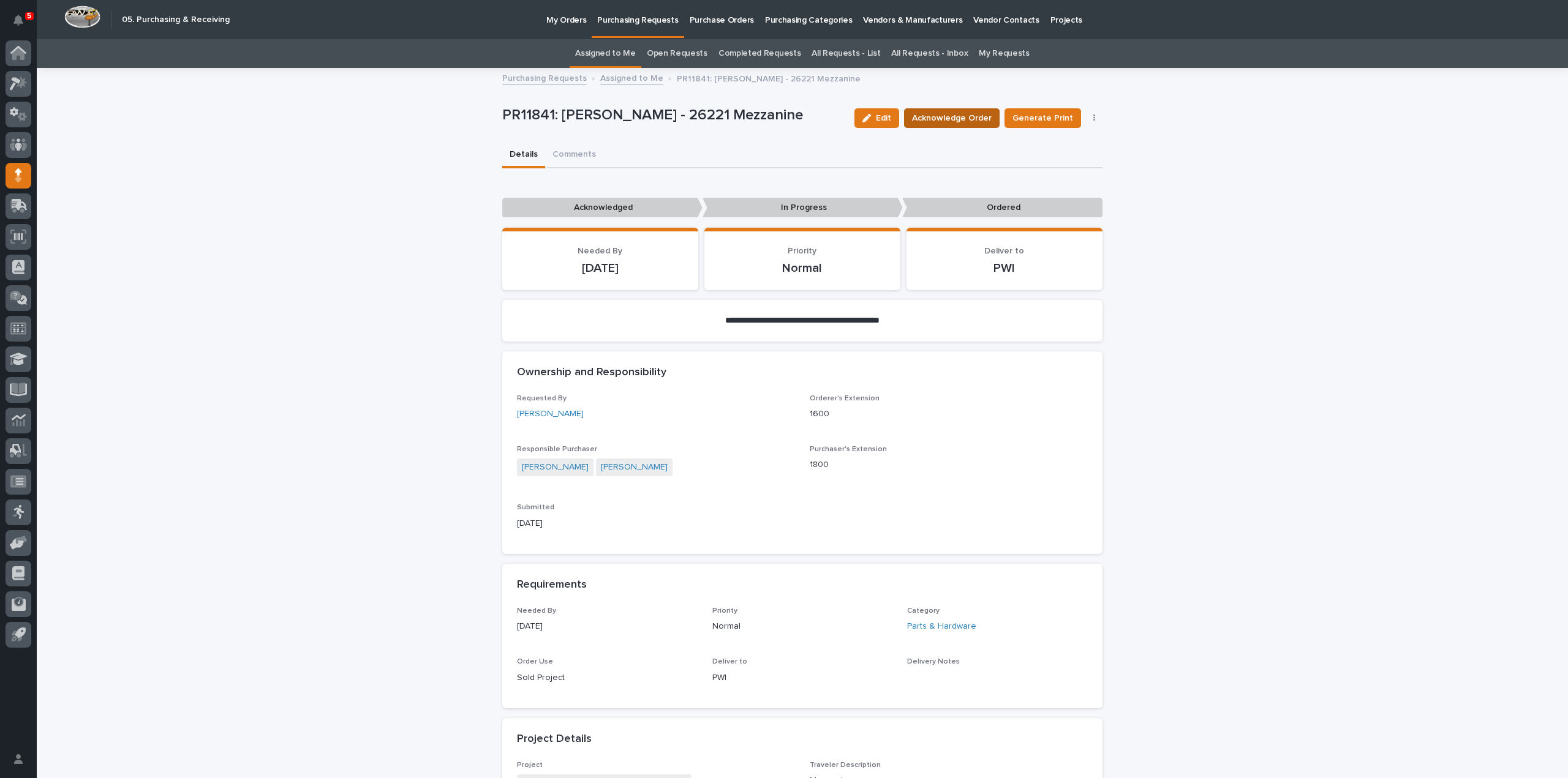
click at [943, 122] on span "Acknowledge Order" at bounding box center [951, 118] width 80 height 12
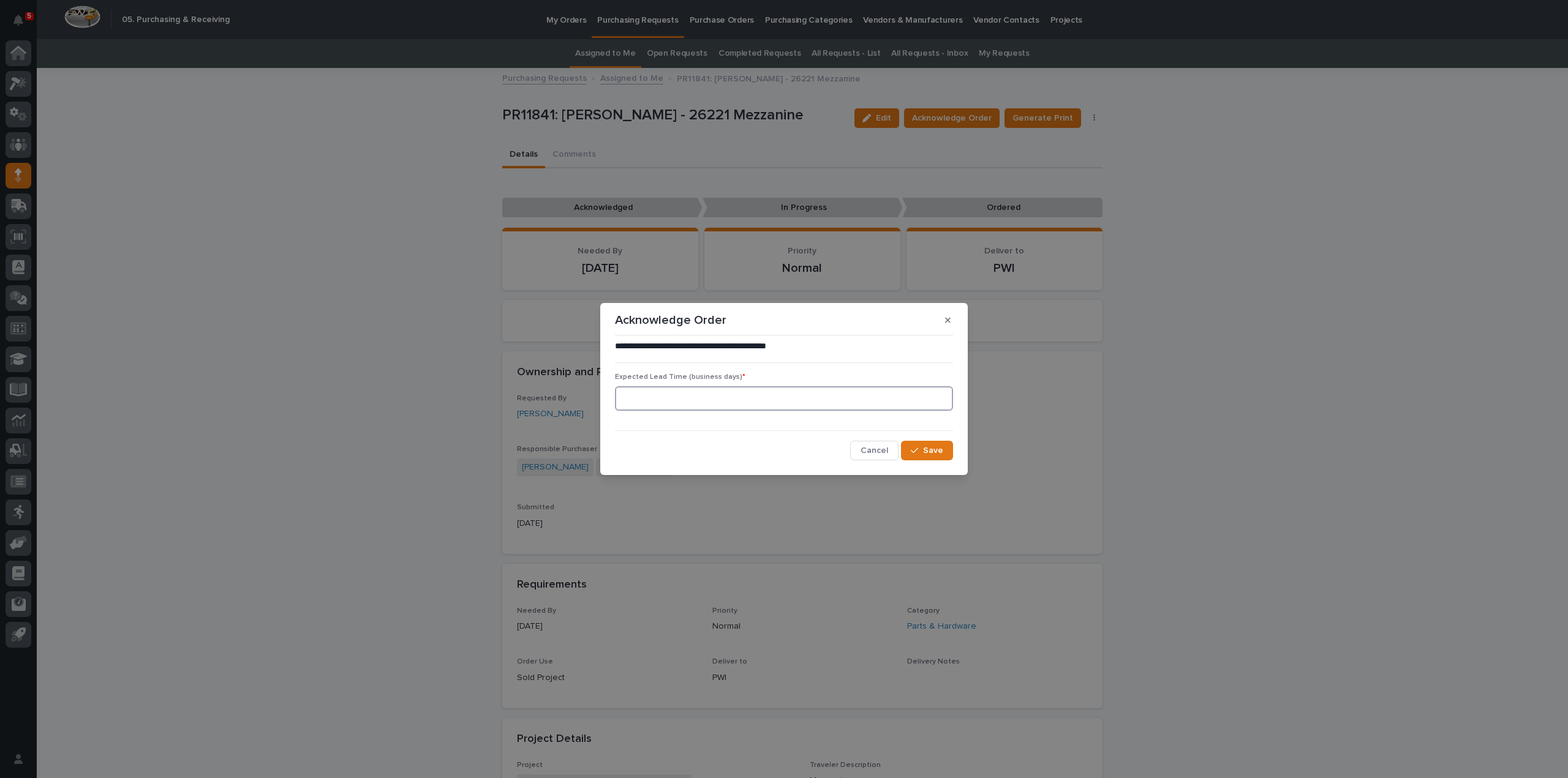
click at [653, 395] on input at bounding box center [784, 398] width 338 height 25
type input "0"
click at [937, 455] on span "Save" at bounding box center [933, 451] width 20 height 9
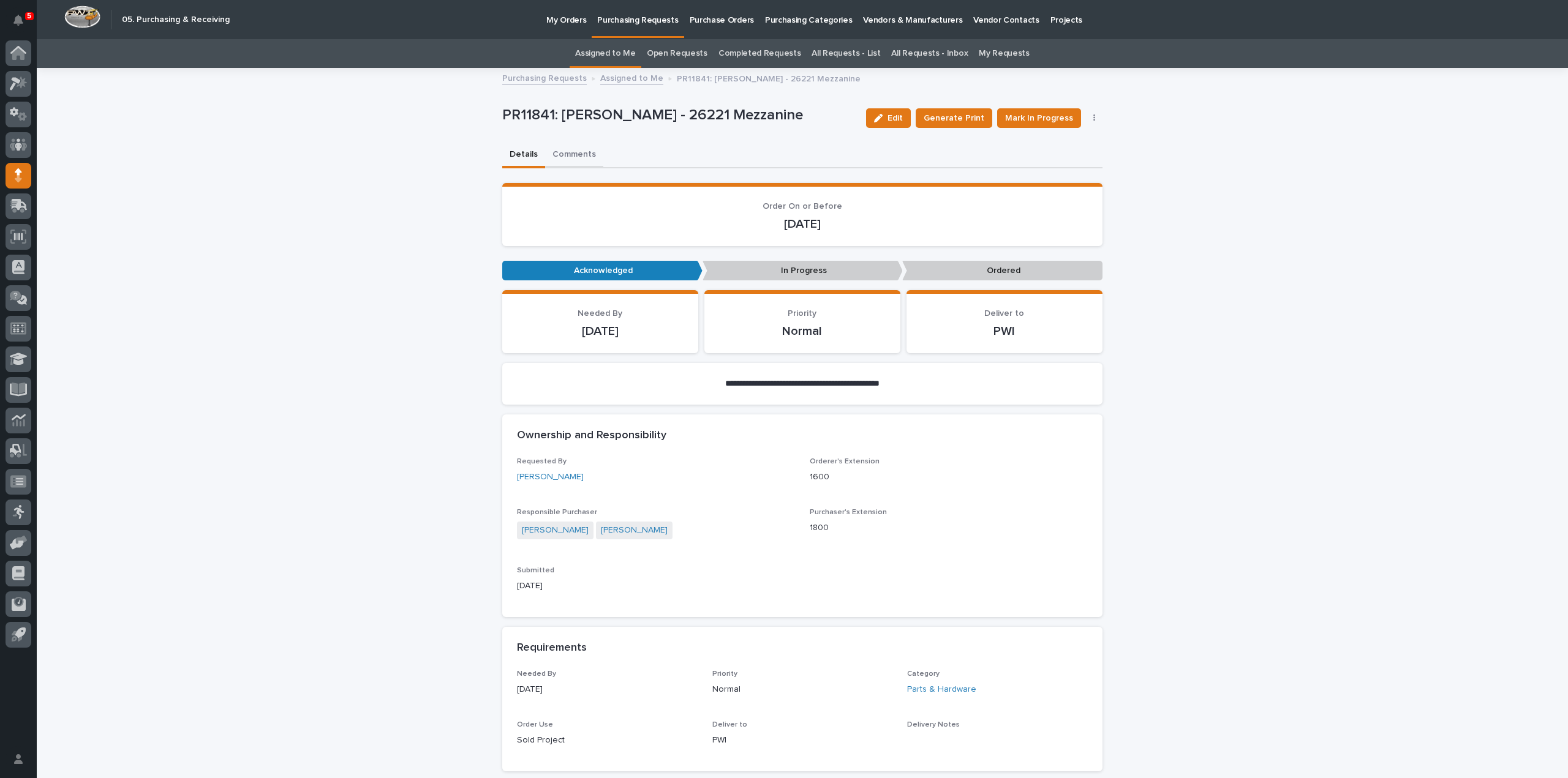
click at [550, 153] on button "Comments" at bounding box center [574, 155] width 58 height 25
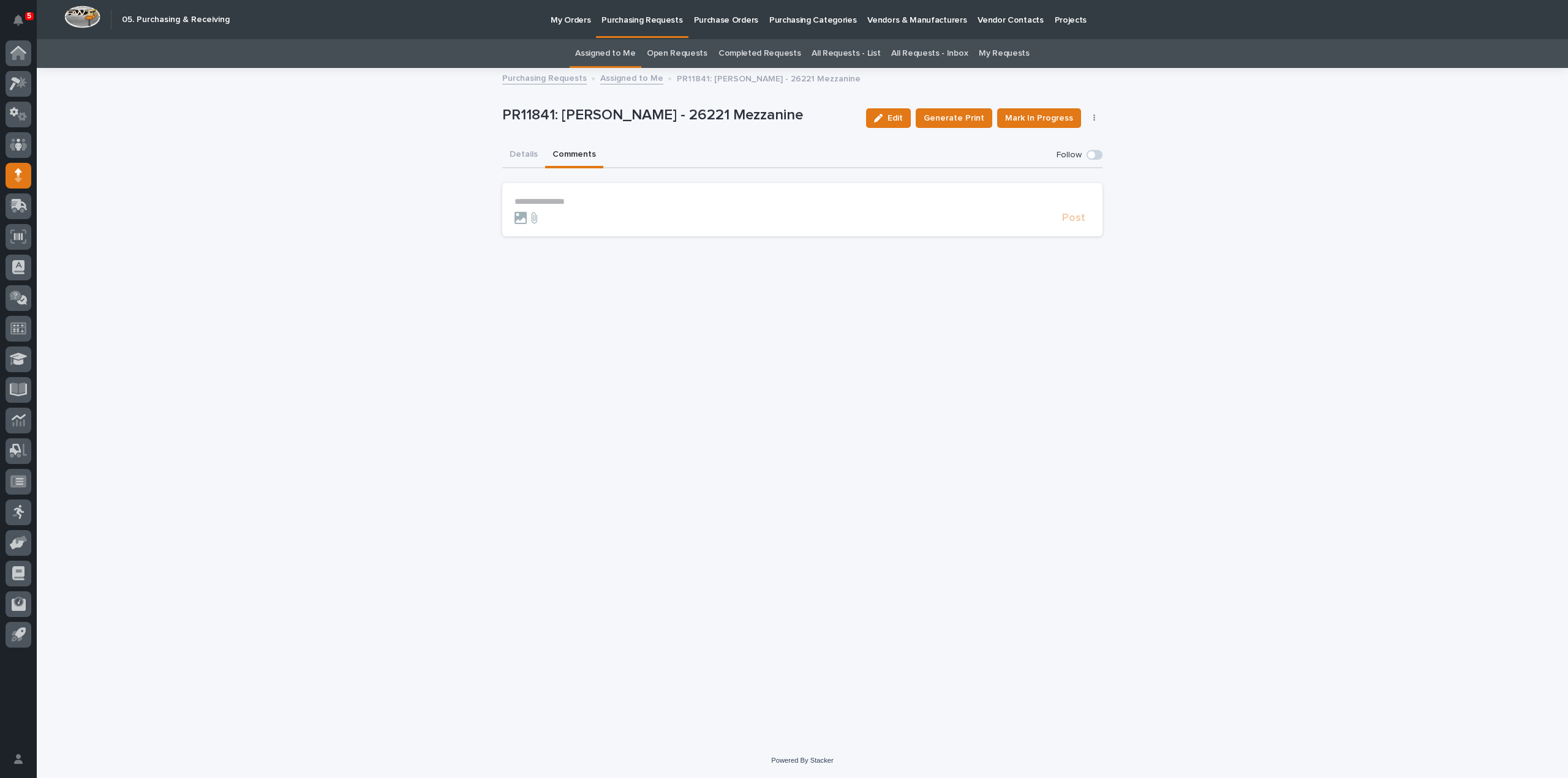
click at [584, 199] on p "**********" at bounding box center [802, 202] width 576 height 11
click at [540, 220] on span "Arlyn Miller" at bounding box center [552, 218] width 68 height 9
click at [569, 200] on p "**********" at bounding box center [802, 203] width 576 height 12
click at [1074, 224] on span "Post" at bounding box center [1073, 223] width 24 height 11
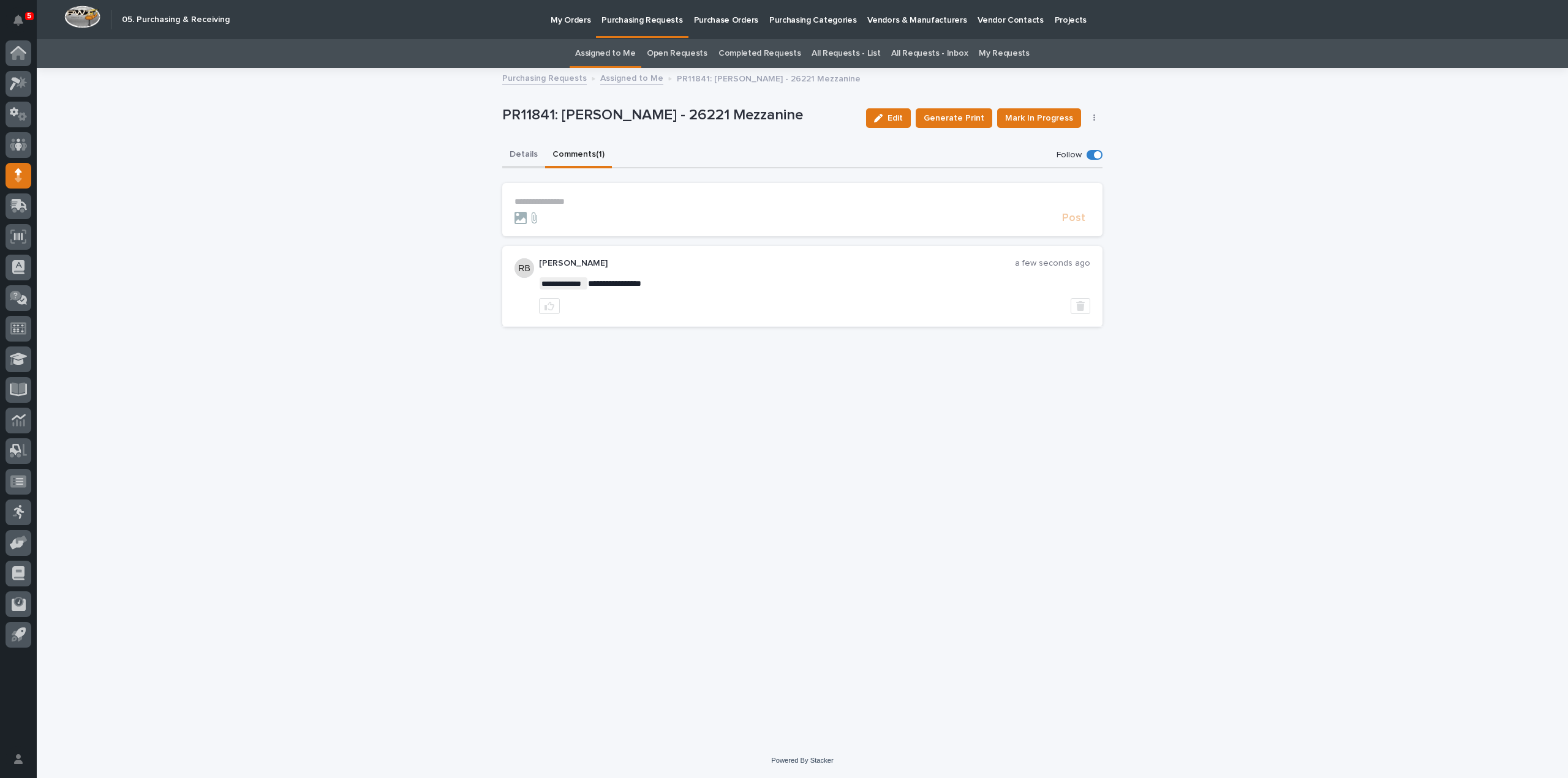
click at [526, 153] on button "Details" at bounding box center [523, 155] width 43 height 25
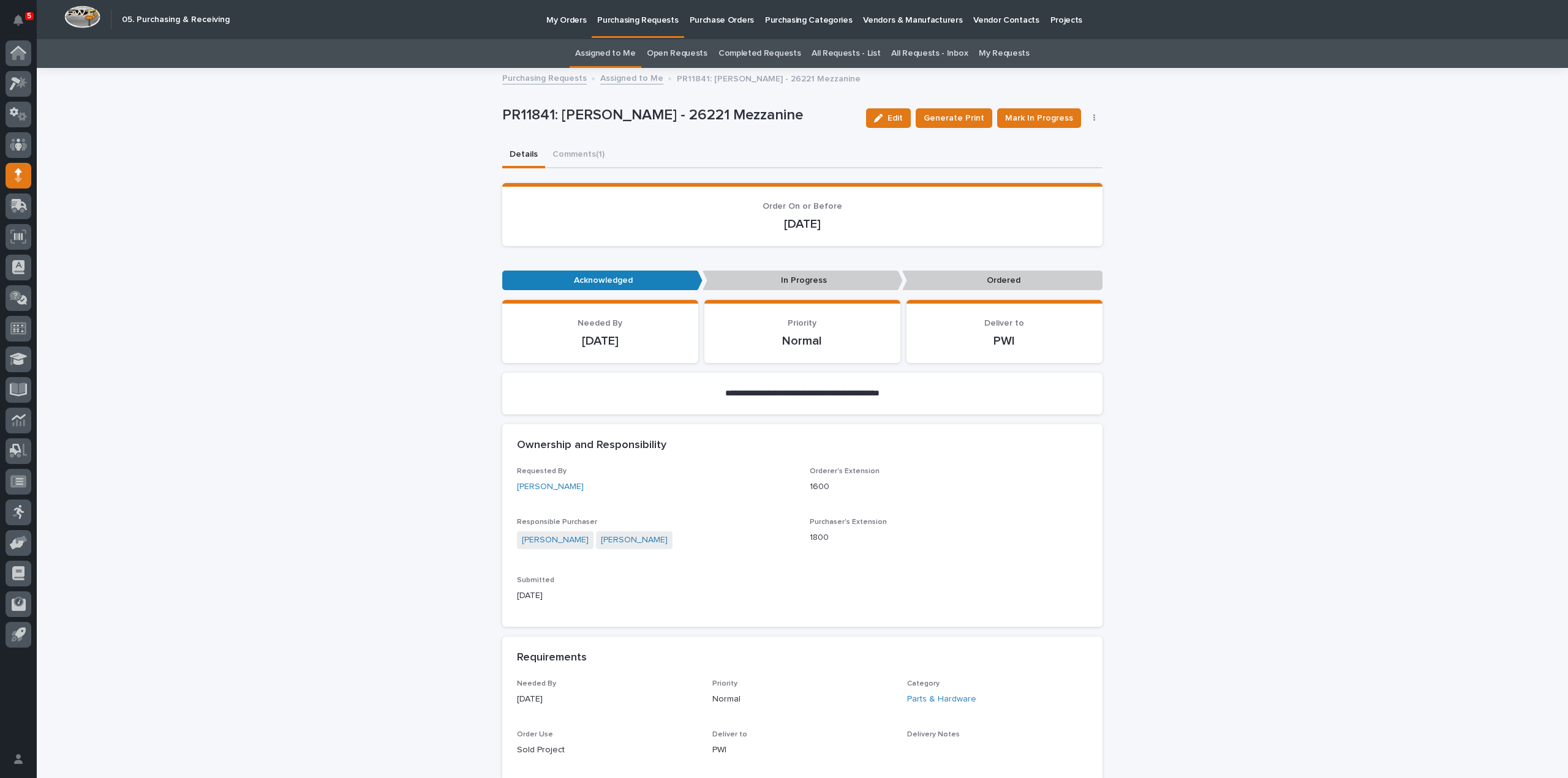
click at [584, 56] on link "Assigned to Me" at bounding box center [605, 54] width 61 height 29
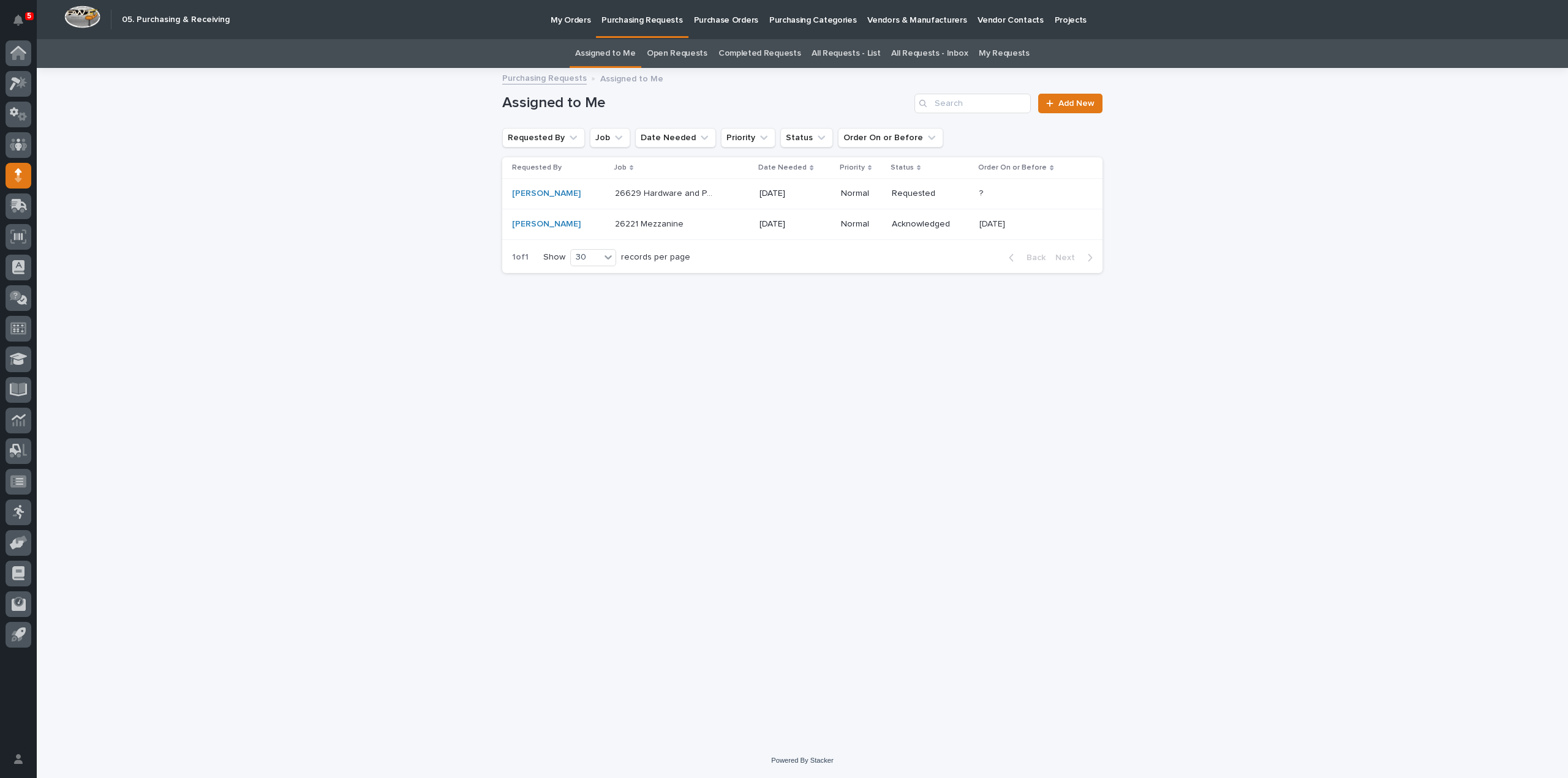
click at [642, 194] on p "26629 Hardware and Parts" at bounding box center [667, 192] width 104 height 13
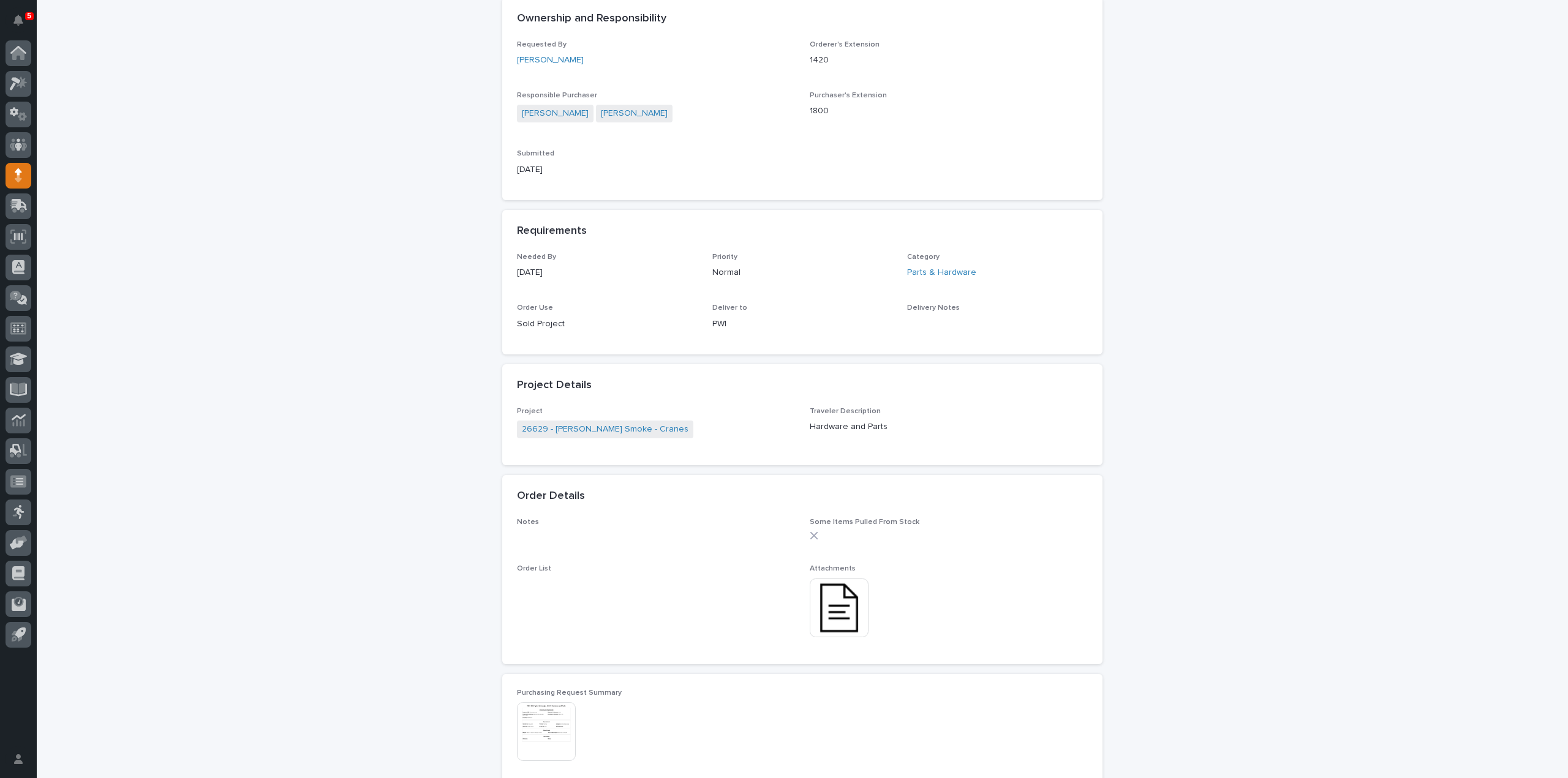
scroll to position [368, 0]
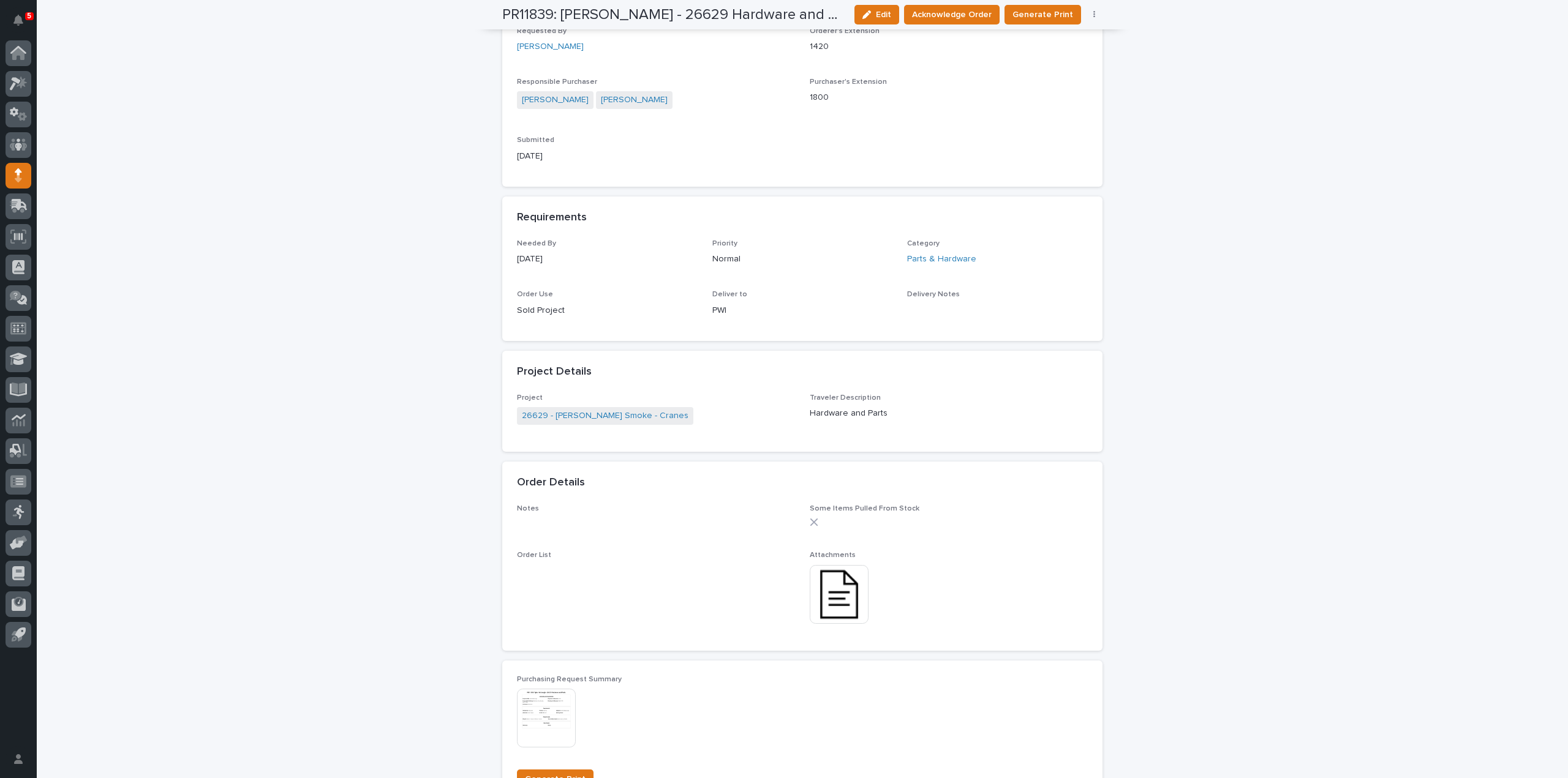
click at [833, 603] on img at bounding box center [839, 594] width 59 height 59
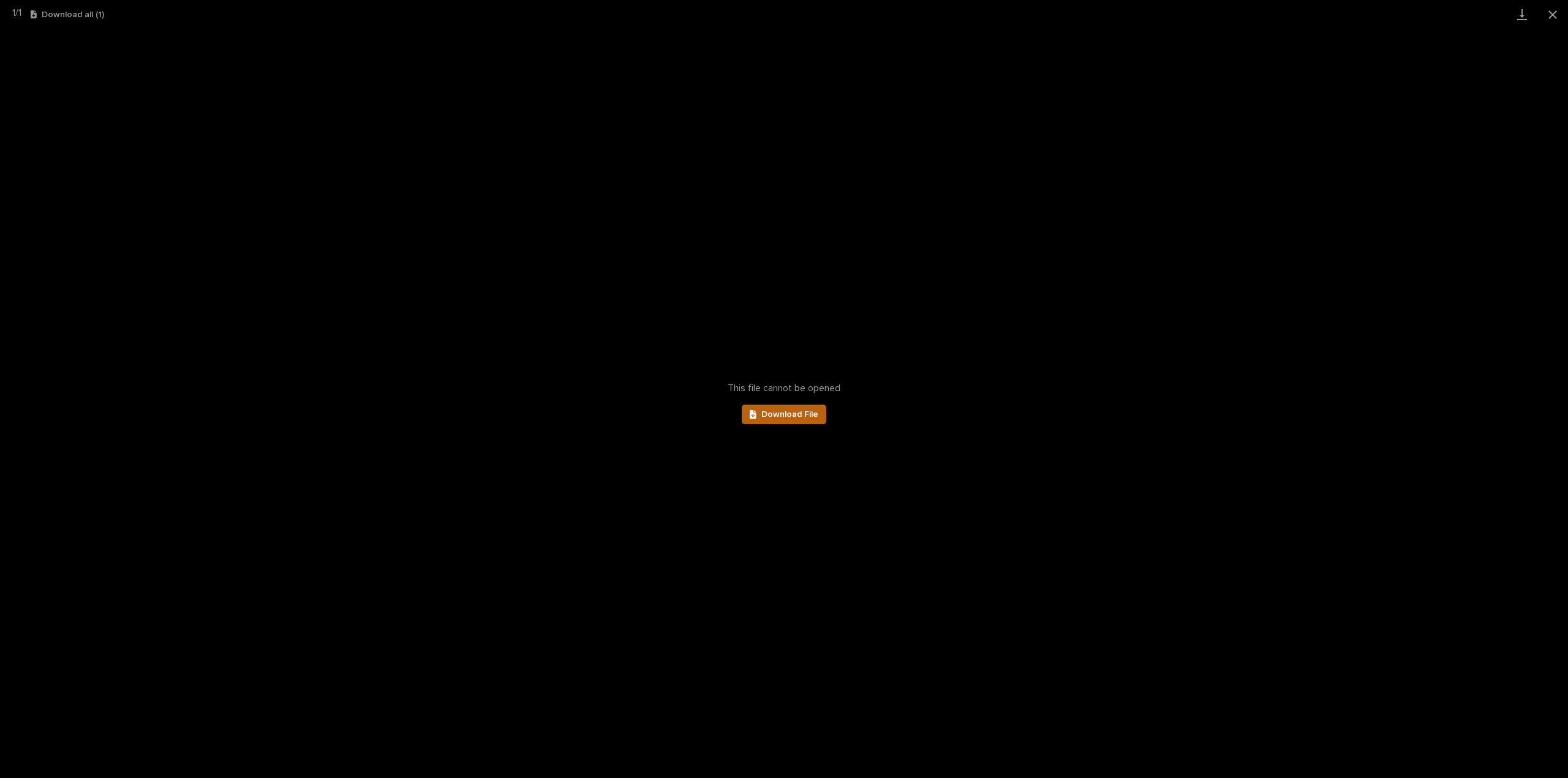
click at [768, 422] on link "Download File" at bounding box center [784, 414] width 84 height 19
click at [1554, 10] on button "Close gallery" at bounding box center [1552, 14] width 31 height 29
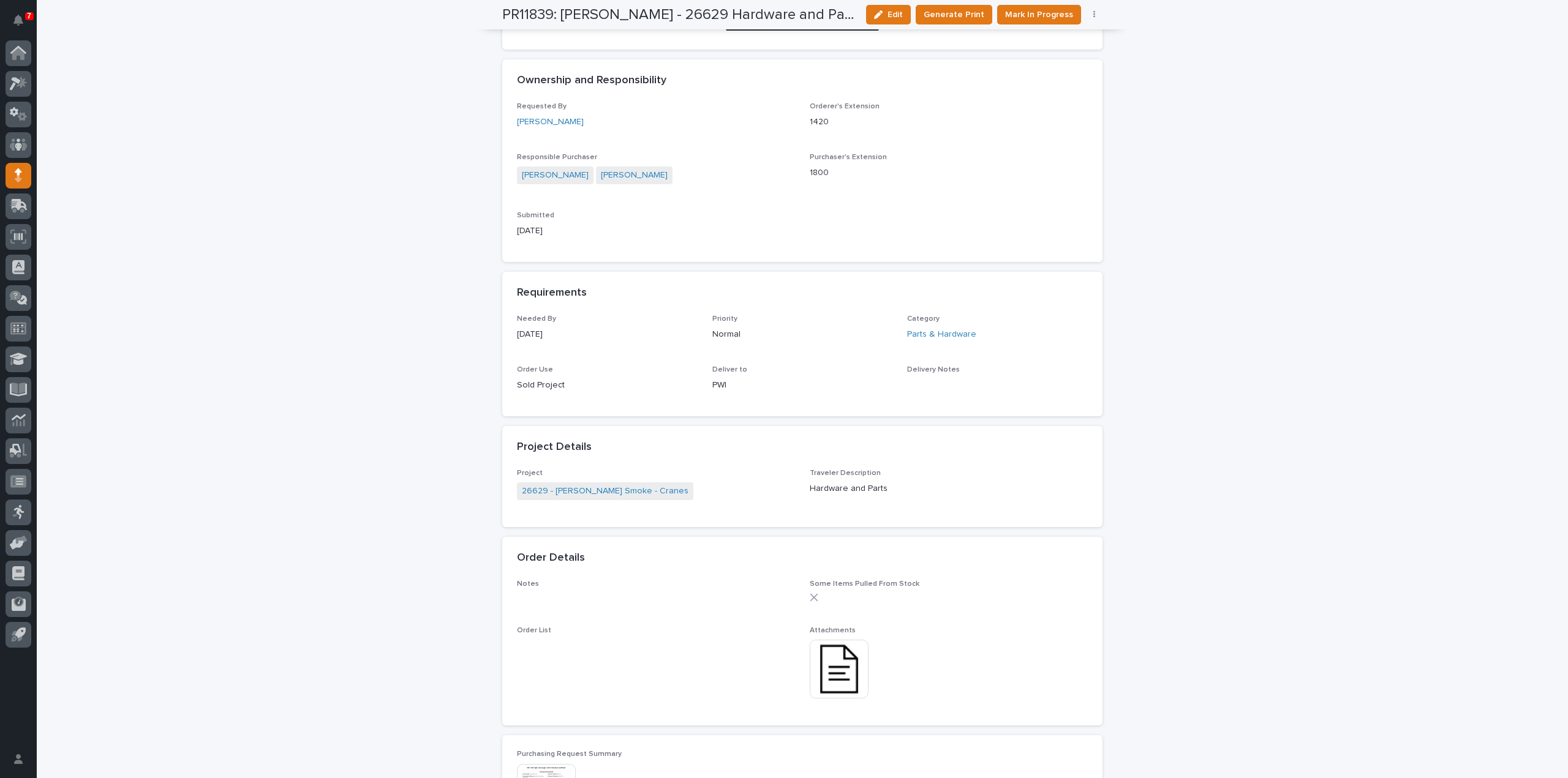
scroll to position [0, 0]
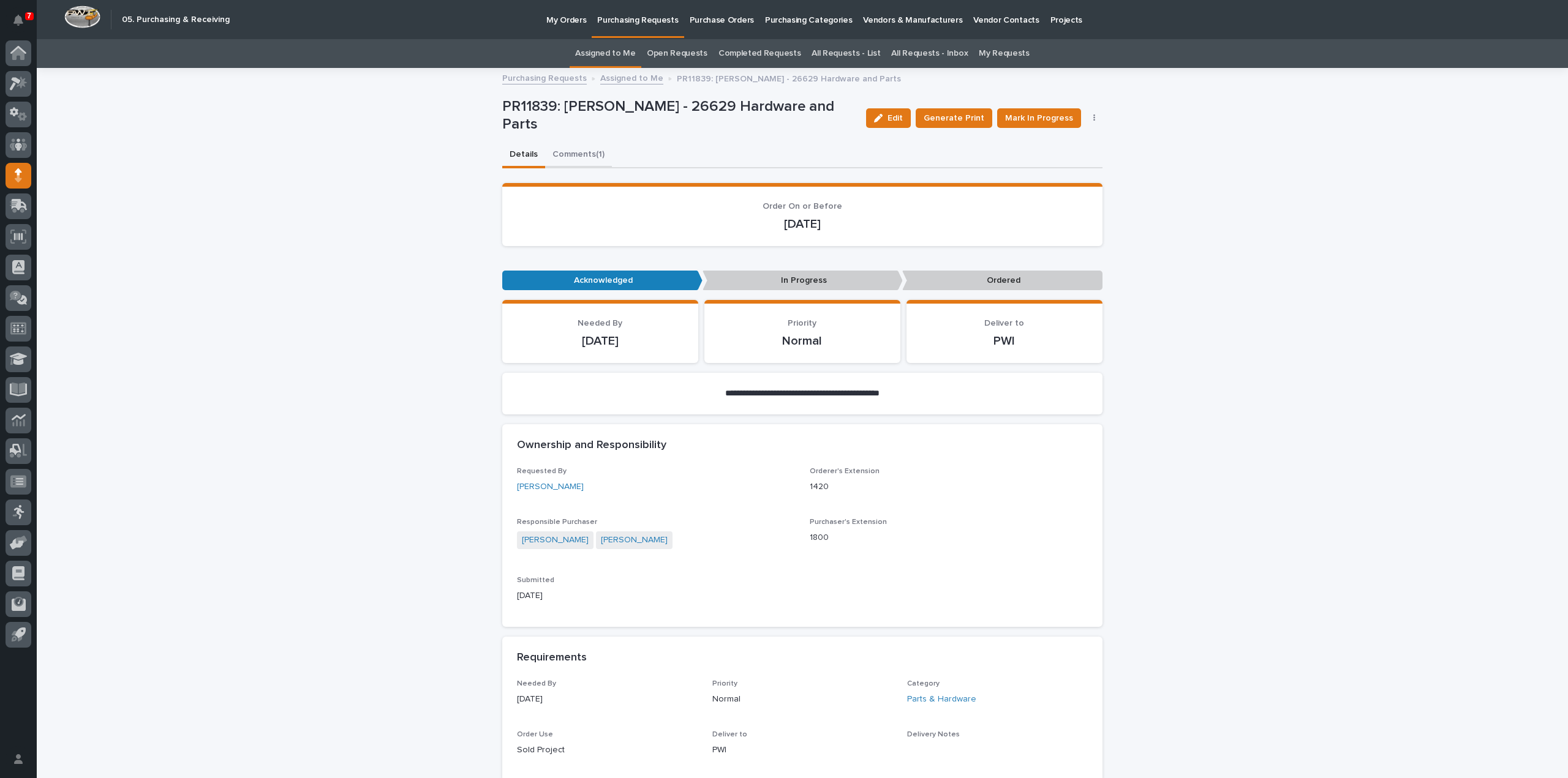
click at [559, 157] on button "Comments (1)" at bounding box center [578, 155] width 67 height 25
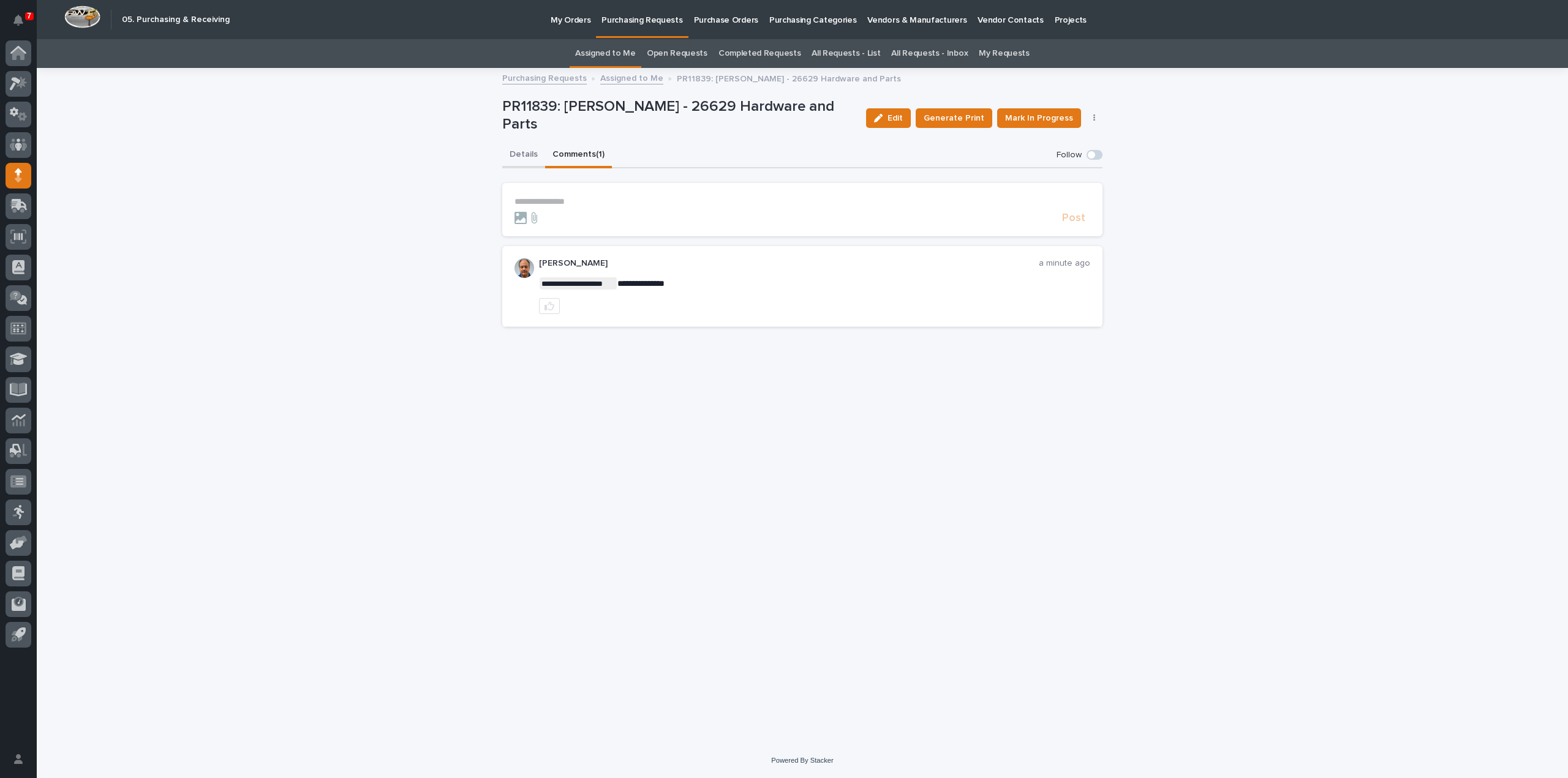
click at [519, 153] on button "Details" at bounding box center [523, 155] width 43 height 25
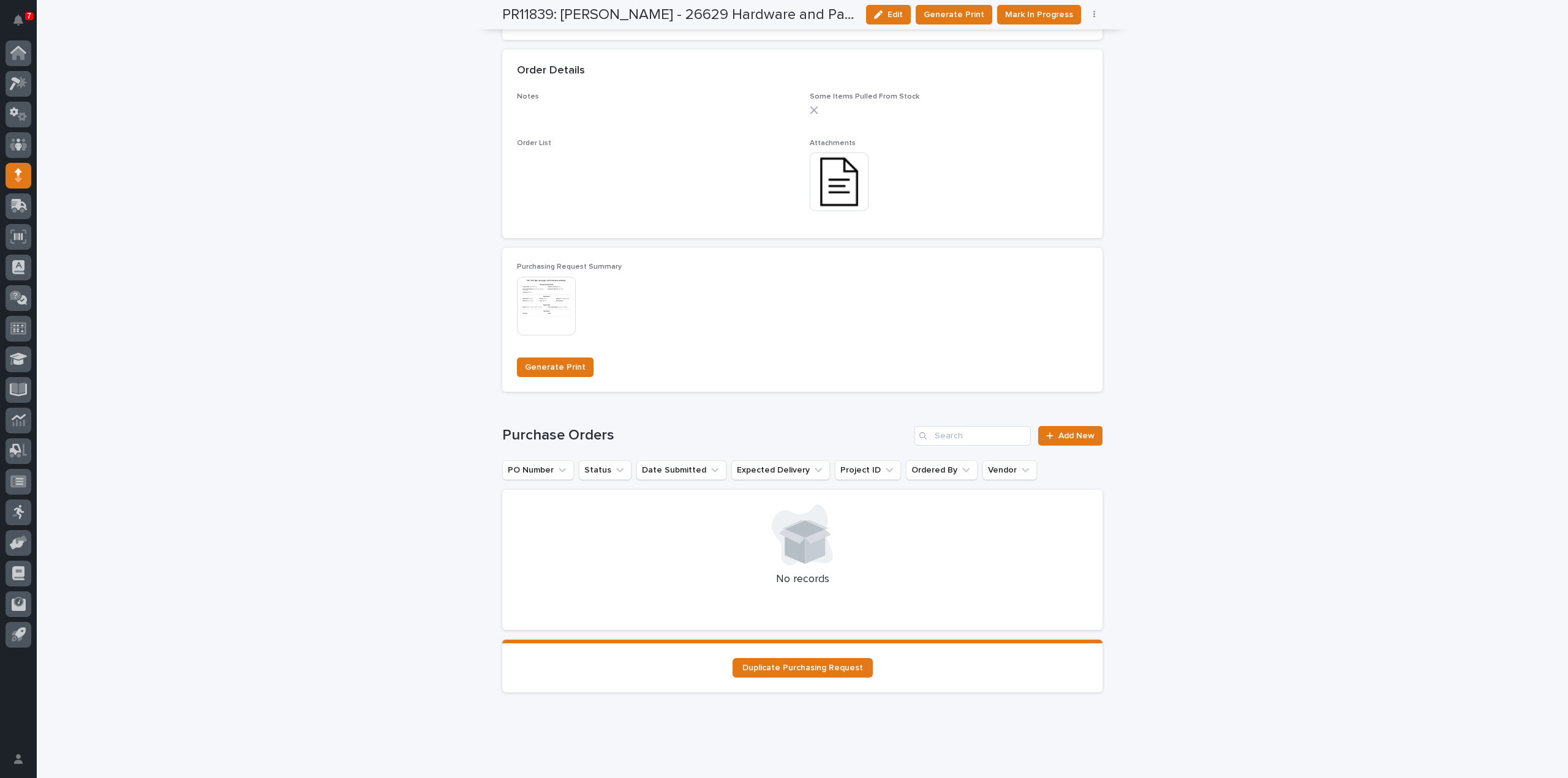
scroll to position [857, 0]
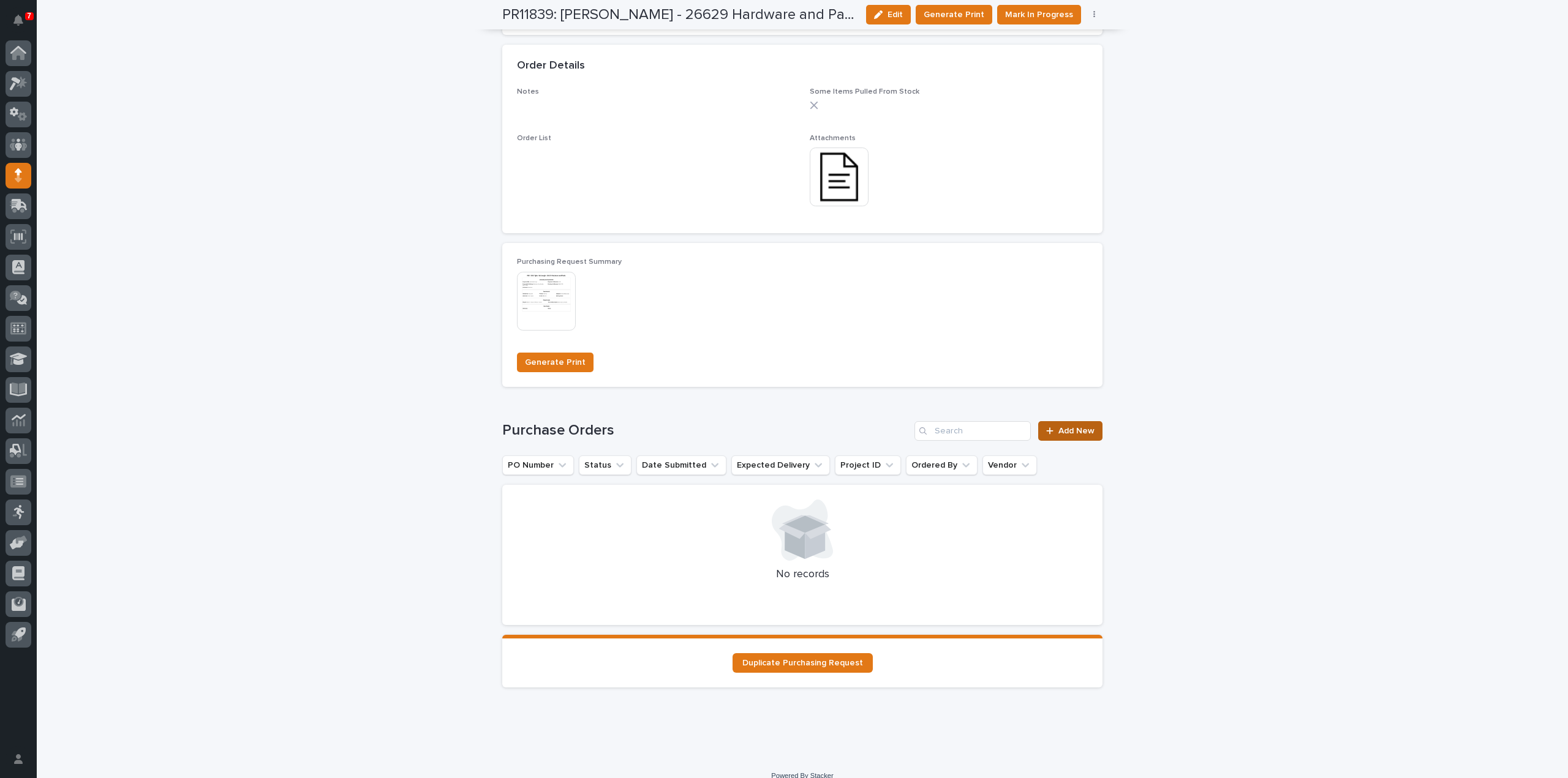
click at [1070, 428] on span "Add New" at bounding box center [1076, 431] width 36 height 9
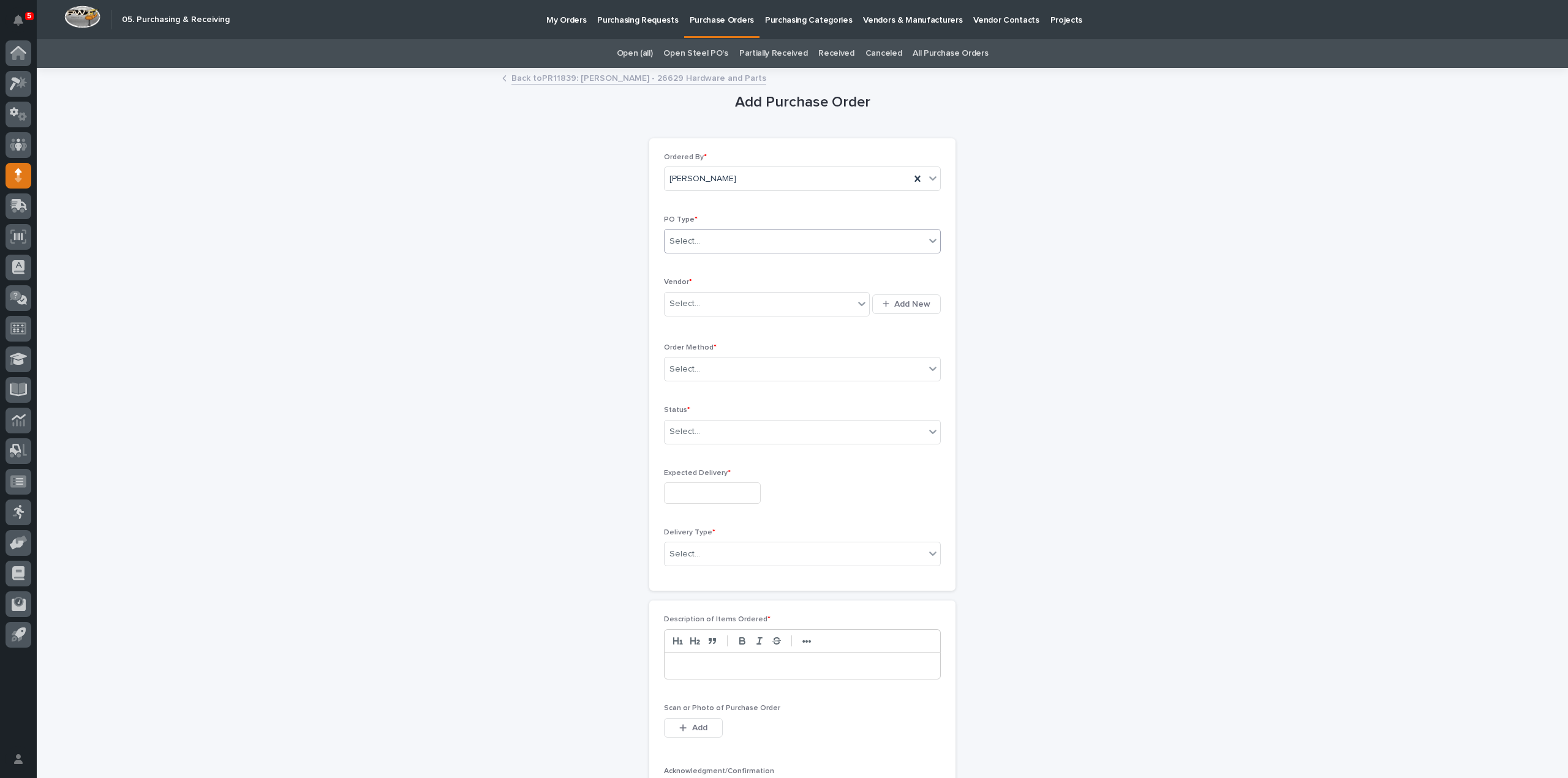
click at [681, 246] on div "Select..." at bounding box center [684, 241] width 31 height 13
click at [684, 261] on div "Quickbooks" at bounding box center [798, 264] width 276 height 21
click at [690, 303] on div "Select..." at bounding box center [684, 303] width 31 height 13
type input "****"
click at [705, 332] on div "EPCO Sales" at bounding box center [763, 325] width 206 height 21
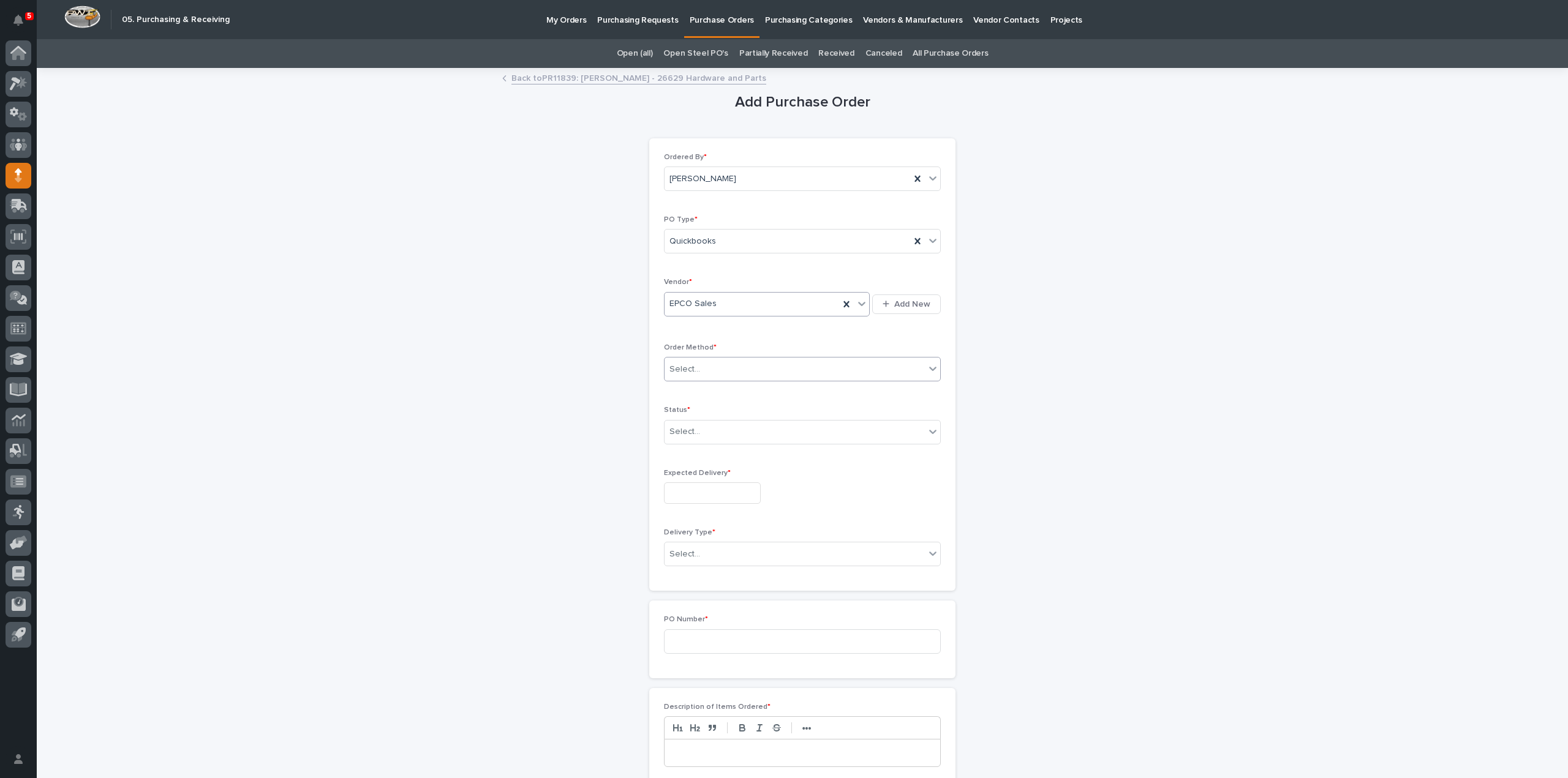
click at [692, 364] on div "Select..." at bounding box center [684, 369] width 31 height 13
click at [680, 413] on div "Email" at bounding box center [798, 412] width 276 height 21
click at [694, 435] on div "Select..." at bounding box center [794, 432] width 261 height 20
click at [684, 475] on div "Submitted" at bounding box center [798, 475] width 276 height 21
click at [680, 500] on input "text" at bounding box center [712, 493] width 97 height 21
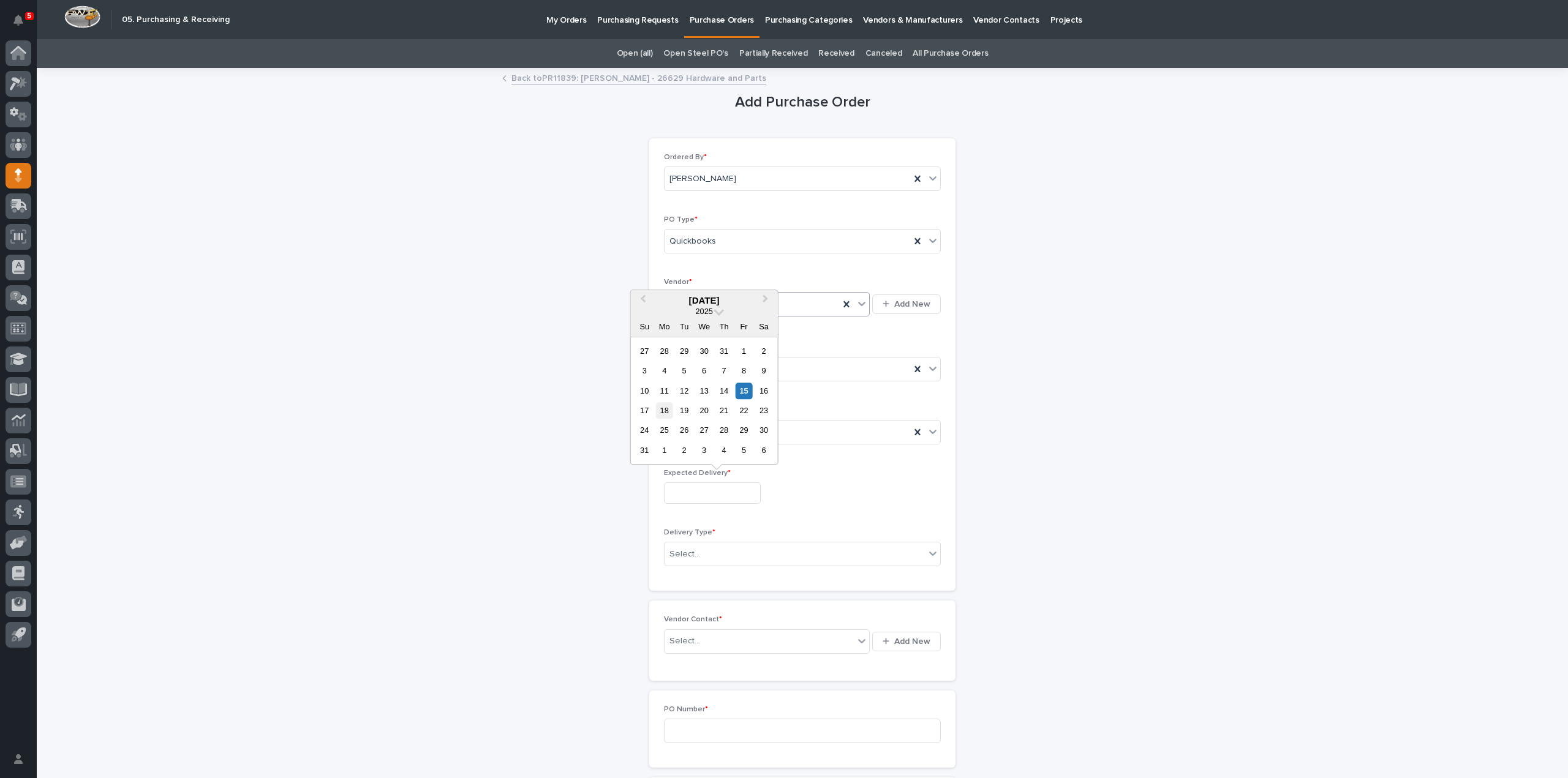
click at [667, 412] on div "18" at bounding box center [664, 410] width 17 height 17
type input "**********"
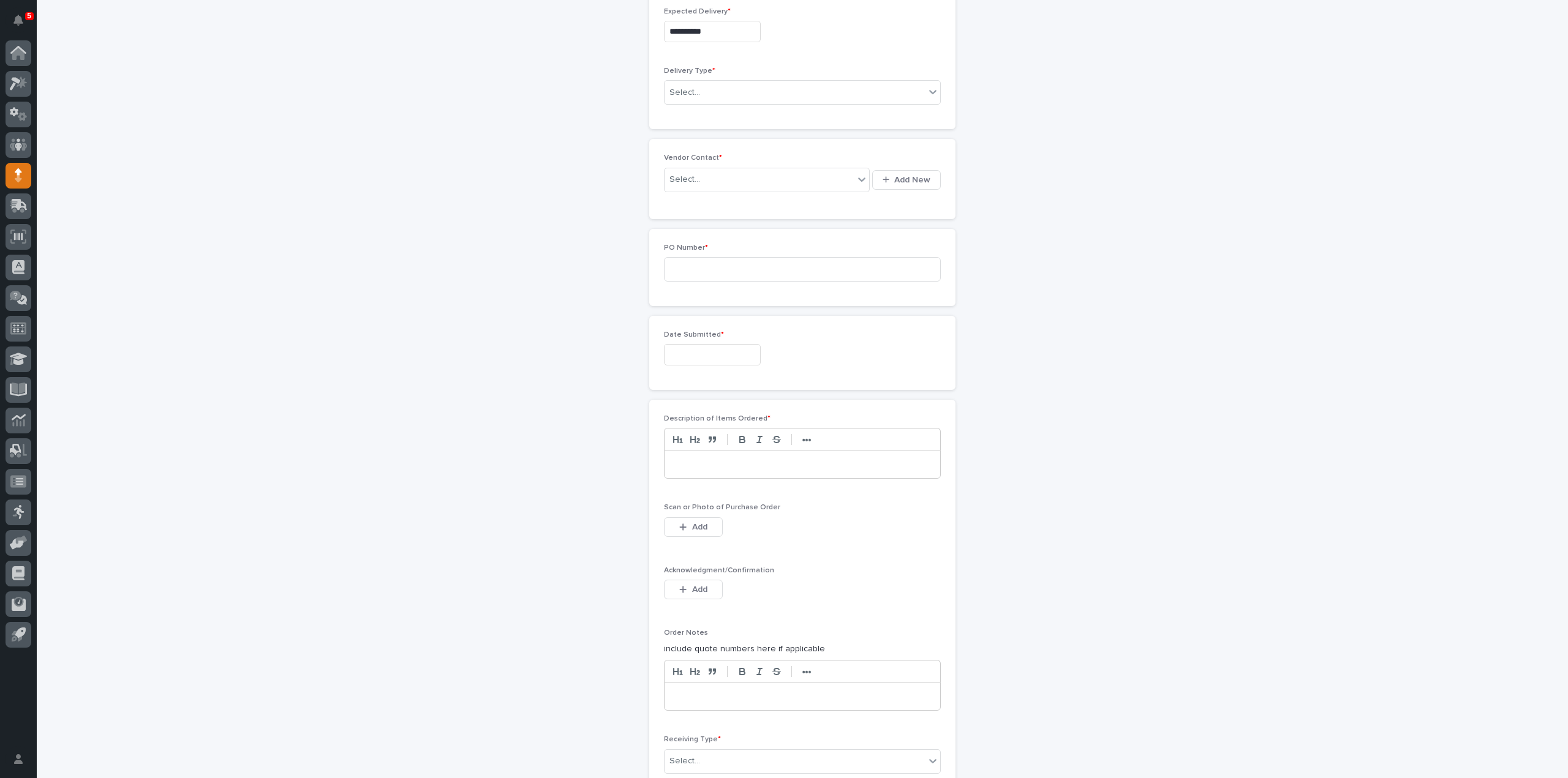
scroll to position [489, 0]
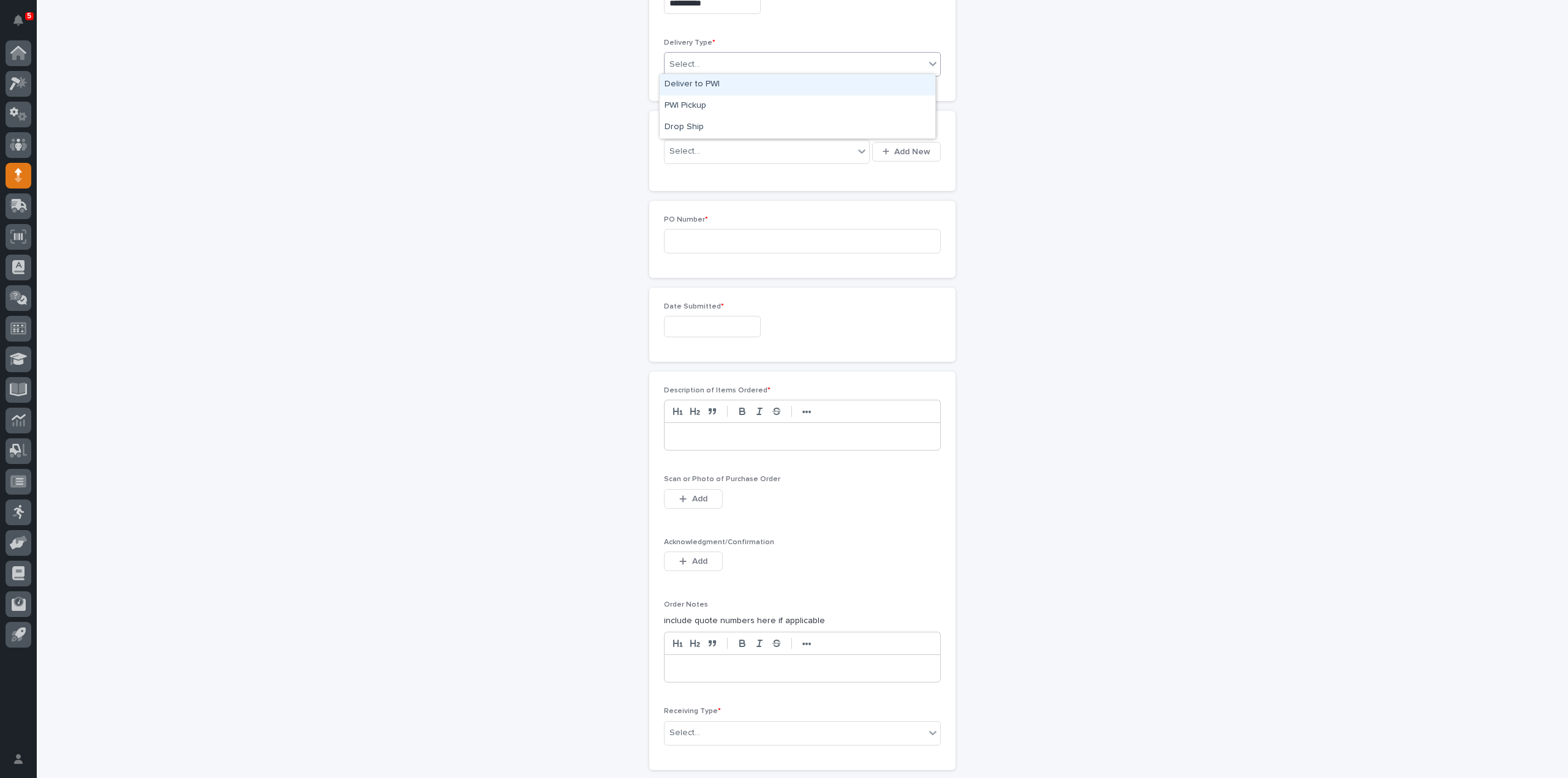
click at [694, 60] on div "Select..." at bounding box center [794, 64] width 261 height 20
drag, startPoint x: 691, startPoint y: 82, endPoint x: 677, endPoint y: 85, distance: 14.3
click at [691, 82] on div "Deliver to PWI" at bounding box center [798, 84] width 276 height 21
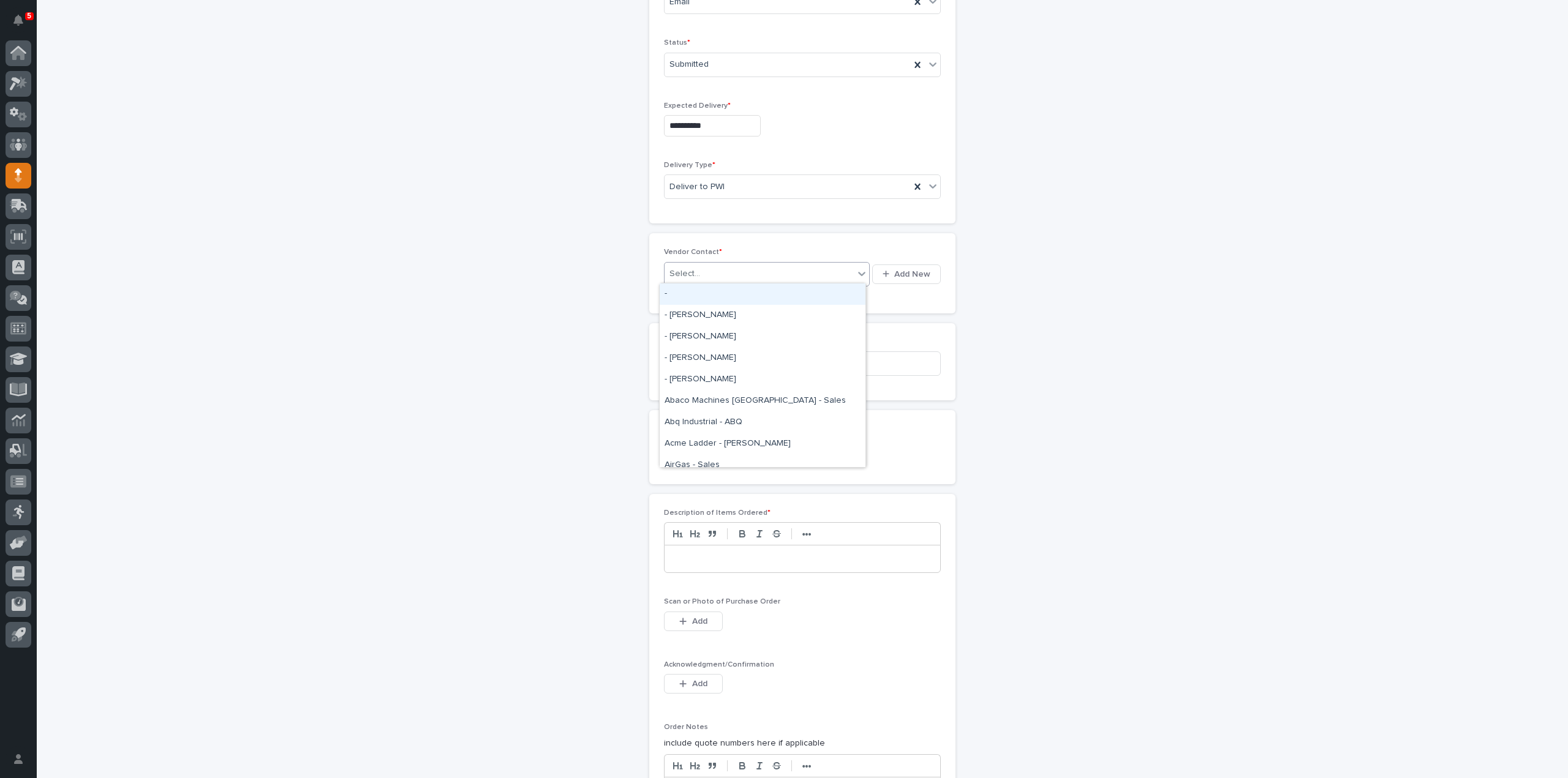
click at [702, 276] on div "Select..." at bounding box center [759, 274] width 190 height 20
type input "*****"
click at [706, 295] on div "EPCO Sales - Keith Schrock" at bounding box center [763, 294] width 206 height 21
click at [686, 361] on input at bounding box center [802, 364] width 276 height 25
type input "3070RB"
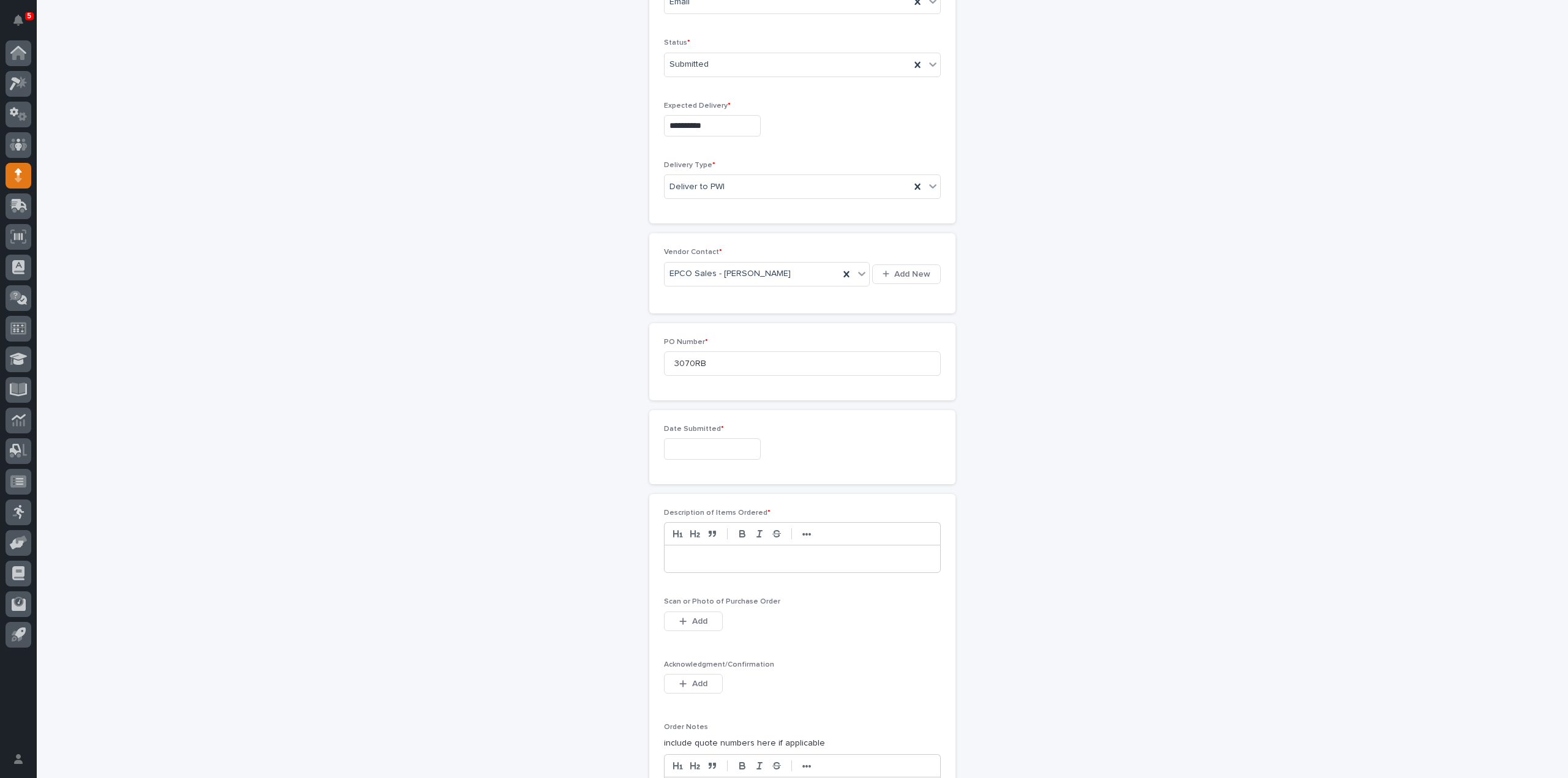
click at [714, 455] on input "text" at bounding box center [712, 449] width 97 height 21
click at [748, 350] on div "15" at bounding box center [743, 346] width 17 height 17
type input "**********"
click at [674, 553] on p at bounding box center [802, 559] width 257 height 12
click at [680, 619] on icon "button" at bounding box center [683, 622] width 7 height 9
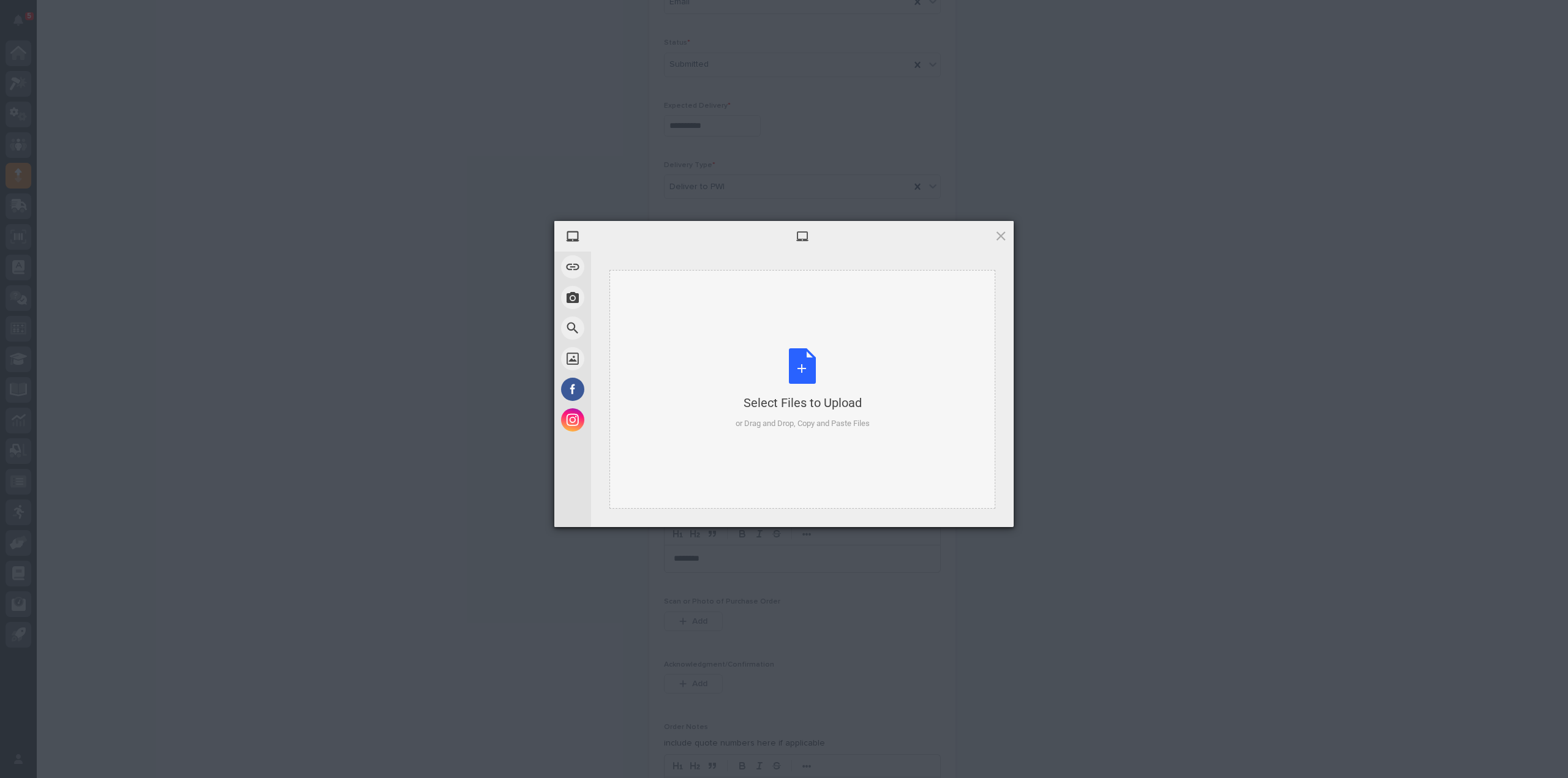
click at [810, 367] on div "Select Files to Upload or Drag and Drop, Copy and Paste Files" at bounding box center [802, 389] width 134 height 82
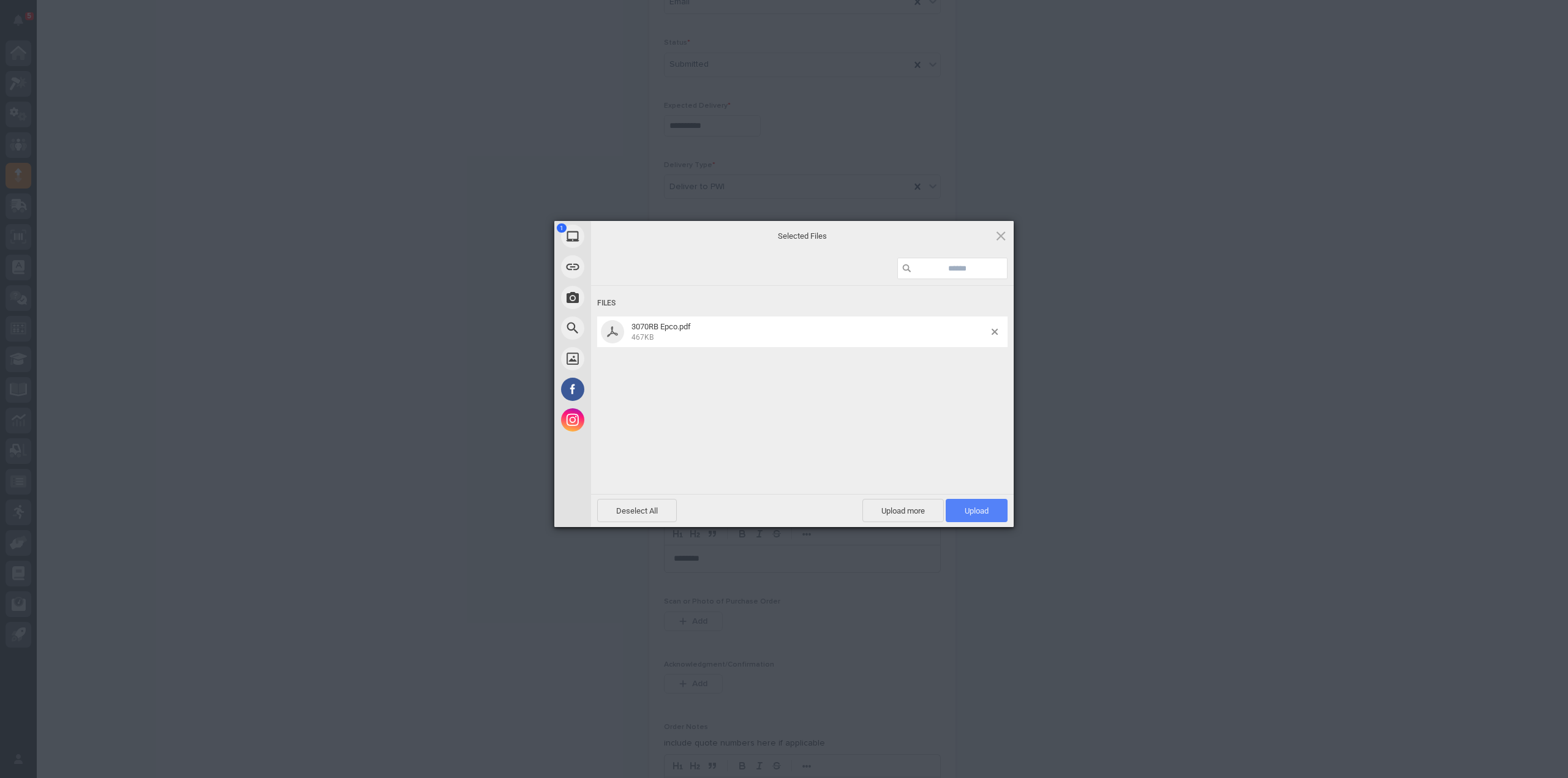
click at [992, 516] on span "Upload 1" at bounding box center [977, 510] width 61 height 24
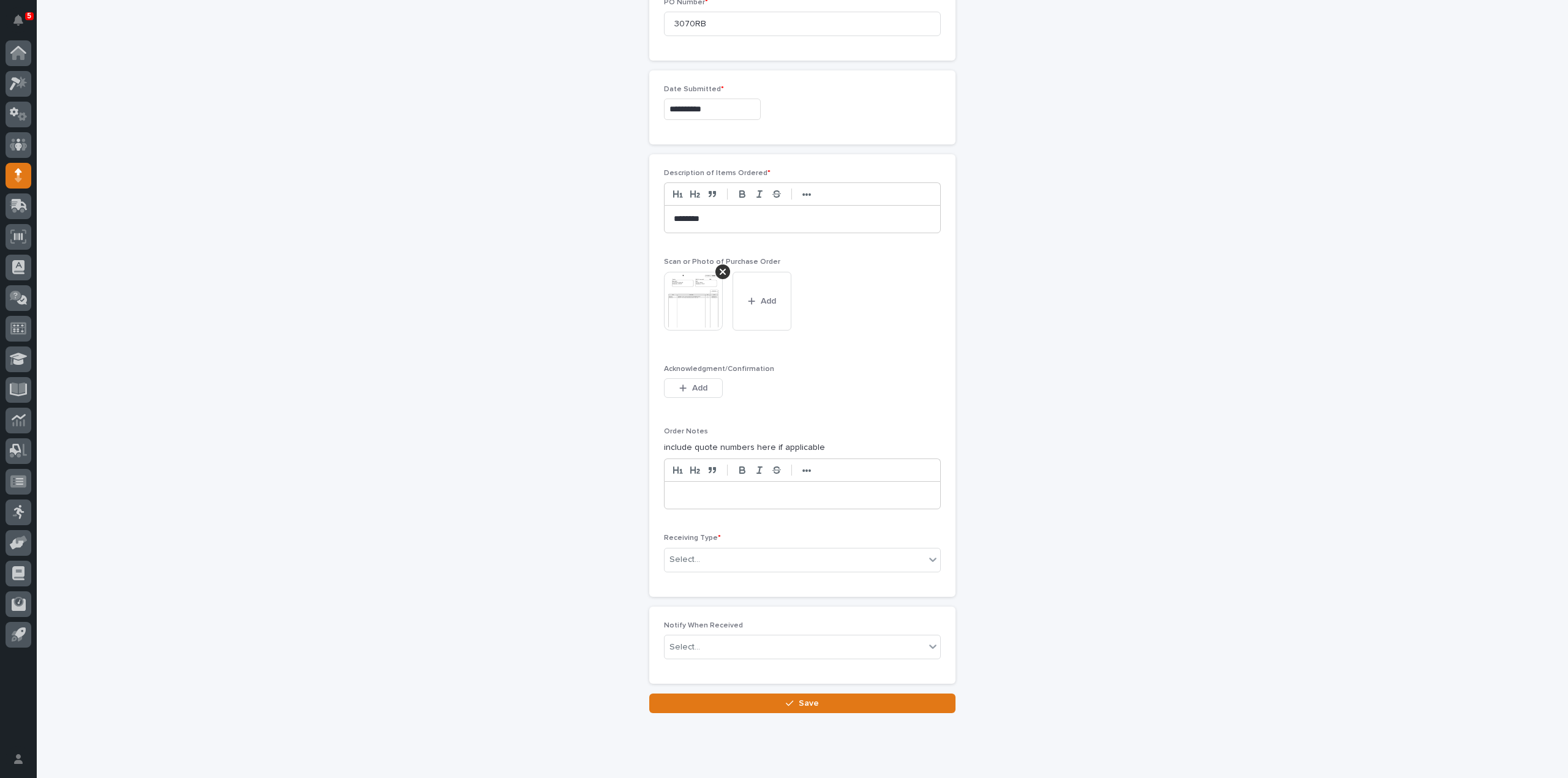
scroll to position [732, 0]
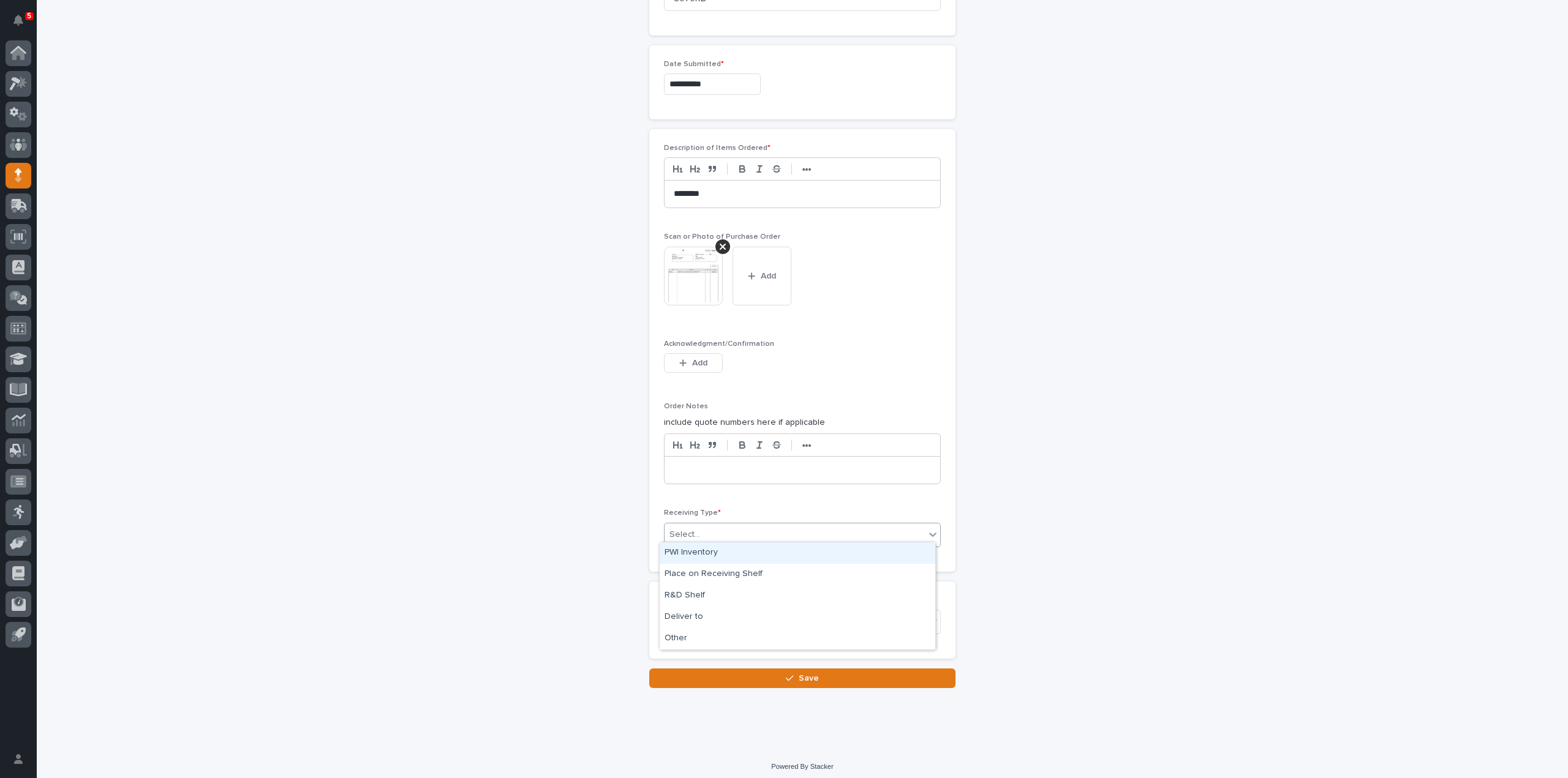
click at [697, 532] on div "Select..." at bounding box center [794, 534] width 261 height 20
click at [677, 617] on div "Deliver to" at bounding box center [798, 617] width 276 height 21
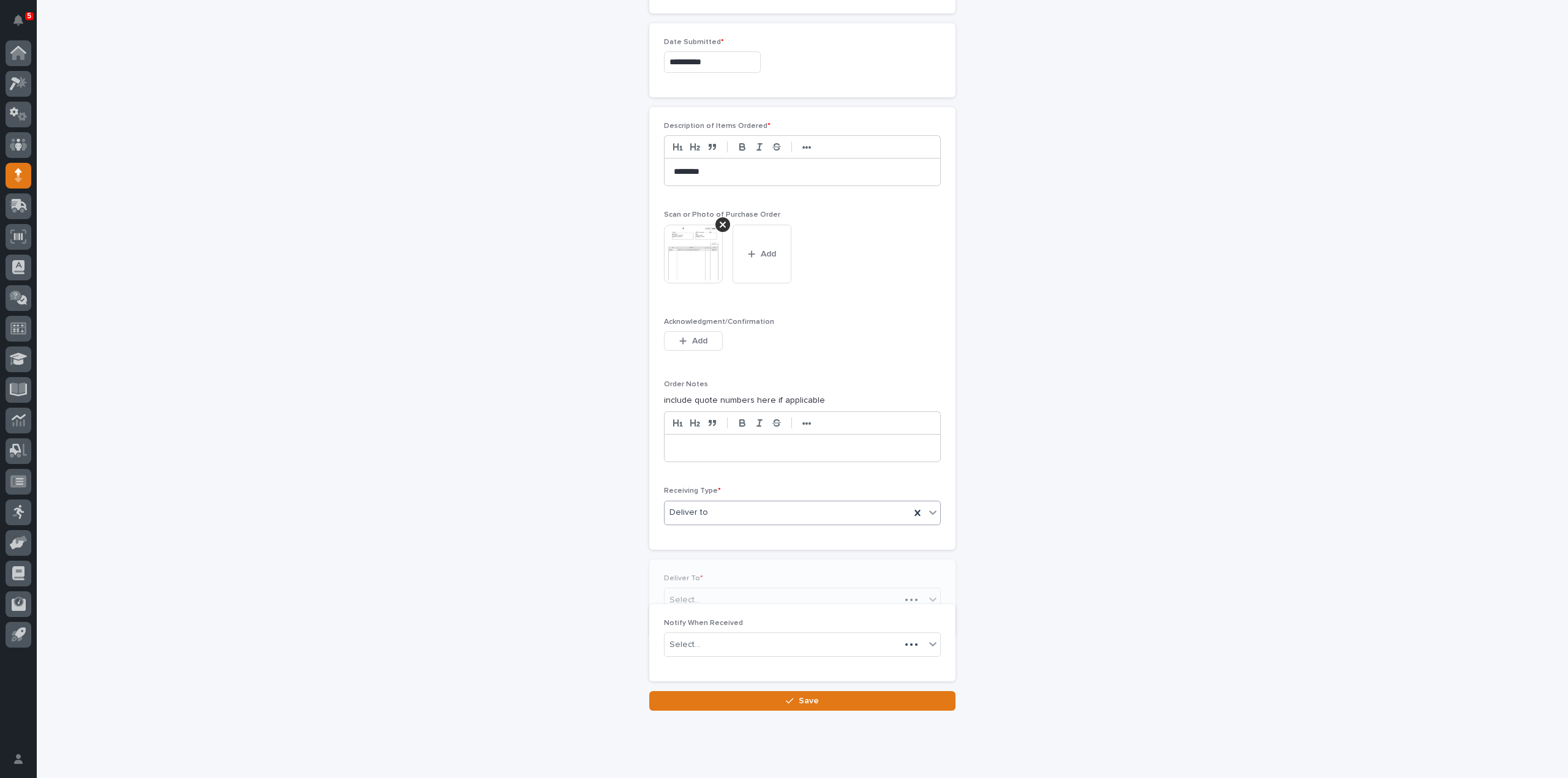
scroll to position [775, 0]
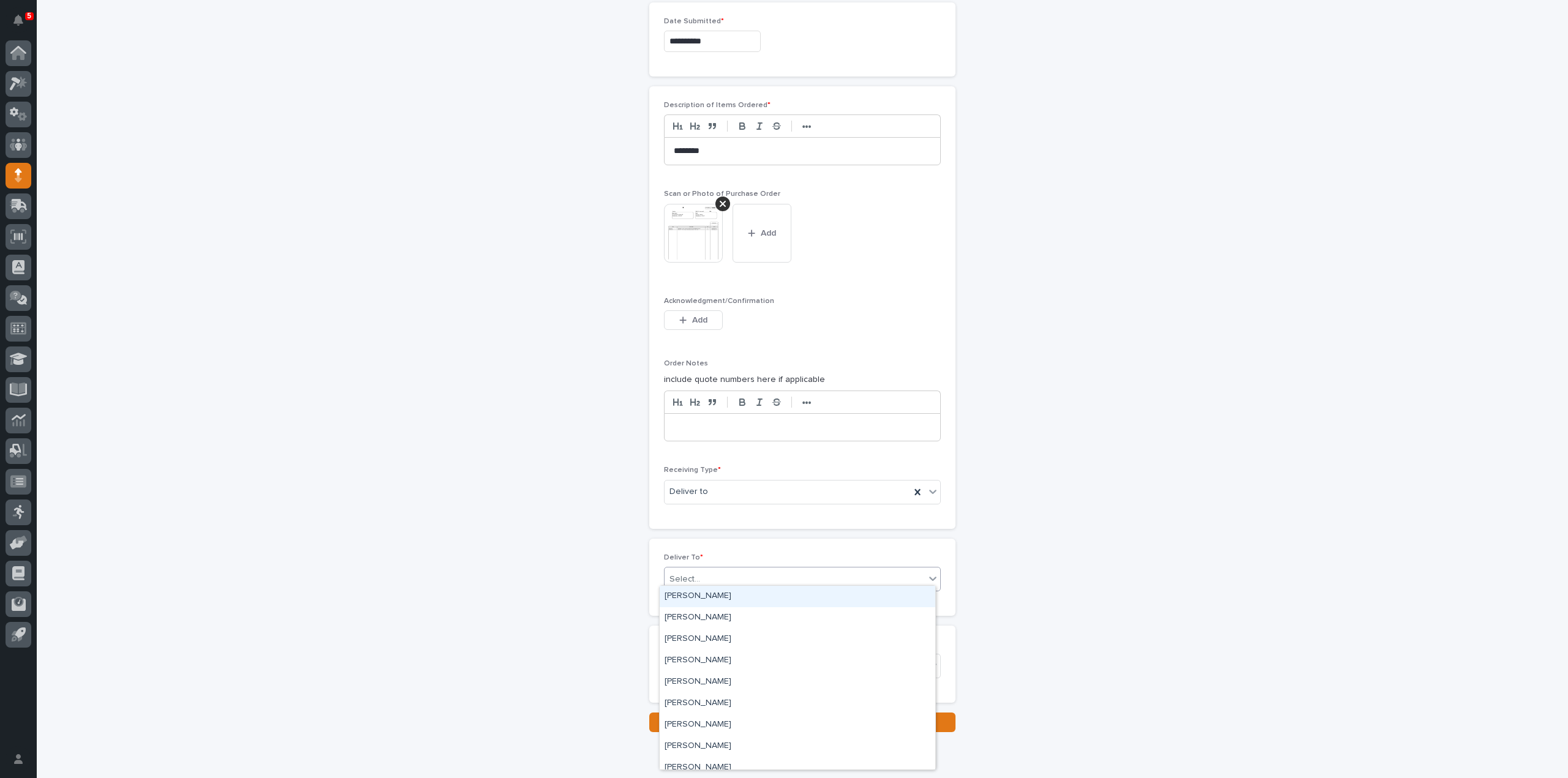
click at [681, 576] on div "Select..." at bounding box center [684, 579] width 31 height 13
type input "****"
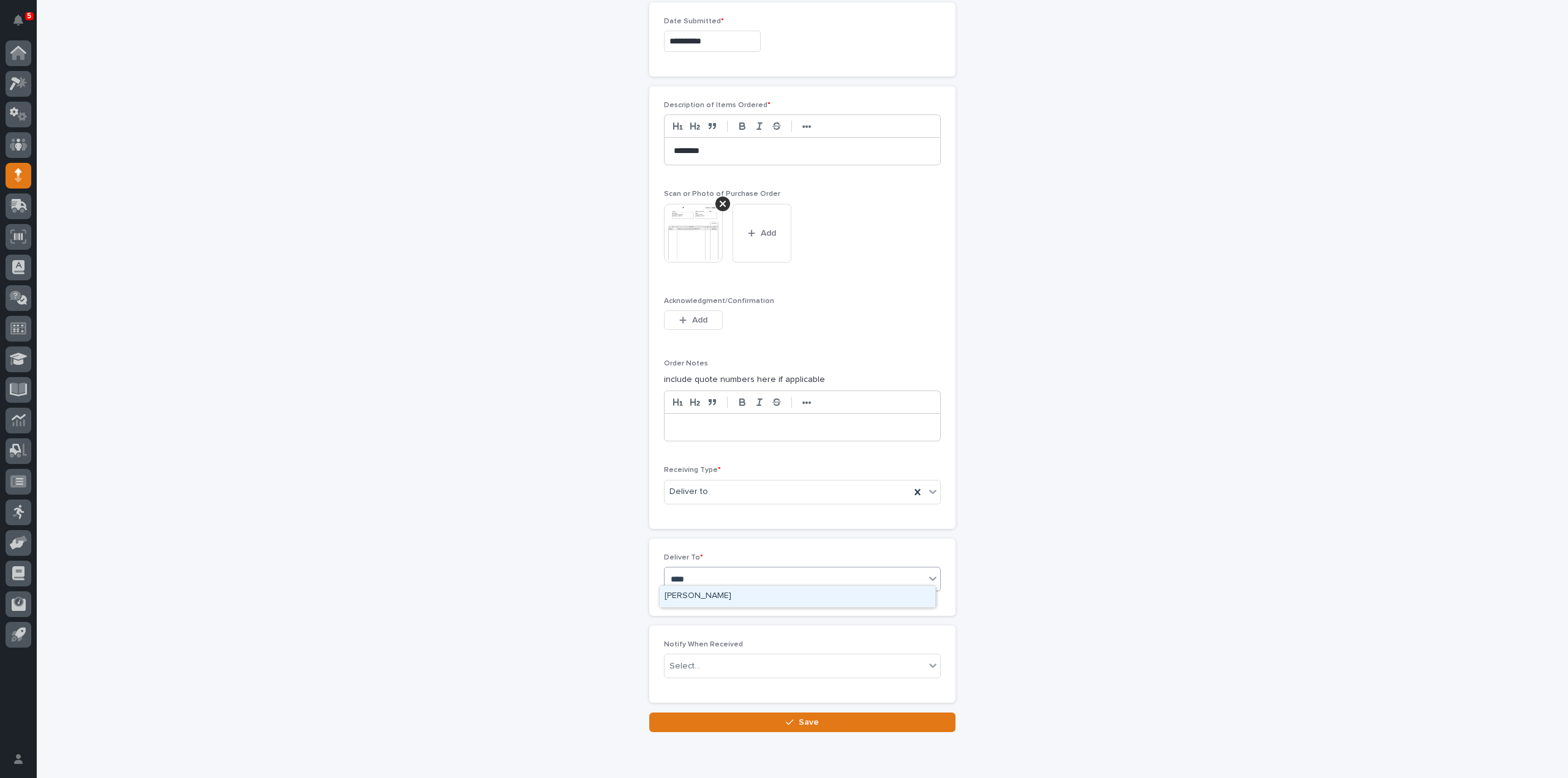
click at [695, 595] on div "Reinhart Burkholder" at bounding box center [798, 596] width 276 height 21
click at [684, 666] on div "Select..." at bounding box center [684, 666] width 31 height 13
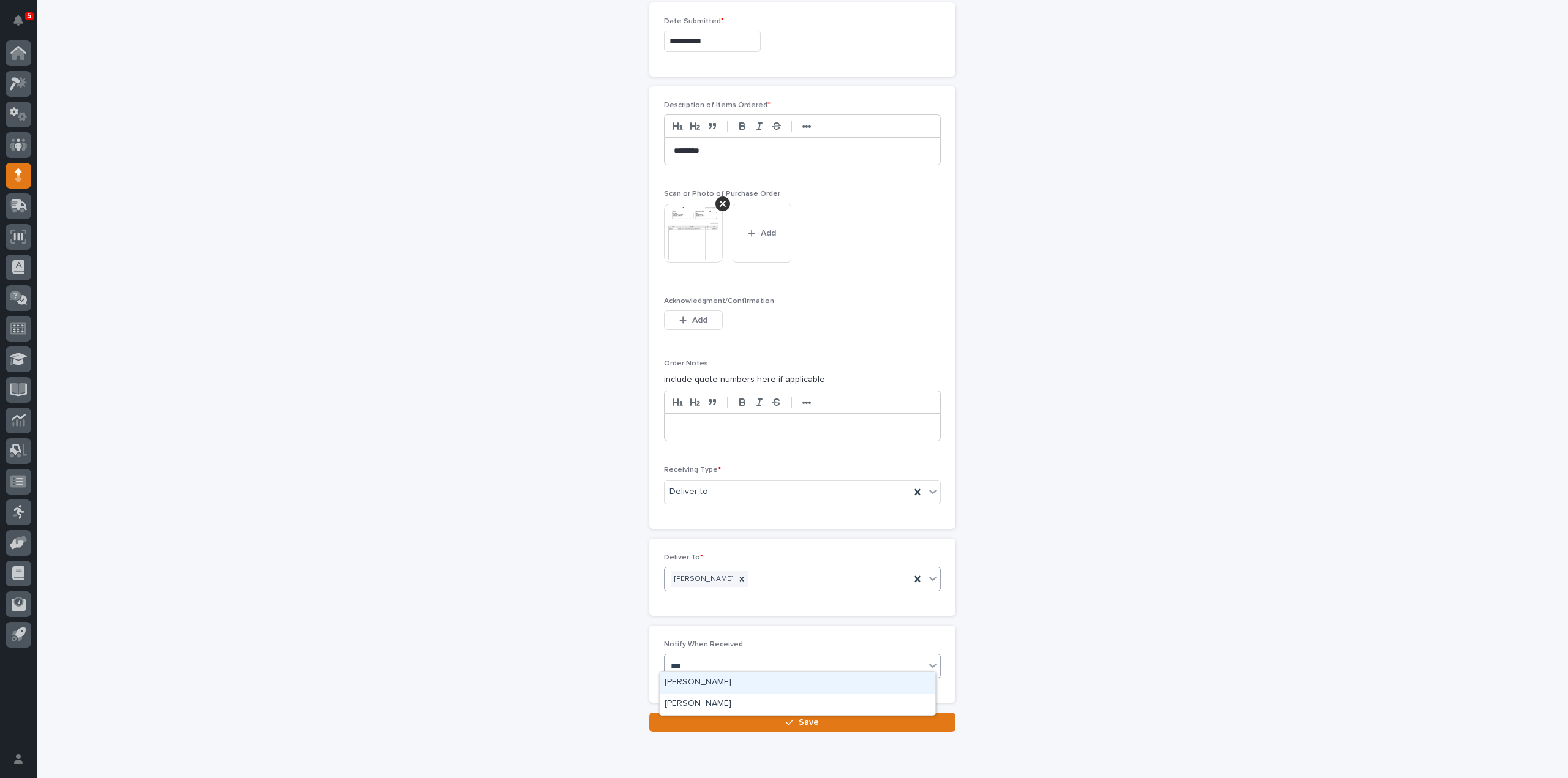
type input "****"
click at [672, 683] on div "Reinhart Burkholder" at bounding box center [798, 682] width 276 height 21
click at [727, 722] on button "Save" at bounding box center [802, 722] width 306 height 19
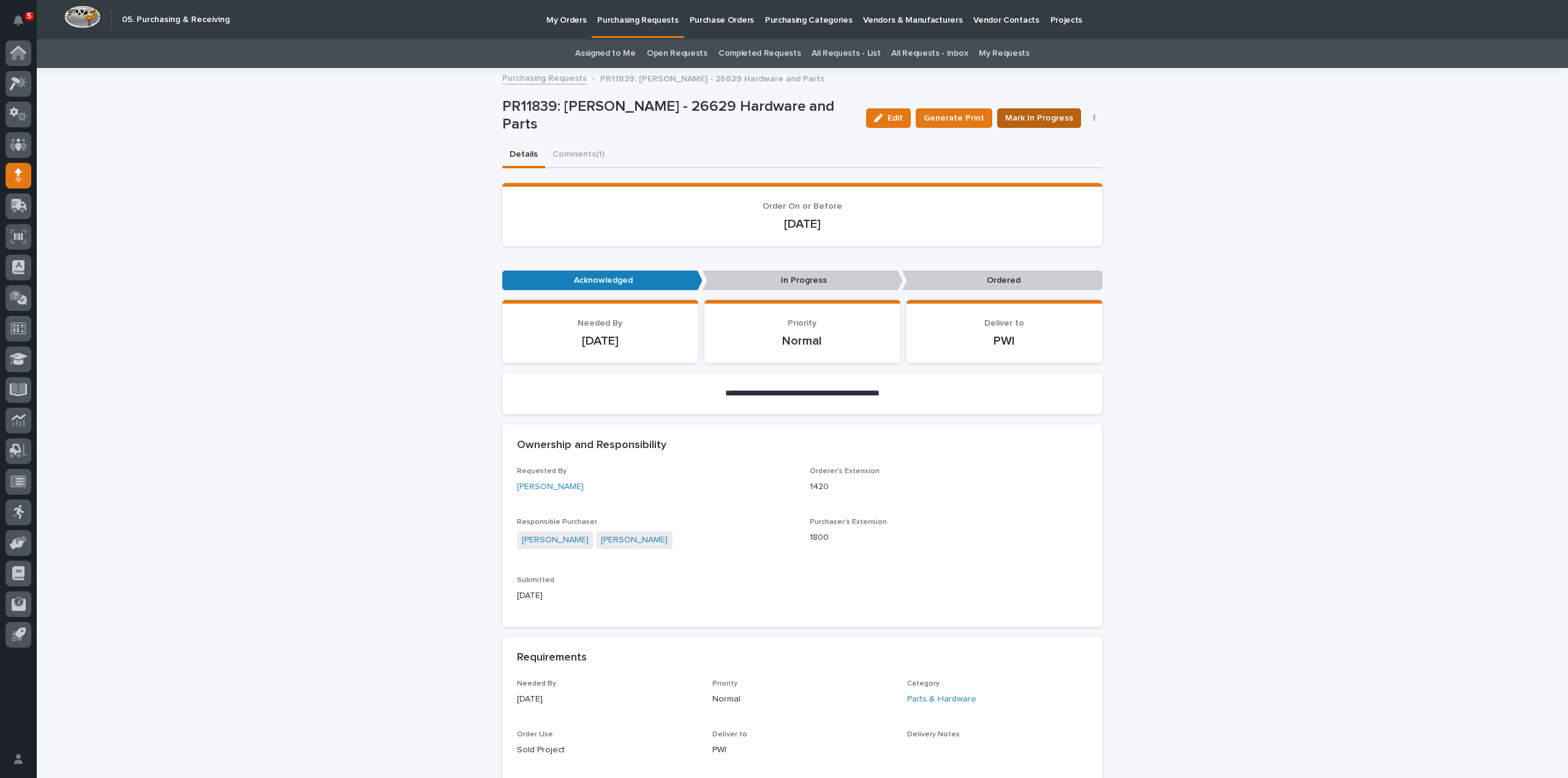
click at [1034, 118] on span "Mark In Progress" at bounding box center [1038, 118] width 68 height 12
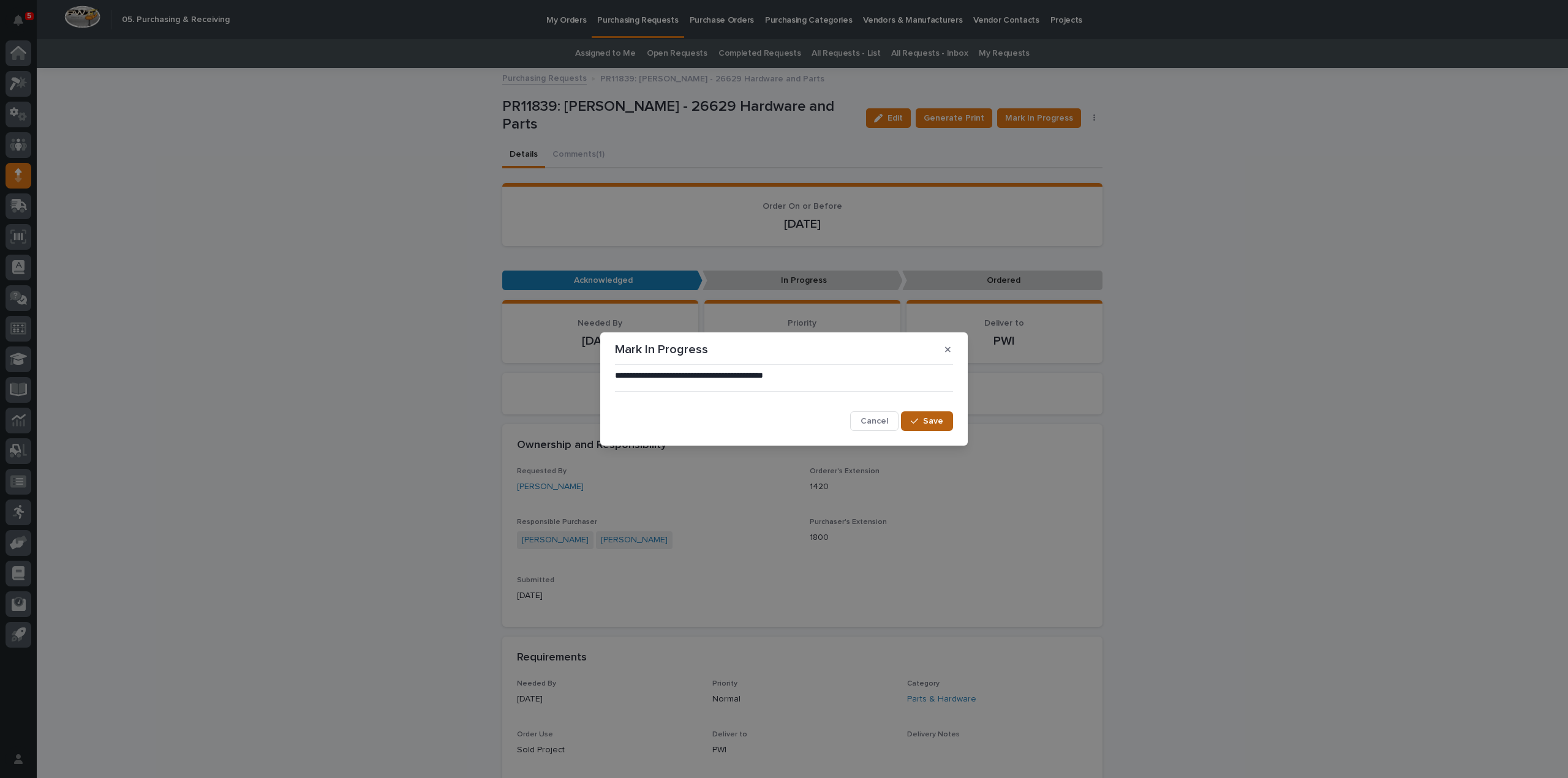
click at [928, 421] on span "Save" at bounding box center [933, 421] width 20 height 9
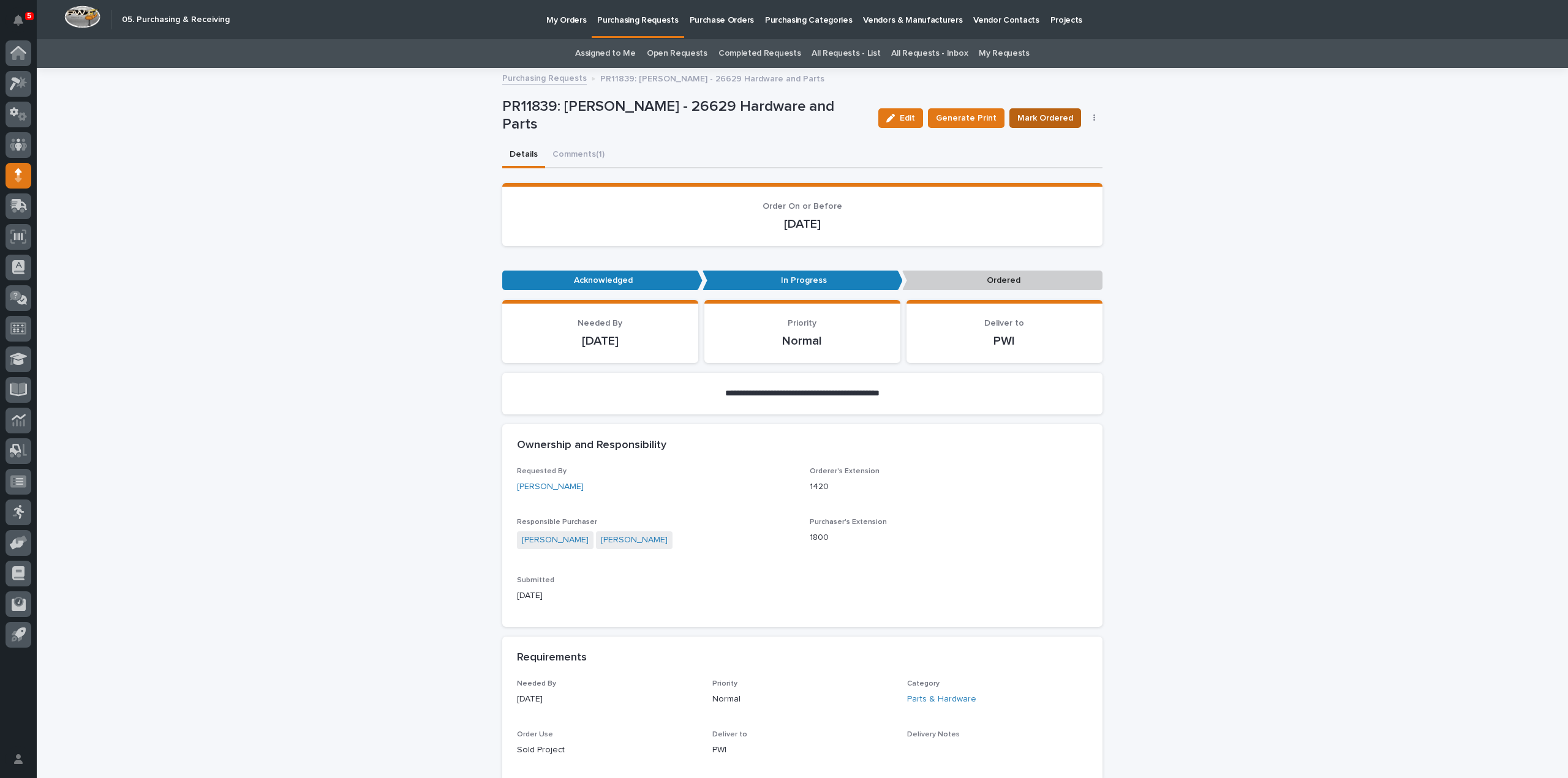
click at [1049, 115] on span "Mark Ordered" at bounding box center [1045, 118] width 56 height 12
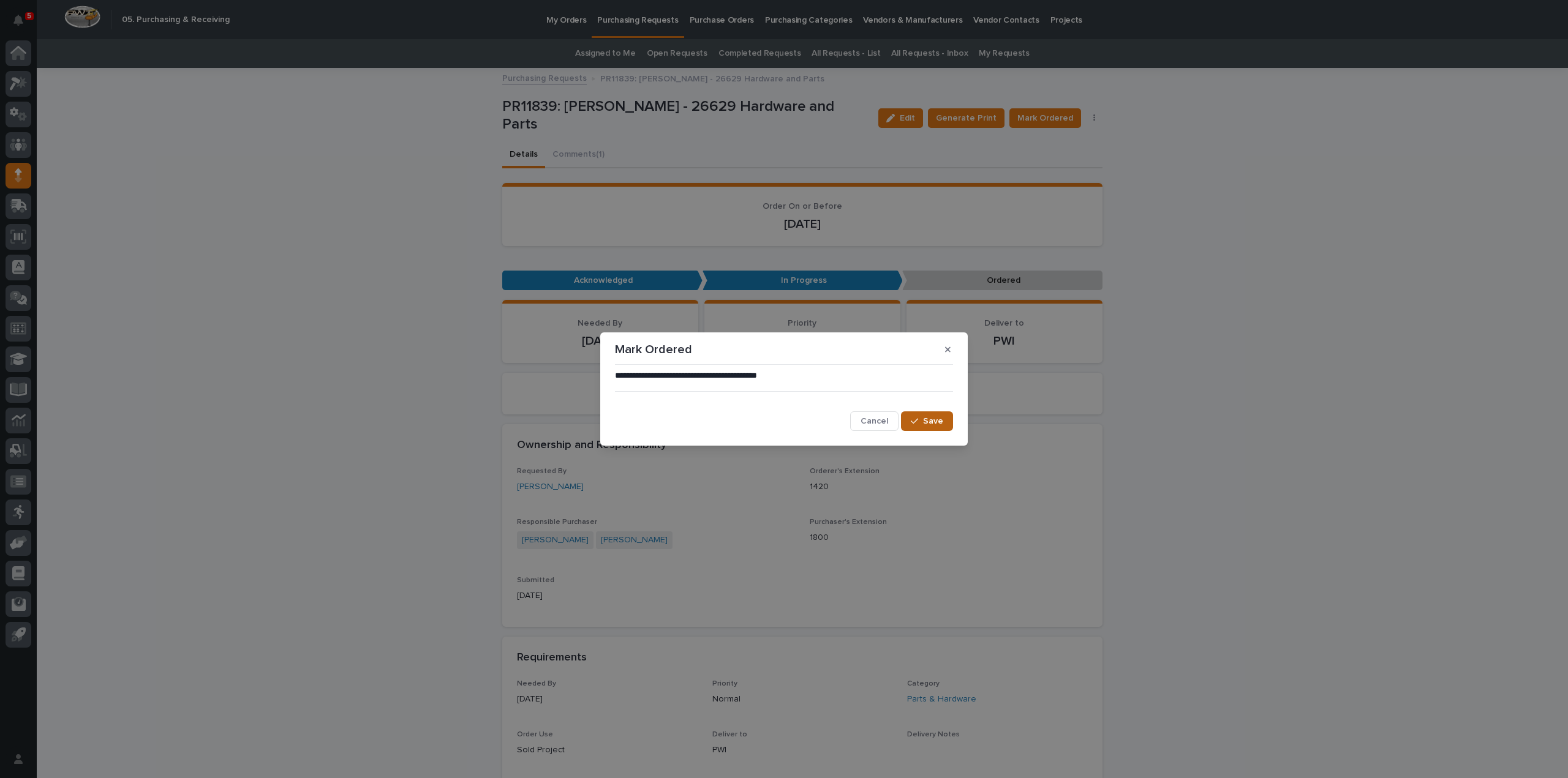
click at [926, 419] on span "Save" at bounding box center [933, 421] width 20 height 9
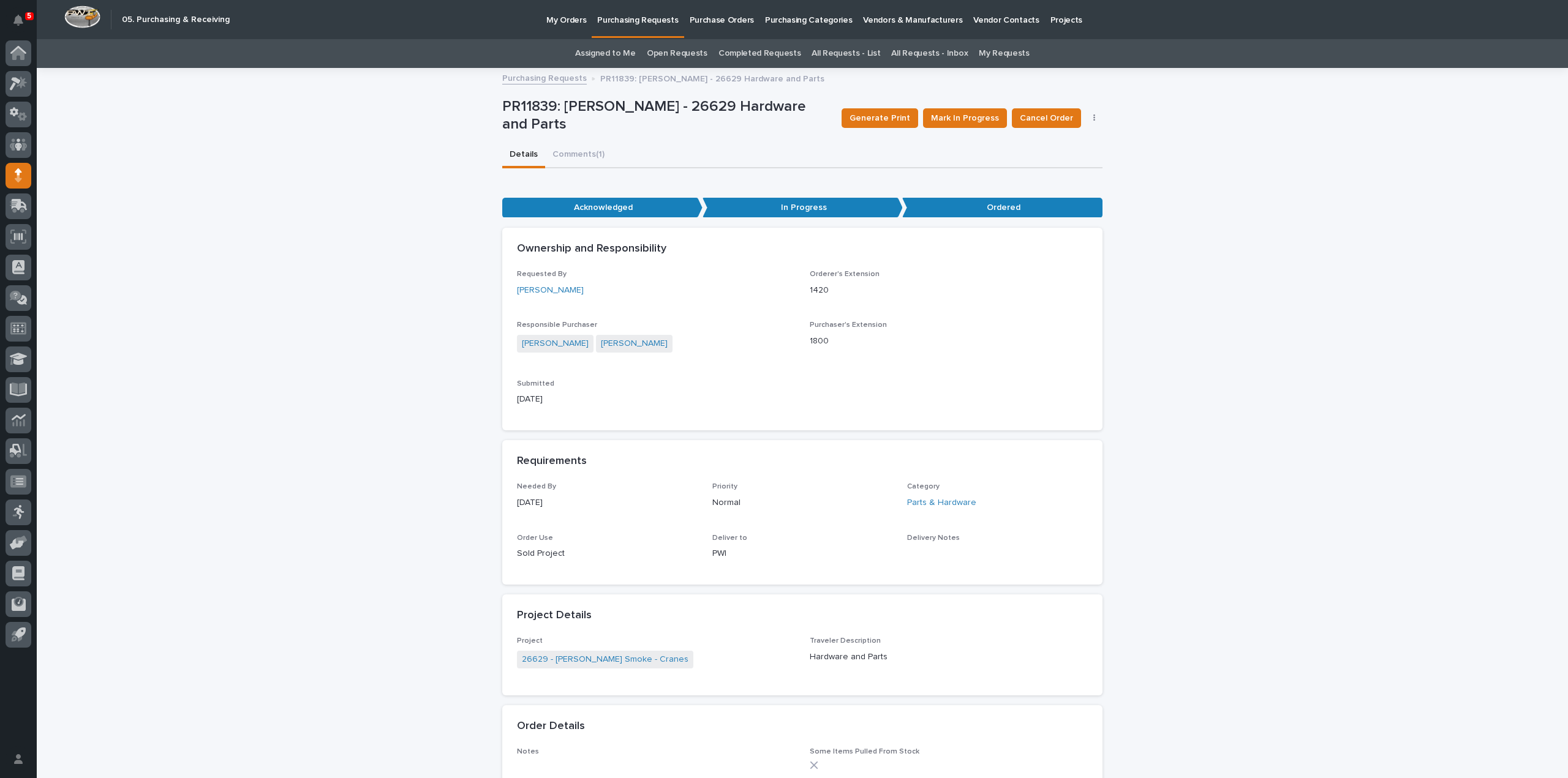
click at [616, 52] on link "Assigned to Me" at bounding box center [605, 54] width 61 height 29
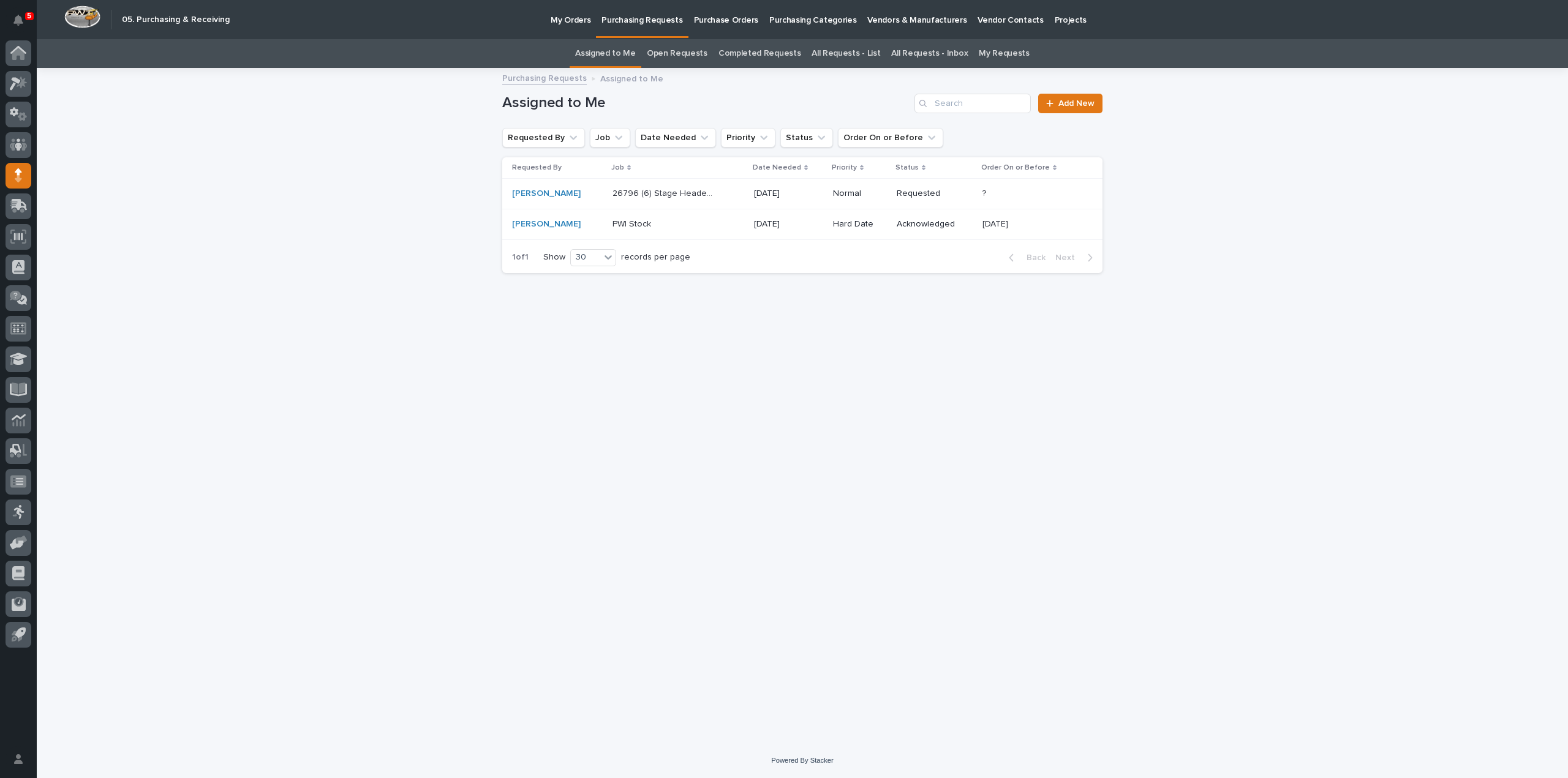
click at [612, 225] on p "PWI Stock" at bounding box center [633, 223] width 41 height 13
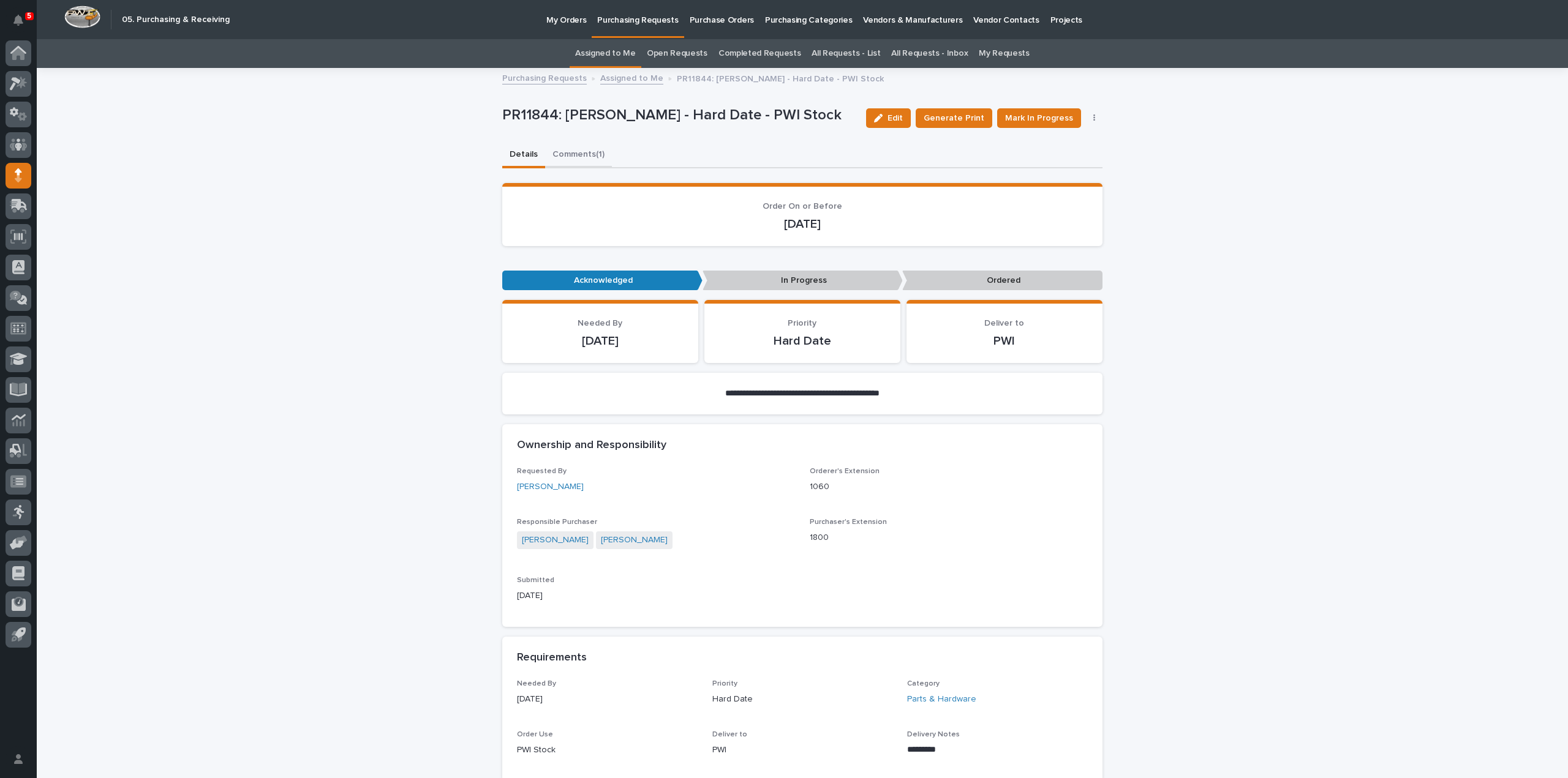
click at [584, 156] on button "Comments (1)" at bounding box center [578, 155] width 67 height 25
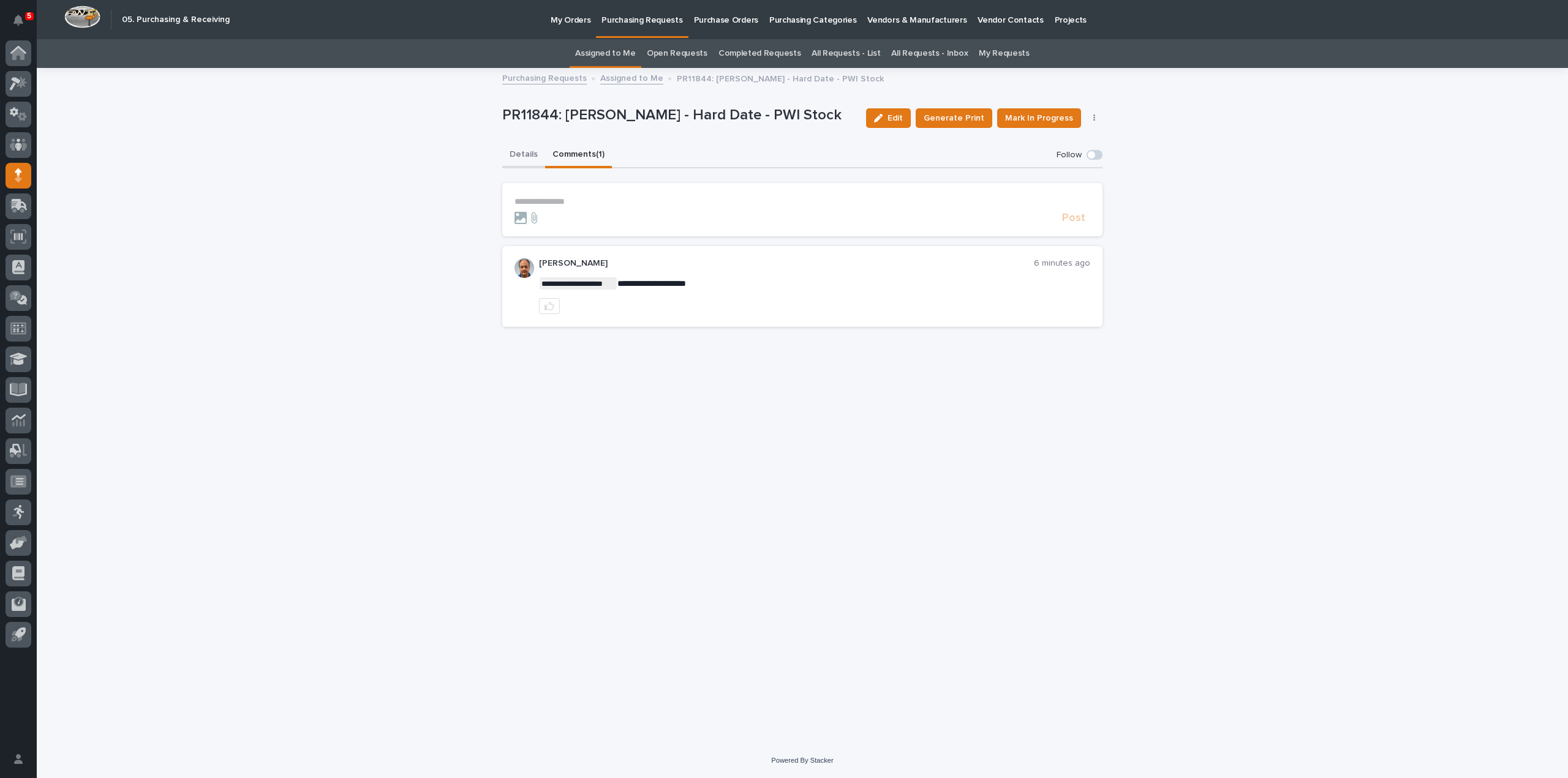
click at [526, 153] on button "Details" at bounding box center [523, 155] width 43 height 25
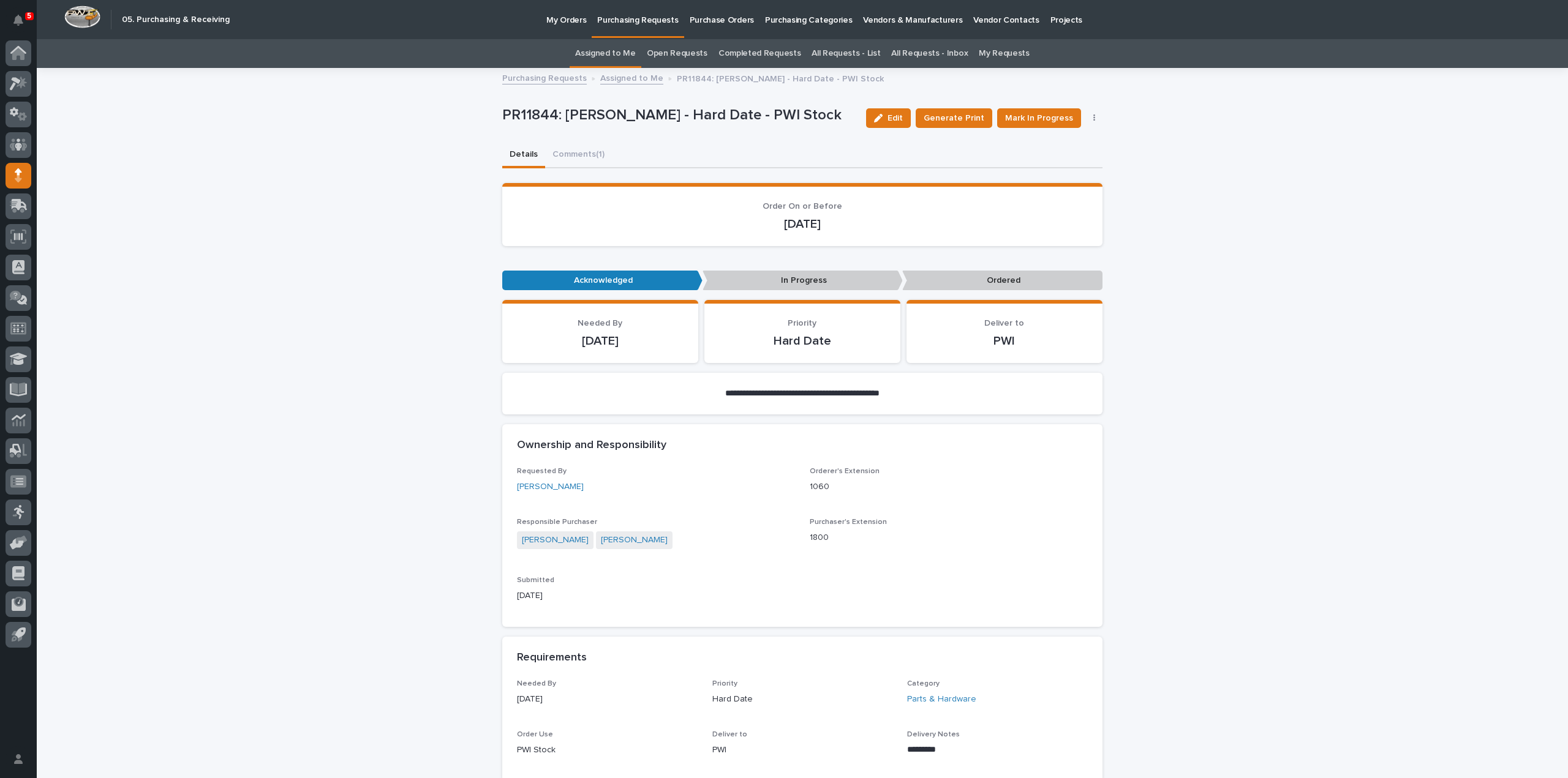
click at [599, 50] on link "Assigned to Me" at bounding box center [605, 54] width 61 height 29
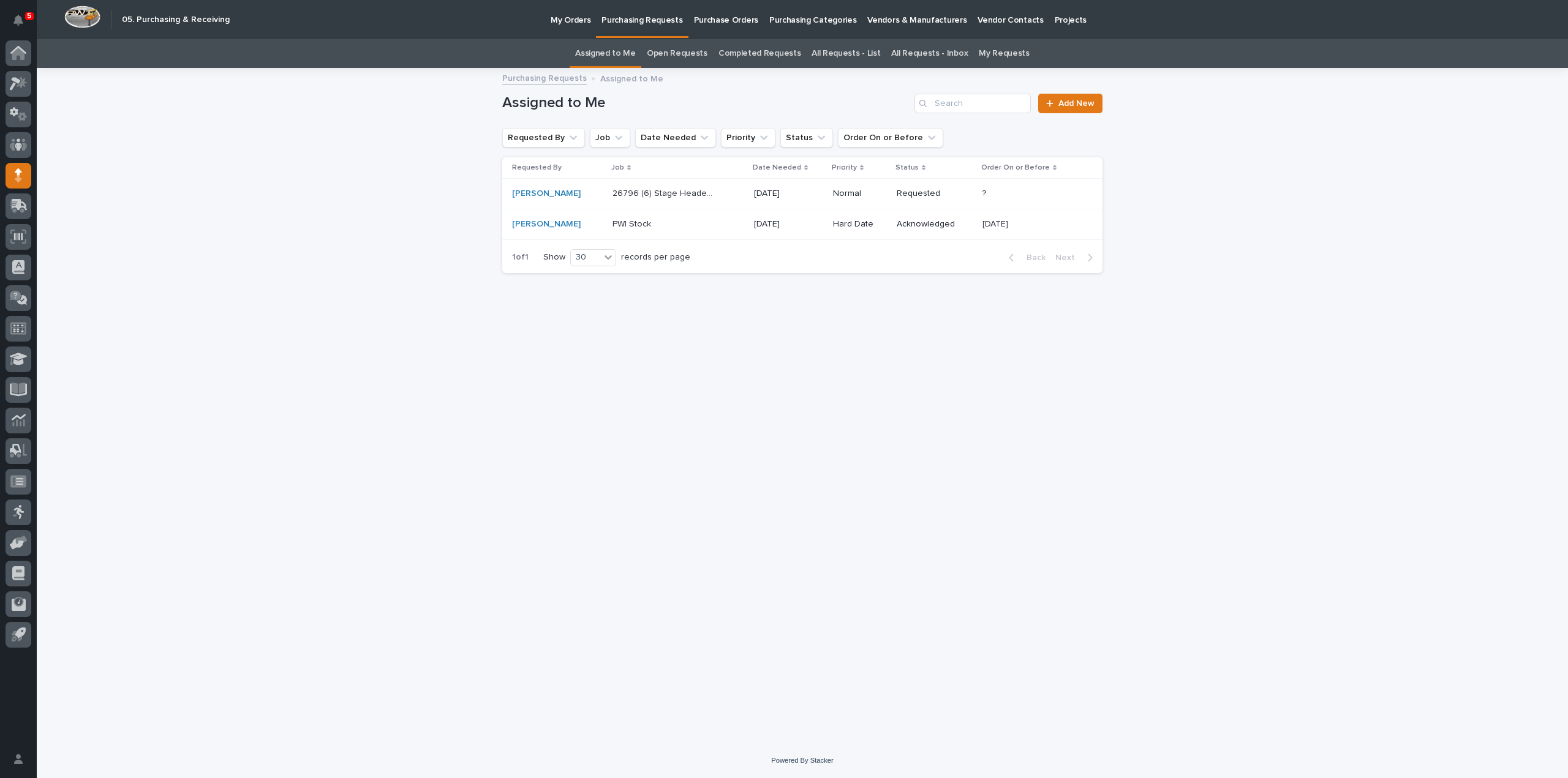
click at [632, 197] on p "26796 (6) Stage Header Installation" at bounding box center [664, 192] width 104 height 13
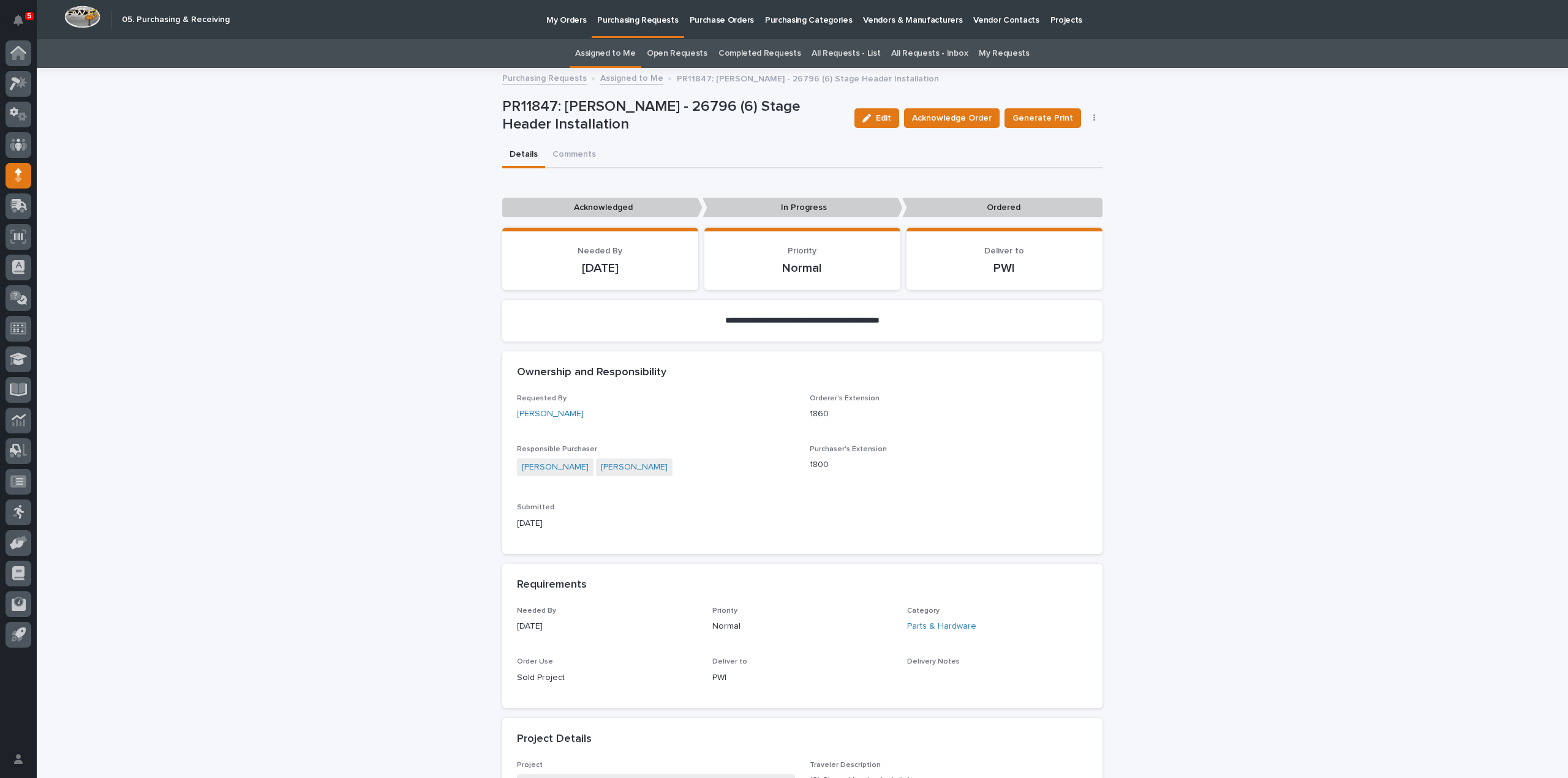
scroll to position [489, 0]
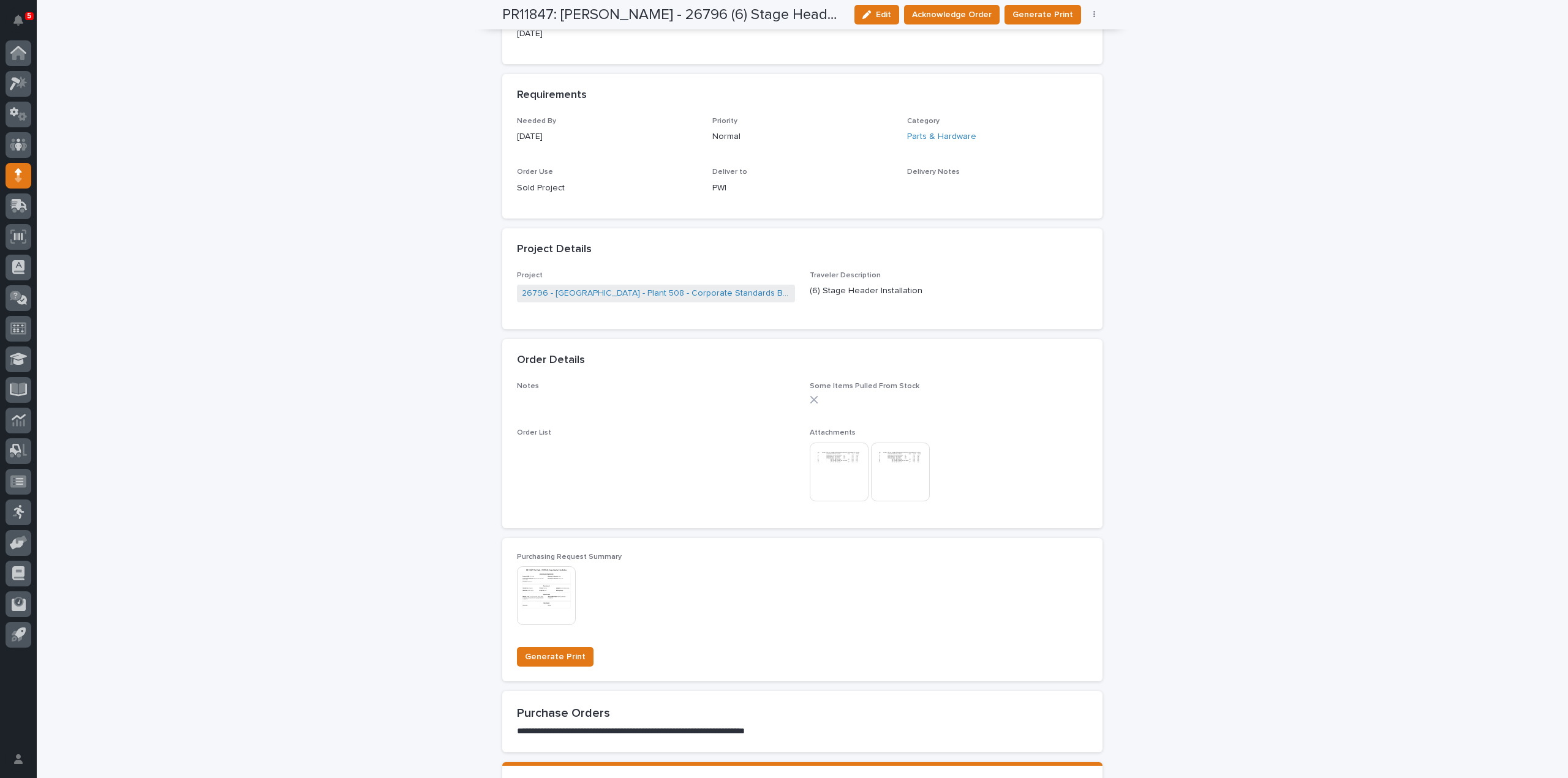
click at [843, 468] on img at bounding box center [839, 472] width 59 height 59
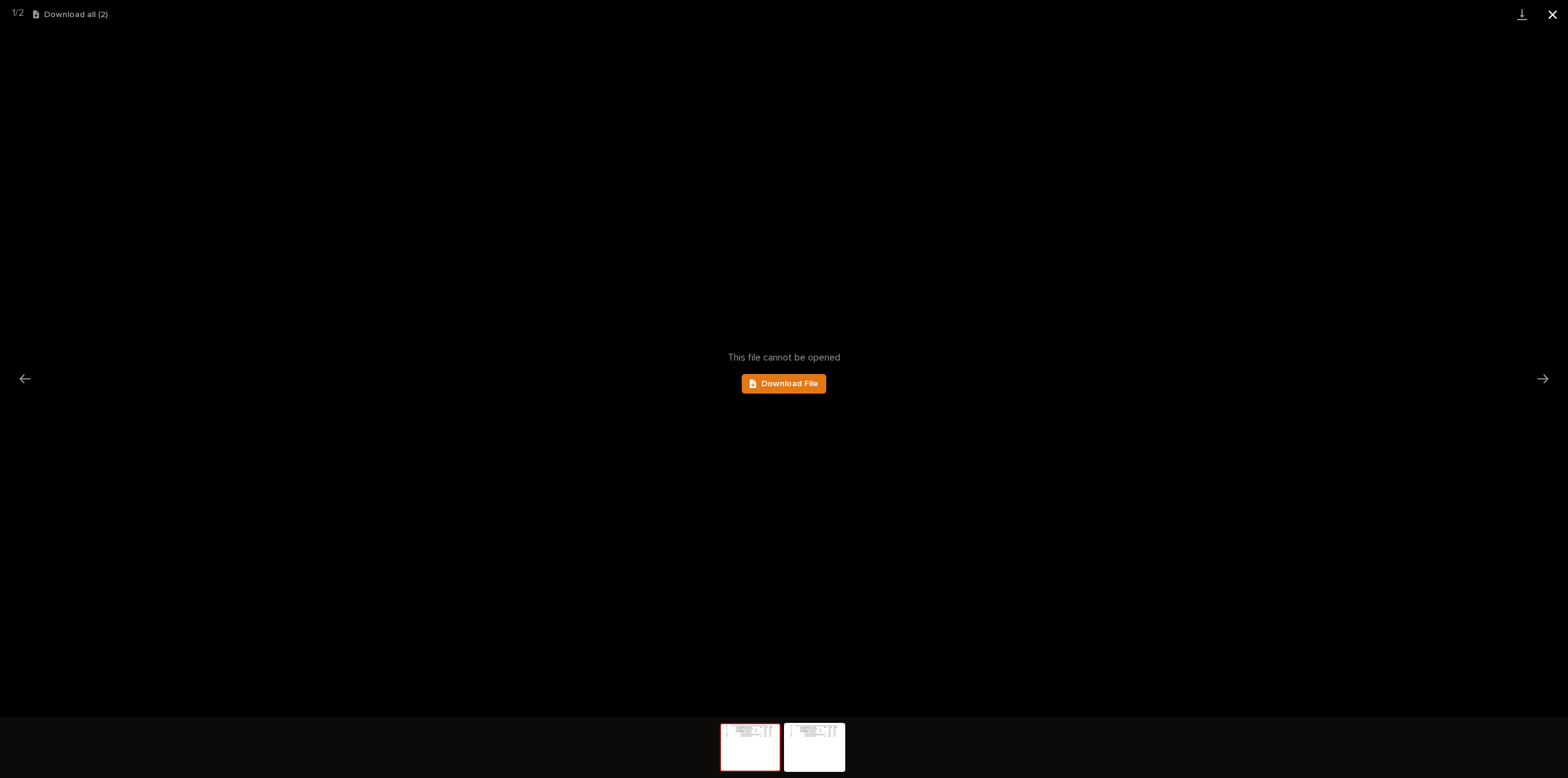
click at [1550, 18] on button "Close gallery" at bounding box center [1552, 14] width 31 height 29
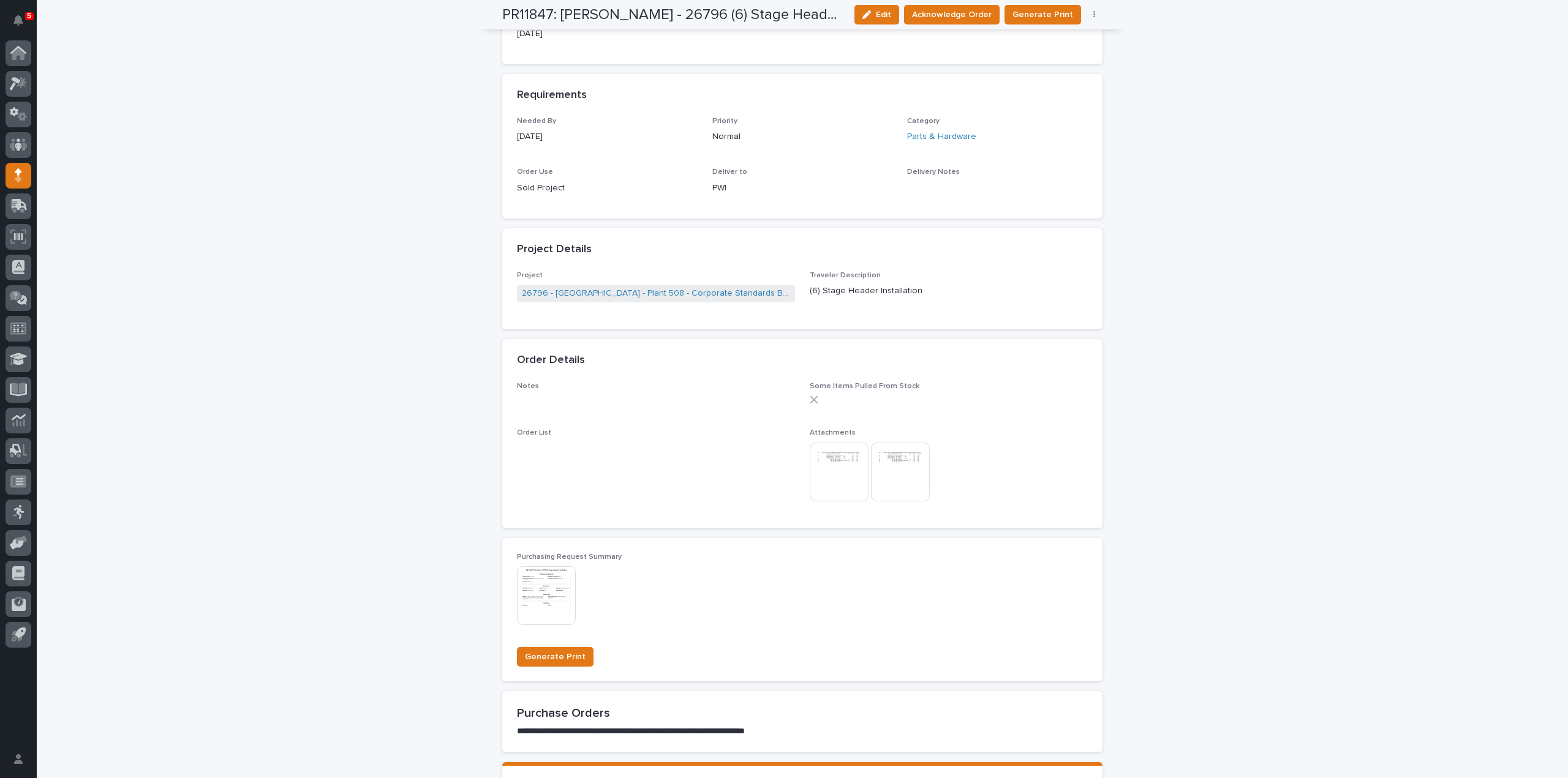
scroll to position [0, 0]
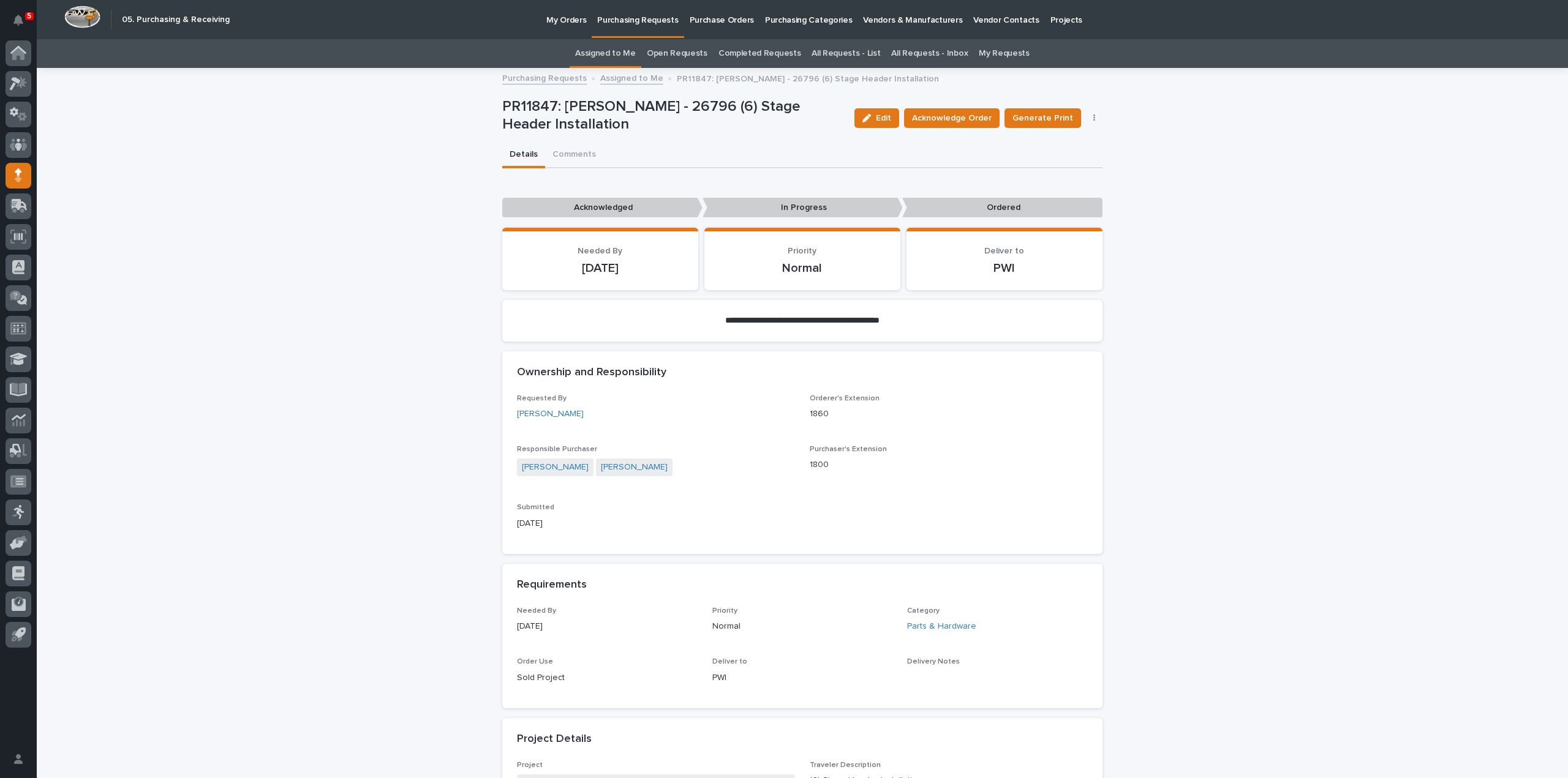
click at [635, 54] on link "Assigned to Me" at bounding box center [605, 54] width 61 height 29
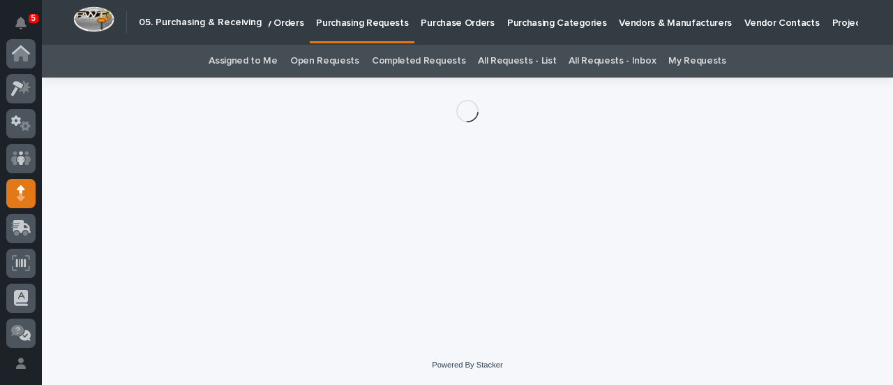
scroll to position [140, 0]
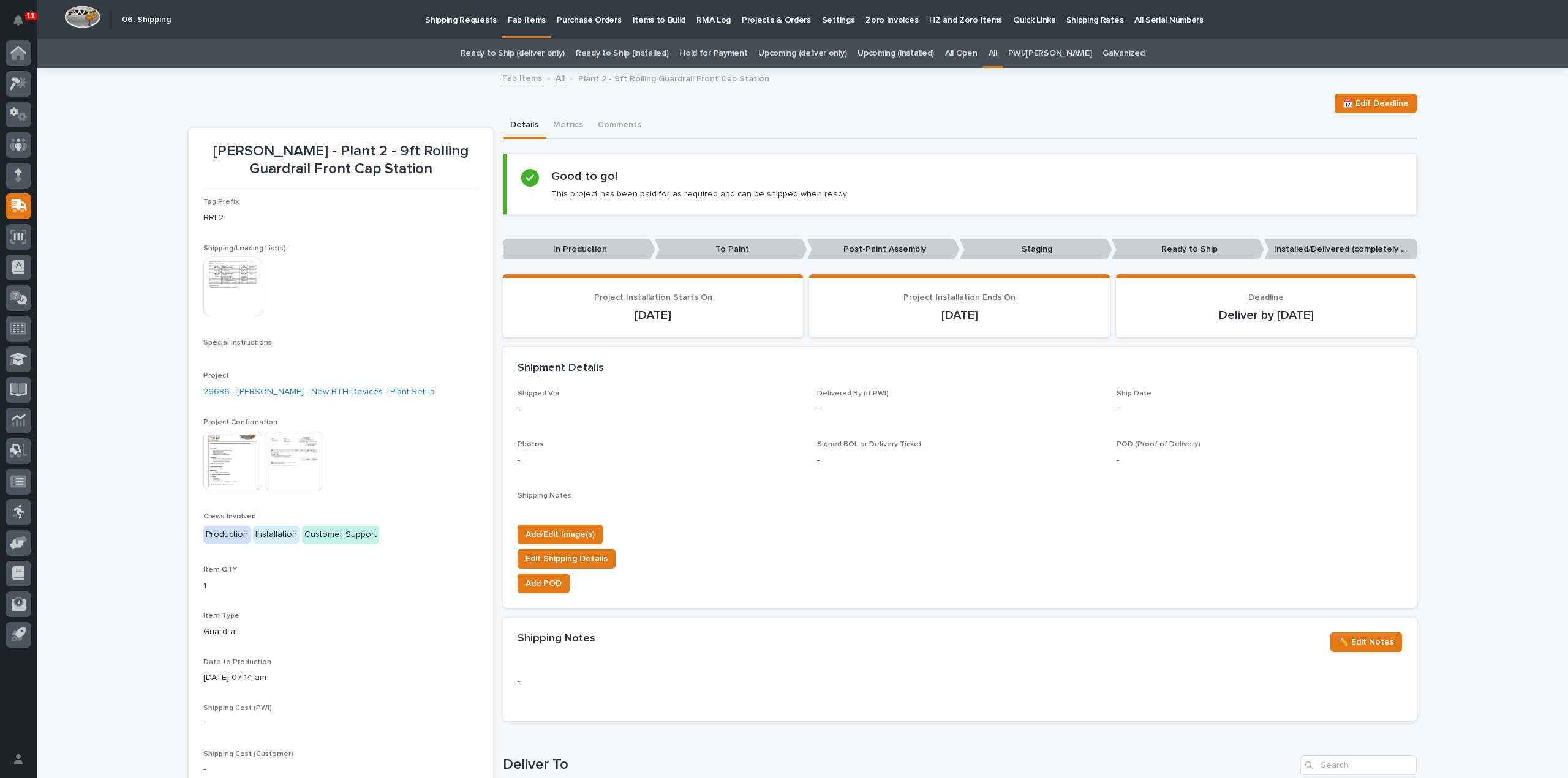
click at [997, 50] on link "All" at bounding box center [992, 54] width 9 height 29
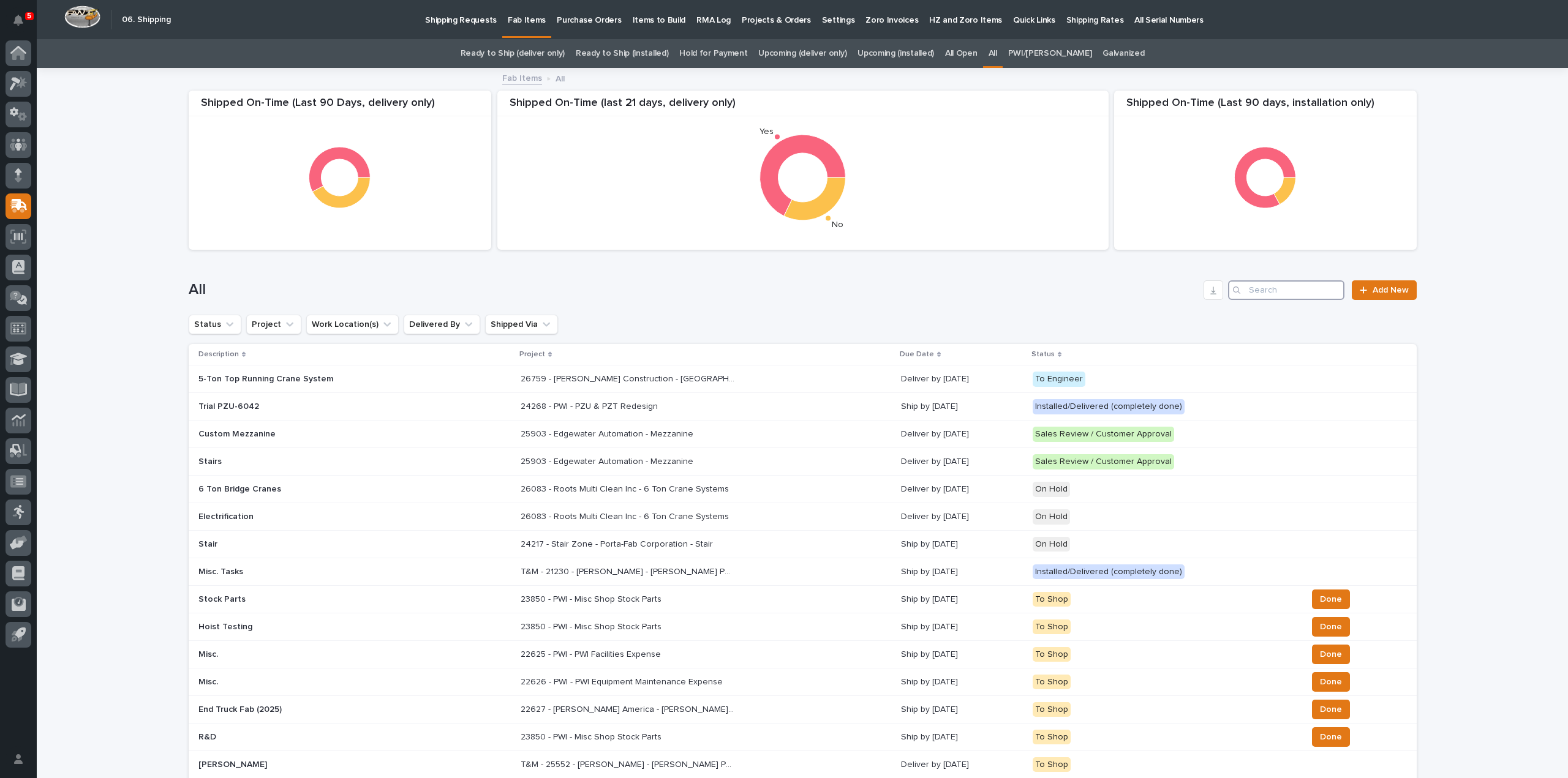
click at [1254, 286] on input "Search" at bounding box center [1285, 290] width 117 height 19
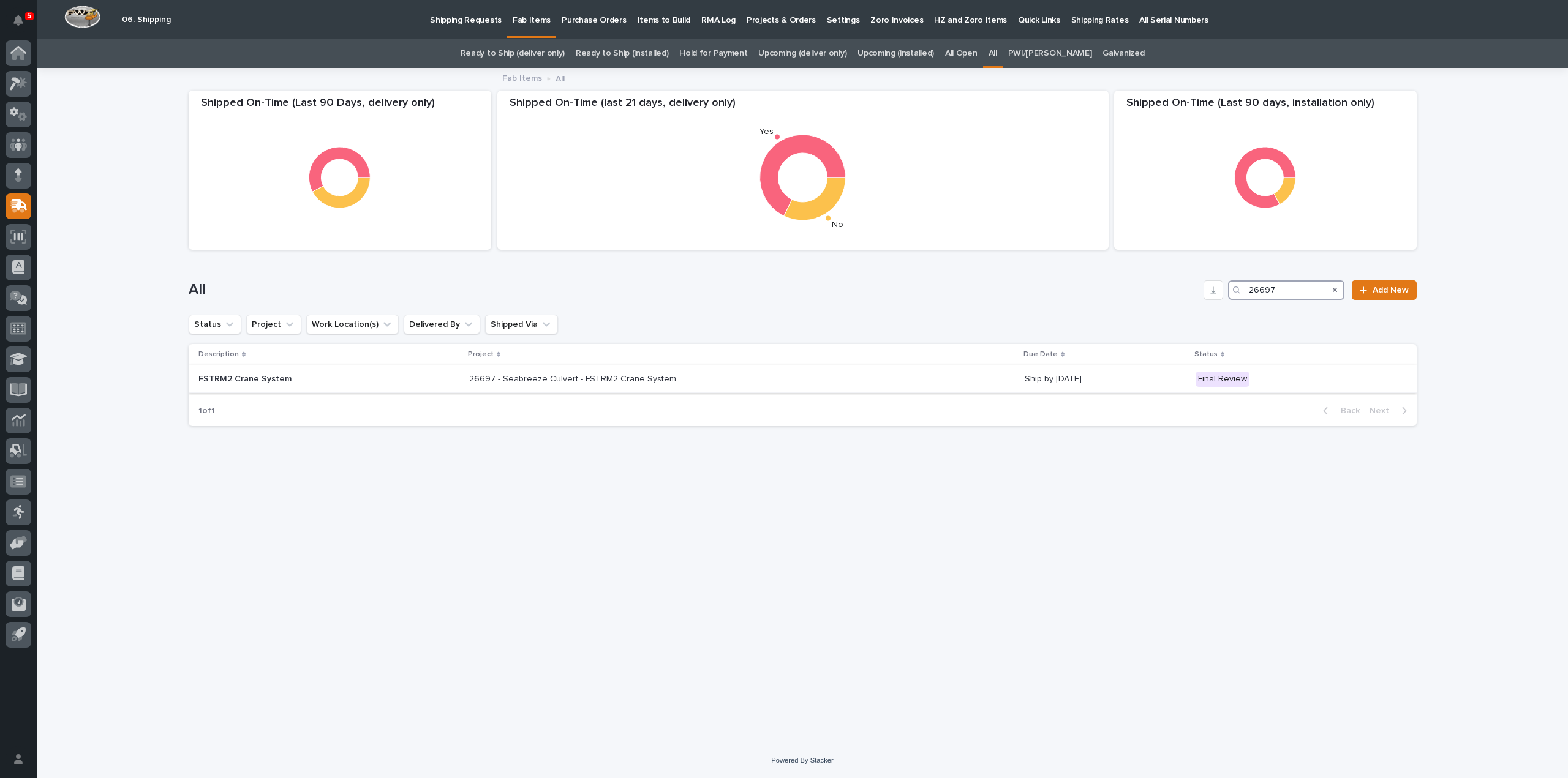
type input "26697"
click at [284, 380] on p "FSTRM2 Crane System" at bounding box center [305, 379] width 214 height 11
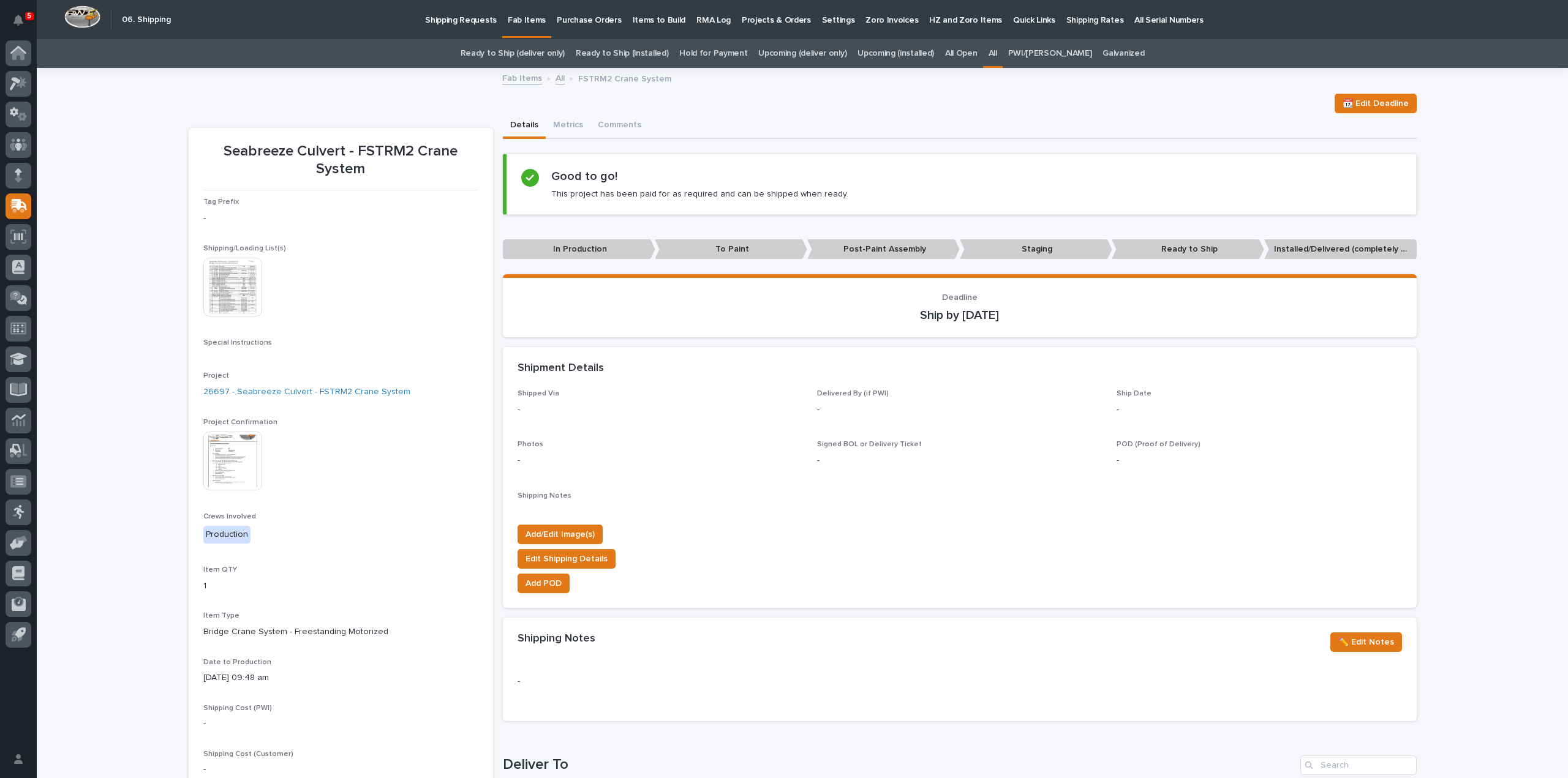
click at [213, 287] on img at bounding box center [233, 287] width 59 height 59
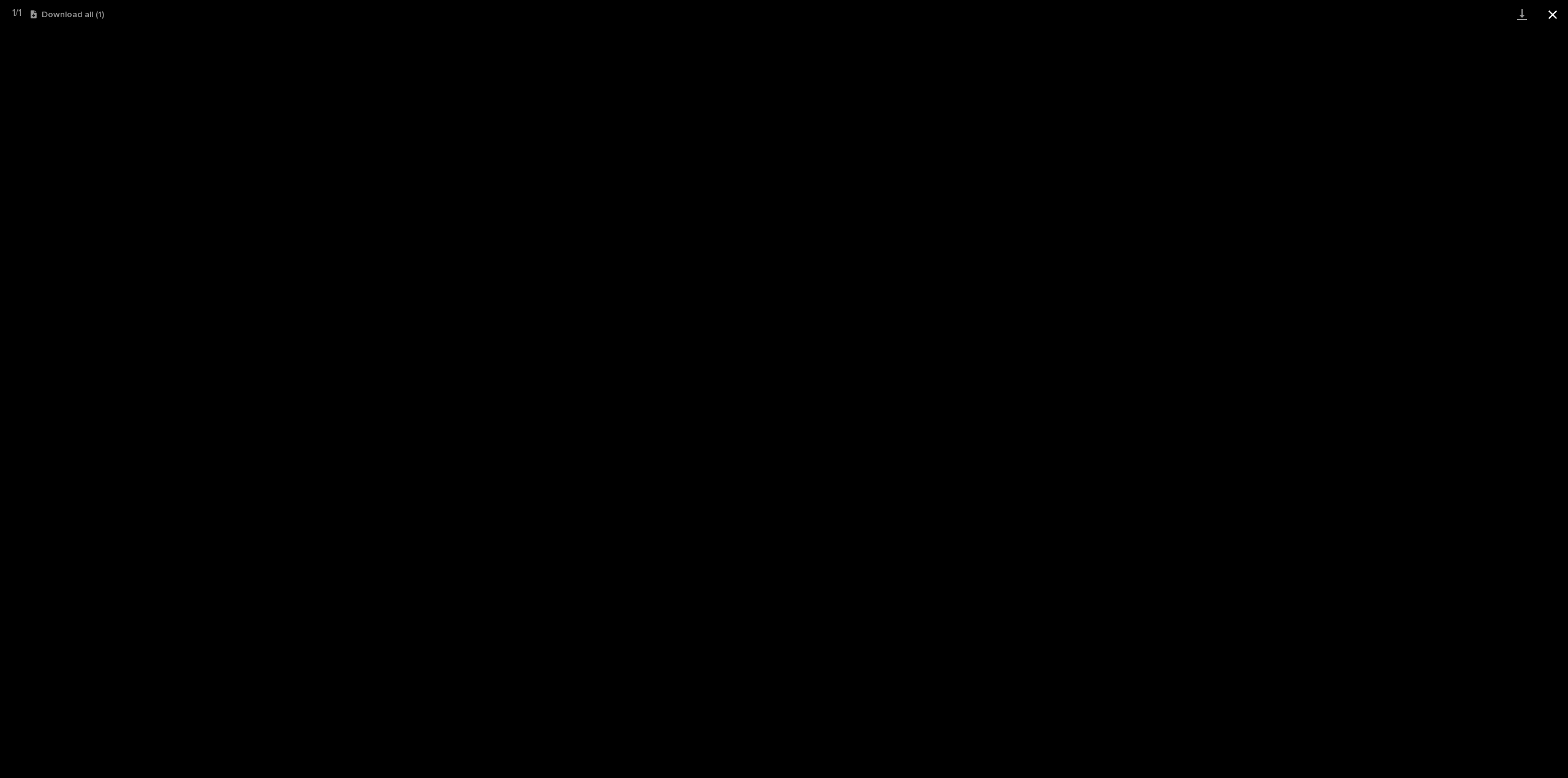
click at [1552, 17] on button "Close gallery" at bounding box center [1552, 14] width 31 height 29
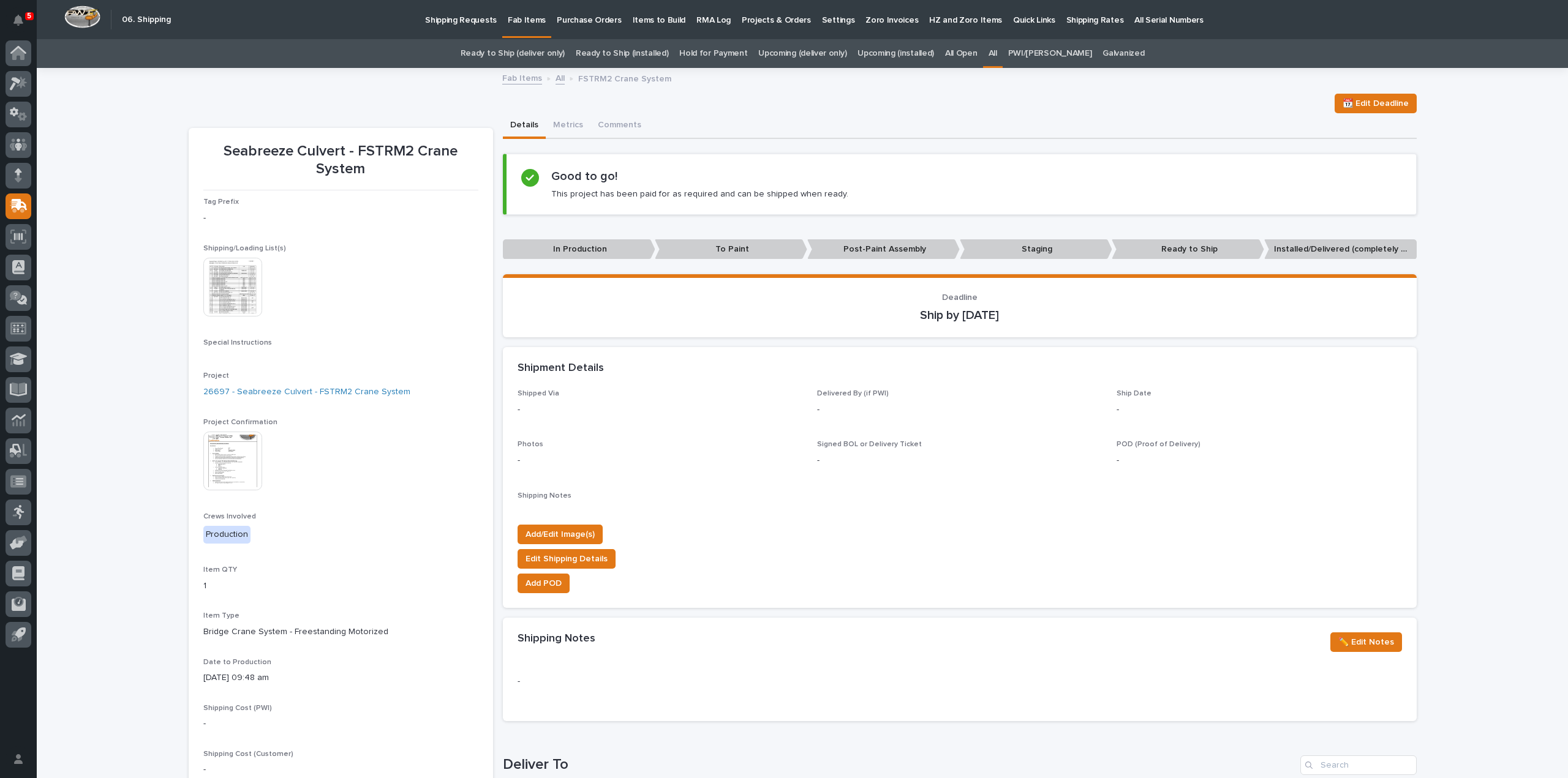
click at [1084, 147] on div "Loading... Saving… Loading... Saving… Shipping Notes ✏️ Edit Notes Loading... S…" at bounding box center [959, 656] width 913 height 1031
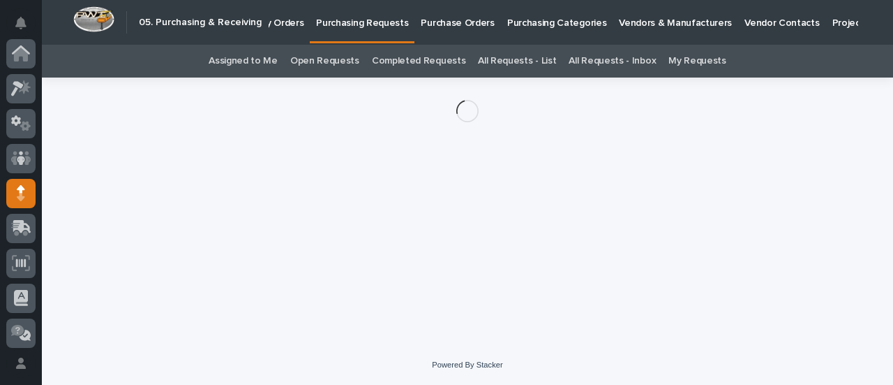
scroll to position [140, 0]
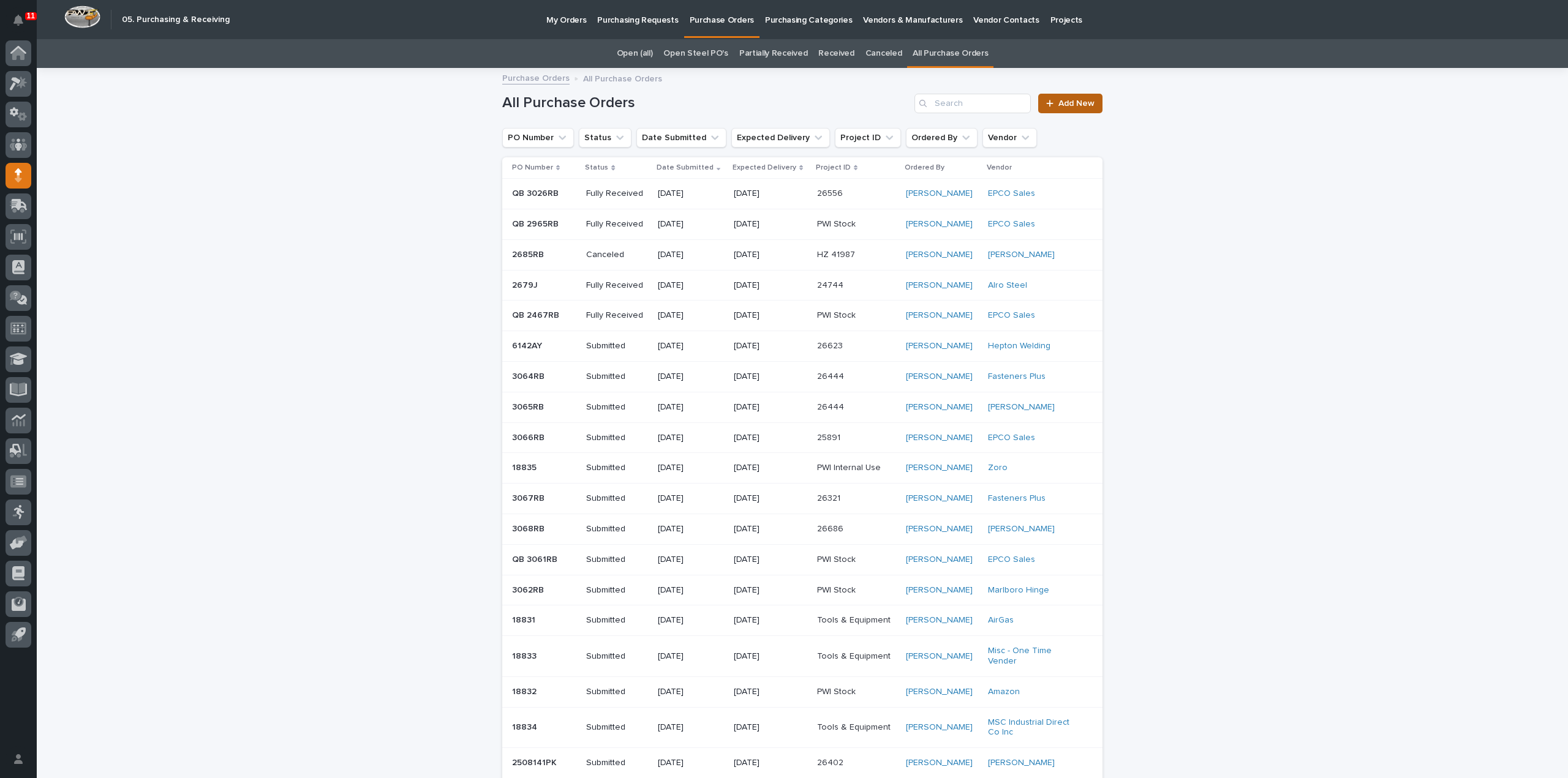
click at [1070, 107] on link "Add New" at bounding box center [1070, 103] width 64 height 19
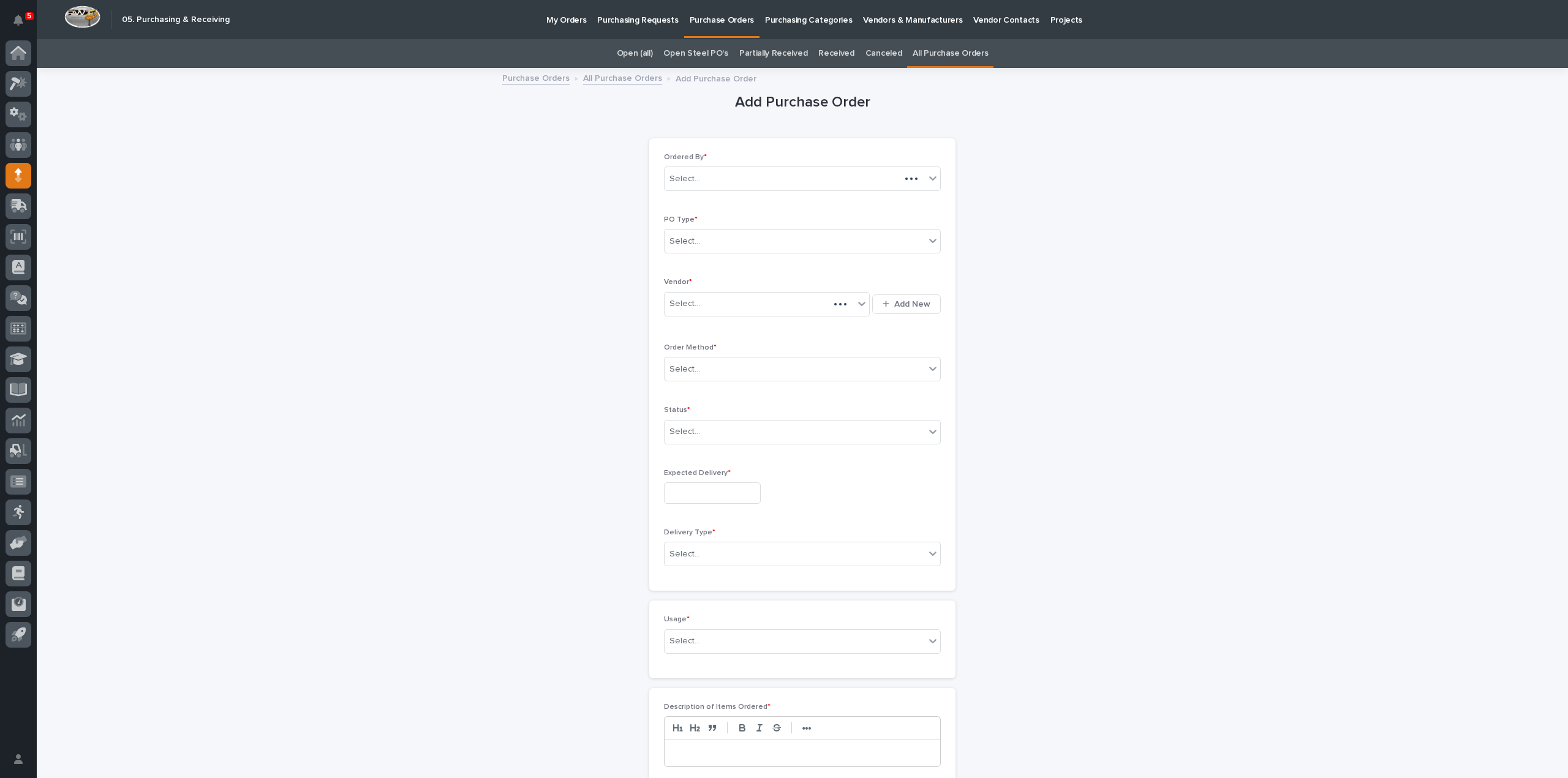
scroll to position [39, 0]
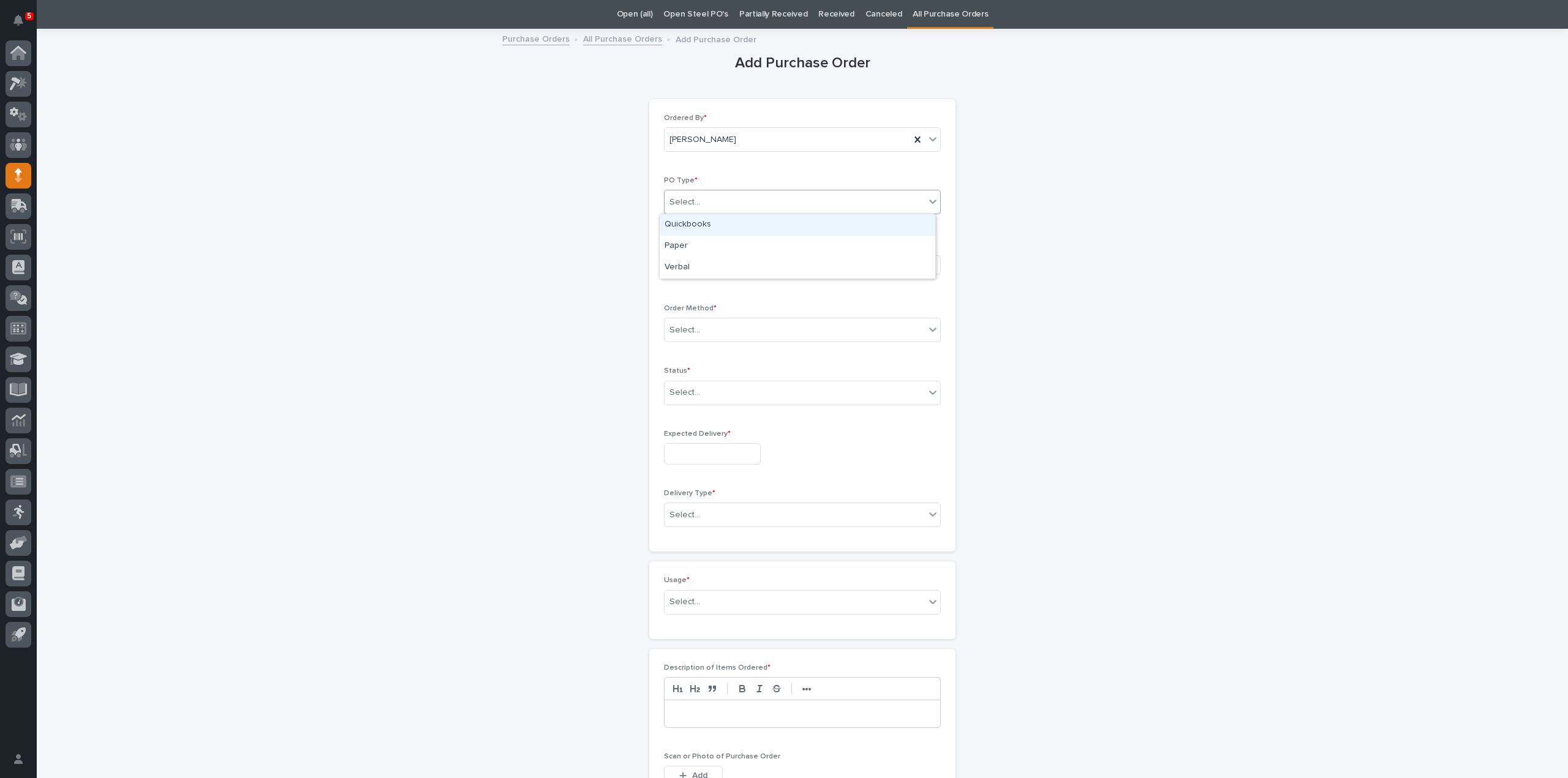
click at [727, 201] on div "Select..." at bounding box center [794, 202] width 261 height 20
click at [700, 246] on div "Paper" at bounding box center [798, 246] width 276 height 21
click at [694, 205] on div "Paper" at bounding box center [787, 202] width 246 height 20
click at [694, 244] on div "Paper" at bounding box center [798, 246] width 276 height 21
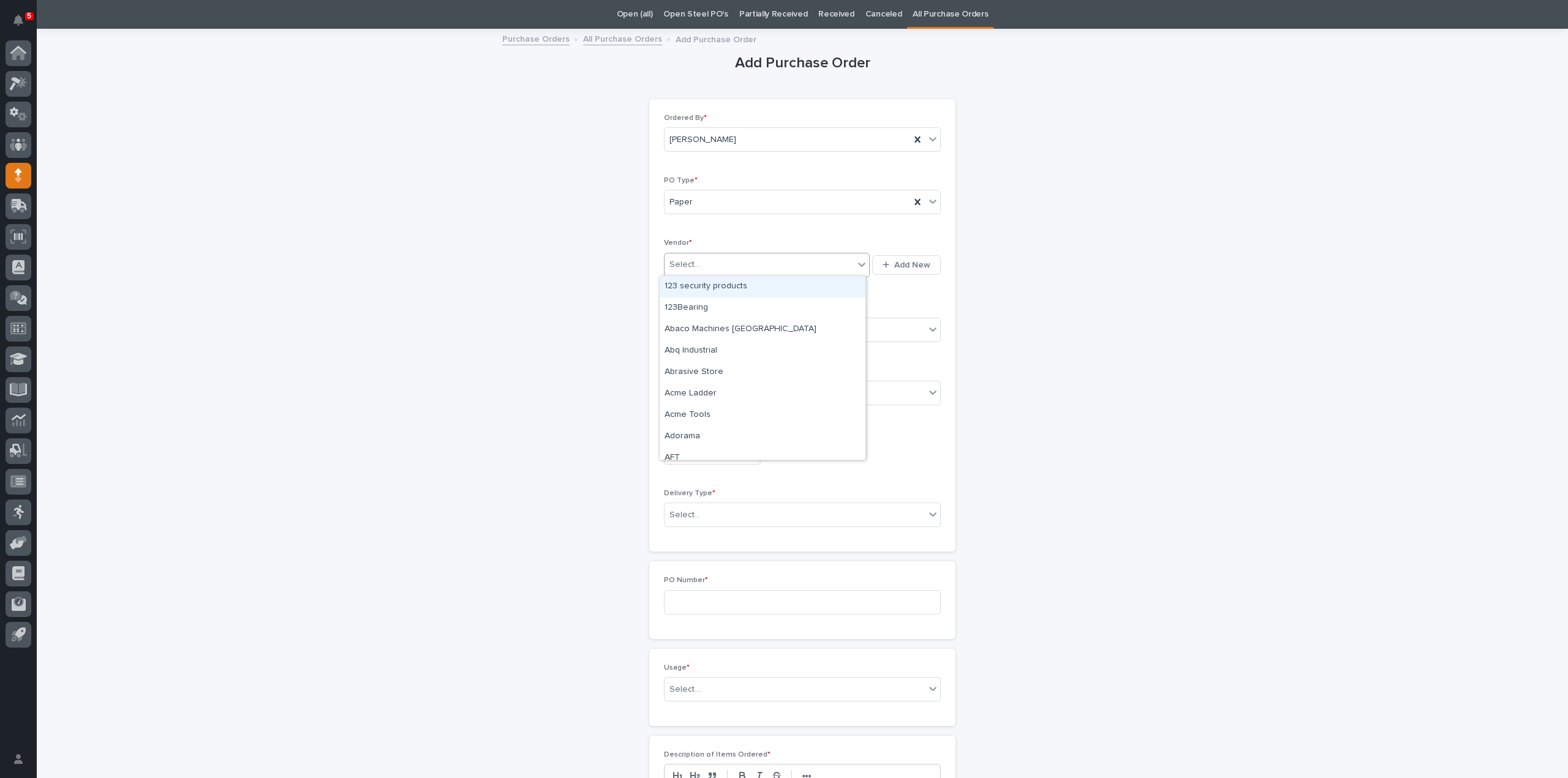
click at [698, 274] on div "Select..." at bounding box center [759, 264] width 190 height 20
type input "****"
click at [677, 282] on div "Hilti" at bounding box center [763, 287] width 206 height 21
click at [682, 330] on div "Select..." at bounding box center [684, 330] width 31 height 13
click at [696, 346] on div "Online Order" at bounding box center [798, 352] width 276 height 21
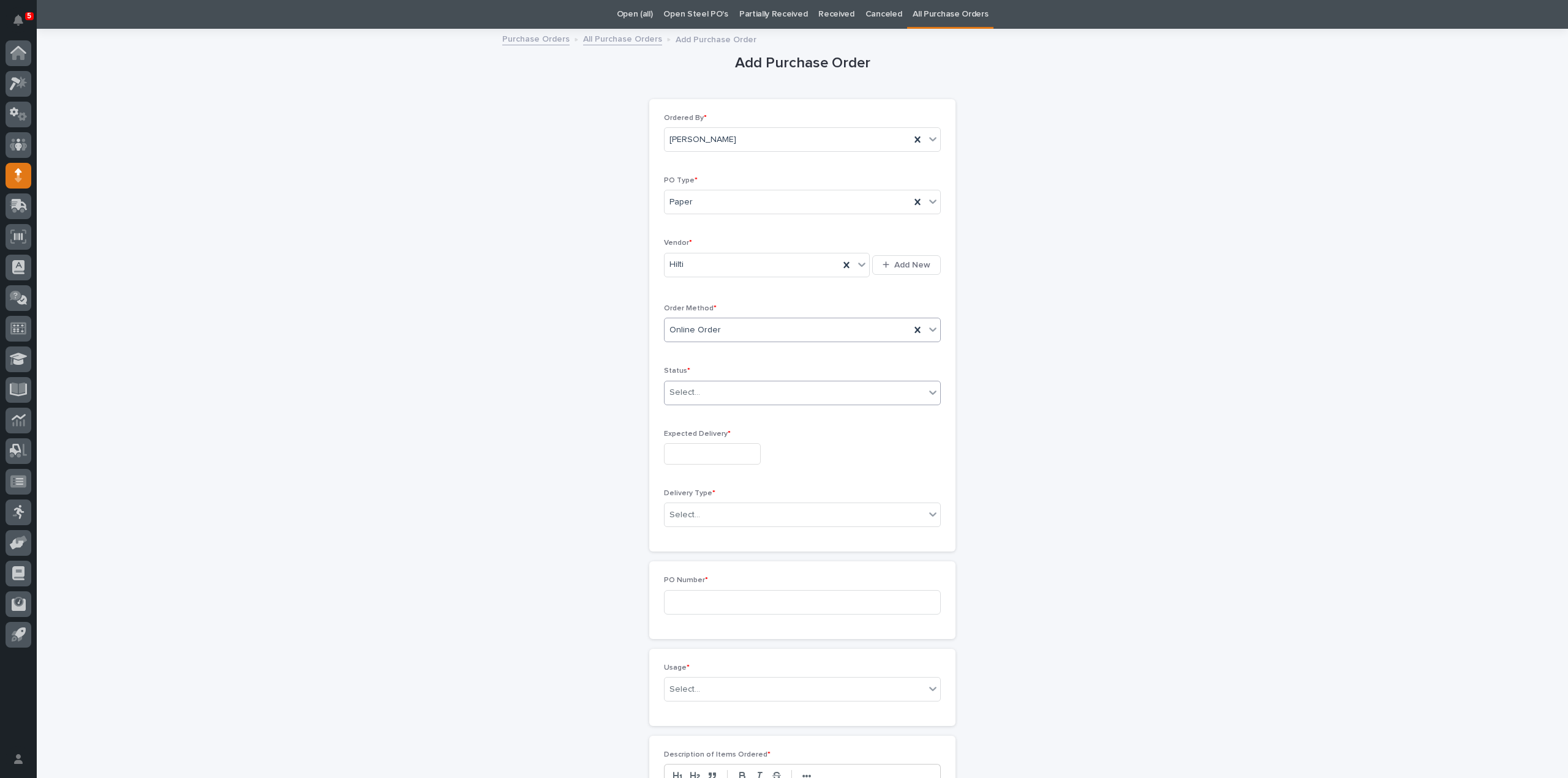
click at [701, 391] on div "Select..." at bounding box center [794, 392] width 261 height 20
click at [693, 437] on div "Submitted" at bounding box center [798, 435] width 276 height 21
click at [693, 447] on input "text" at bounding box center [712, 453] width 97 height 21
click at [705, 374] on div "20" at bounding box center [704, 371] width 17 height 17
type input "**********"
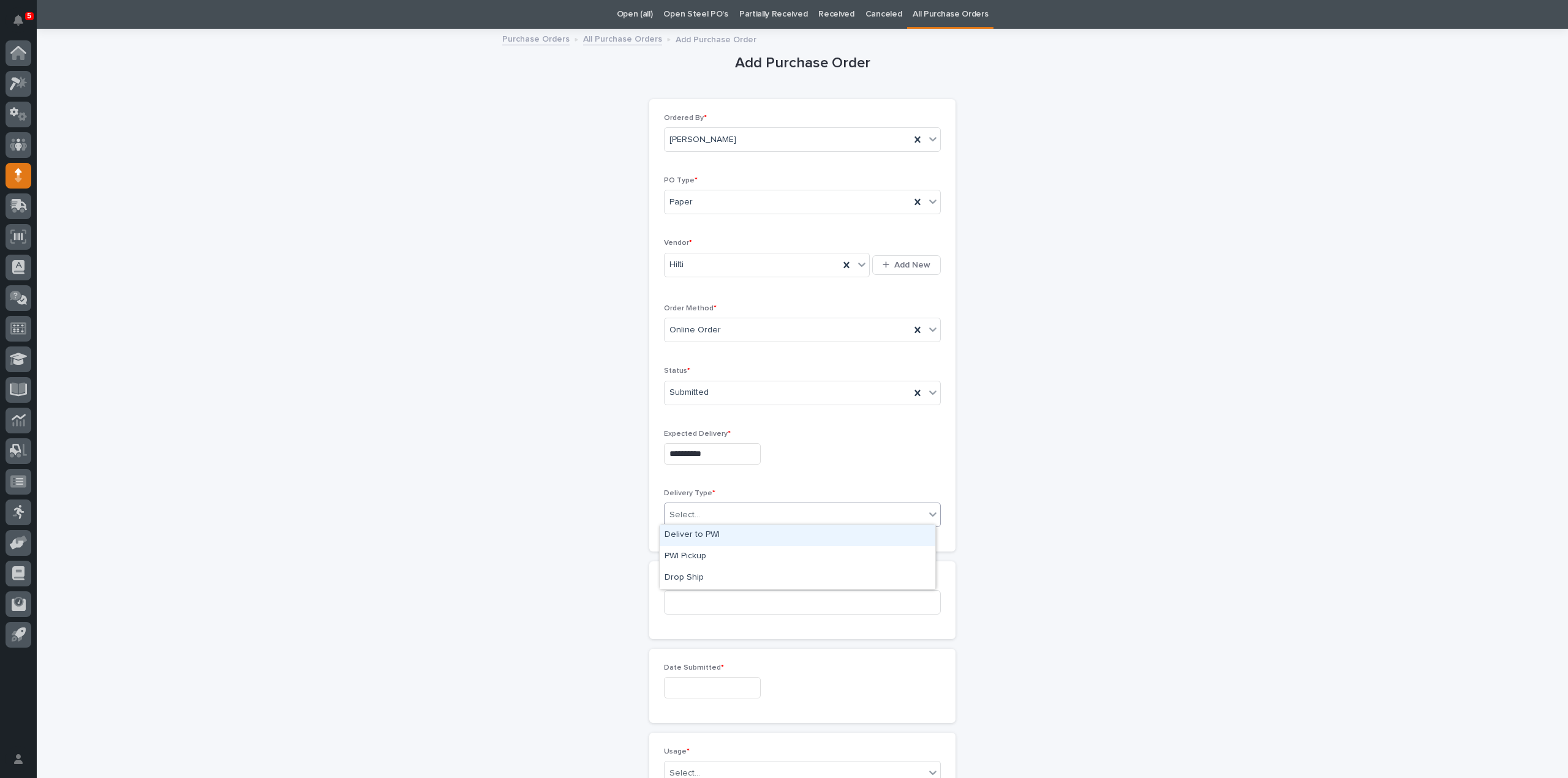
click at [699, 516] on div "Select..." at bounding box center [794, 515] width 261 height 20
click at [697, 539] on div "Deliver to PWI" at bounding box center [798, 535] width 276 height 21
click at [692, 590] on input at bounding box center [802, 603] width 276 height 25
type input "3069RB"
click at [701, 688] on input "text" at bounding box center [712, 688] width 97 height 21
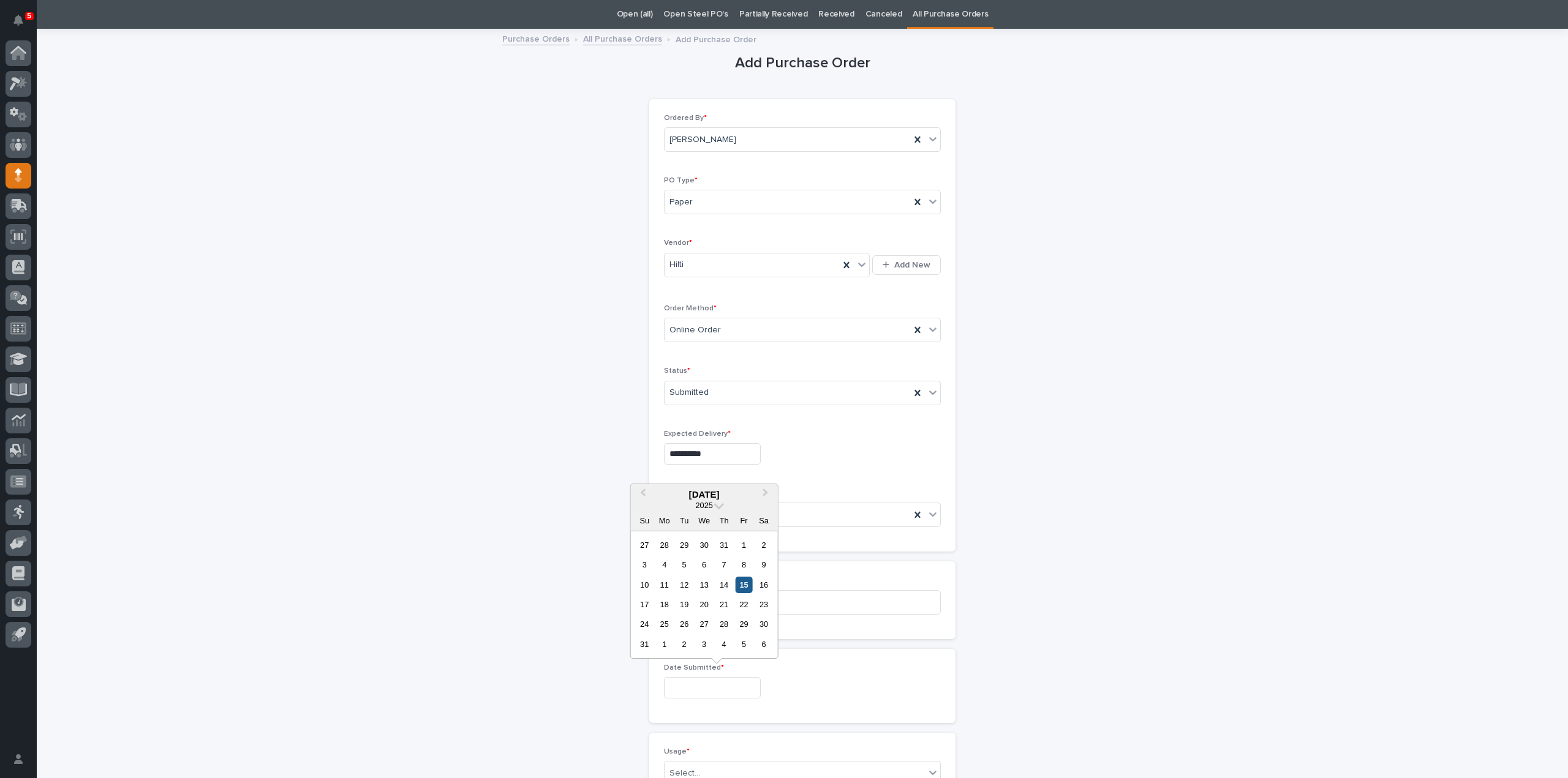
click at [741, 587] on div "15" at bounding box center [743, 584] width 17 height 17
type input "**********"
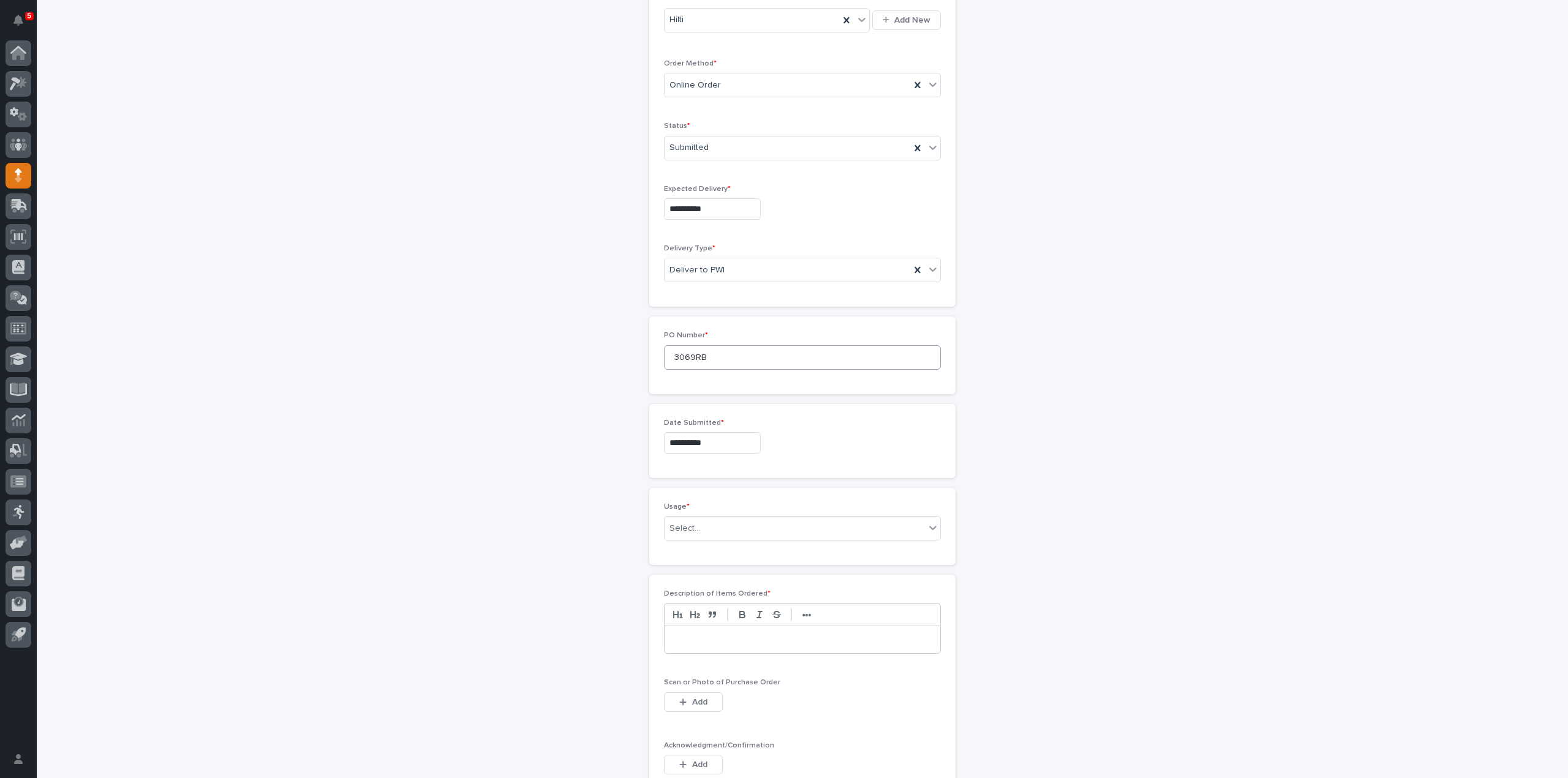
scroll to position [406, 0]
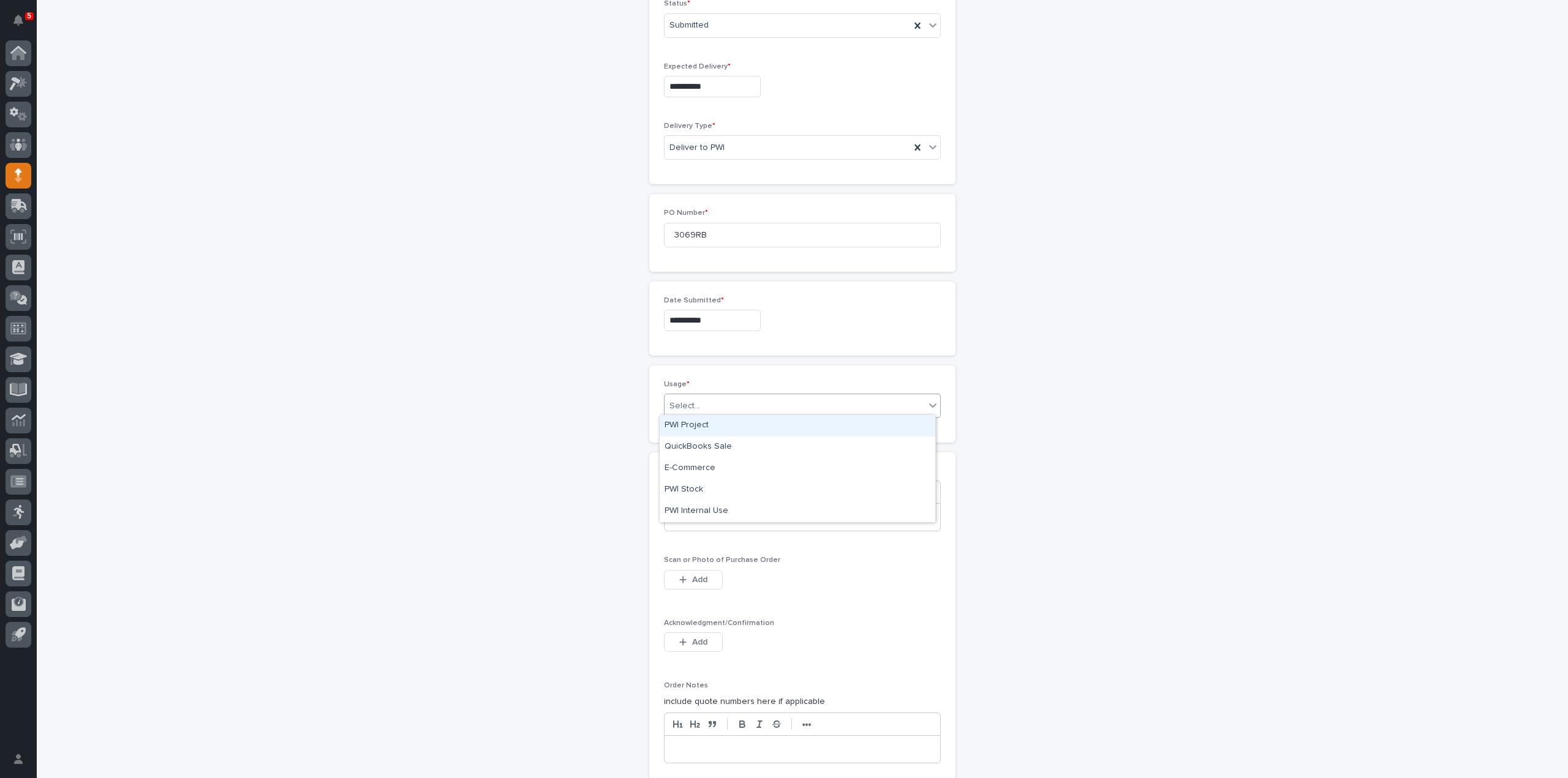
click at [704, 409] on div "Select..." at bounding box center [794, 406] width 261 height 20
click at [702, 496] on div "PWI Stock" at bounding box center [798, 489] width 276 height 21
click at [691, 525] on div at bounding box center [802, 517] width 276 height 27
click at [694, 580] on button "Add" at bounding box center [693, 580] width 59 height 19
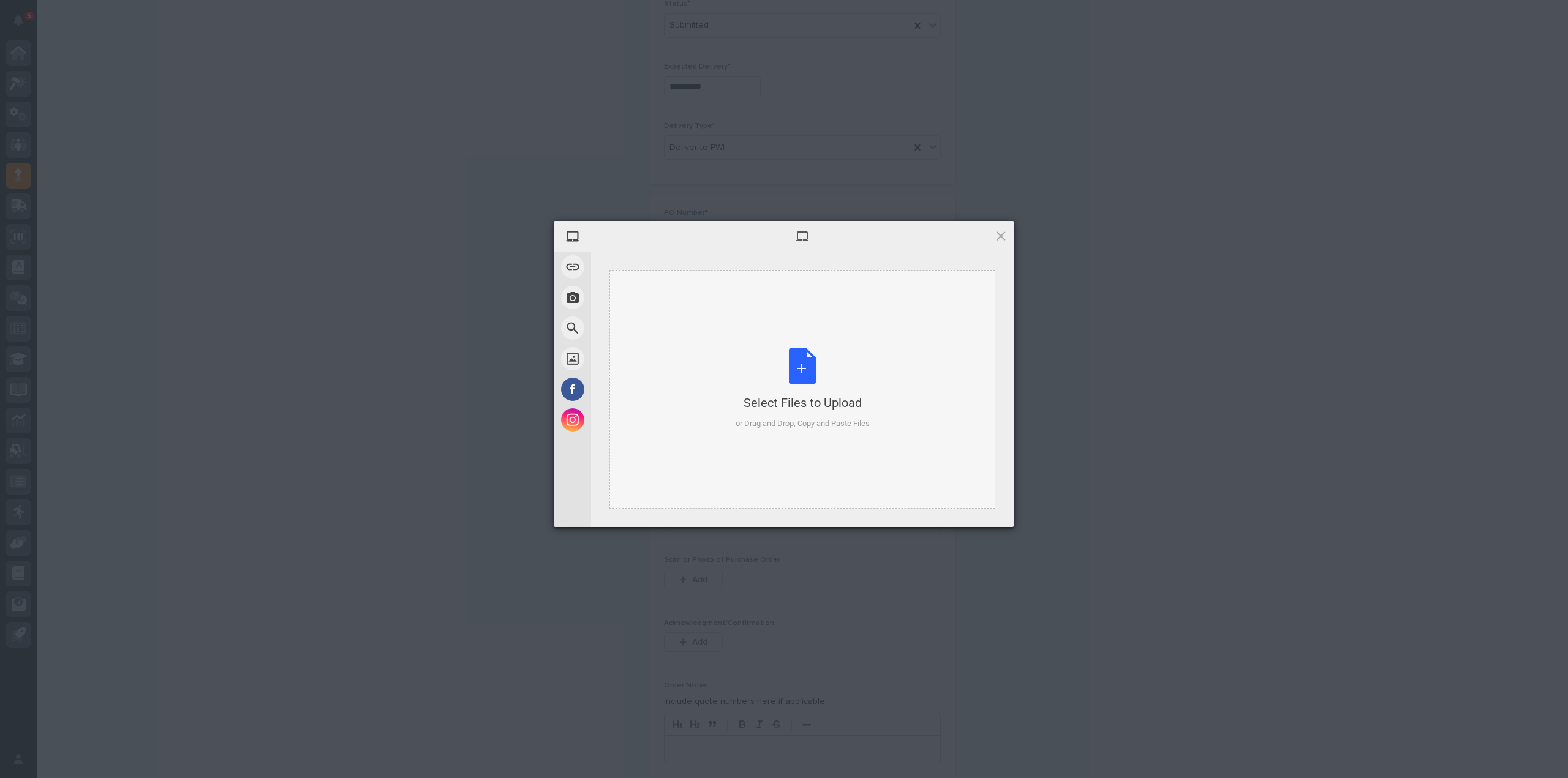
click at [812, 375] on div "Select Files to Upload or Drag and Drop, Copy and Paste Files" at bounding box center [802, 389] width 134 height 82
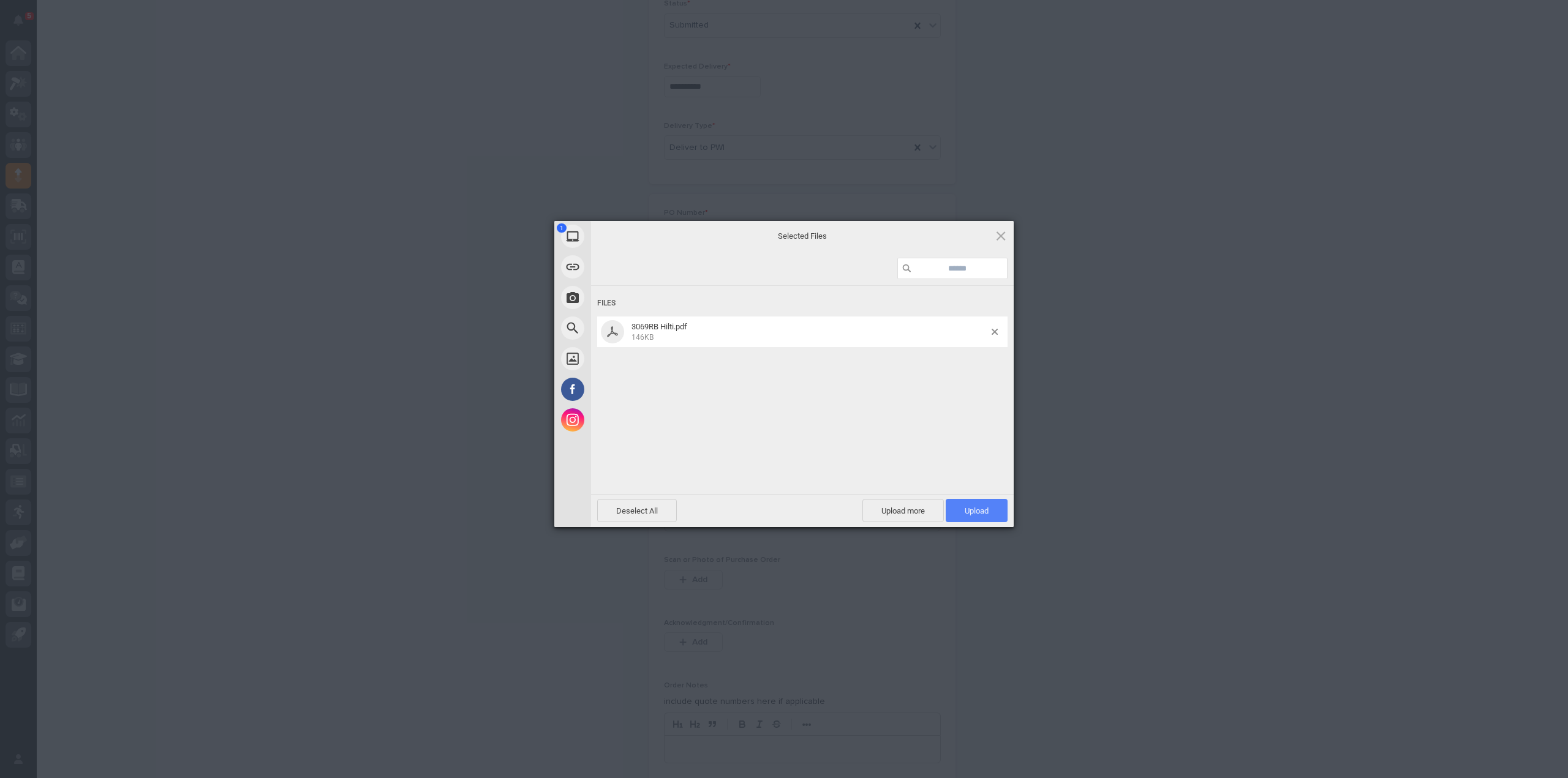
click at [963, 517] on span "Upload 1" at bounding box center [977, 510] width 61 height 24
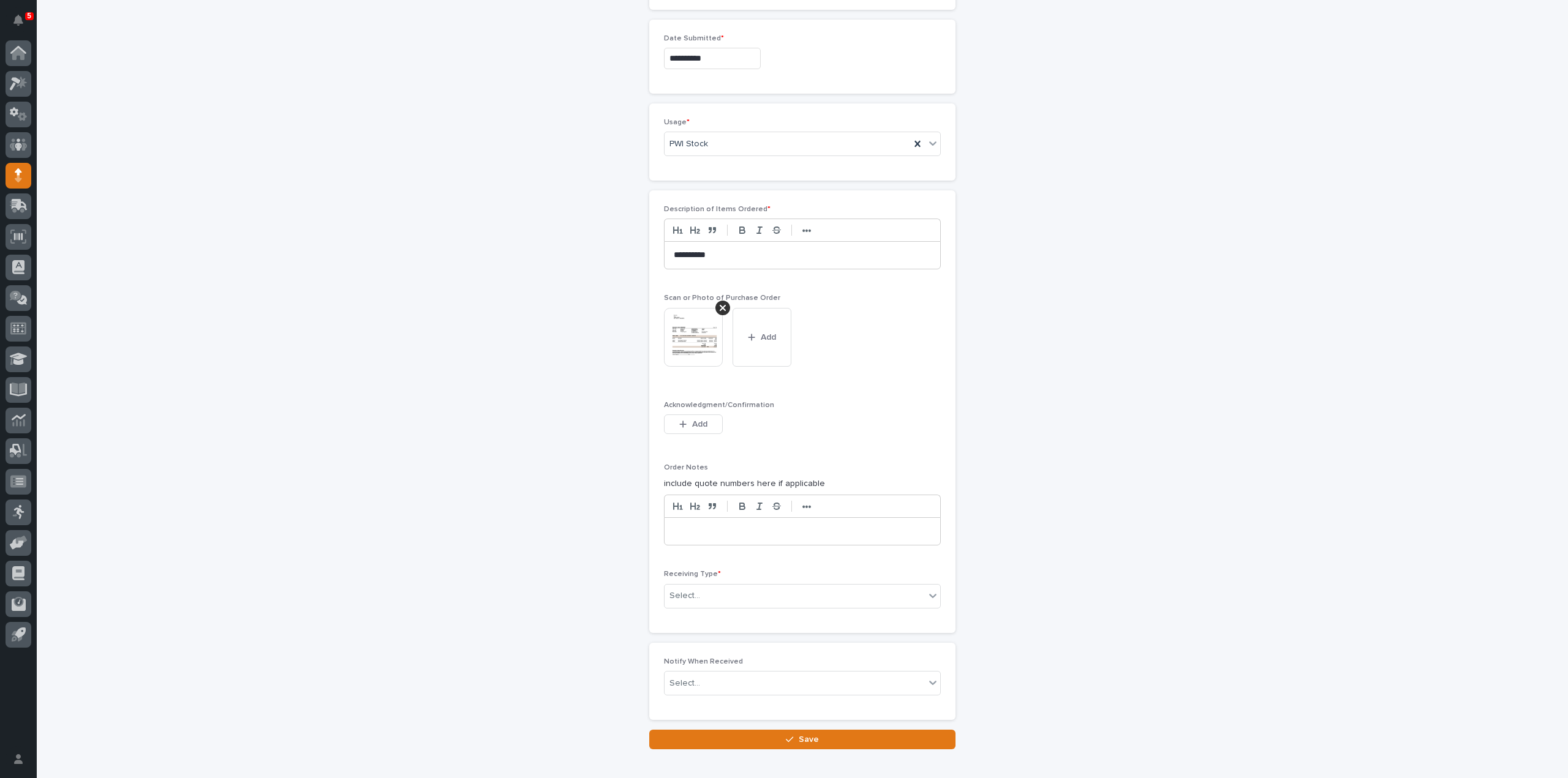
scroll to position [674, 0]
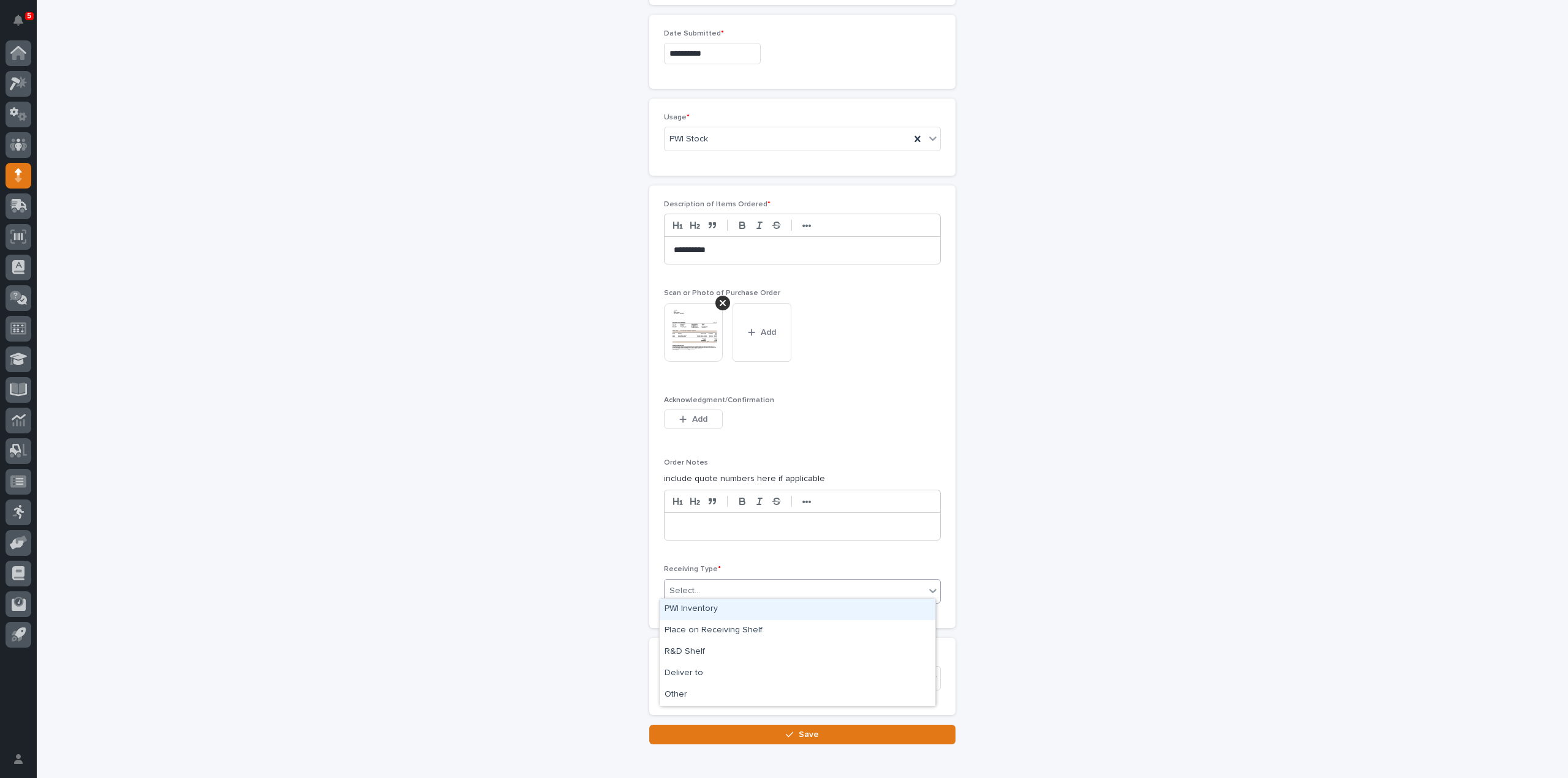
click at [768, 587] on div "Select..." at bounding box center [794, 590] width 261 height 20
click at [695, 670] on div "Deliver to" at bounding box center [798, 674] width 276 height 21
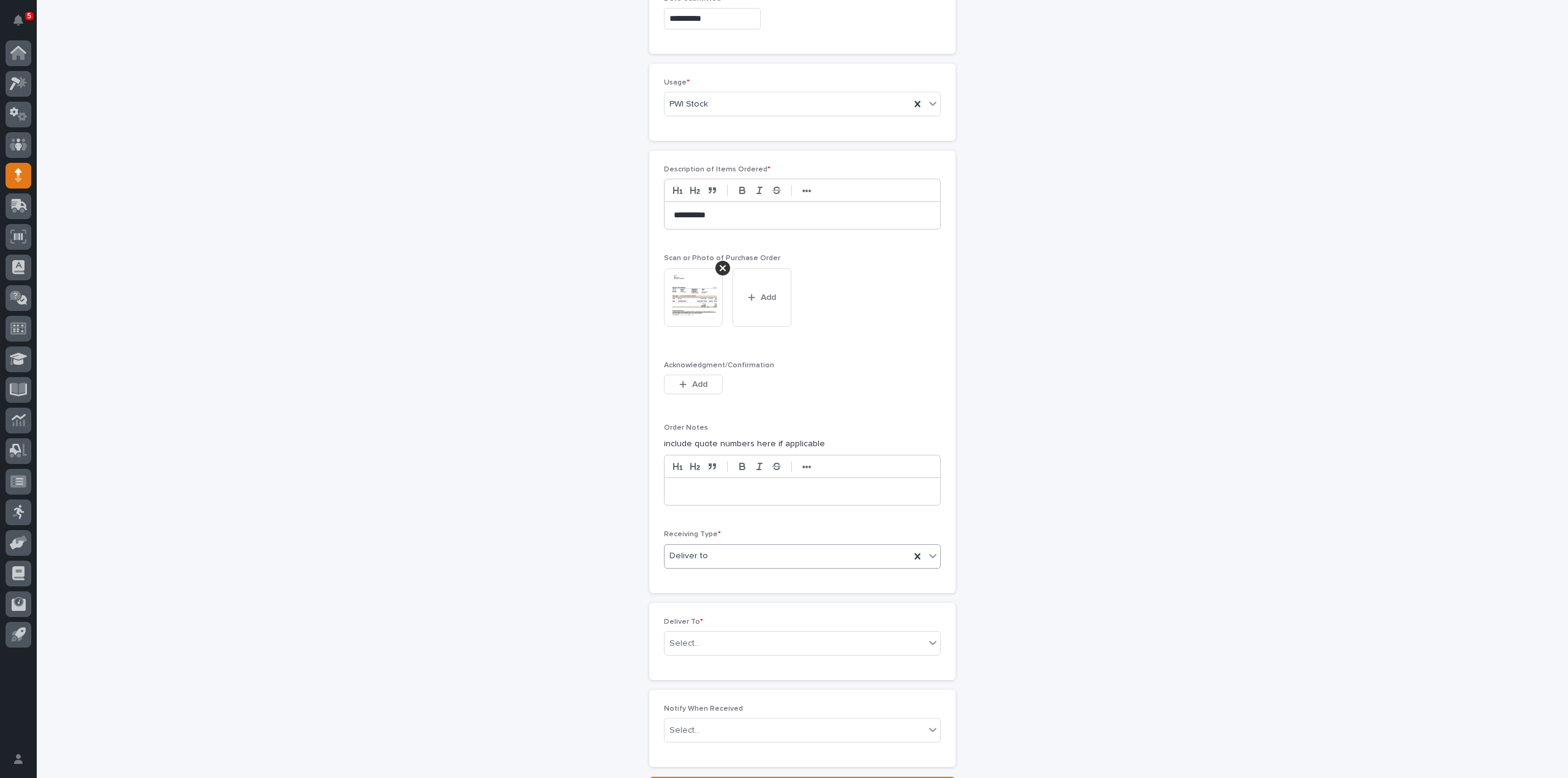
scroll to position [717, 0]
click at [678, 630] on div "Select..." at bounding box center [684, 635] width 31 height 13
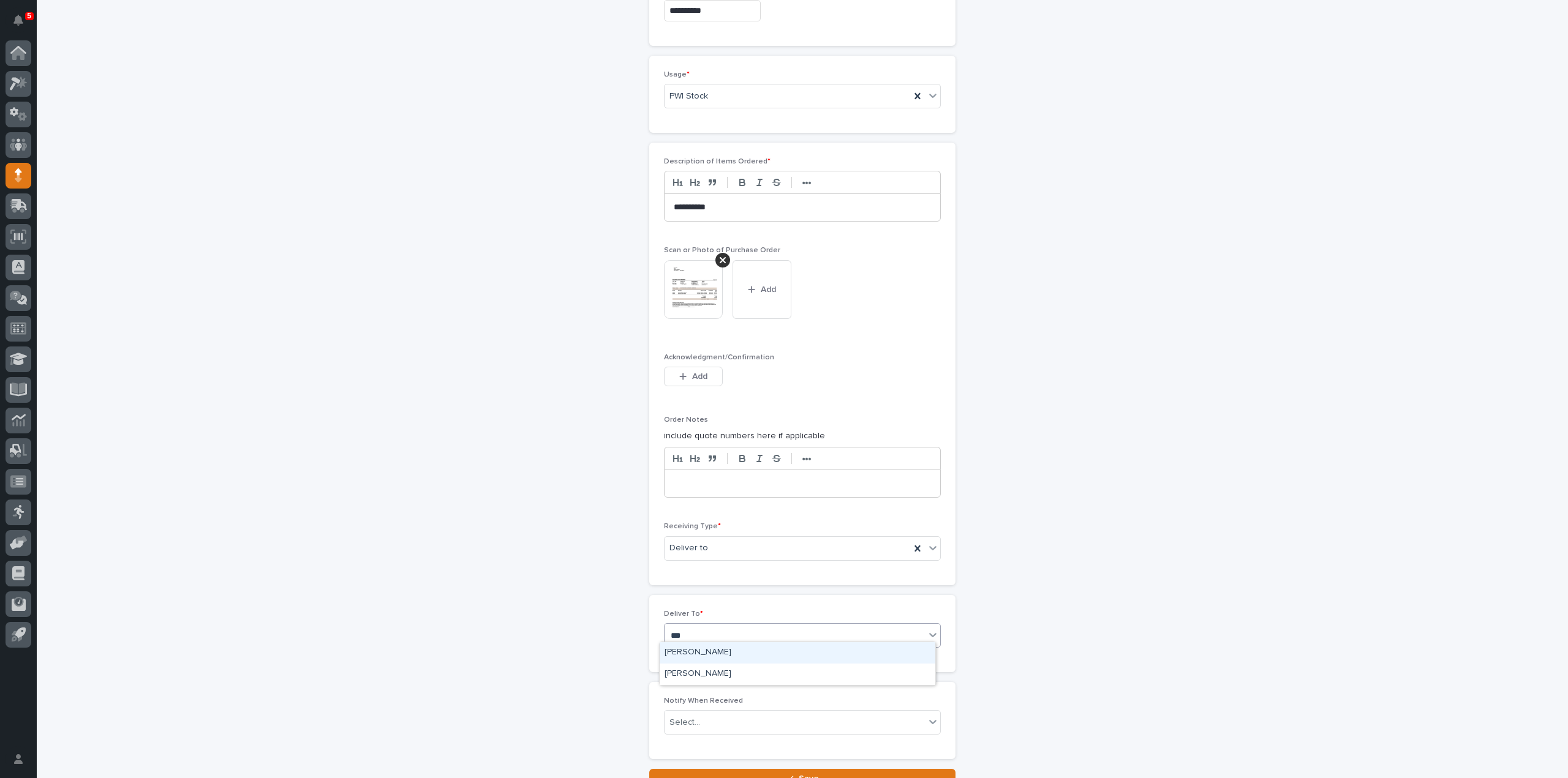
type input "****"
click at [684, 650] on div "Reinhart Burkholder" at bounding box center [798, 653] width 276 height 21
click at [684, 717] on div "Select..." at bounding box center [684, 723] width 31 height 13
type input "****"
click at [689, 689] on div "Reinhart Burkholder" at bounding box center [798, 693] width 276 height 21
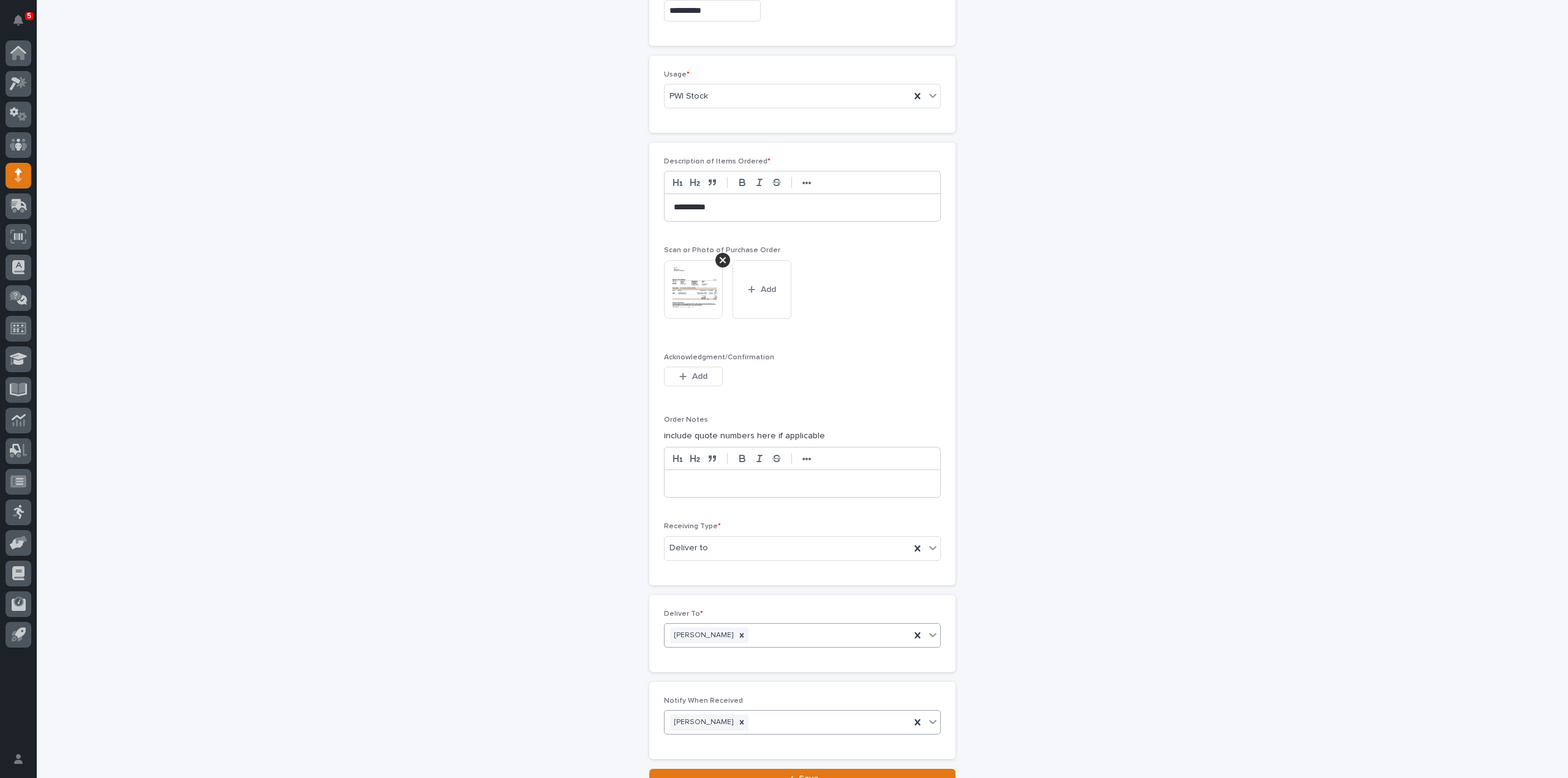
scroll to position [816, 0]
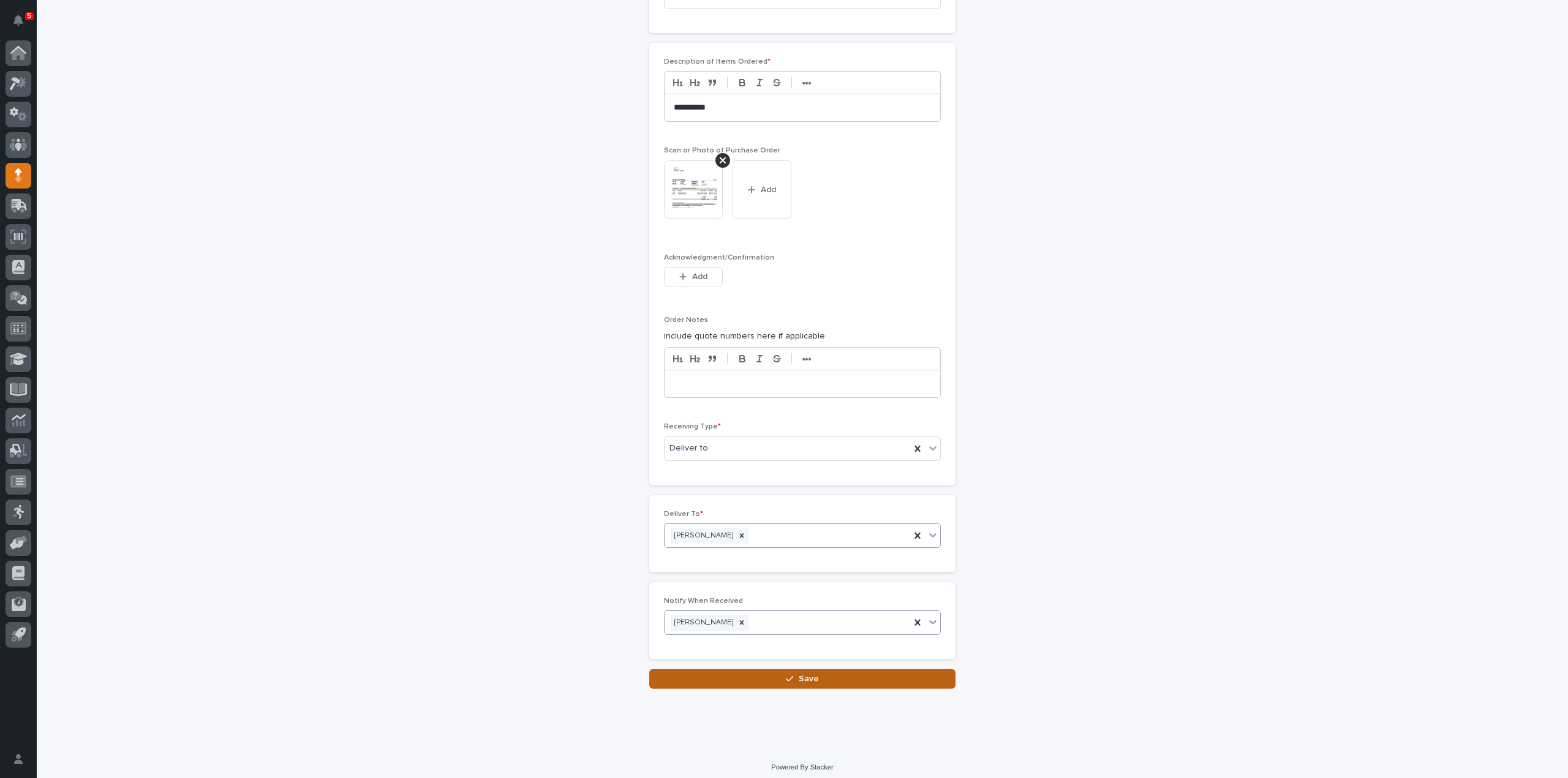
click at [817, 669] on button "Save" at bounding box center [802, 679] width 306 height 19
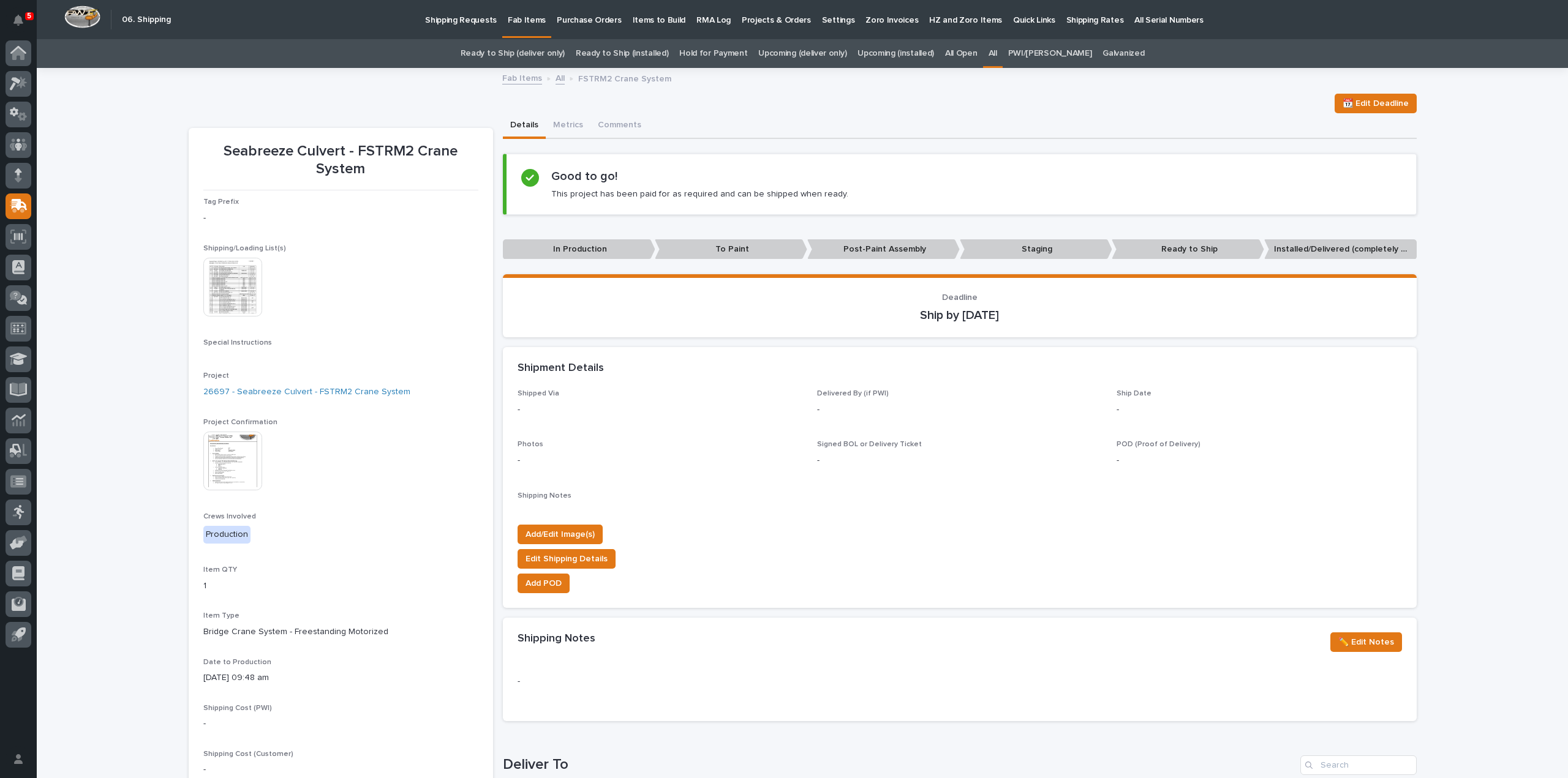
click at [997, 50] on link "All" at bounding box center [992, 54] width 9 height 29
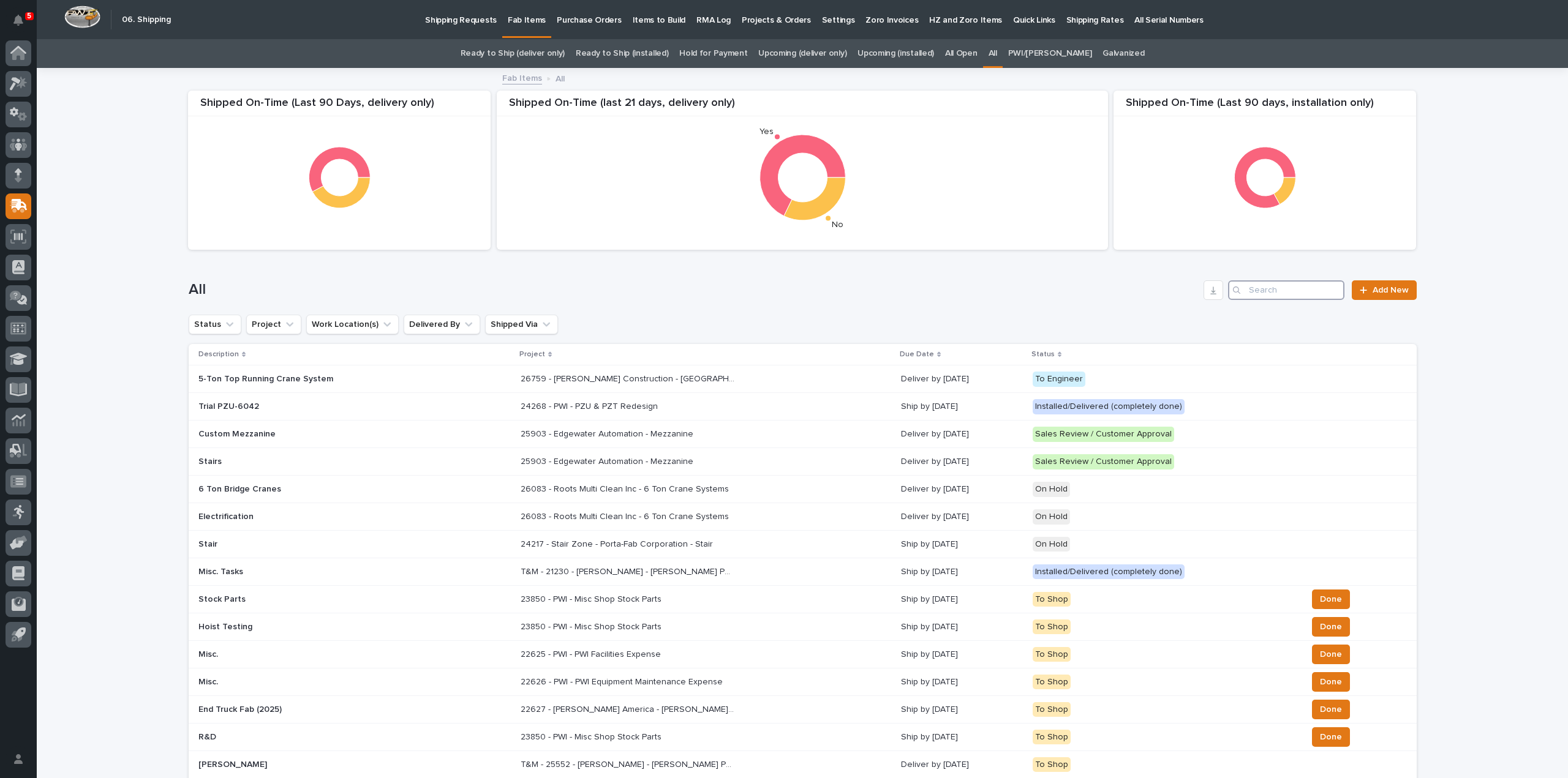
click at [1266, 288] on input "Search" at bounding box center [1285, 290] width 117 height 19
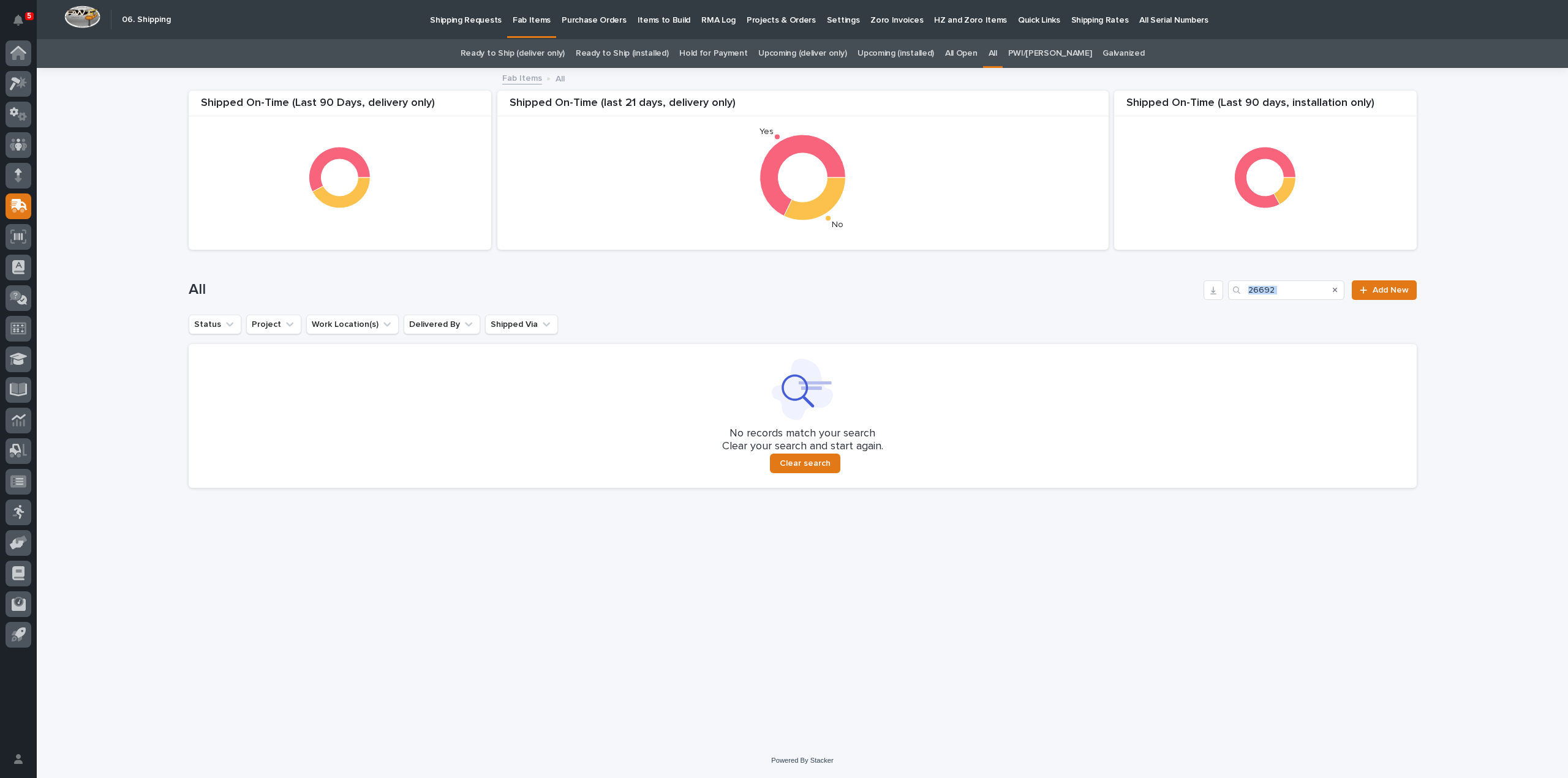
drag, startPoint x: 1303, startPoint y: 272, endPoint x: 1129, endPoint y: 341, distance: 187.2
click at [1129, 341] on div "Shipped On-Time (Last 90 days, installation only) Shipped On-Time (Last 90 Days…" at bounding box center [802, 283] width 1228 height 429
drag, startPoint x: 1294, startPoint y: 295, endPoint x: 1210, endPoint y: 309, distance: 85.2
click at [1210, 309] on div "All 26692 Add New" at bounding box center [802, 285] width 1228 height 59
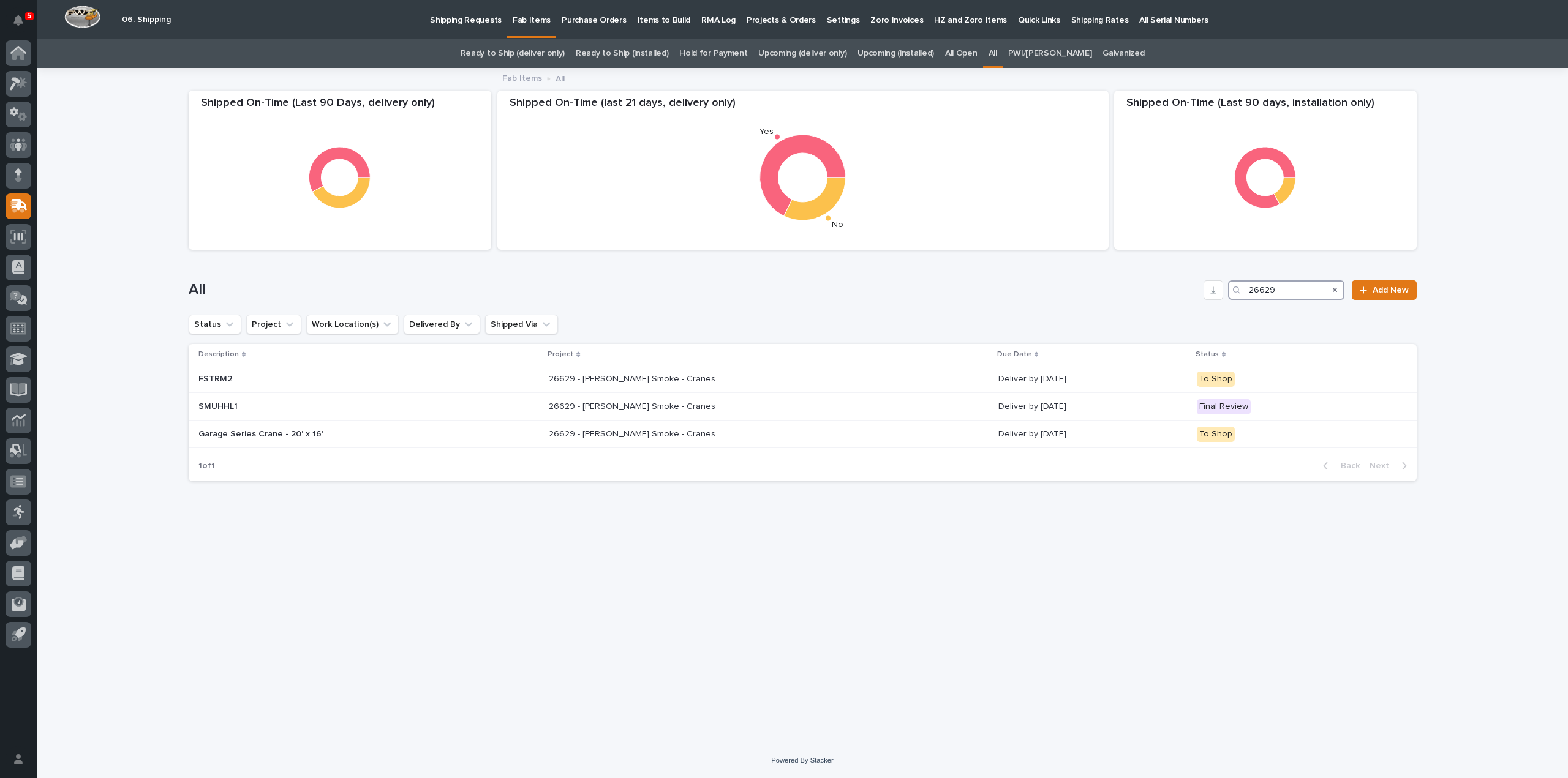
type input "26629"
click at [603, 378] on p "26629 - [PERSON_NAME] Smoke - Cranes" at bounding box center [633, 378] width 169 height 13
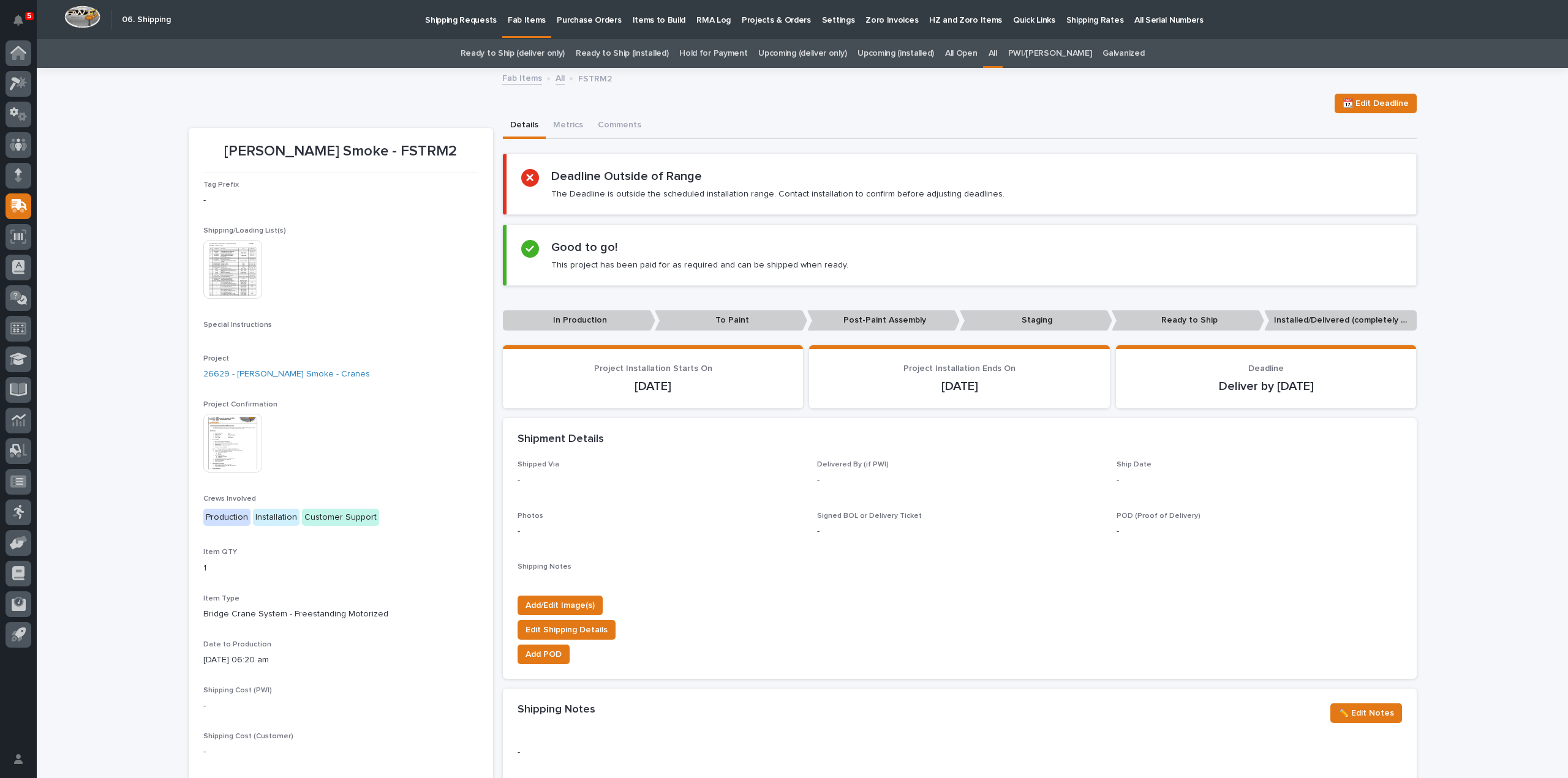
click at [210, 268] on img at bounding box center [233, 269] width 59 height 59
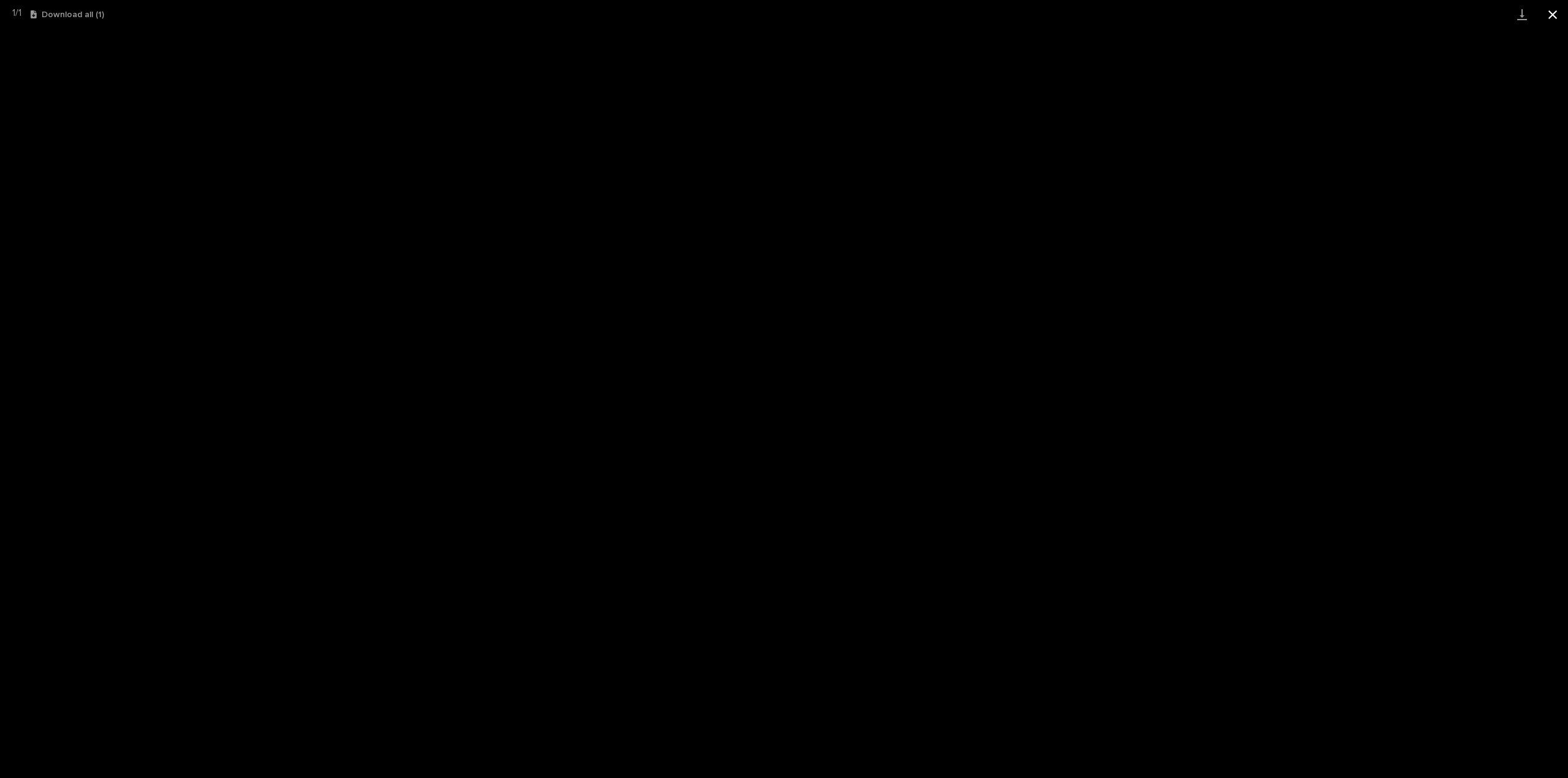
click at [1552, 19] on button "Close gallery" at bounding box center [1552, 14] width 31 height 29
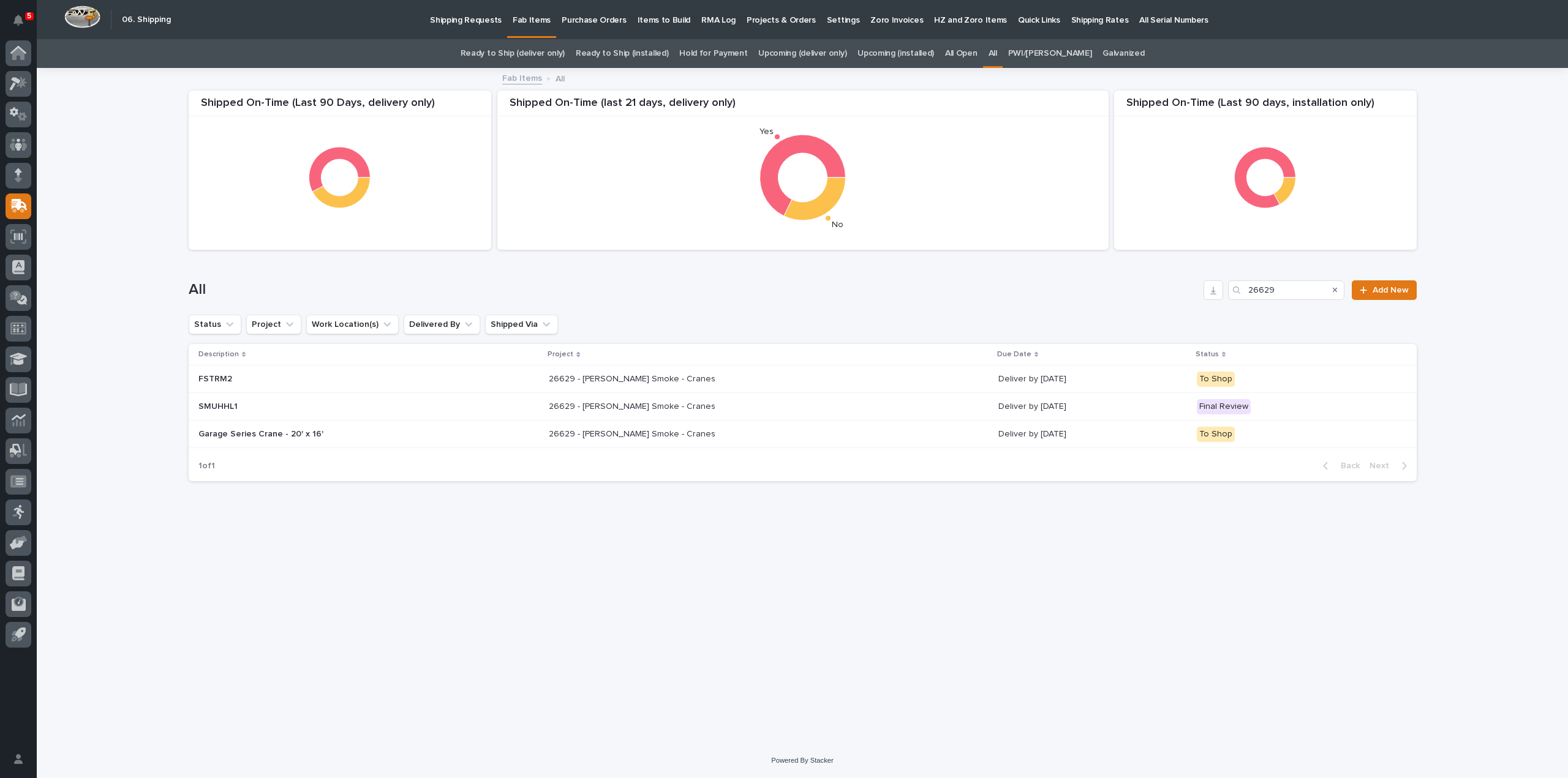
click at [599, 403] on p "26629 - Chiasson Smoke - Cranes" at bounding box center [633, 405] width 169 height 13
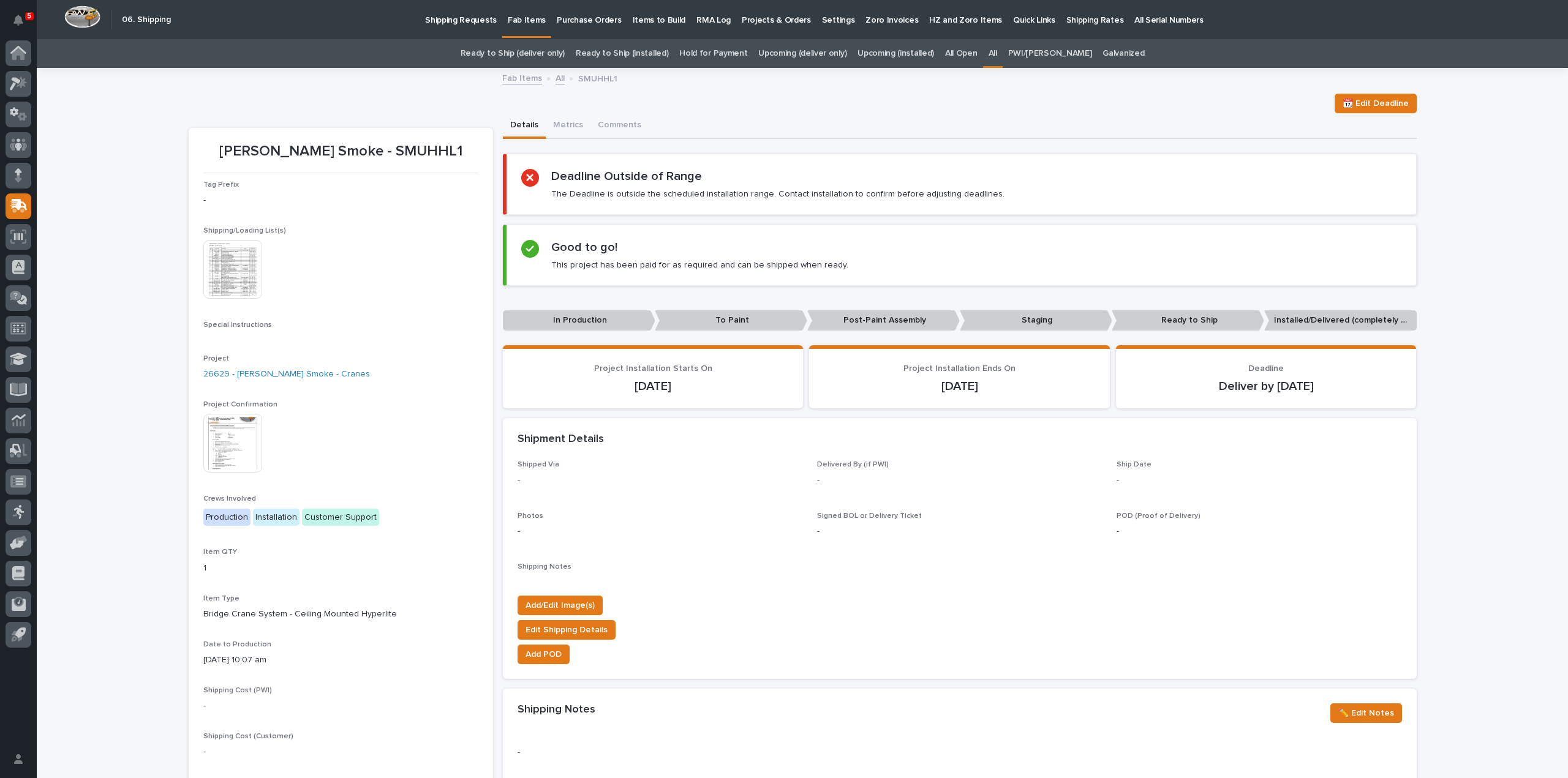
click at [251, 291] on img at bounding box center [233, 269] width 59 height 59
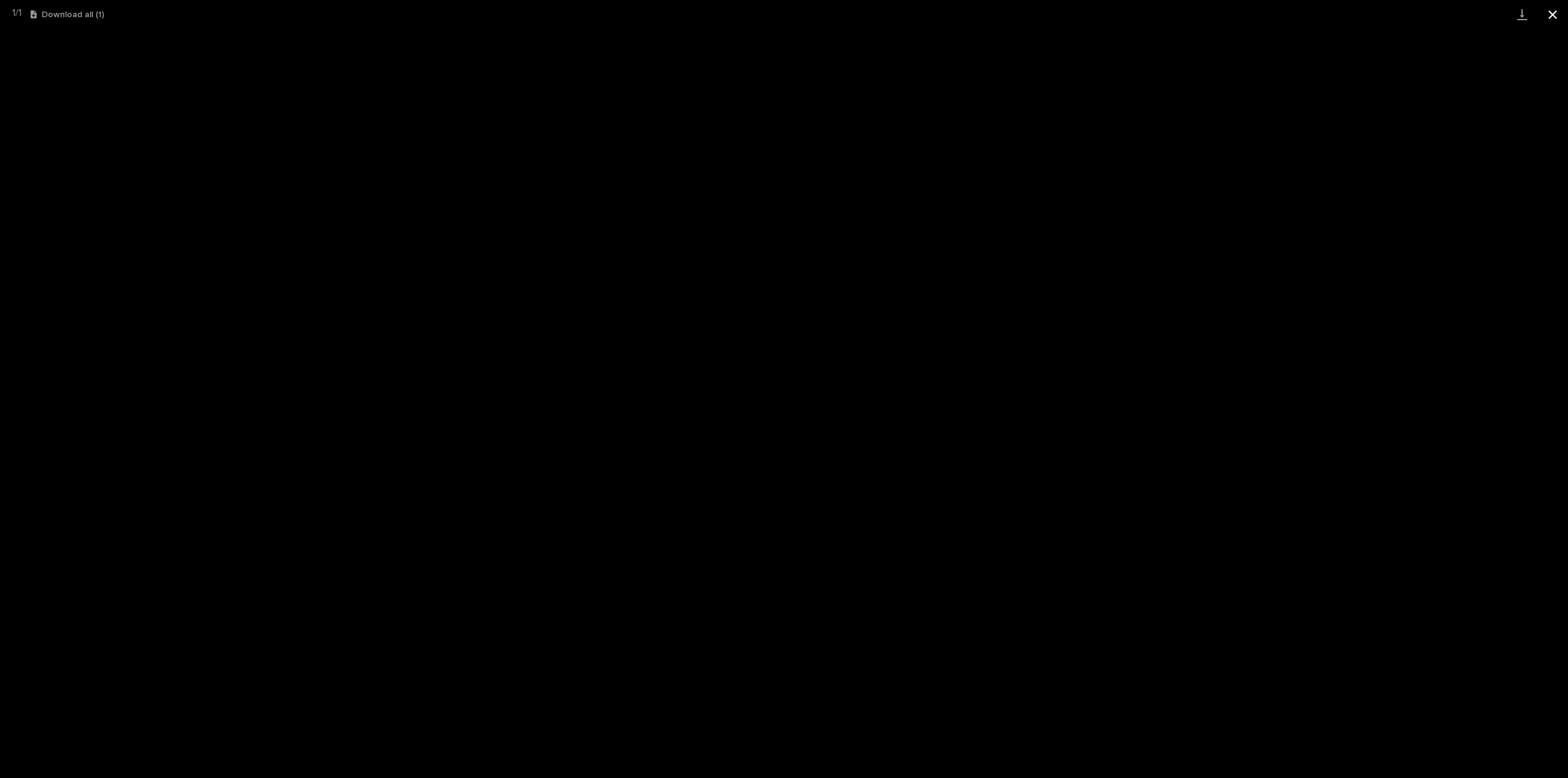
click at [1550, 15] on button "Close gallery" at bounding box center [1552, 14] width 31 height 29
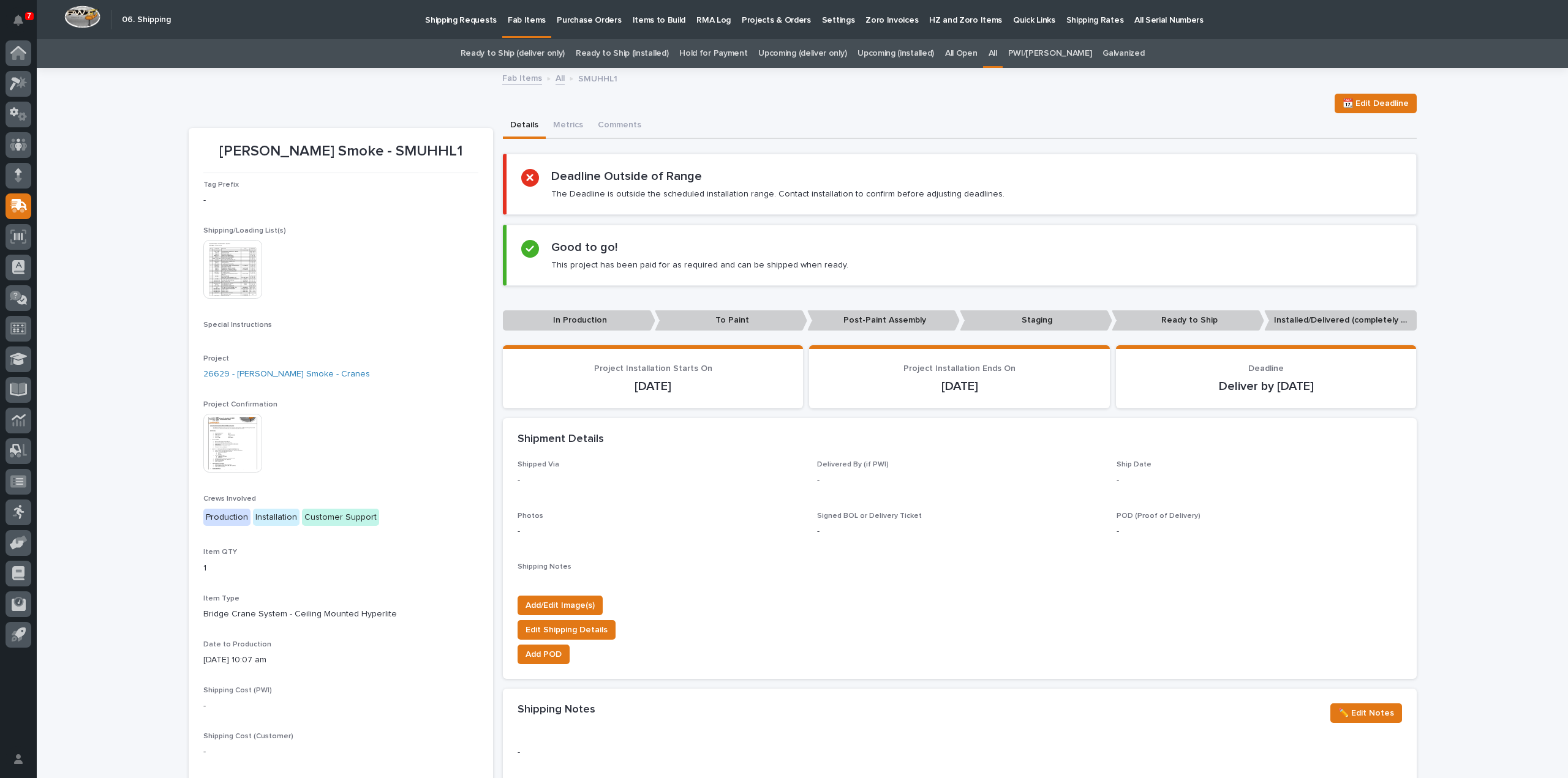
click at [994, 56] on div "All" at bounding box center [992, 54] width 19 height 29
click at [997, 56] on link "All" at bounding box center [992, 54] width 9 height 29
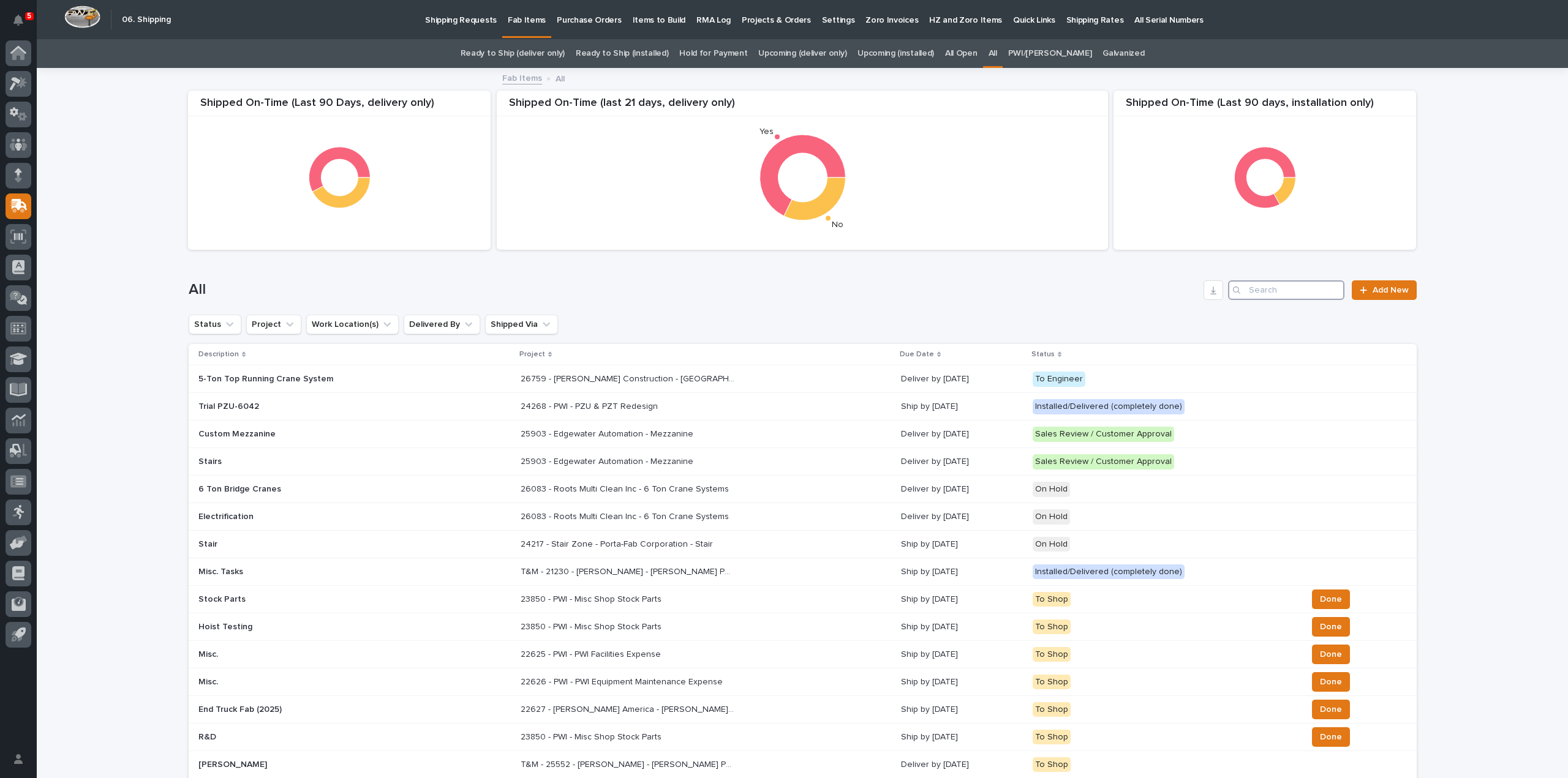
click at [1268, 285] on input "Search" at bounding box center [1285, 290] width 117 height 19
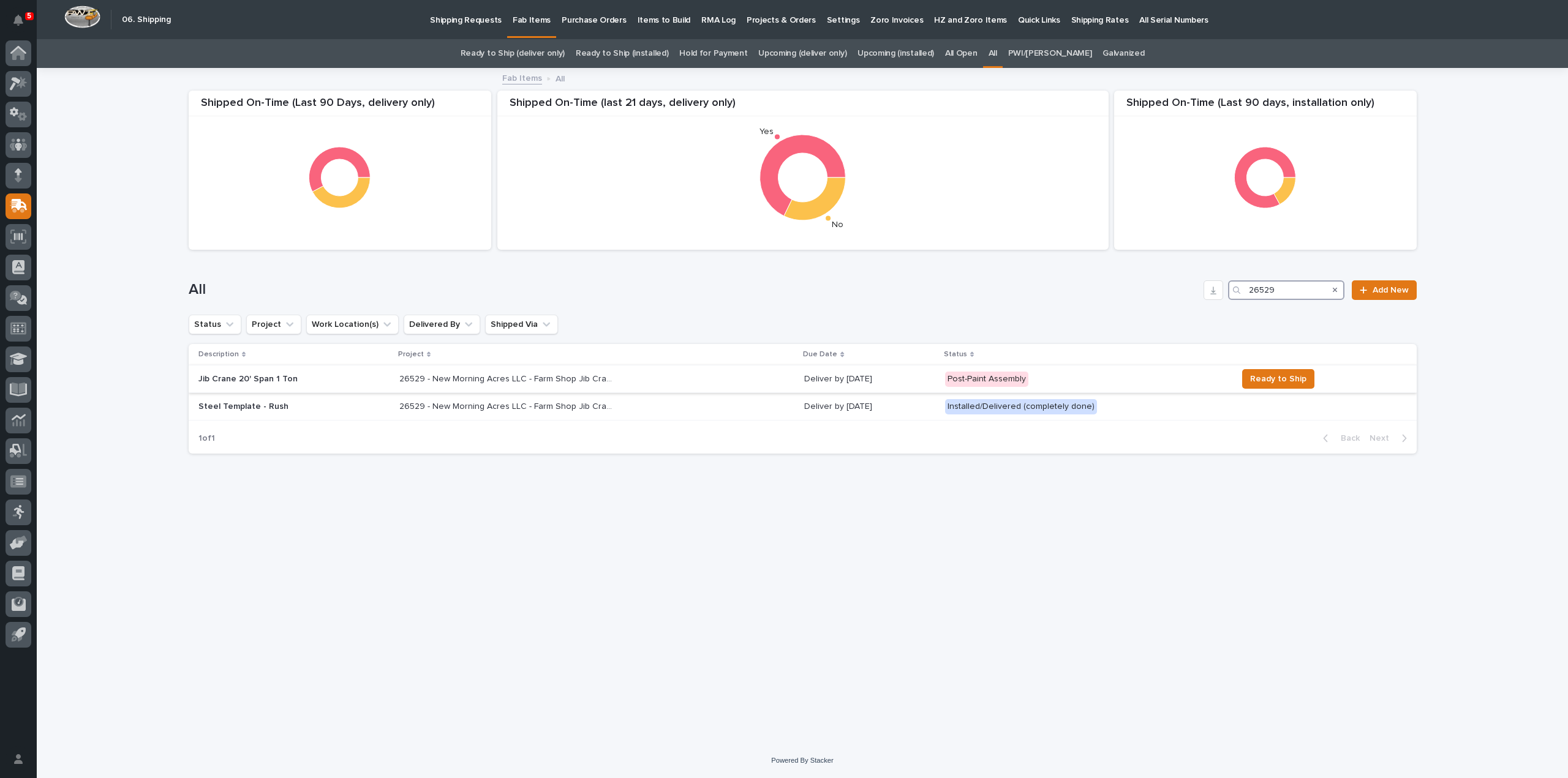
type input "26529"
click at [509, 384] on div "26529 - New Morning Acres LLC - Farm Shop Jib Crane 26529 - New Morning Acres L…" at bounding box center [597, 379] width 396 height 20
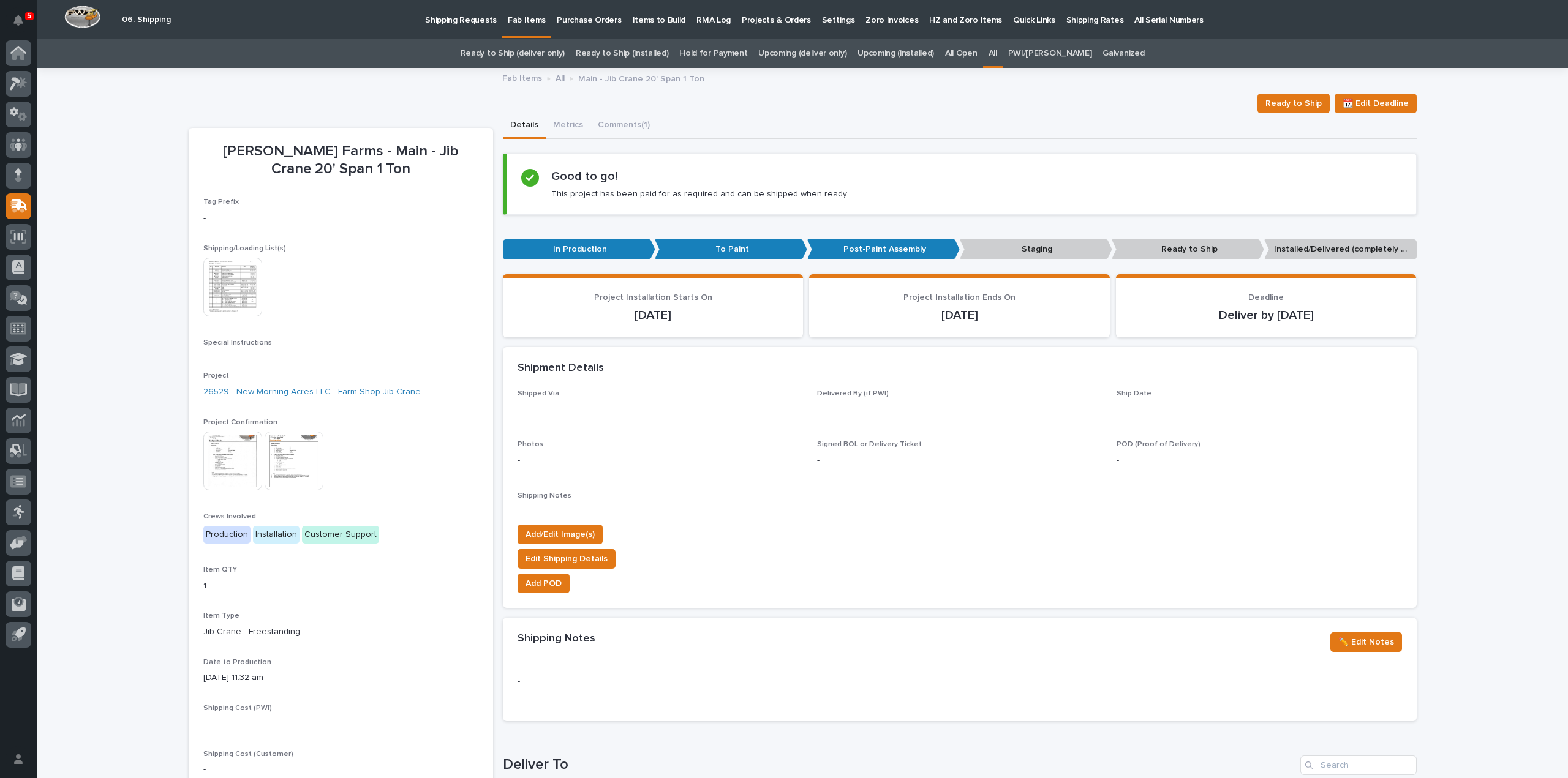
click at [224, 456] on img at bounding box center [233, 460] width 59 height 59
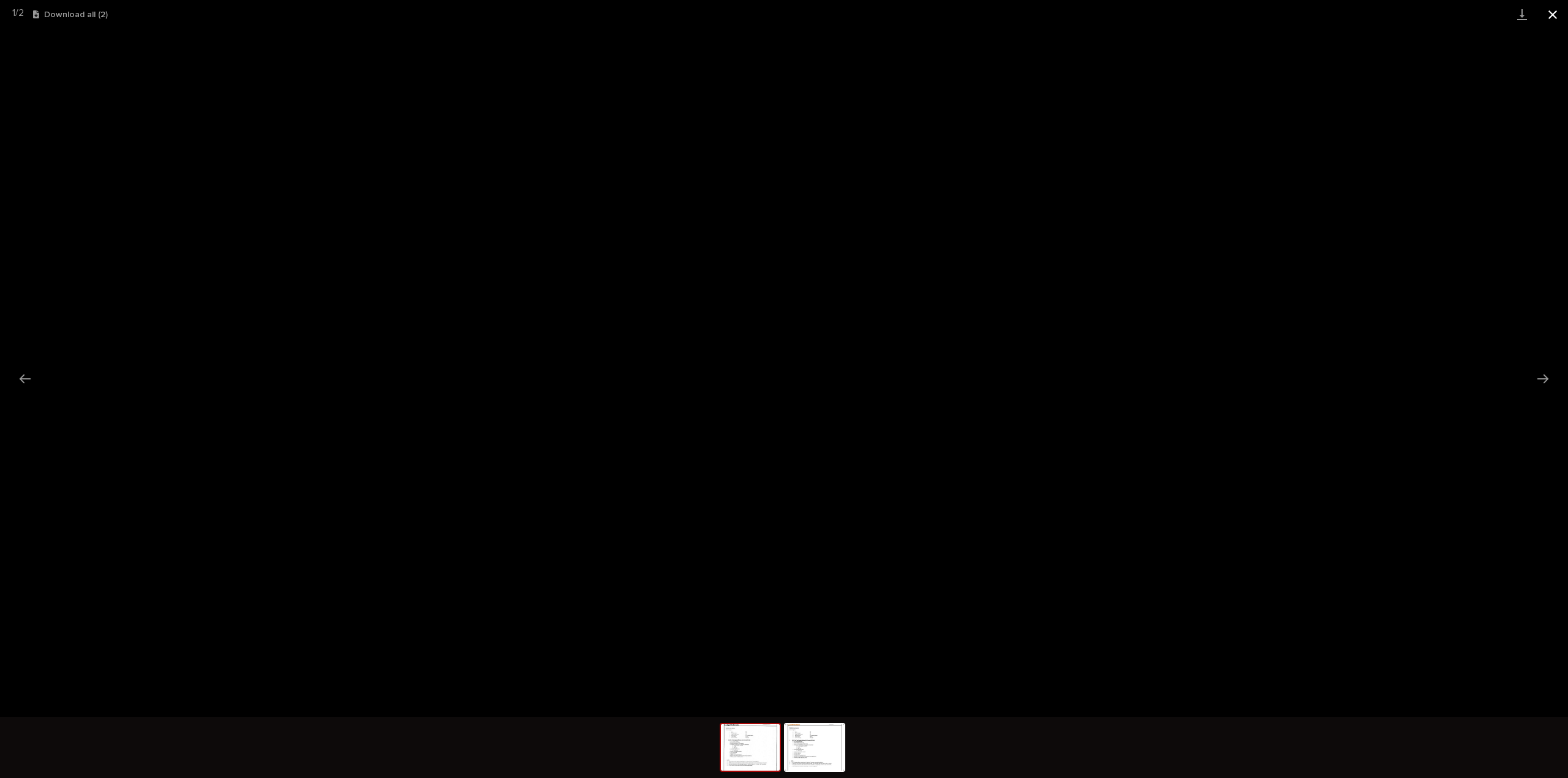
click at [1550, 18] on button "Close gallery" at bounding box center [1552, 14] width 31 height 29
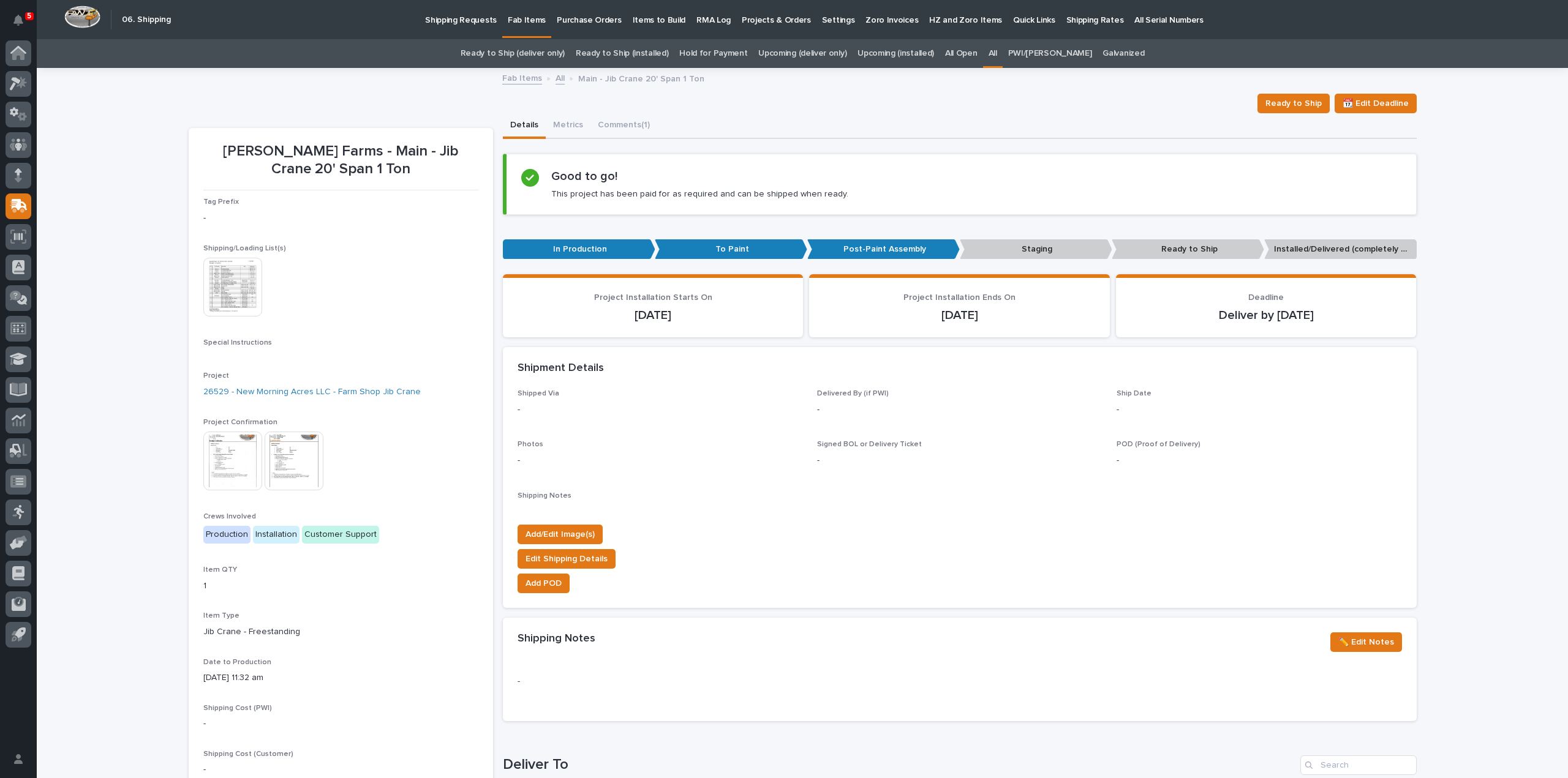
click at [997, 54] on link "All" at bounding box center [992, 54] width 9 height 29
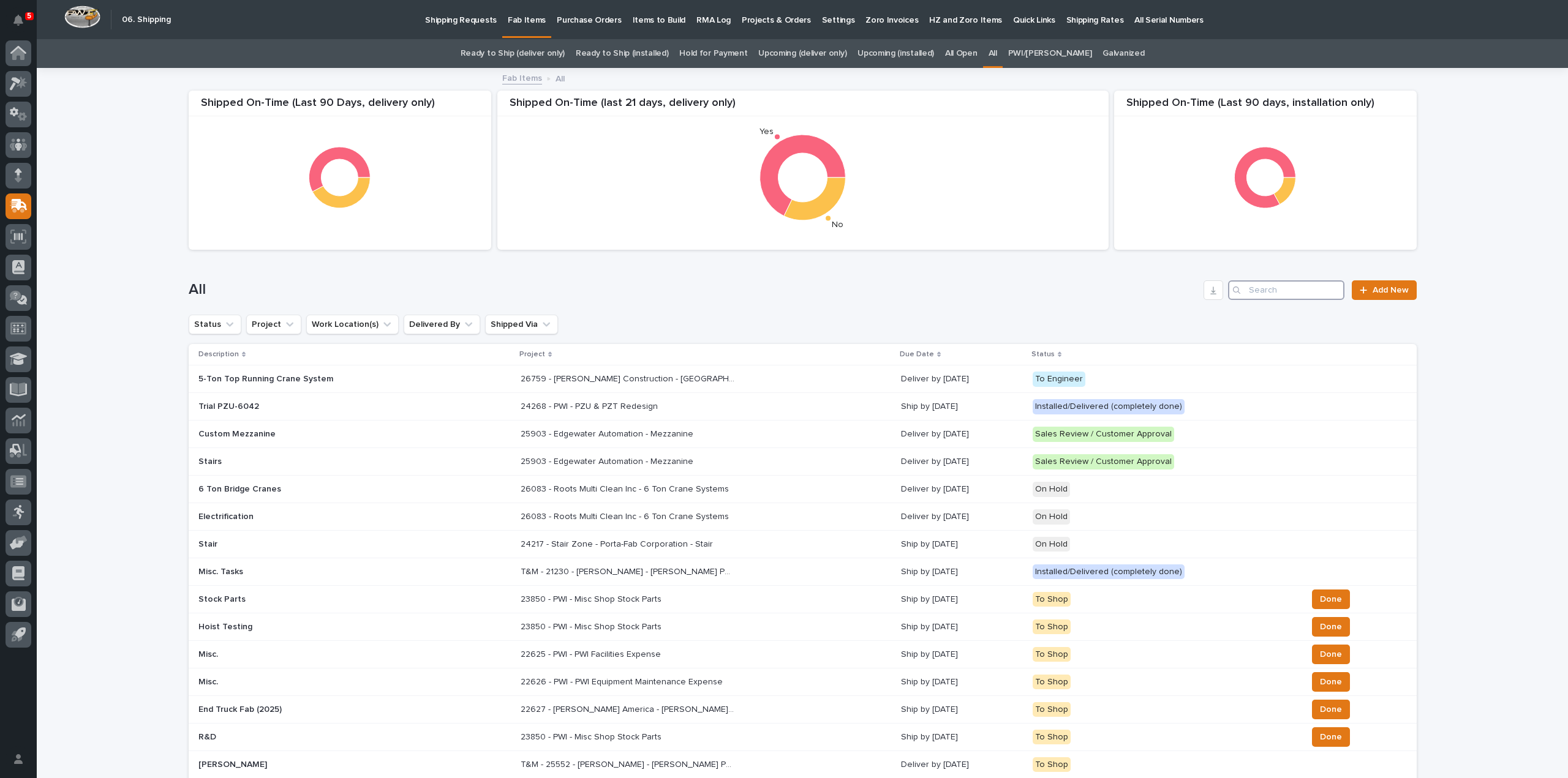
click at [1271, 293] on input "Search" at bounding box center [1285, 290] width 117 height 19
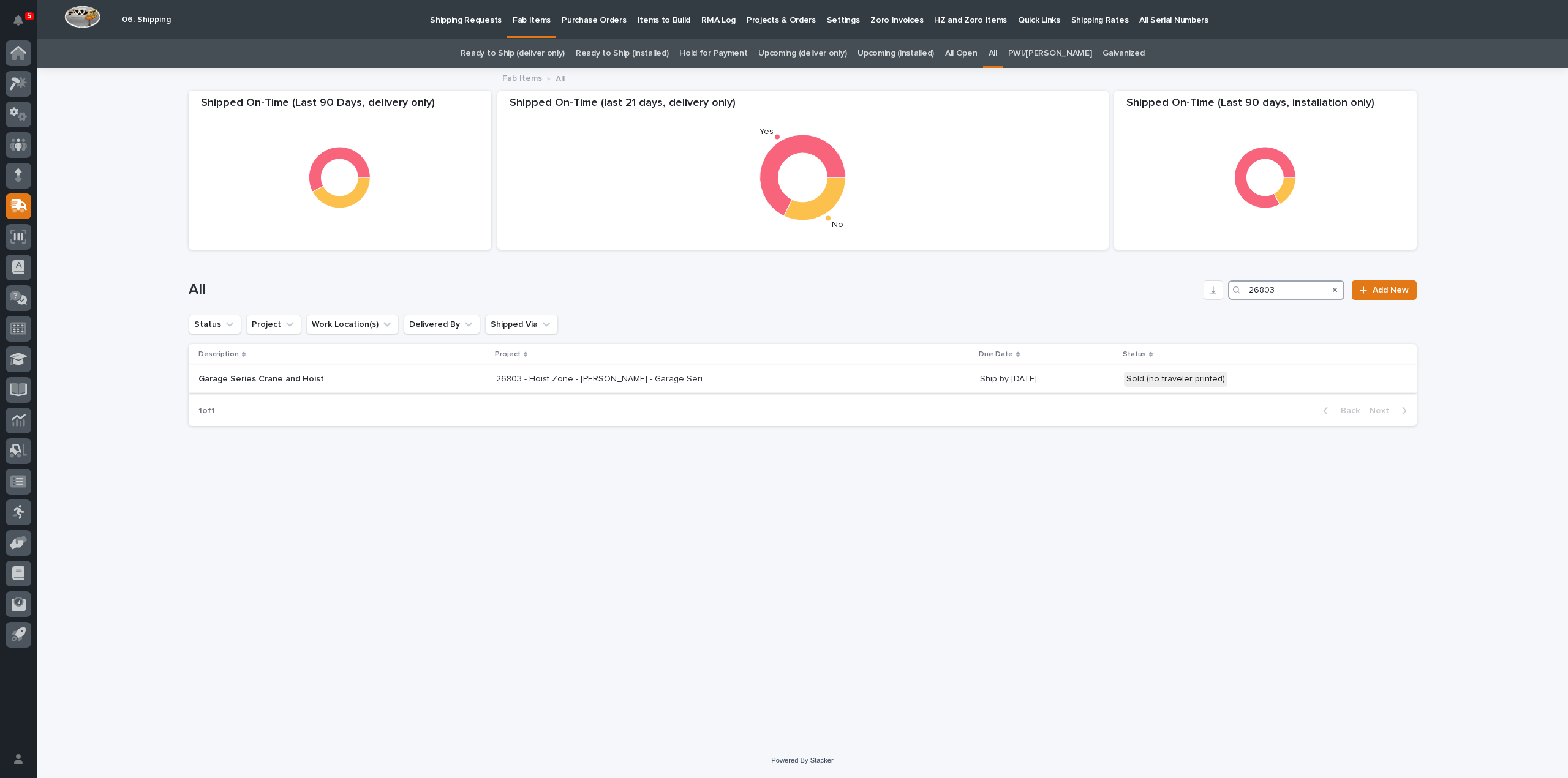
type input "26803"
click at [612, 382] on p "26803 - Hoist Zone - [PERSON_NAME] - Garage Series Crane" at bounding box center [604, 378] width 217 height 13
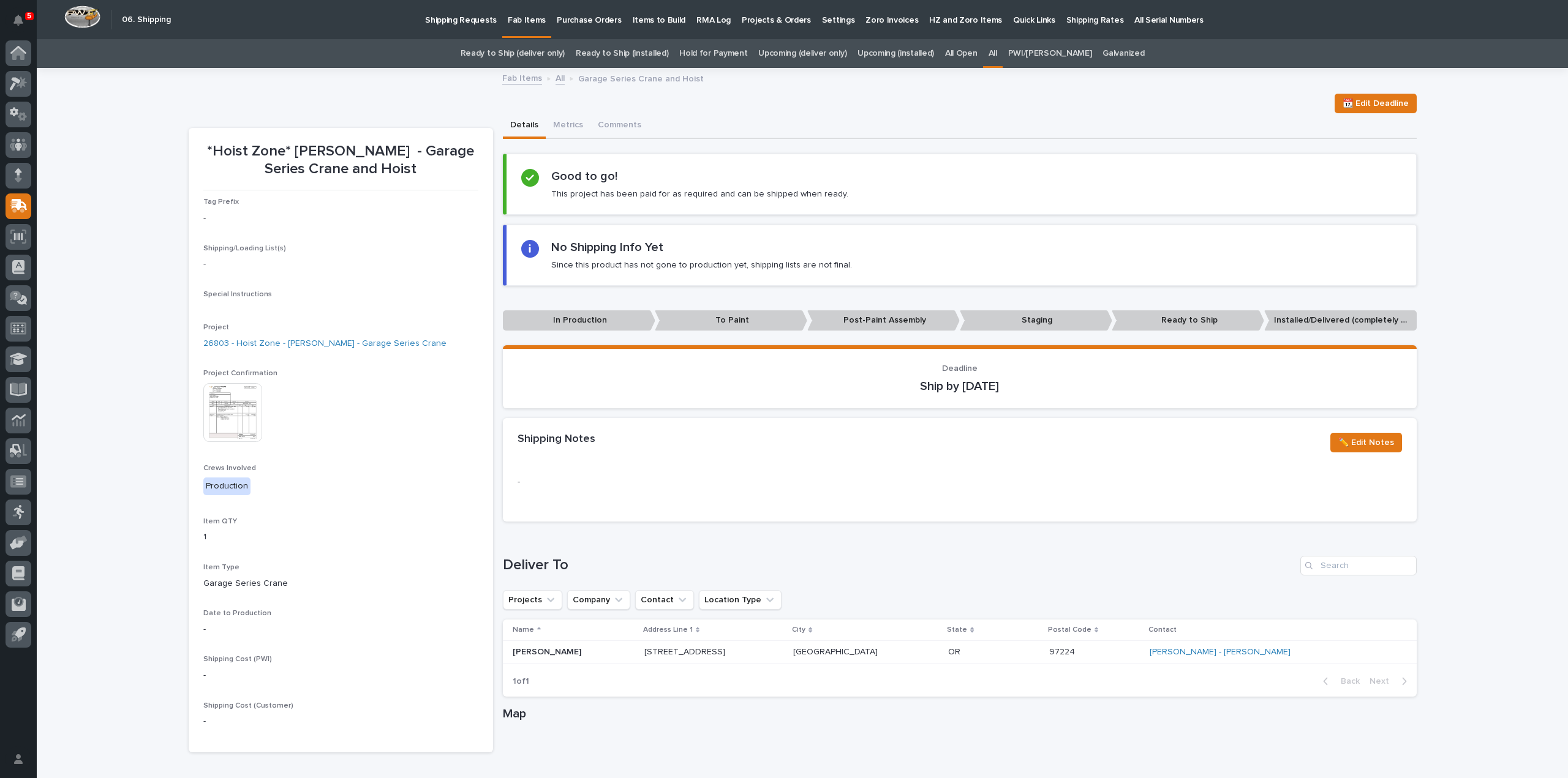
scroll to position [289, 0]
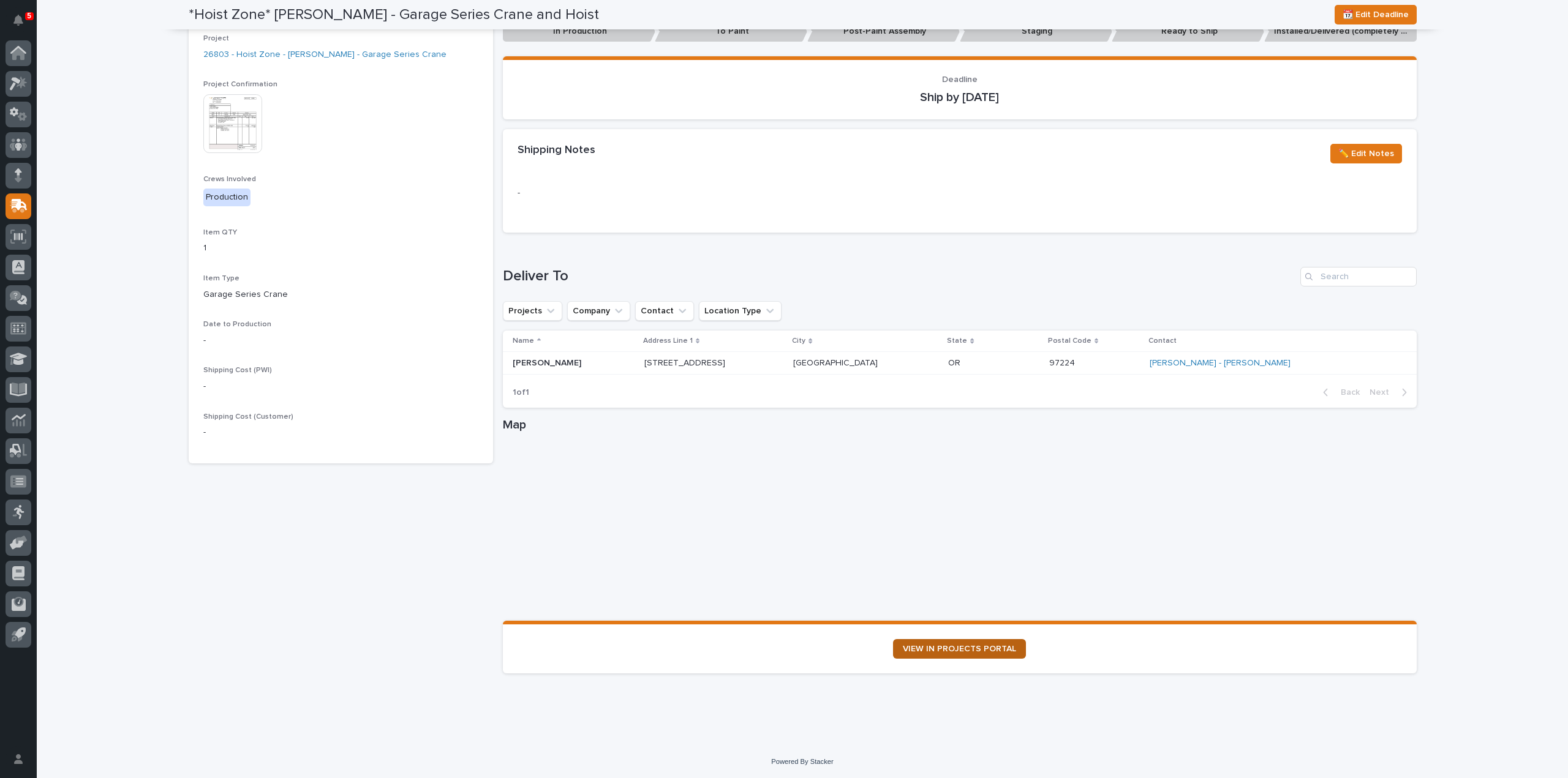
click at [923, 647] on span "VIEW IN PROJECTS PORTAL" at bounding box center [959, 649] width 113 height 9
